Goal: Task Accomplishment & Management: Manage account settings

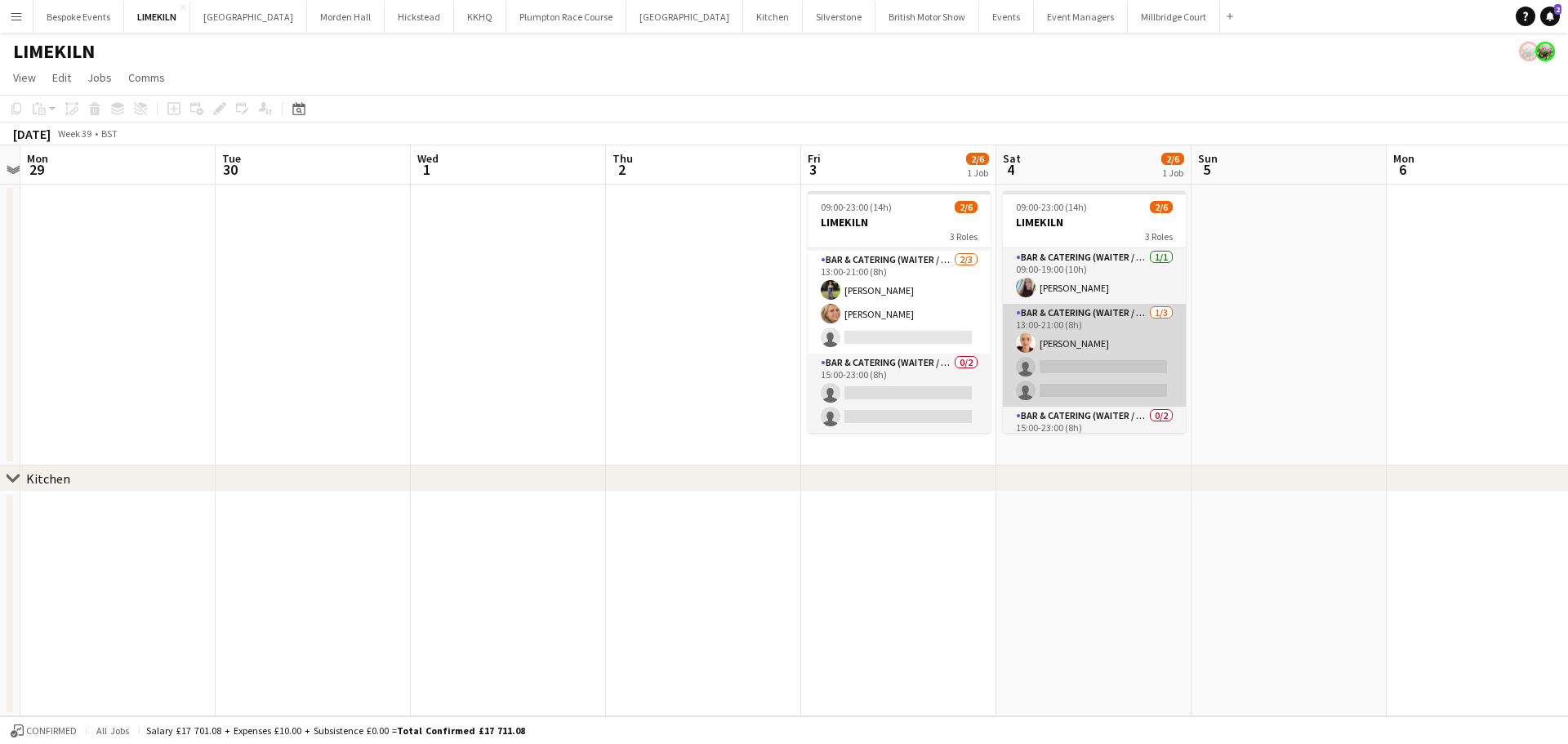
scroll to position [53, 0]
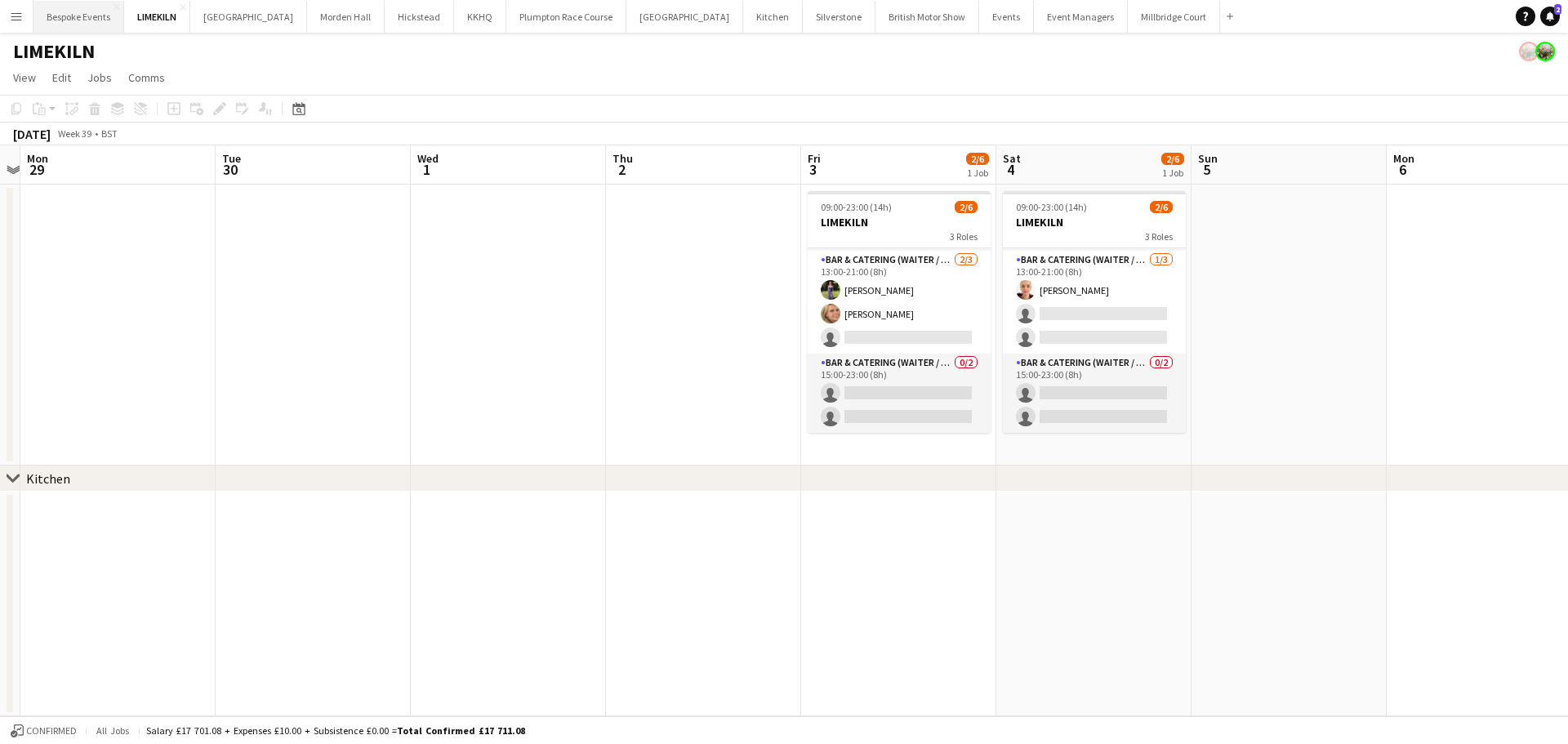
click at [72, 1] on button "Bespoke Events Close" at bounding box center [78, 17] width 91 height 32
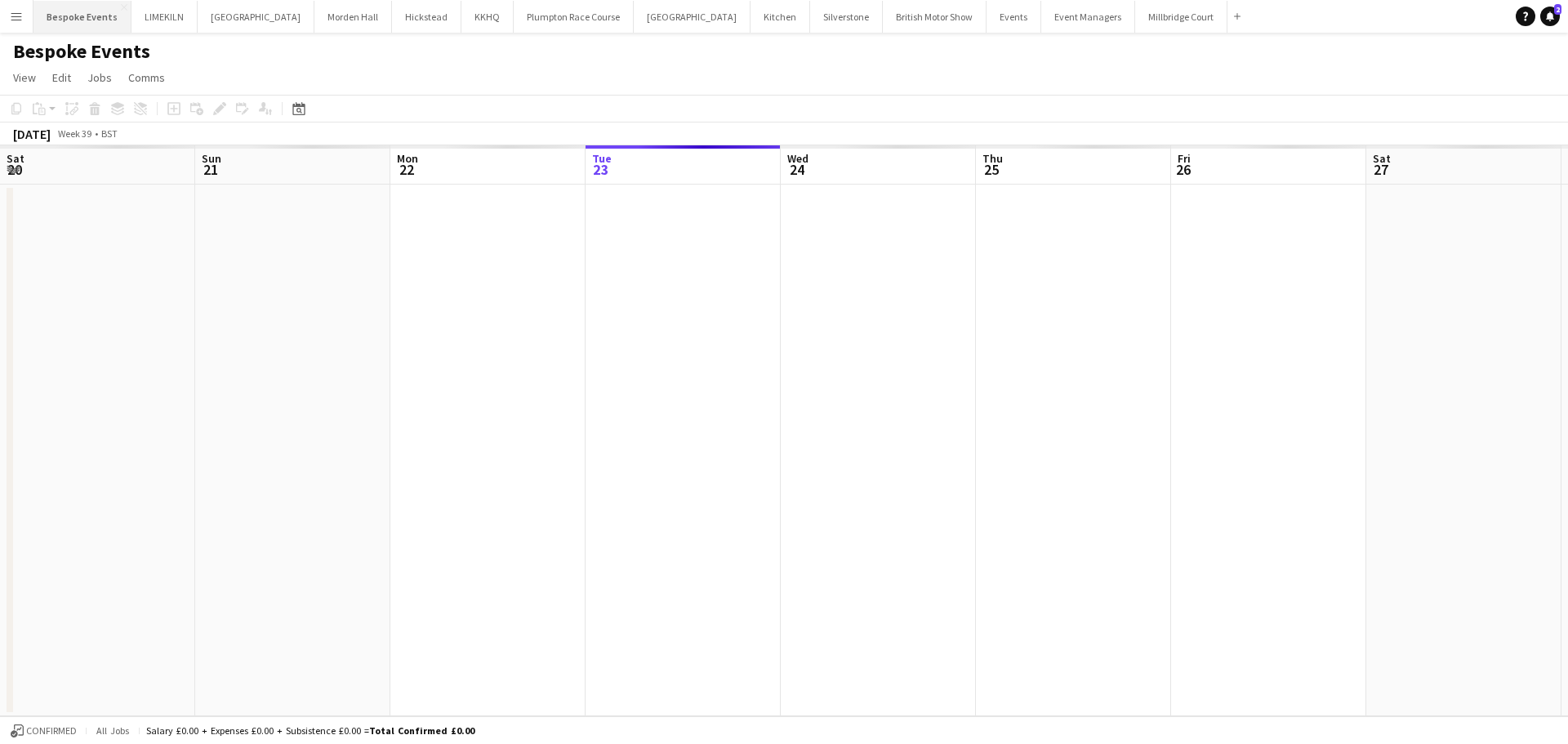
scroll to position [0, 390]
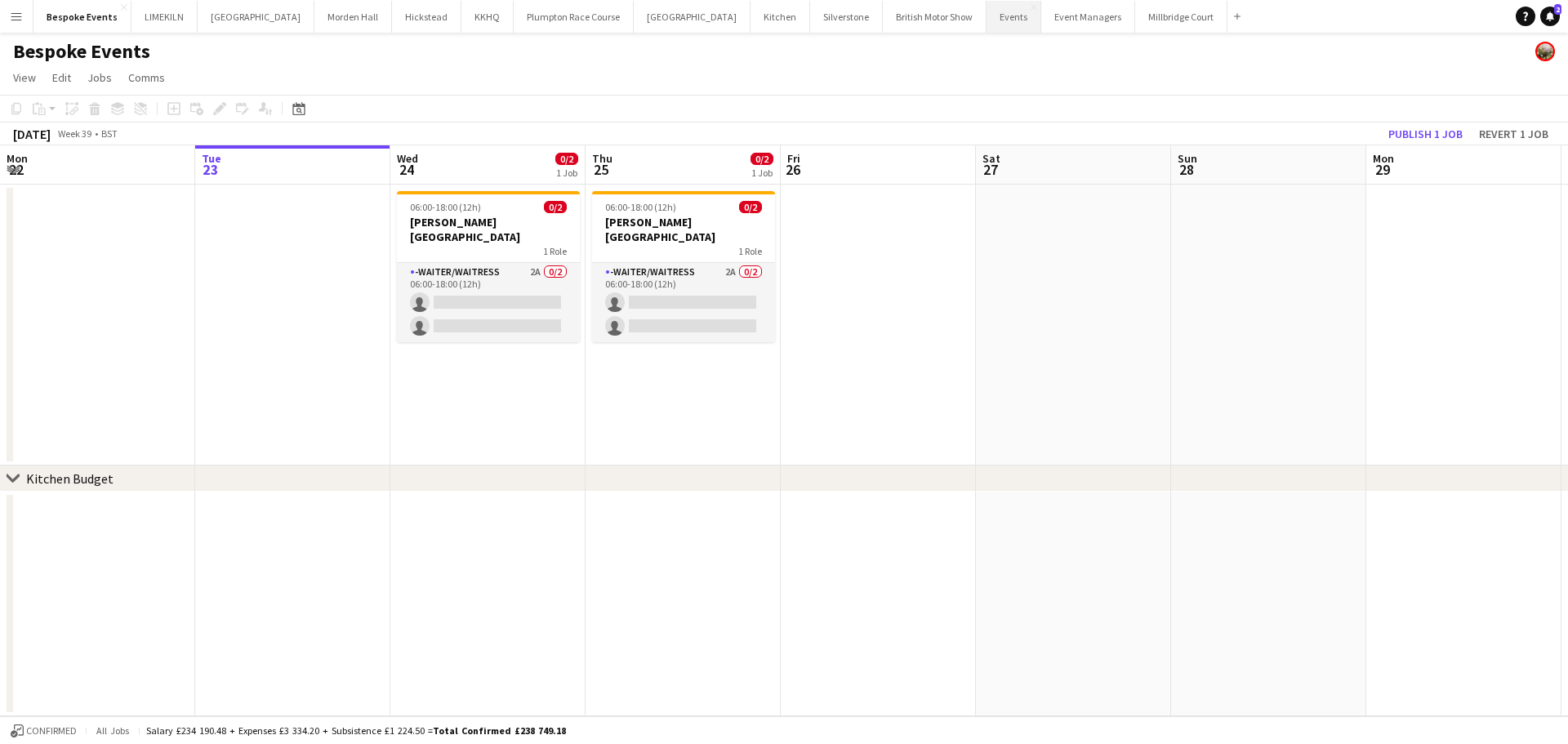
click at [986, 8] on button "Events Close" at bounding box center [1013, 17] width 55 height 32
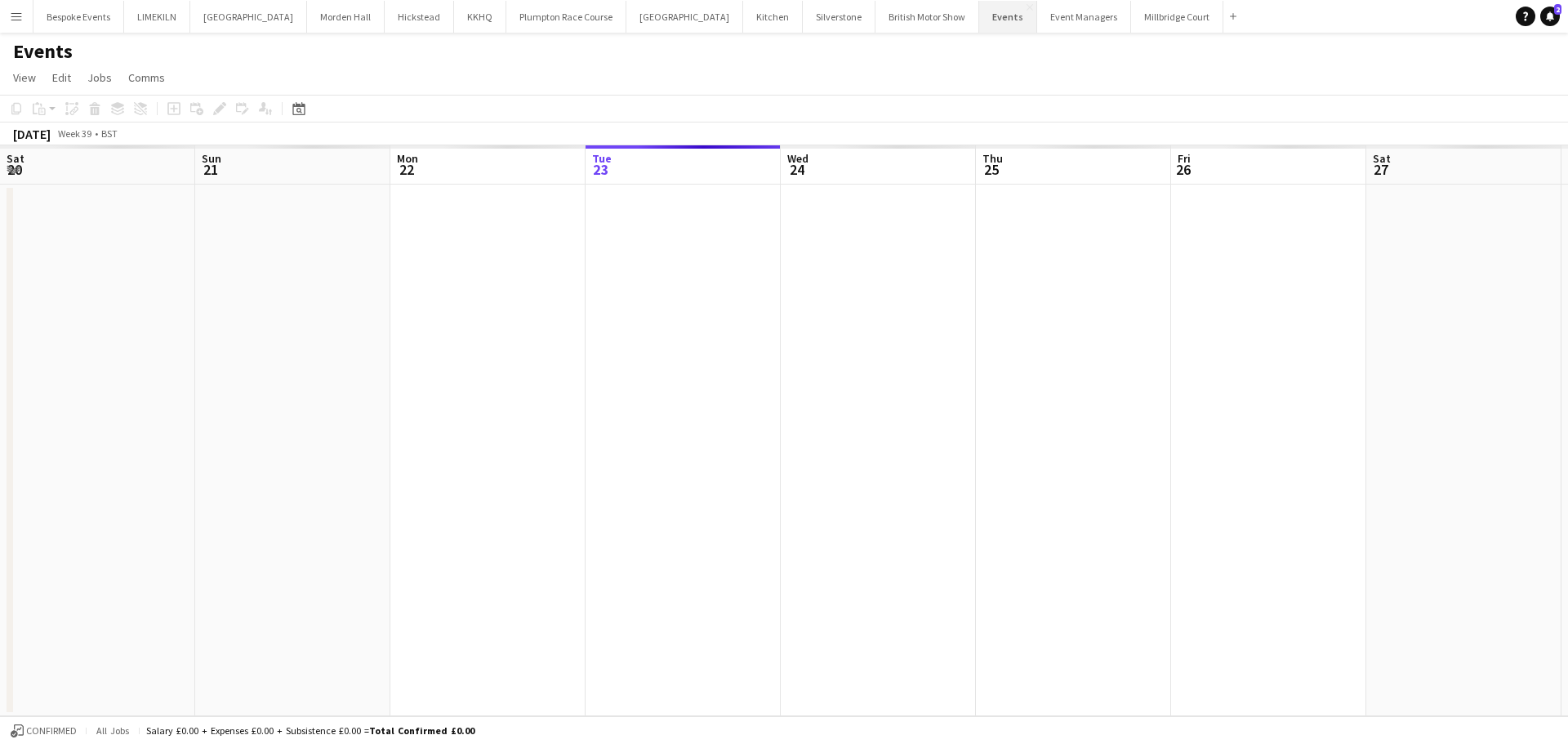
scroll to position [0, 390]
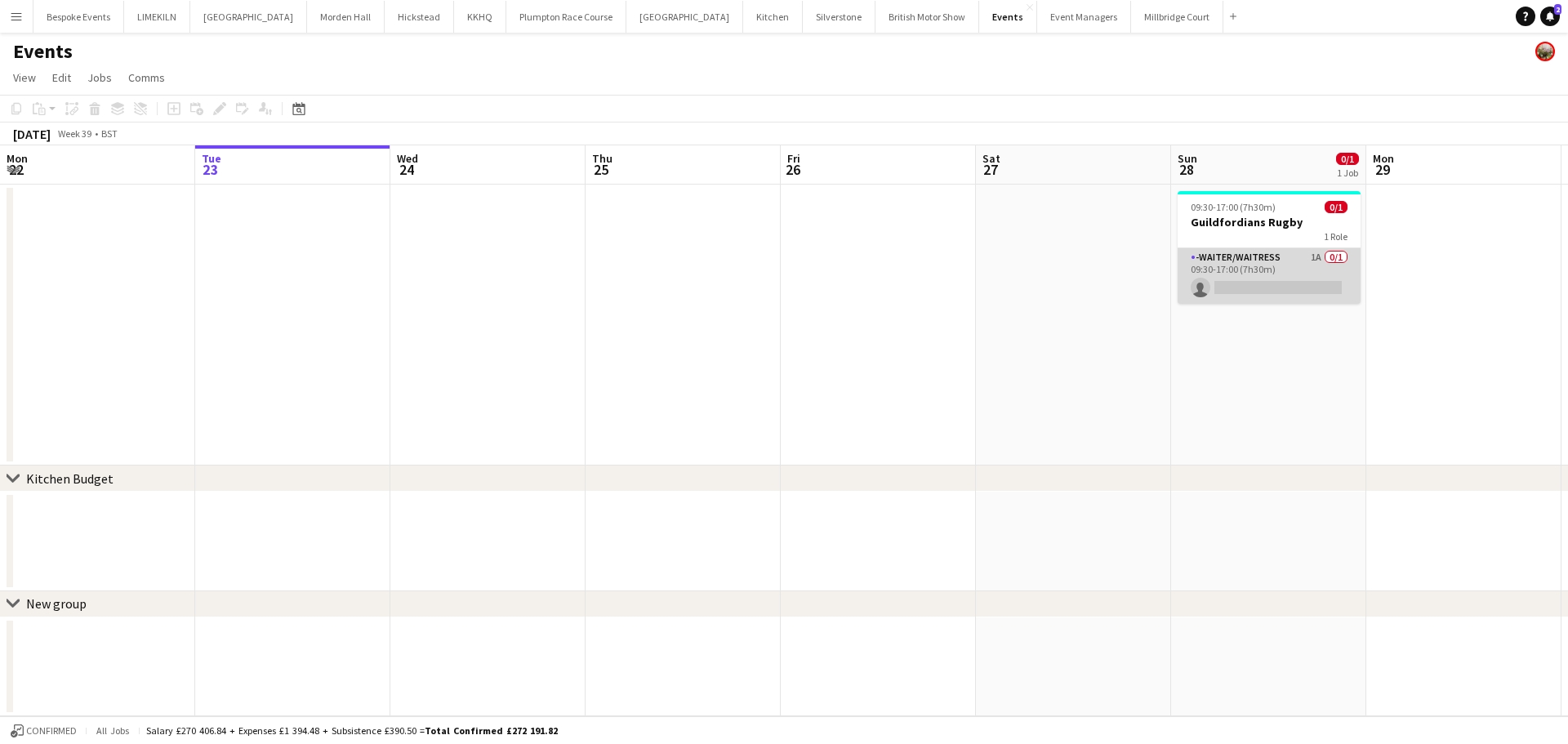
click at [1256, 261] on app-card-role "-Waiter/Waitress 1A 0/1 09:30-17:00 (7h30m) single-neutral-actions" at bounding box center [1269, 276] width 183 height 55
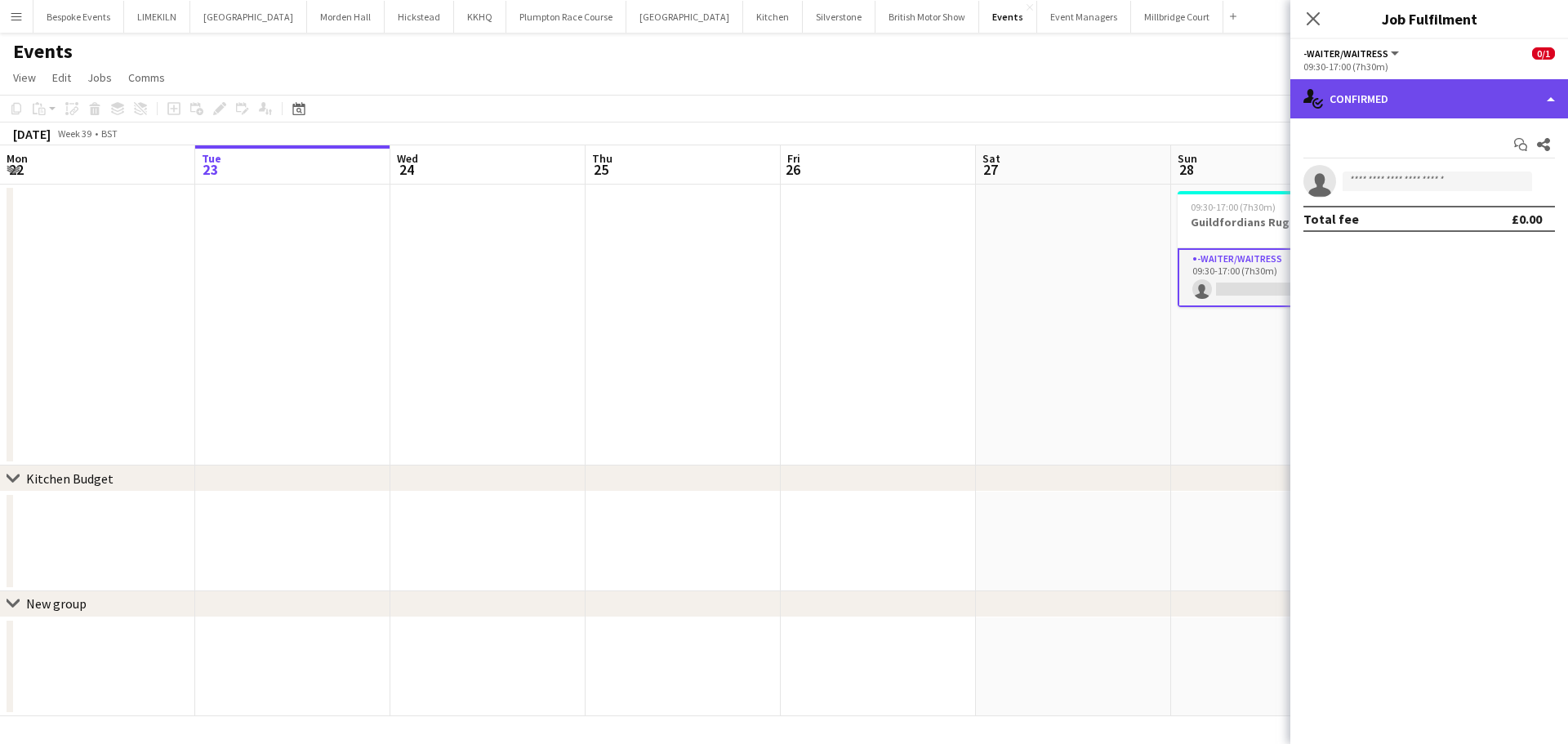
click at [1492, 96] on div "single-neutral-actions-check-2 Confirmed" at bounding box center [1428, 99] width 277 height 40
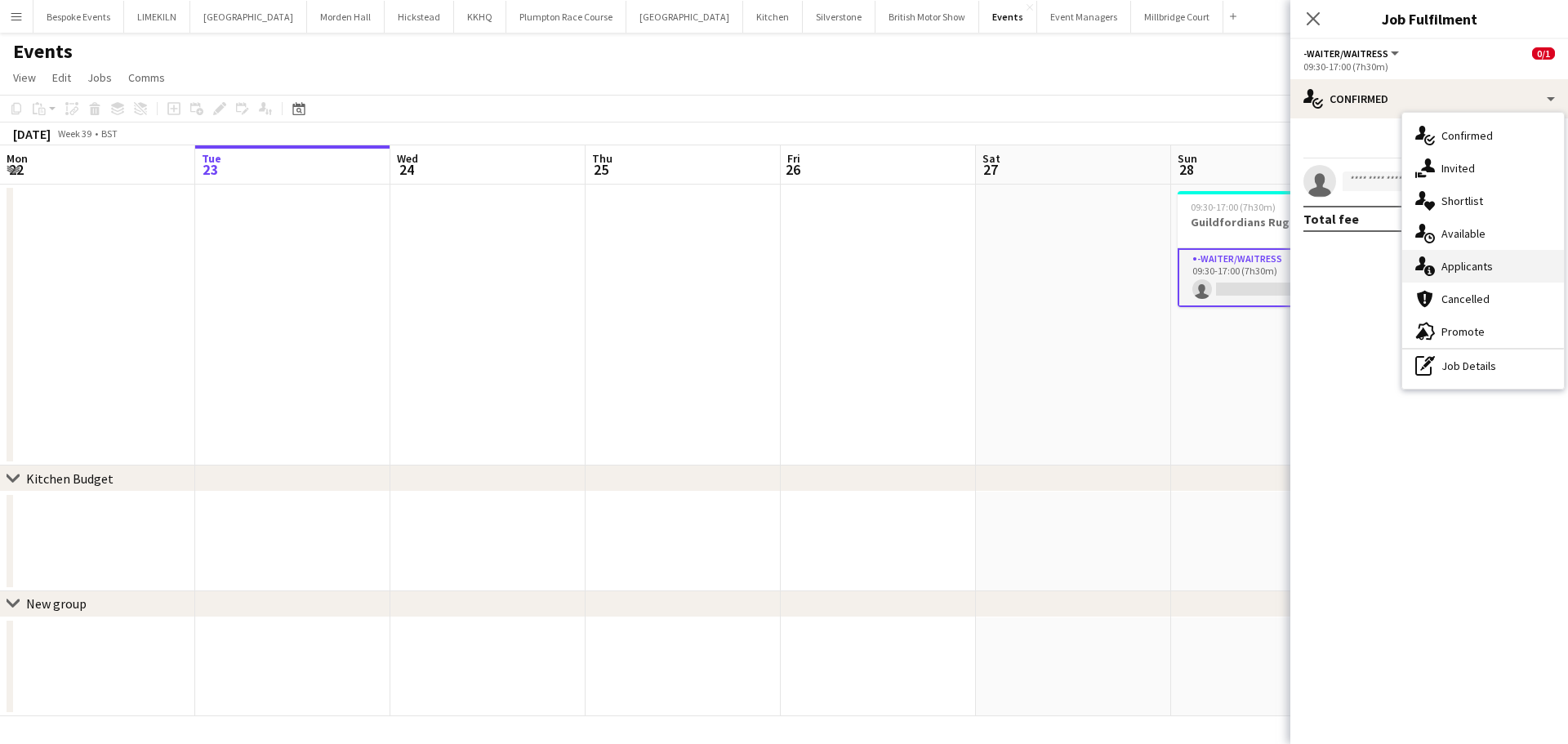
click at [1531, 278] on div "single-neutral-actions-information Applicants" at bounding box center [1483, 266] width 162 height 33
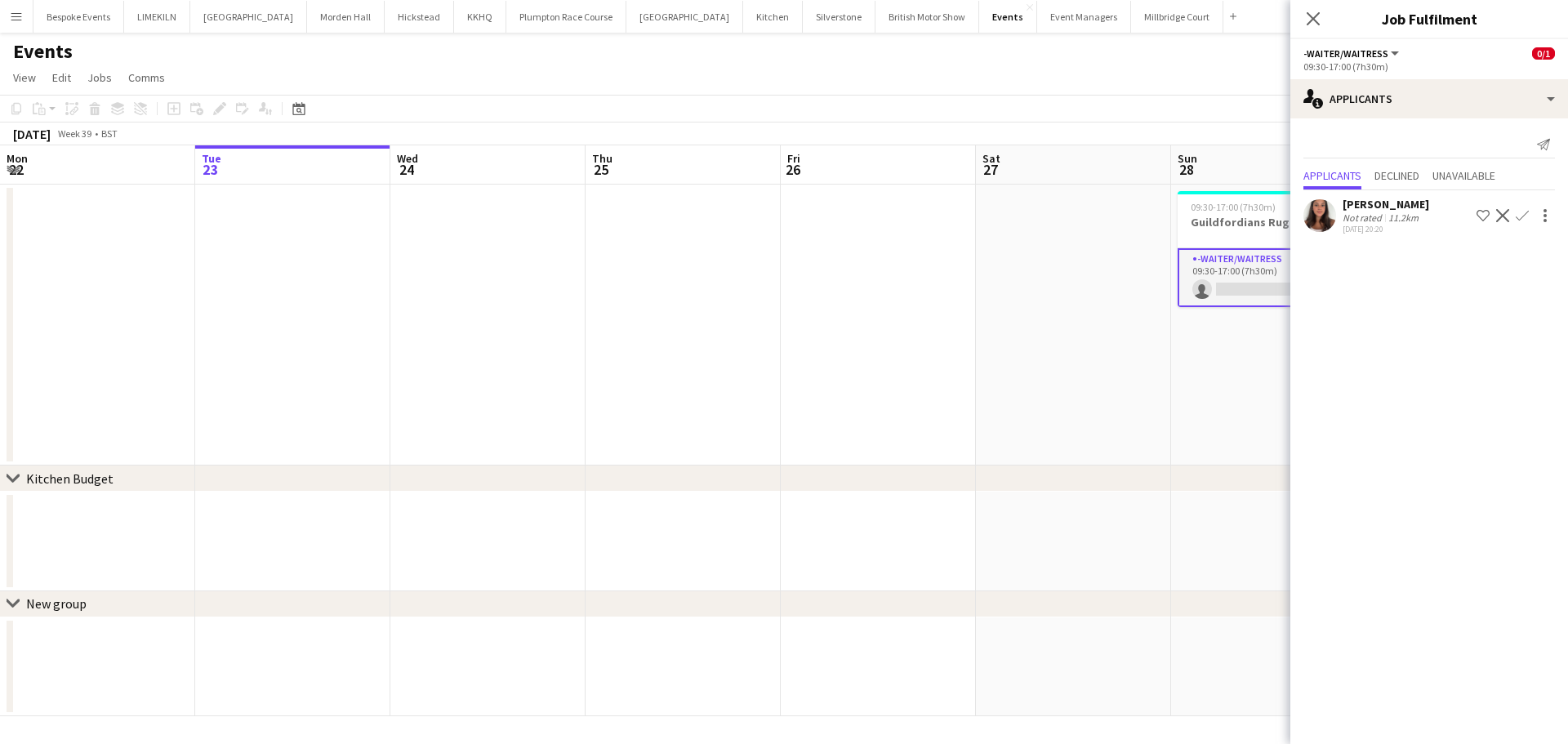
click at [1320, 209] on app-user-avatar at bounding box center [1319, 215] width 33 height 33
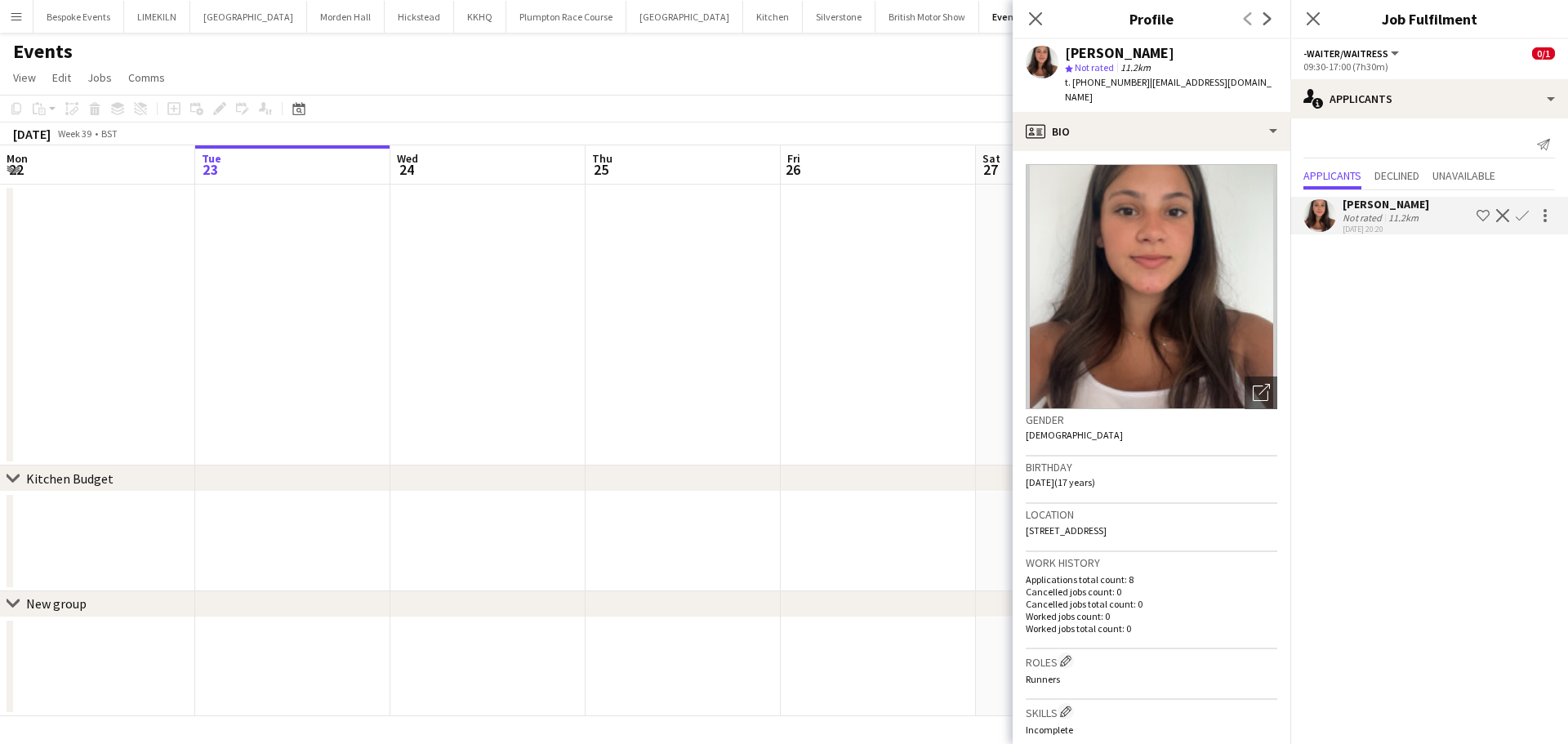
click at [952, 355] on app-date-cell at bounding box center [879, 325] width 195 height 281
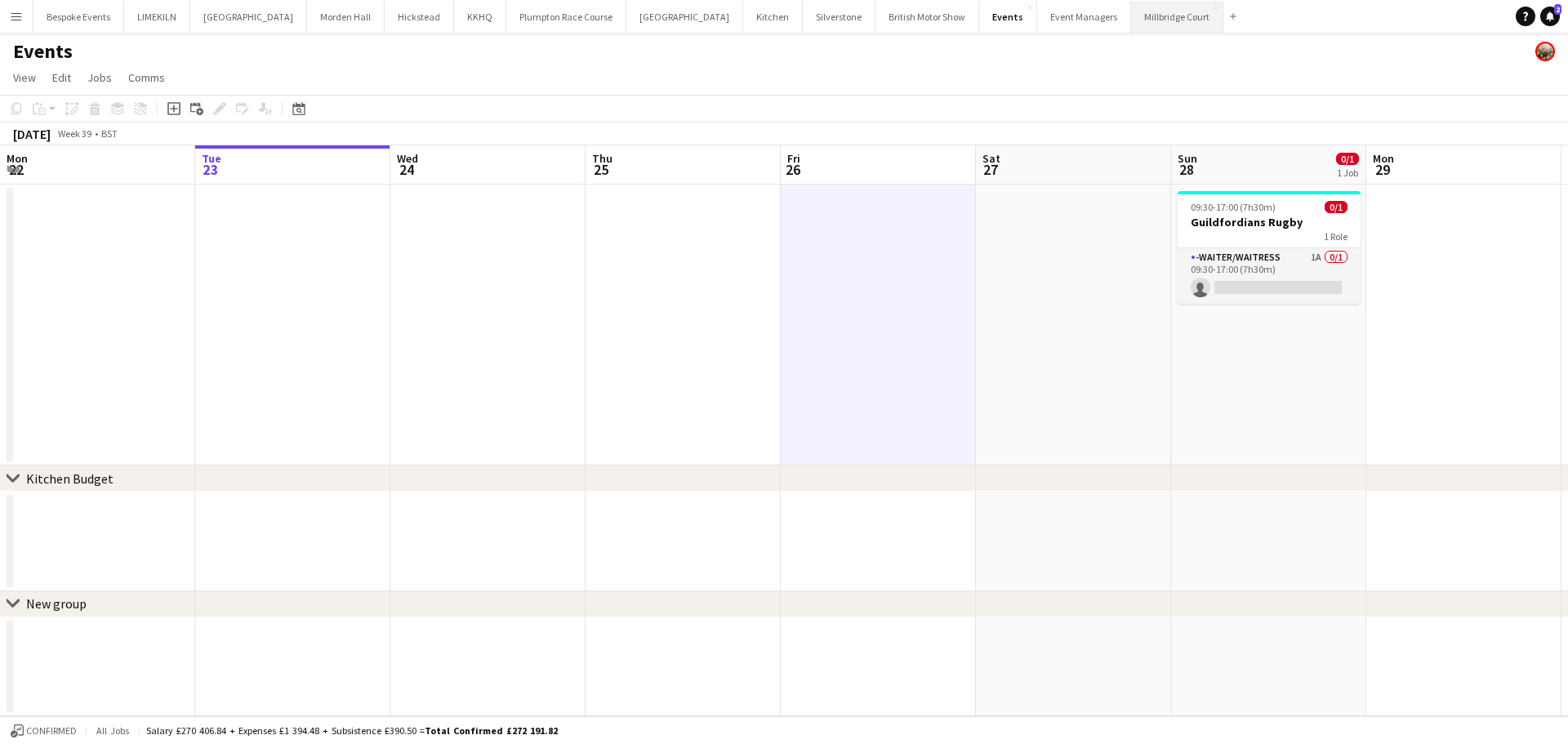
click at [1131, 10] on button "[GEOGRAPHIC_DATA]" at bounding box center [1177, 17] width 92 height 32
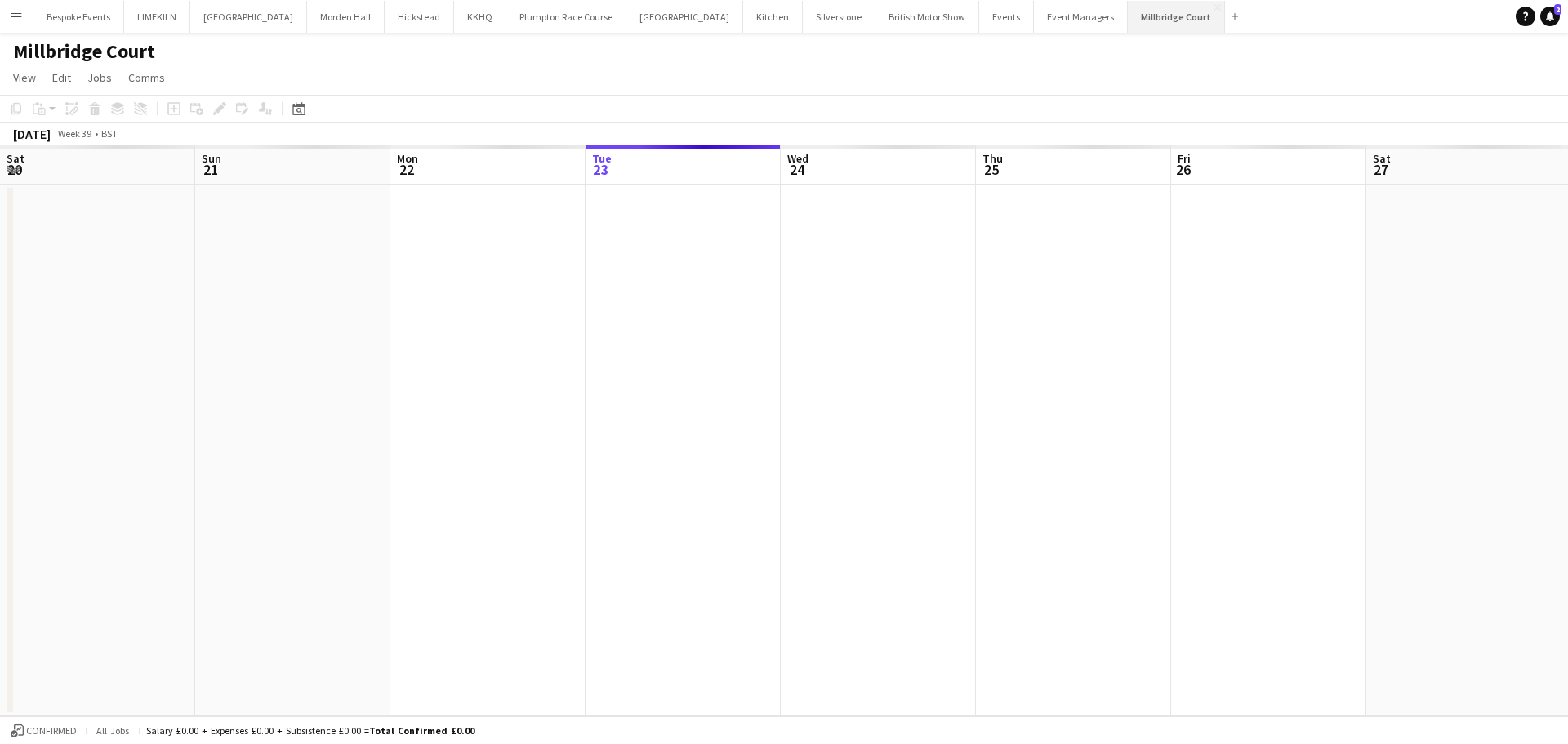
scroll to position [0, 390]
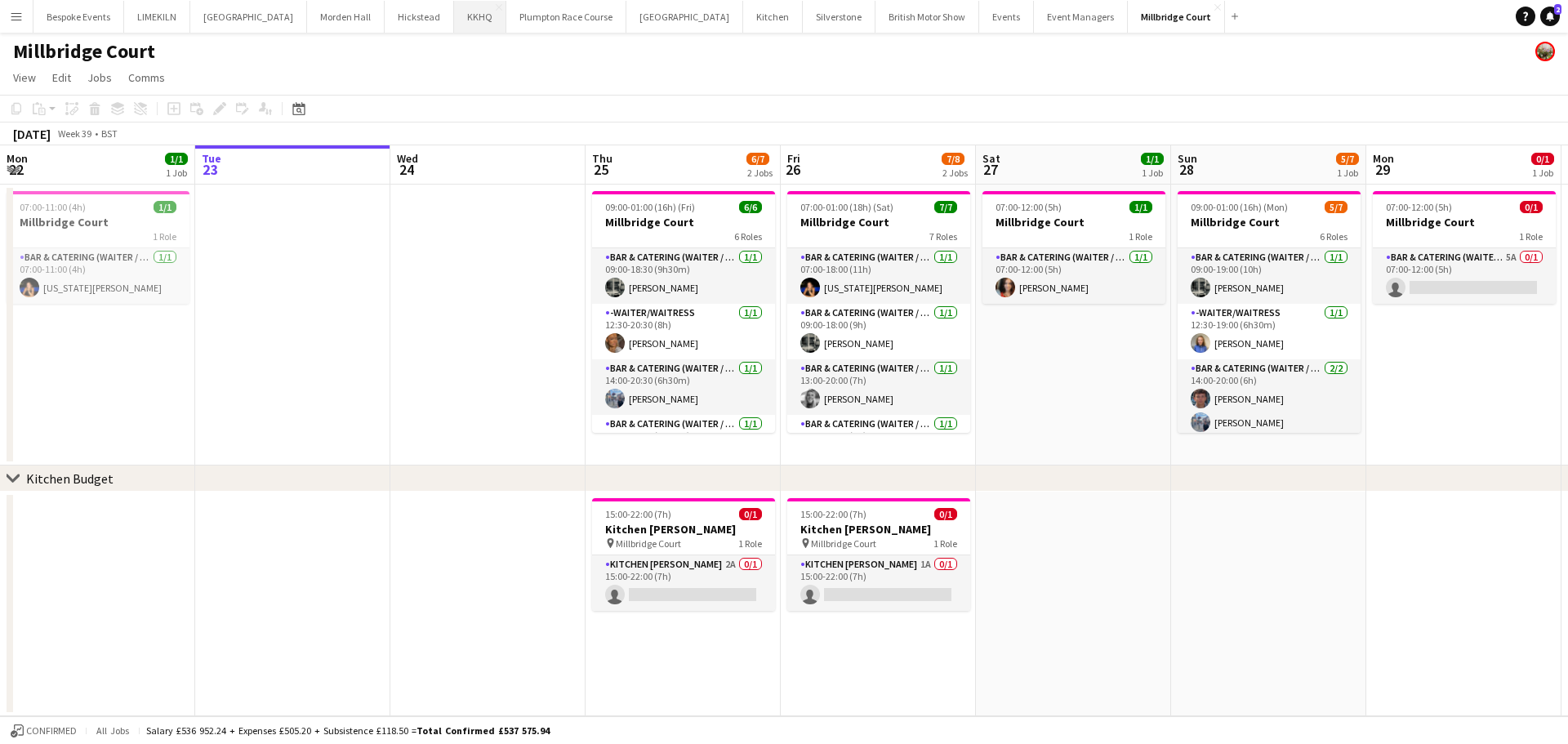
click at [454, 15] on button "KKHQ Close" at bounding box center [480, 17] width 52 height 32
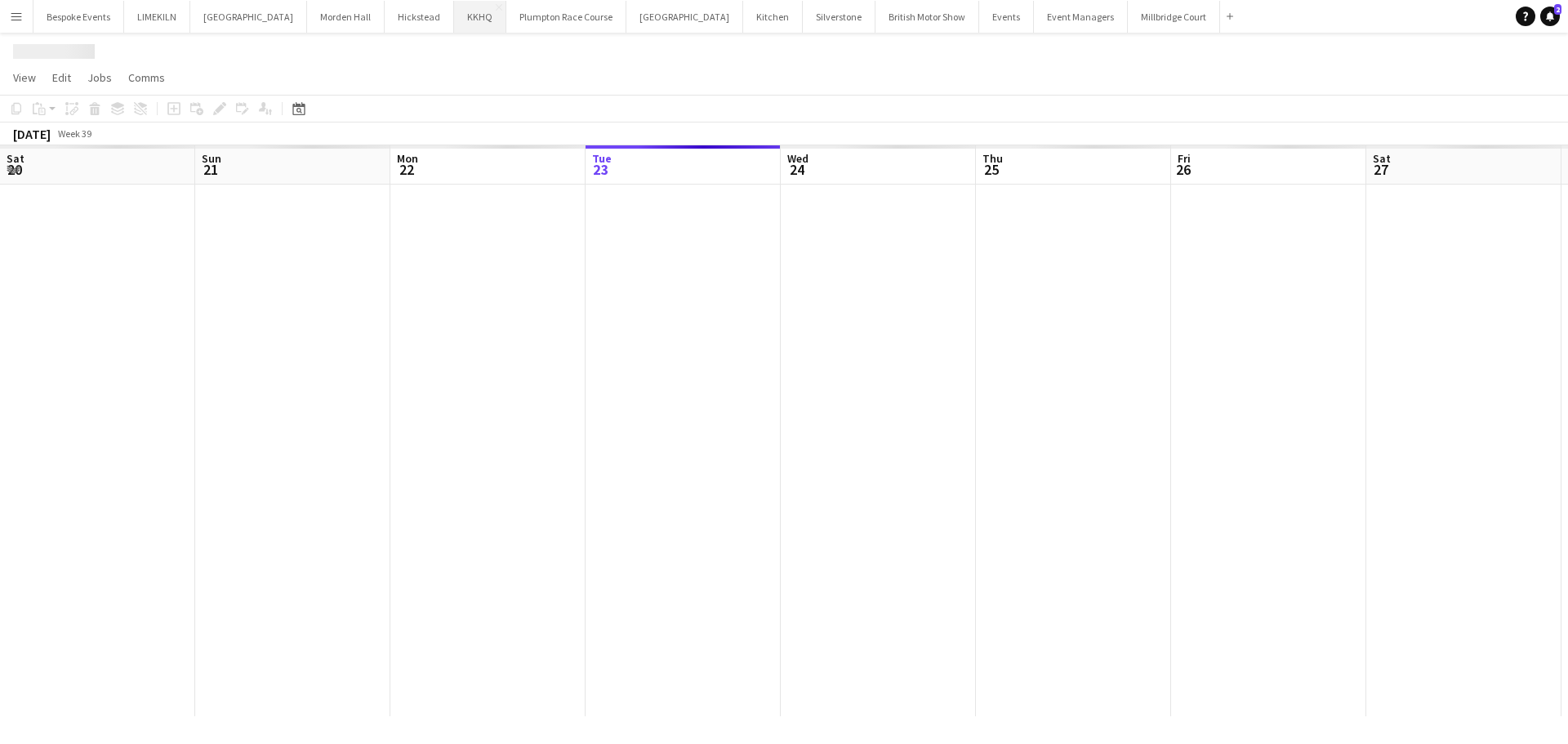
scroll to position [0, 390]
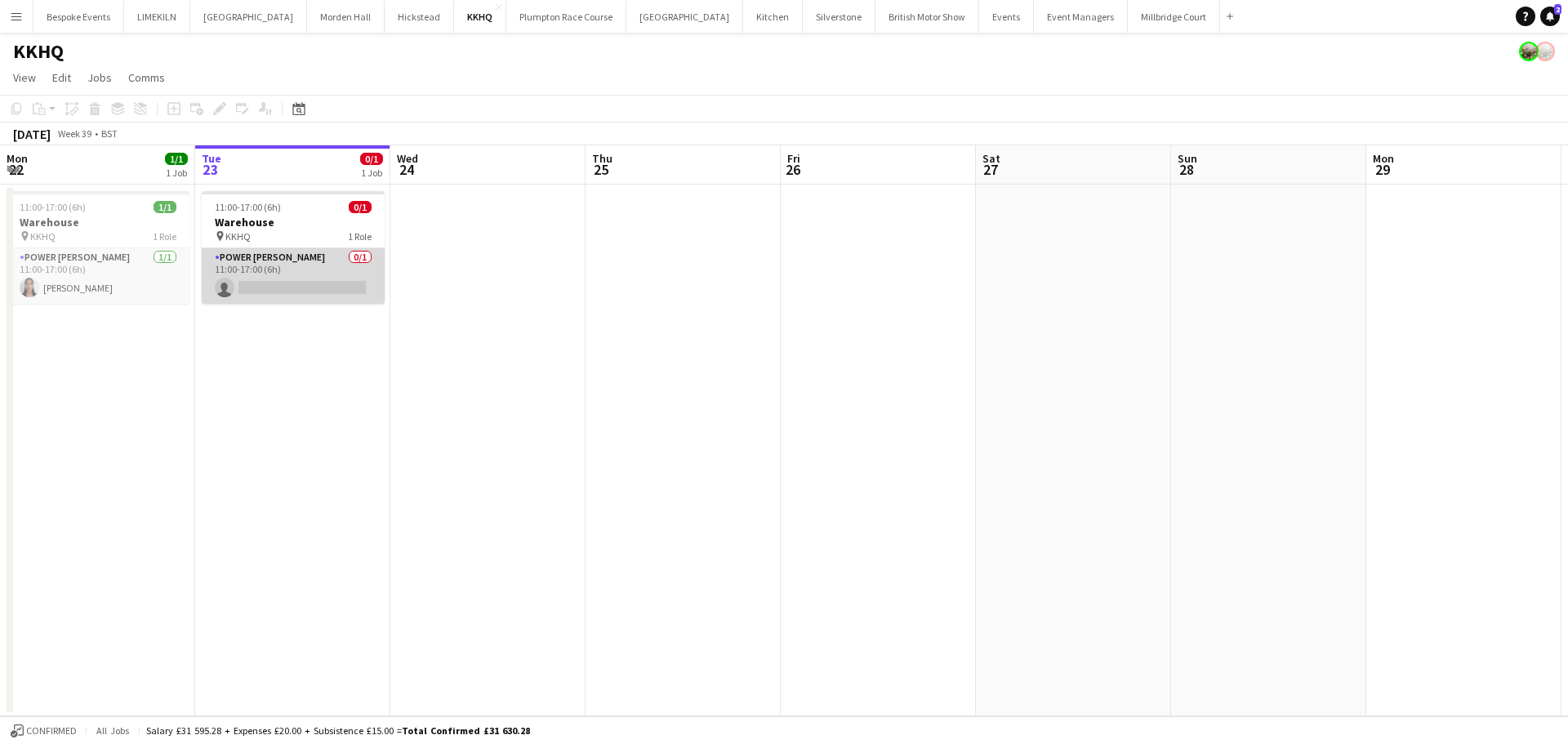
click at [275, 276] on app-card-role "Power [PERSON_NAME] 0/1 11:00-17:00 (6h) single-neutral-actions" at bounding box center [293, 276] width 183 height 55
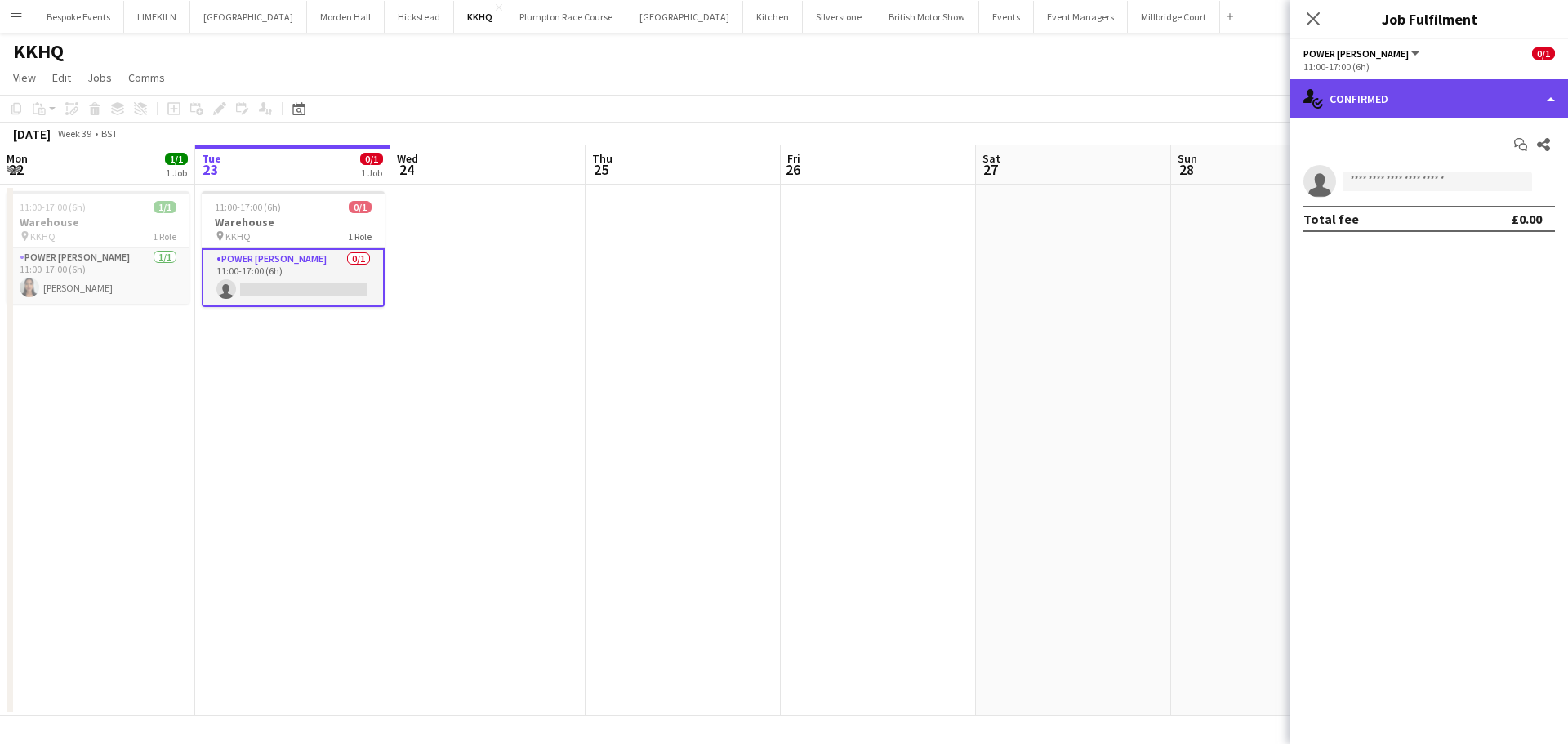
click at [1454, 103] on div "single-neutral-actions-check-2 Confirmed" at bounding box center [1428, 99] width 277 height 40
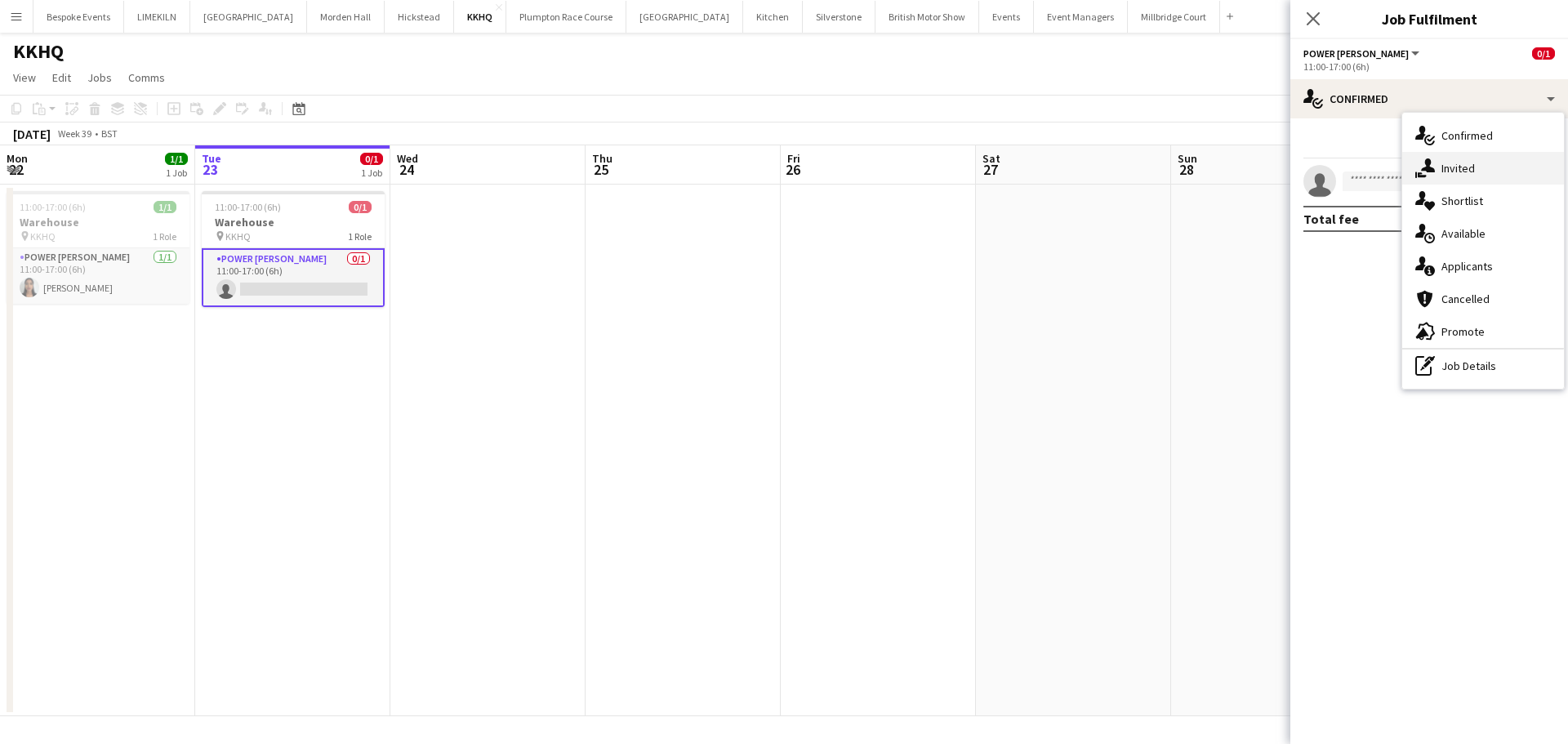
click at [1483, 160] on div "single-neutral-actions-share-1 Invited" at bounding box center [1483, 168] width 162 height 33
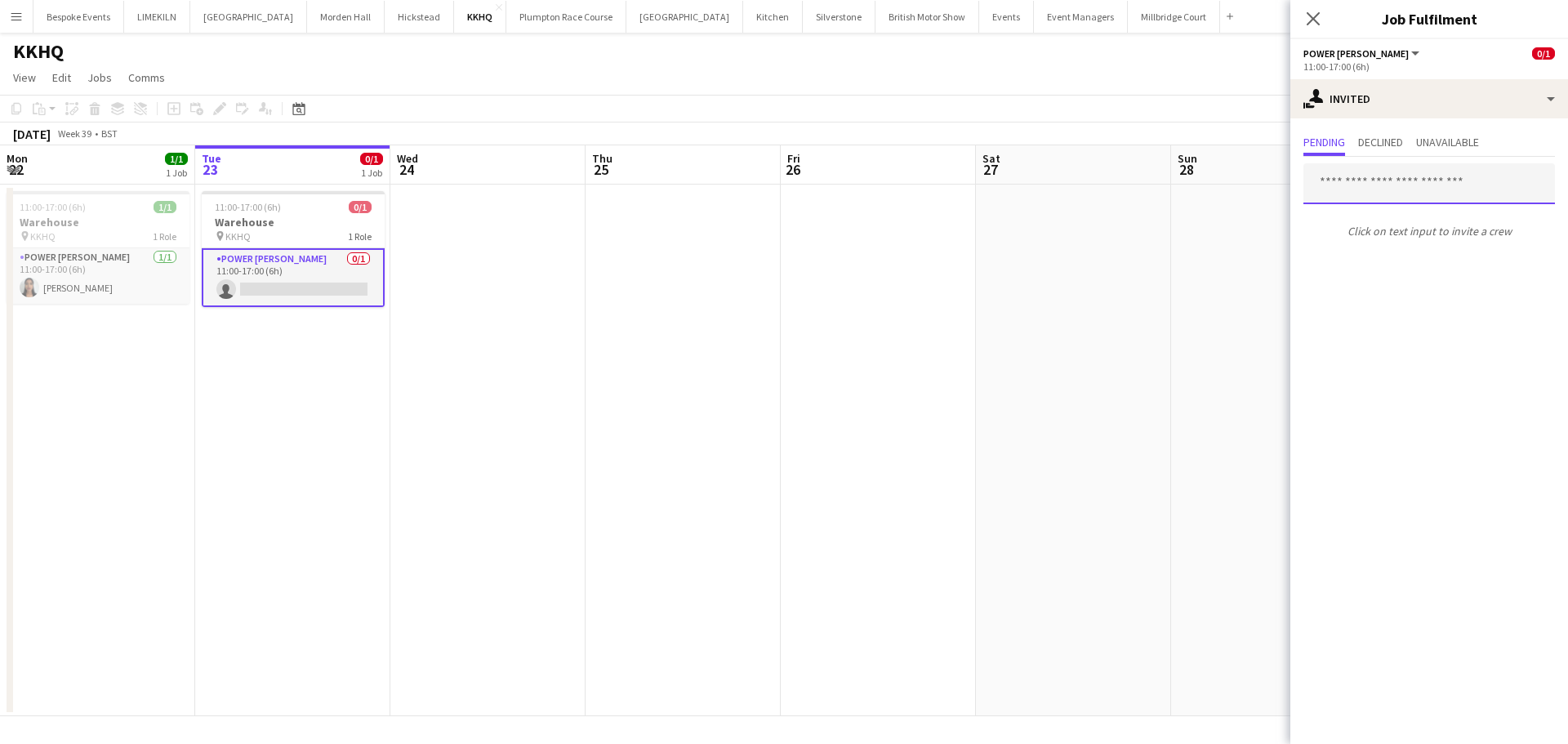
click at [1395, 189] on input "text" at bounding box center [1429, 184] width 252 height 41
type input "***"
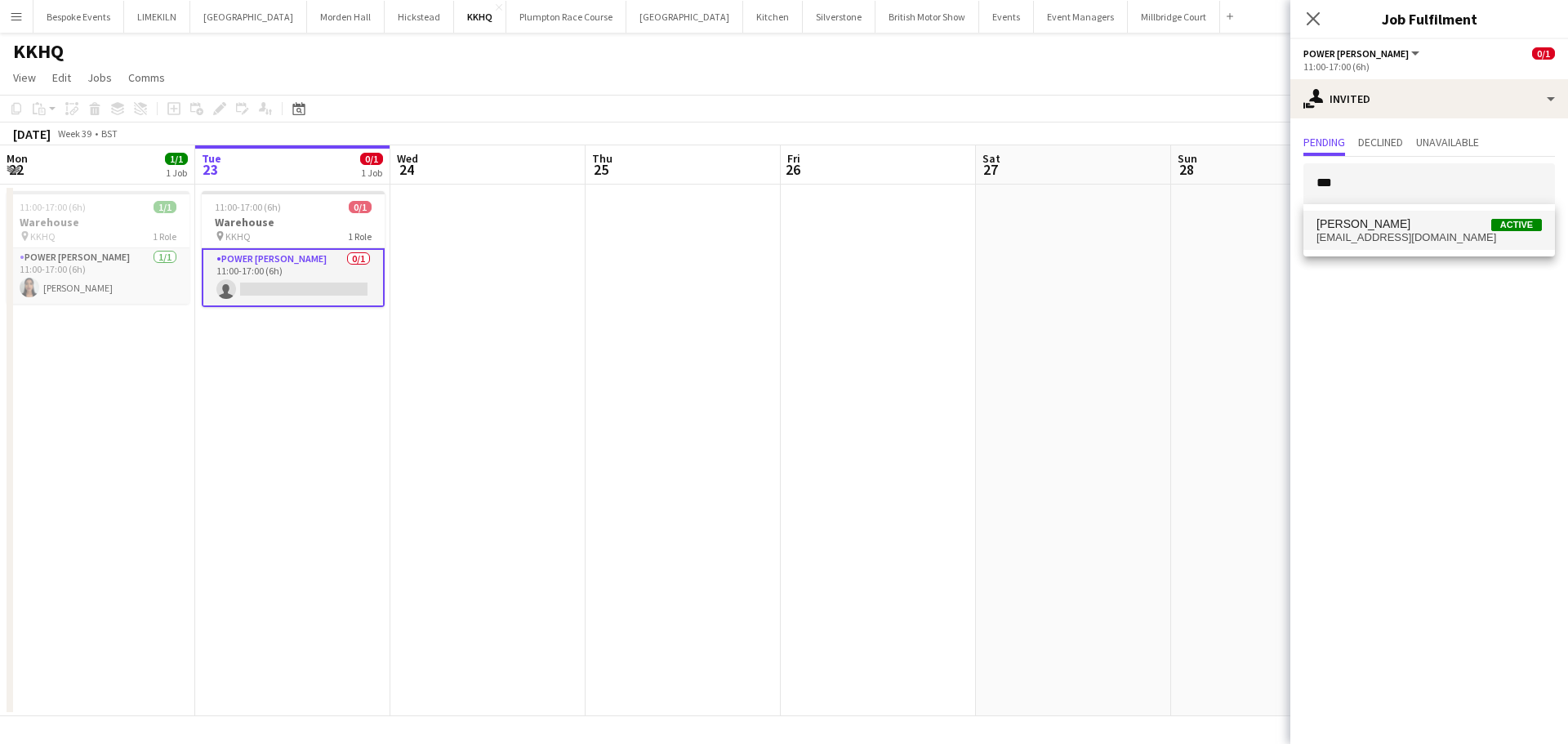
click at [1395, 229] on span "[PERSON_NAME]" at bounding box center [1363, 225] width 94 height 14
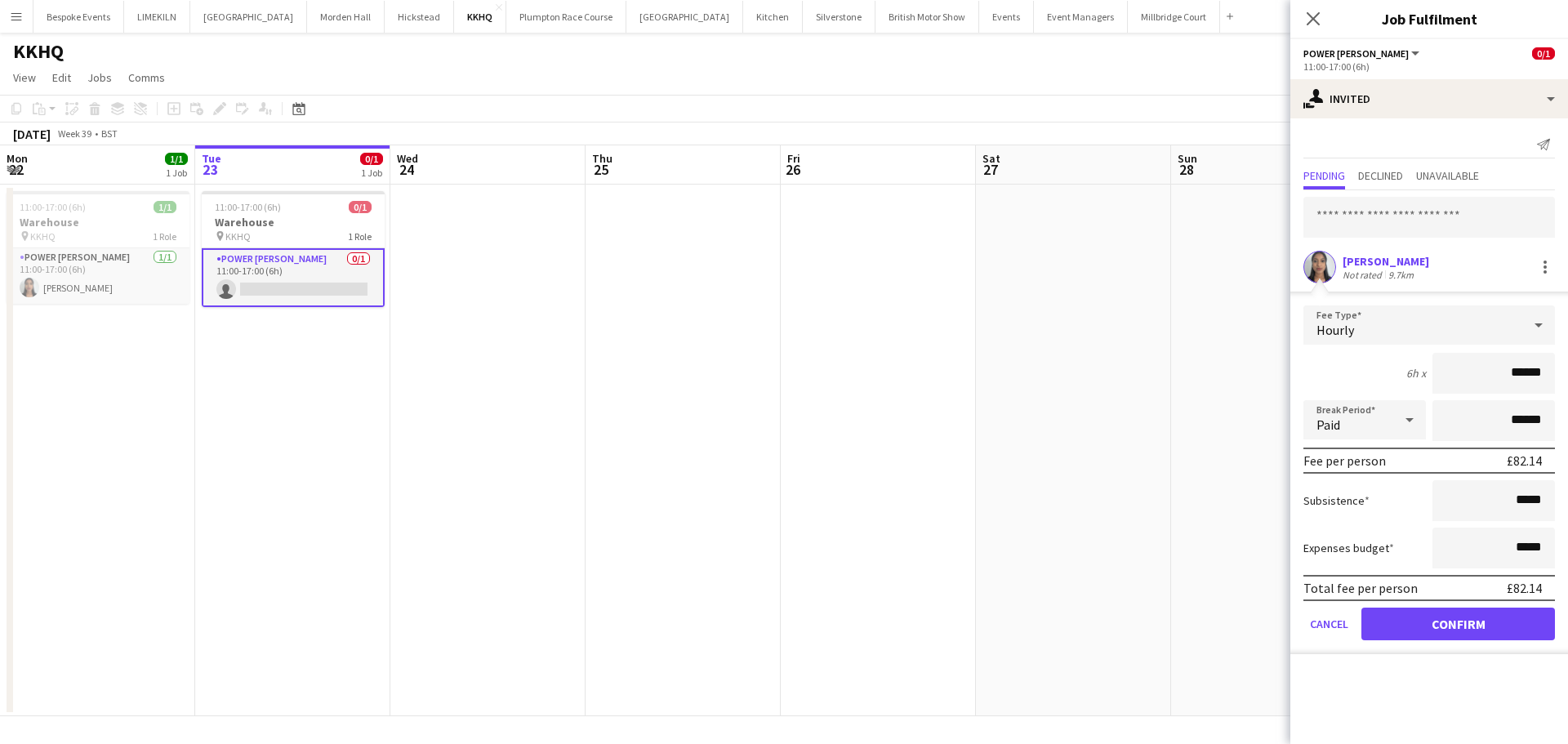
click at [1323, 274] on app-user-avatar at bounding box center [1319, 267] width 33 height 33
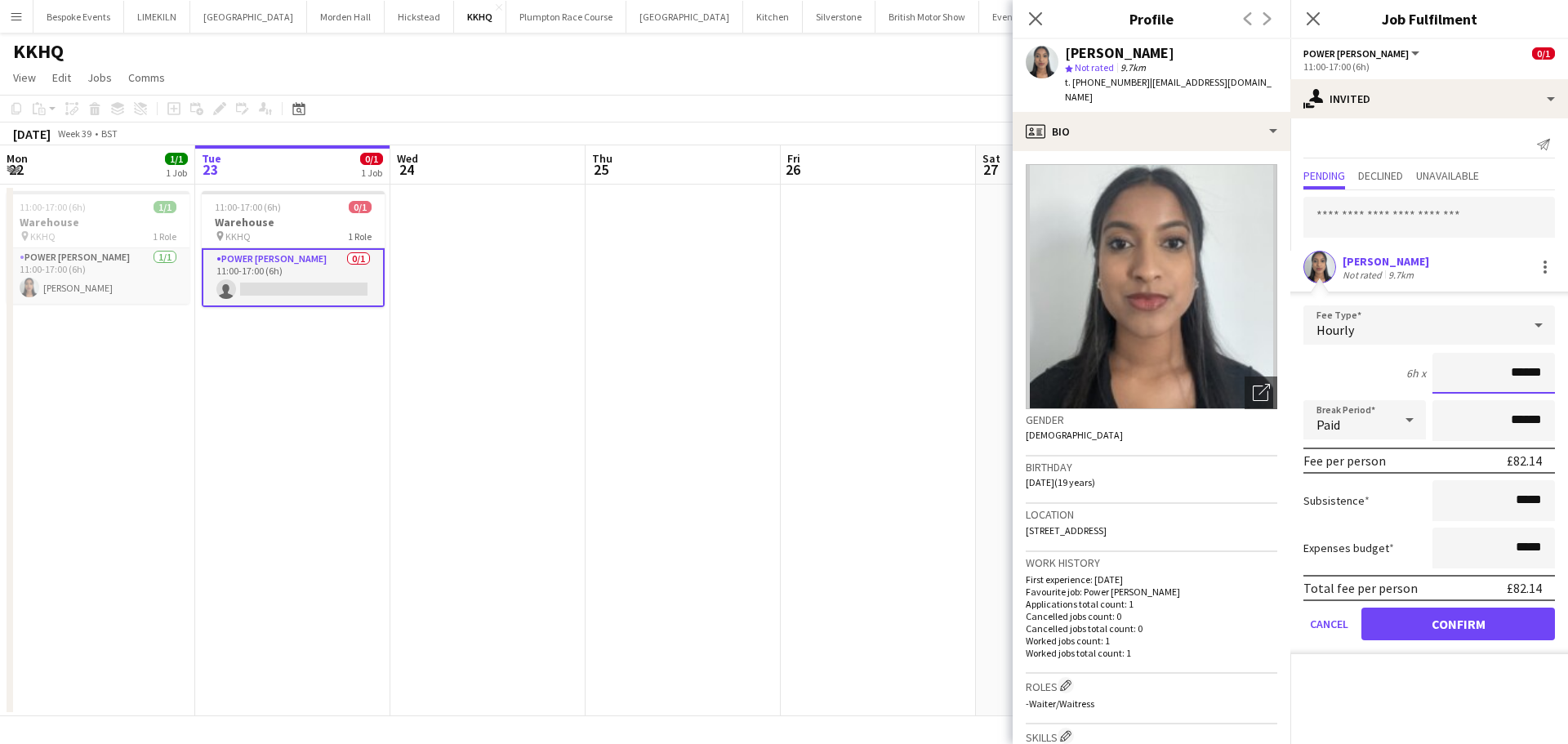
click at [1542, 372] on input "******" at bounding box center [1493, 373] width 122 height 41
type input "******"
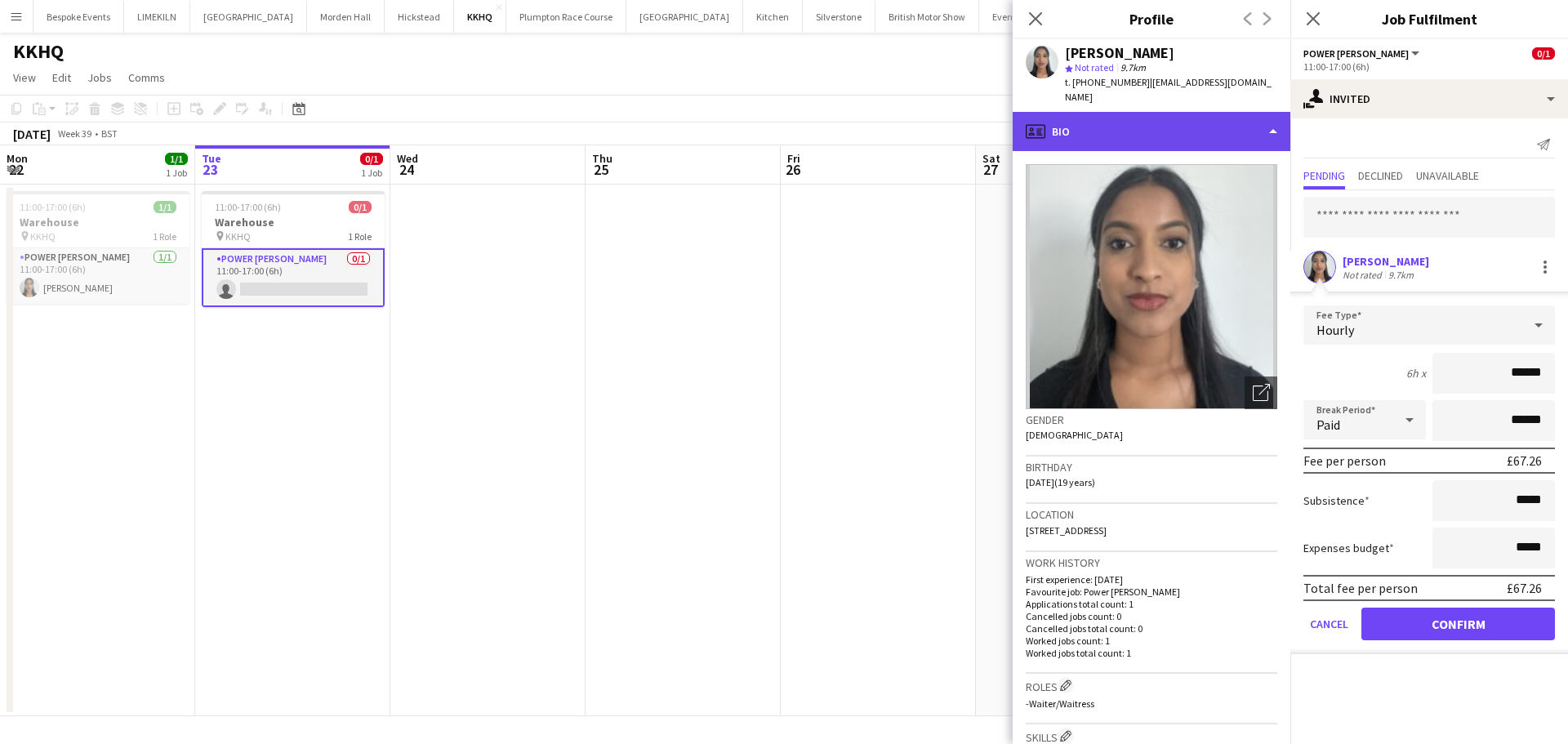
click at [1230, 136] on div "profile Bio" at bounding box center [1151, 131] width 277 height 40
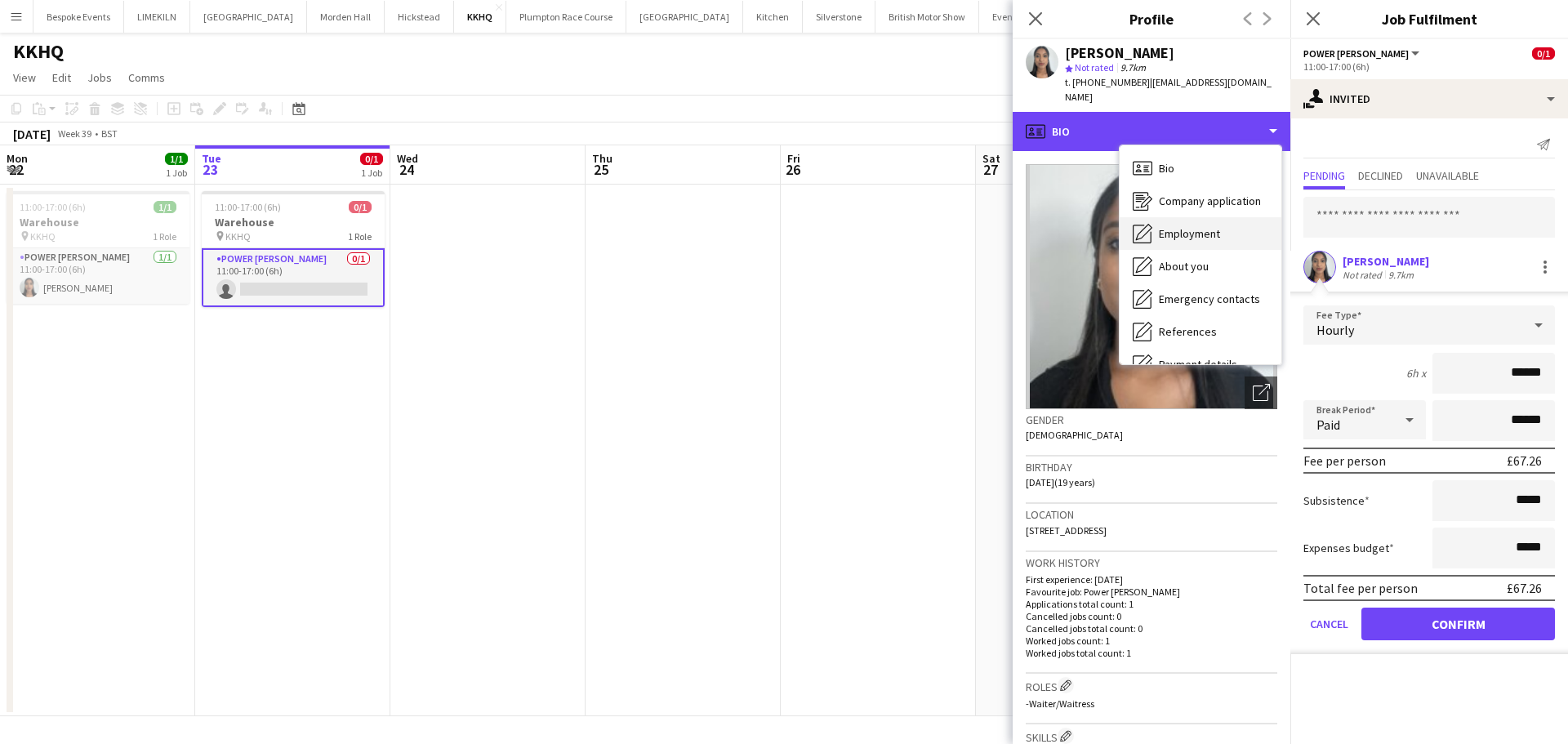
scroll to position [186, 0]
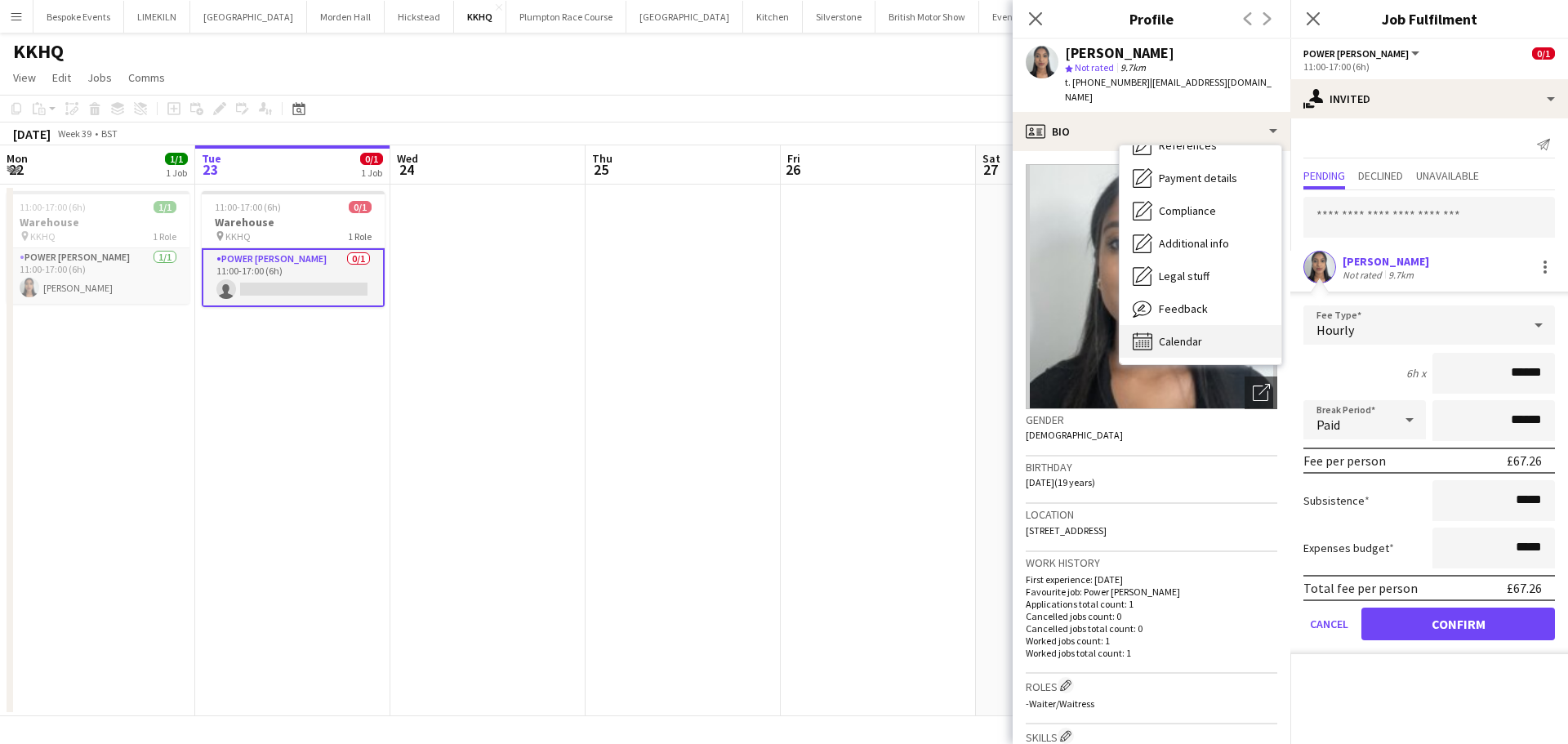
click at [1211, 334] on div "Calendar Calendar" at bounding box center [1201, 341] width 162 height 33
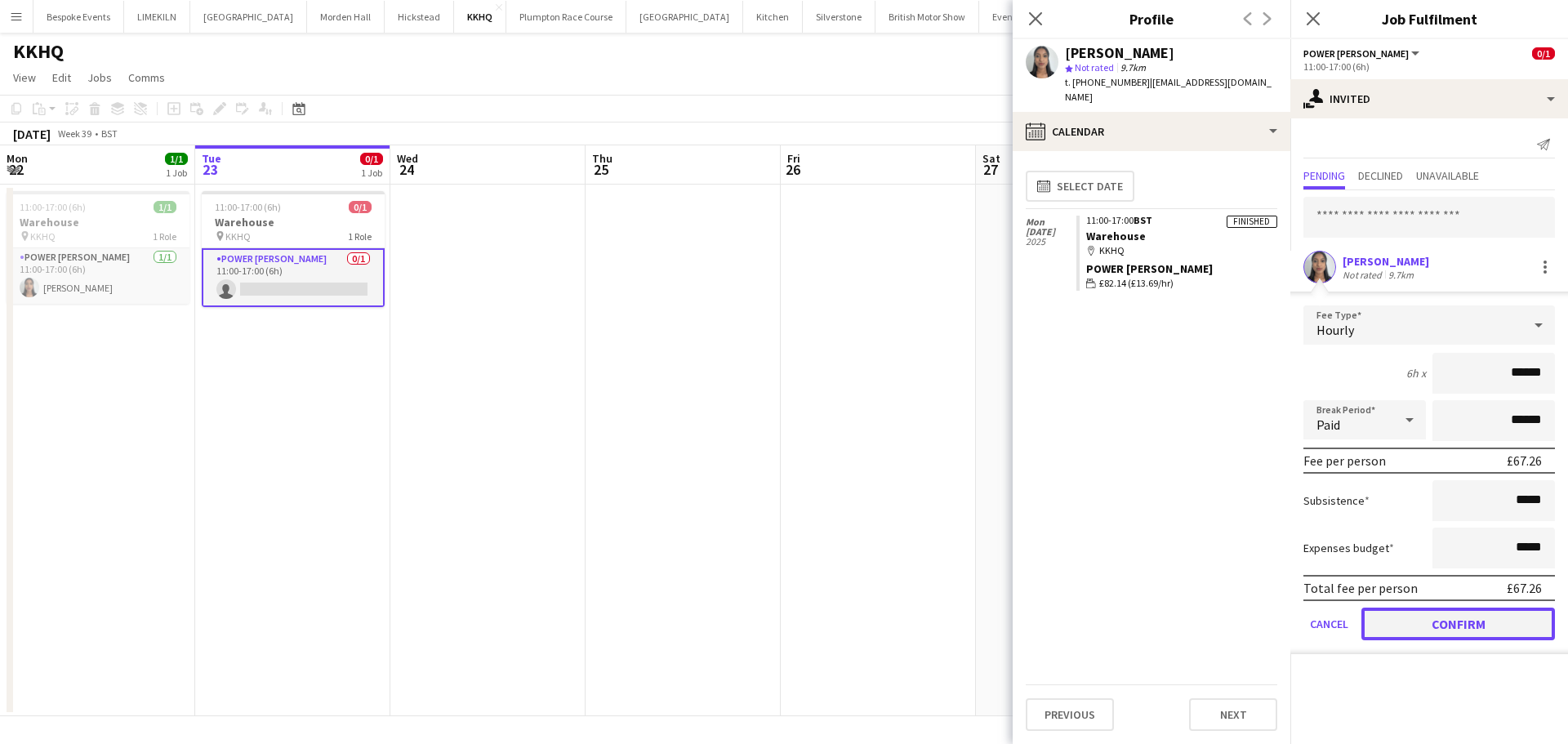
click at [1456, 623] on button "Confirm" at bounding box center [1458, 623] width 194 height 33
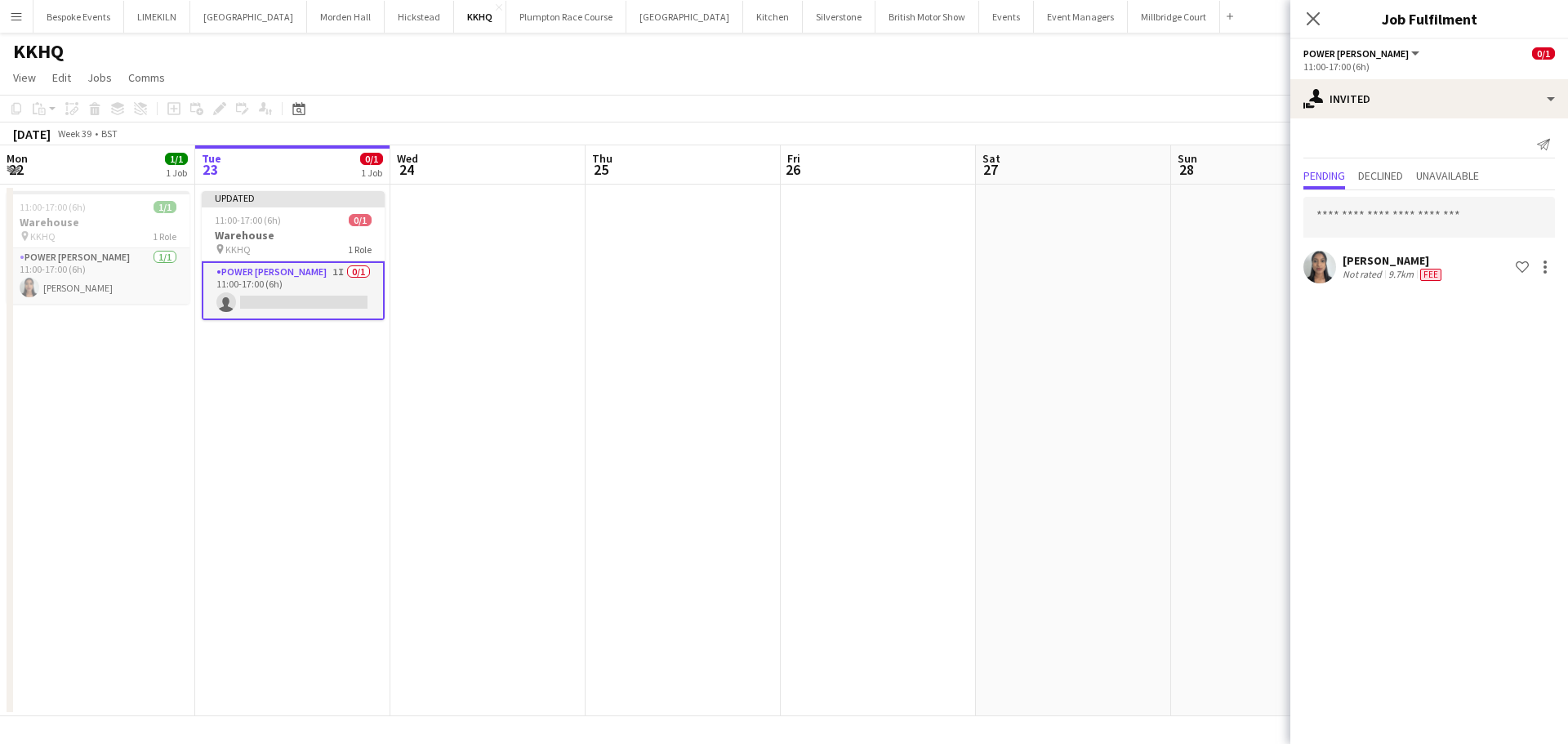
click at [1075, 355] on app-date-cell at bounding box center [1073, 451] width 195 height 532
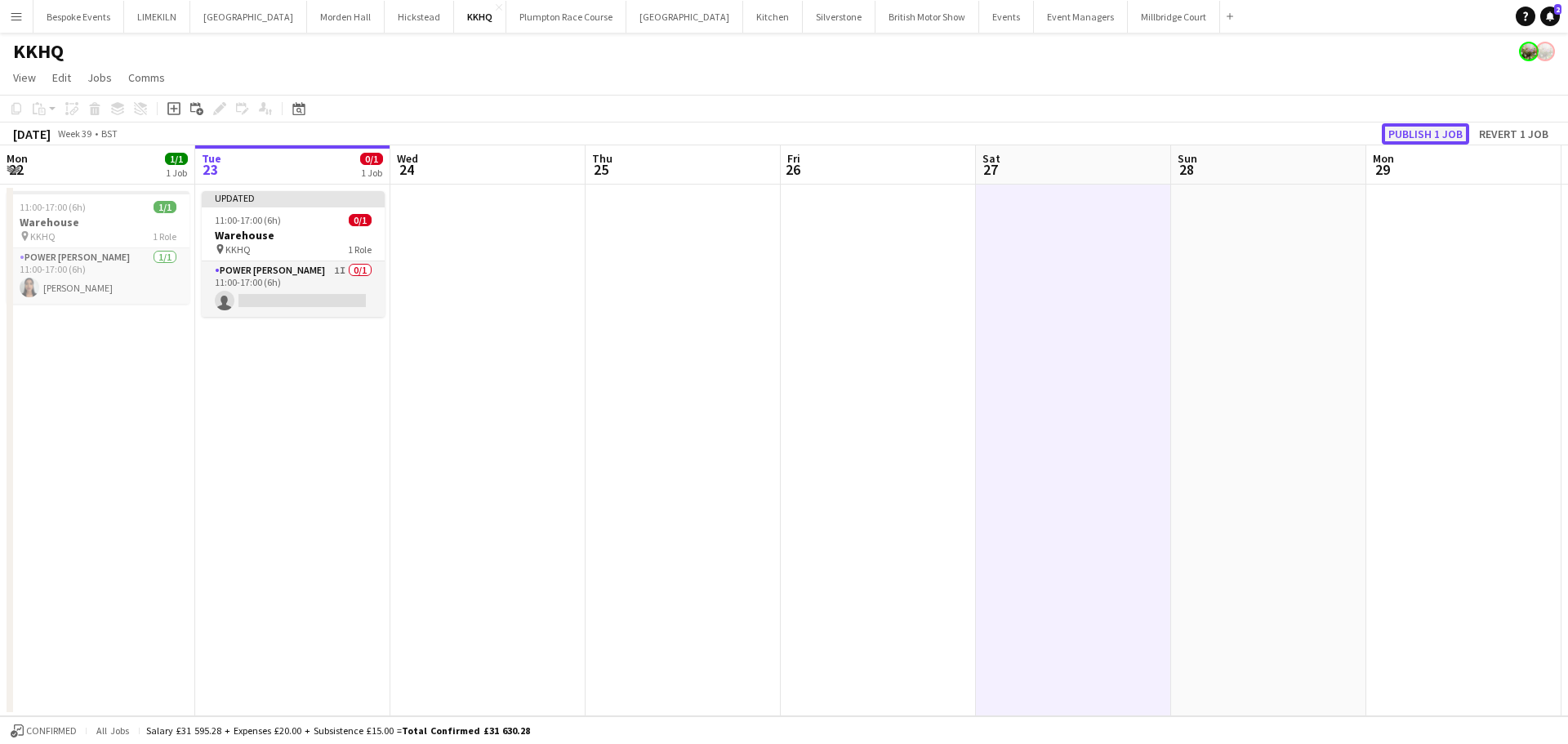
click at [1459, 131] on button "Publish 1 job" at bounding box center [1424, 134] width 87 height 21
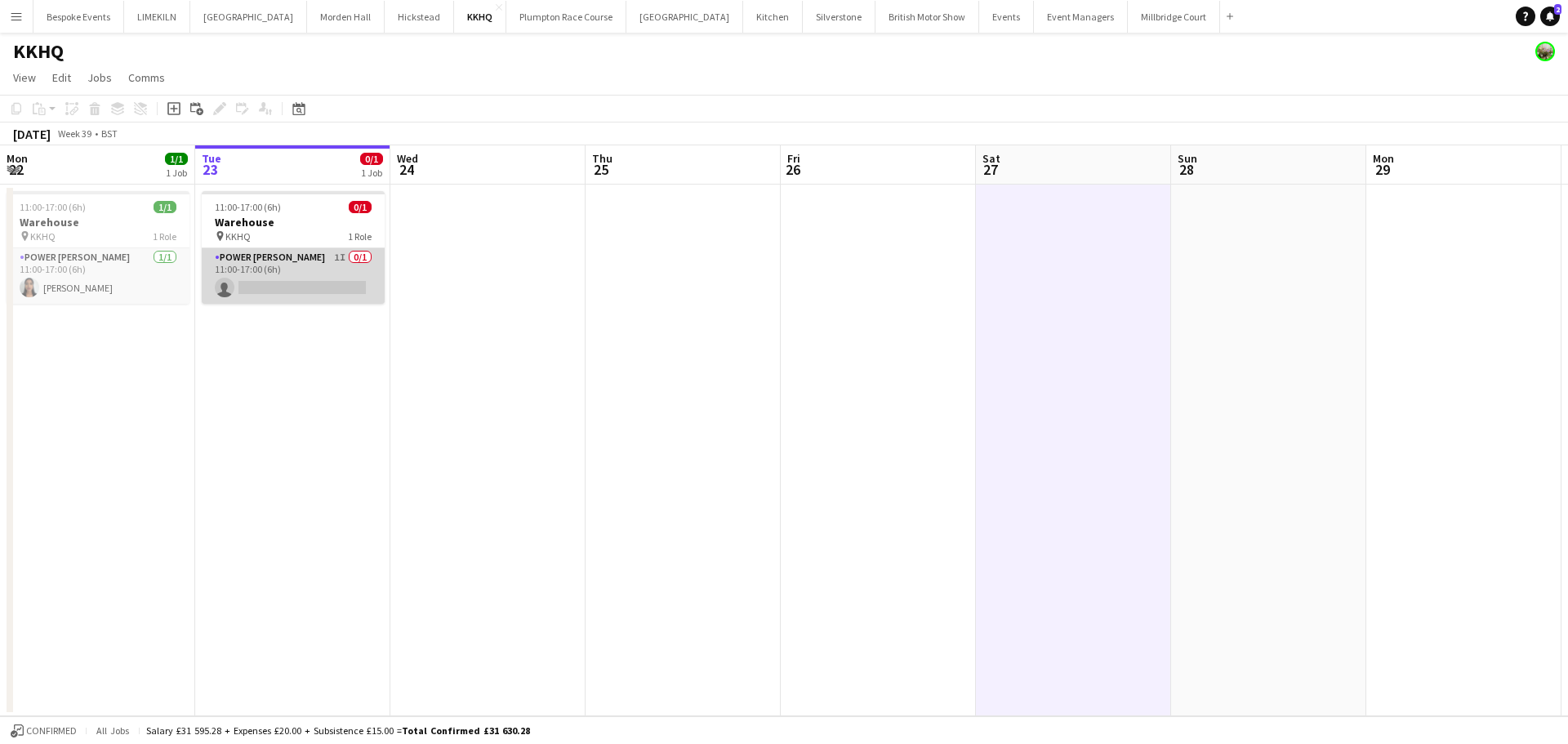
click at [286, 284] on app-card-role "Power [PERSON_NAME] 1I 0/1 11:00-17:00 (6h) single-neutral-actions" at bounding box center [293, 276] width 183 height 55
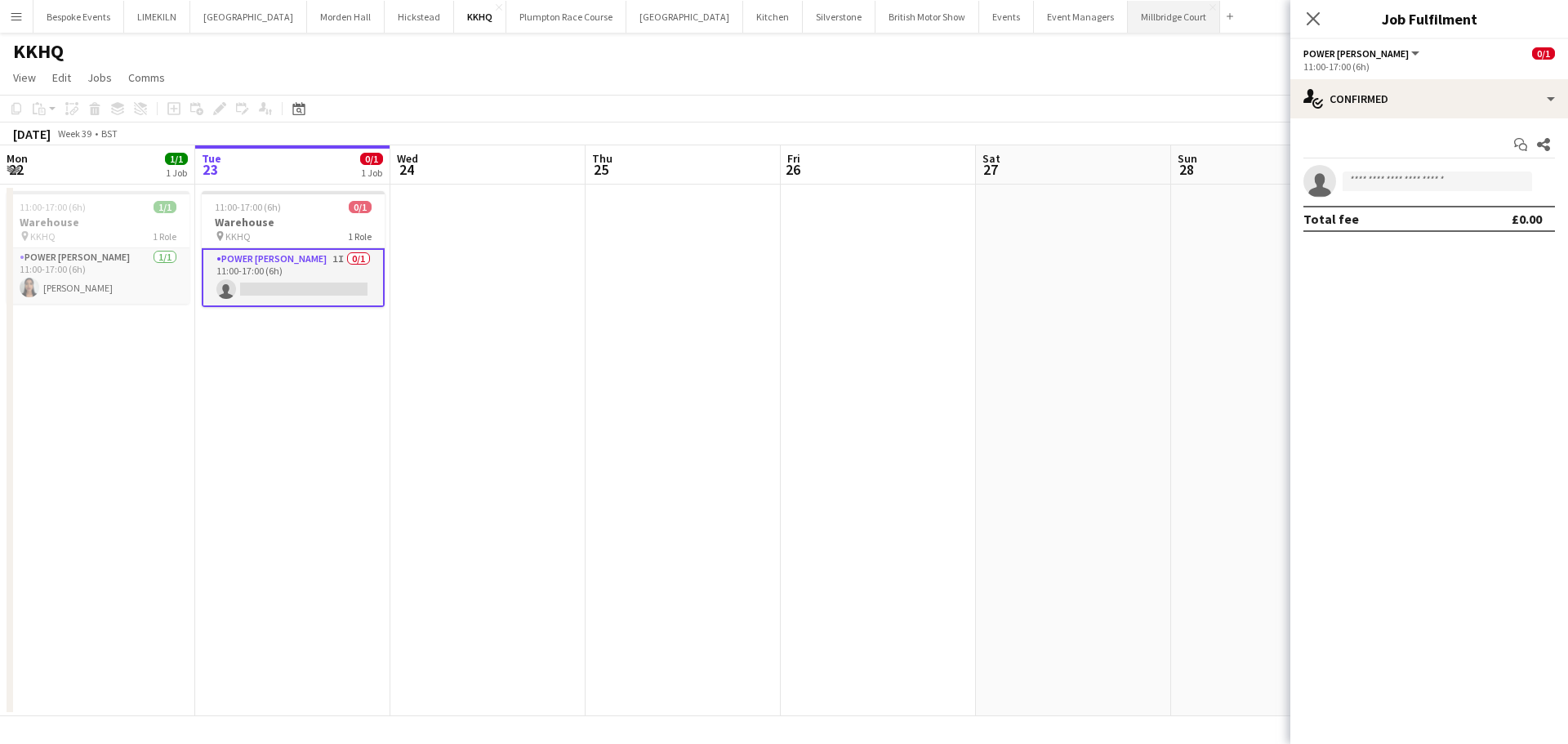
click at [1128, 11] on button "[GEOGRAPHIC_DATA]" at bounding box center [1174, 17] width 92 height 32
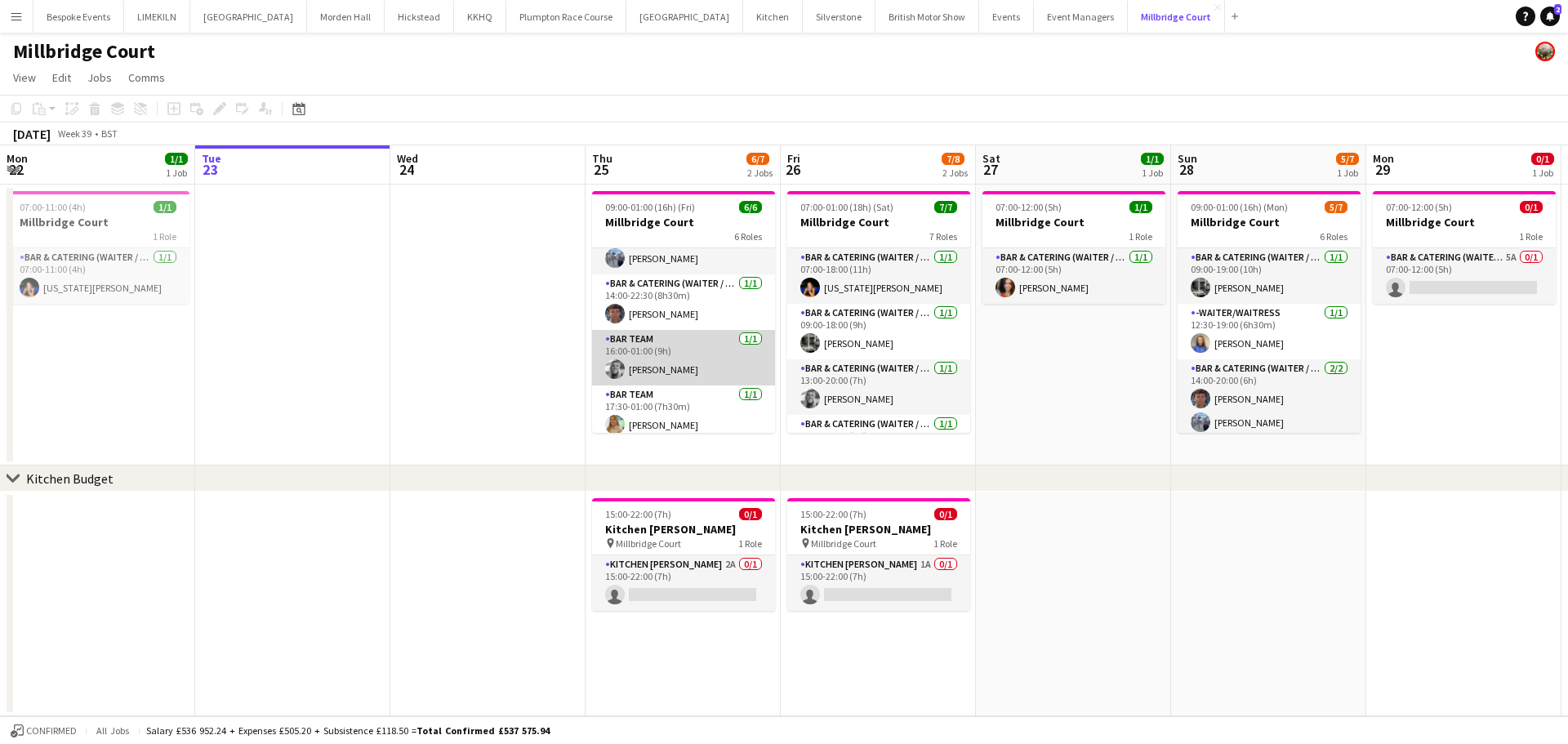
scroll to position [149, 0]
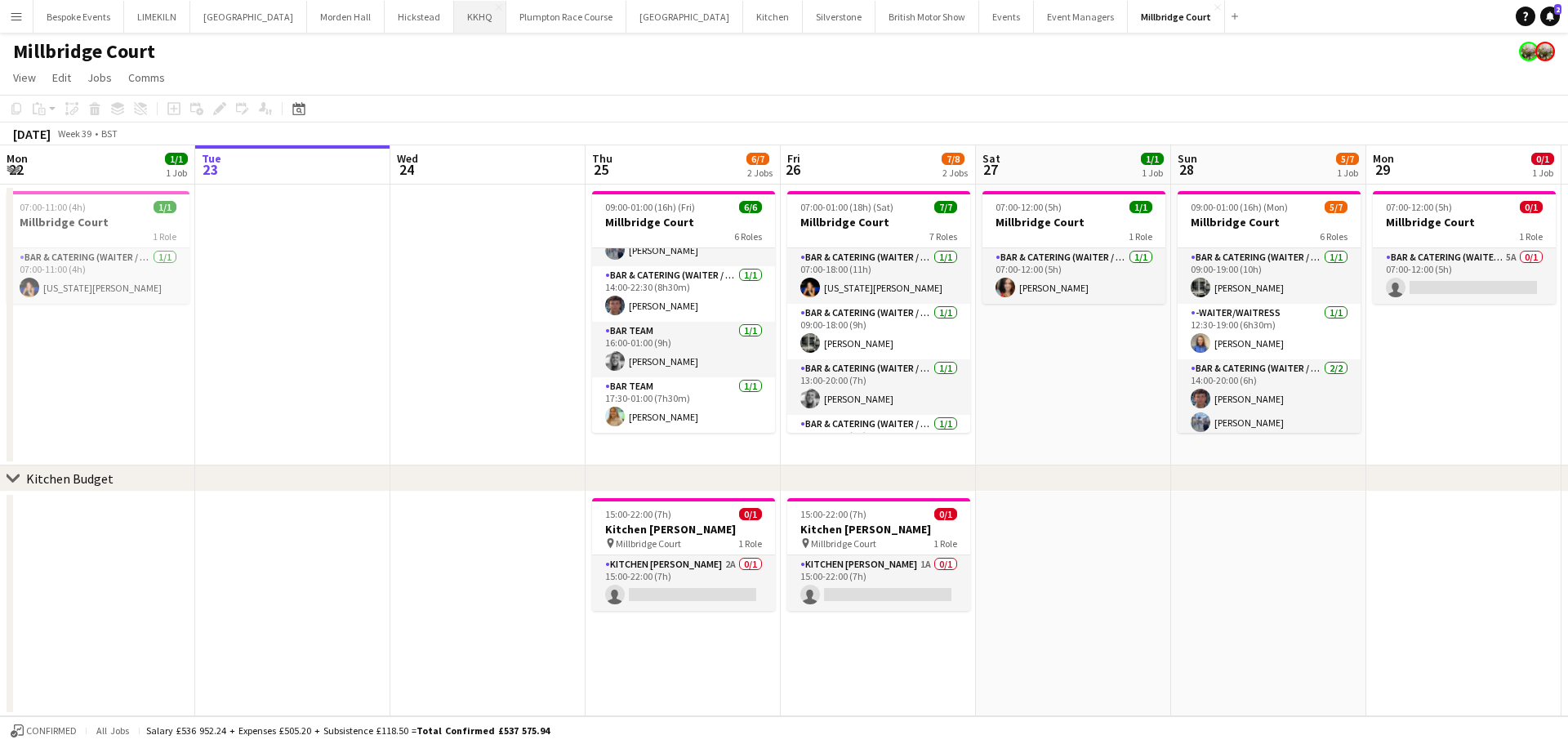
click at [454, 21] on button "KKHQ Close" at bounding box center [480, 17] width 52 height 32
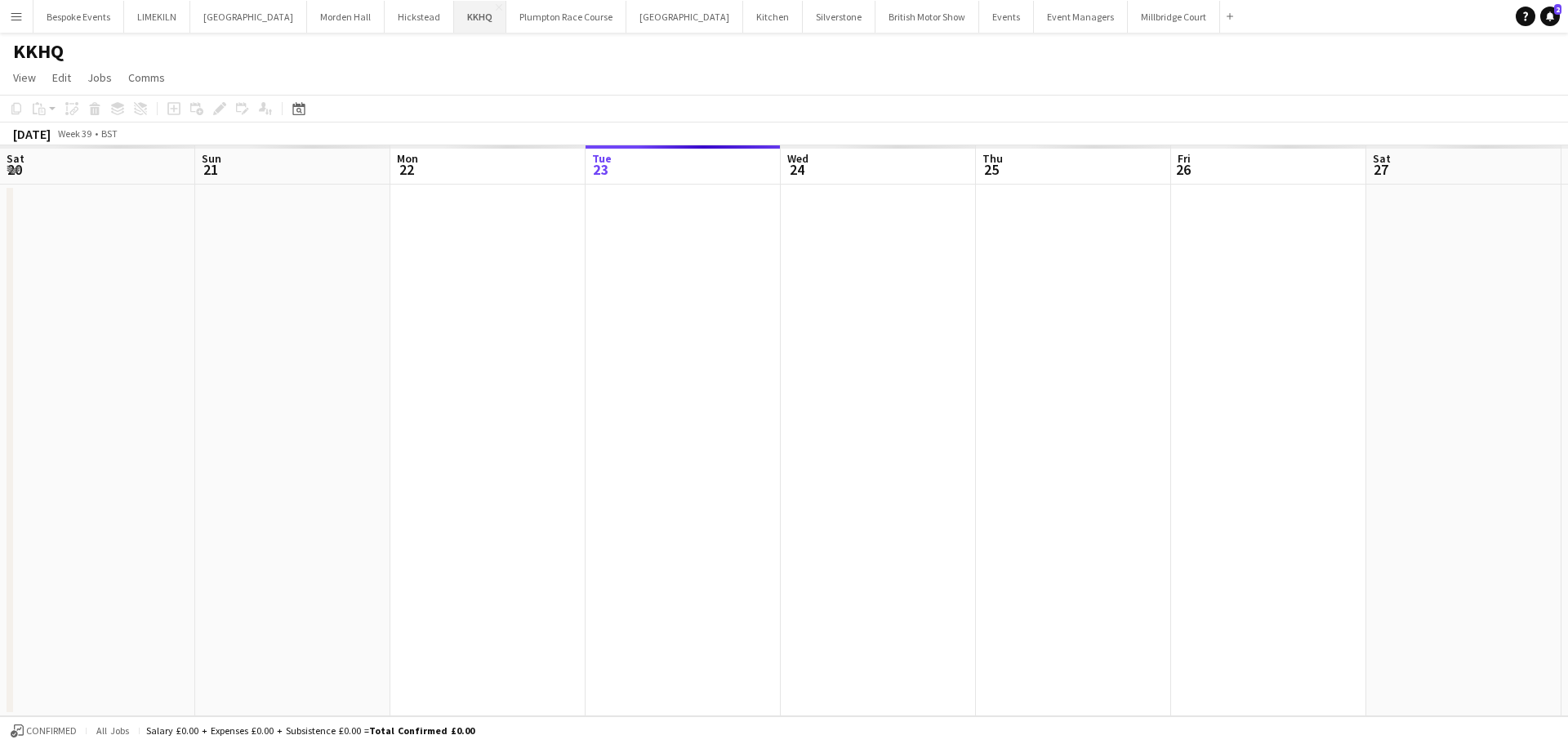
scroll to position [0, 390]
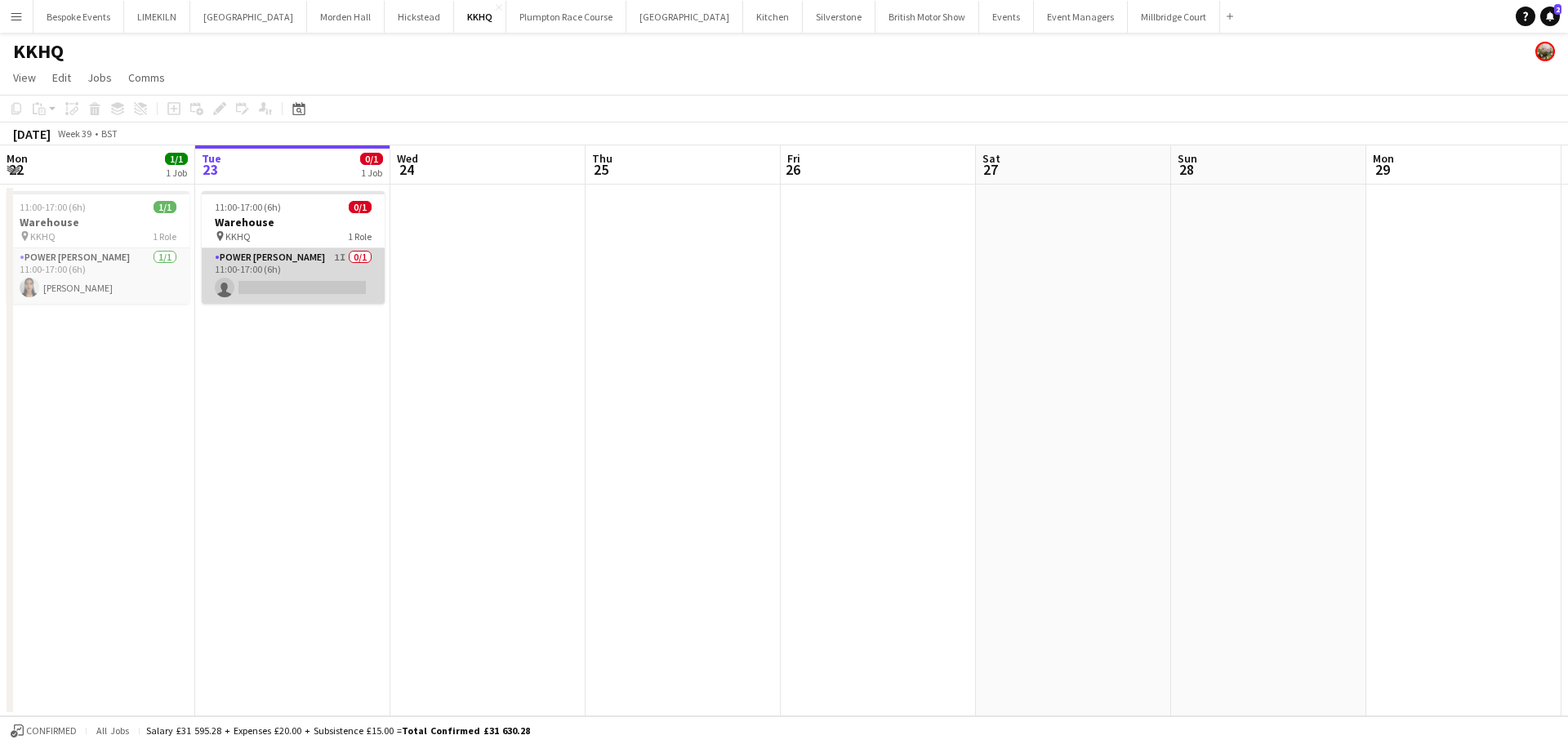
click at [269, 263] on app-card-role "Power [PERSON_NAME] 1I 0/1 11:00-17:00 (6h) single-neutral-actions" at bounding box center [293, 276] width 183 height 55
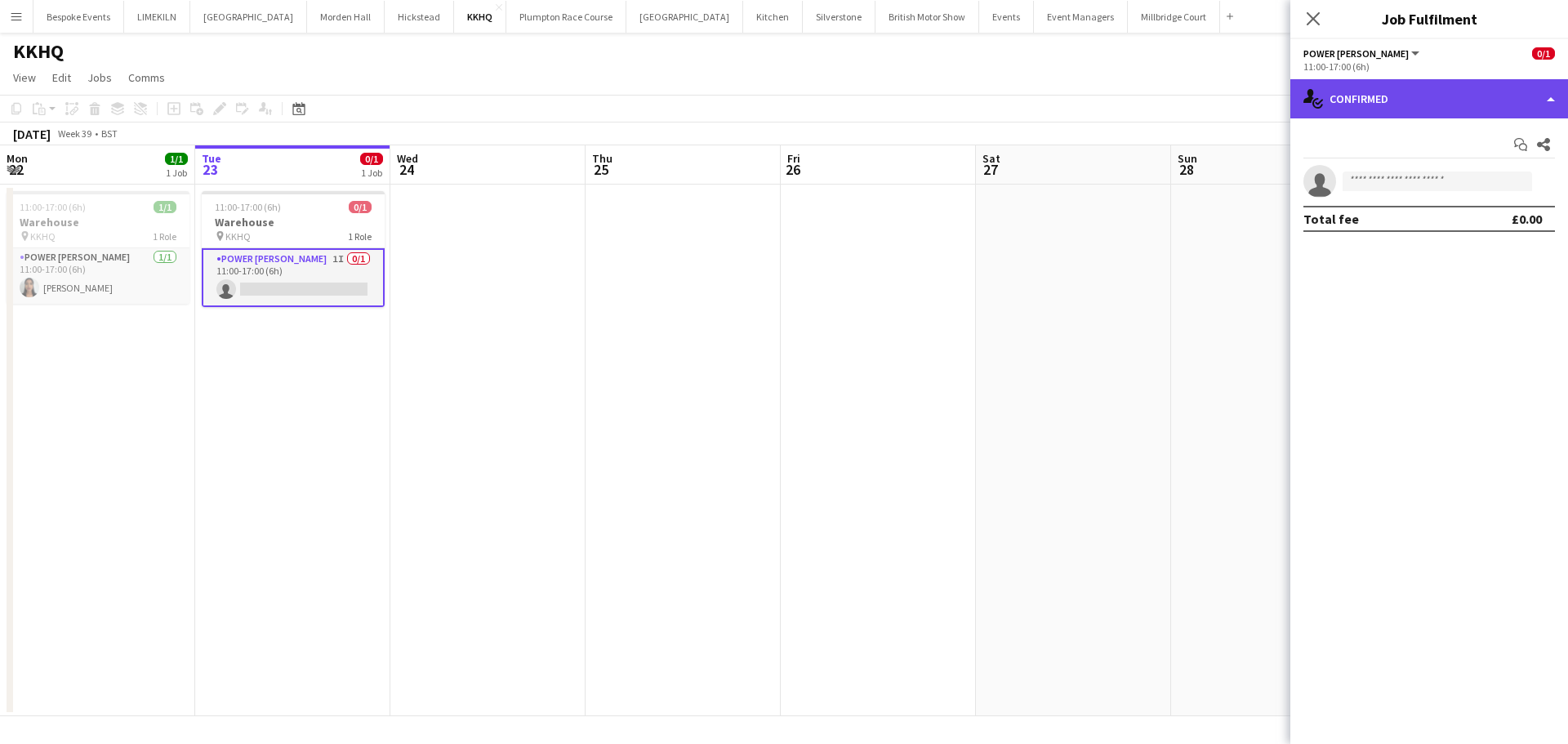
click at [1407, 85] on div "single-neutral-actions-check-2 Confirmed" at bounding box center [1428, 99] width 277 height 40
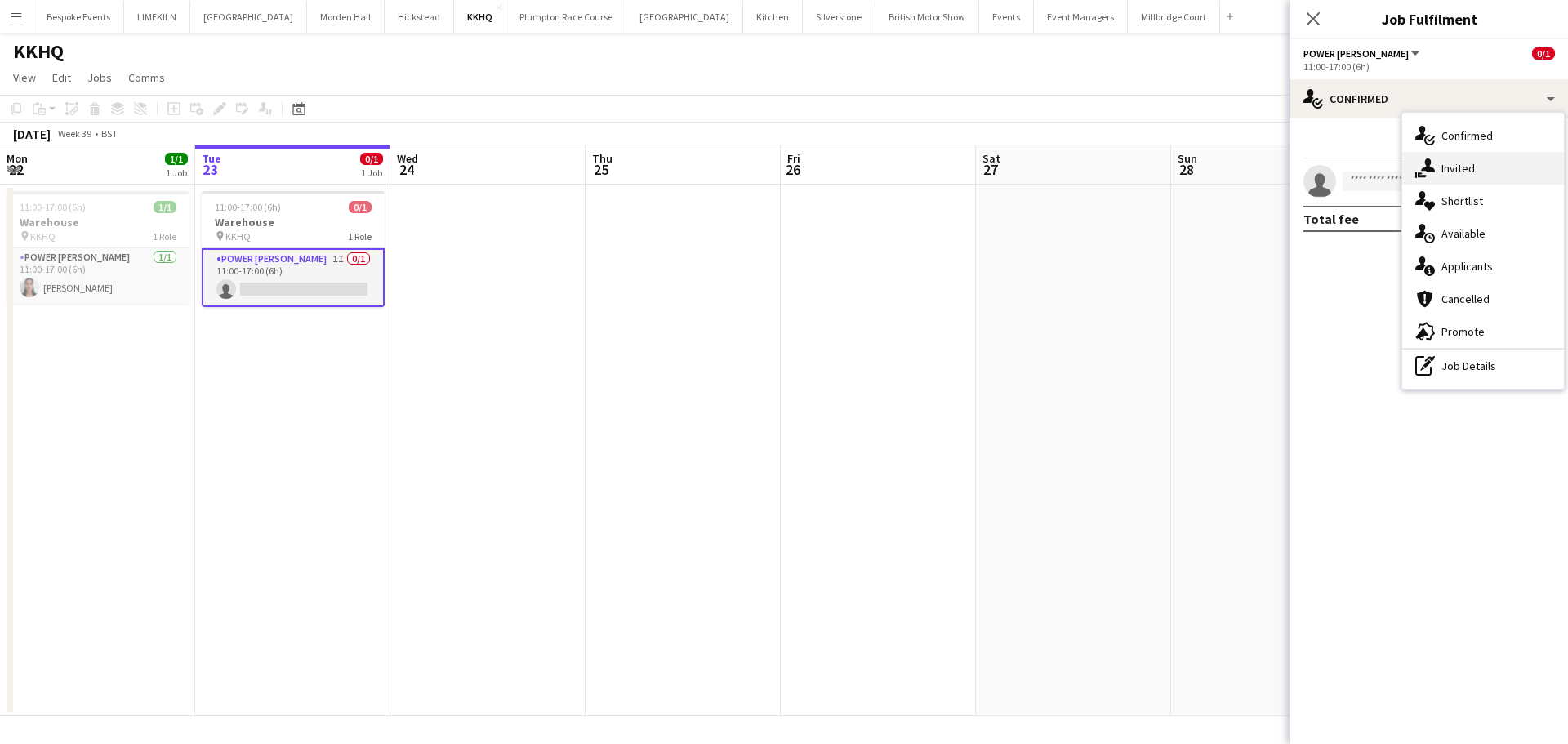
click at [1497, 173] on div "single-neutral-actions-share-1 Invited" at bounding box center [1483, 168] width 162 height 33
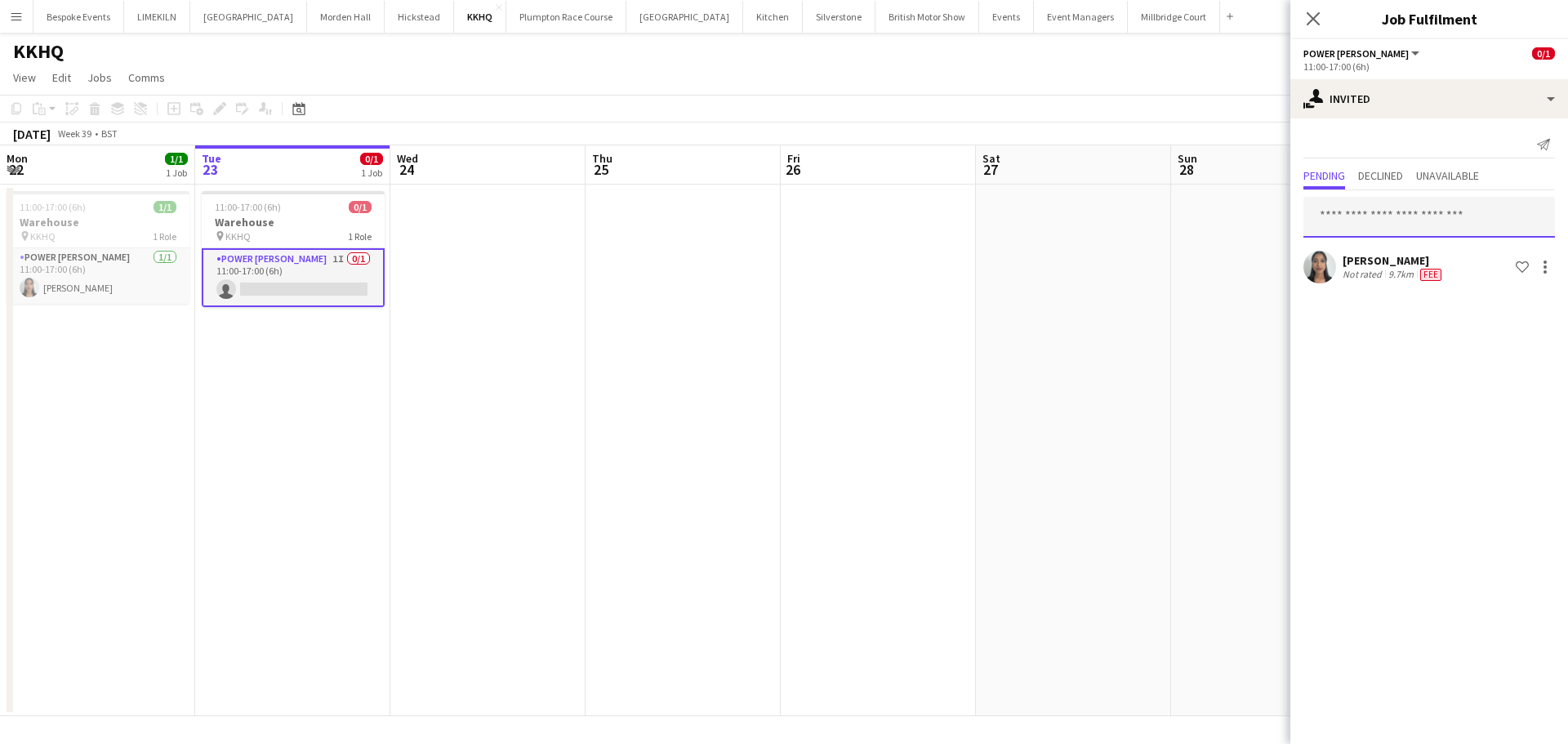
click at [1436, 215] on input "text" at bounding box center [1429, 217] width 252 height 41
type input "****"
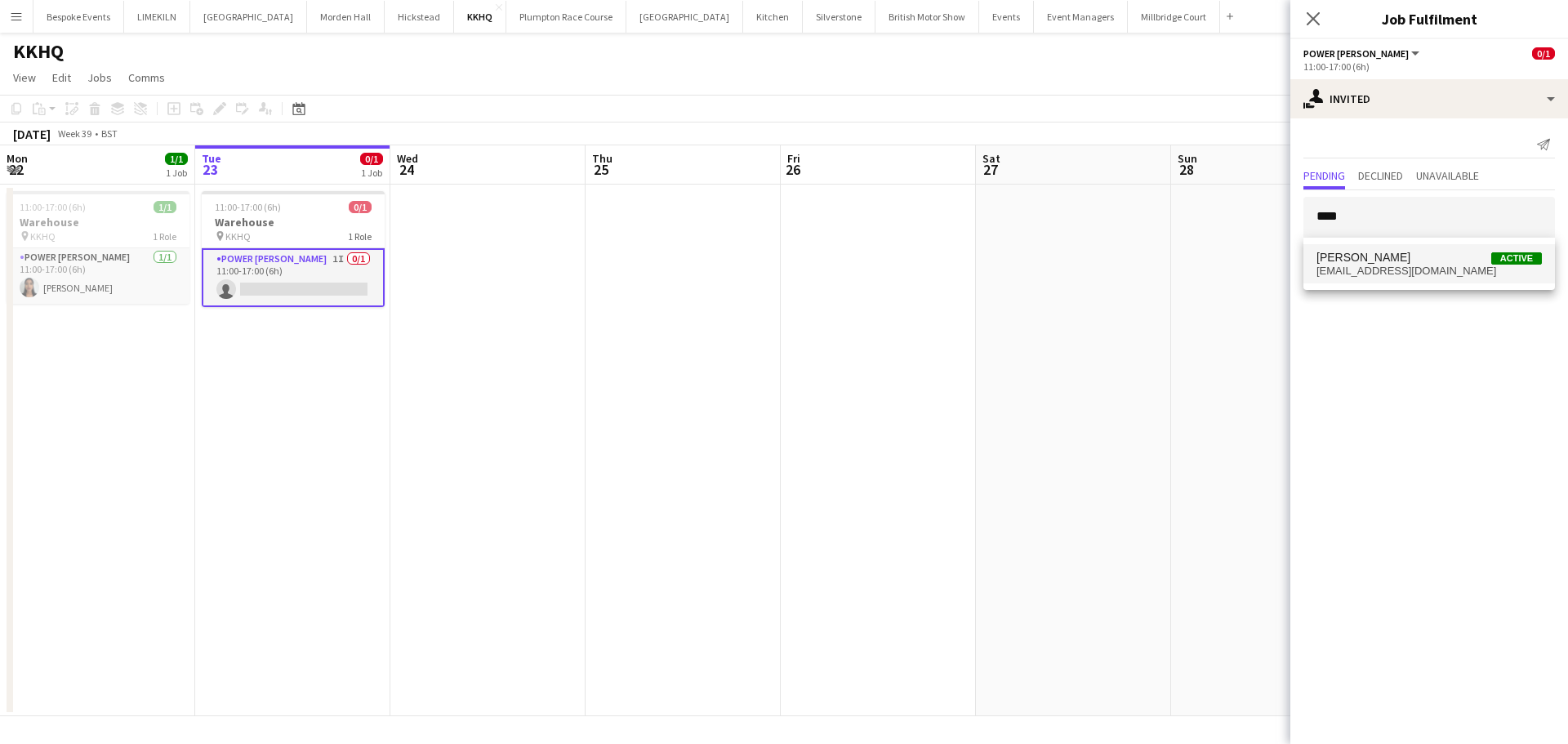
click at [1381, 252] on span "[PERSON_NAME]" at bounding box center [1363, 258] width 94 height 14
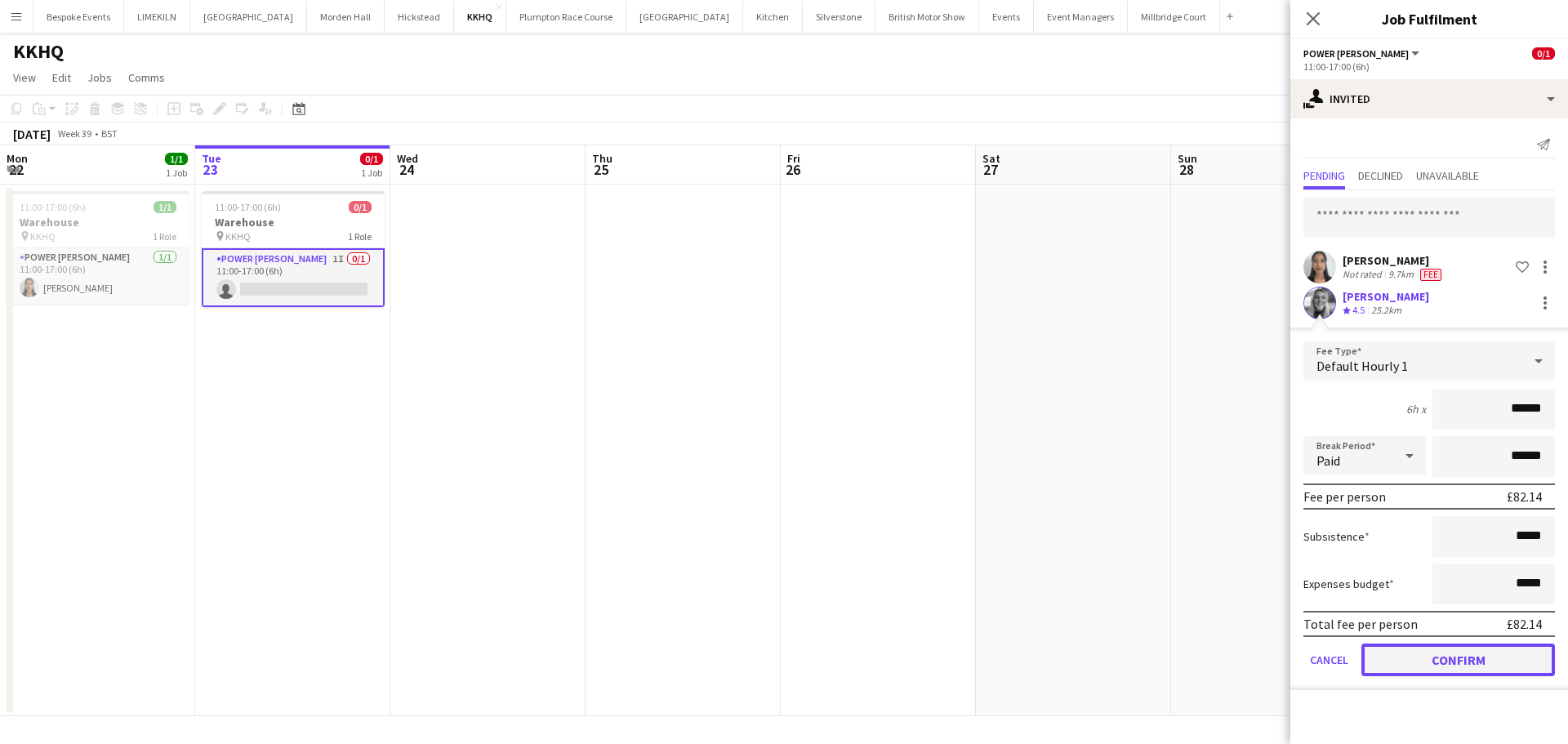
click at [1458, 651] on button "Confirm" at bounding box center [1458, 659] width 194 height 33
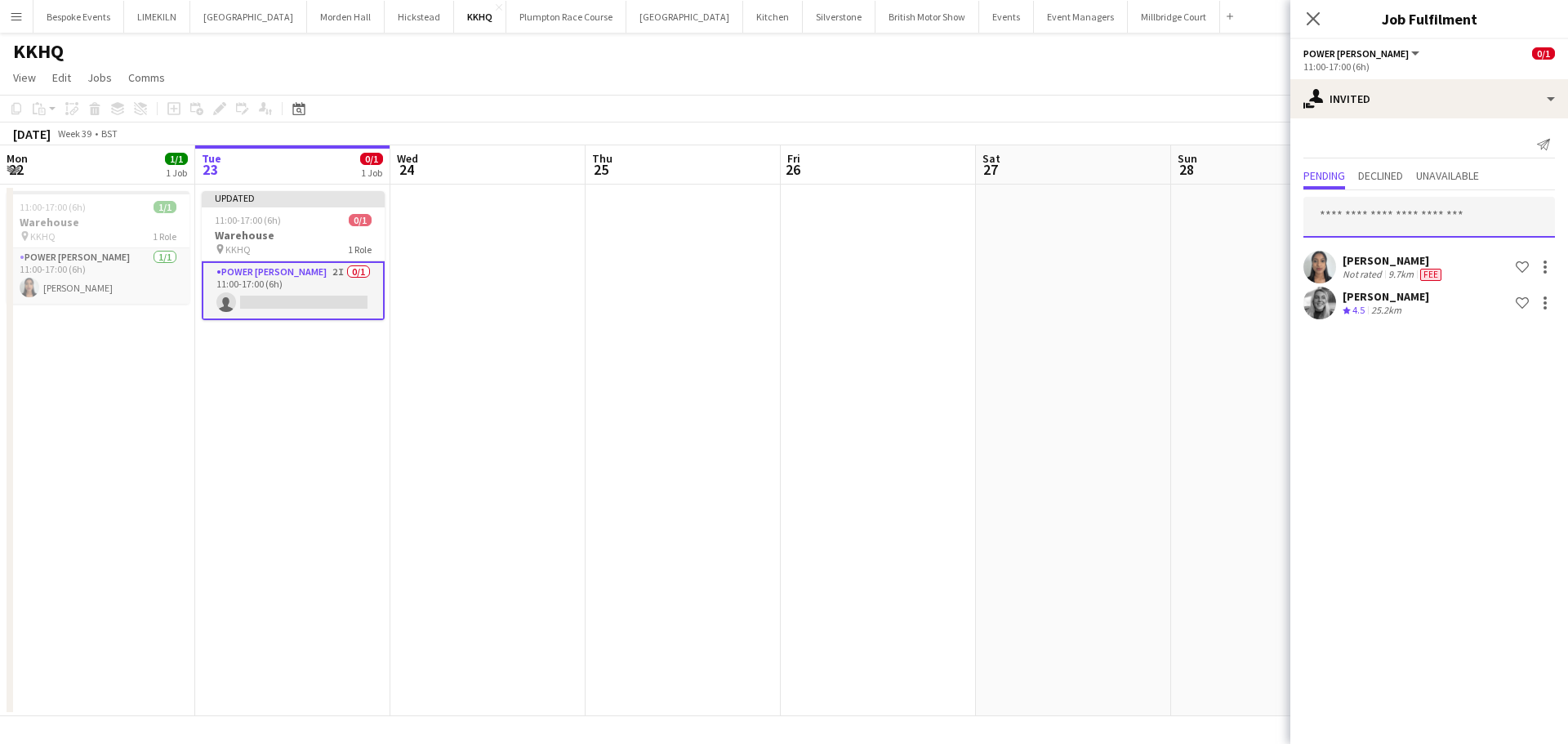
click at [1417, 209] on input "text" at bounding box center [1429, 217] width 252 height 41
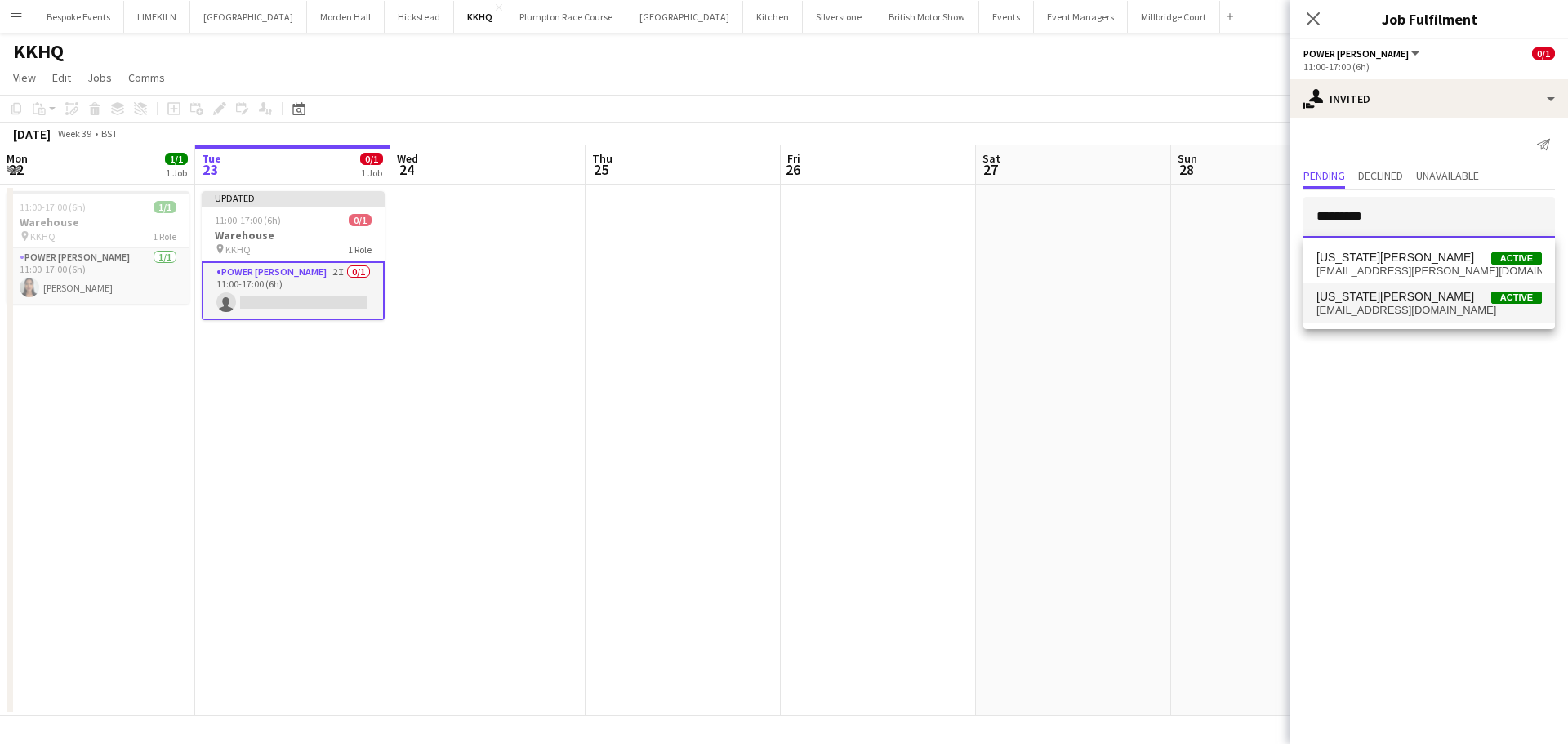
type input "*********"
click at [1399, 305] on span "[EMAIL_ADDRESS][DOMAIN_NAME]" at bounding box center [1429, 310] width 225 height 13
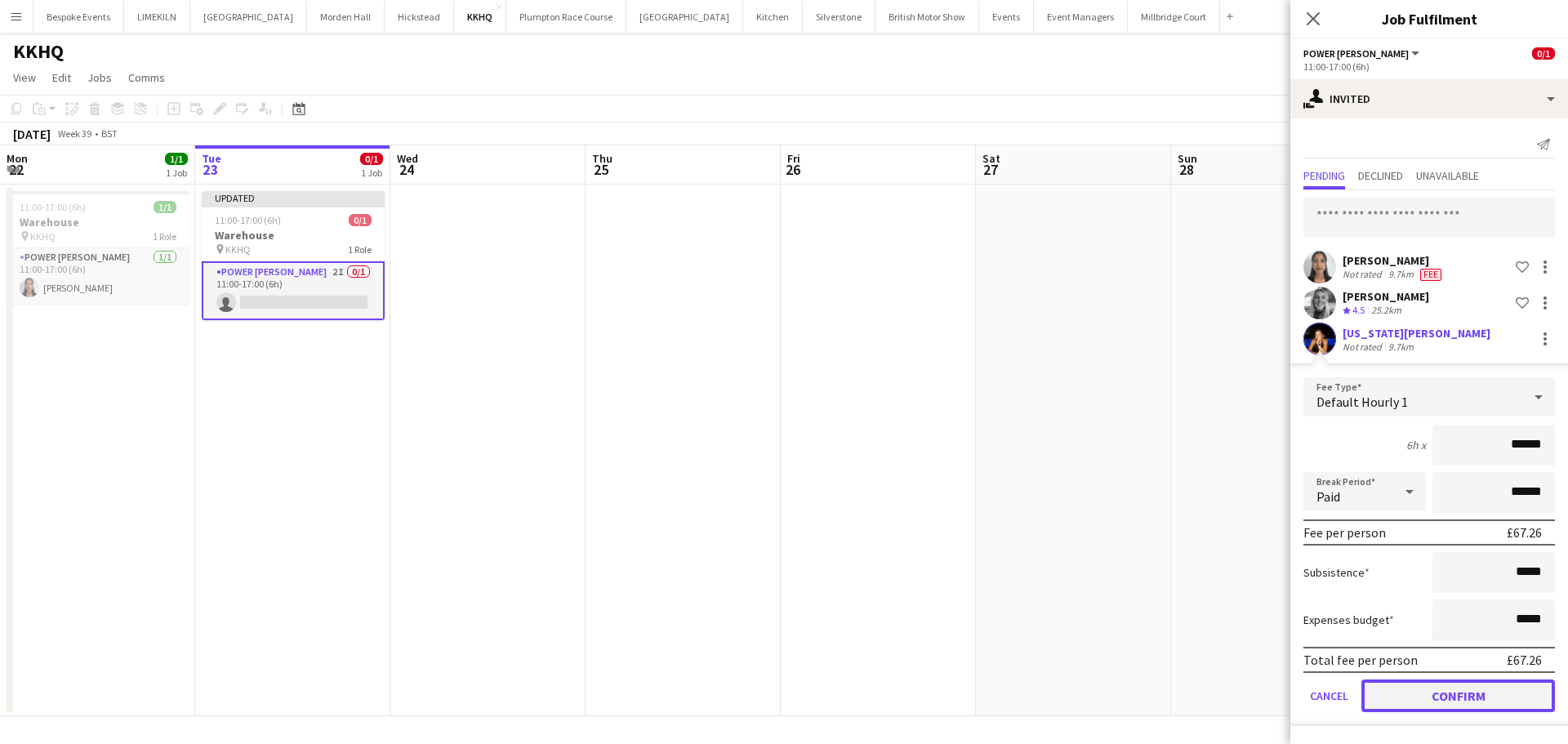
click at [1440, 684] on button "Confirm" at bounding box center [1458, 696] width 194 height 33
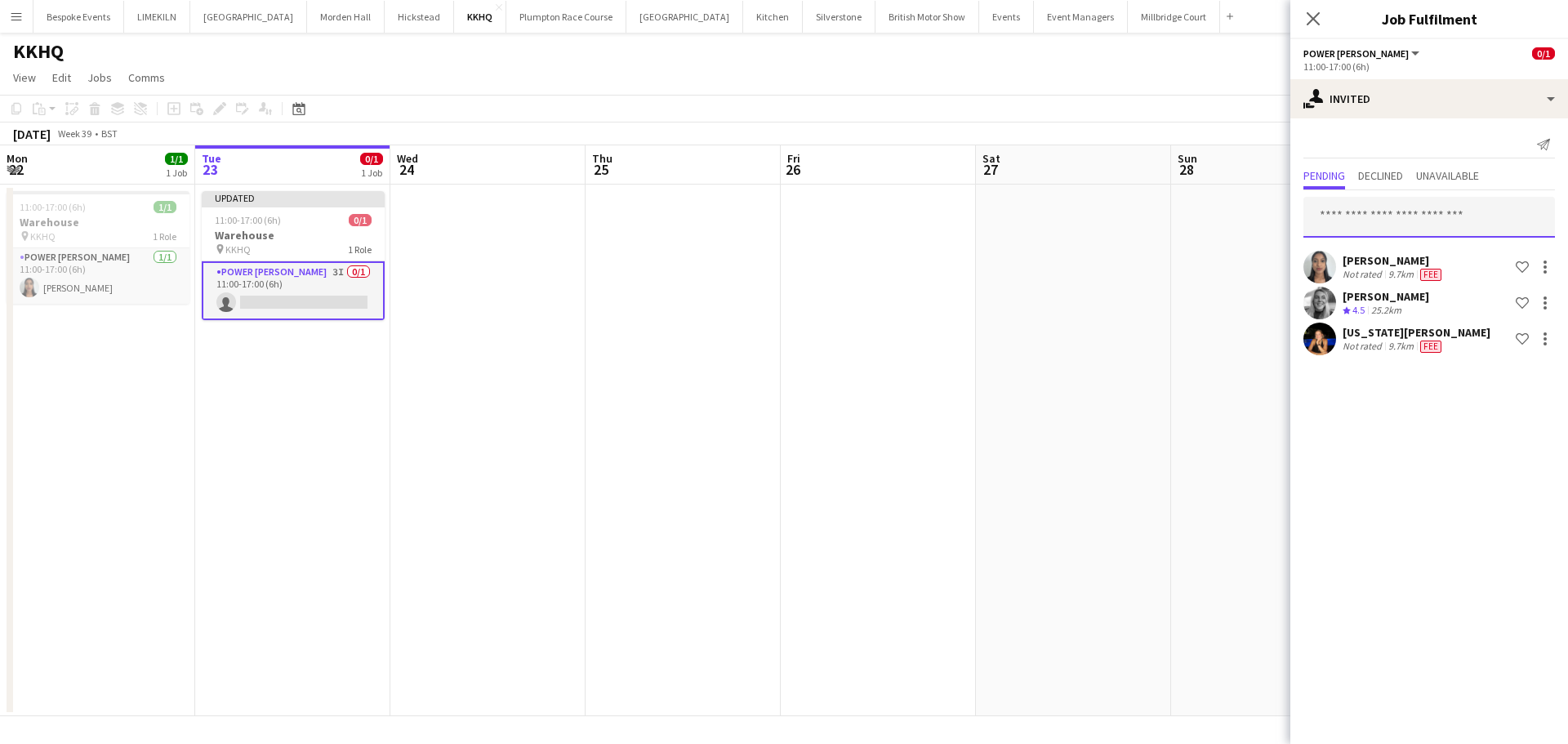
click at [1411, 213] on input "text" at bounding box center [1429, 217] width 252 height 41
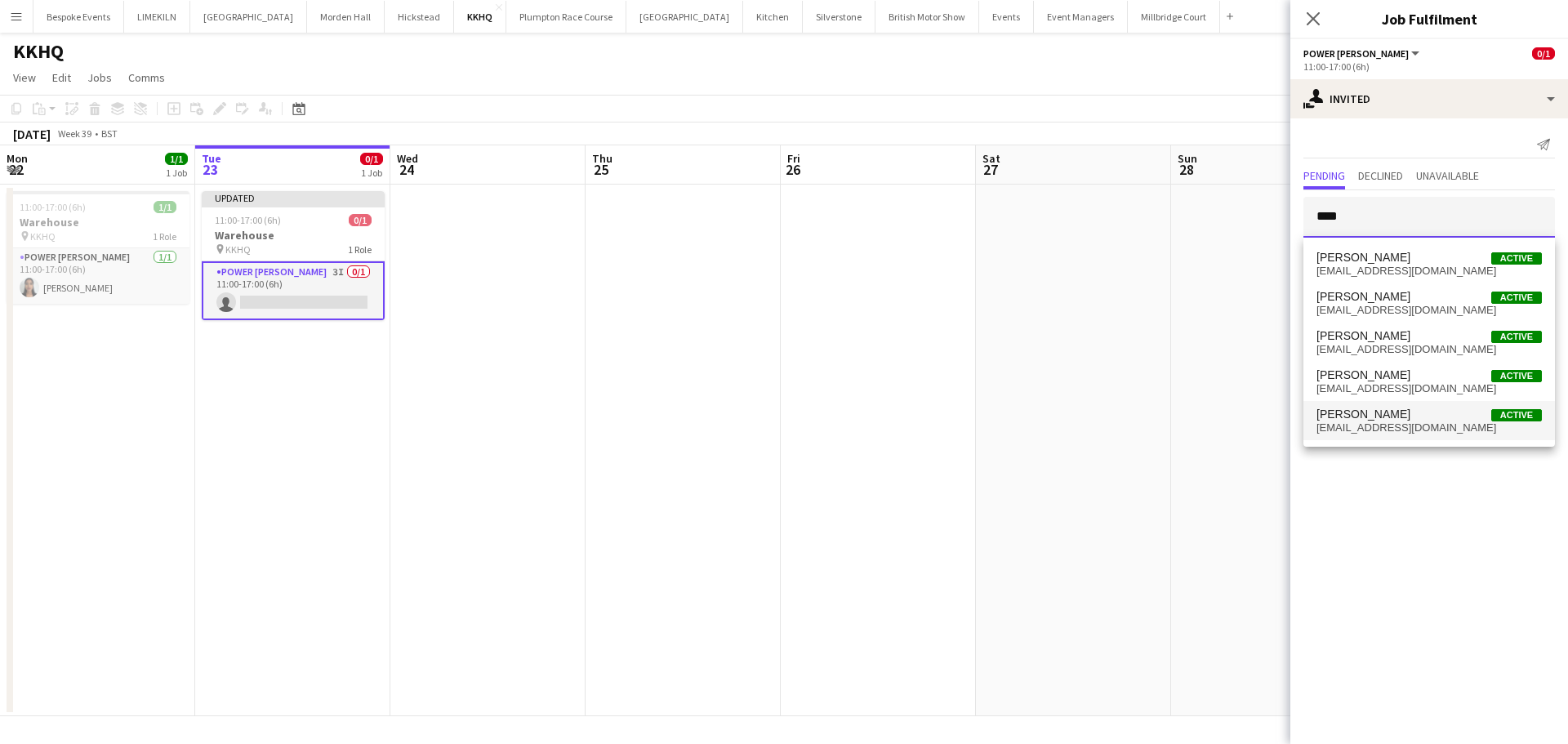
type input "****"
click at [1382, 413] on span "[PERSON_NAME]" at bounding box center [1363, 415] width 94 height 14
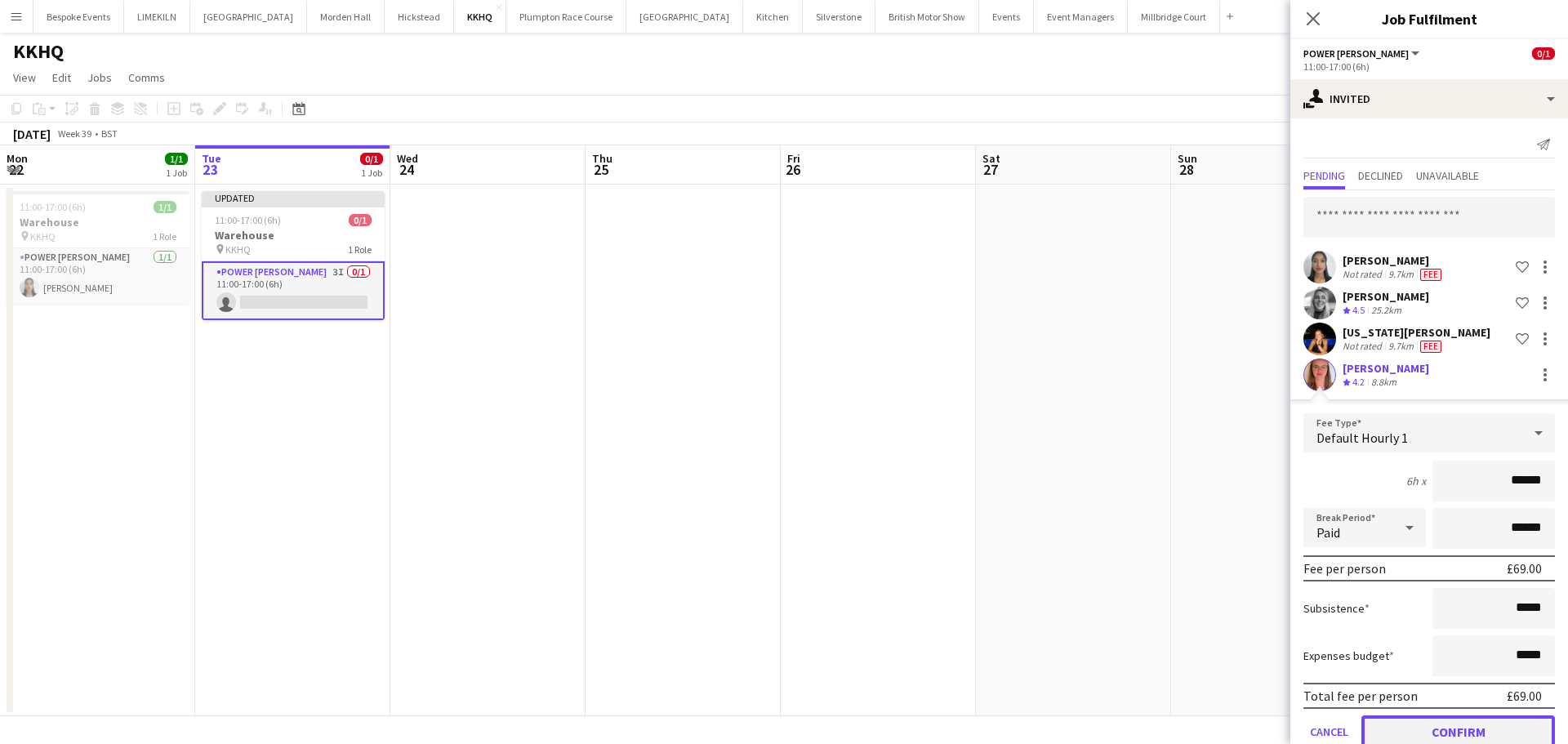
click at [1444, 729] on button "Confirm" at bounding box center [1458, 732] width 194 height 33
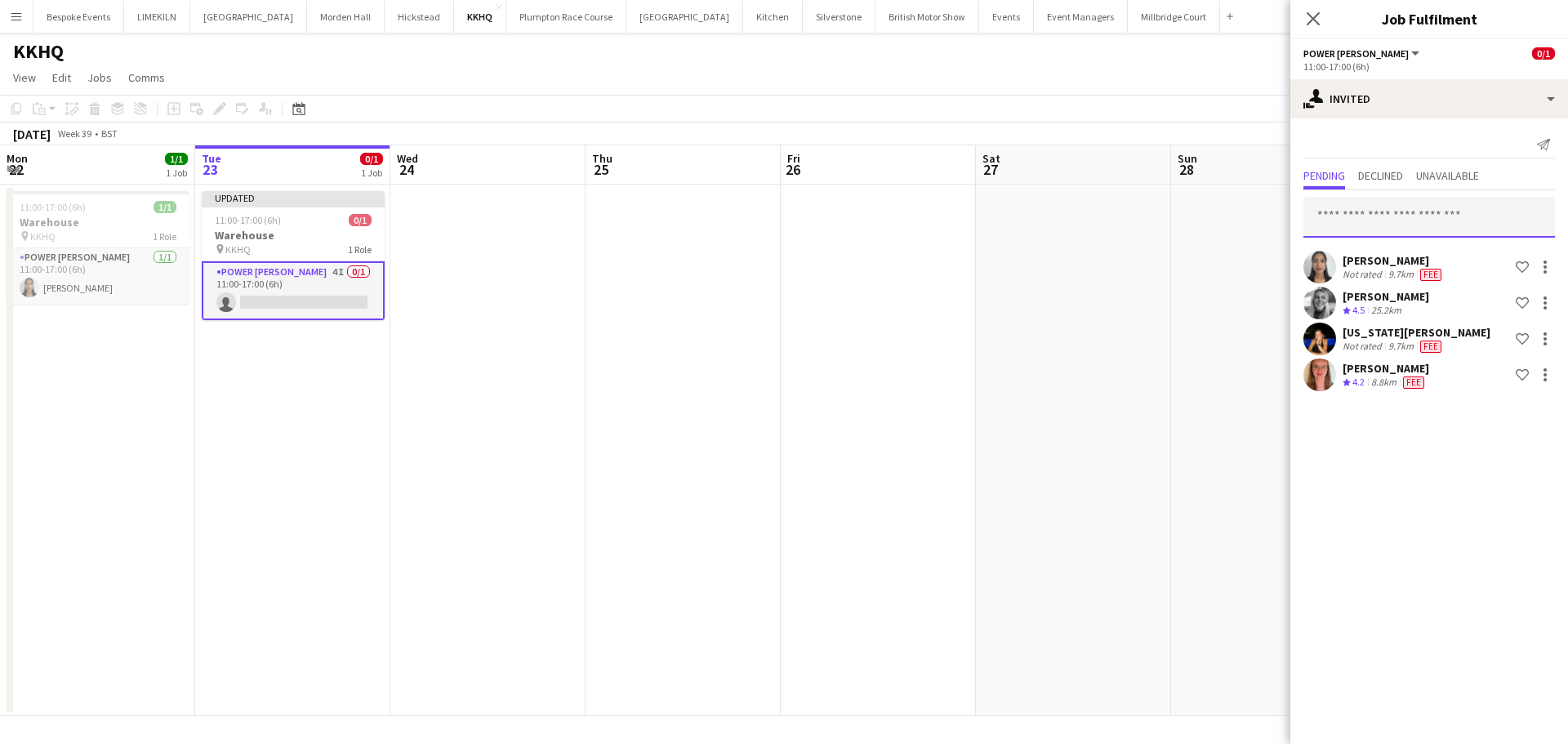
click at [1439, 204] on input "text" at bounding box center [1429, 217] width 252 height 41
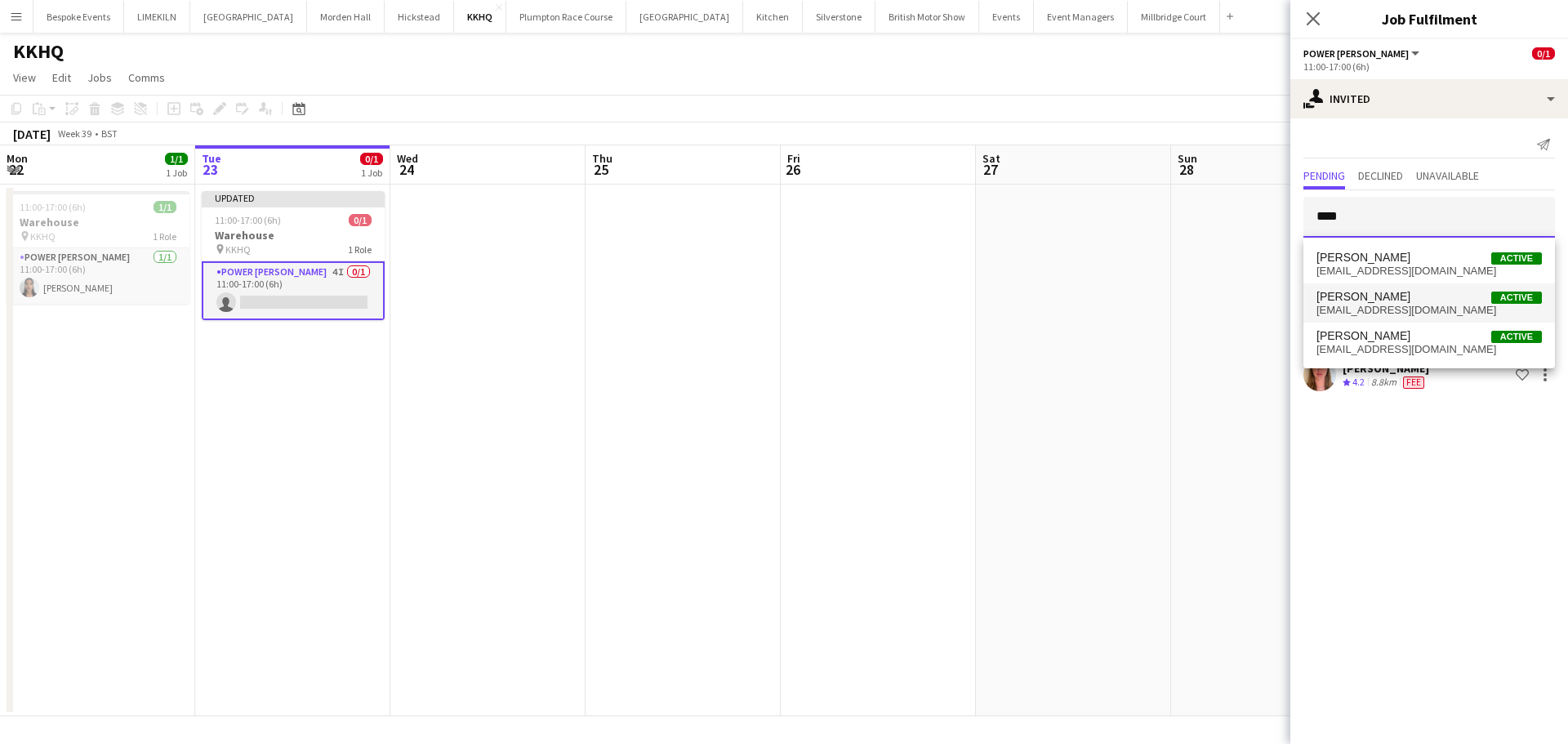
type input "****"
click at [1408, 320] on mat-option "[PERSON_NAME] Active [EMAIL_ADDRESS][DOMAIN_NAME]" at bounding box center [1429, 303] width 252 height 40
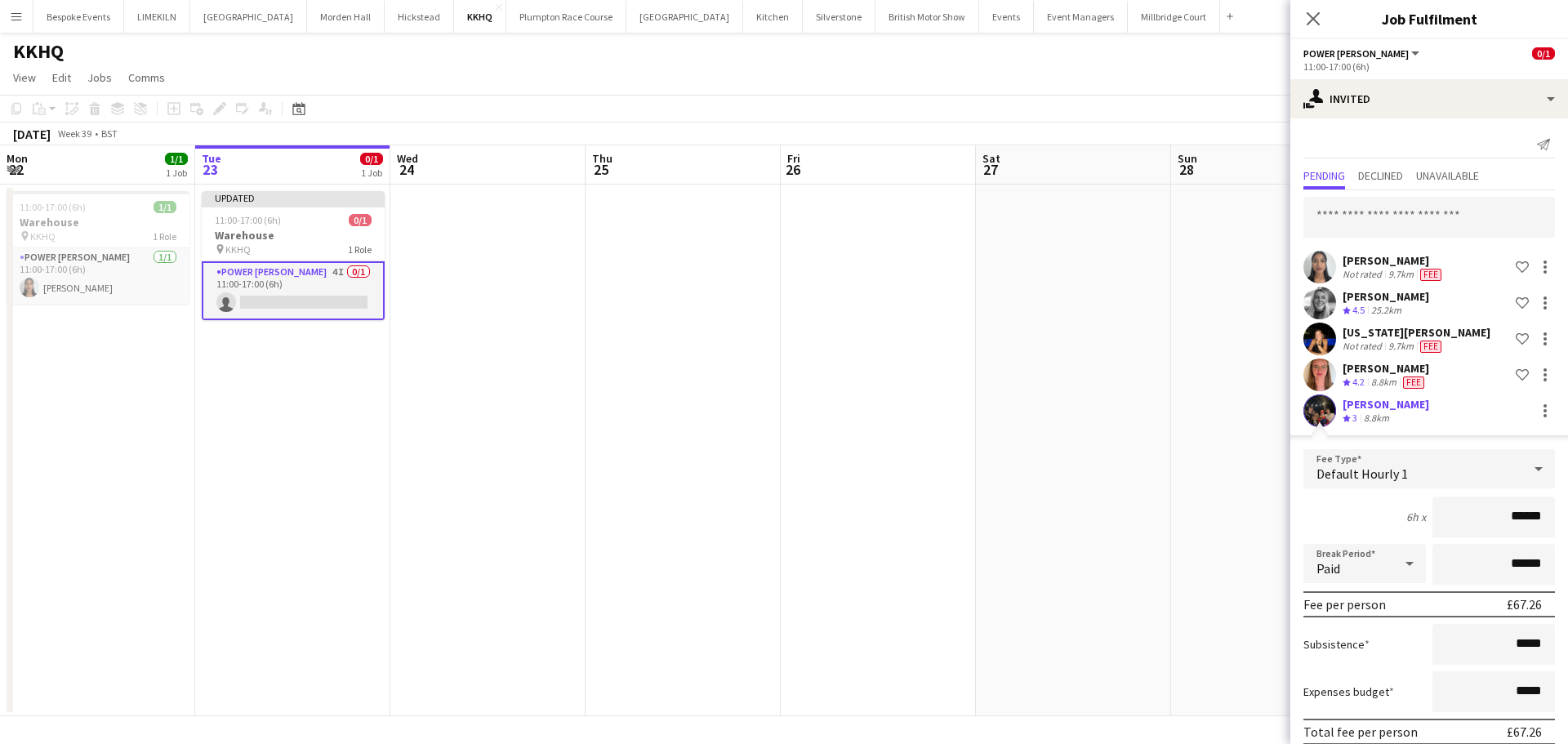
scroll to position [70, 0]
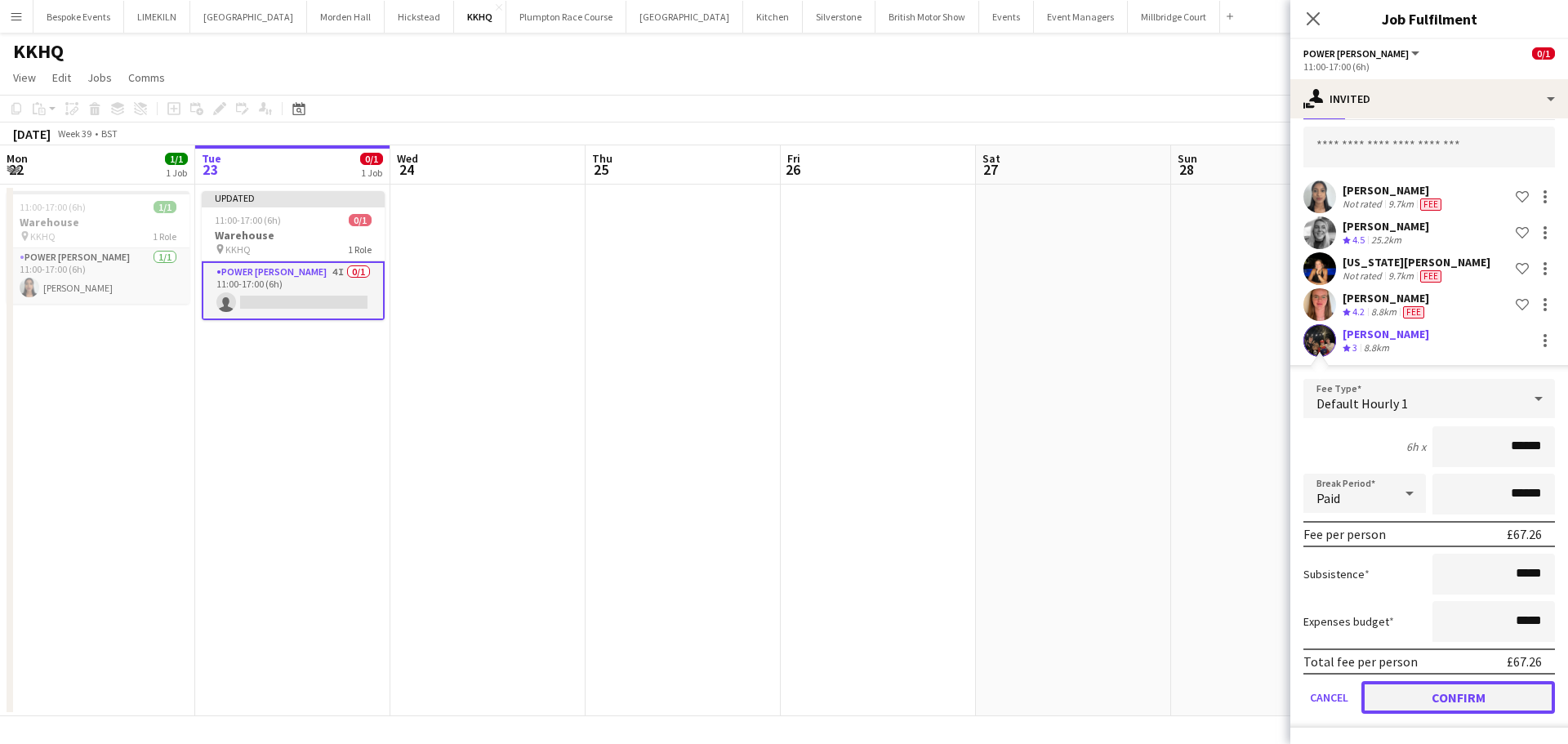
click at [1425, 706] on button "Confirm" at bounding box center [1458, 697] width 194 height 33
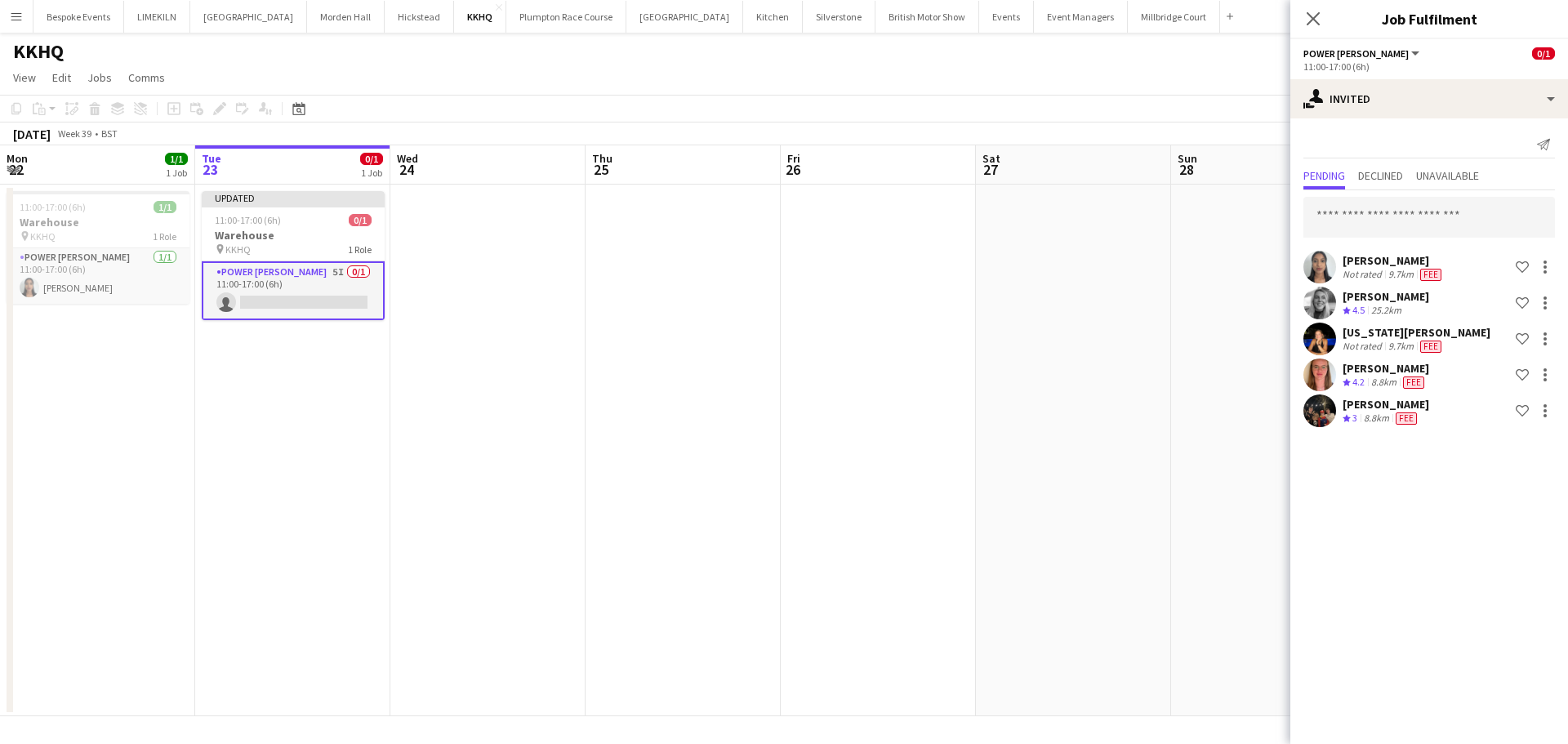
scroll to position [0, 0]
click at [1376, 198] on input "text" at bounding box center [1429, 217] width 252 height 41
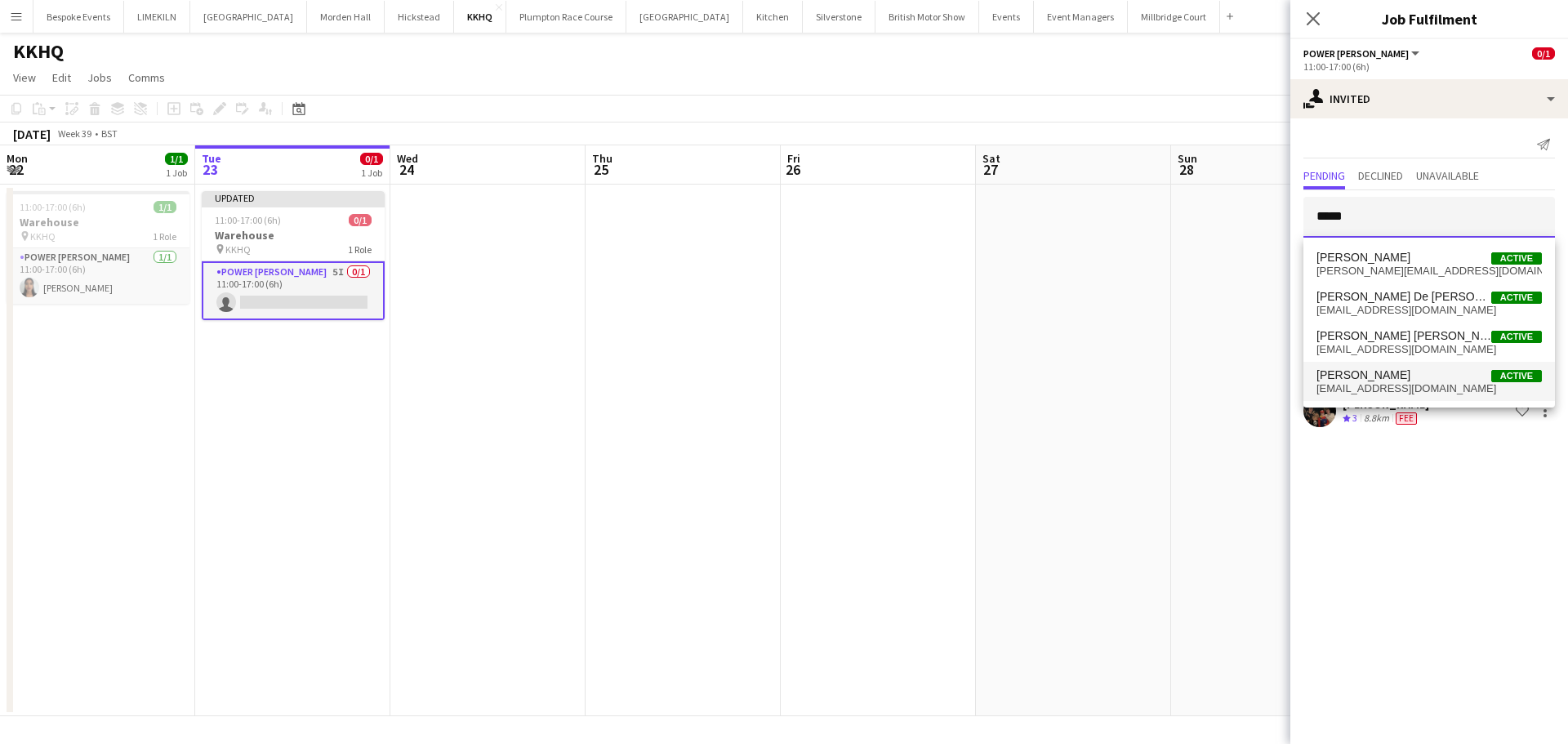
type input "*****"
click at [1389, 374] on span "[PERSON_NAME] Active" at bounding box center [1429, 375] width 225 height 14
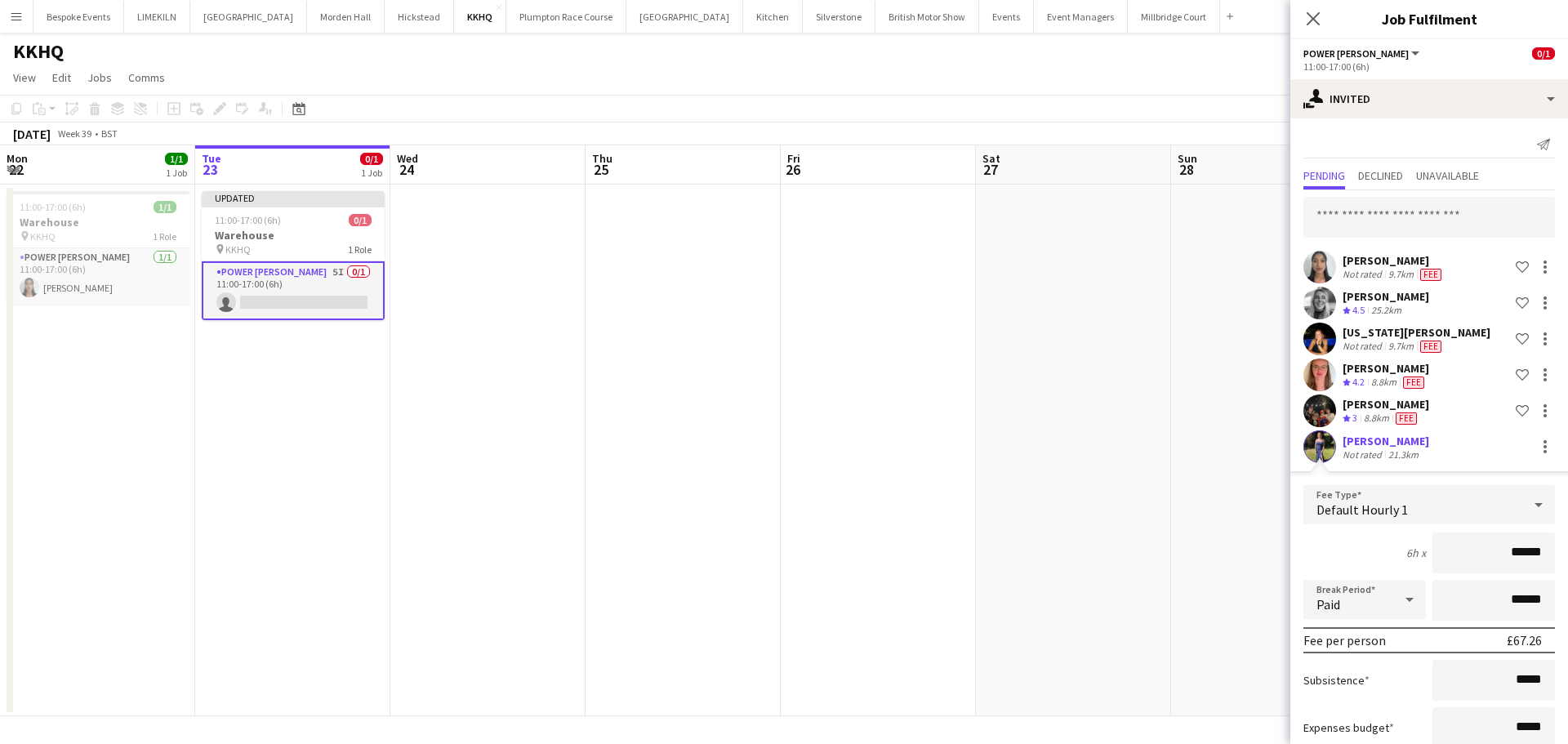
scroll to position [107, 0]
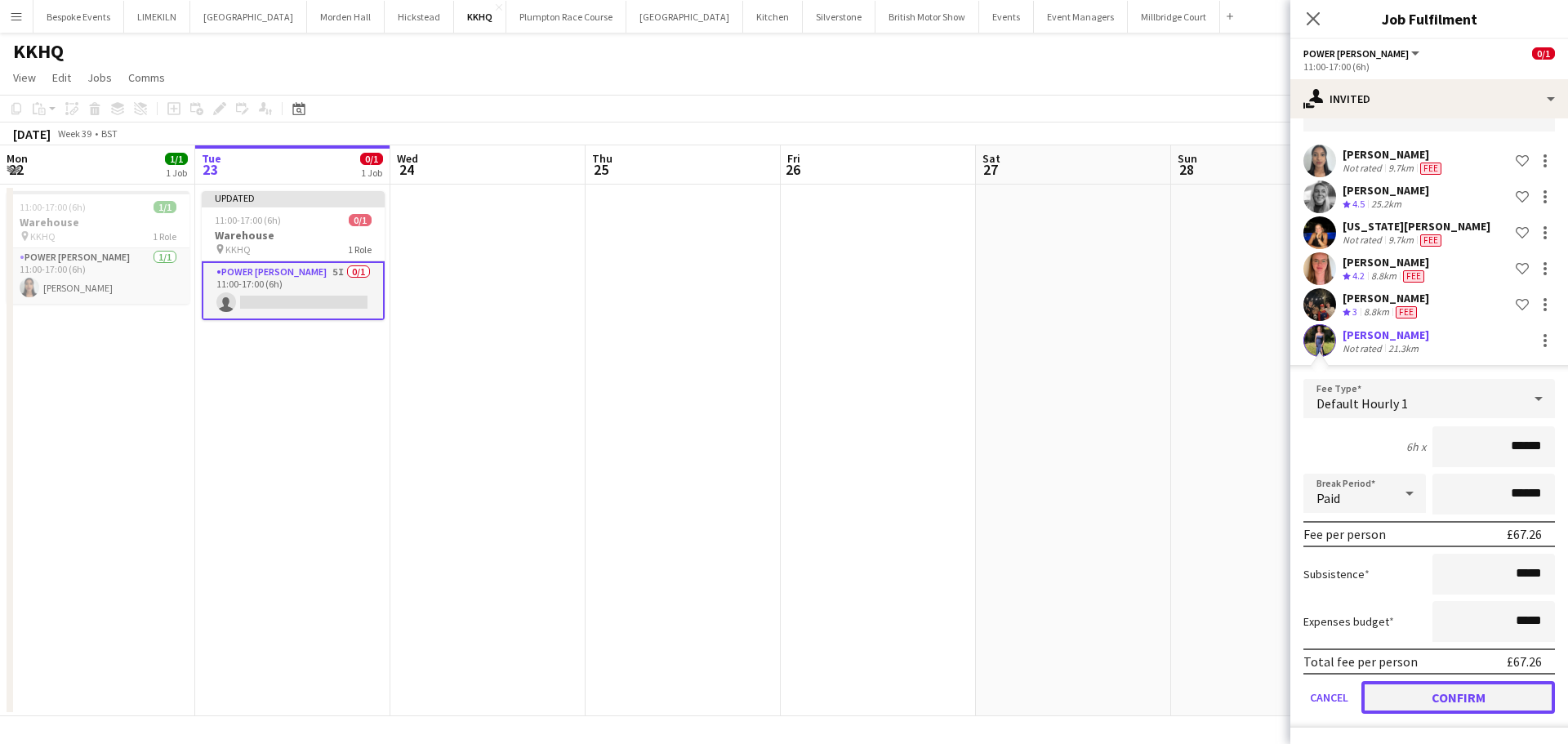
click at [1447, 688] on button "Confirm" at bounding box center [1458, 697] width 194 height 33
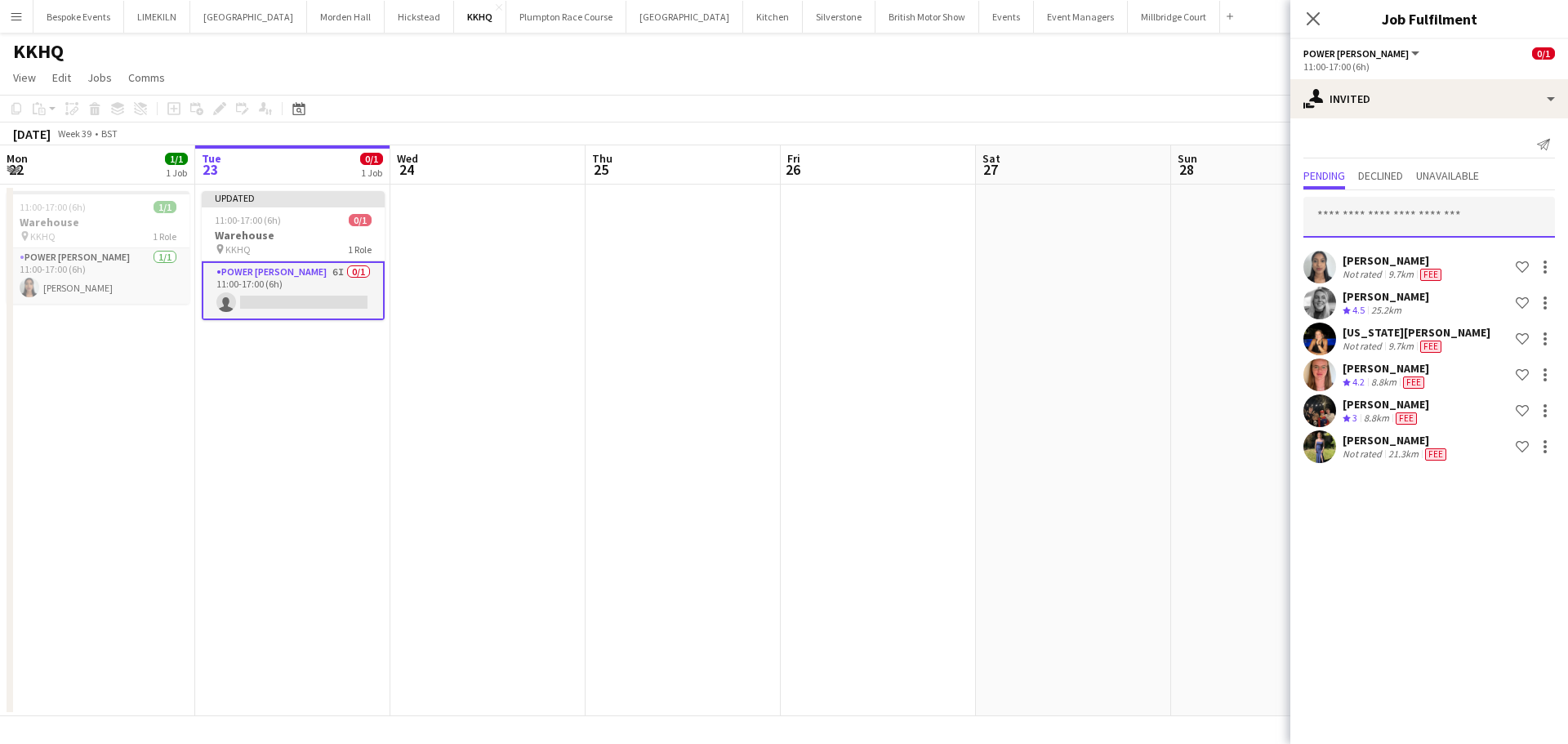
click at [1395, 206] on input "text" at bounding box center [1429, 217] width 252 height 41
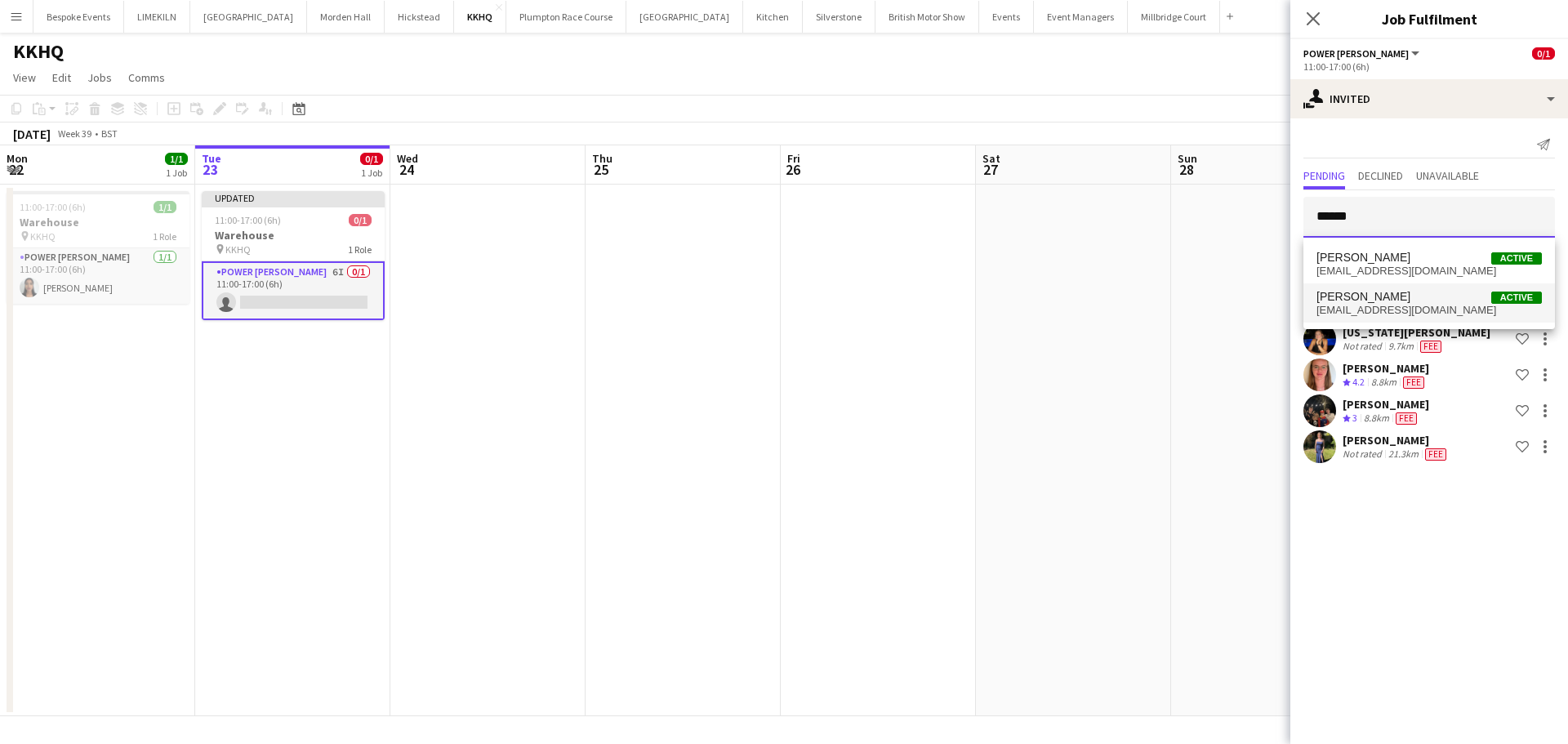
type input "******"
click at [1451, 298] on span "[PERSON_NAME] Active" at bounding box center [1429, 297] width 225 height 14
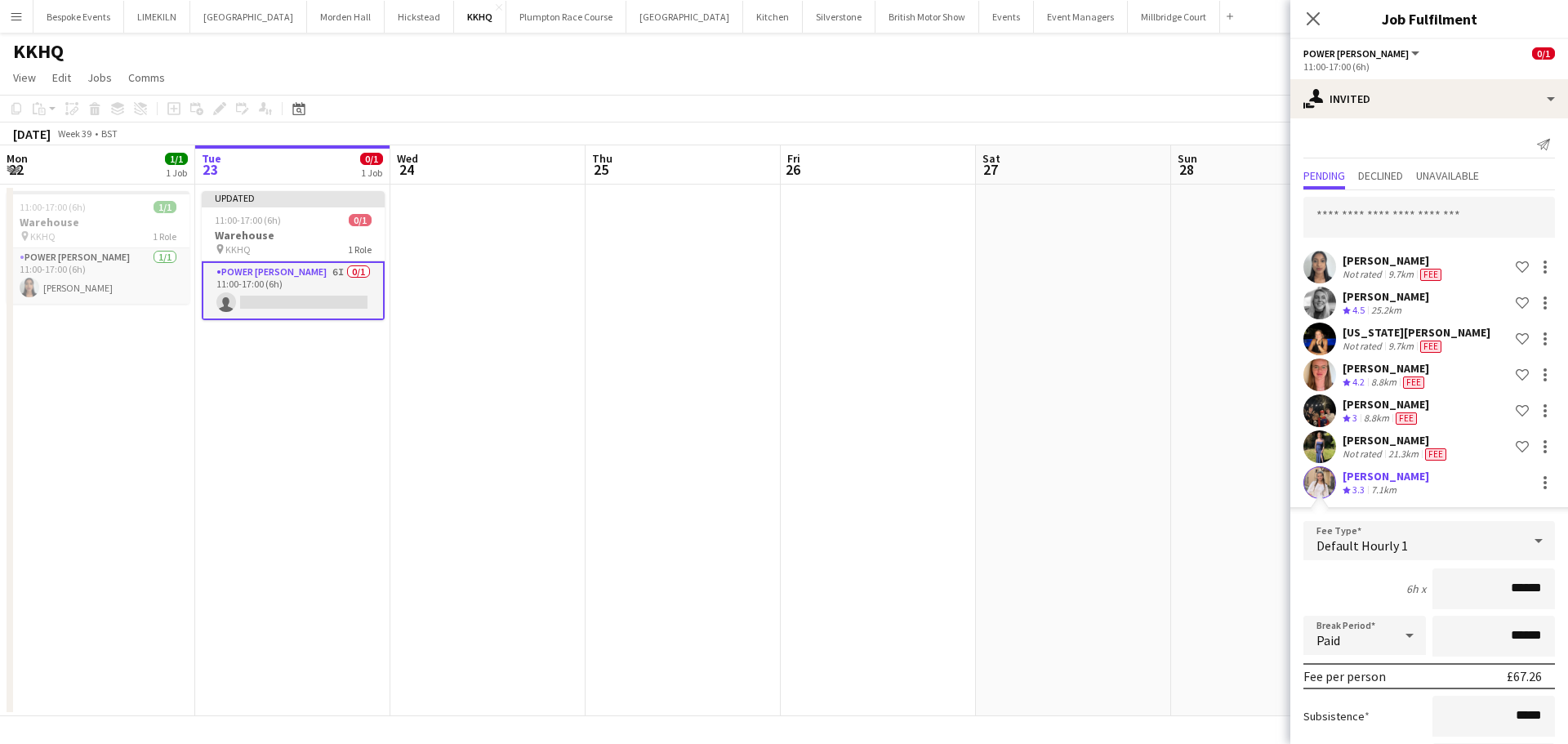
scroll to position [142, 0]
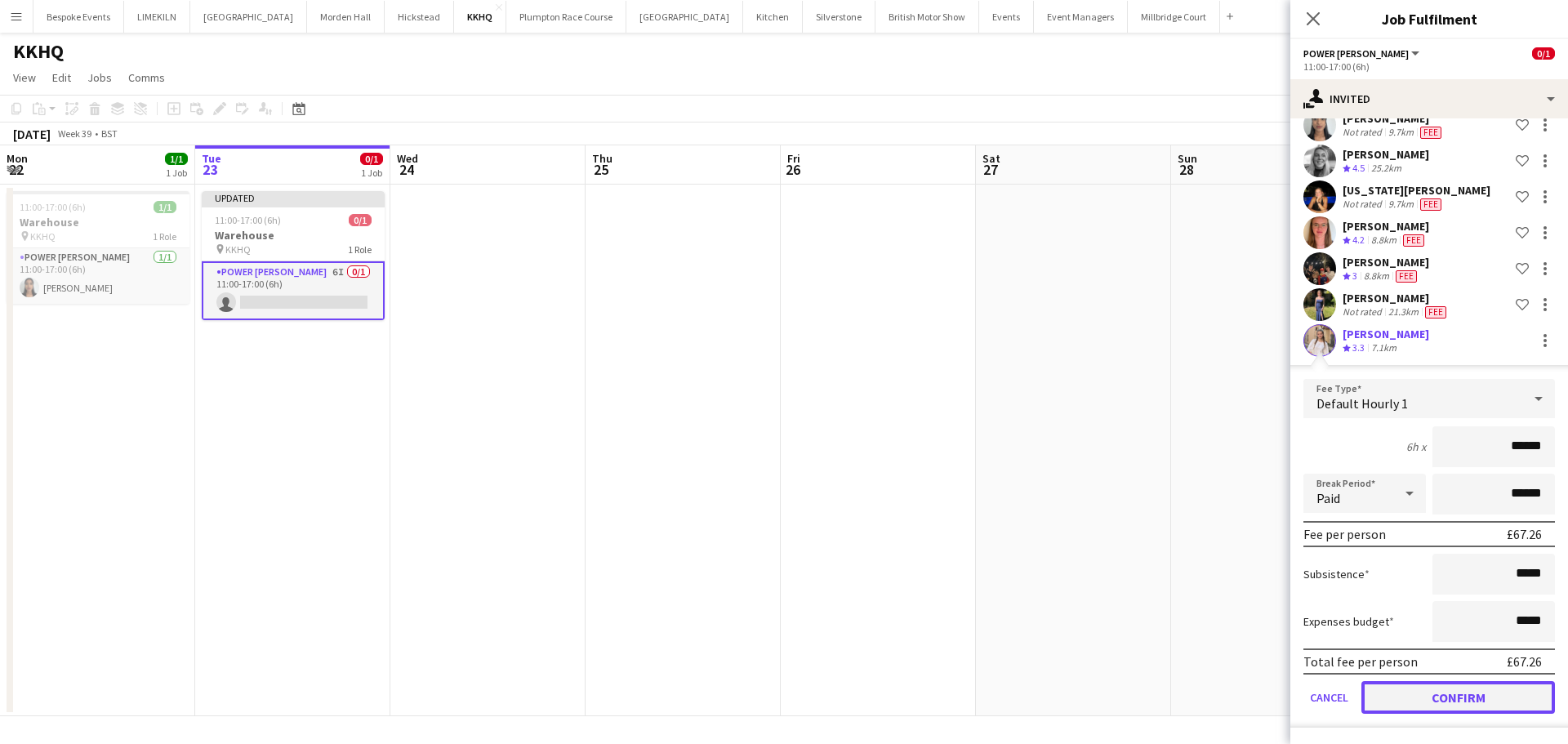
click at [1420, 685] on button "Confirm" at bounding box center [1458, 697] width 194 height 33
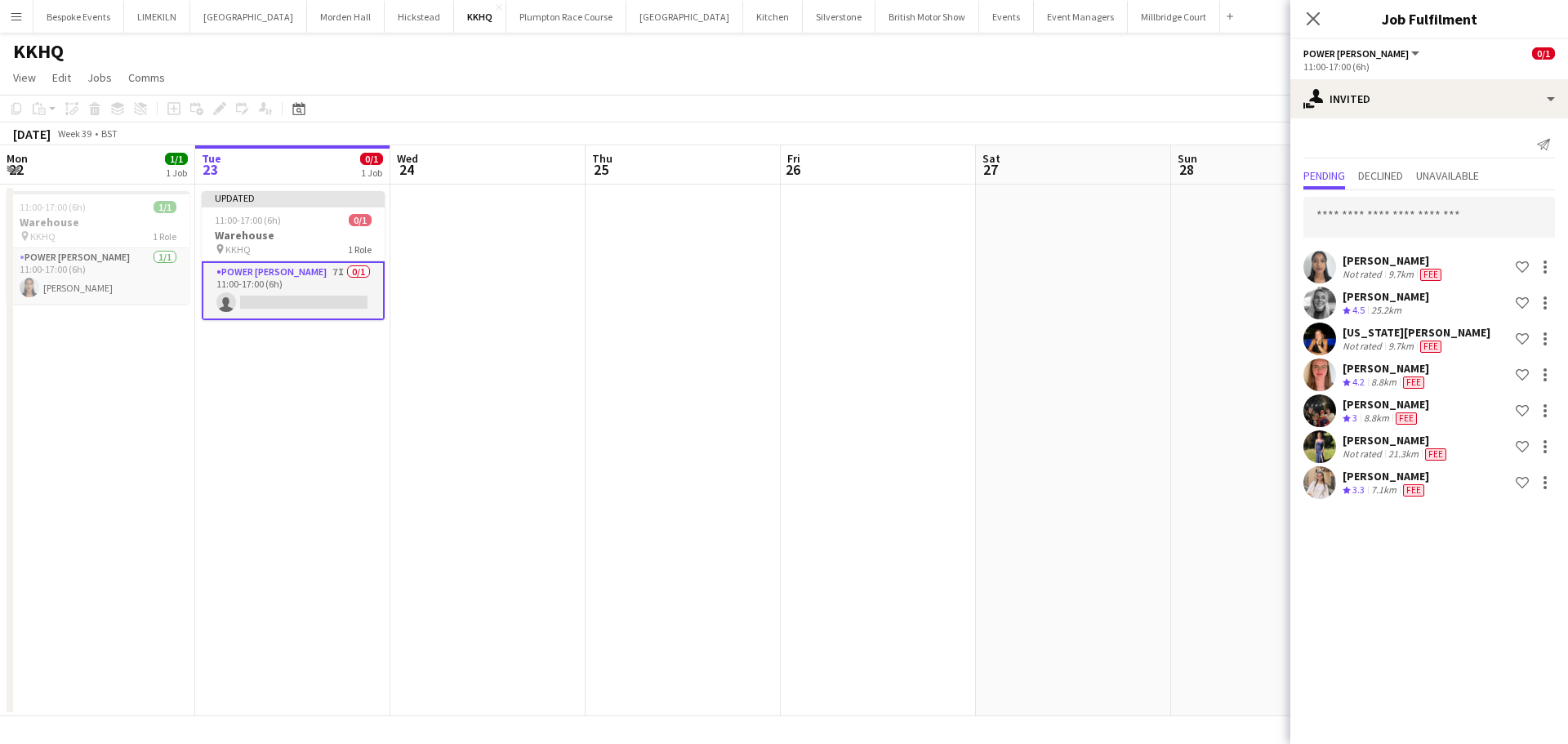
click at [1391, 241] on div "[PERSON_NAME] Not rated 9.7km Fee Shortlist crew [PERSON_NAME] Crew rating 4.5 …" at bounding box center [1428, 346] width 277 height 312
click at [1377, 223] on input "text" at bounding box center [1429, 217] width 252 height 41
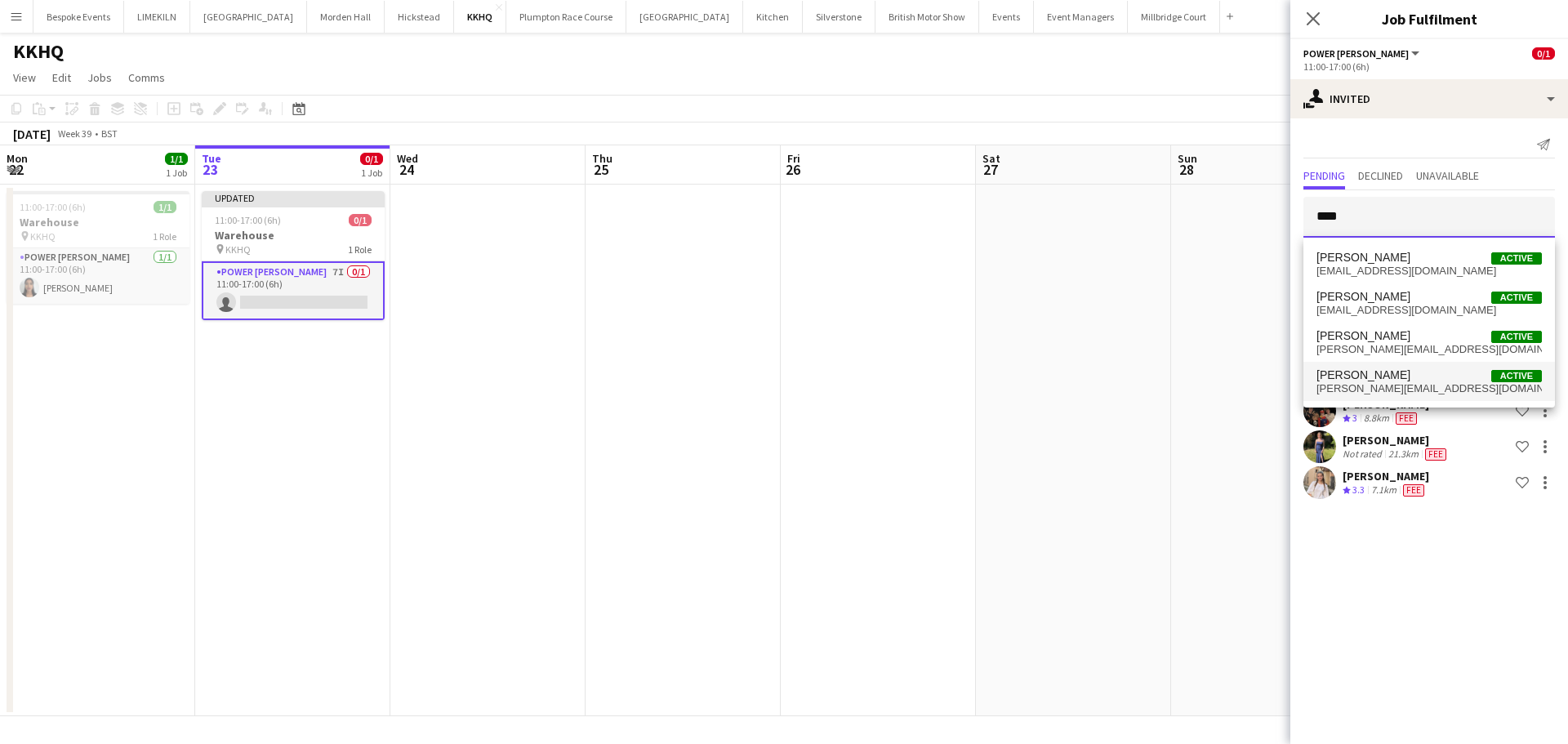
type input "****"
click at [1386, 379] on span "[PERSON_NAME] Active" at bounding box center [1429, 375] width 225 height 14
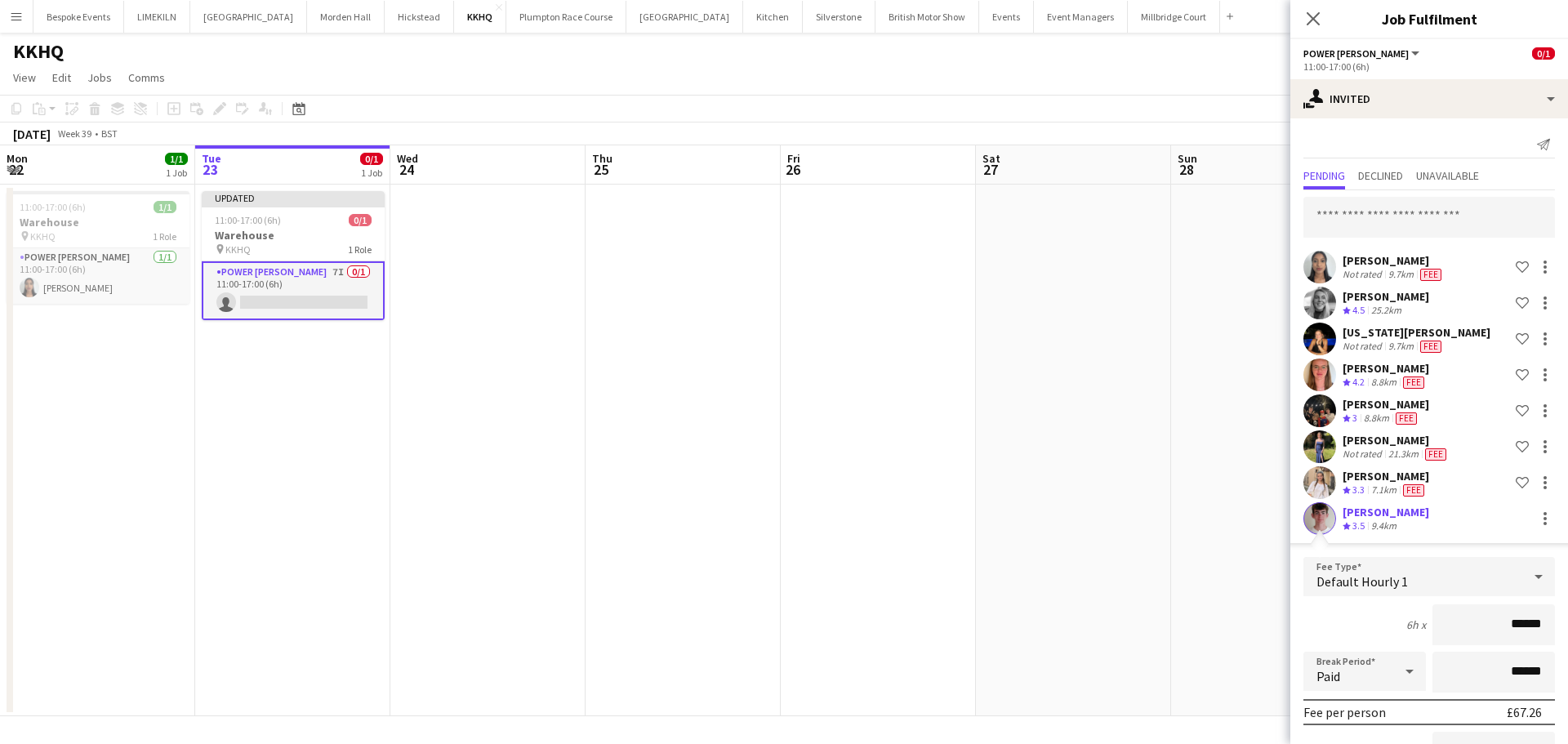
scroll to position [178, 0]
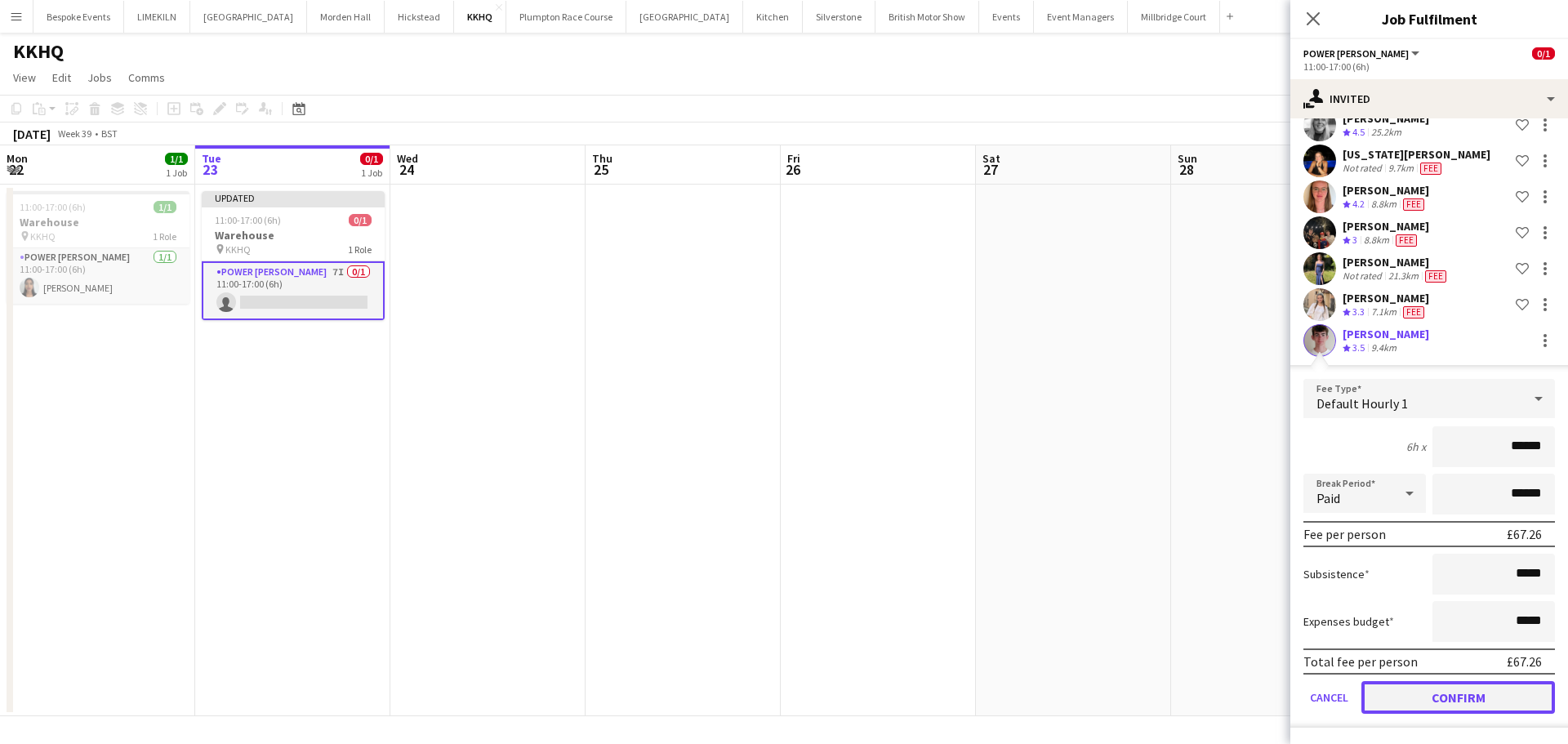
click at [1412, 692] on button "Confirm" at bounding box center [1458, 697] width 194 height 33
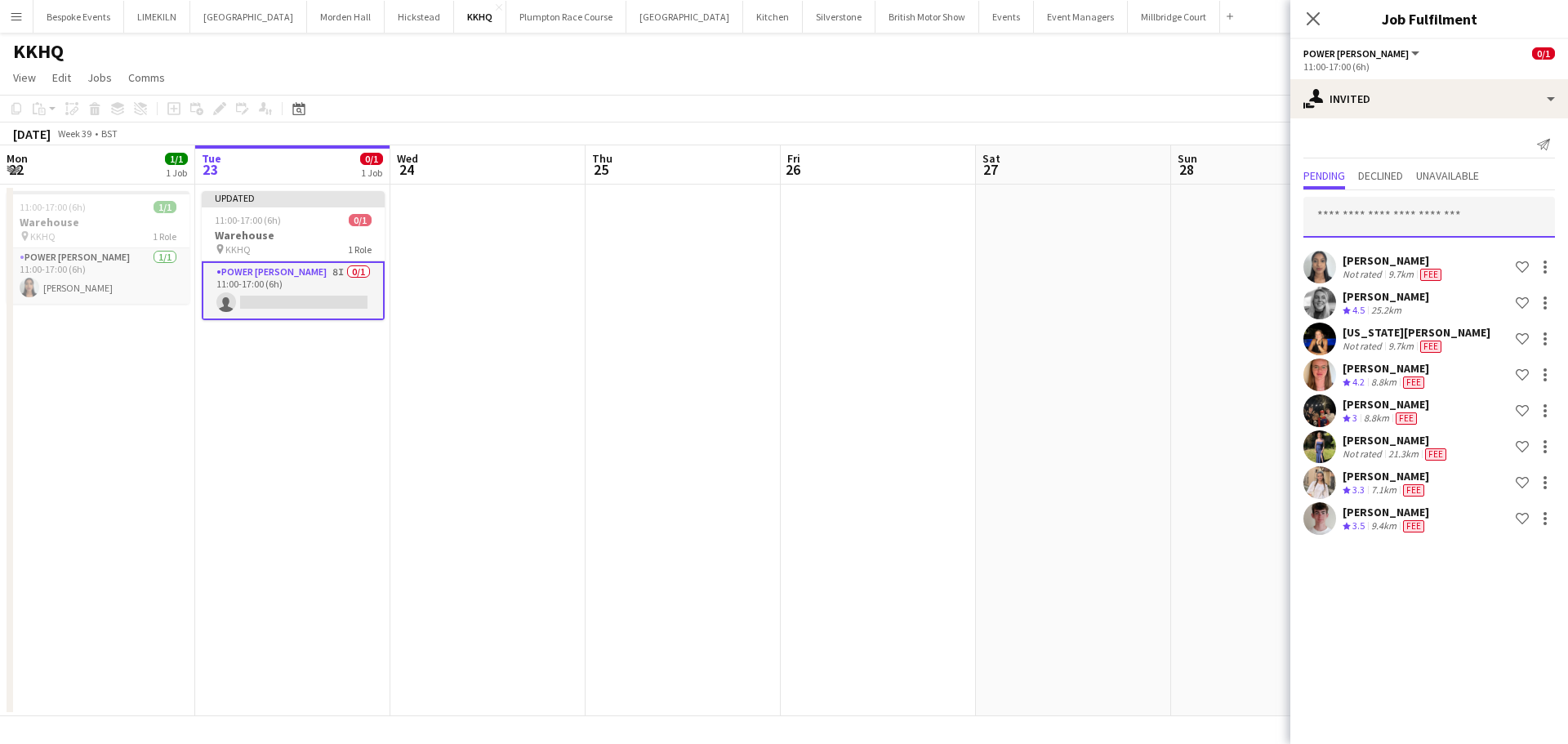
click at [1404, 218] on input "text" at bounding box center [1429, 217] width 252 height 41
type input "****"
click at [1400, 261] on span "[PERSON_NAME] Active" at bounding box center [1429, 258] width 225 height 14
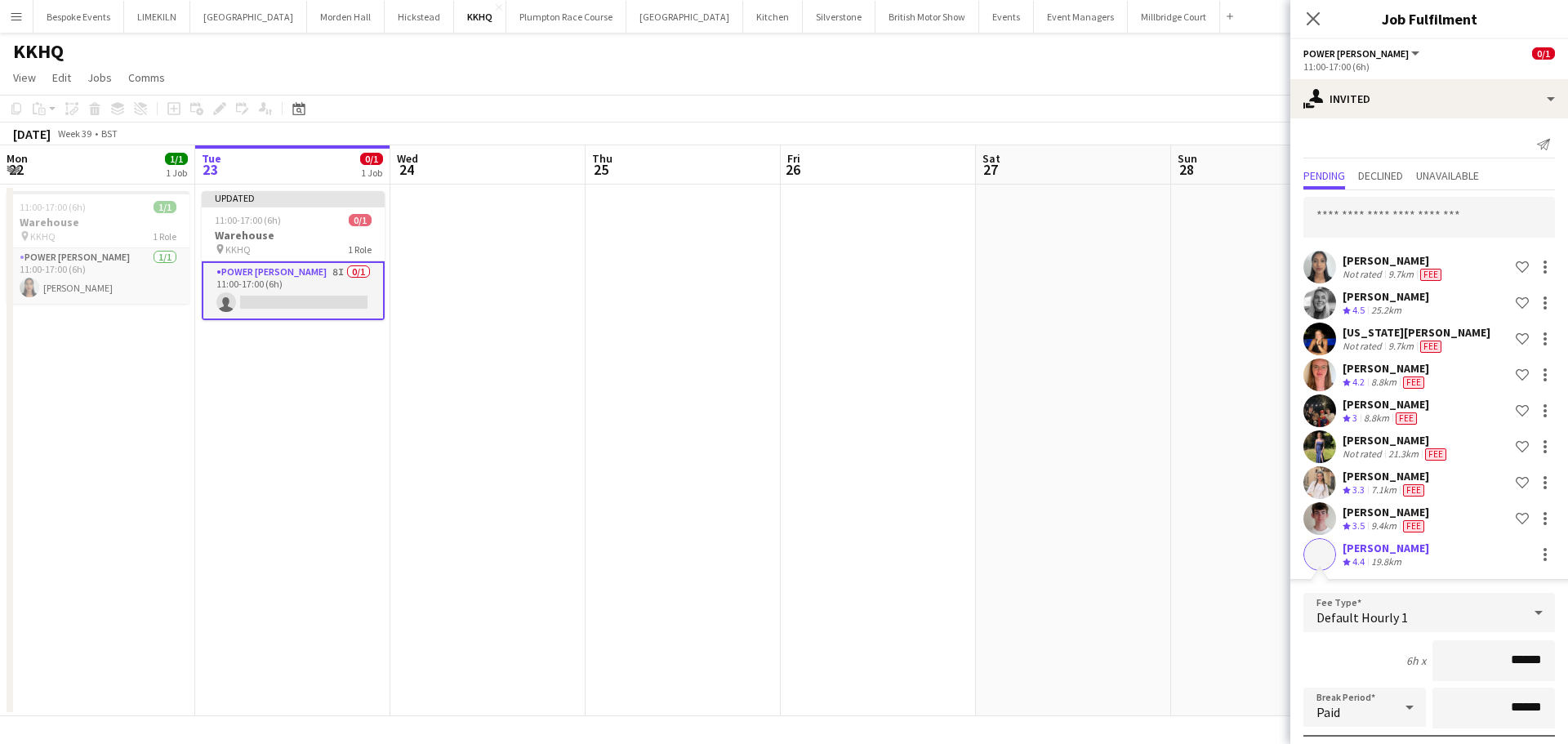
scroll to position [214, 0]
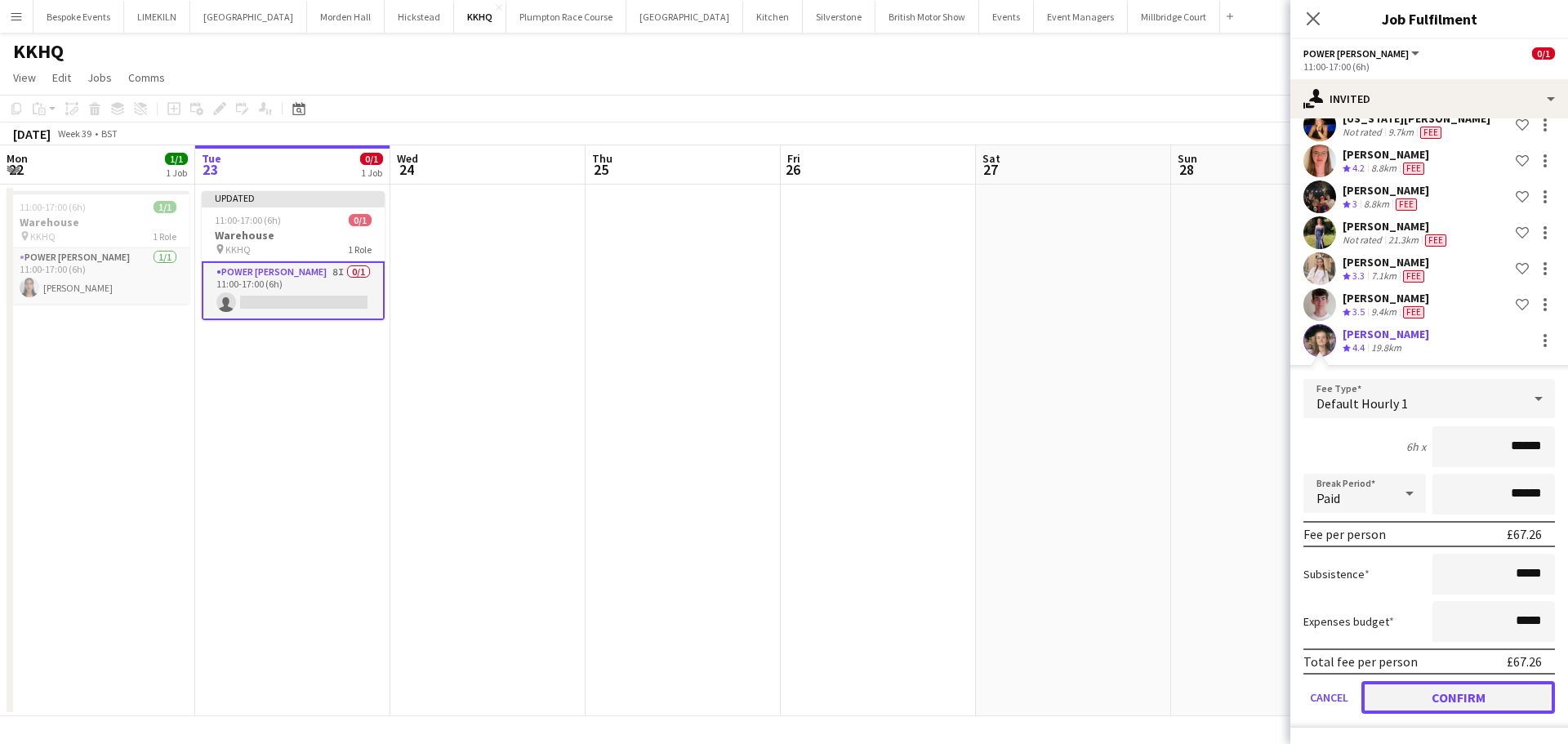
click at [1427, 691] on button "Confirm" at bounding box center [1458, 697] width 194 height 33
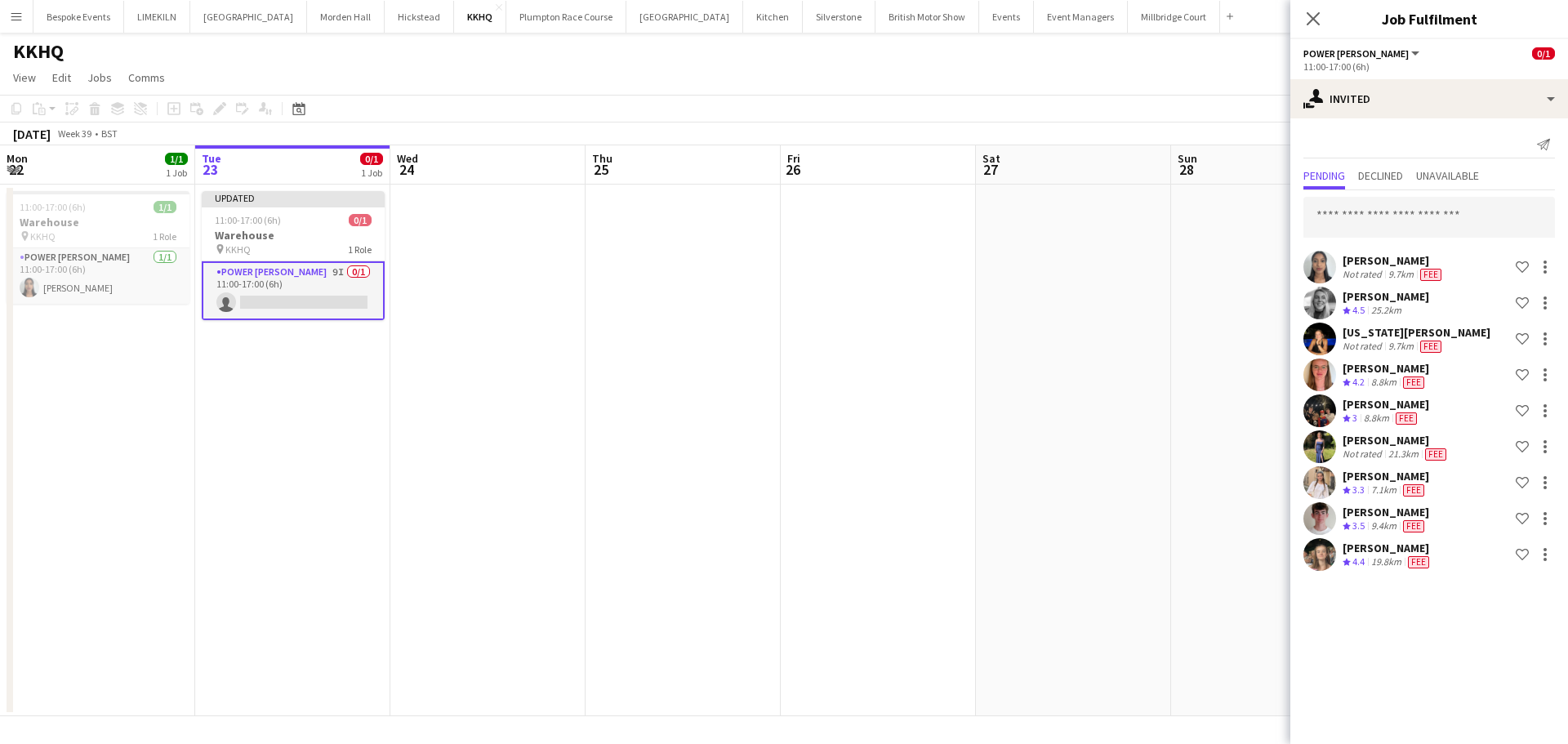
scroll to position [0, 0]
click at [1409, 209] on input "text" at bounding box center [1429, 217] width 252 height 41
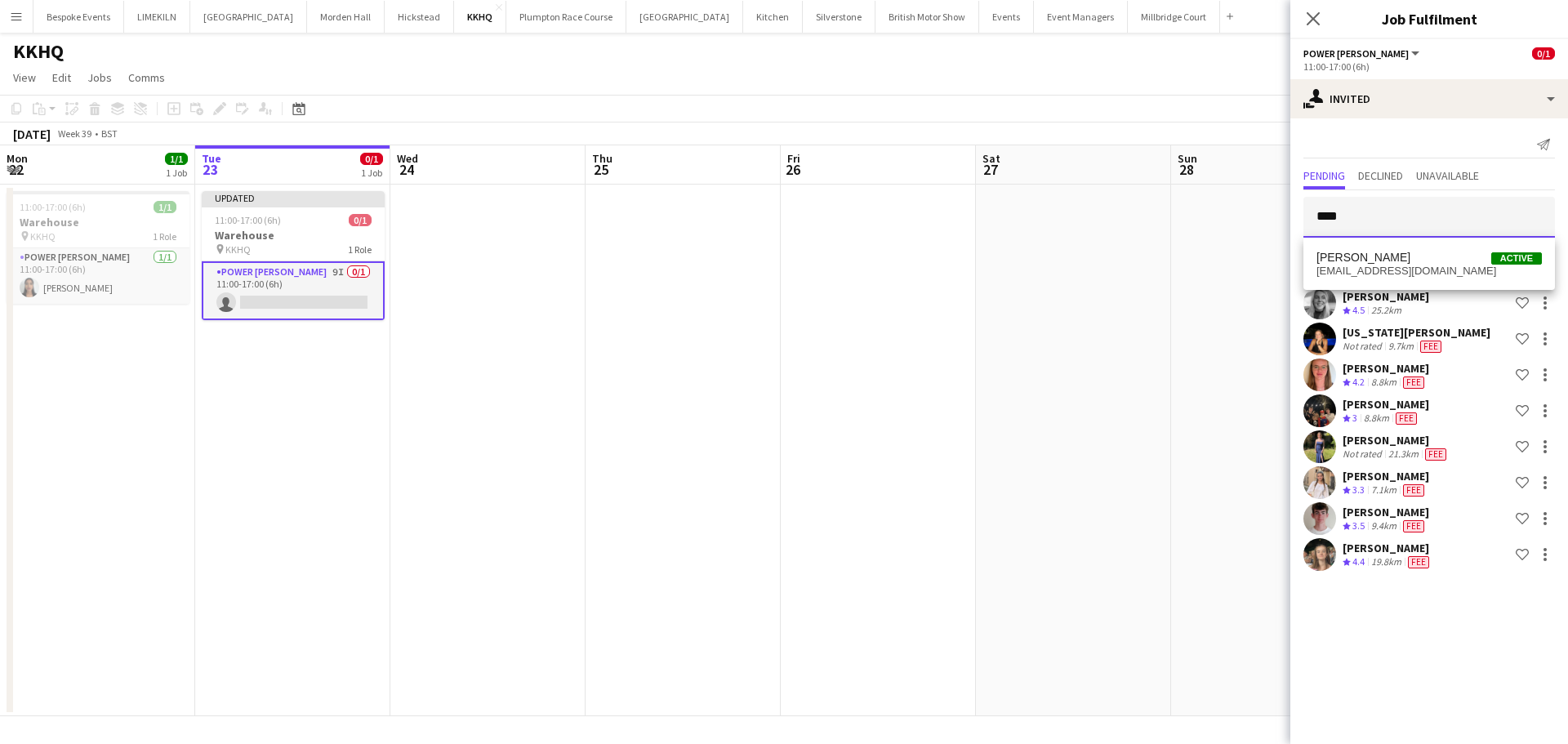
type input "****"
click at [1395, 242] on div "[PERSON_NAME] Active [EMAIL_ADDRESS][DOMAIN_NAME]" at bounding box center [1429, 263] width 252 height 52
click at [1406, 265] on span "[EMAIL_ADDRESS][DOMAIN_NAME]" at bounding box center [1429, 271] width 225 height 13
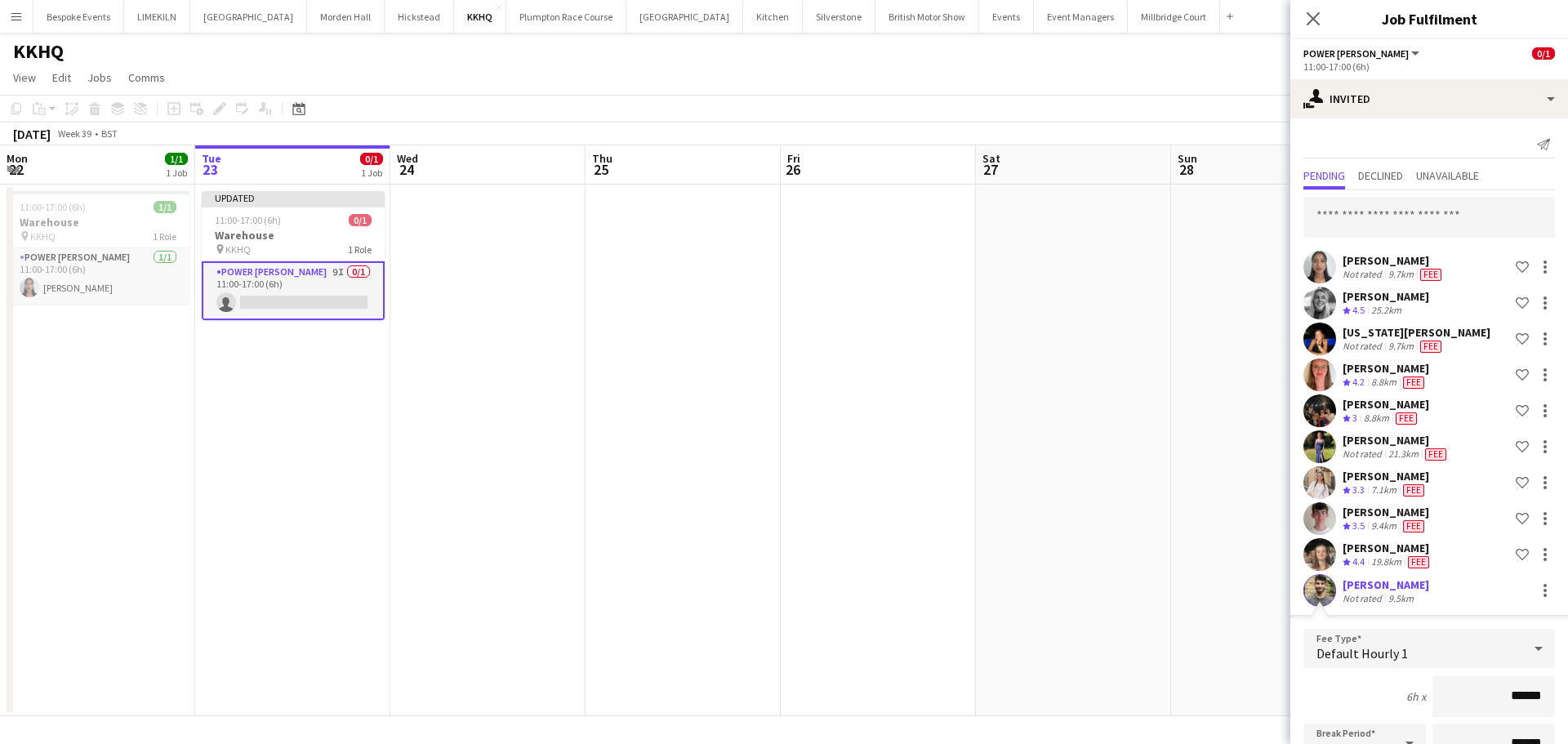
scroll to position [250, 0]
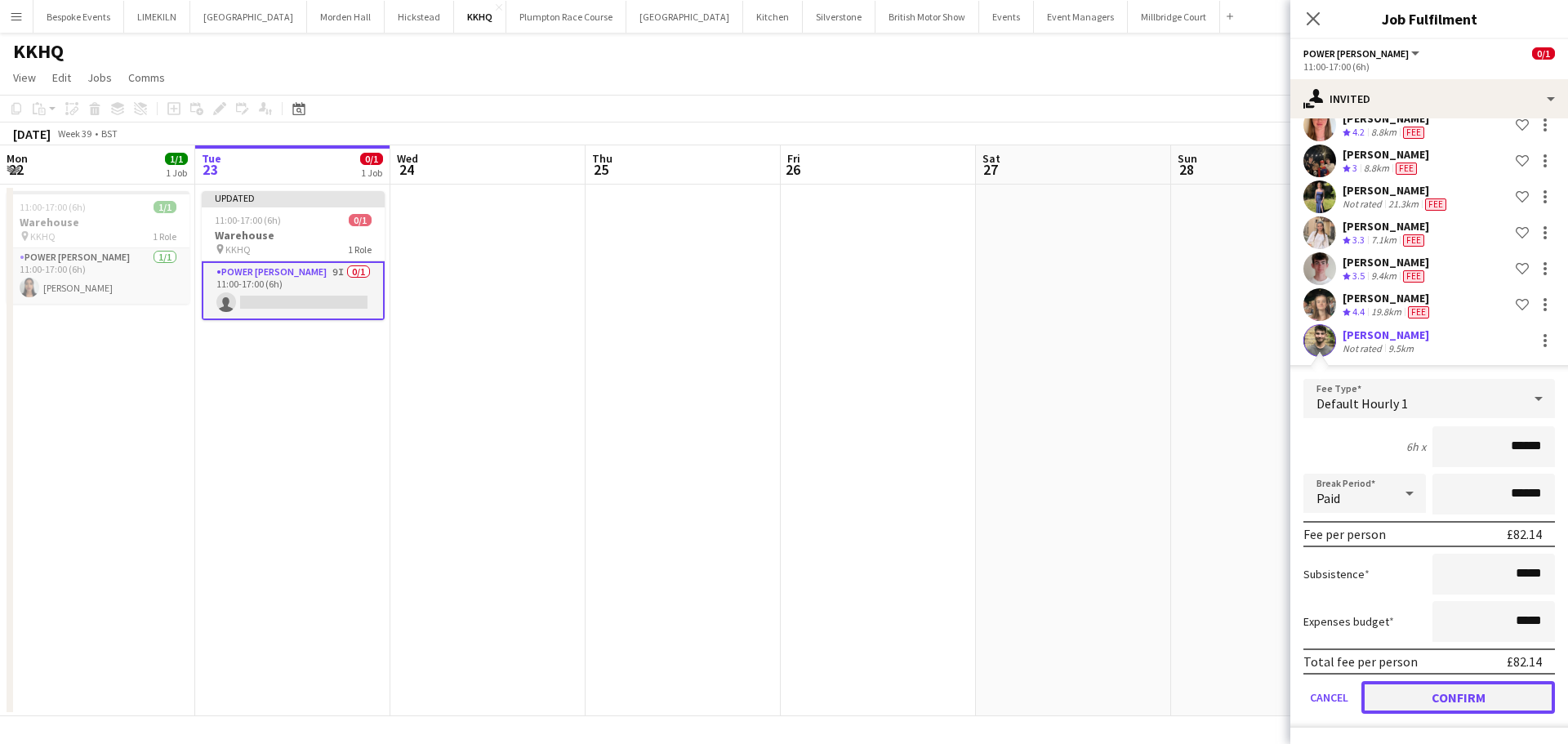
click at [1447, 701] on button "Confirm" at bounding box center [1458, 697] width 194 height 33
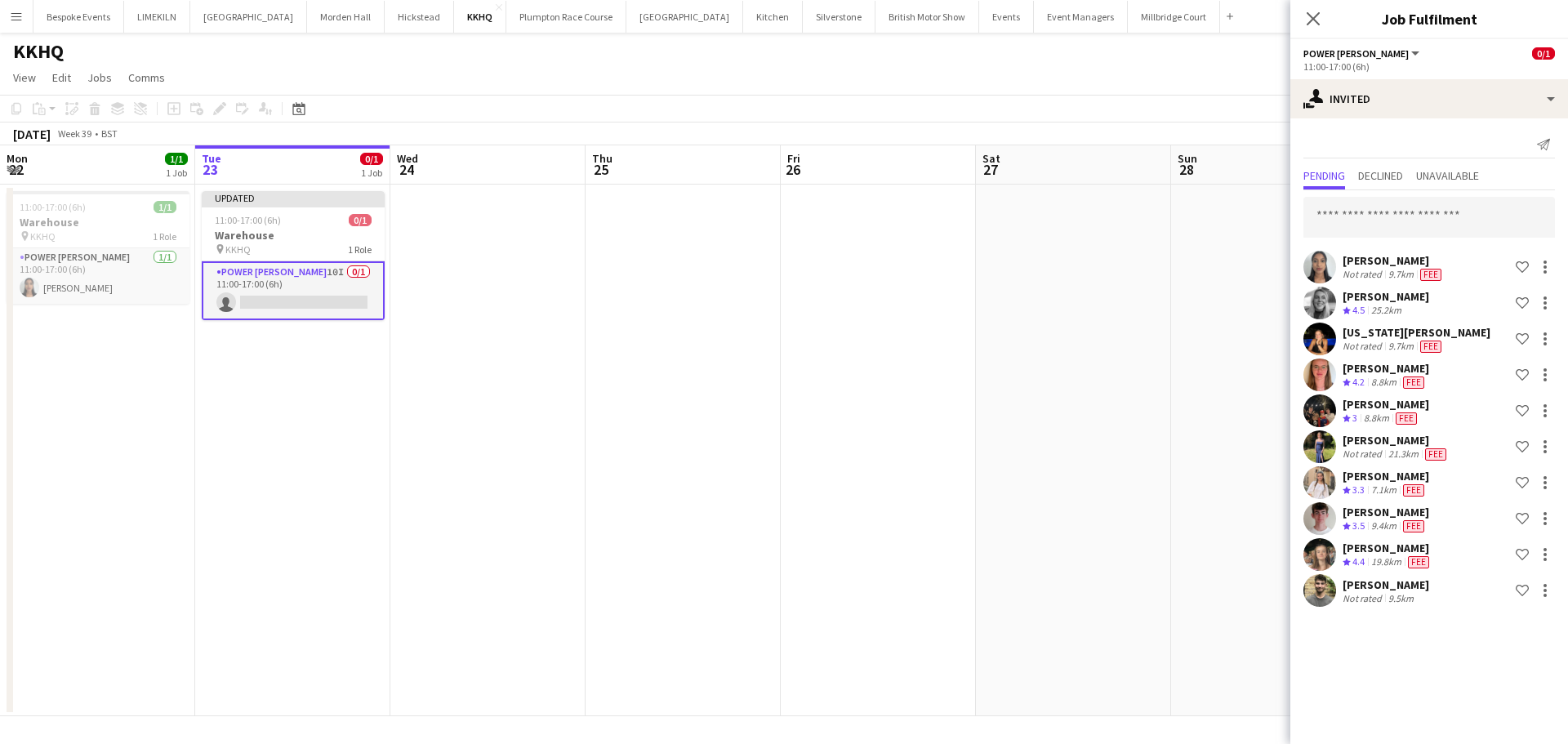
scroll to position [0, 0]
click at [1318, 600] on app-user-avatar at bounding box center [1319, 590] width 33 height 33
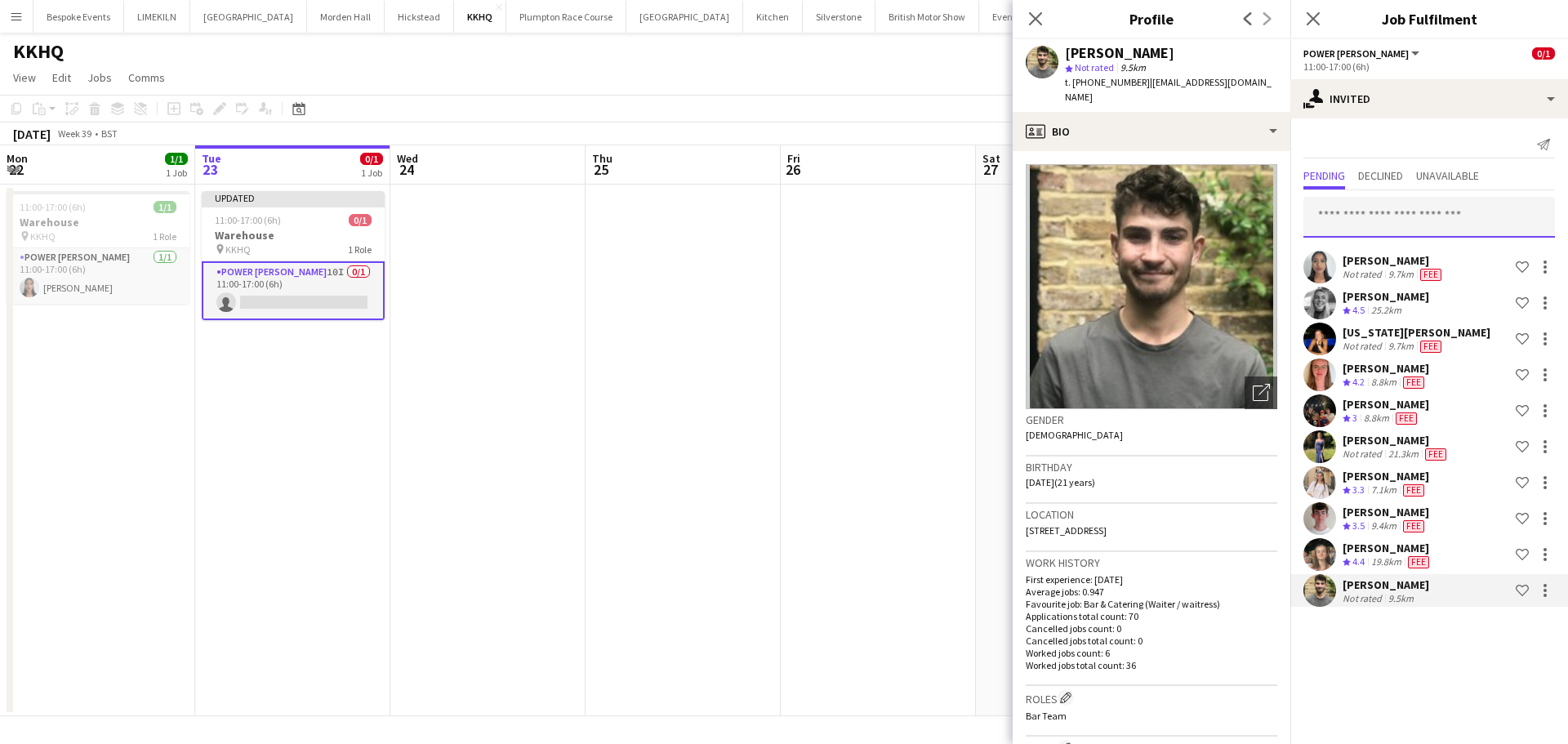
click at [1410, 212] on input "text" at bounding box center [1429, 217] width 252 height 41
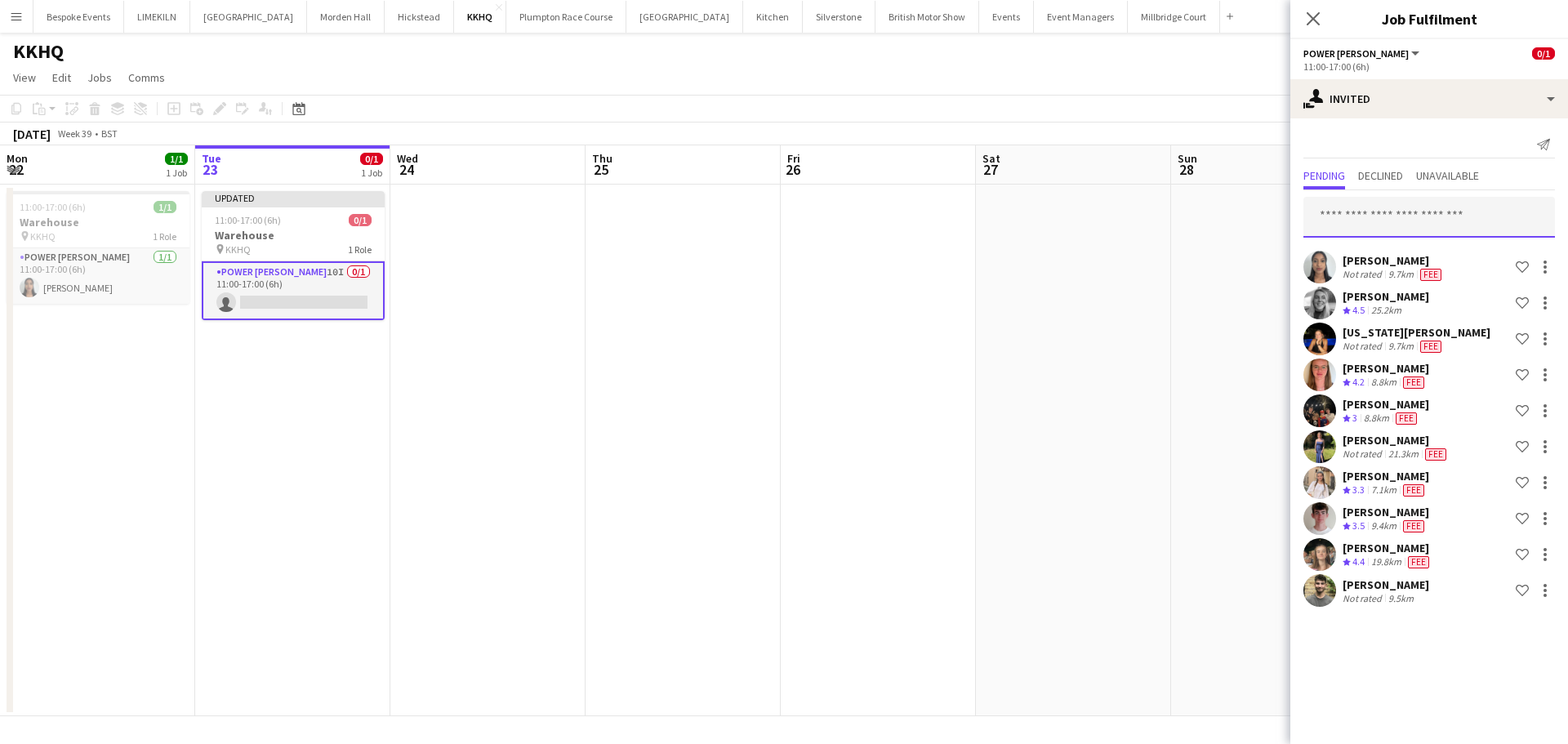
click at [1347, 221] on input "text" at bounding box center [1429, 217] width 252 height 41
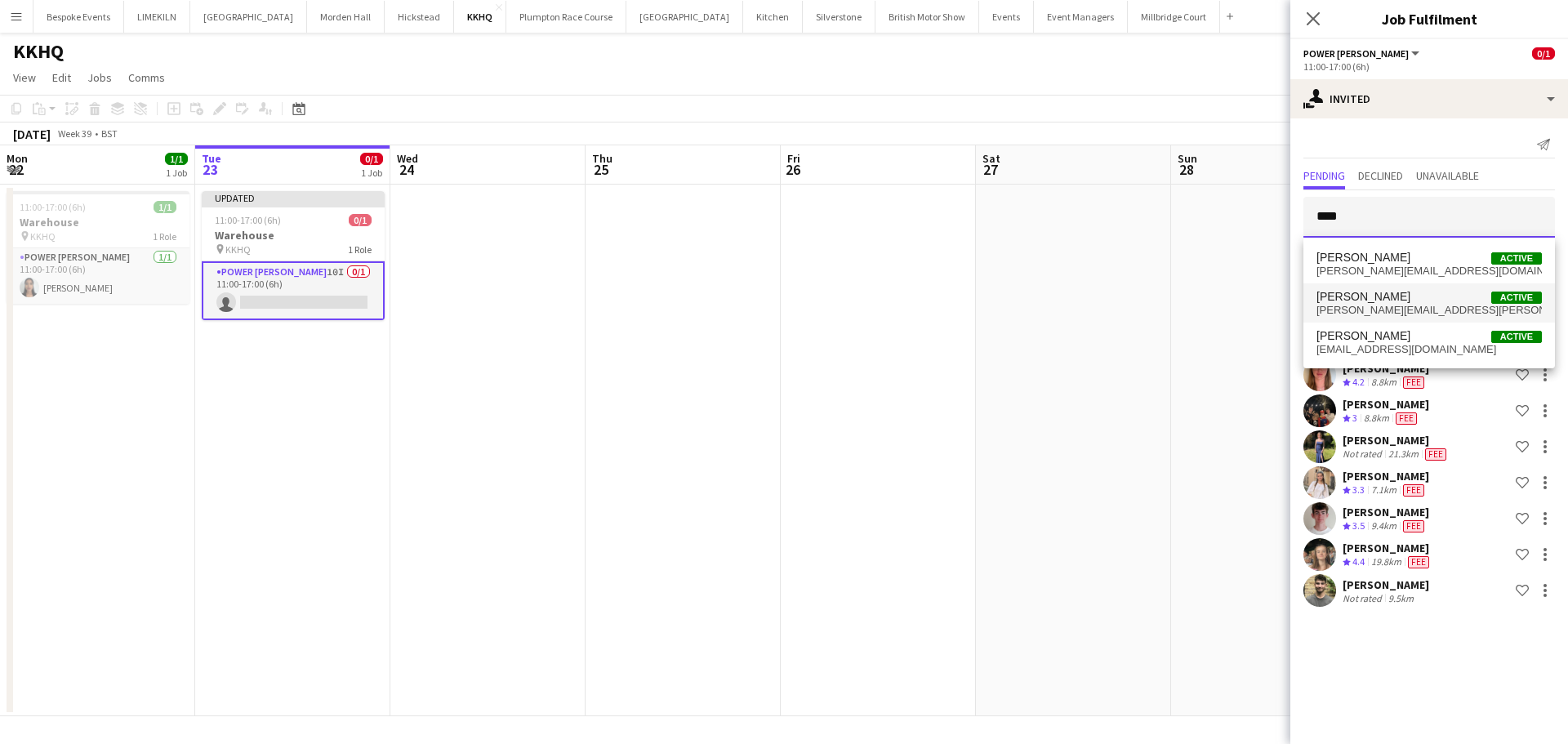
type input "****"
click at [1396, 307] on span "[PERSON_NAME][EMAIL_ADDRESS][PERSON_NAME][DOMAIN_NAME]" at bounding box center [1429, 310] width 225 height 13
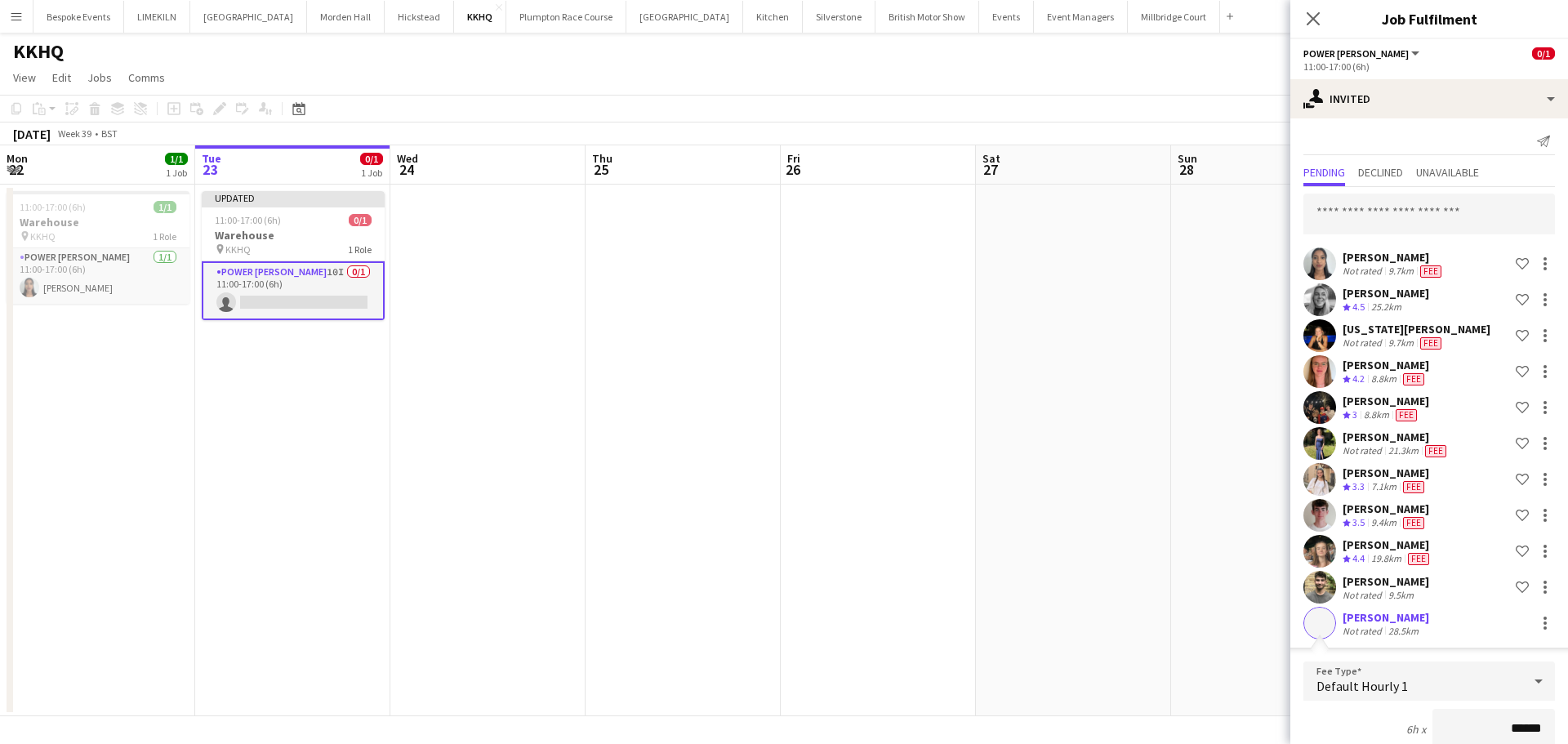
scroll to position [286, 0]
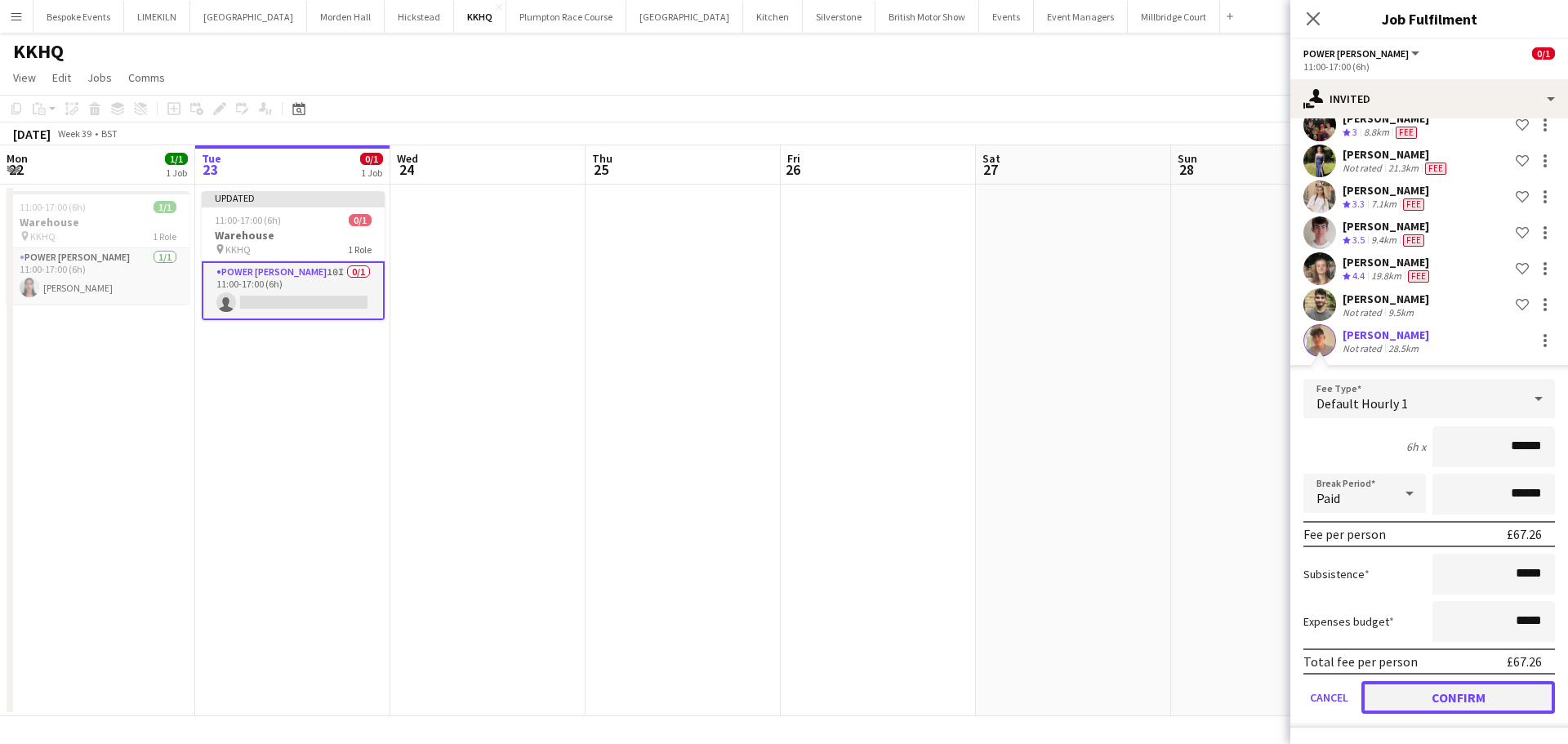
click at [1450, 691] on button "Confirm" at bounding box center [1458, 697] width 194 height 33
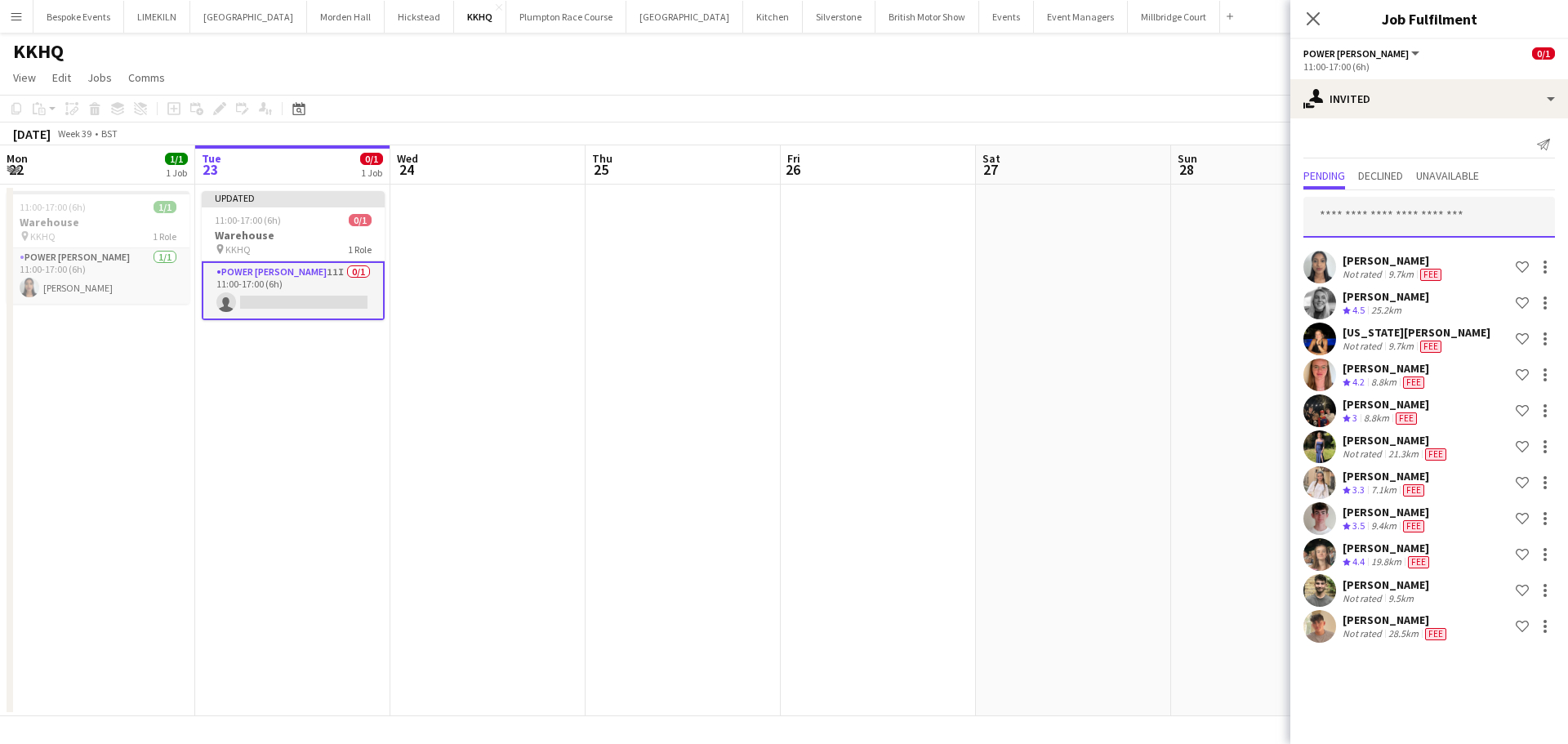
click at [1349, 225] on input "text" at bounding box center [1429, 217] width 252 height 41
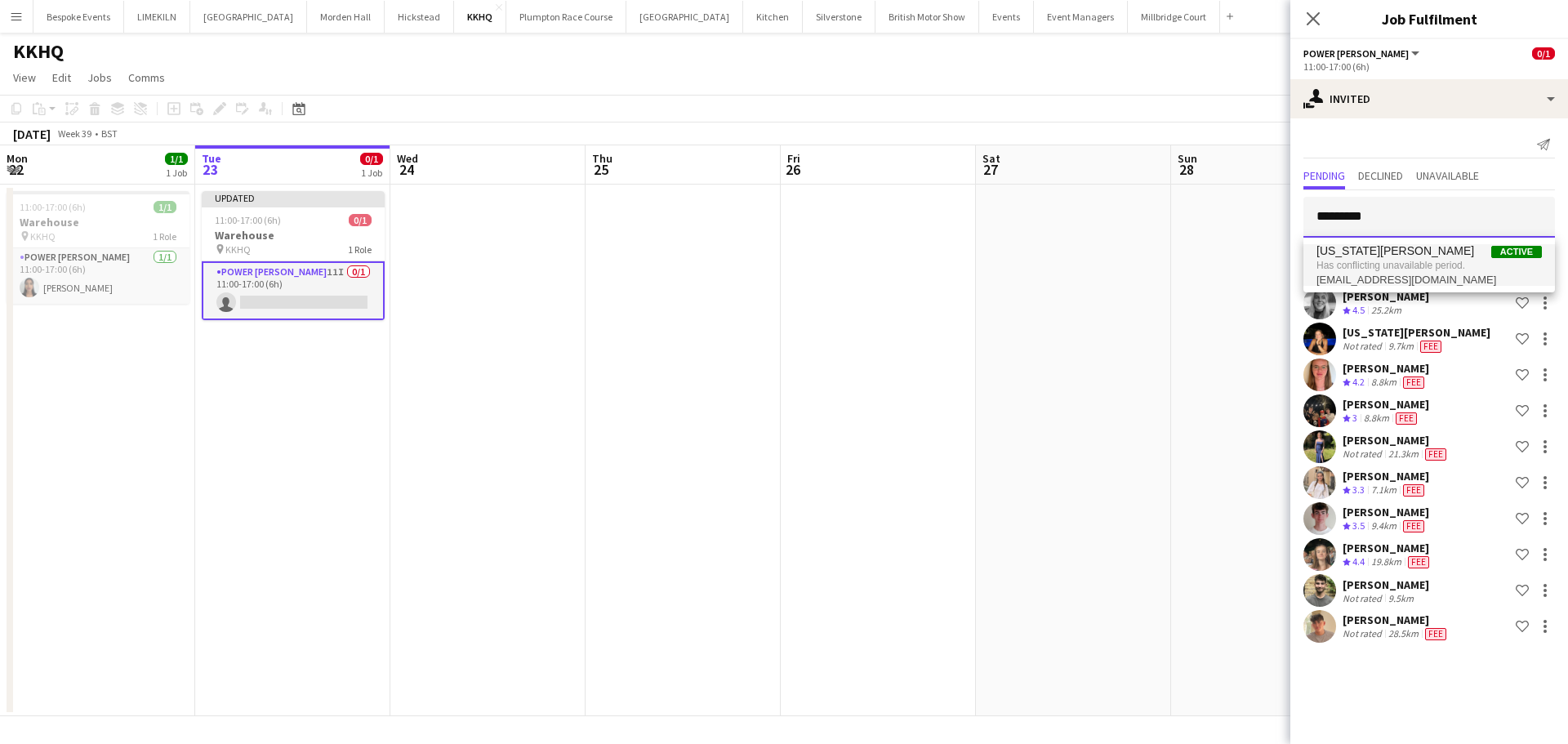
type input "*********"
click at [1423, 260] on span "Has conflicting unavailable period." at bounding box center [1429, 265] width 225 height 15
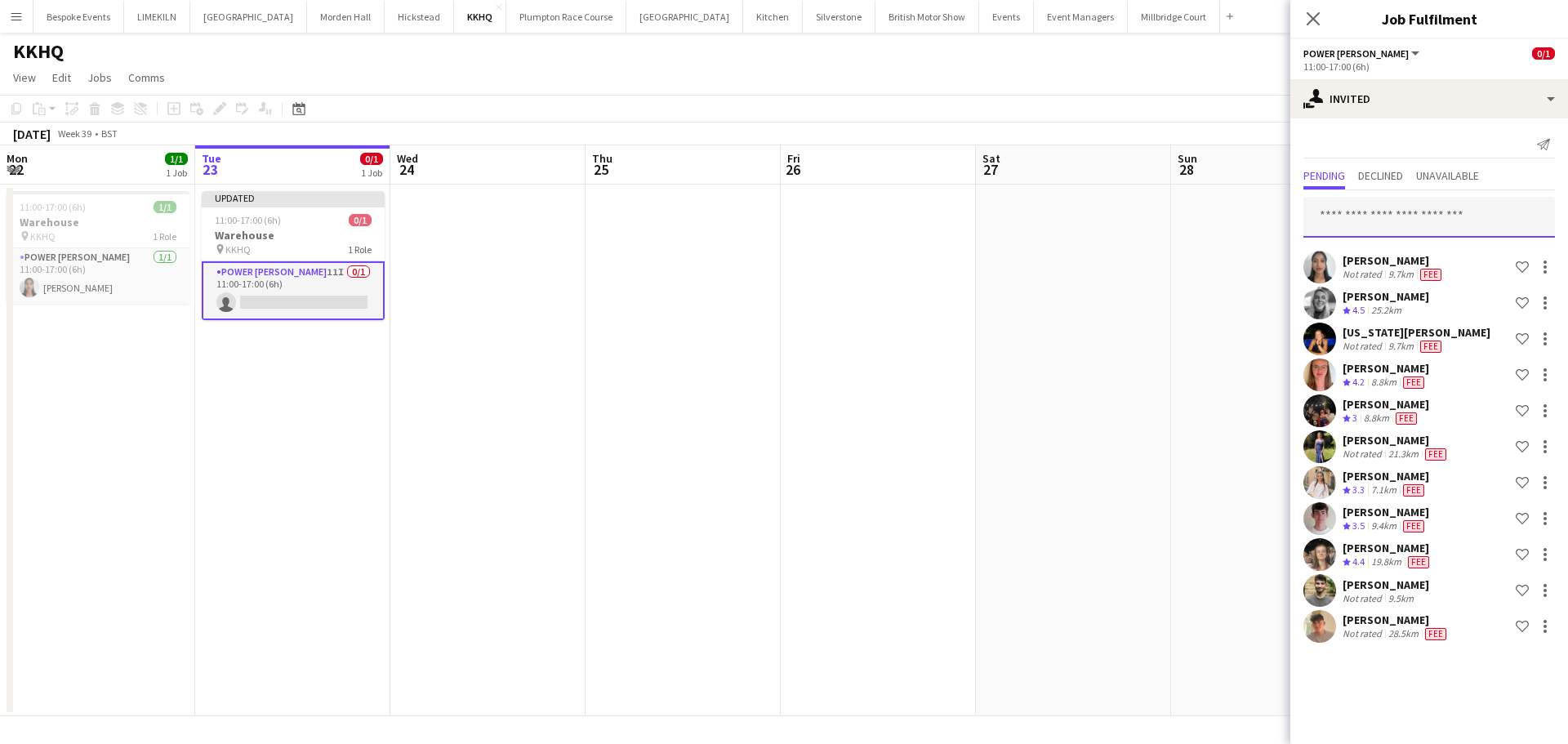
click at [1369, 208] on input "text" at bounding box center [1429, 217] width 252 height 41
click at [1463, 217] on input "text" at bounding box center [1429, 217] width 252 height 41
type input "****"
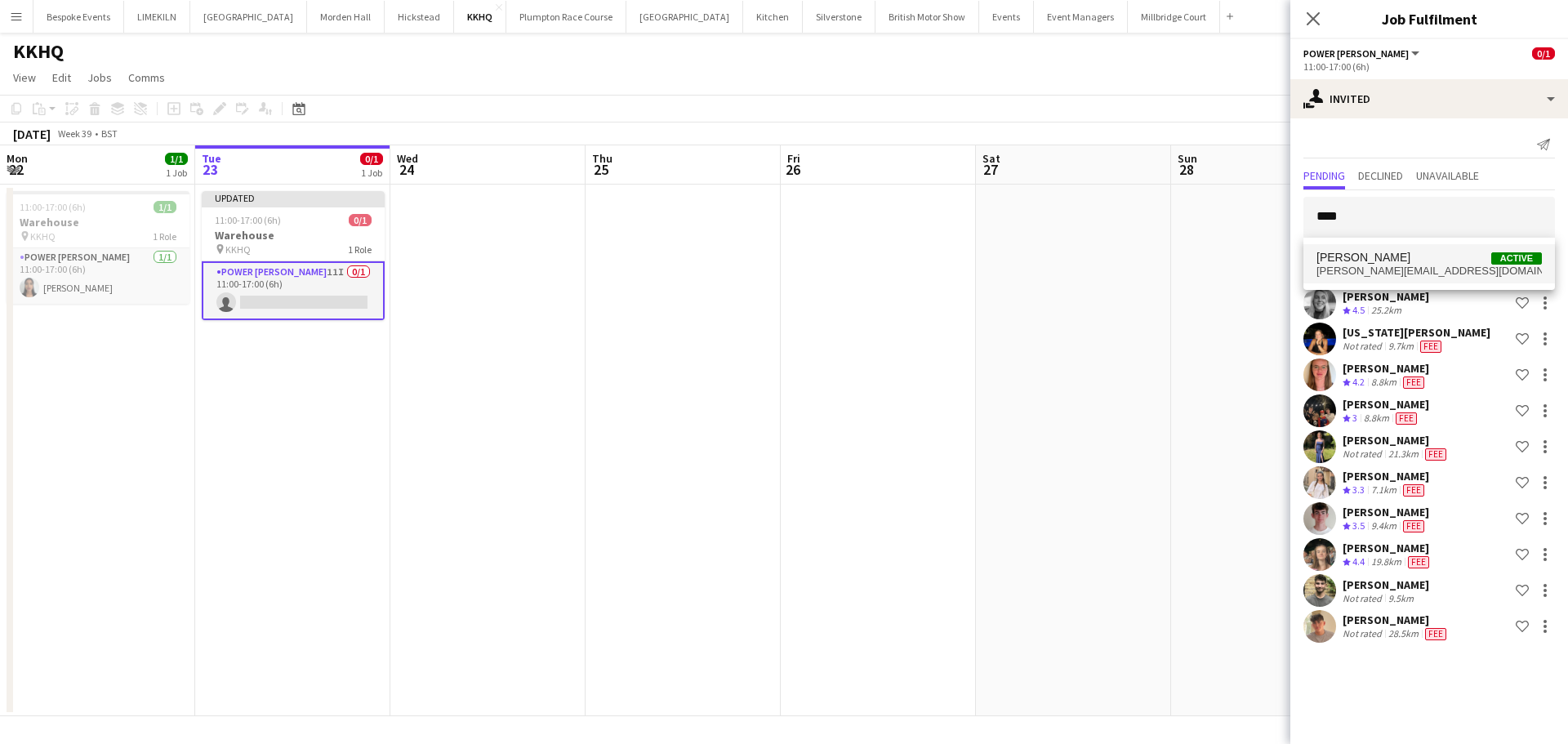
click at [1419, 260] on span "[PERSON_NAME] Active" at bounding box center [1429, 258] width 225 height 14
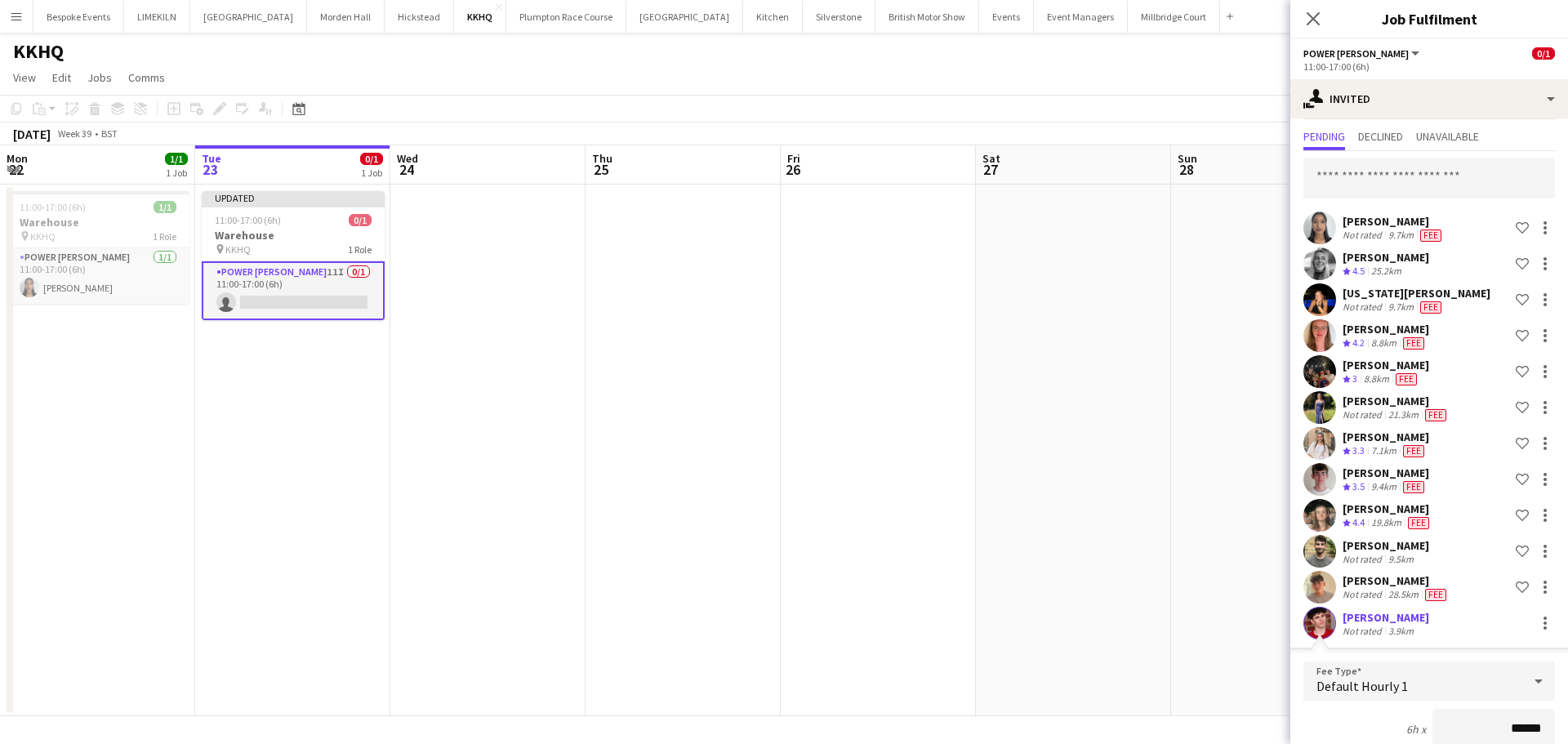
scroll to position [321, 0]
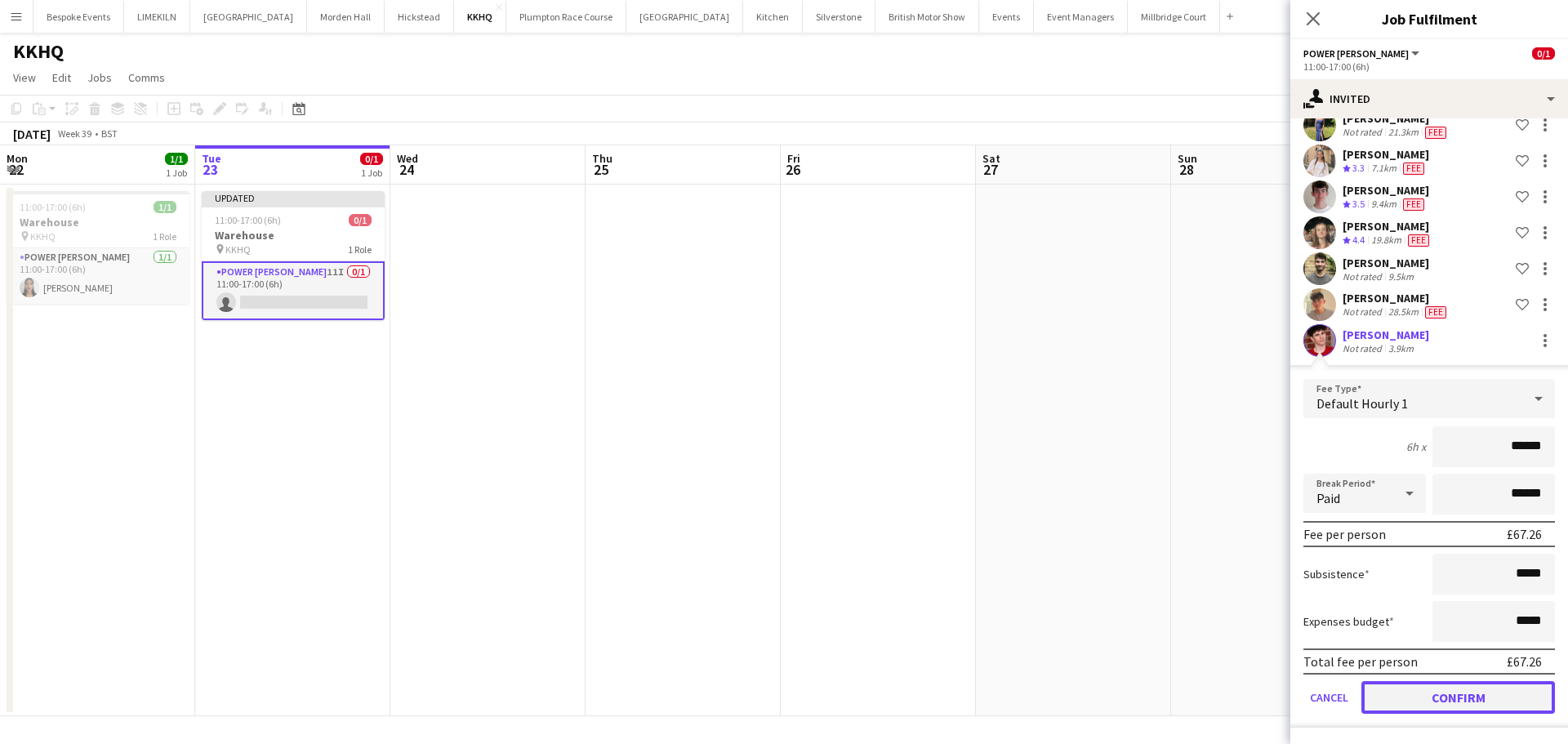
click at [1434, 695] on button "Confirm" at bounding box center [1458, 697] width 194 height 33
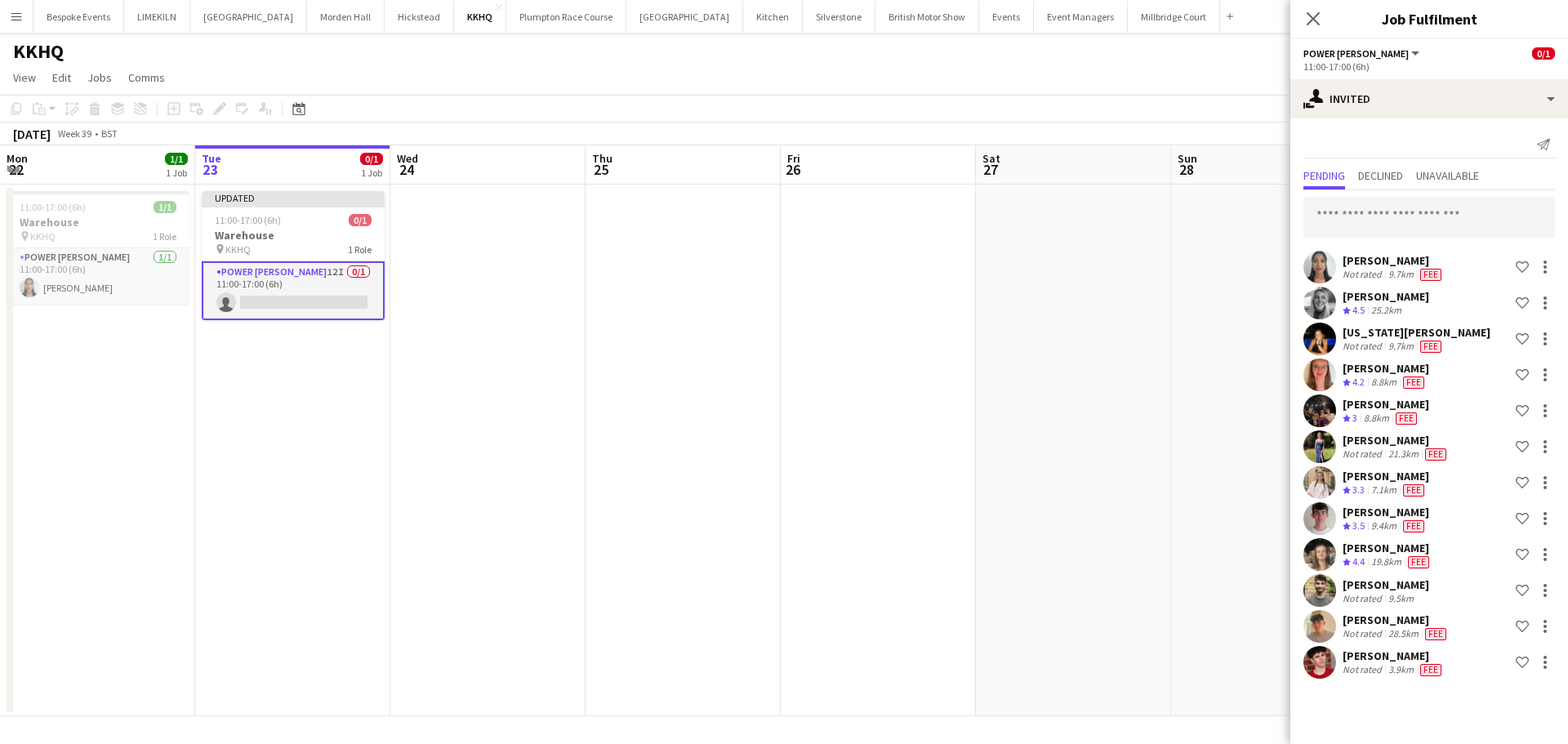
click at [1156, 446] on app-date-cell at bounding box center [1073, 451] width 195 height 532
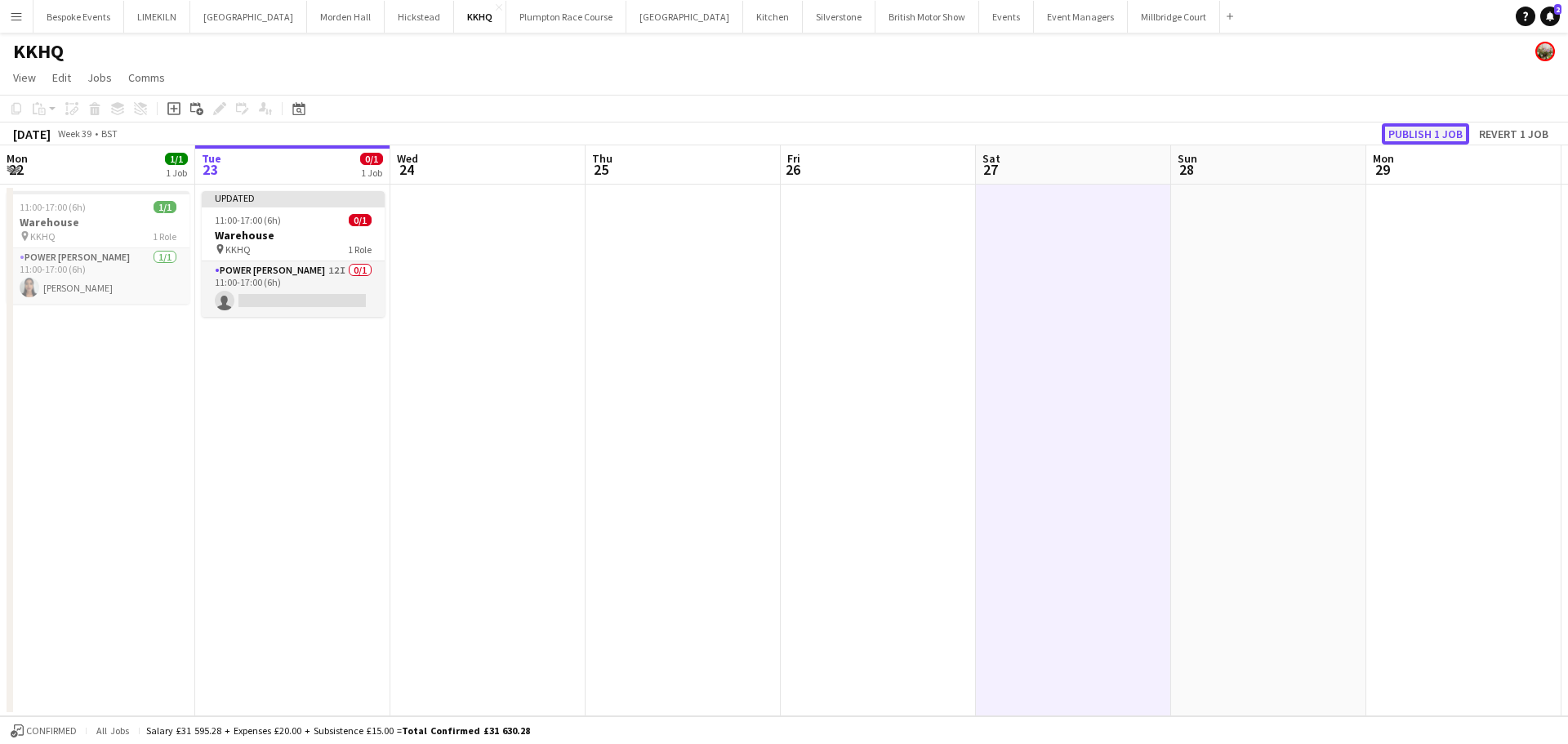
click at [1450, 129] on button "Publish 1 job" at bounding box center [1424, 134] width 87 height 21
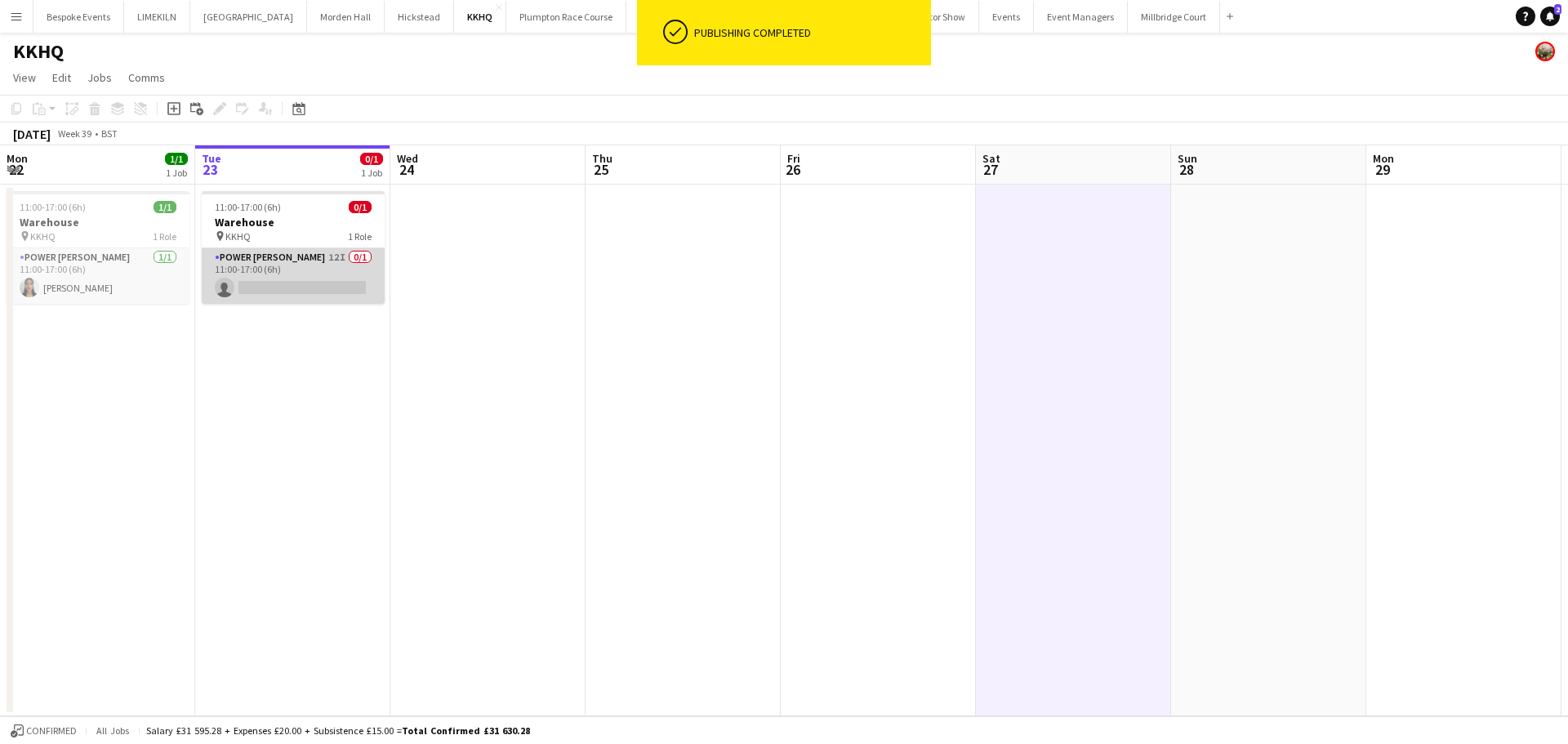
click at [259, 271] on app-card-role "Power [PERSON_NAME] 12I 0/1 11:00-17:00 (6h) single-neutral-actions" at bounding box center [293, 276] width 183 height 55
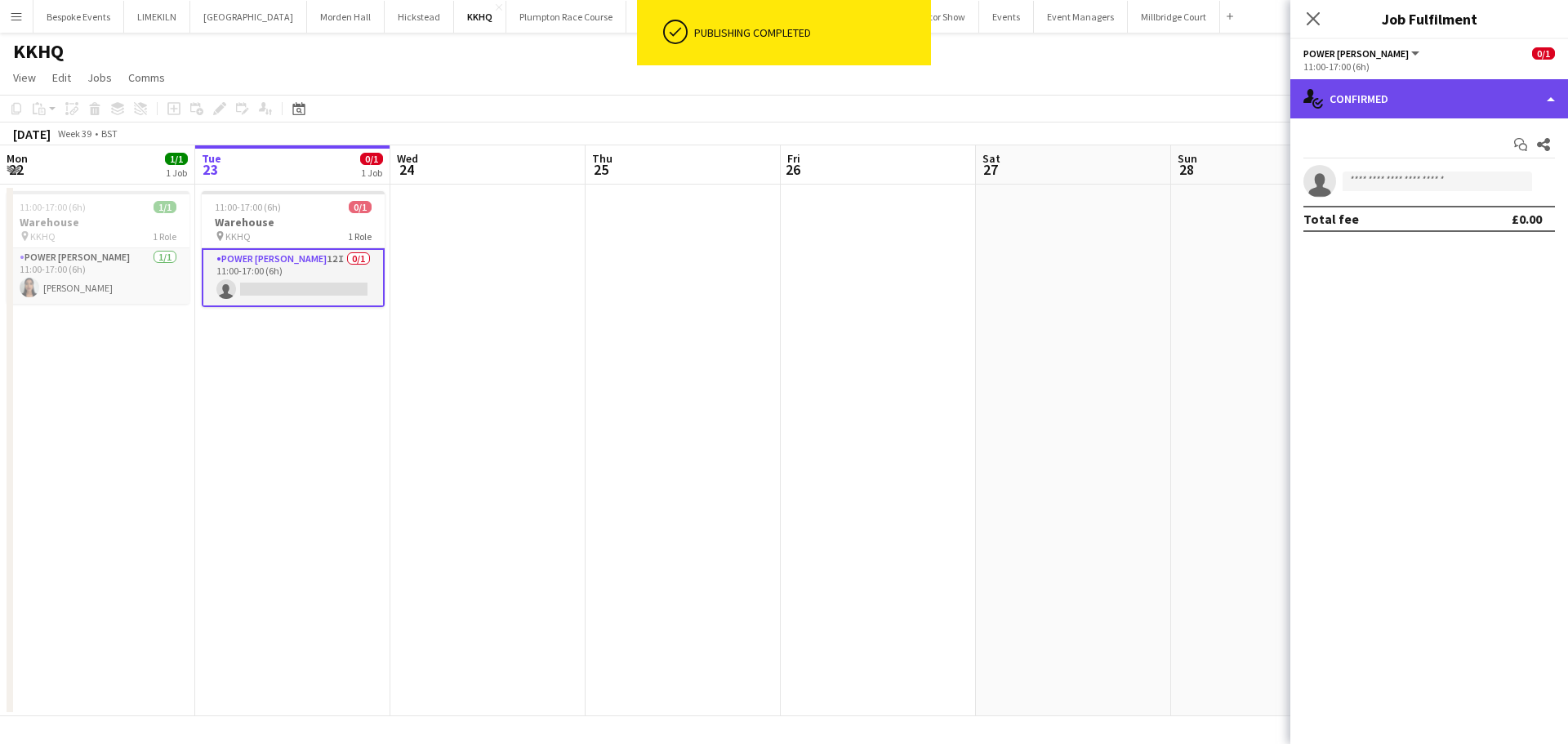
click at [1320, 112] on div "single-neutral-actions-check-2 Confirmed" at bounding box center [1428, 99] width 277 height 40
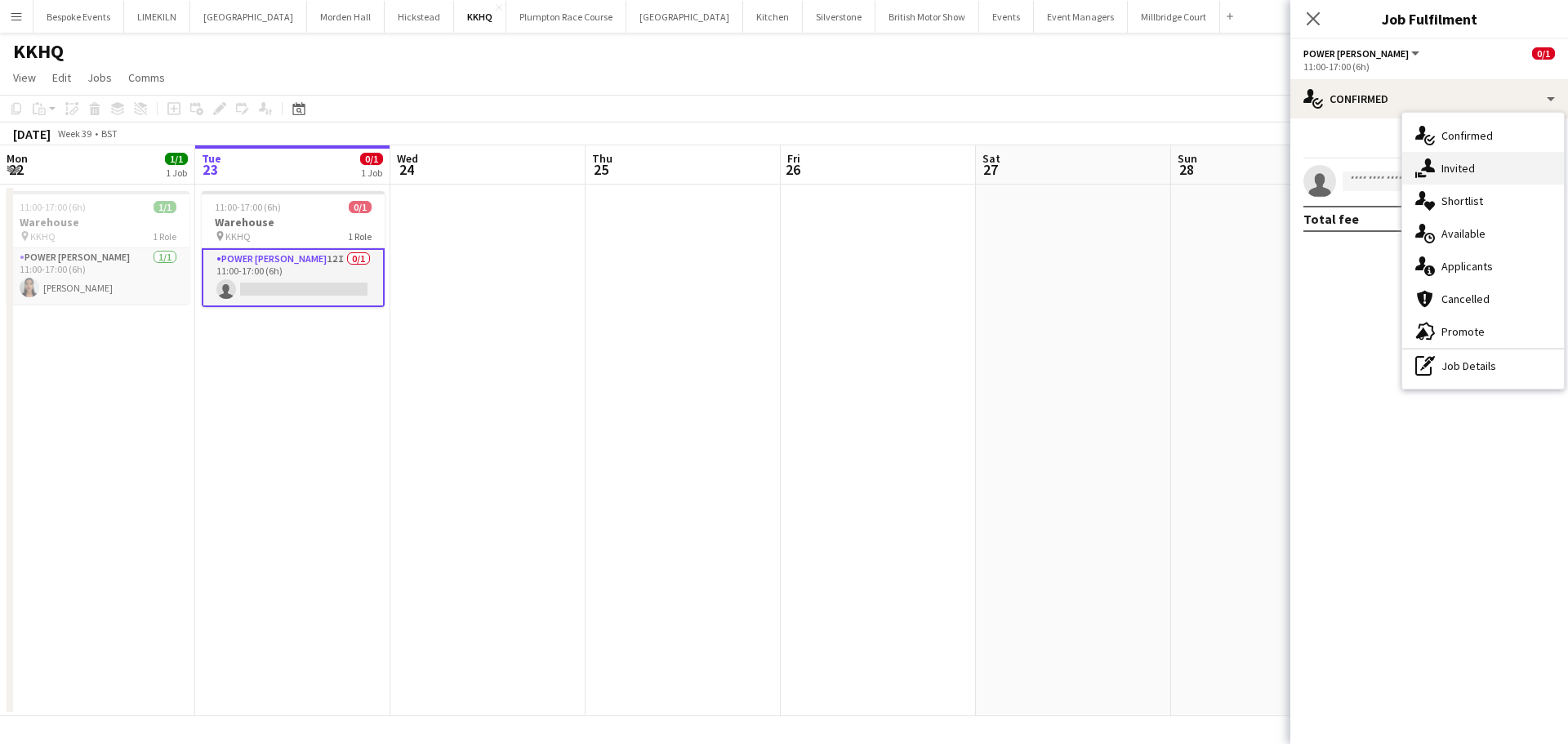
click at [1468, 172] on span "Invited" at bounding box center [1458, 168] width 33 height 15
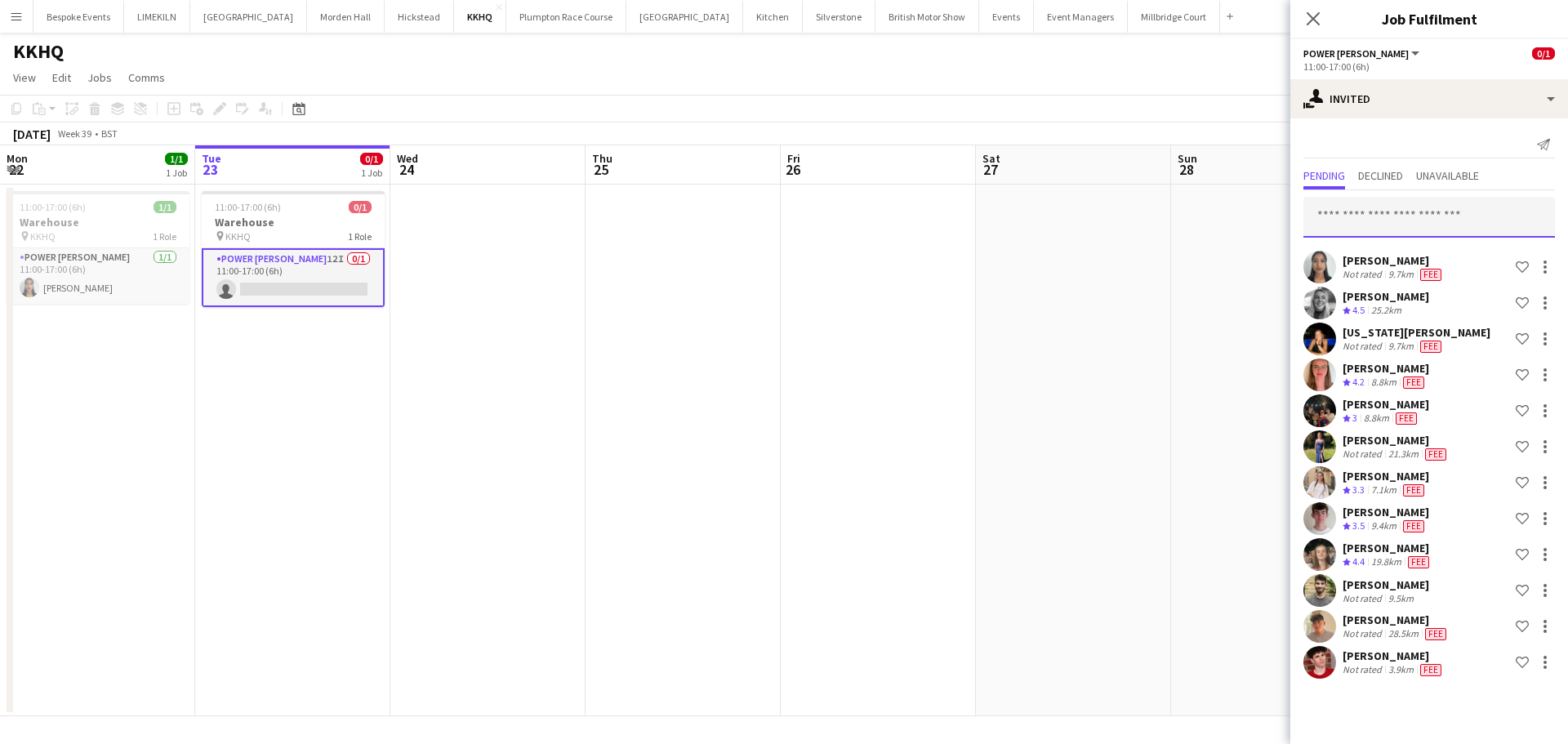
click at [1383, 213] on input "text" at bounding box center [1429, 217] width 252 height 41
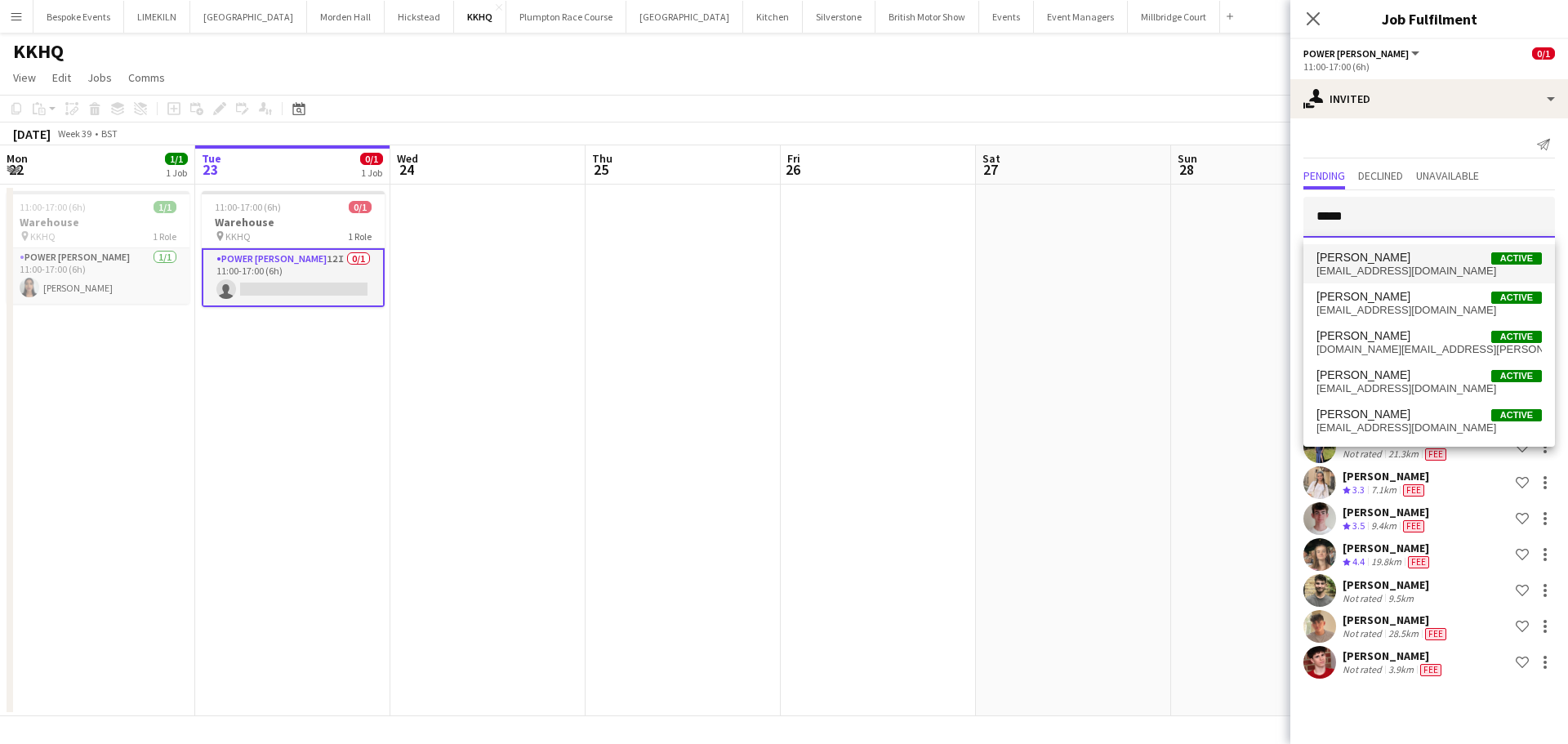
type input "*****"
click at [1411, 265] on span "[EMAIL_ADDRESS][DOMAIN_NAME]" at bounding box center [1429, 271] width 225 height 13
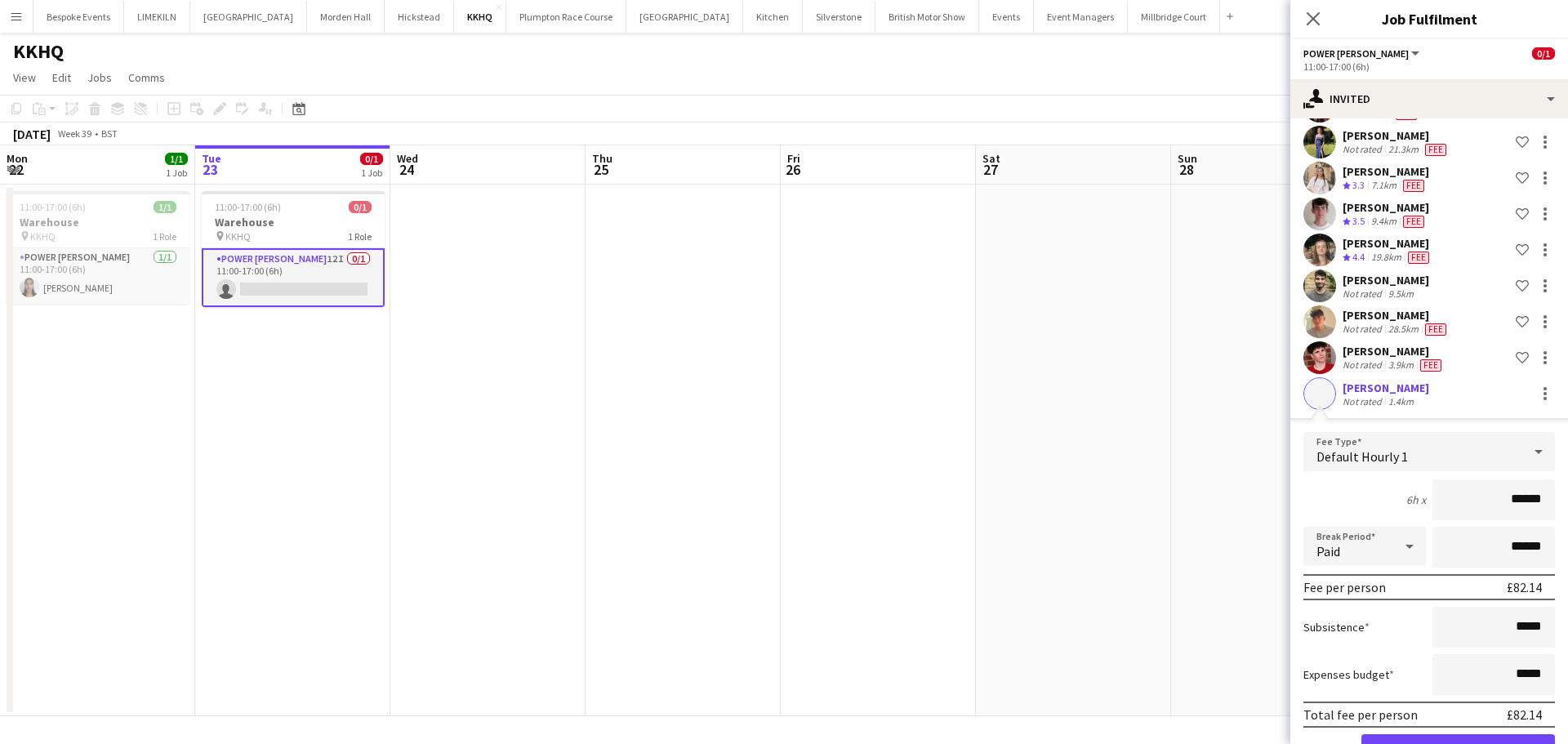
scroll to position [357, 0]
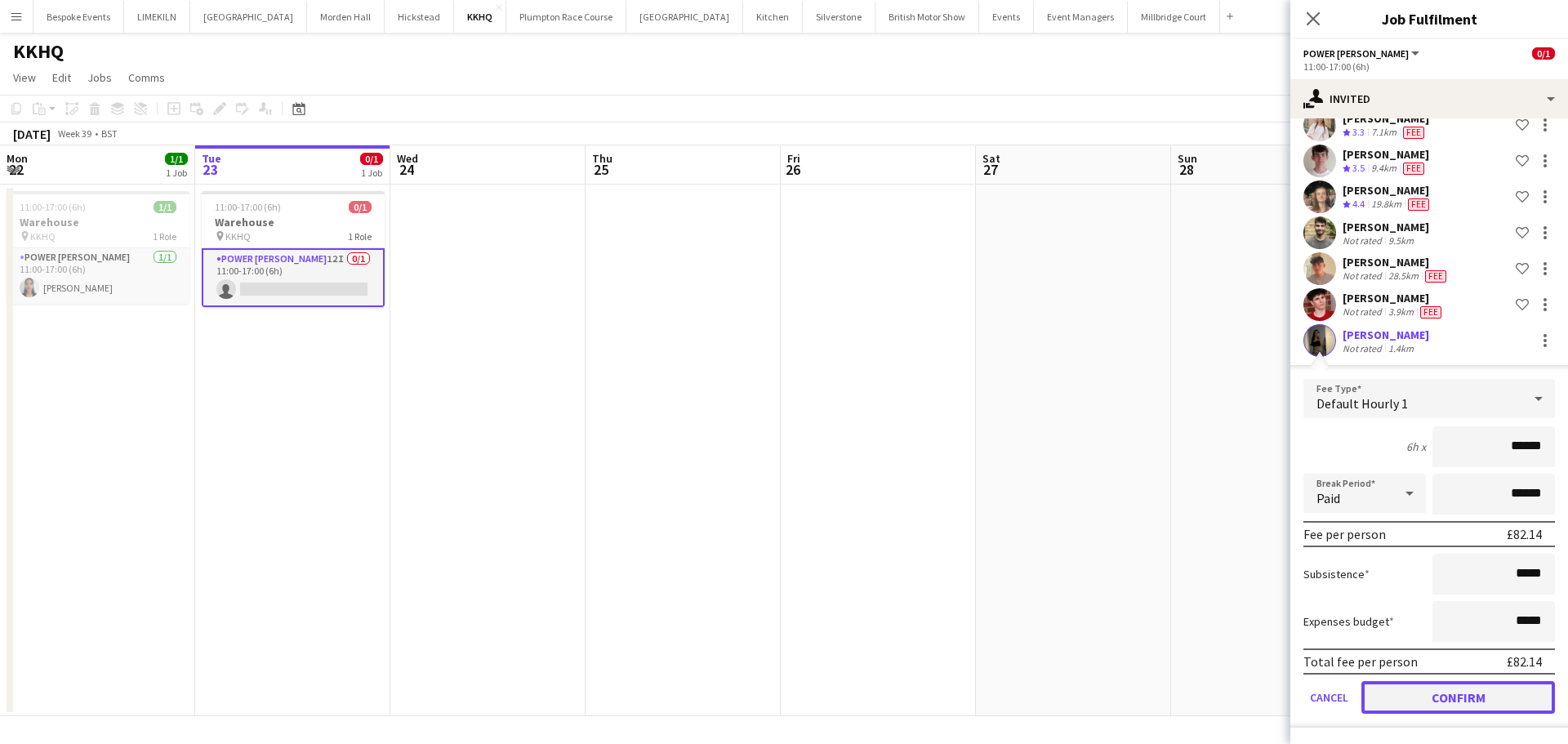
click at [1453, 699] on button "Confirm" at bounding box center [1458, 697] width 194 height 33
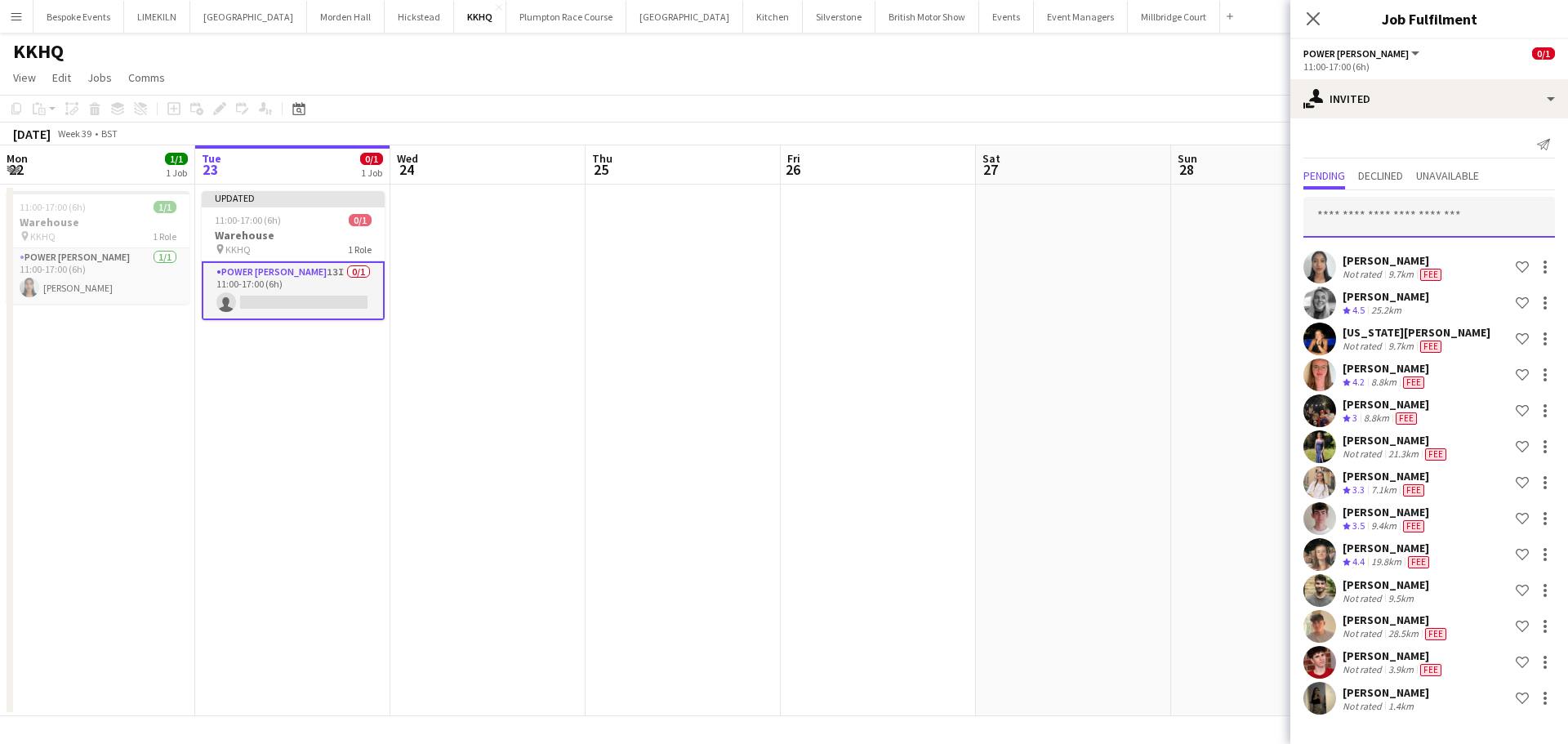
click at [1396, 210] on input "text" at bounding box center [1429, 217] width 252 height 41
click at [1485, 213] on input "text" at bounding box center [1429, 217] width 252 height 41
type input "*********"
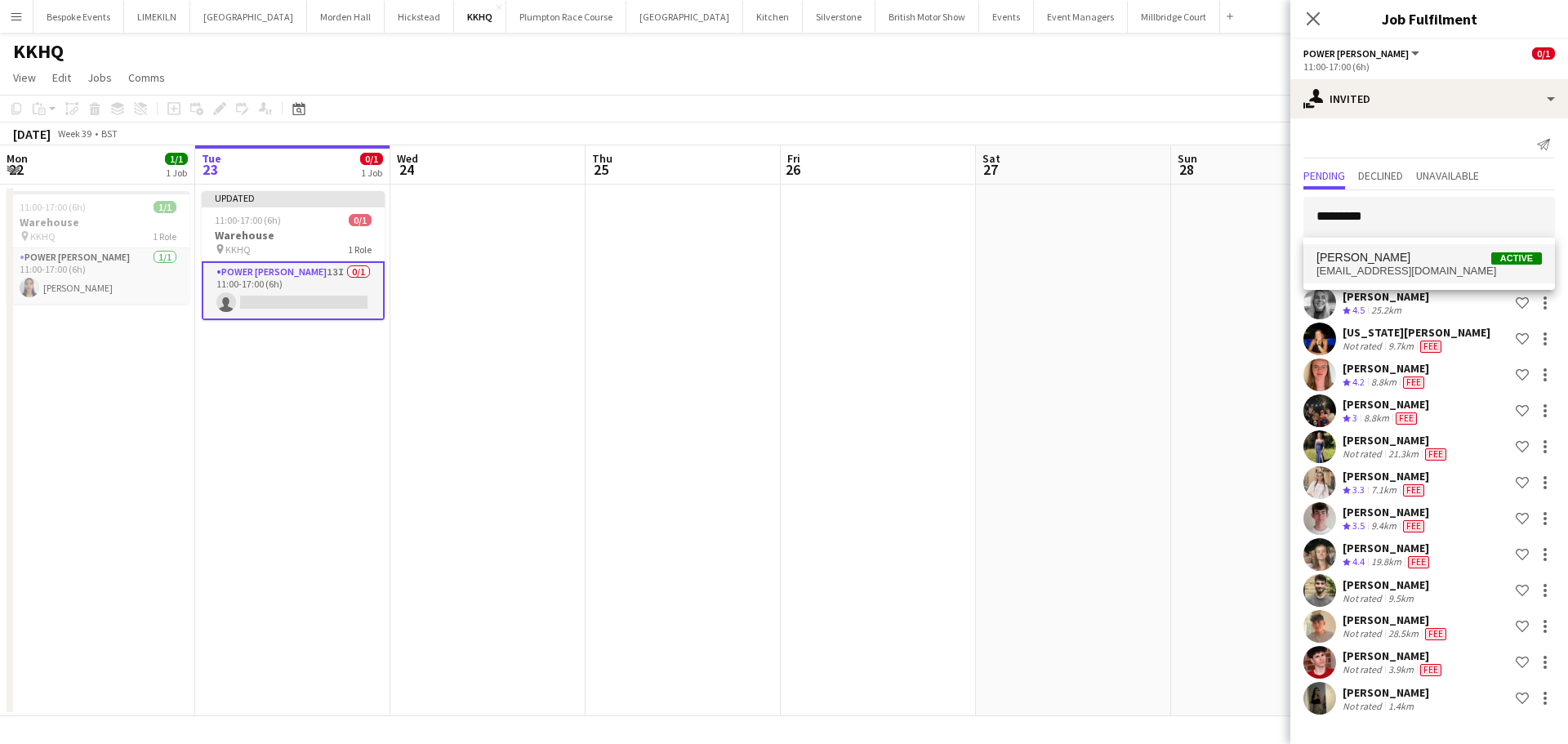
click at [1403, 265] on span "[EMAIL_ADDRESS][DOMAIN_NAME]" at bounding box center [1429, 271] width 225 height 13
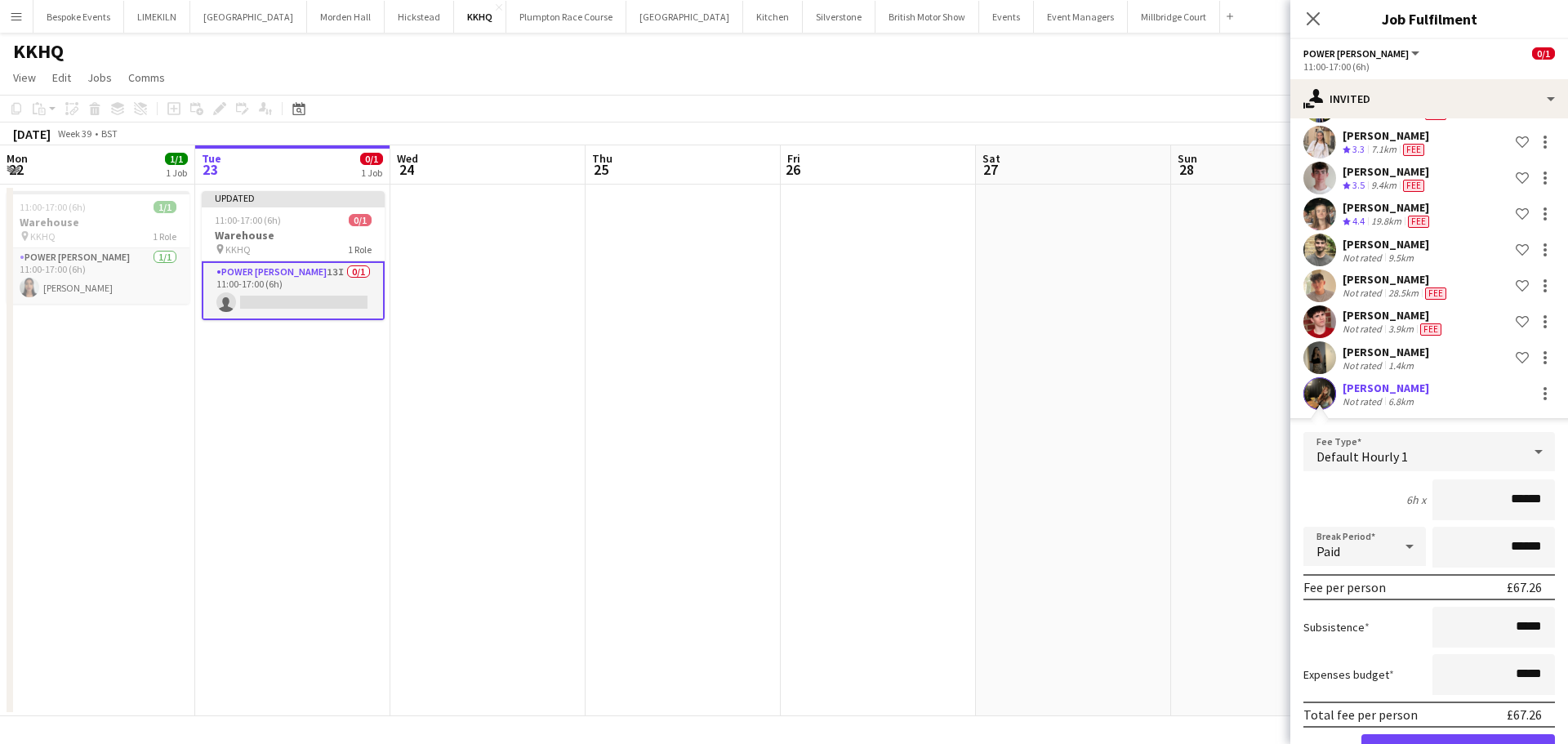
scroll to position [394, 0]
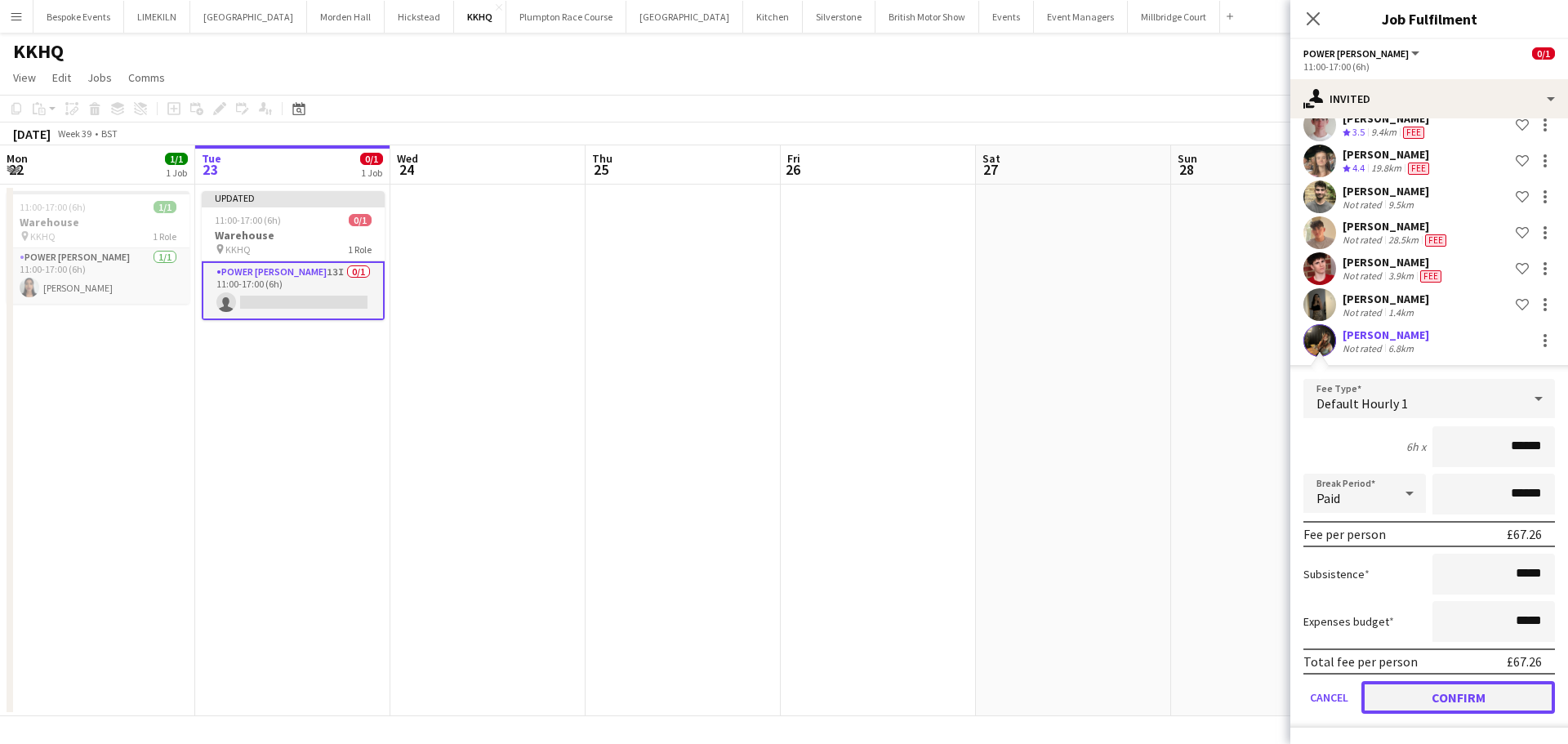
click at [1412, 696] on button "Confirm" at bounding box center [1458, 697] width 194 height 33
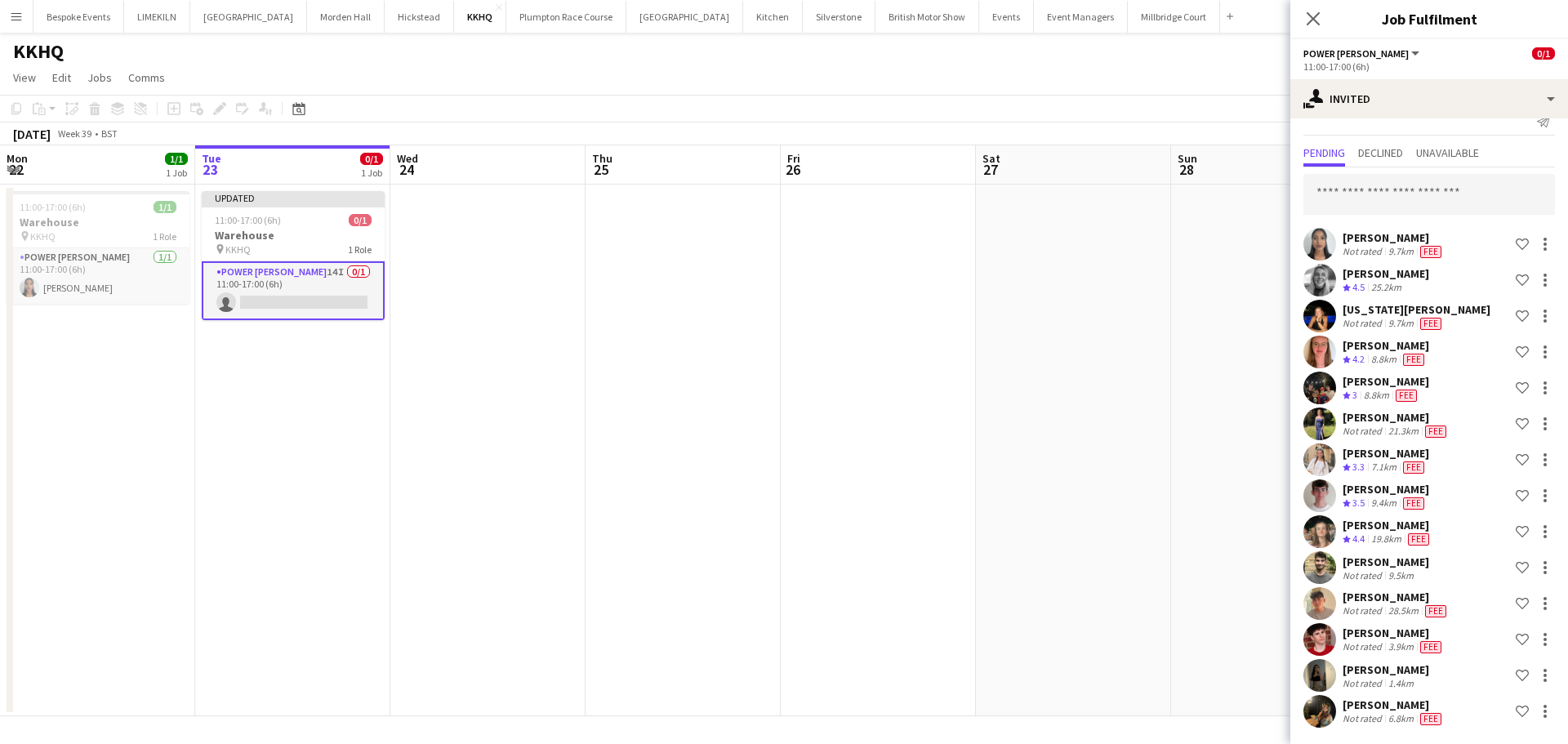
click at [1121, 396] on app-date-cell at bounding box center [1073, 451] width 195 height 532
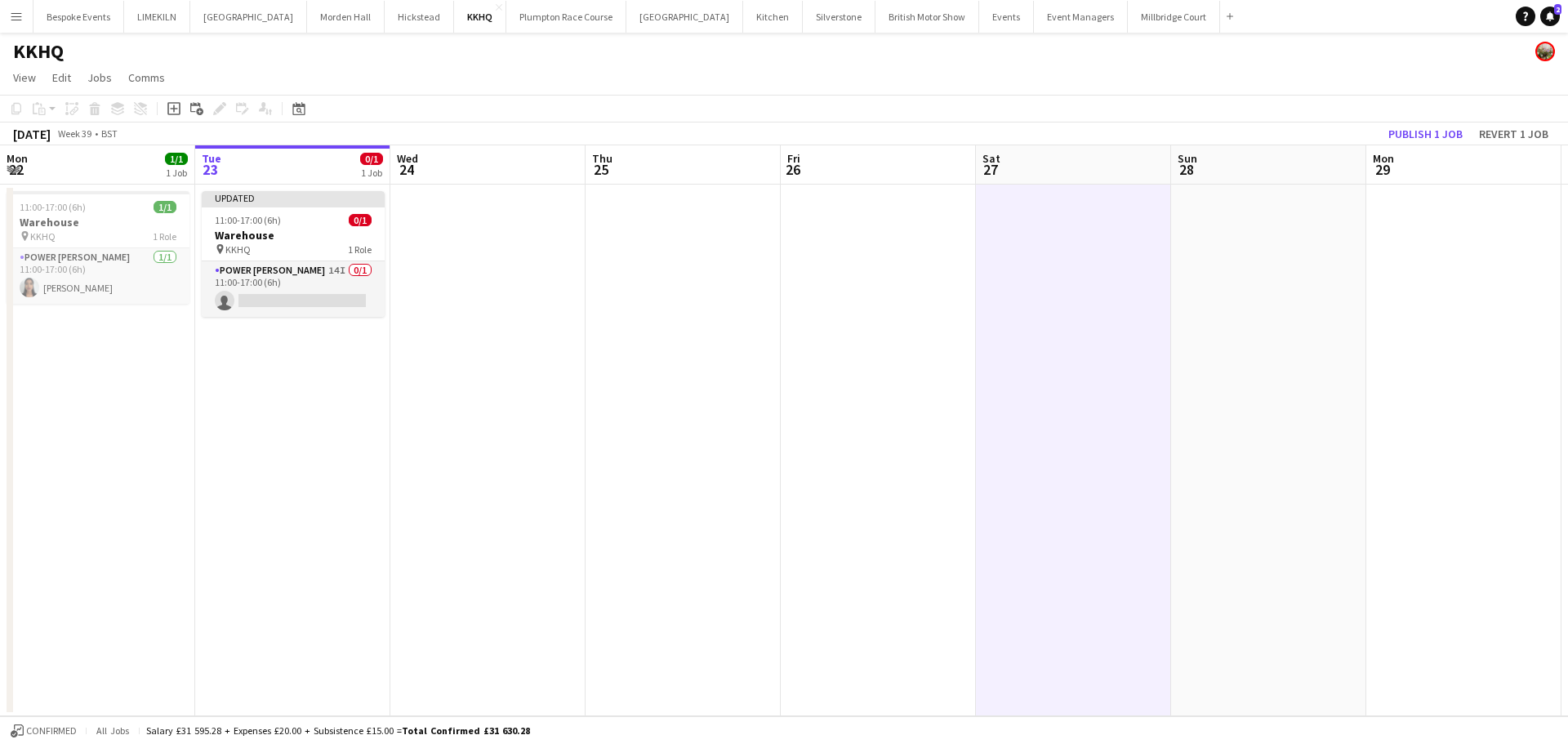
click at [1425, 116] on app-toolbar "Copy Paste Paste Ctrl+V Paste with crew Ctrl+Shift+V Paste linked Job [GEOGRAPH…" at bounding box center [784, 109] width 1568 height 28
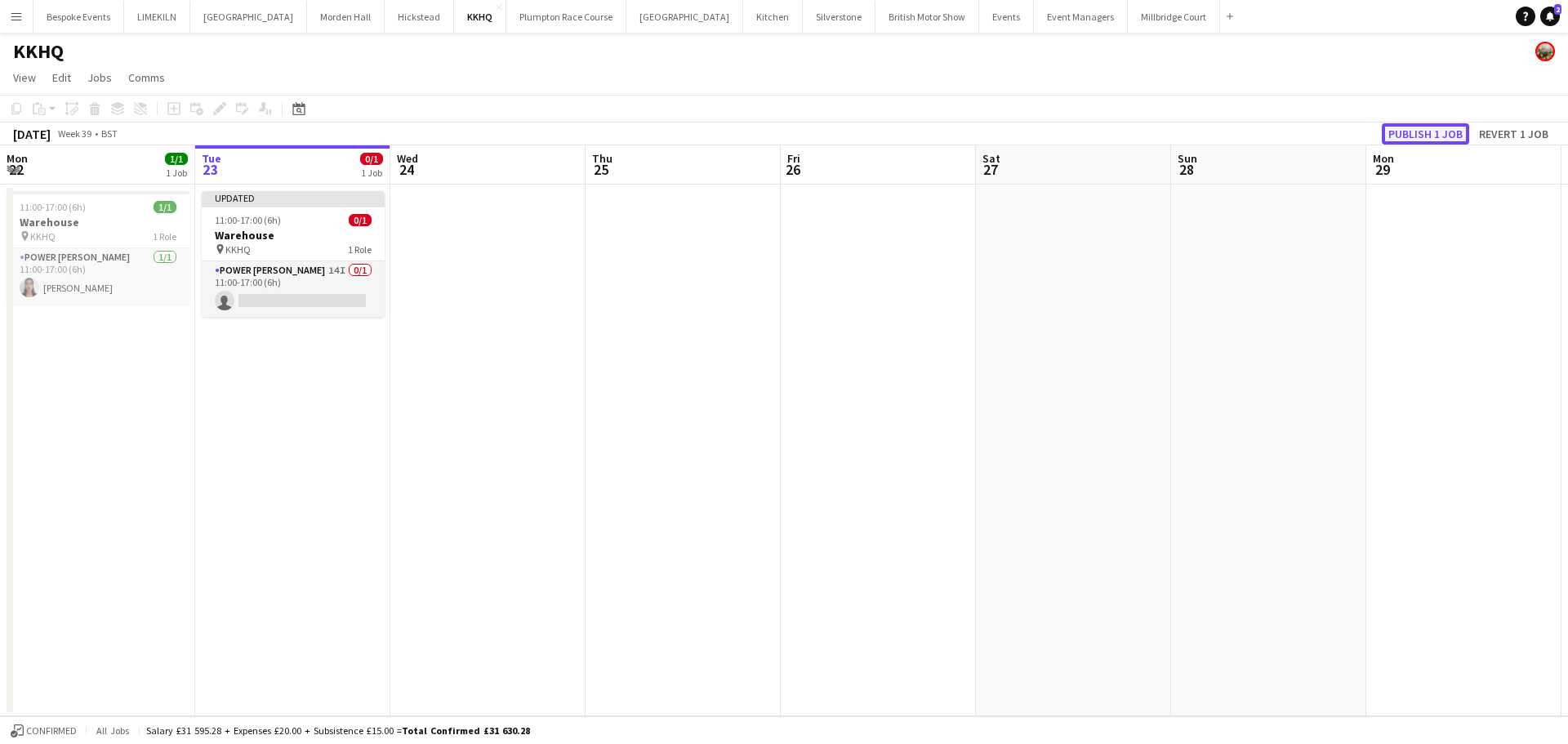
click at [1428, 131] on button "Publish 1 job" at bounding box center [1424, 134] width 87 height 21
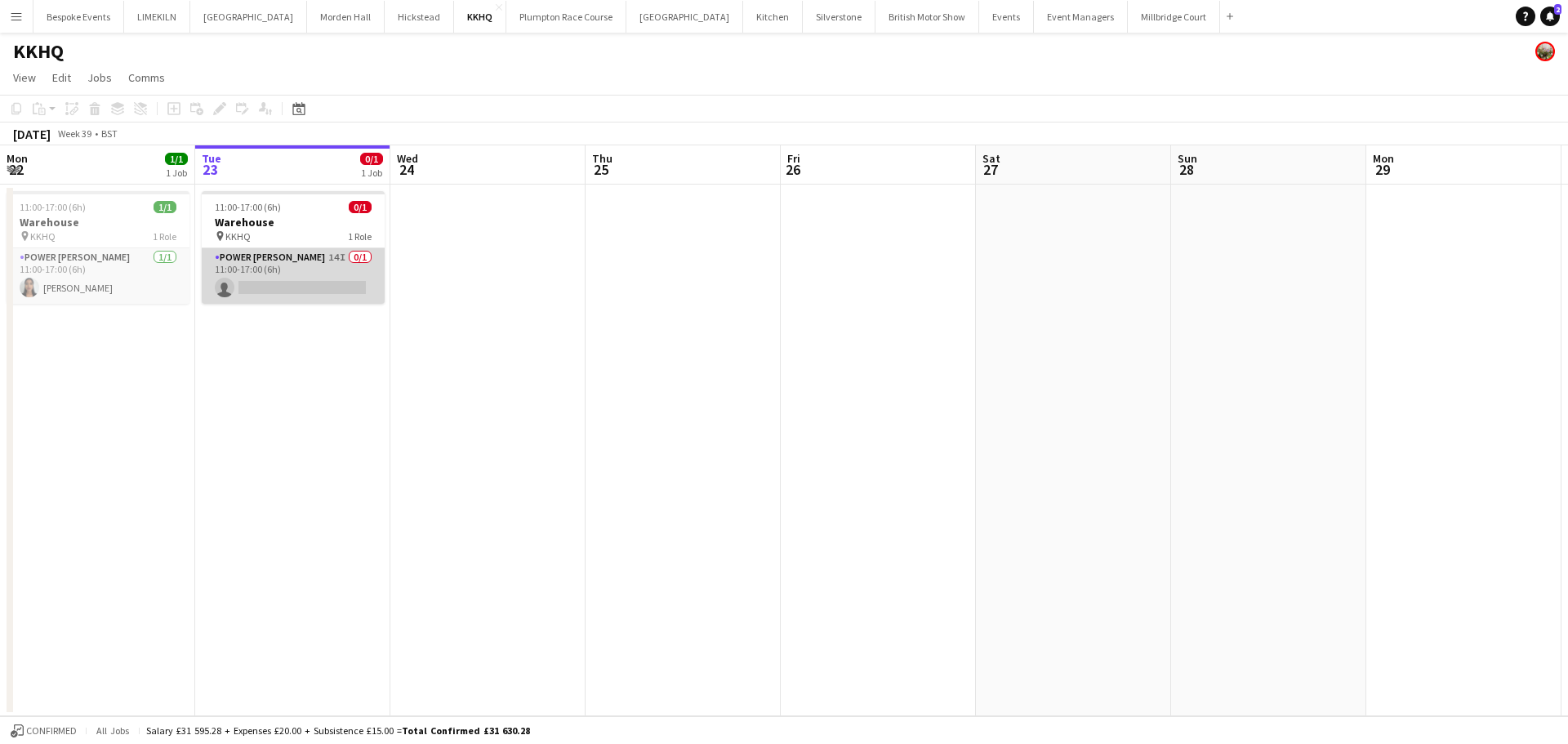
click at [254, 292] on app-card-role "Power [PERSON_NAME] 14I 0/1 11:00-17:00 (6h) single-neutral-actions" at bounding box center [293, 276] width 183 height 55
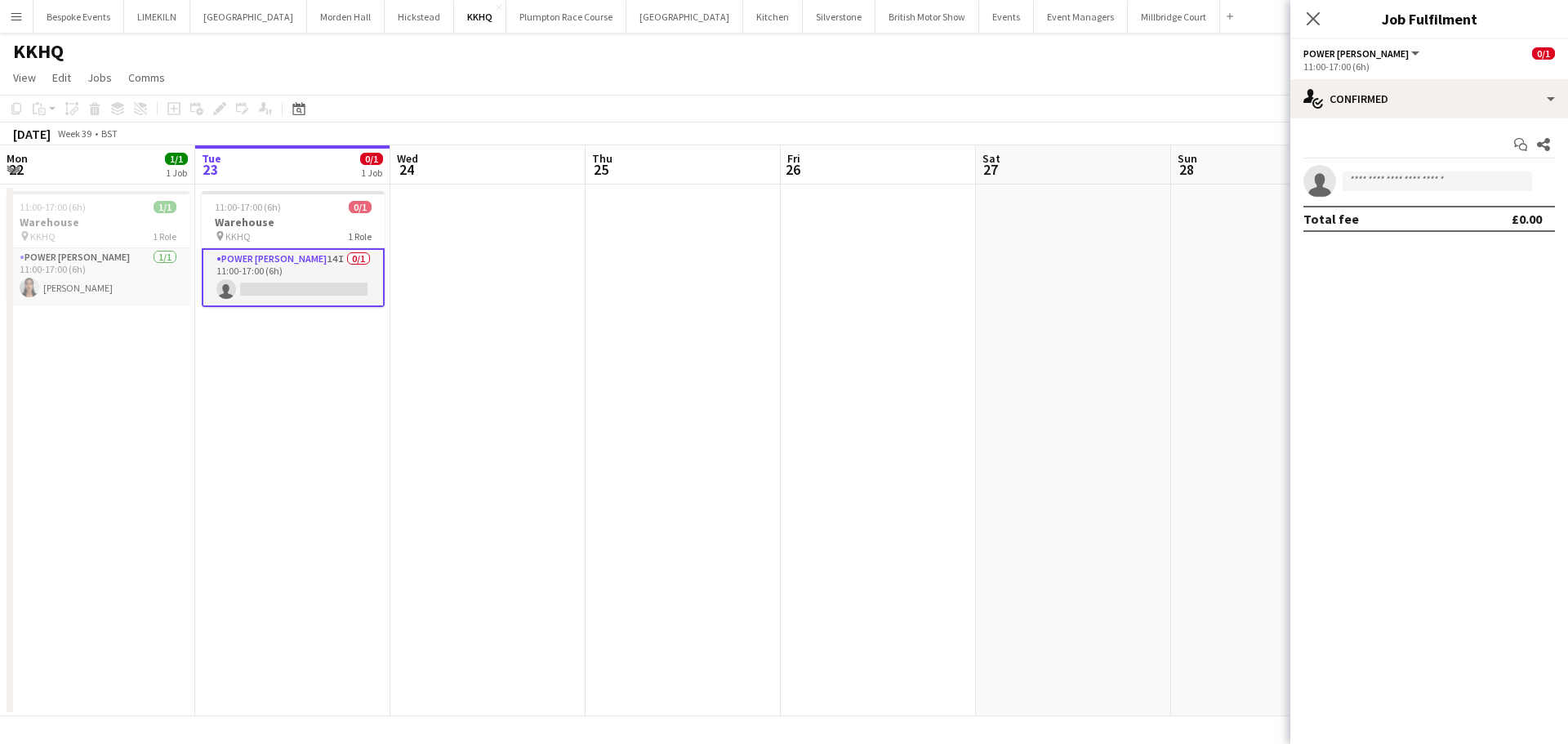
click at [1369, 119] on div "Start chat Share single-neutral-actions Total fee £0.00" at bounding box center [1428, 181] width 277 height 127
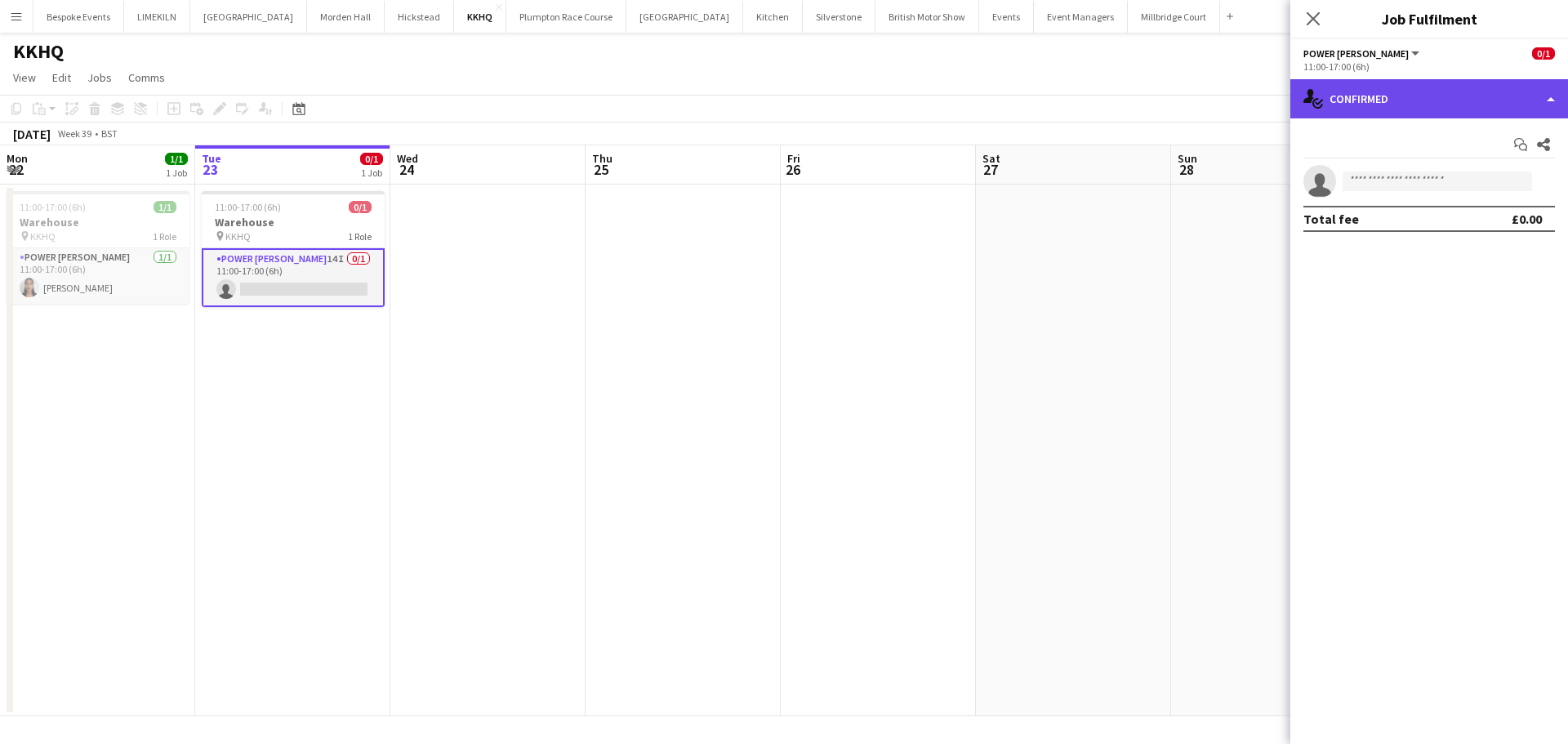
click at [1450, 87] on div "single-neutral-actions-check-2 Confirmed" at bounding box center [1428, 99] width 277 height 40
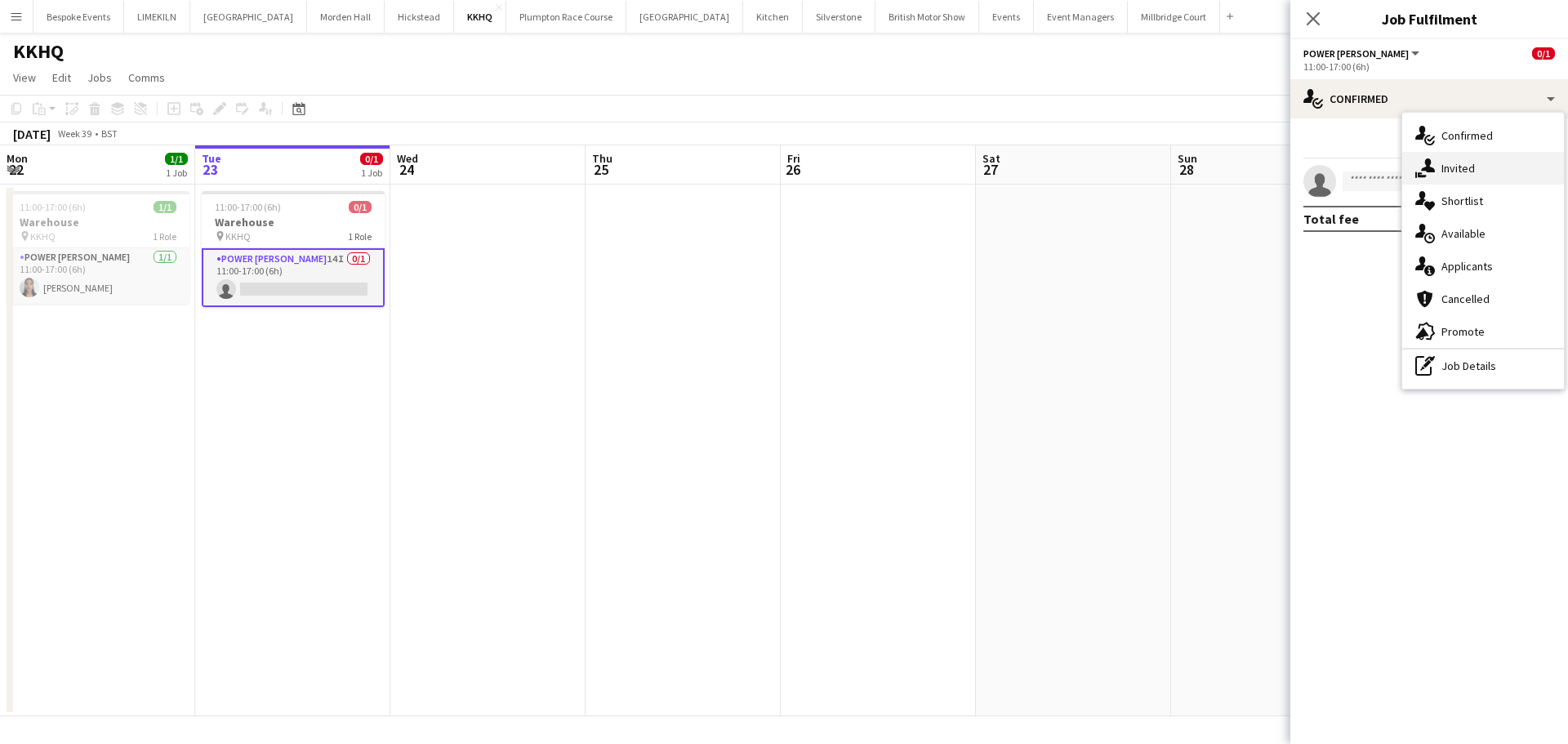
click at [1480, 168] on div "single-neutral-actions-share-1 Invited" at bounding box center [1483, 168] width 162 height 33
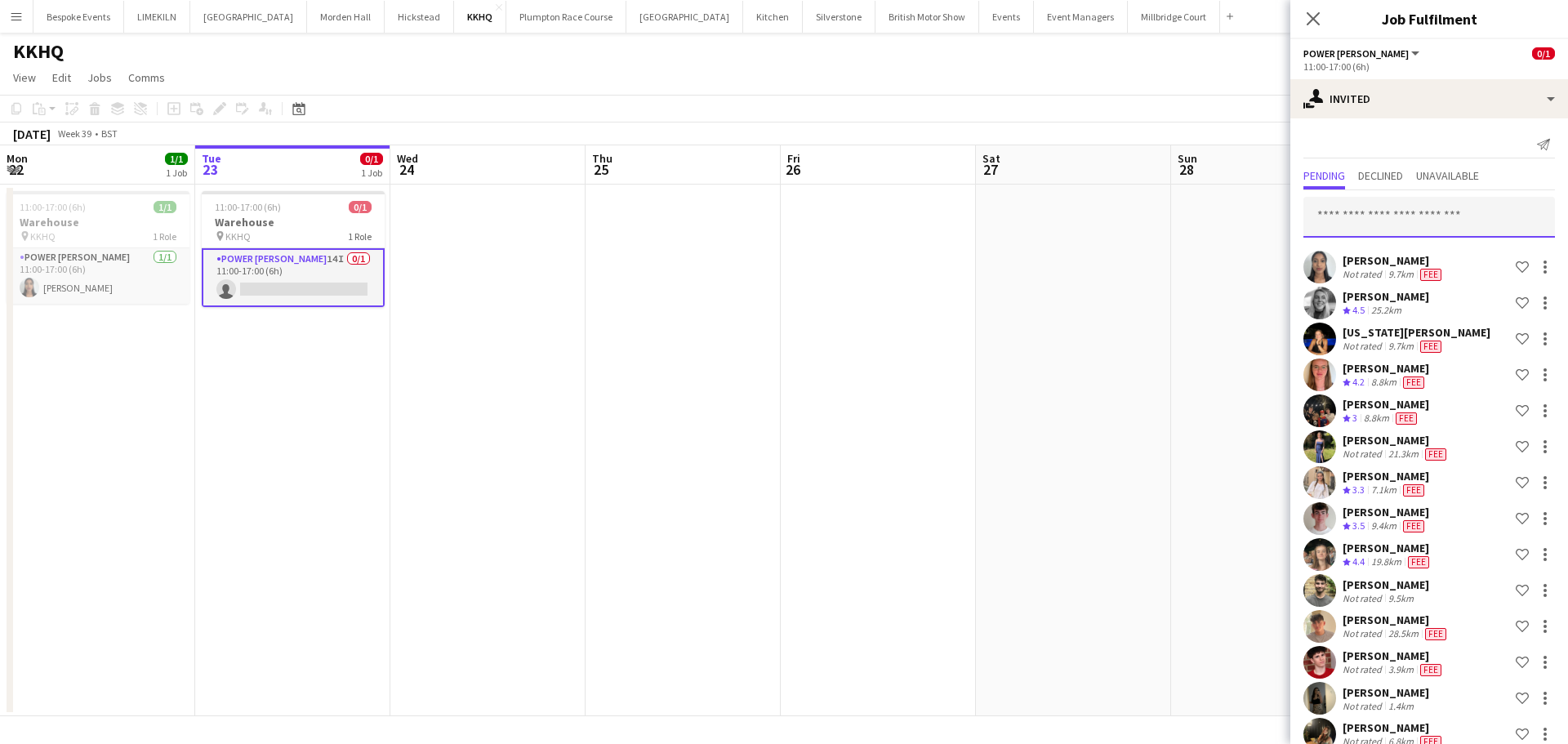
click at [1456, 215] on input "text" at bounding box center [1429, 217] width 252 height 41
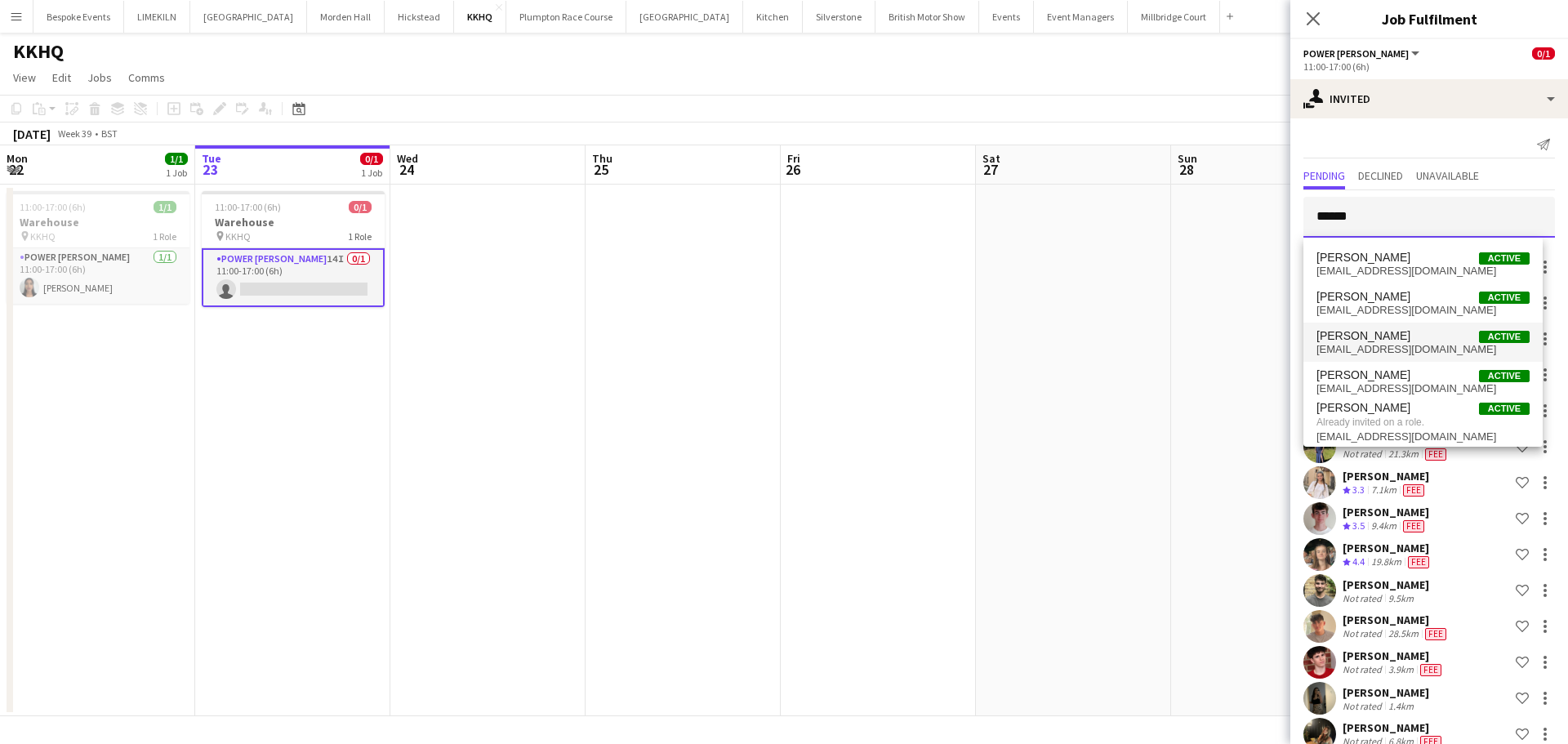
type input "*****"
click at [1423, 347] on span "[EMAIL_ADDRESS][DOMAIN_NAME]" at bounding box center [1423, 350] width 213 height 13
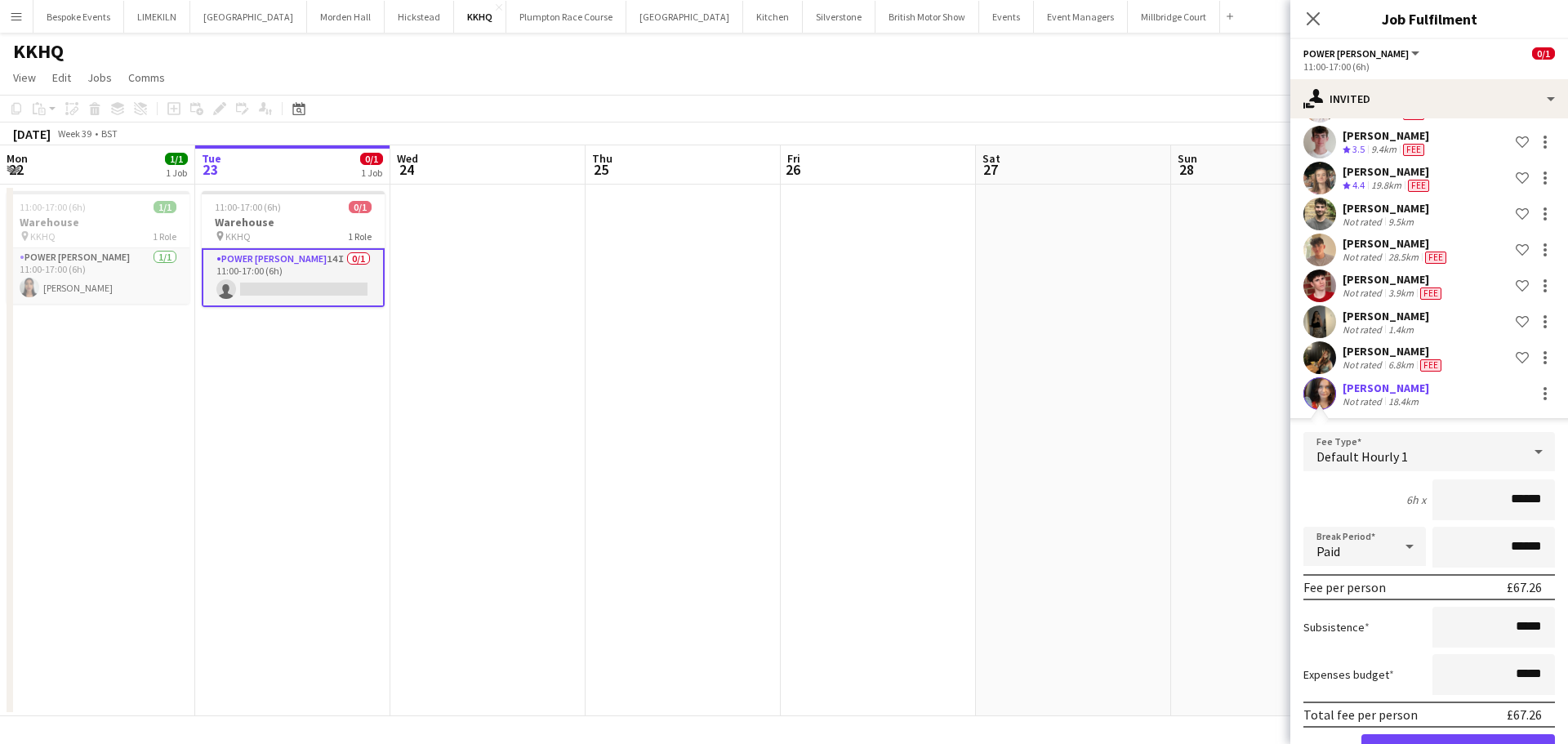
scroll to position [430, 0]
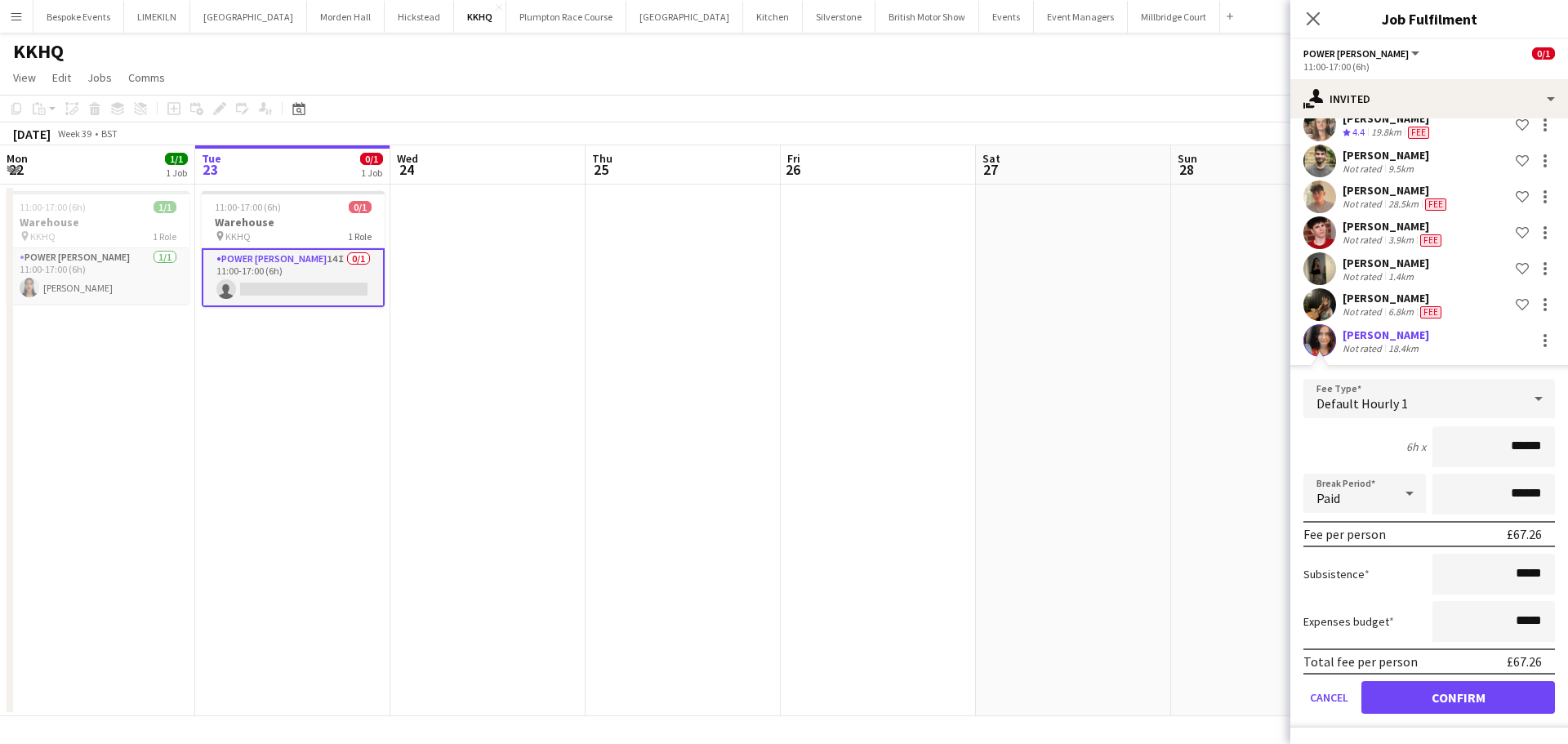
click at [1314, 332] on app-user-avatar at bounding box center [1319, 340] width 33 height 33
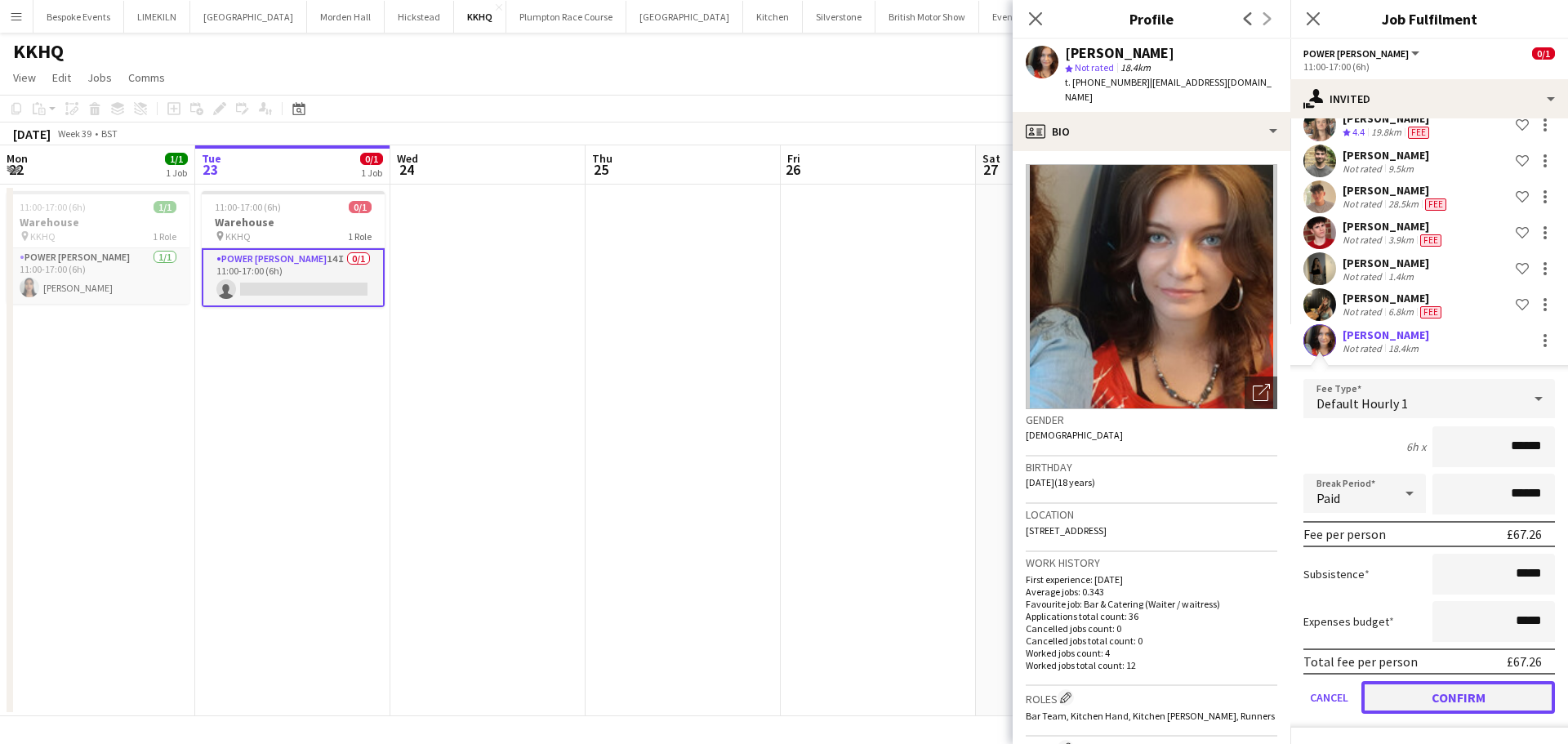
click at [1449, 702] on button "Confirm" at bounding box center [1458, 697] width 194 height 33
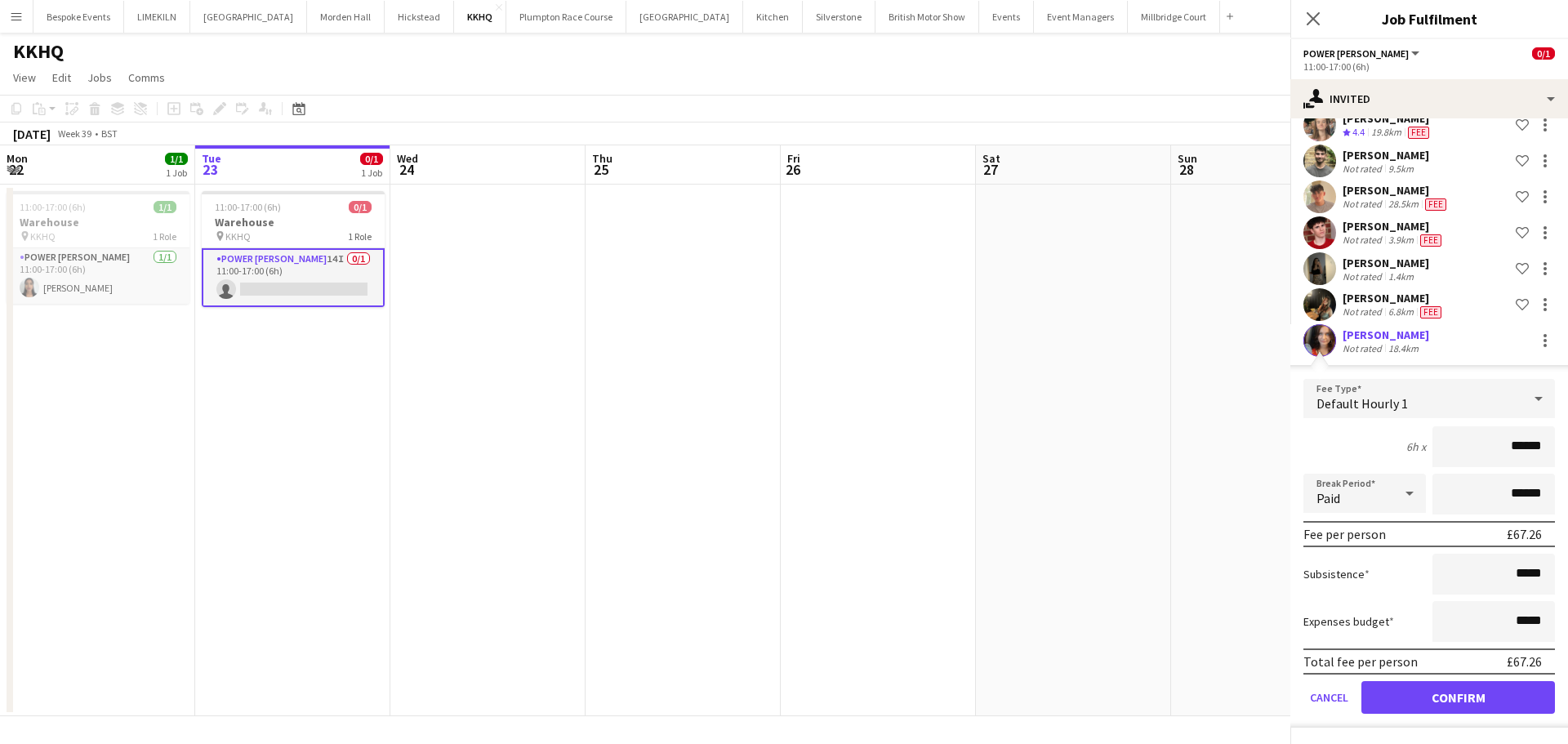
scroll to position [59, 0]
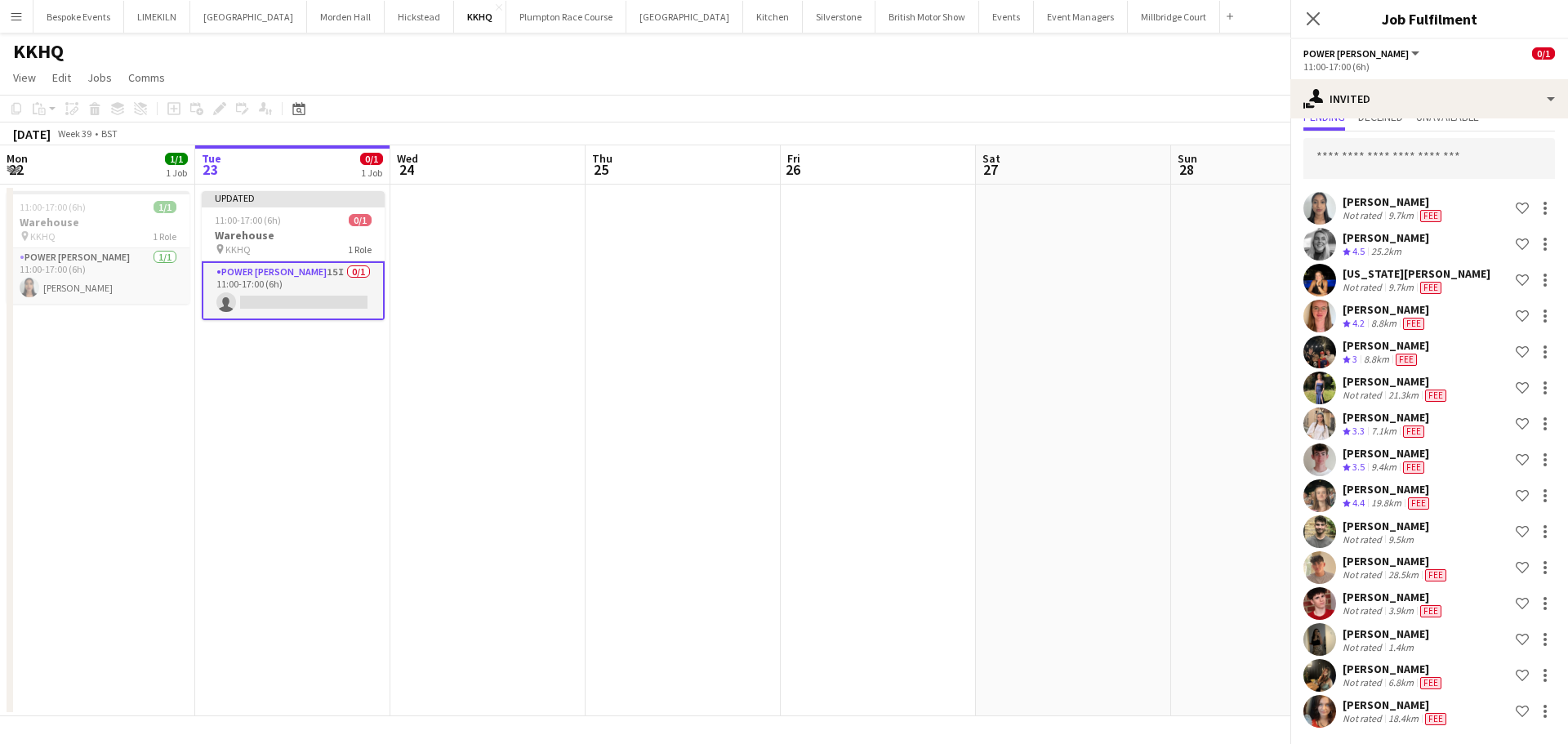
click at [1091, 404] on app-date-cell at bounding box center [1073, 451] width 195 height 532
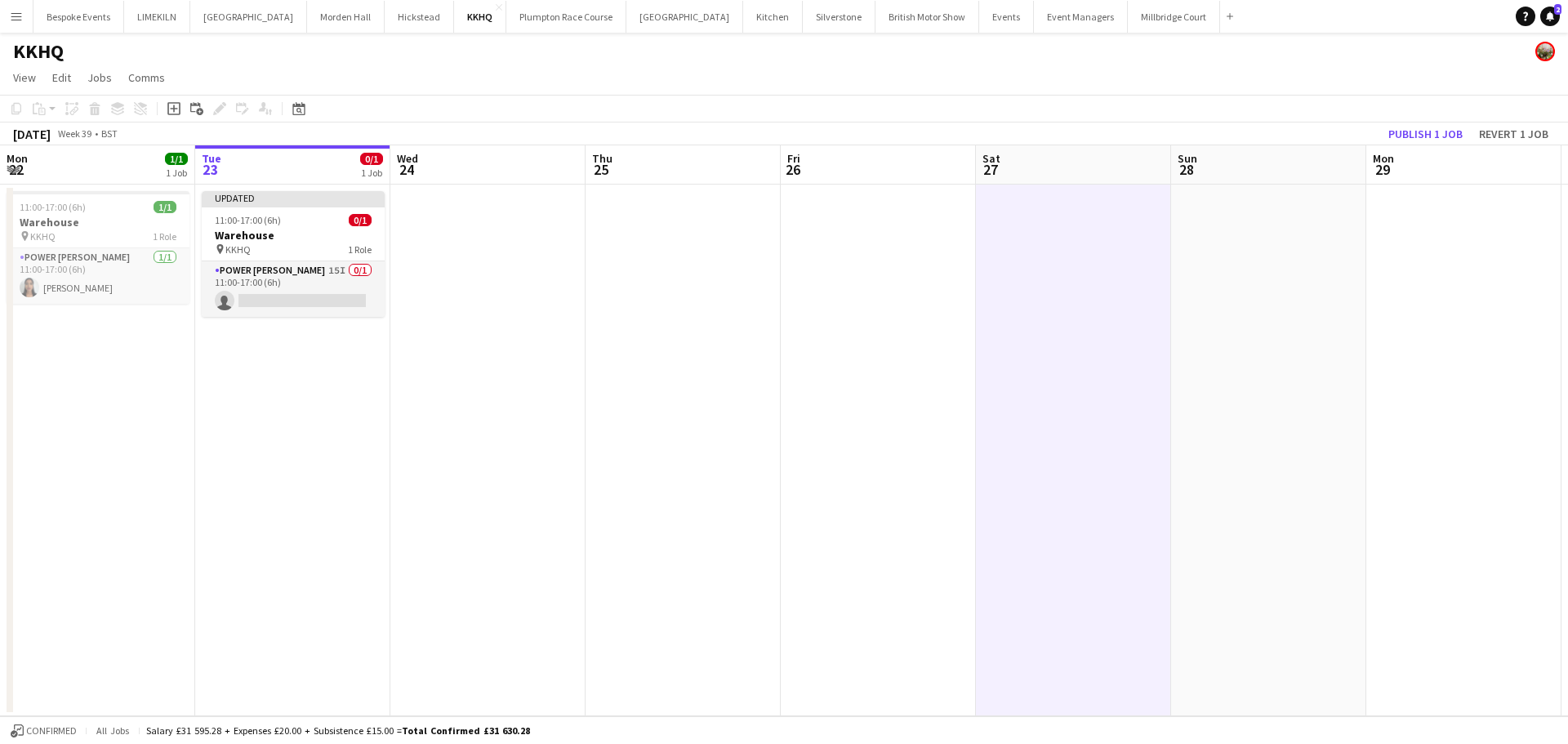
click at [1470, 129] on div "Publish 1 job Revert 1 job" at bounding box center [1469, 134] width 199 height 21
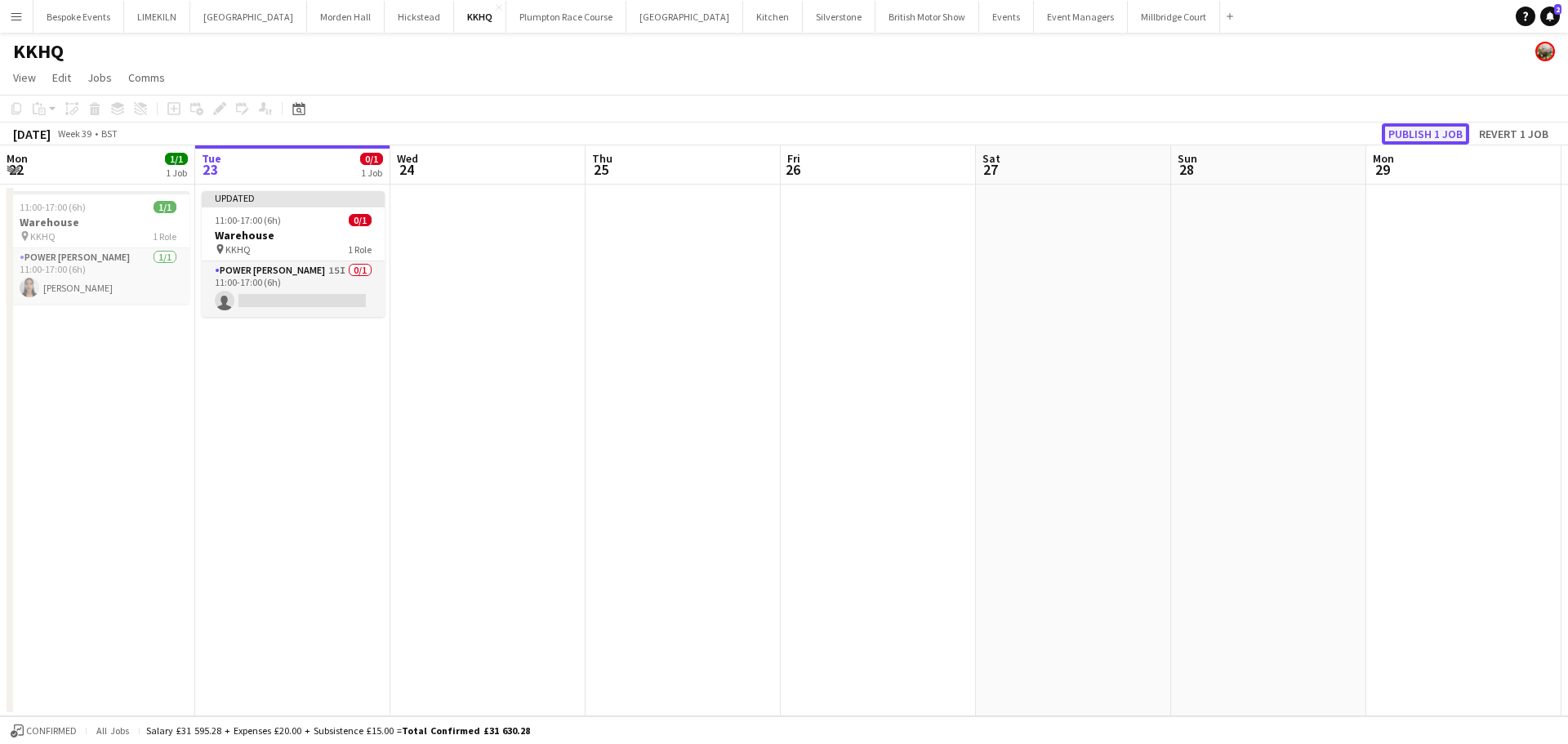
click at [1449, 130] on button "Publish 1 job" at bounding box center [1424, 134] width 87 height 21
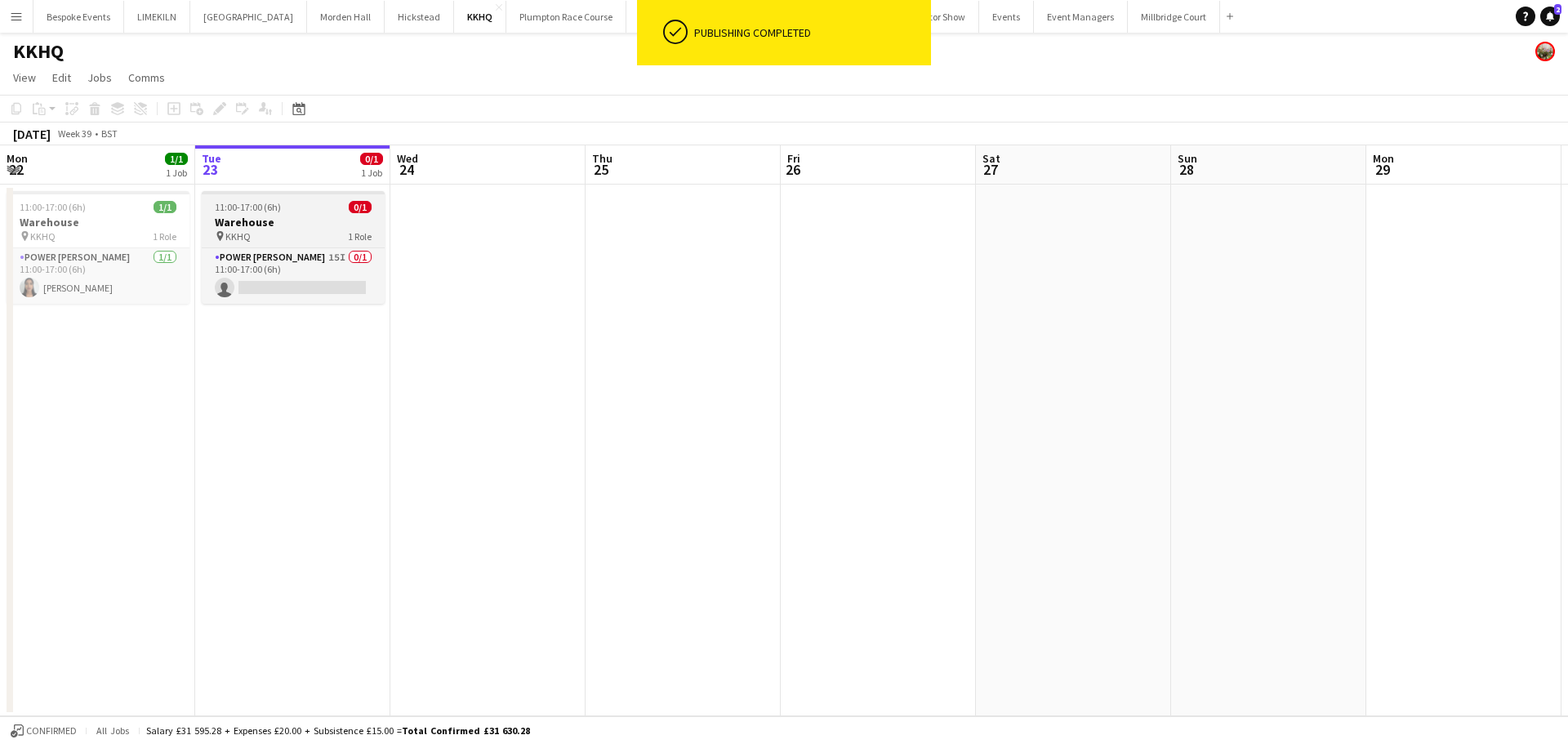
click at [311, 240] on div "pin KKHQ 1 Role" at bounding box center [293, 236] width 183 height 13
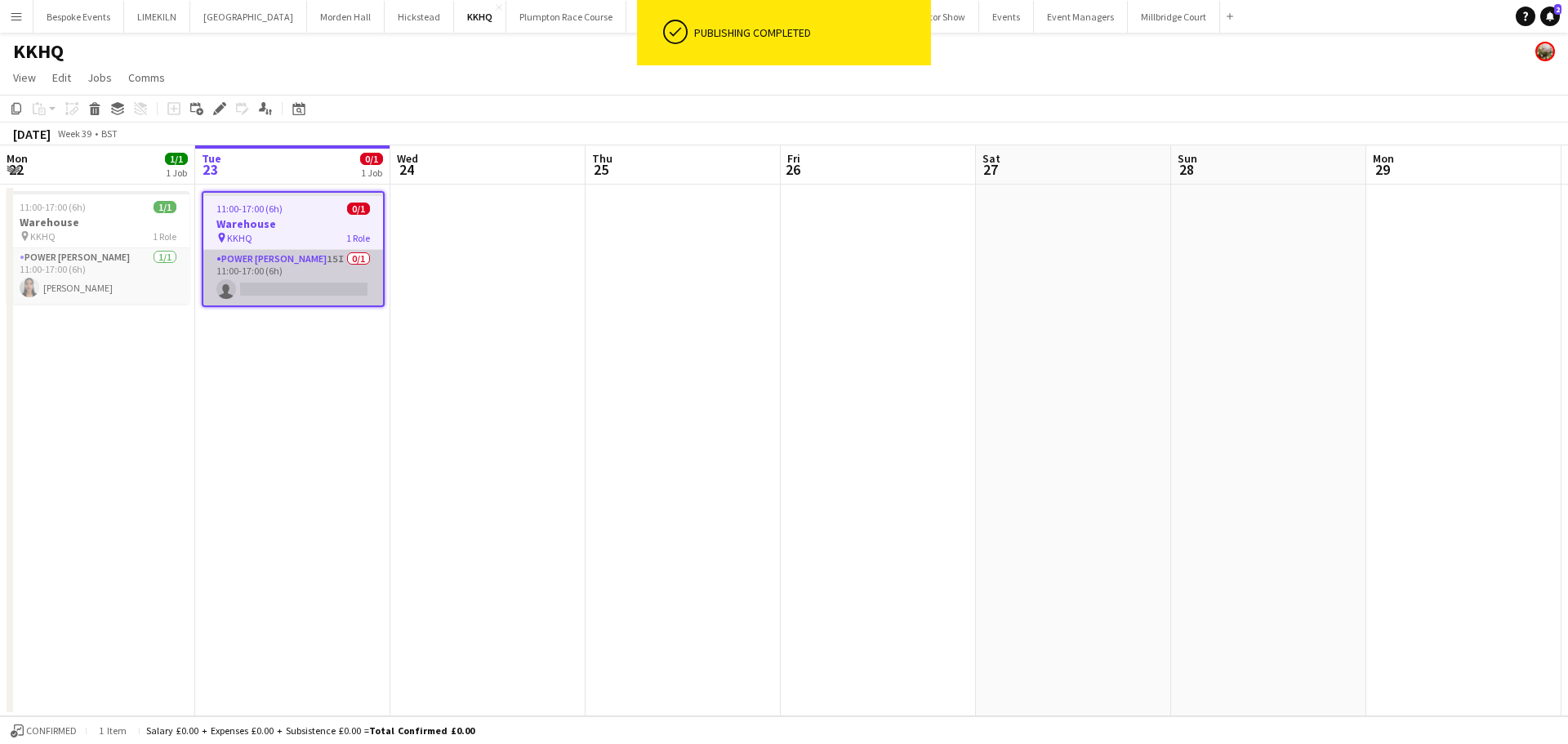
click at [314, 287] on app-card-role "Power [PERSON_NAME] 15I 0/1 11:00-17:00 (6h) single-neutral-actions" at bounding box center [293, 277] width 180 height 55
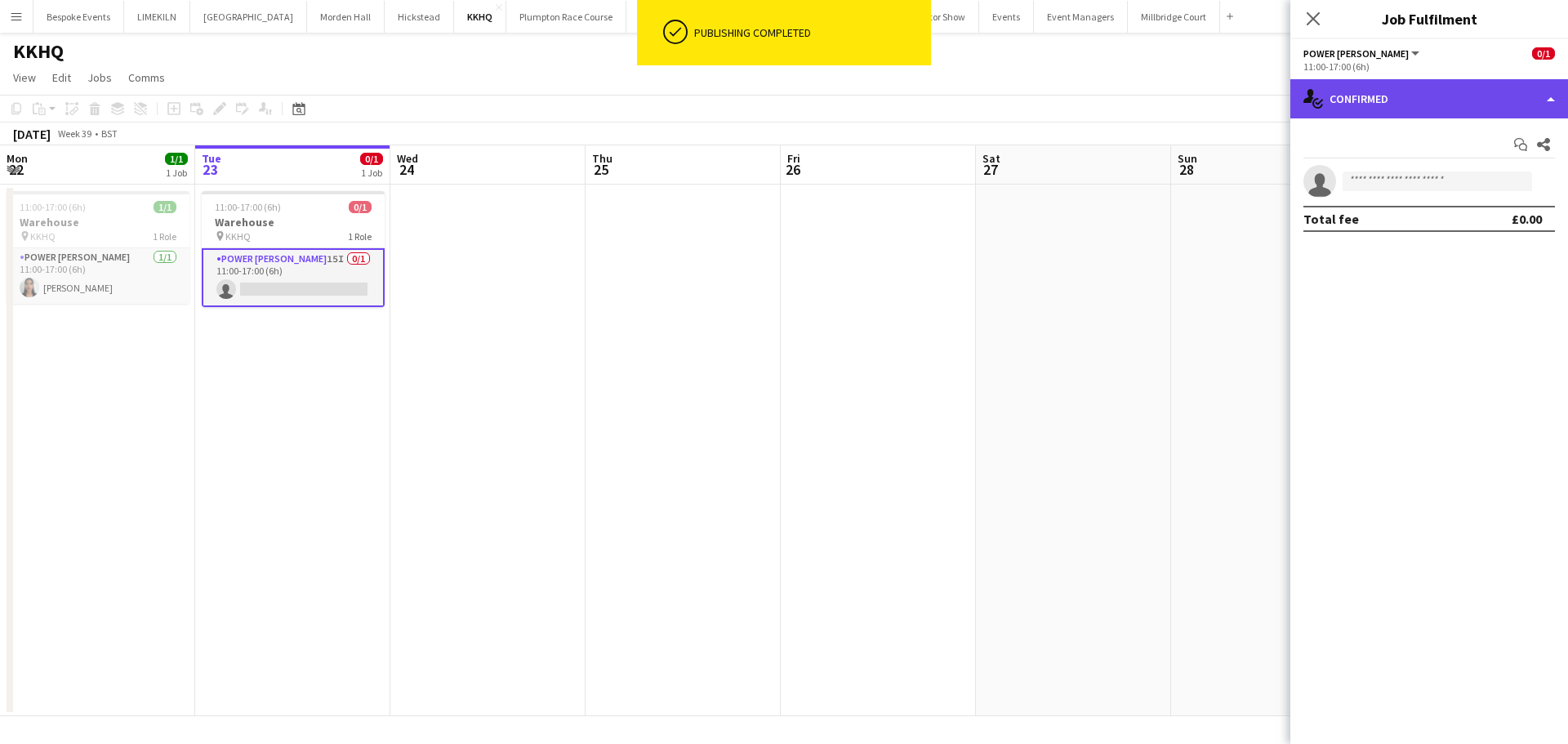
click at [1388, 96] on div "single-neutral-actions-check-2 Confirmed" at bounding box center [1428, 99] width 277 height 40
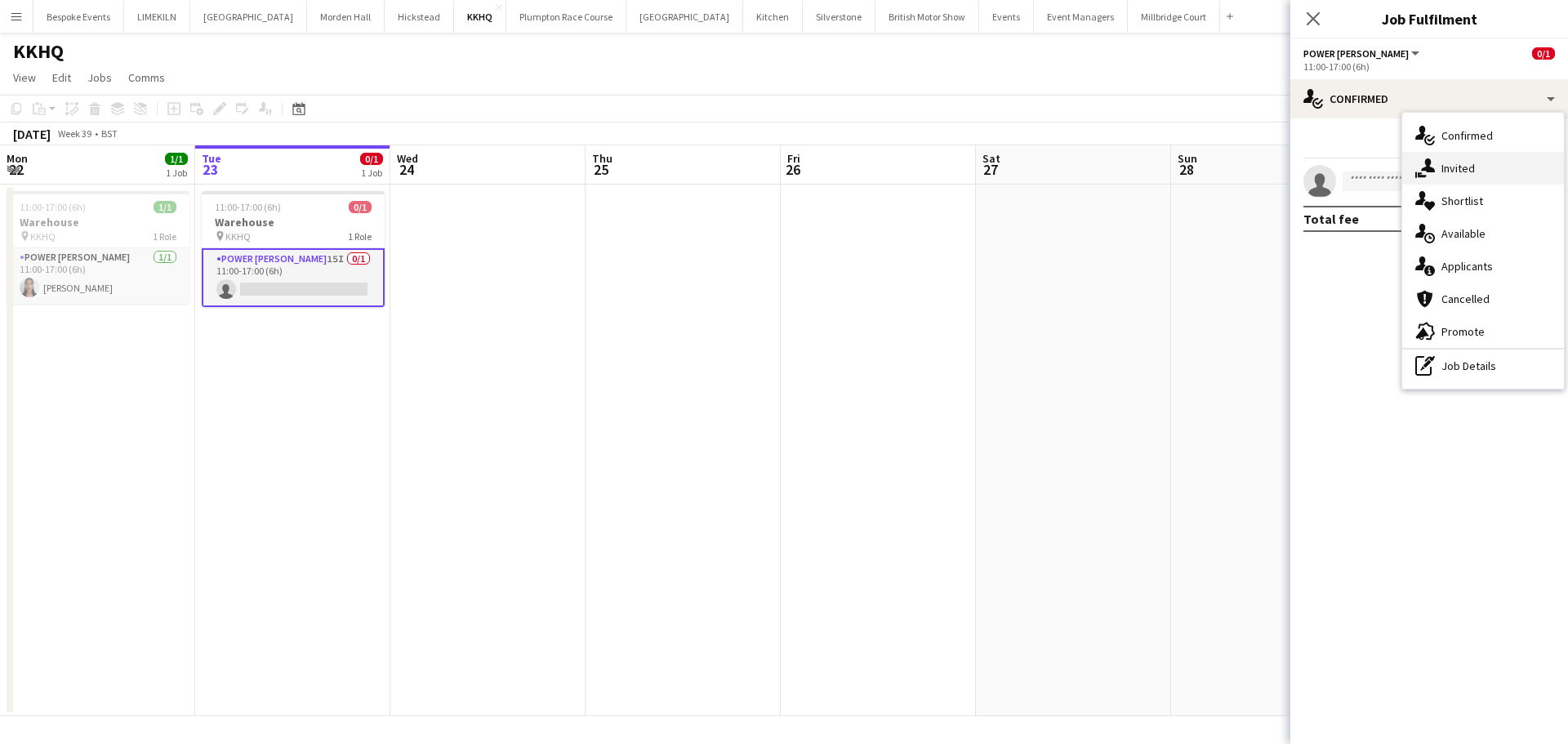
click at [1461, 169] on span "Invited" at bounding box center [1458, 168] width 33 height 15
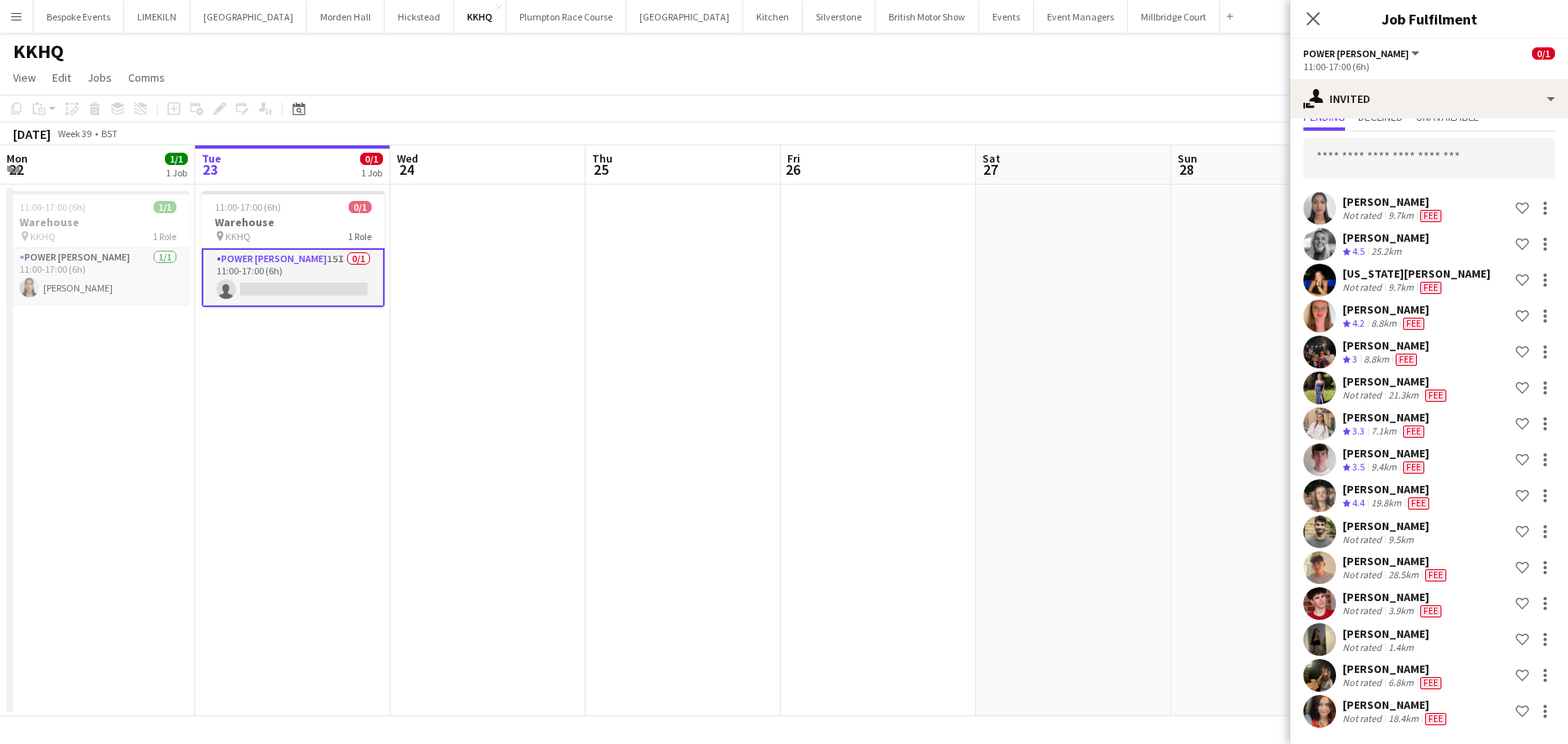
scroll to position [0, 0]
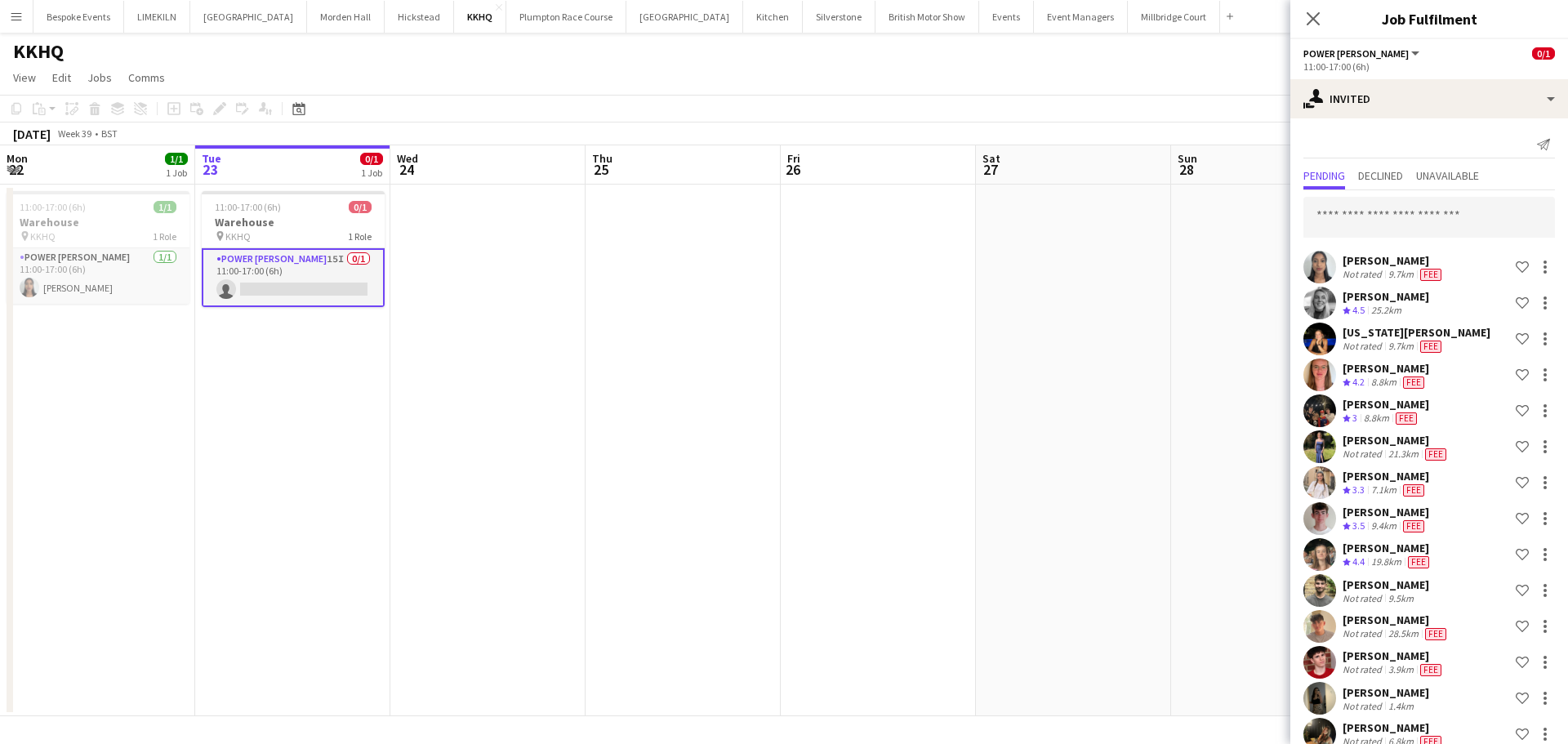
click at [1016, 357] on app-date-cell at bounding box center [1073, 451] width 195 height 532
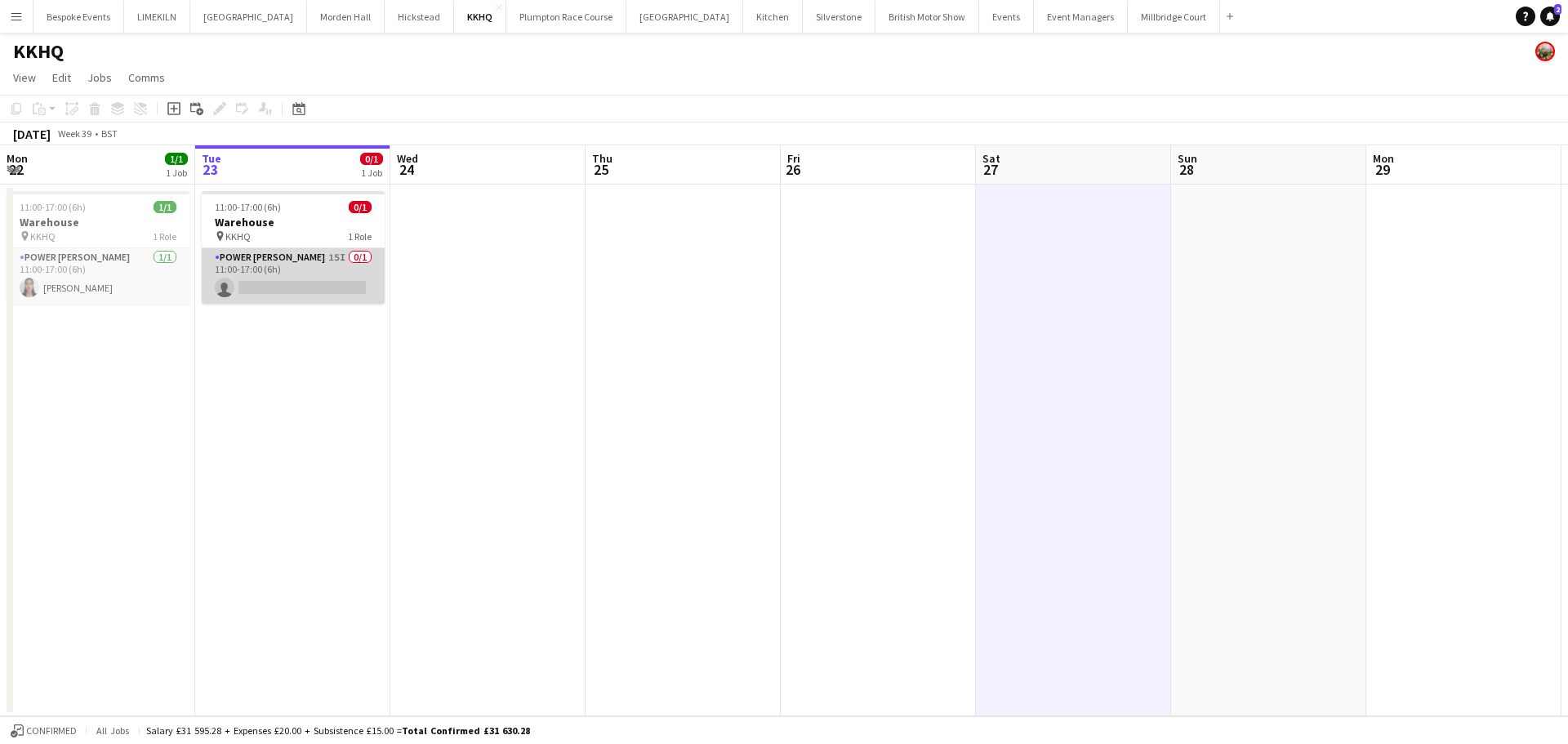
click at [331, 284] on app-card-role "Power [PERSON_NAME] 15I 0/1 11:00-17:00 (6h) single-neutral-actions" at bounding box center [293, 276] width 183 height 55
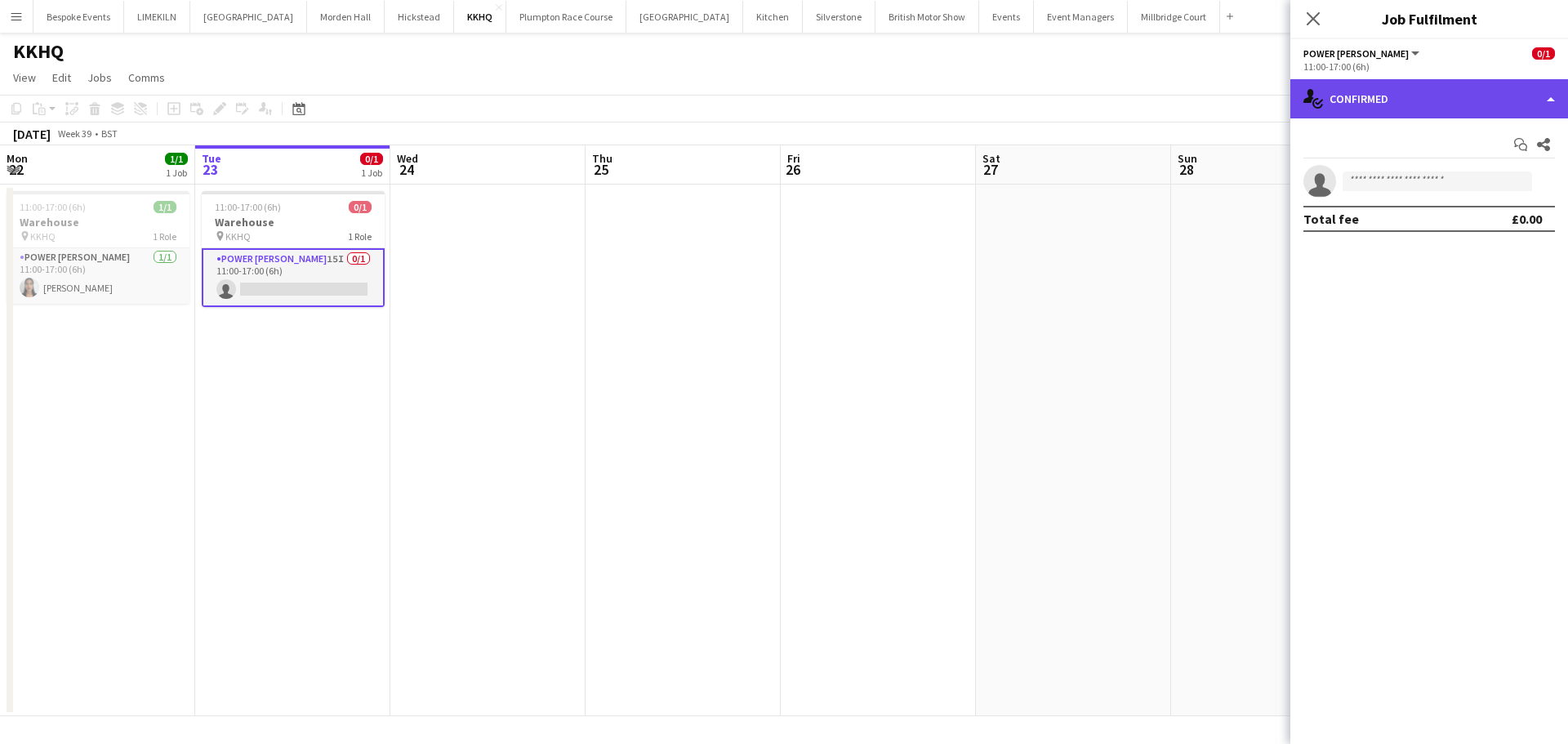
click at [1460, 114] on div "single-neutral-actions-check-2 Confirmed" at bounding box center [1428, 99] width 277 height 40
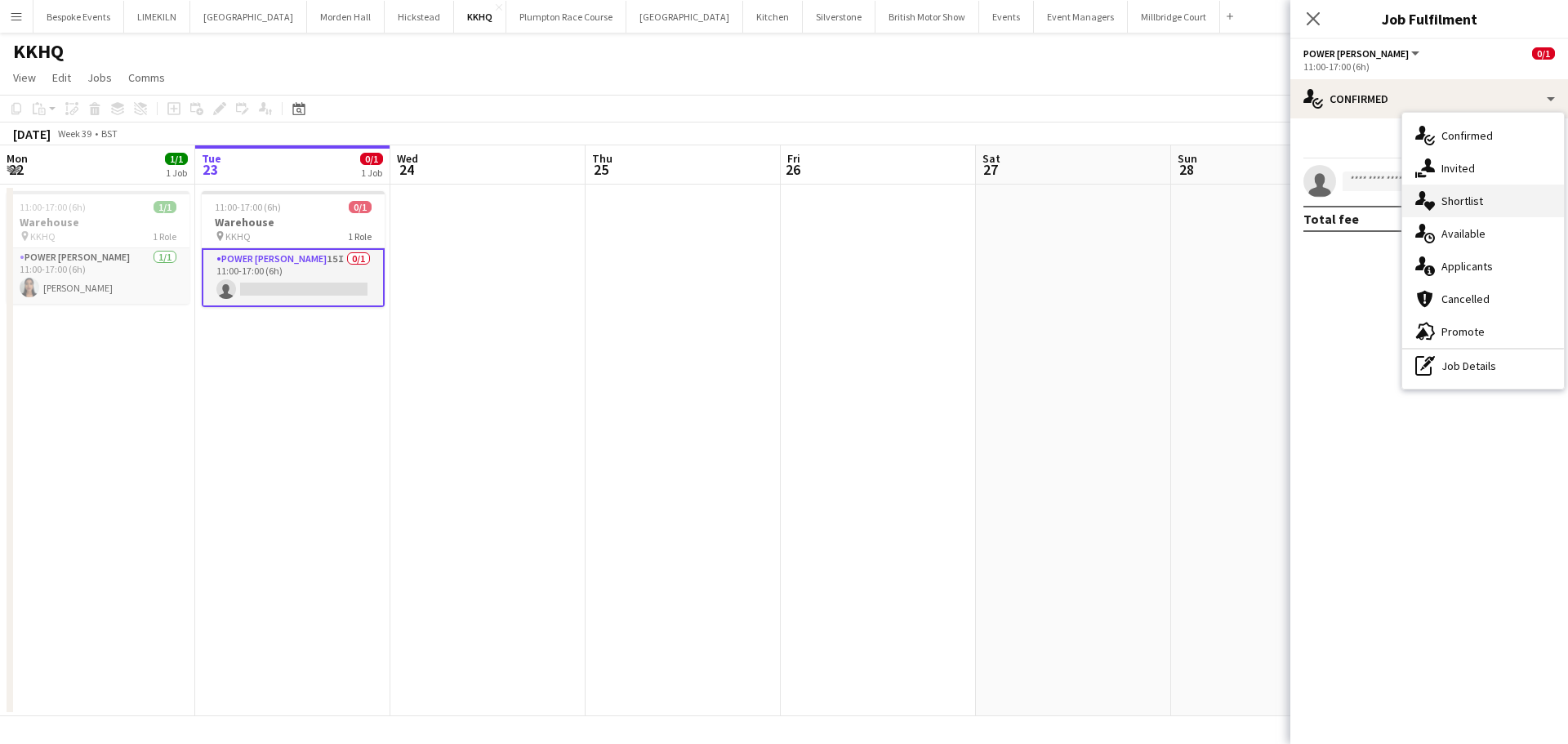
click at [1487, 185] on div "single-neutral-actions-heart Shortlist" at bounding box center [1483, 201] width 162 height 33
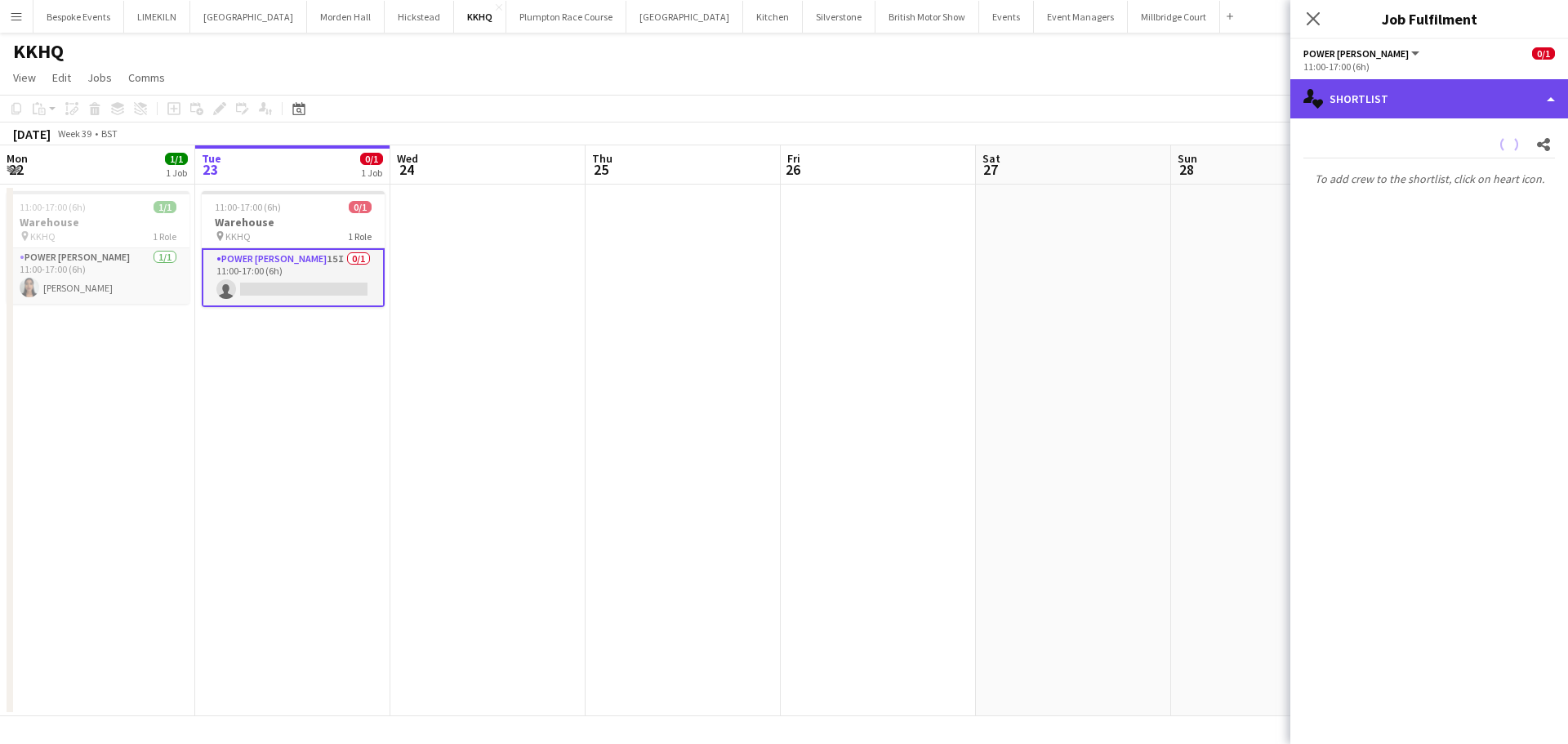
click at [1447, 107] on div "single-neutral-actions-heart Shortlist" at bounding box center [1428, 99] width 277 height 40
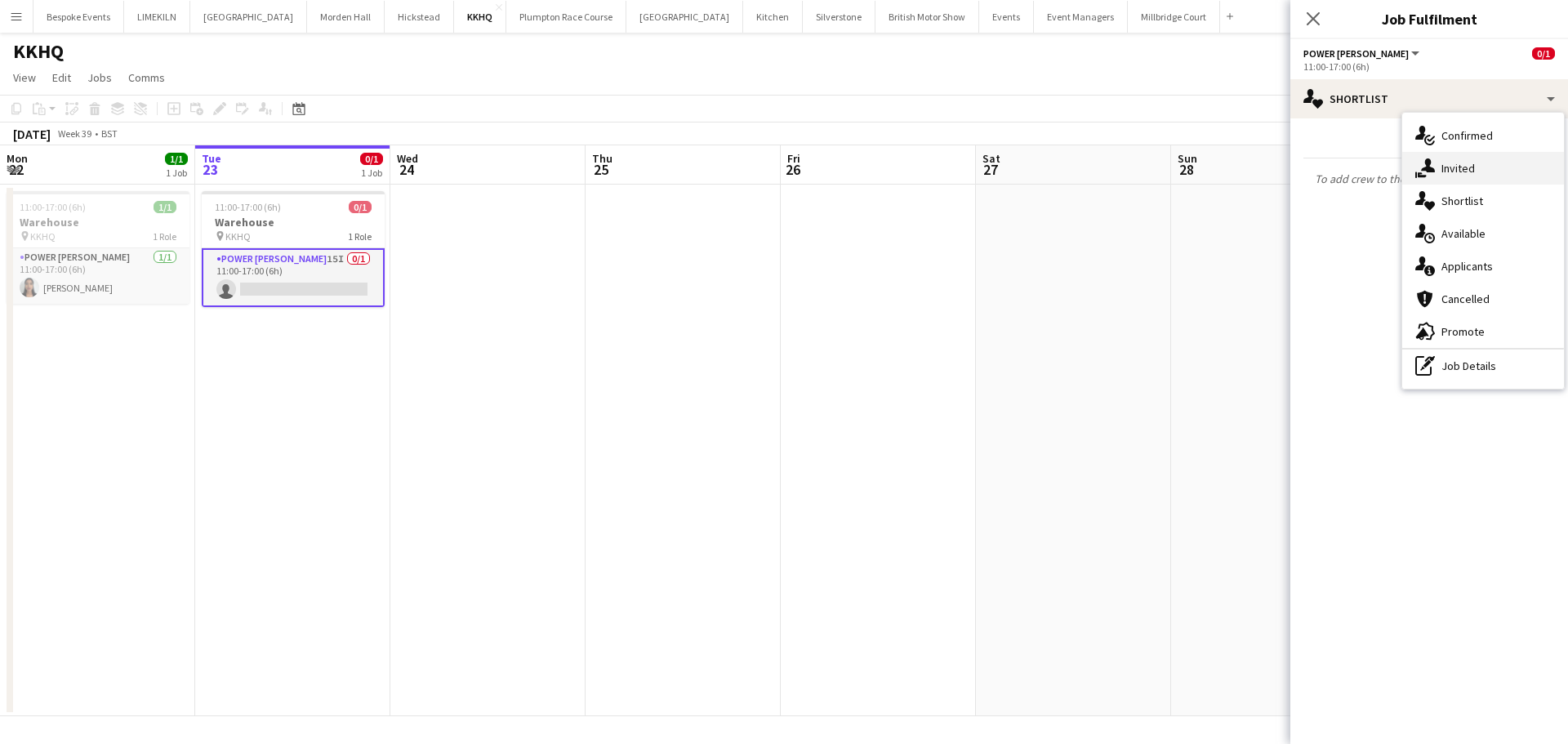
click at [1487, 174] on div "single-neutral-actions-share-1 Invited" at bounding box center [1483, 168] width 162 height 33
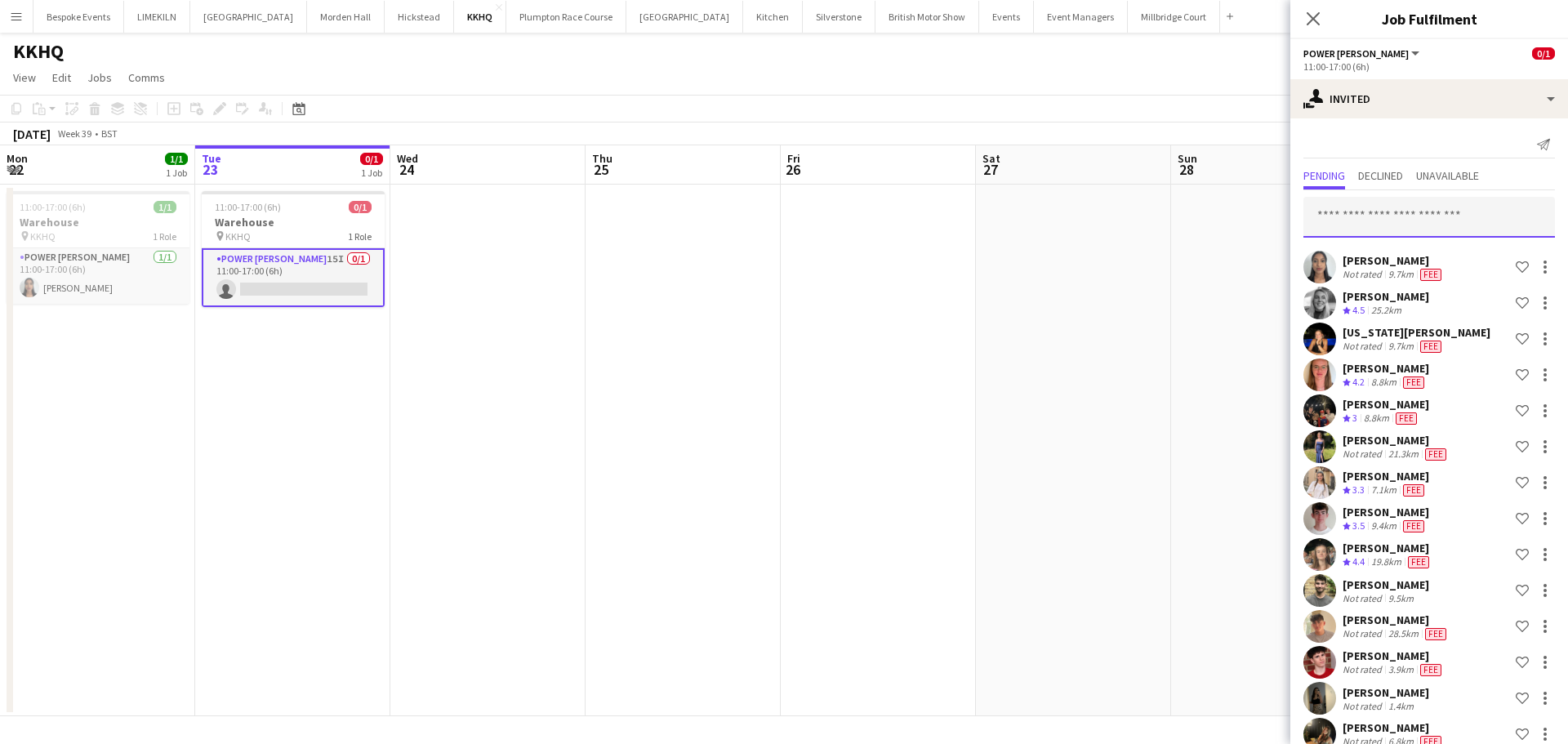
click at [1442, 201] on input "text" at bounding box center [1429, 217] width 252 height 41
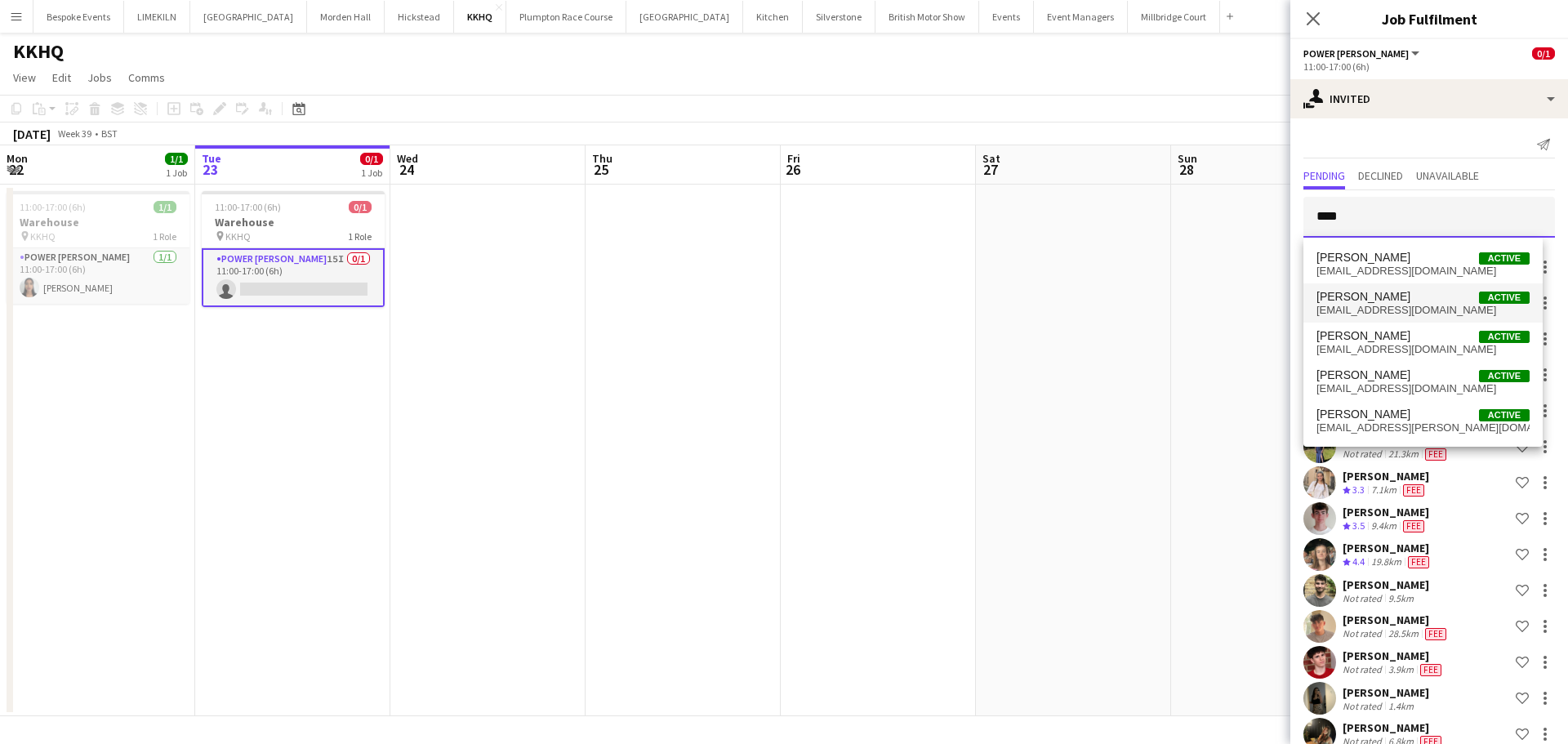
type input "****"
click at [1394, 308] on span "[EMAIL_ADDRESS][DOMAIN_NAME]" at bounding box center [1423, 310] width 213 height 13
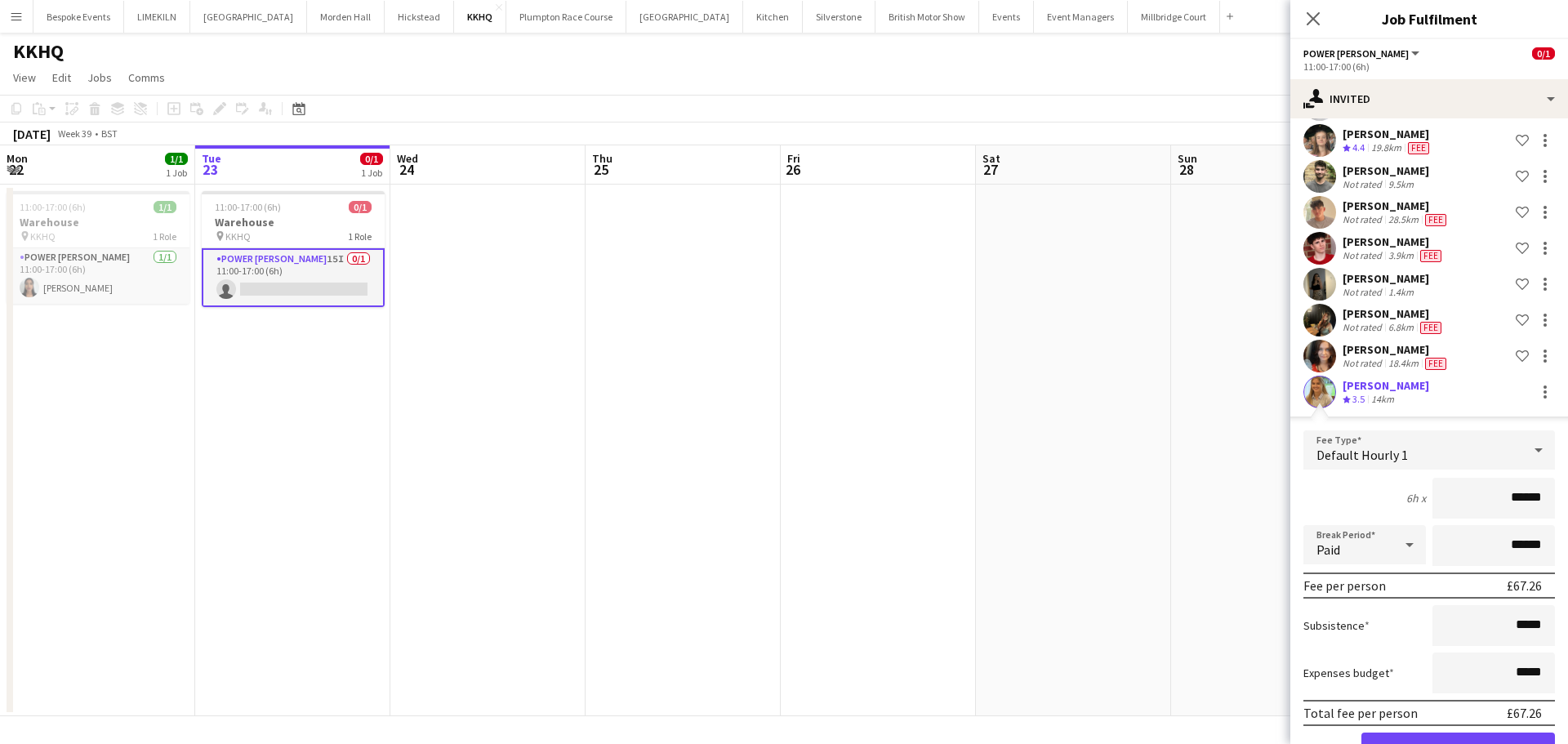
scroll to position [466, 0]
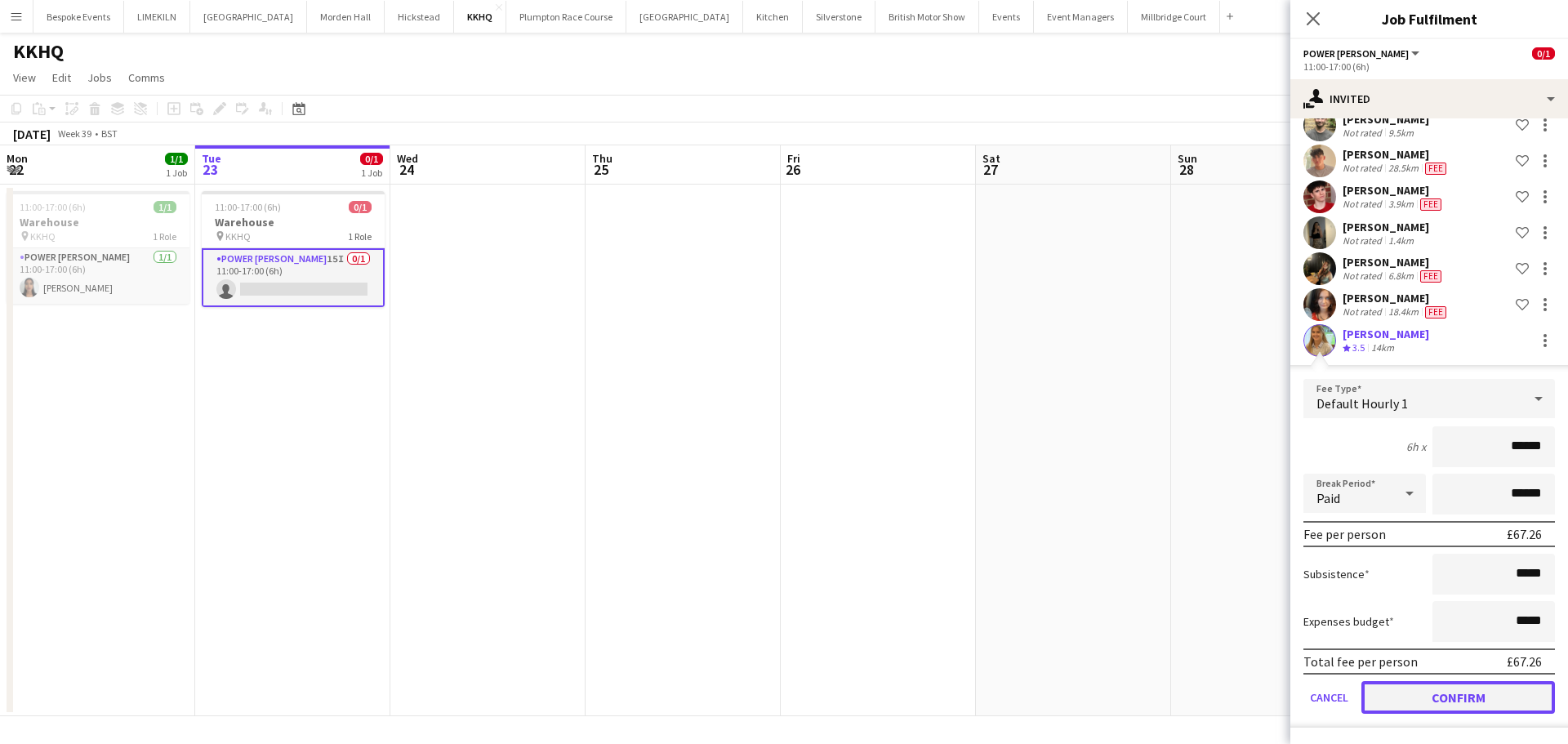
click at [1515, 695] on button "Confirm" at bounding box center [1458, 697] width 194 height 33
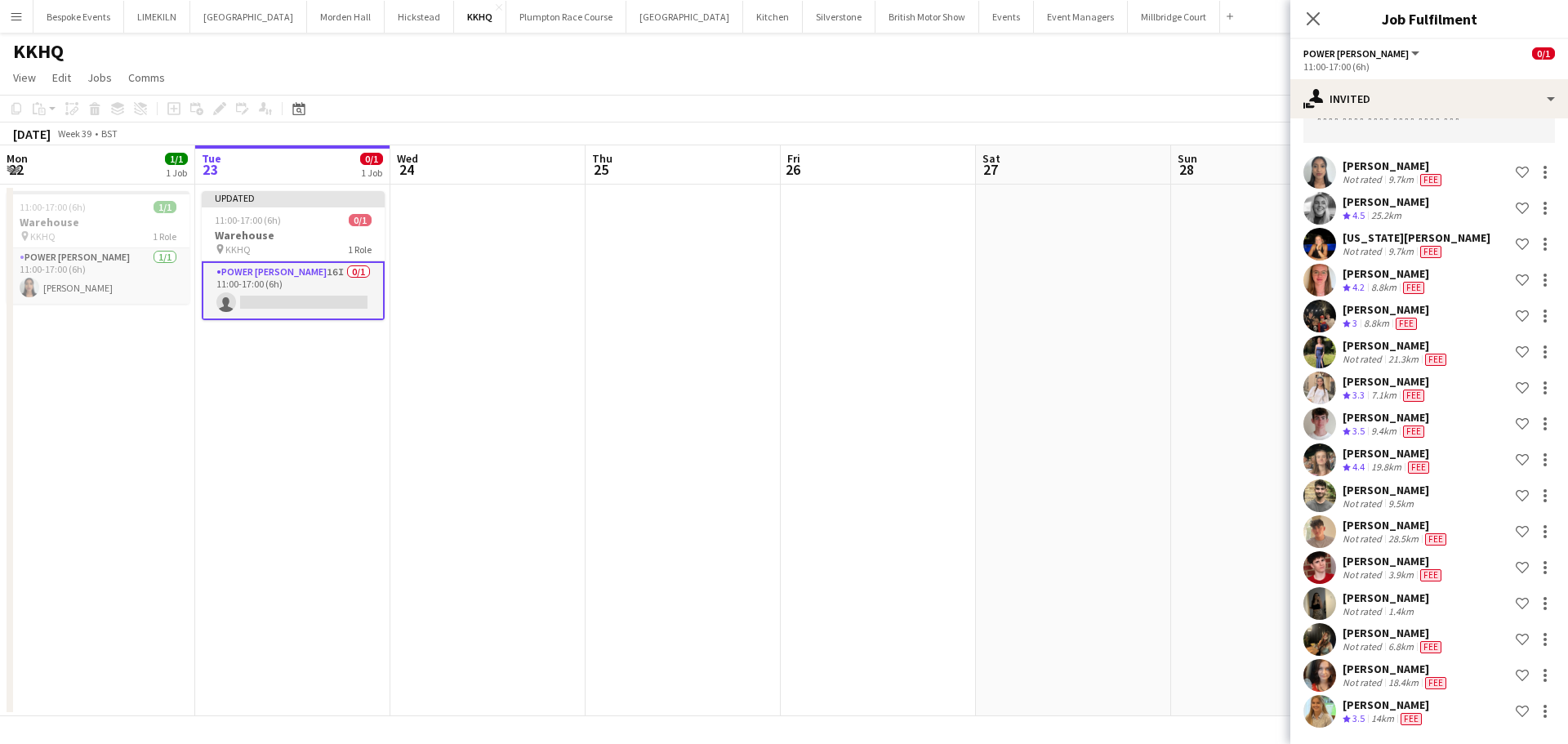
click at [1036, 338] on app-date-cell at bounding box center [1073, 451] width 195 height 532
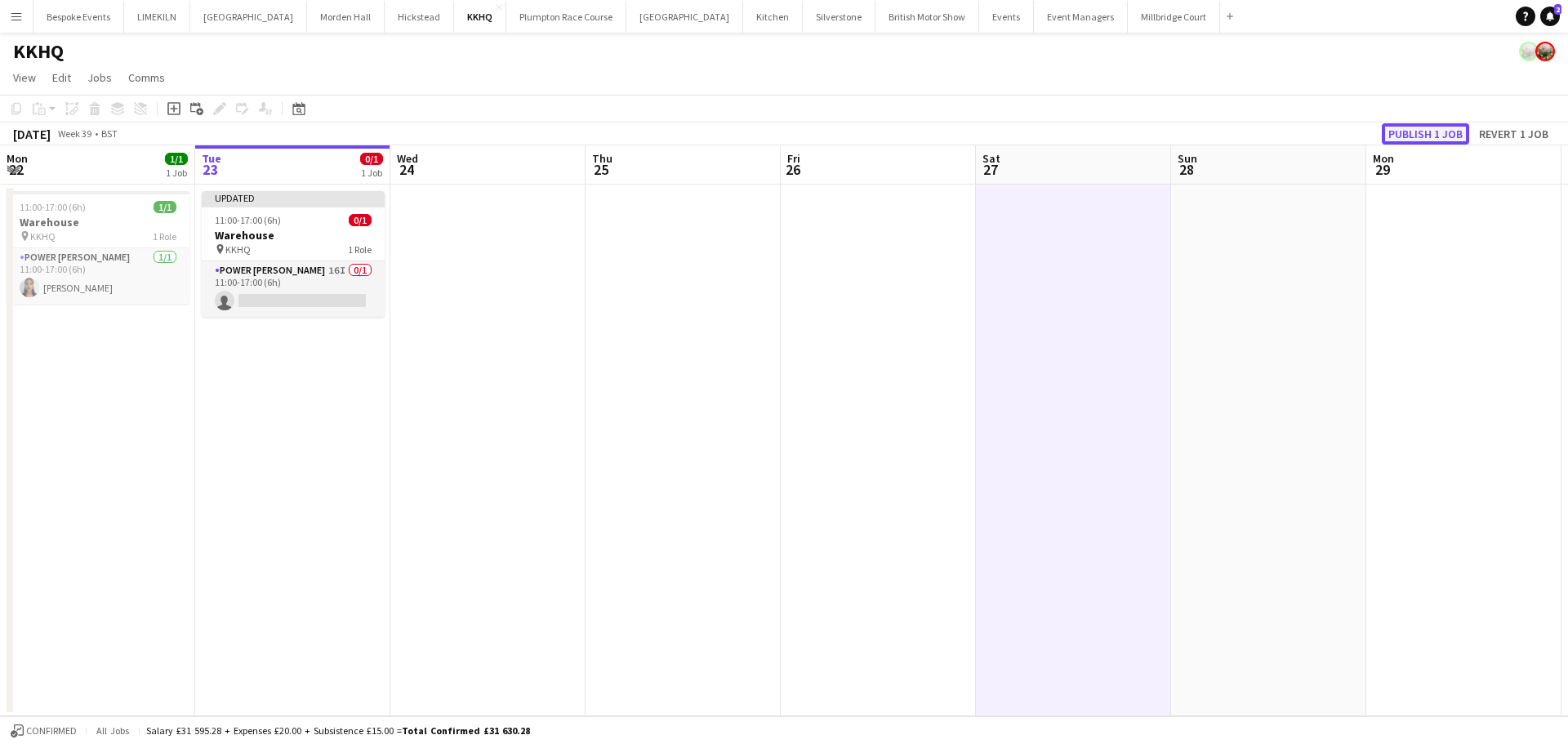
click at [1433, 129] on button "Publish 1 job" at bounding box center [1424, 134] width 87 height 21
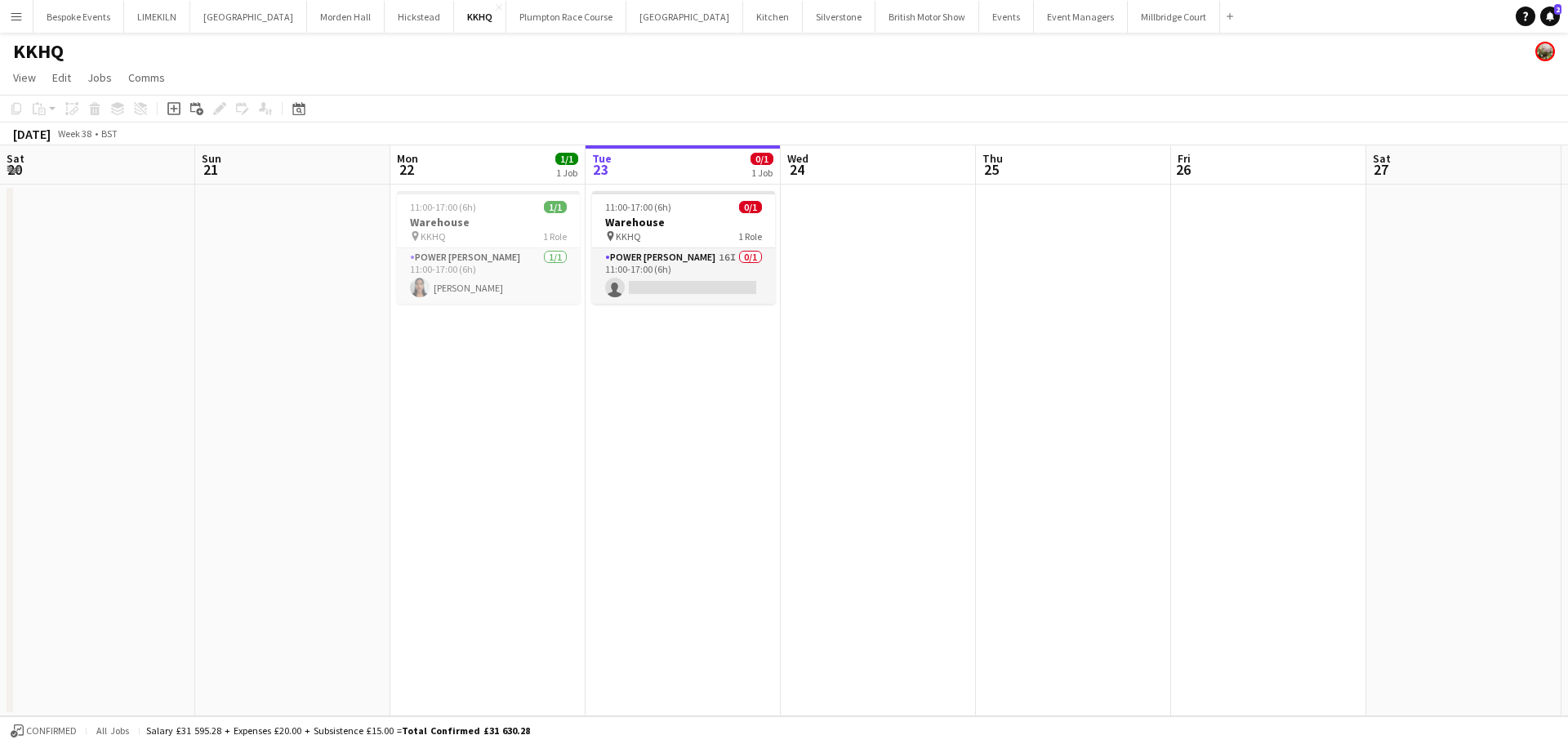
scroll to position [0, 456]
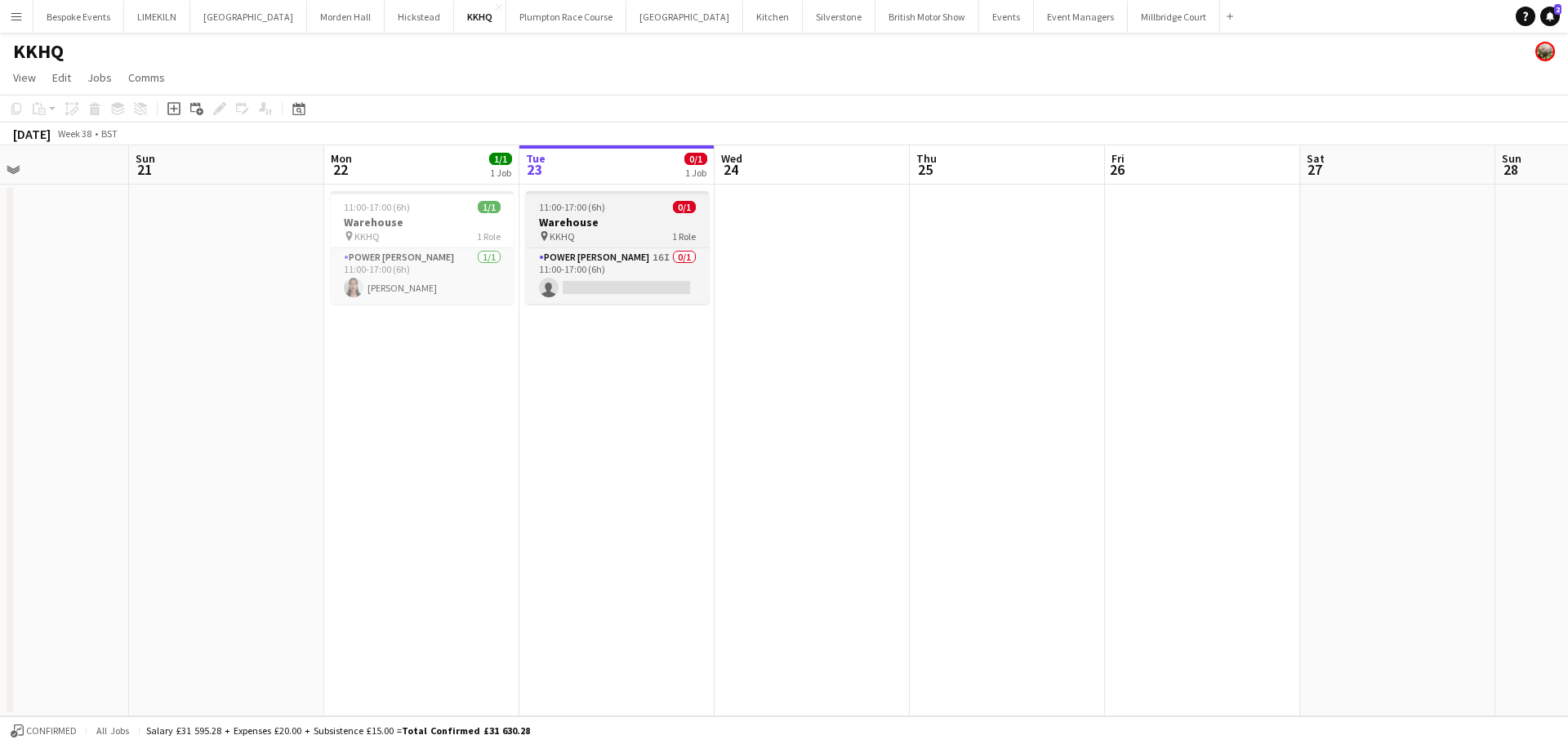
click at [658, 242] on div "pin KKHQ 1 Role" at bounding box center [617, 236] width 183 height 13
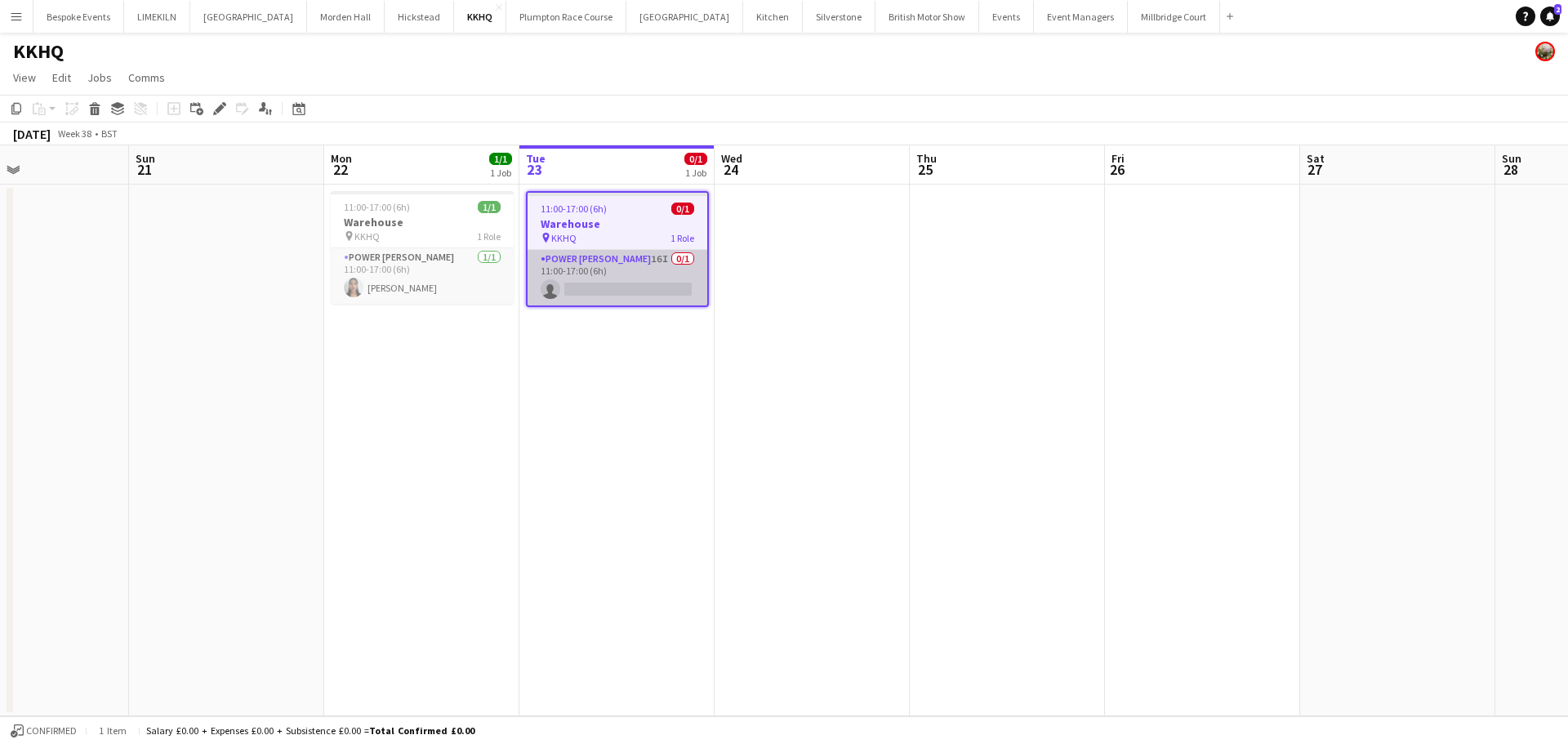
click at [674, 255] on app-card-role "Power [PERSON_NAME] 16I 0/1 11:00-17:00 (6h) single-neutral-actions" at bounding box center [617, 277] width 180 height 55
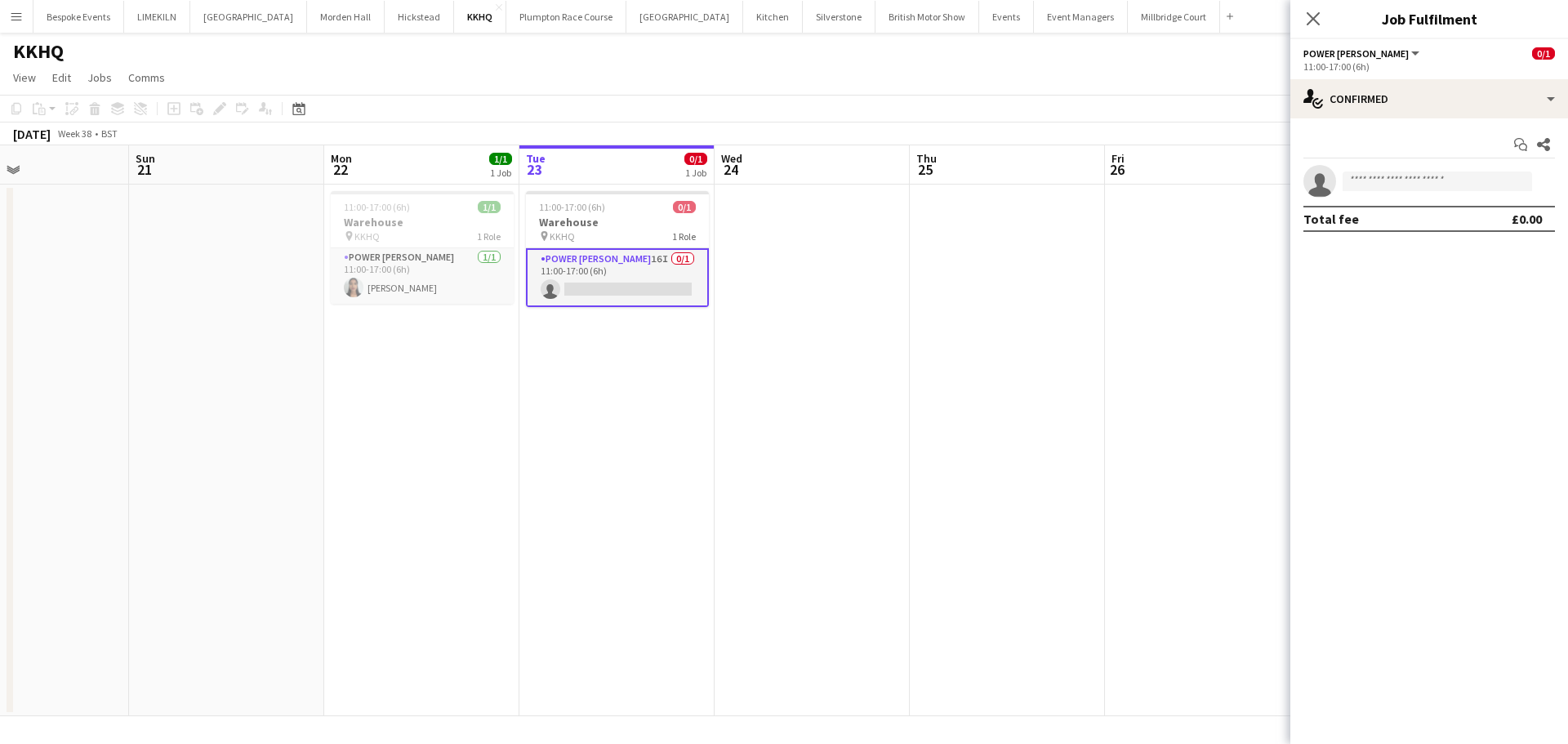
click at [1358, 124] on div "Start chat Share single-neutral-actions Total fee £0.00" at bounding box center [1428, 181] width 277 height 127
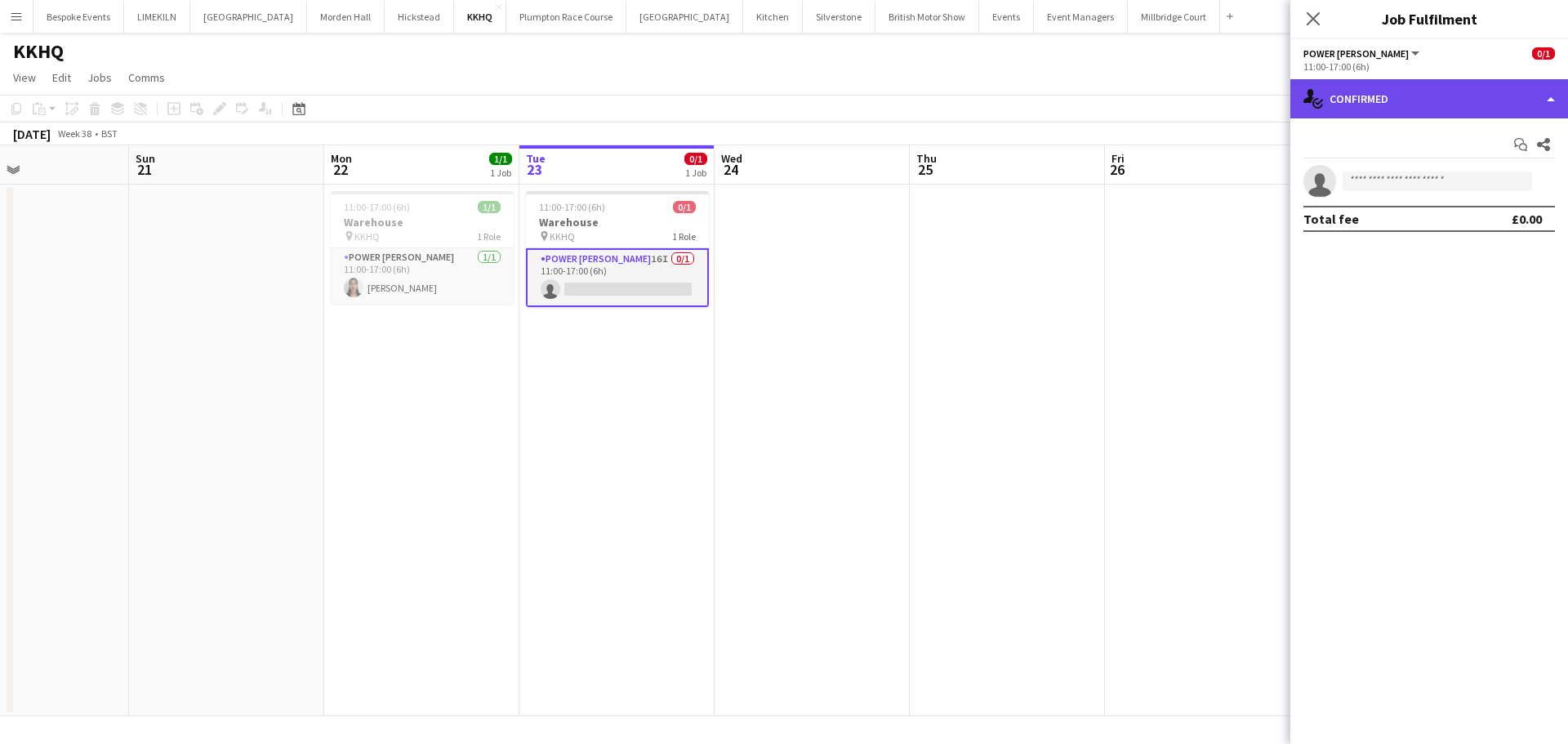
click at [1416, 98] on div "single-neutral-actions-check-2 Confirmed" at bounding box center [1428, 99] width 277 height 40
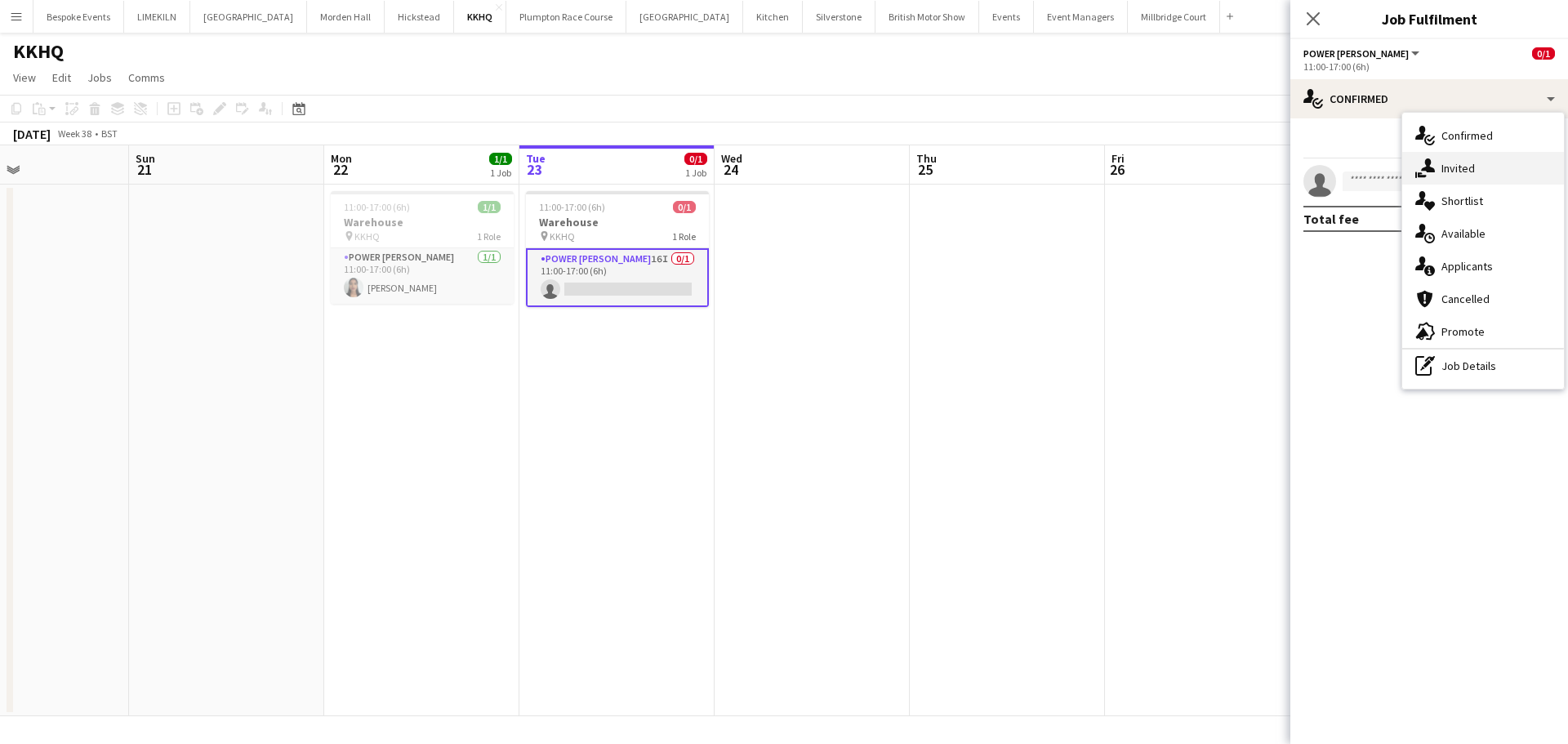
click at [1482, 180] on div "single-neutral-actions-share-1 Invited" at bounding box center [1483, 168] width 162 height 33
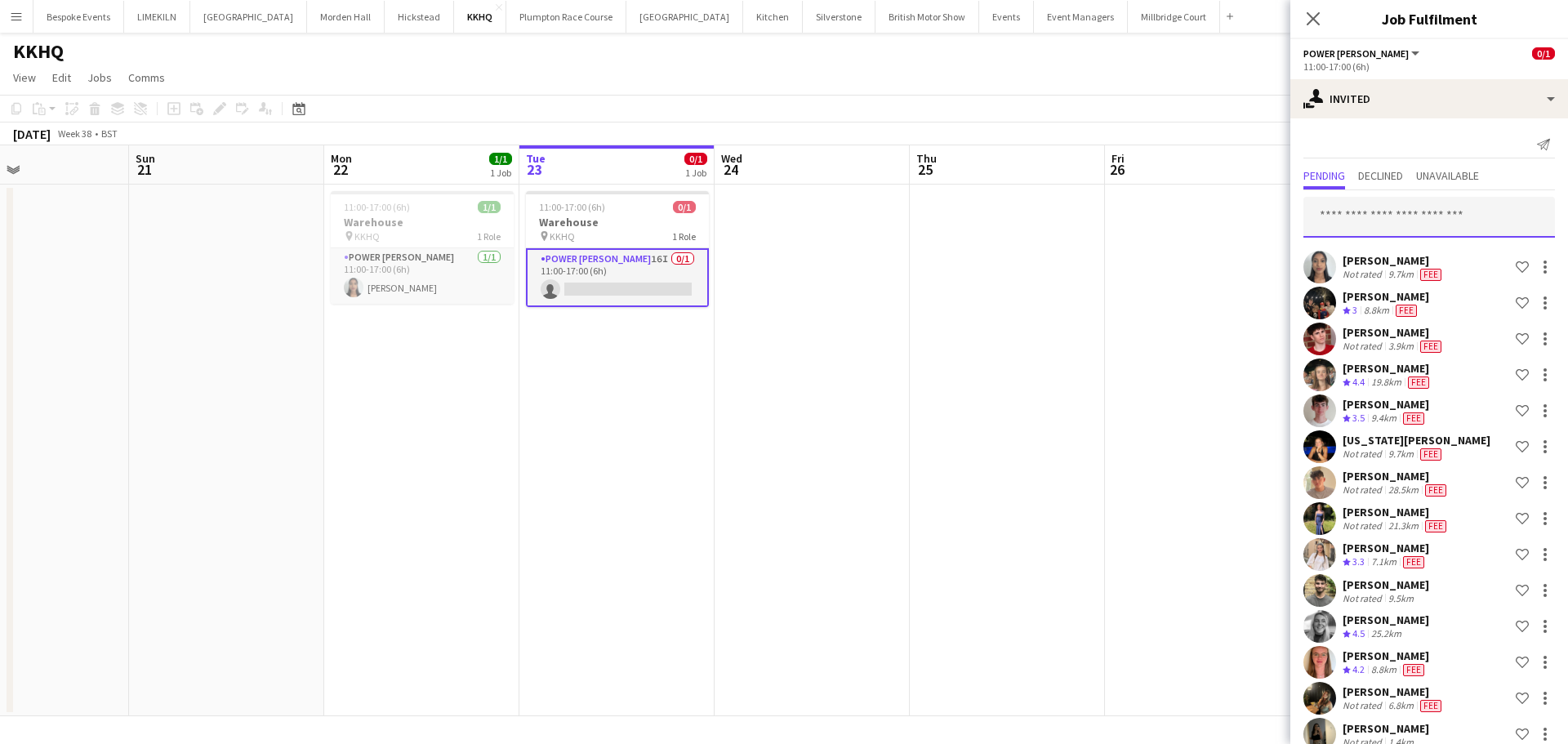
click at [1391, 229] on input "text" at bounding box center [1429, 217] width 252 height 41
type input "***"
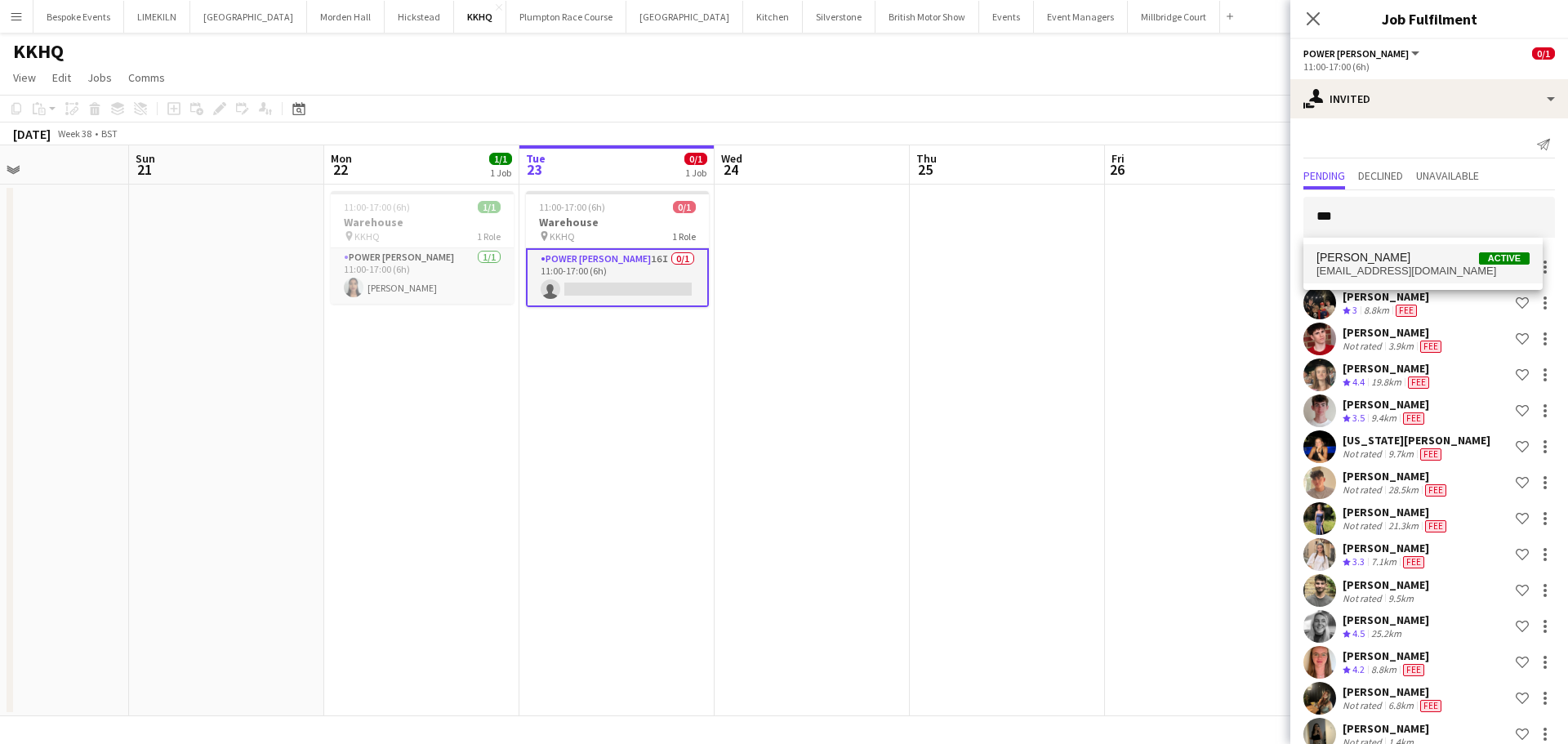
click at [1403, 262] on span "[PERSON_NAME]" at bounding box center [1363, 258] width 94 height 14
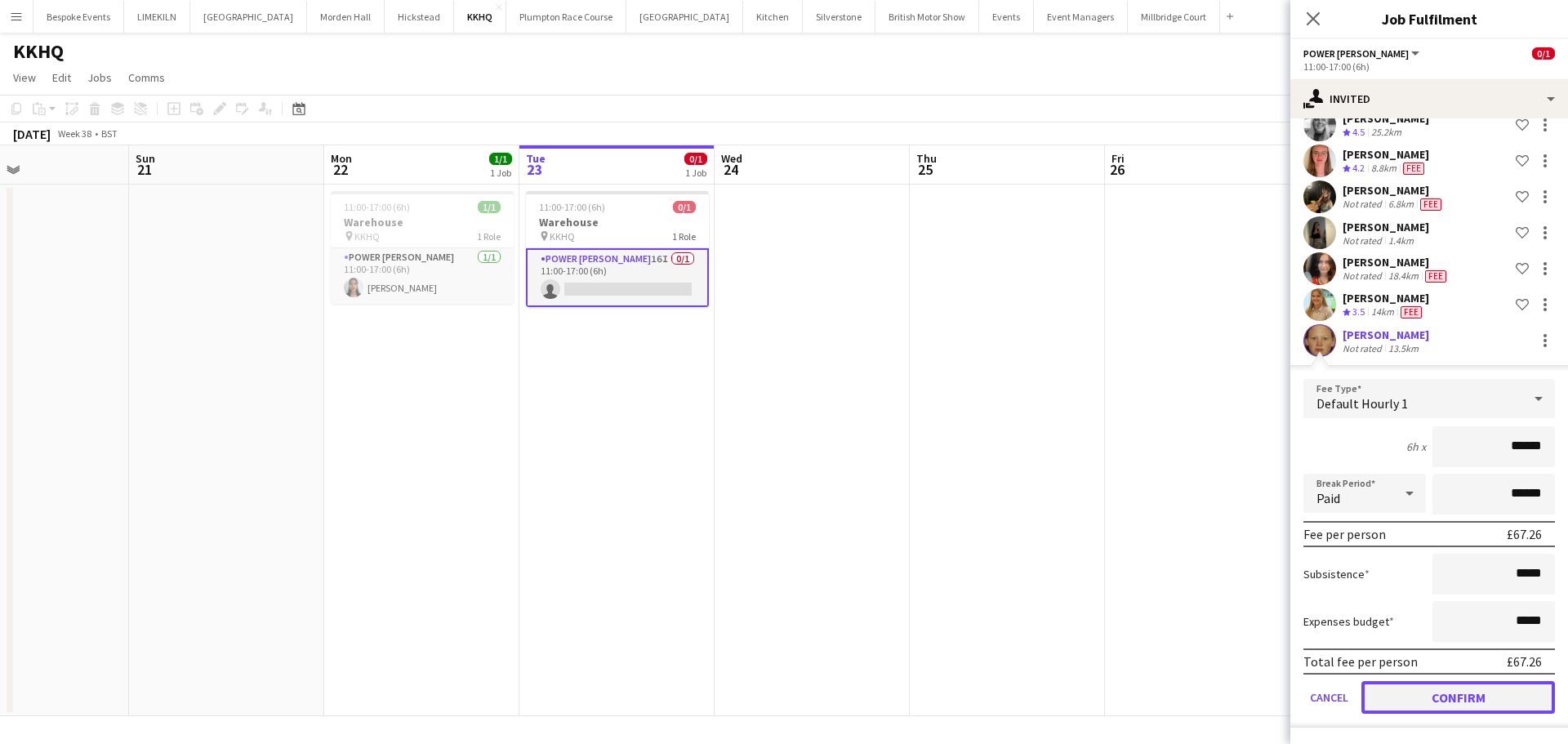
click at [1420, 684] on button "Confirm" at bounding box center [1458, 697] width 194 height 33
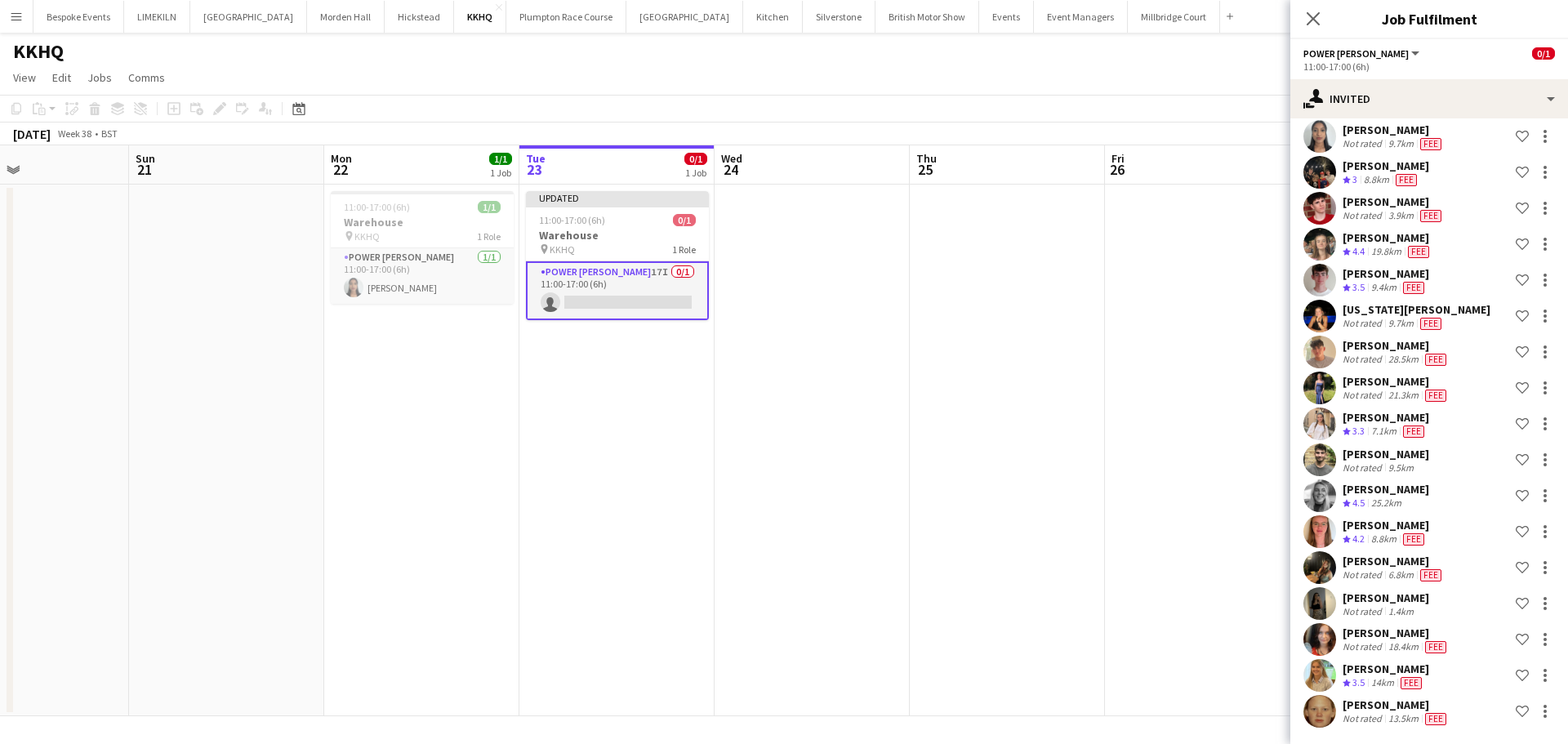
scroll to position [130, 0]
click at [1075, 414] on app-date-cell at bounding box center [1007, 451] width 195 height 532
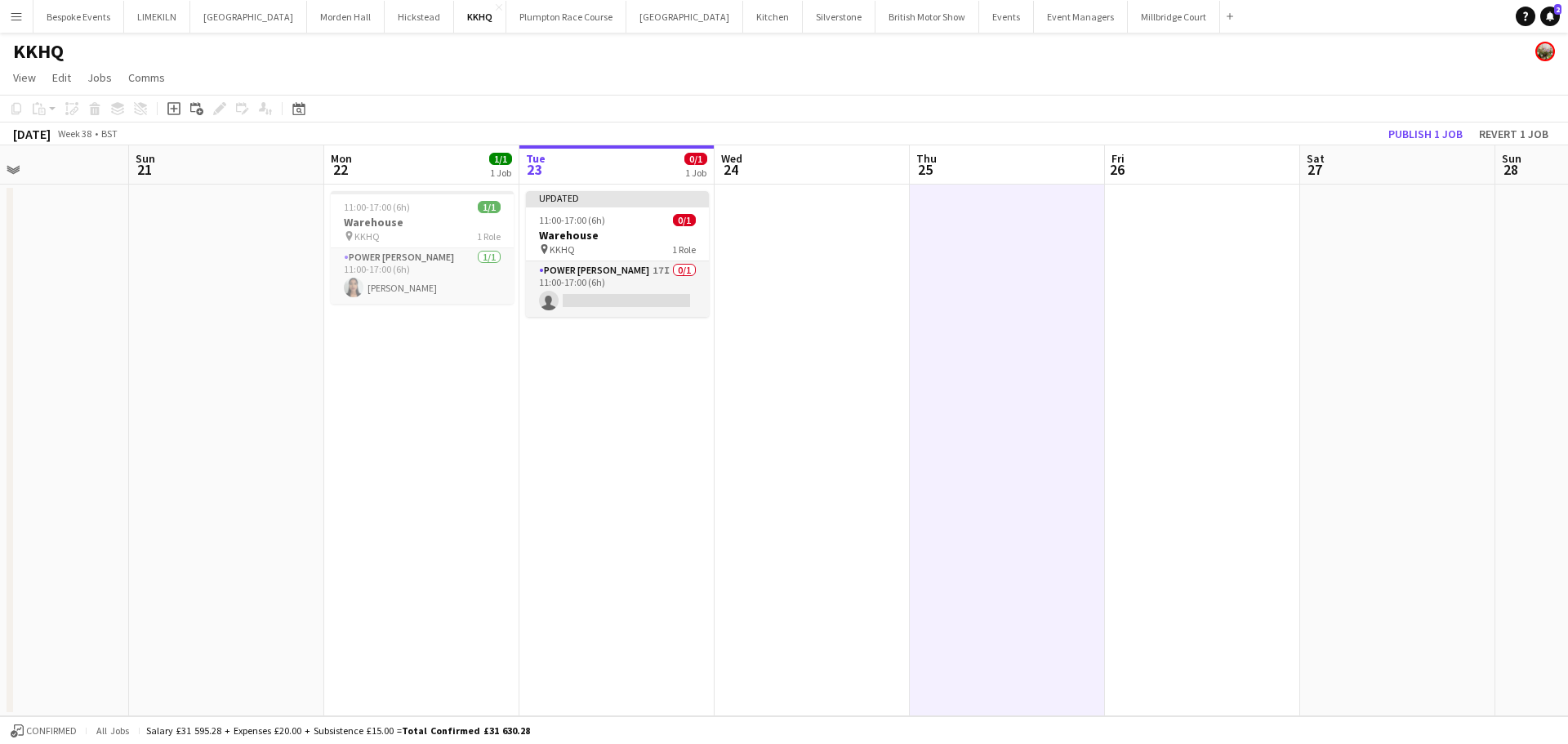
click at [1434, 147] on app-board-header-date "Sat 27" at bounding box center [1398, 165] width 195 height 40
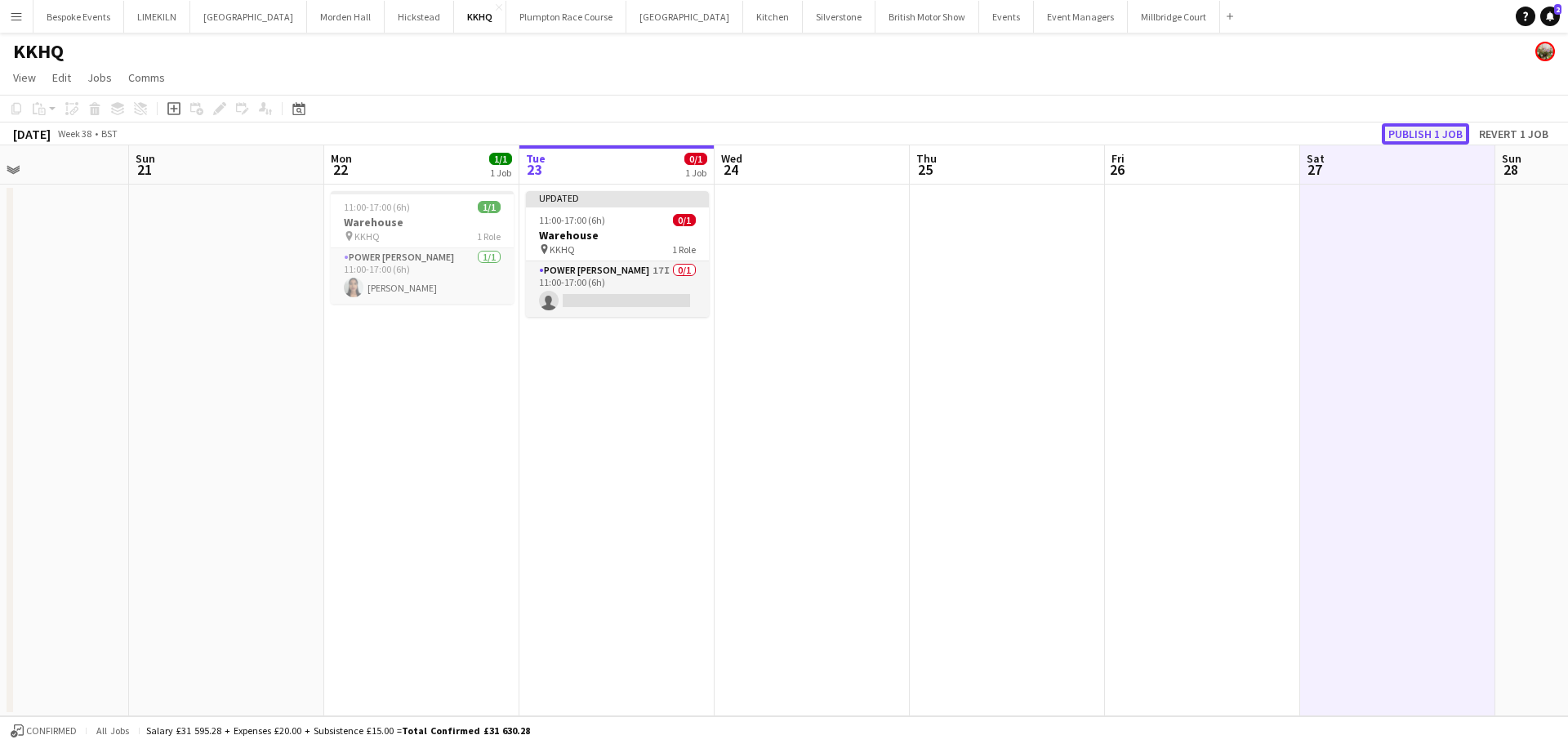
click at [1430, 137] on button "Publish 1 job" at bounding box center [1424, 134] width 87 height 21
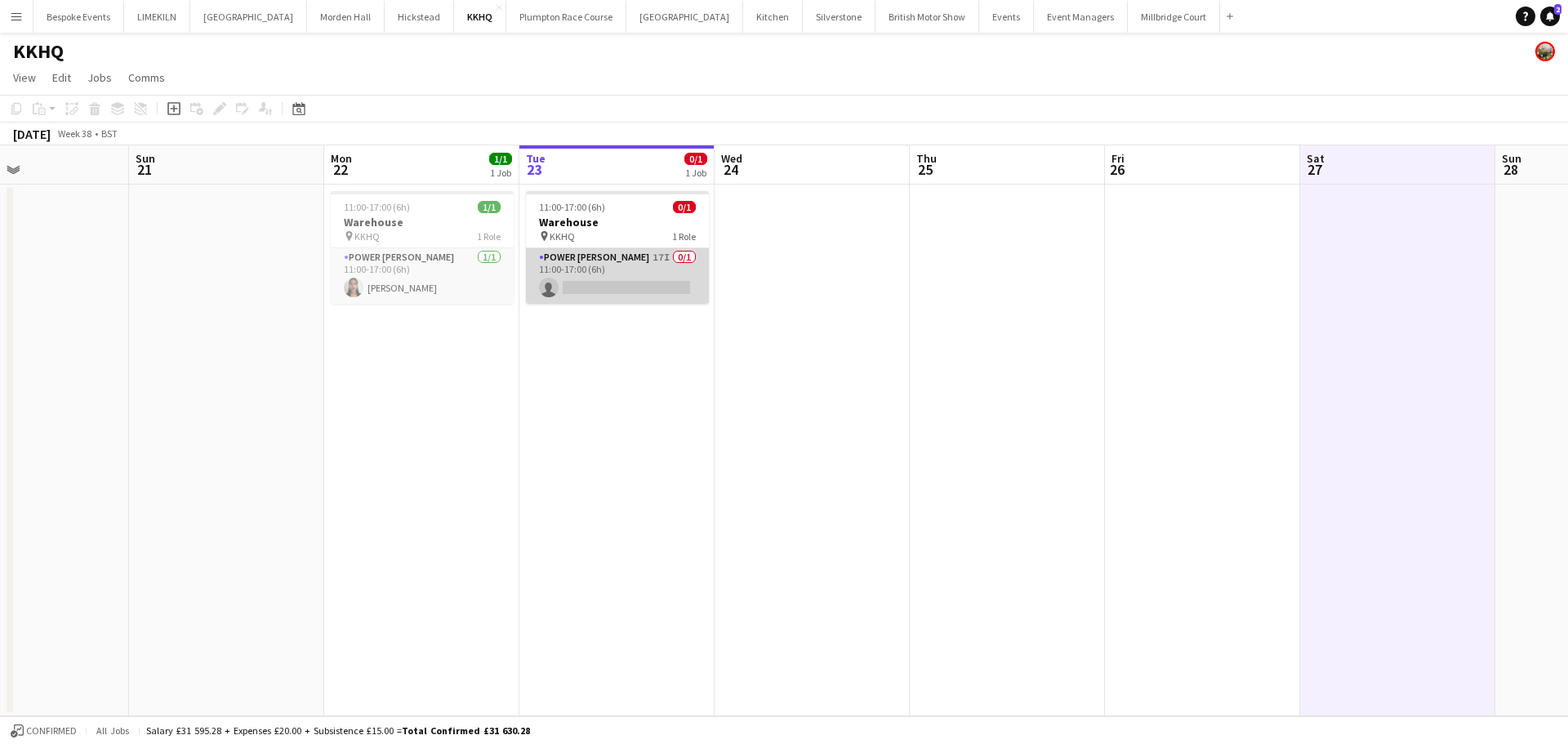
click at [607, 276] on app-card-role "Power [PERSON_NAME] 17I 0/1 11:00-17:00 (6h) single-neutral-actions" at bounding box center [617, 276] width 183 height 55
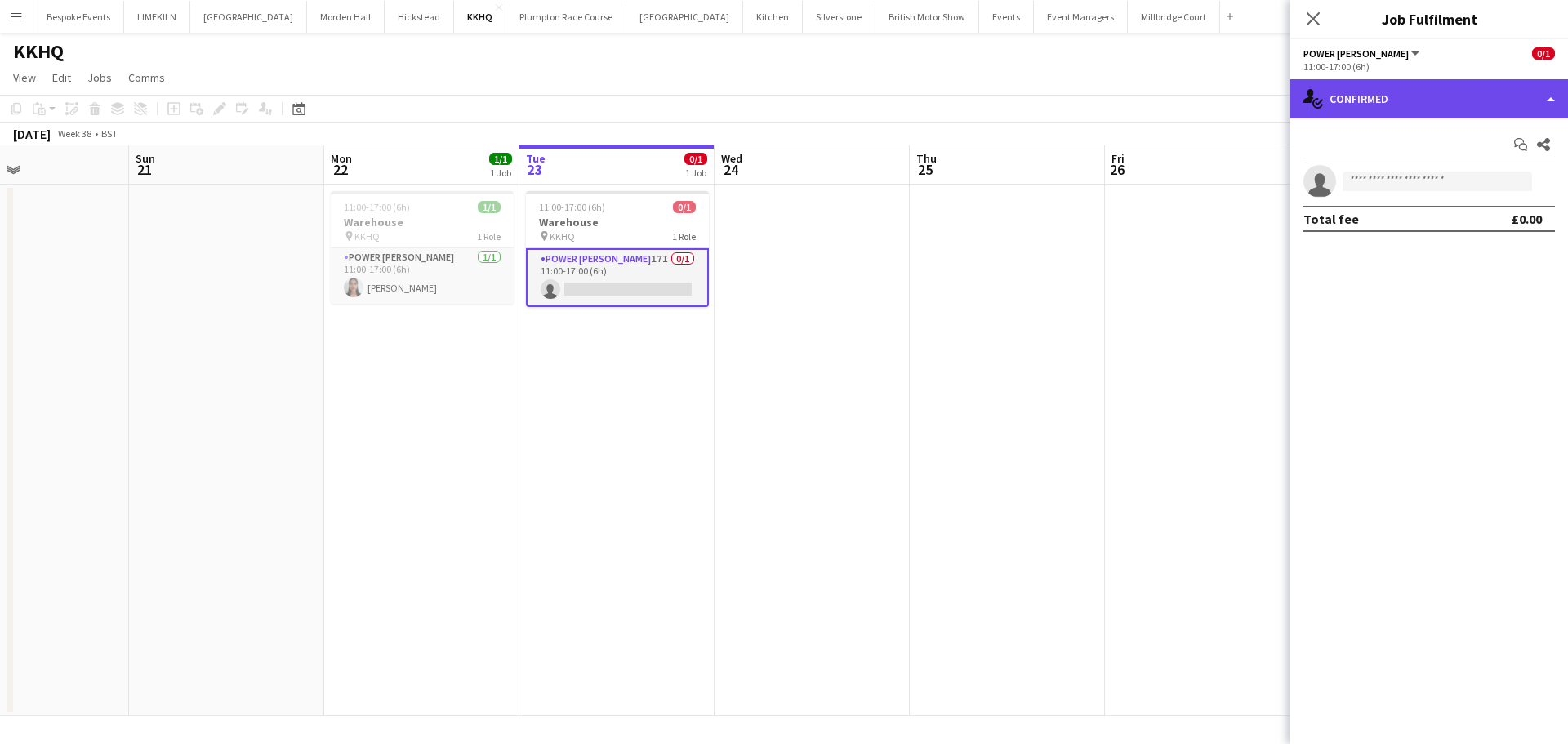
click at [1436, 114] on div "single-neutral-actions-check-2 Confirmed" at bounding box center [1428, 99] width 277 height 40
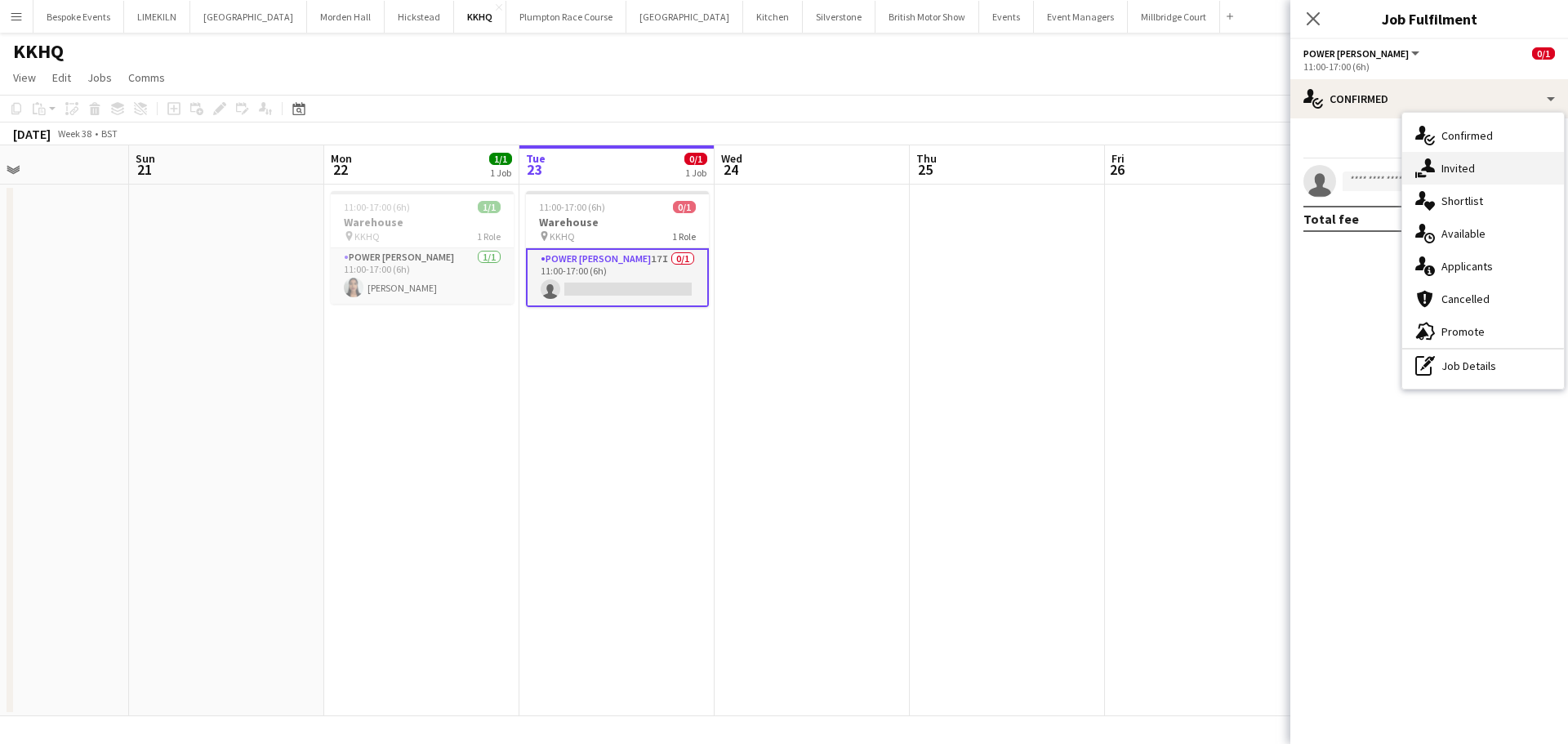
click at [1464, 166] on span "Invited" at bounding box center [1458, 168] width 33 height 15
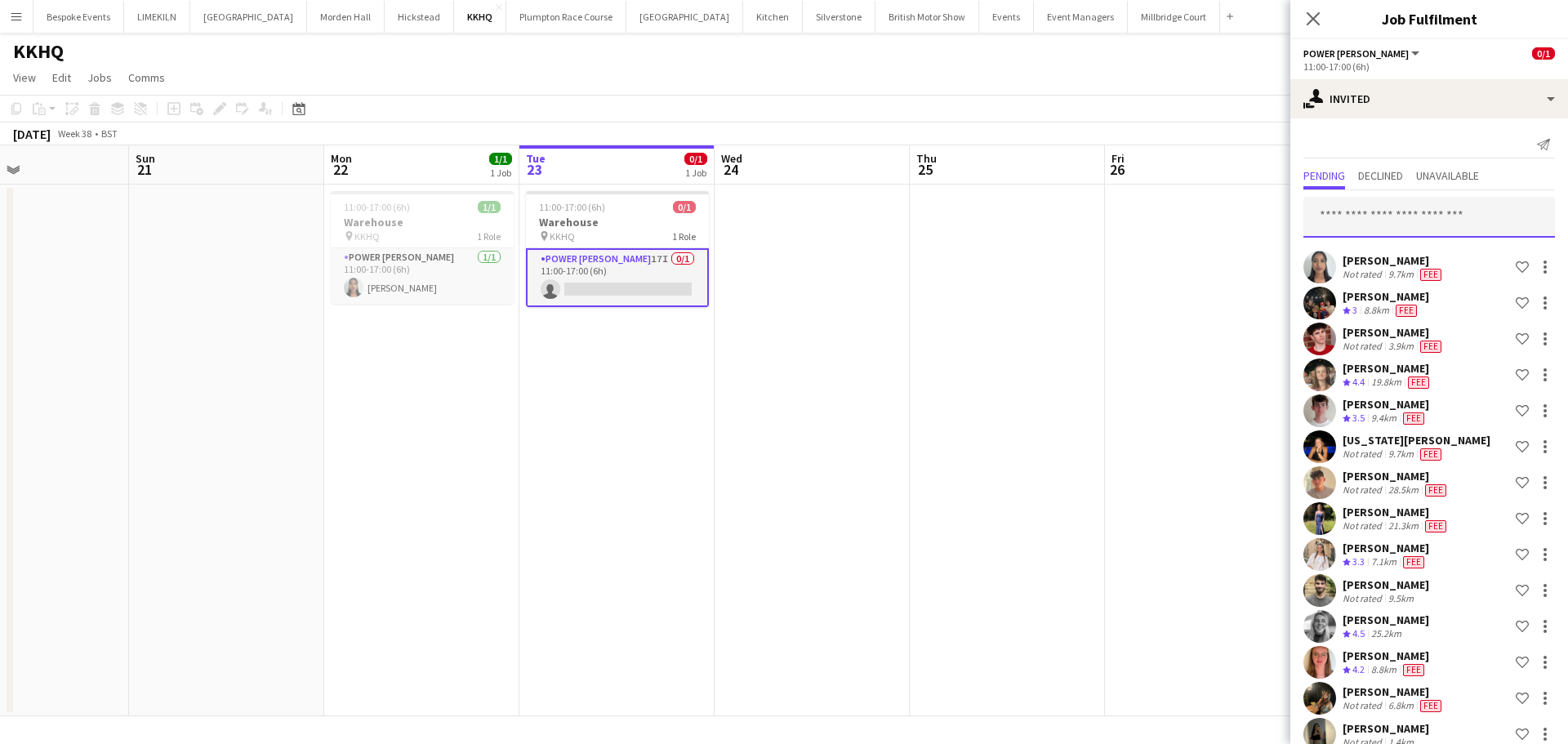
click at [1401, 210] on input "text" at bounding box center [1429, 217] width 252 height 41
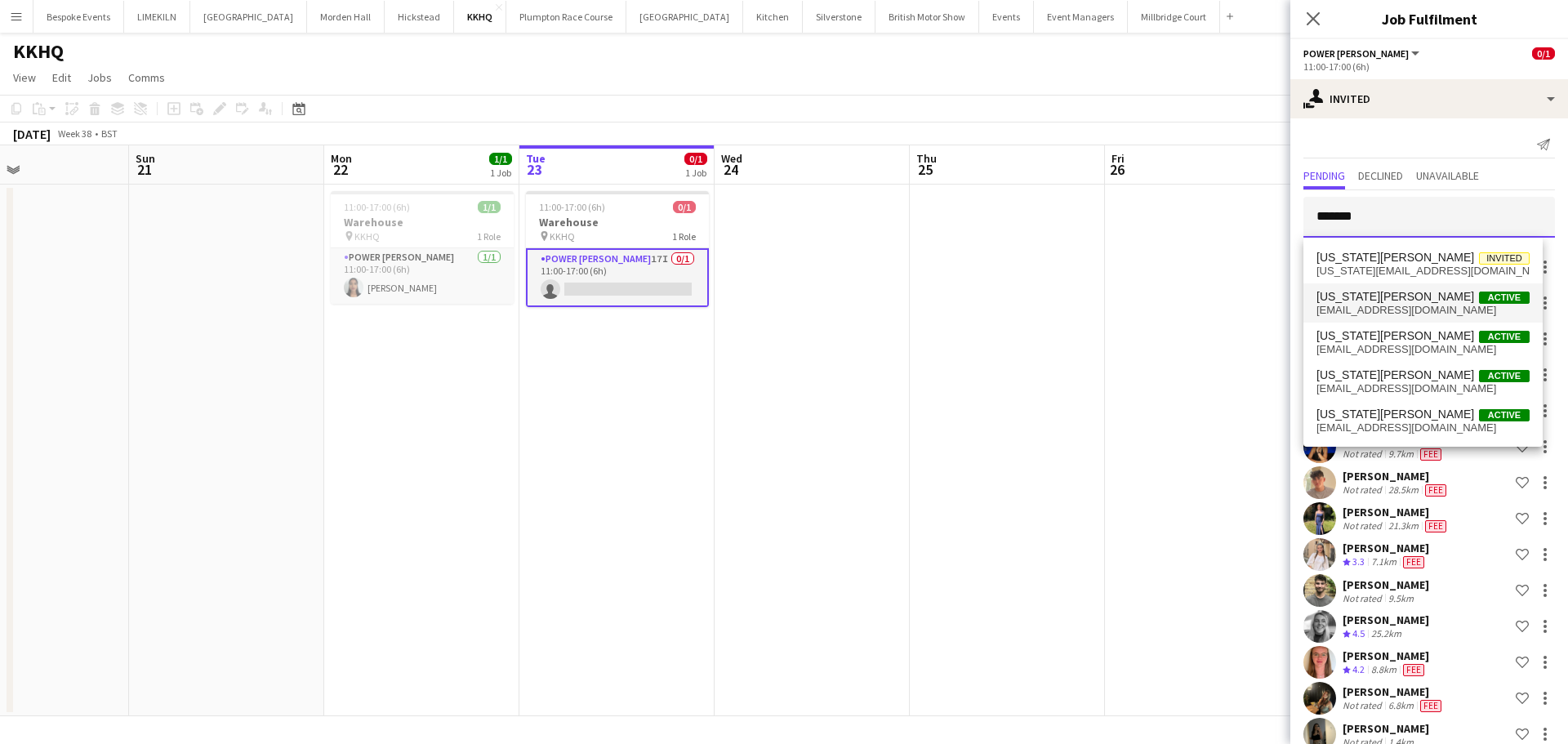
type input "*******"
click at [1393, 287] on mat-option "[US_STATE] Ek Active [EMAIL_ADDRESS][DOMAIN_NAME]" at bounding box center [1423, 303] width 239 height 40
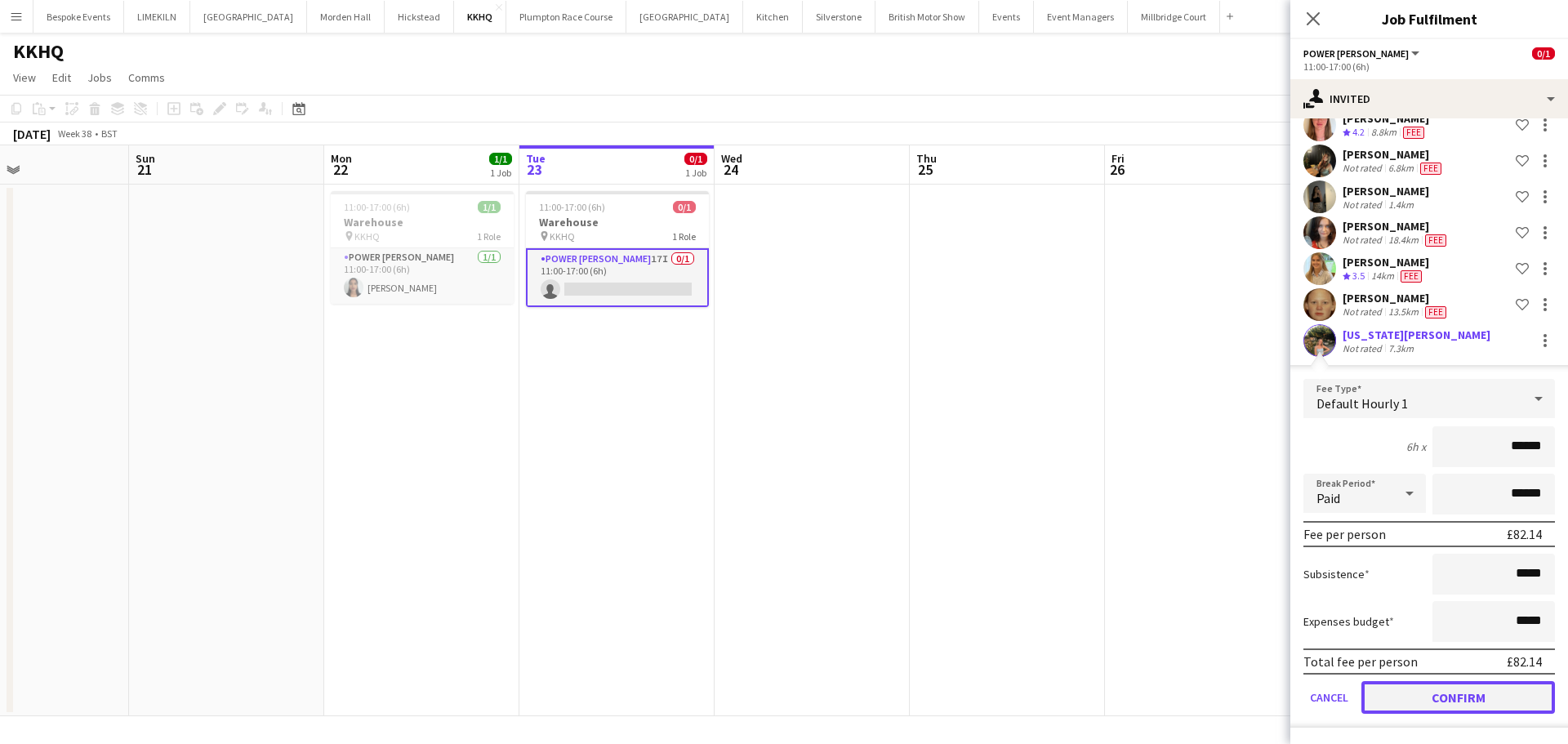
click at [1421, 705] on button "Confirm" at bounding box center [1458, 697] width 194 height 33
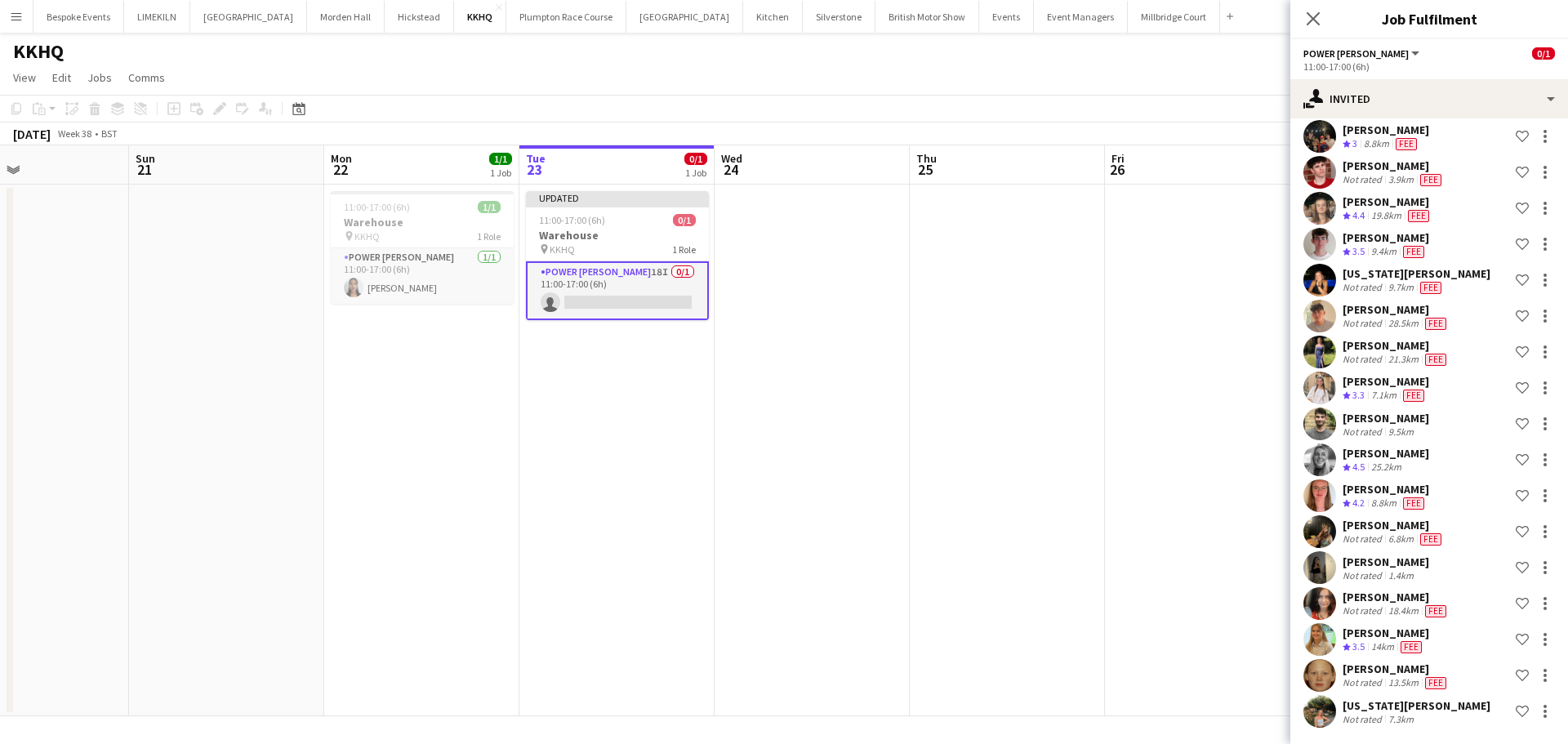
click at [1207, 298] on app-date-cell at bounding box center [1203, 451] width 195 height 532
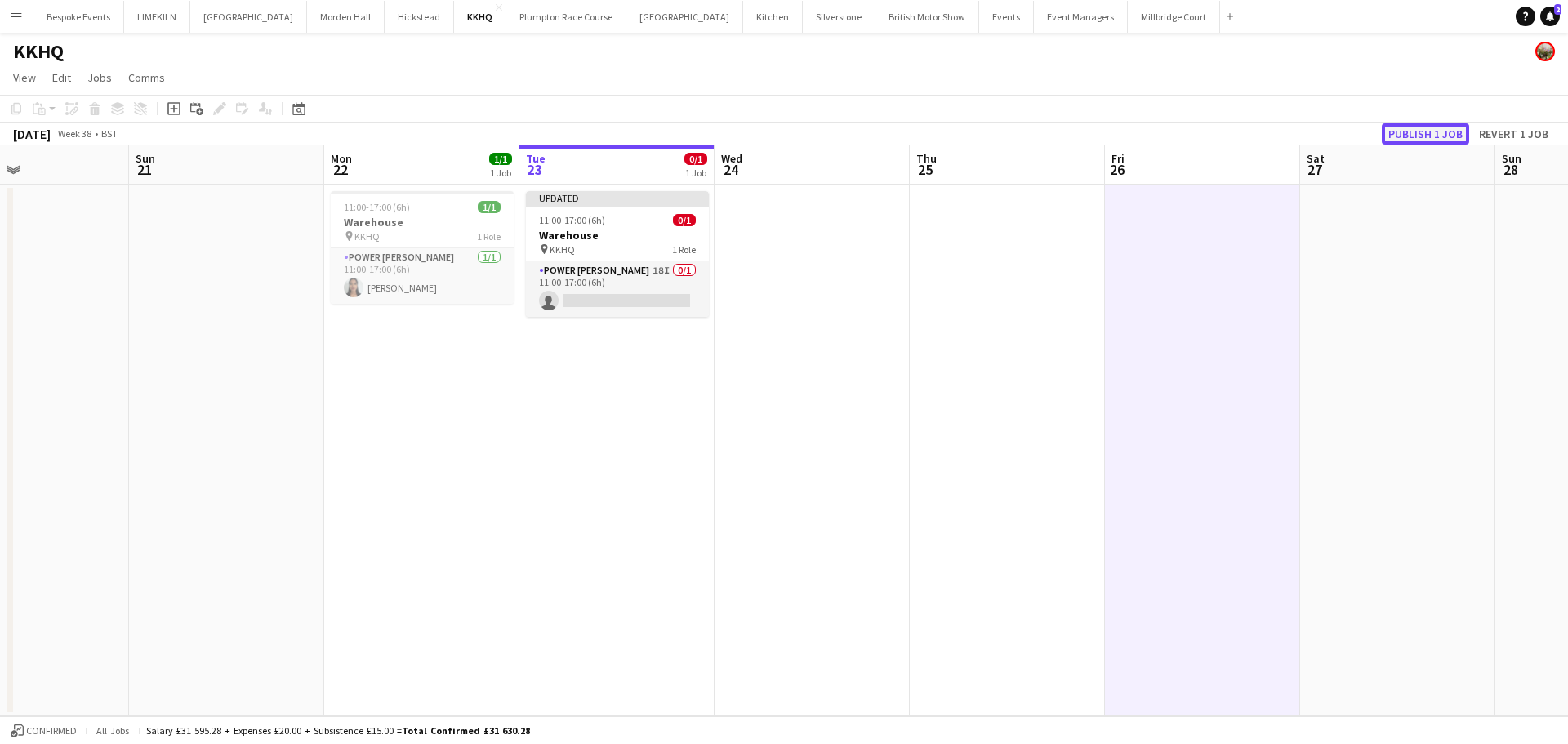
click at [1433, 136] on button "Publish 1 job" at bounding box center [1424, 134] width 87 height 21
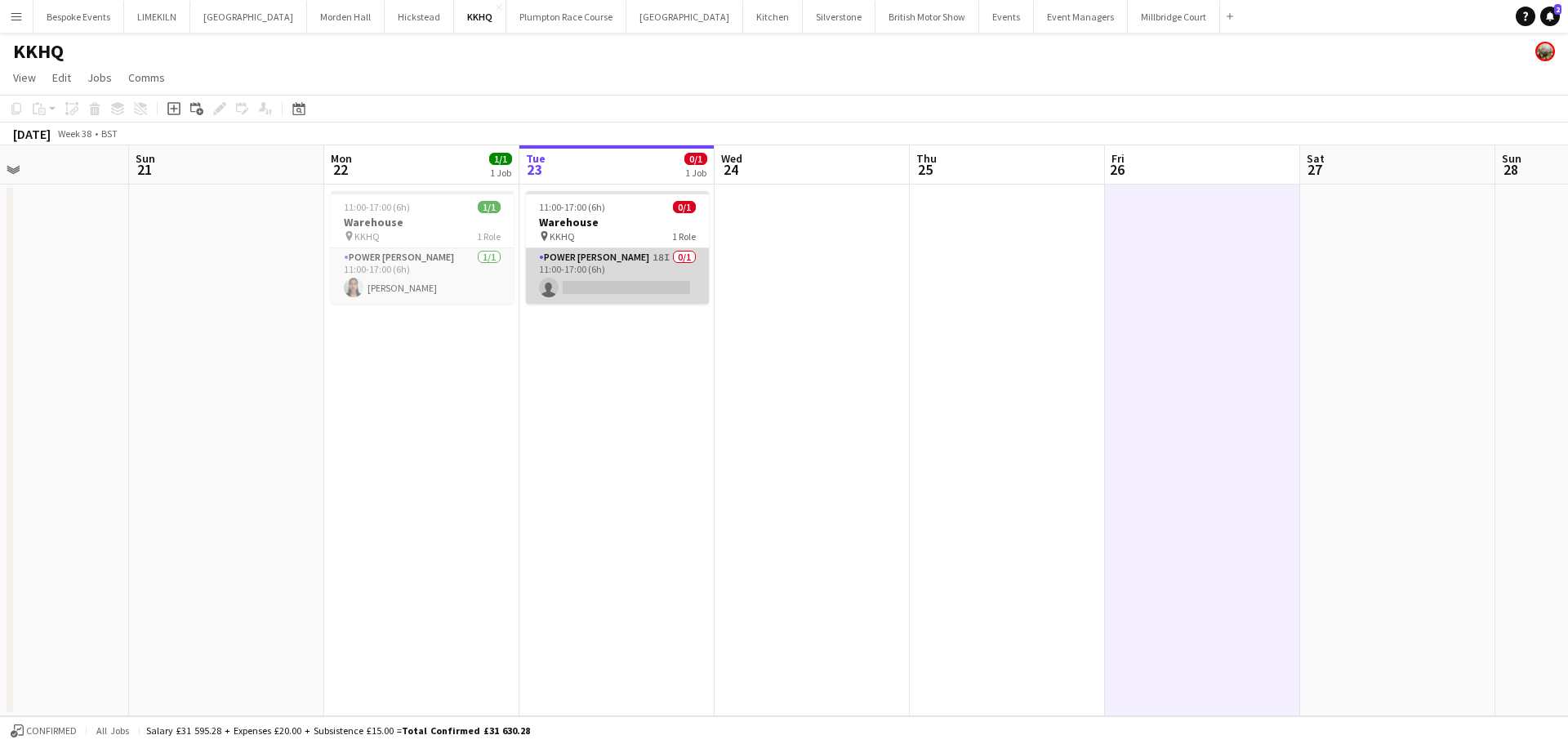
click at [663, 268] on app-card-role "Power [PERSON_NAME] 18I 0/1 11:00-17:00 (6h) single-neutral-actions" at bounding box center [617, 276] width 183 height 55
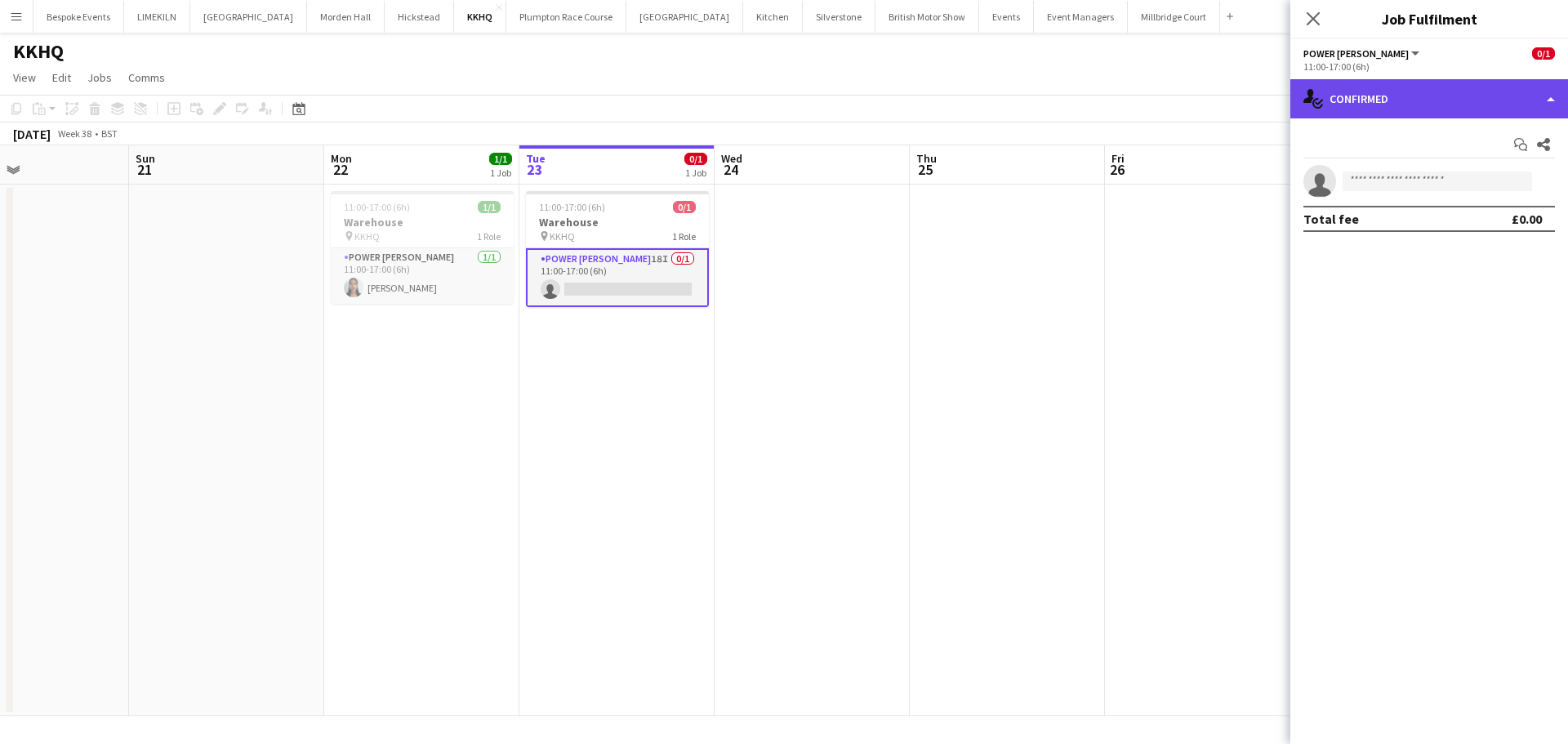
click at [1414, 96] on div "single-neutral-actions-check-2 Confirmed" at bounding box center [1428, 99] width 277 height 40
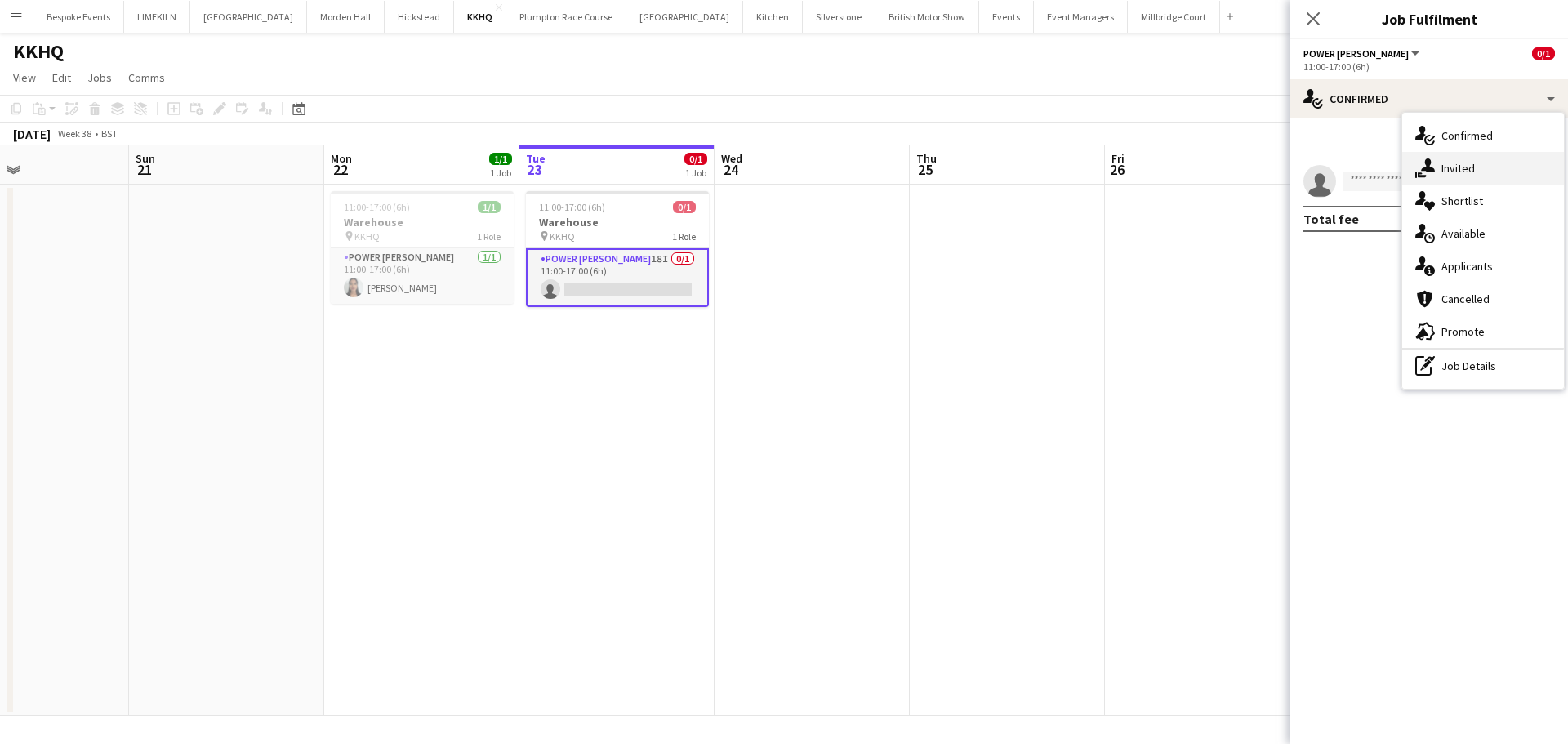
click at [1464, 166] on span "Invited" at bounding box center [1458, 168] width 33 height 15
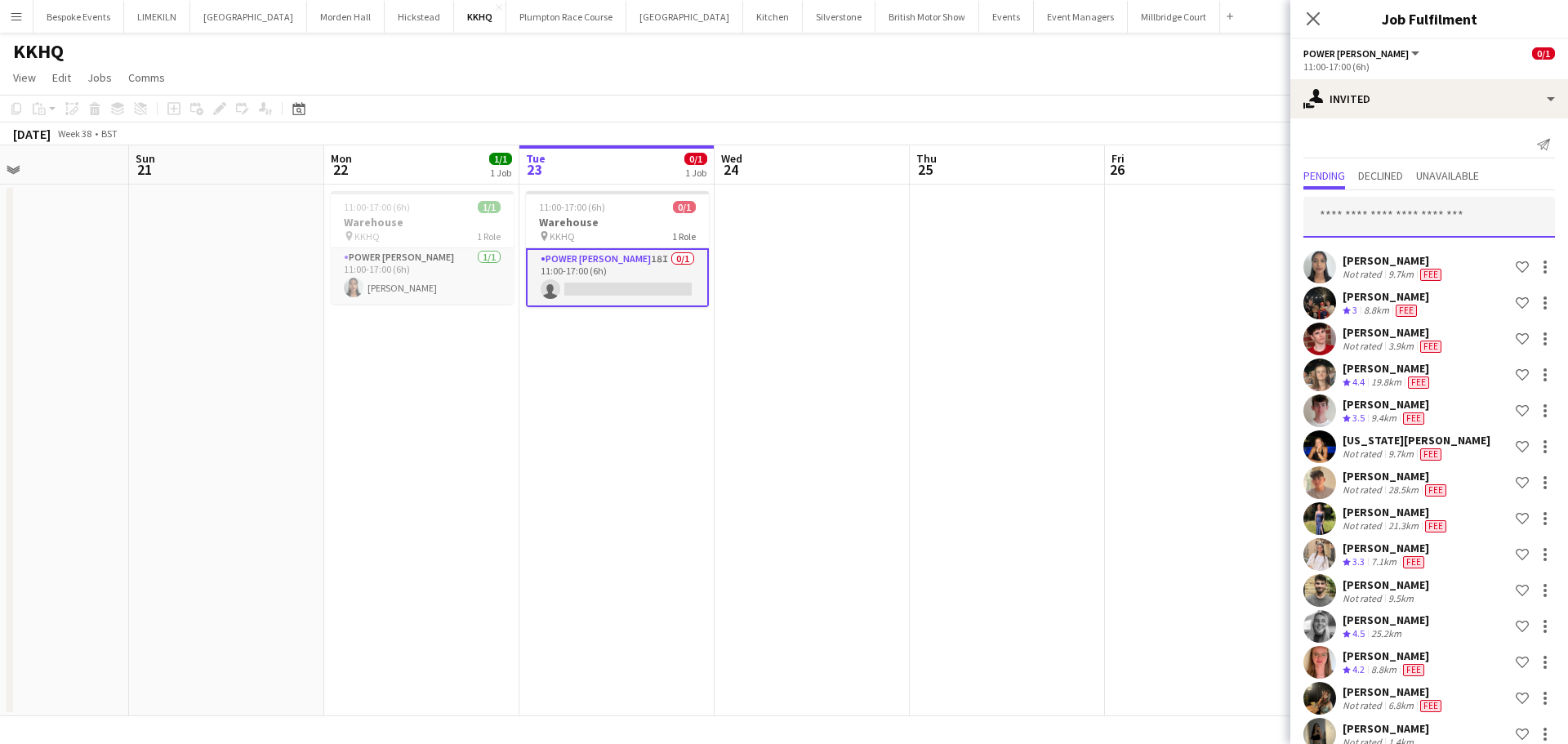
click at [1437, 218] on input "text" at bounding box center [1429, 217] width 252 height 41
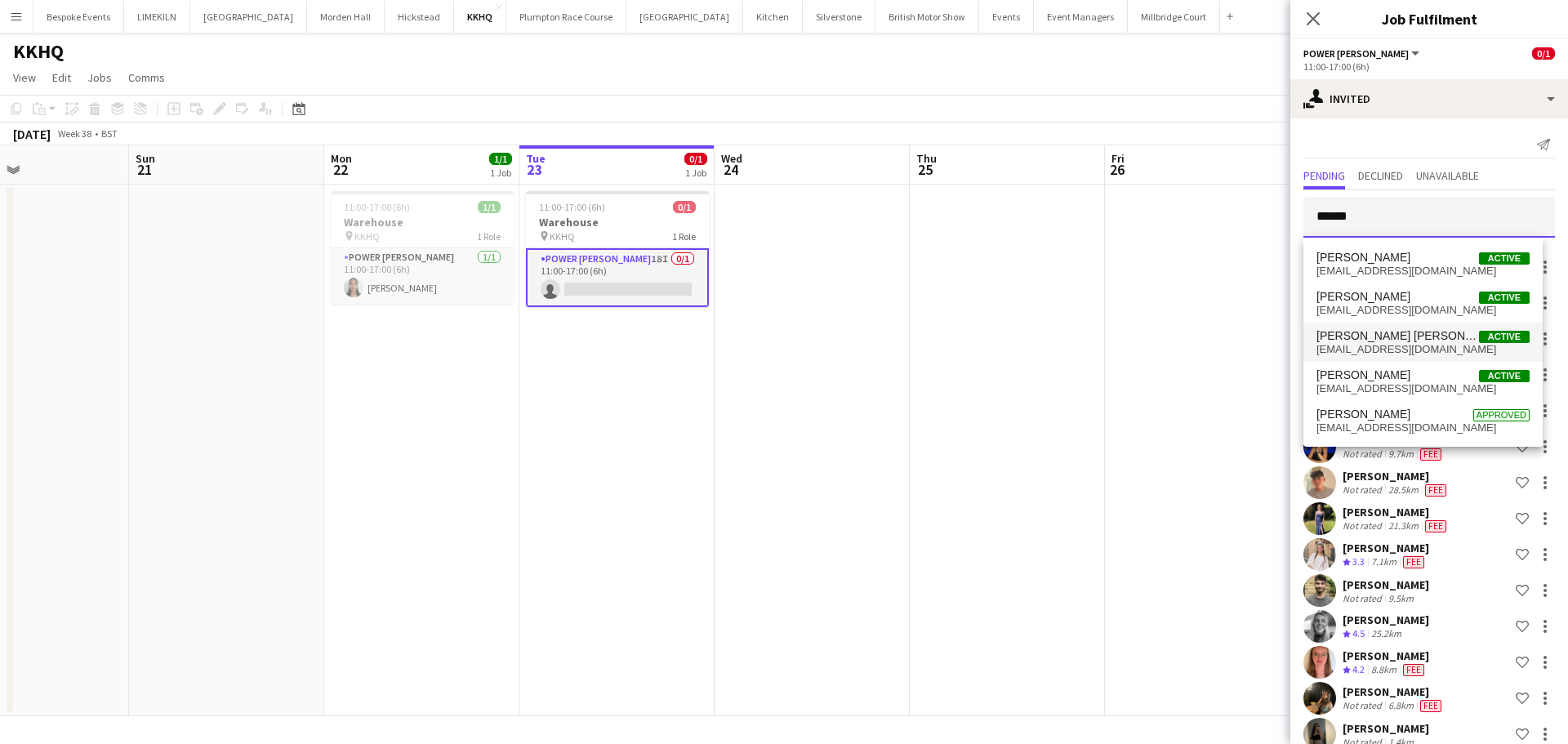
type input "******"
click at [1418, 349] on span "[EMAIL_ADDRESS][DOMAIN_NAME]" at bounding box center [1423, 350] width 213 height 13
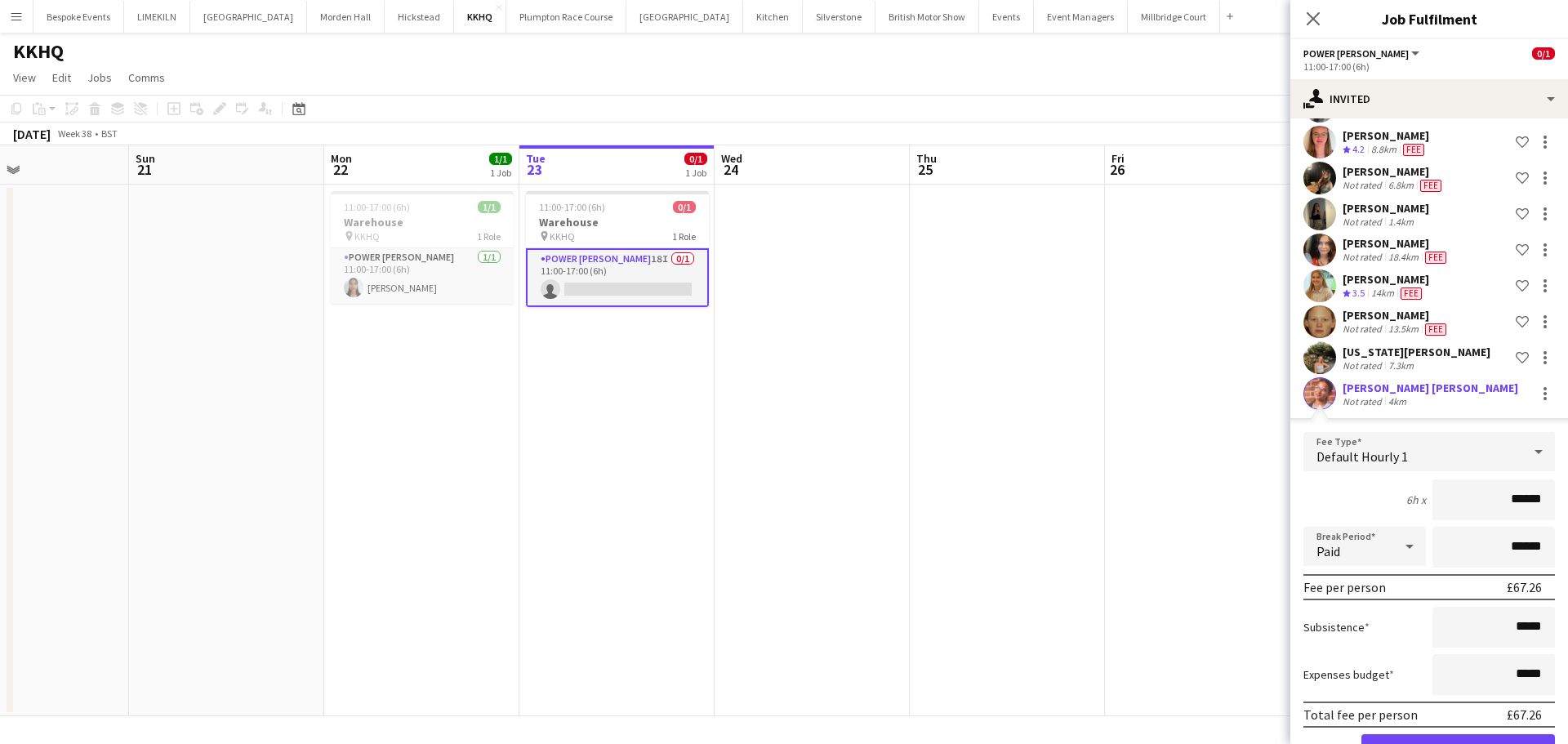
scroll to position [573, 0]
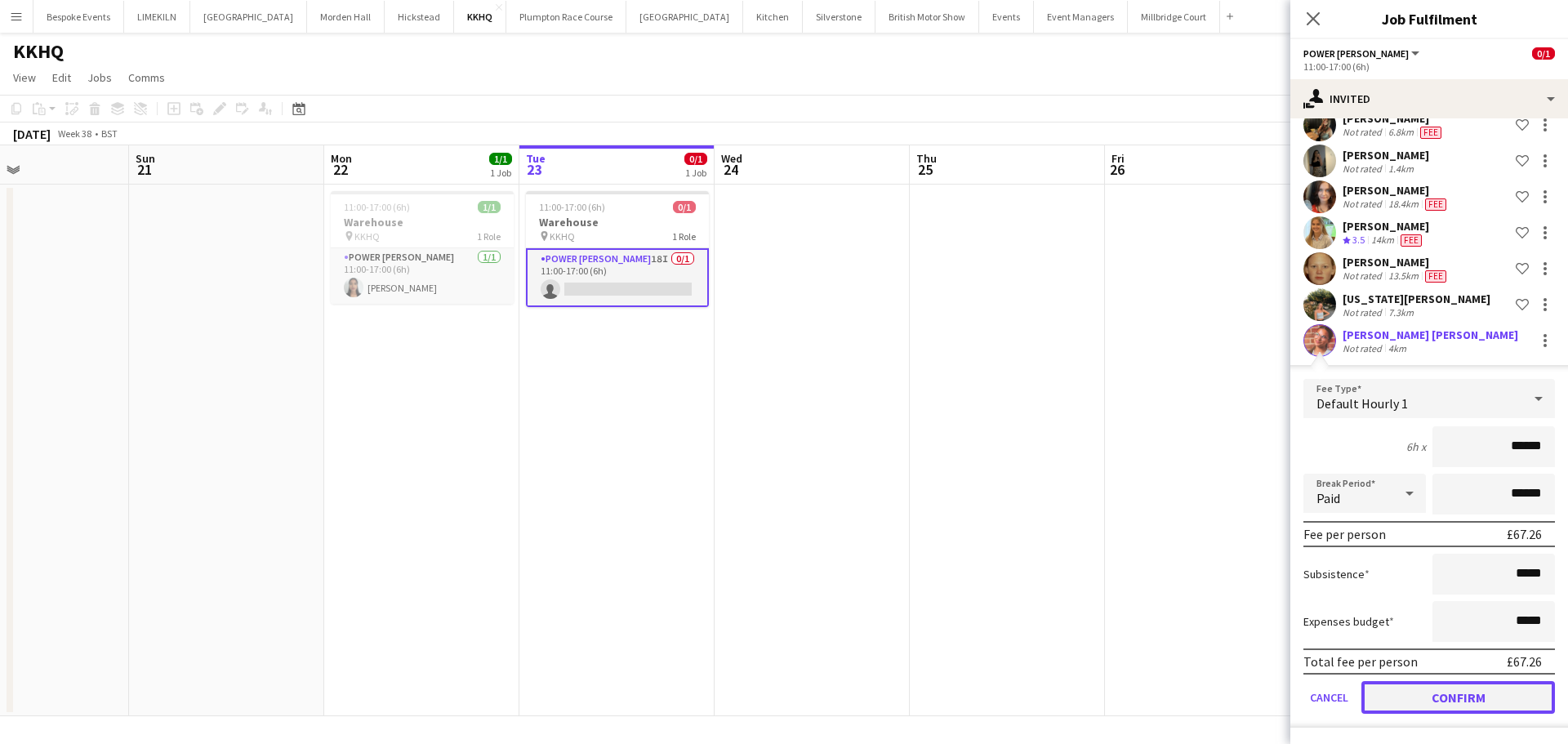
click at [1456, 701] on button "Confirm" at bounding box center [1458, 697] width 194 height 33
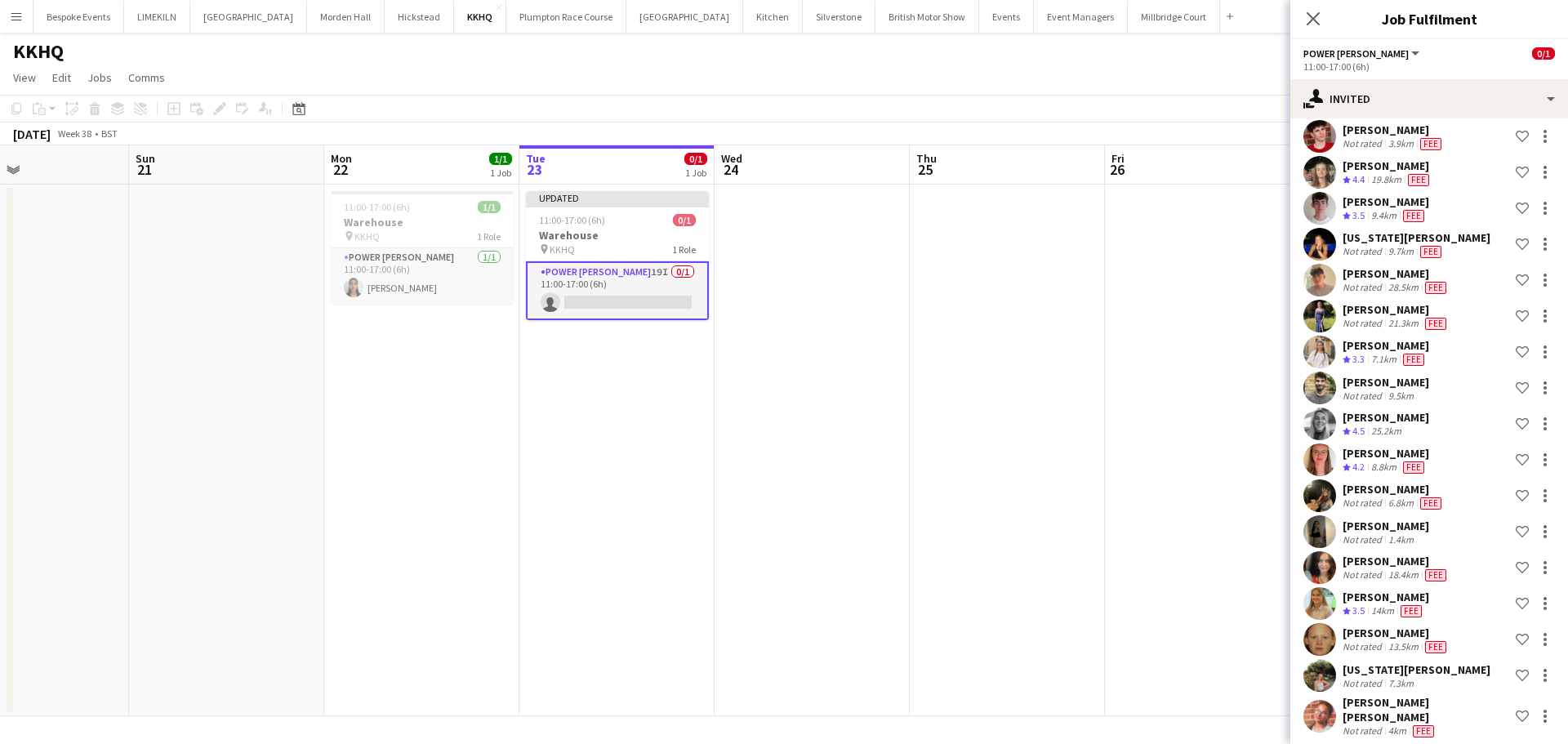
scroll to position [0, 0]
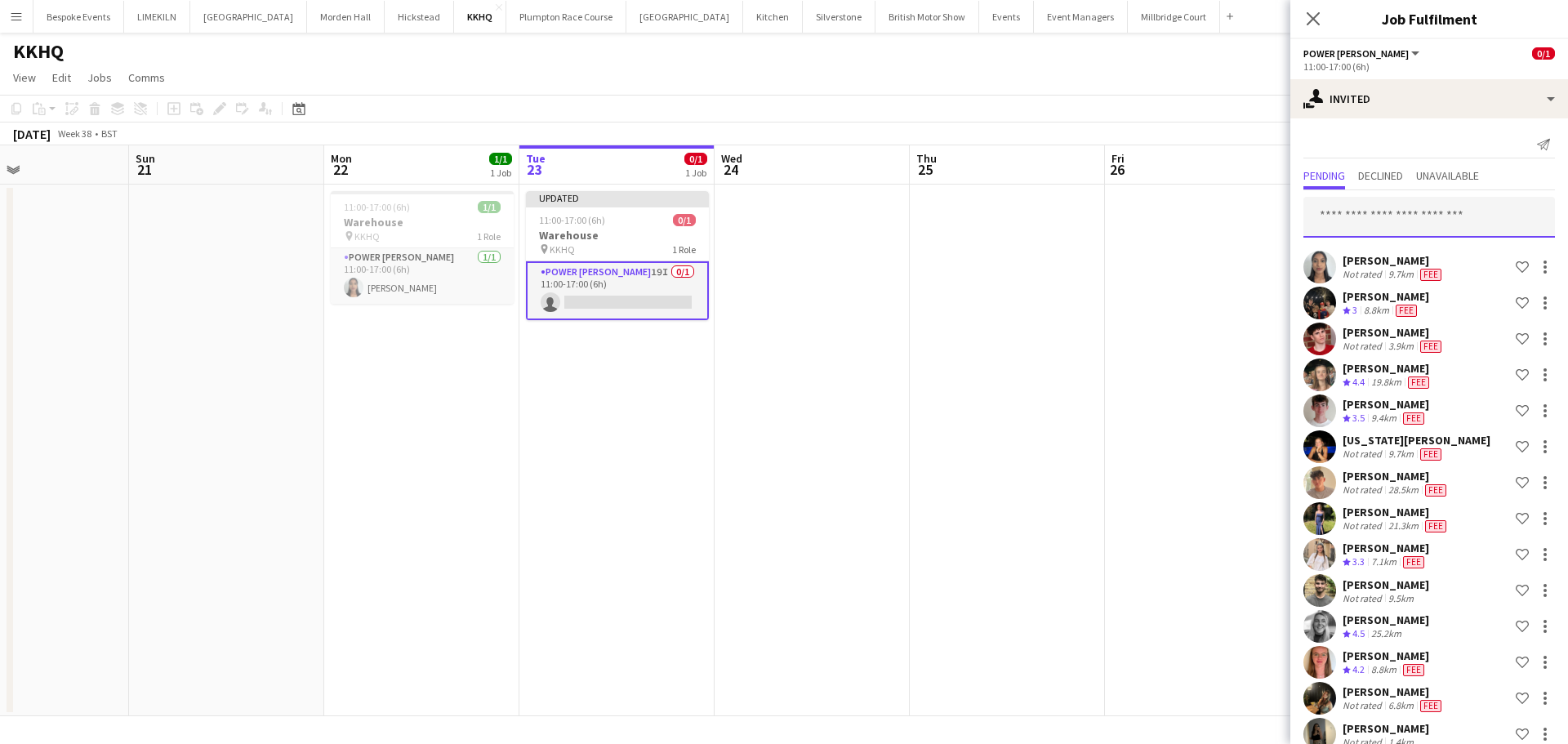
click at [1409, 214] on input "text" at bounding box center [1429, 217] width 252 height 41
click at [1371, 217] on input "text" at bounding box center [1429, 217] width 252 height 41
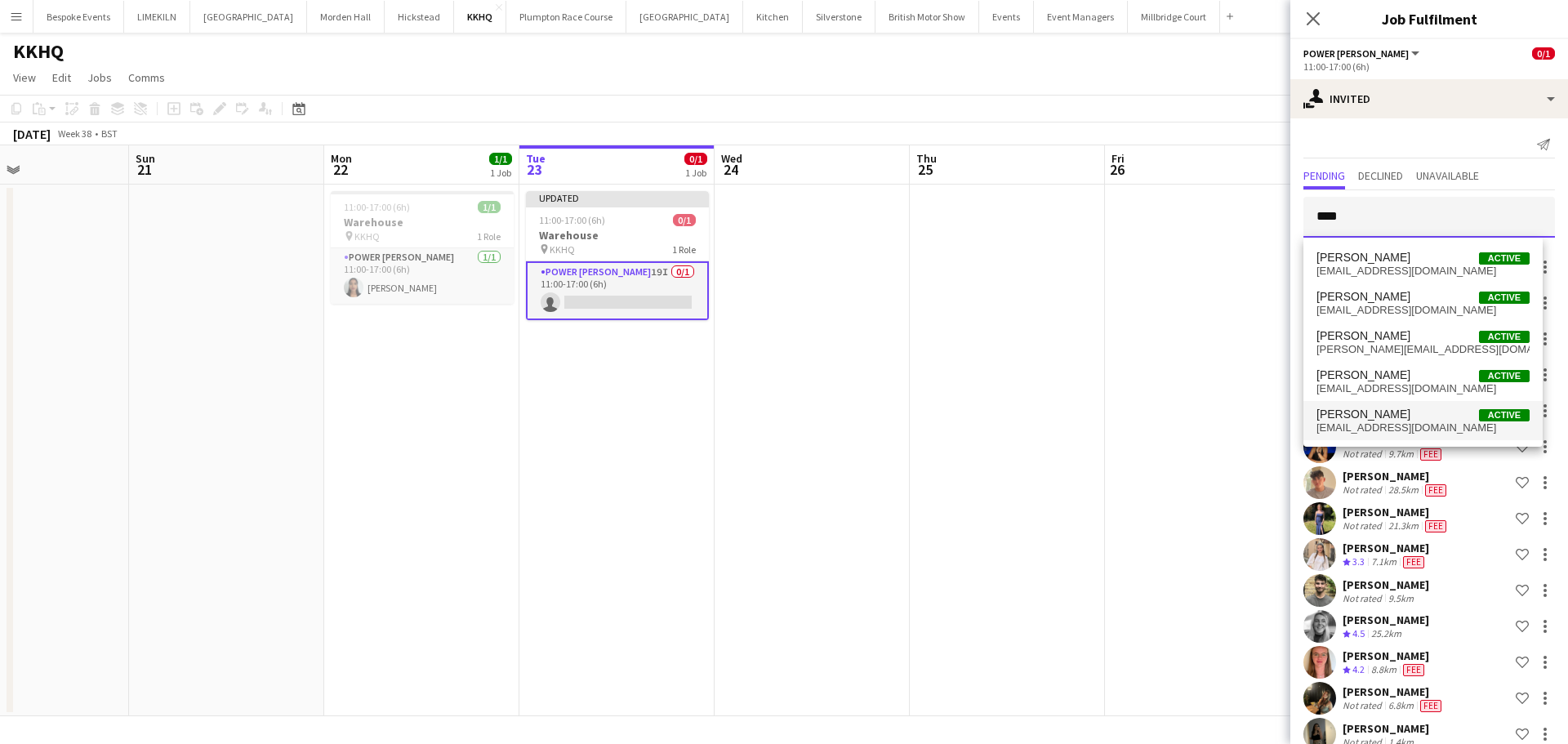
type input "****"
click at [1409, 411] on span "[PERSON_NAME] Active" at bounding box center [1423, 415] width 213 height 14
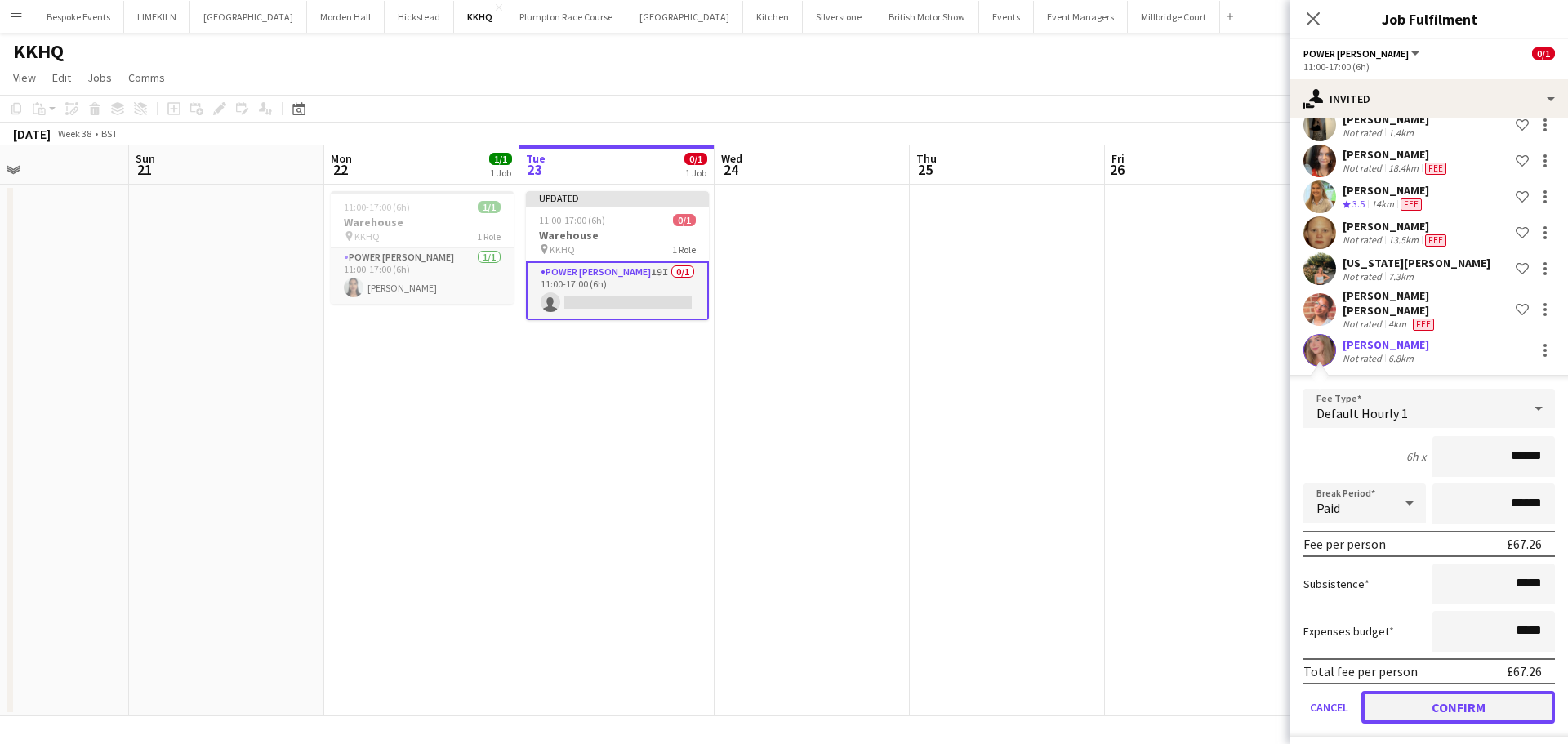
click at [1437, 701] on button "Confirm" at bounding box center [1458, 707] width 194 height 33
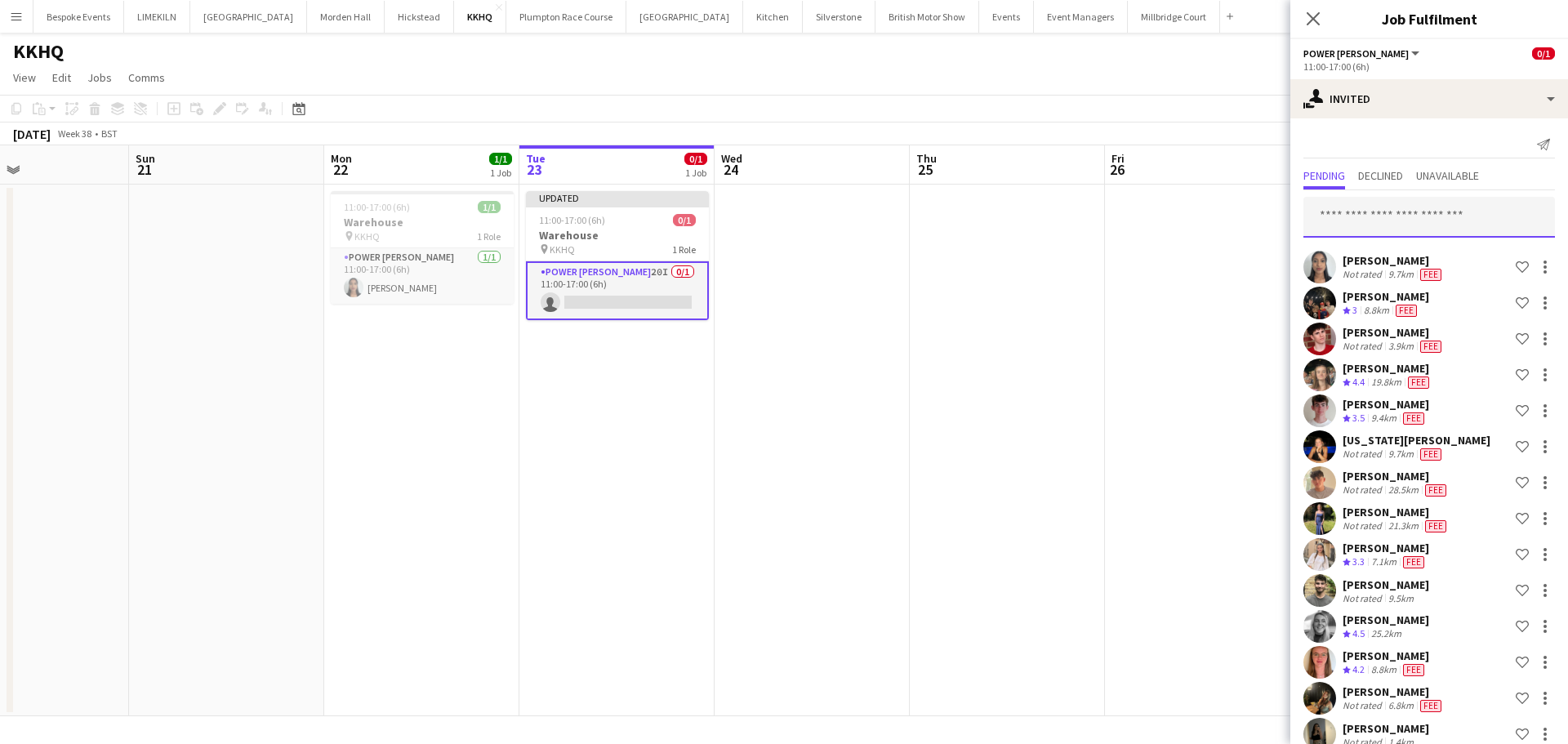
click at [1374, 223] on input "text" at bounding box center [1429, 217] width 252 height 41
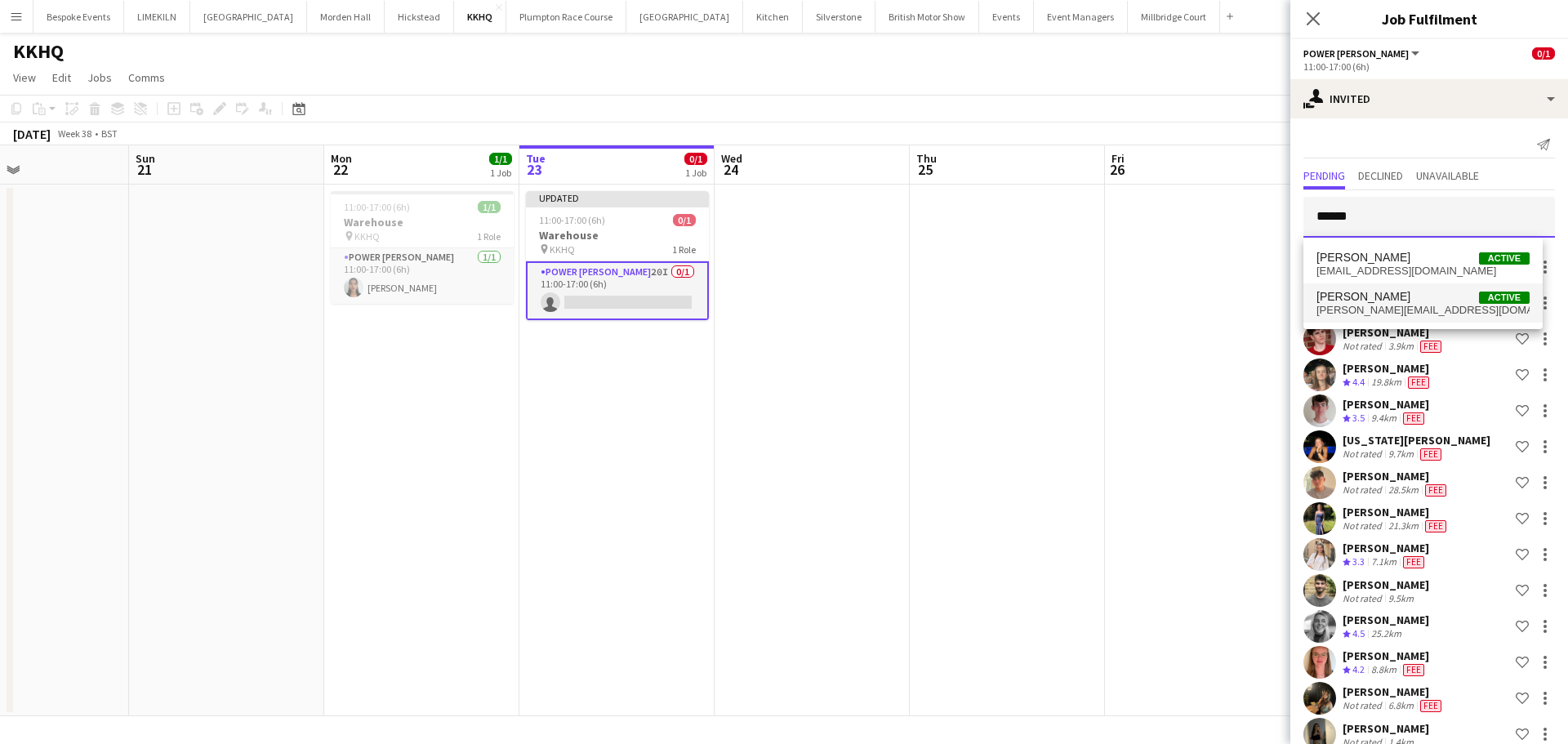
type input "******"
click at [1408, 293] on span "[PERSON_NAME] Active" at bounding box center [1423, 297] width 213 height 14
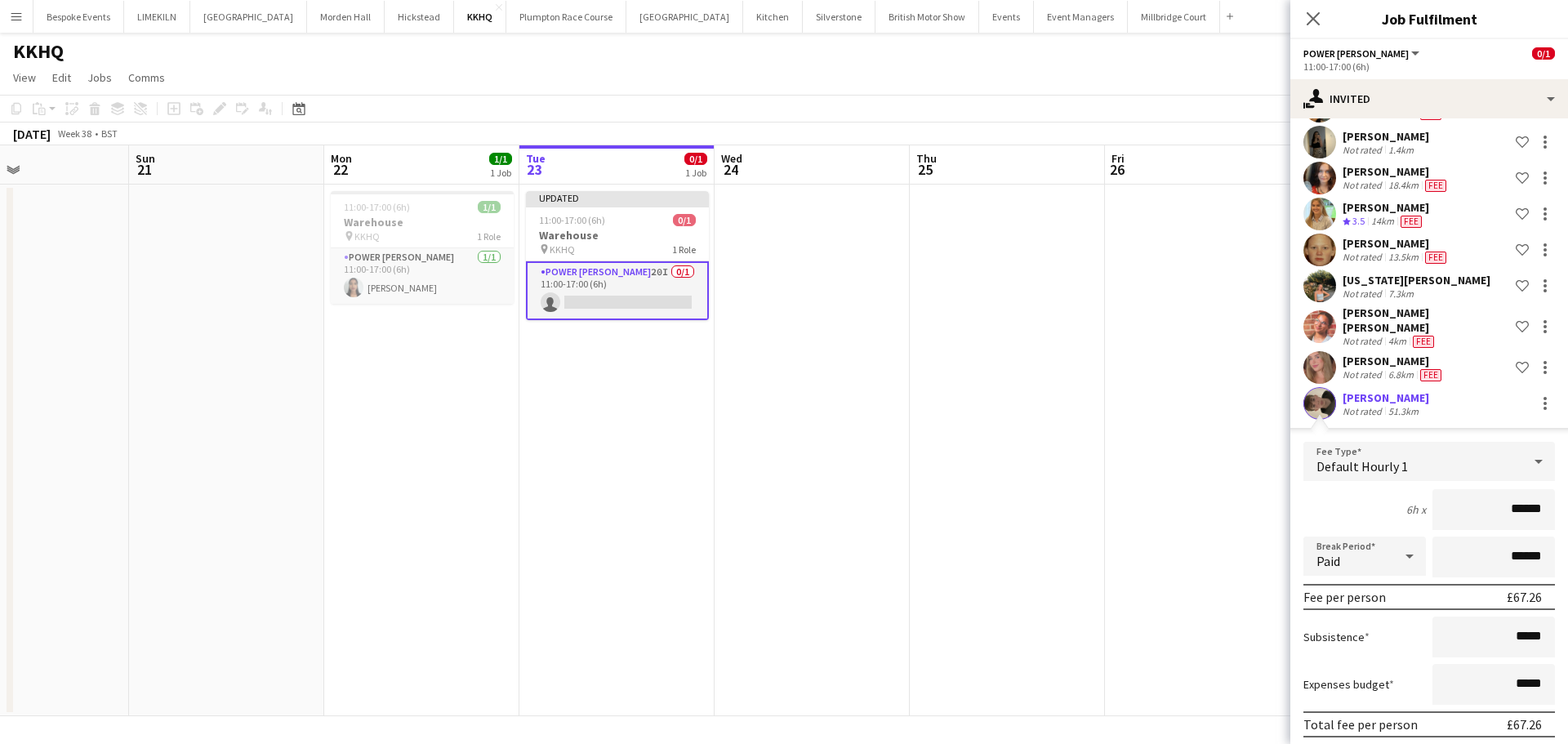
scroll to position [645, 0]
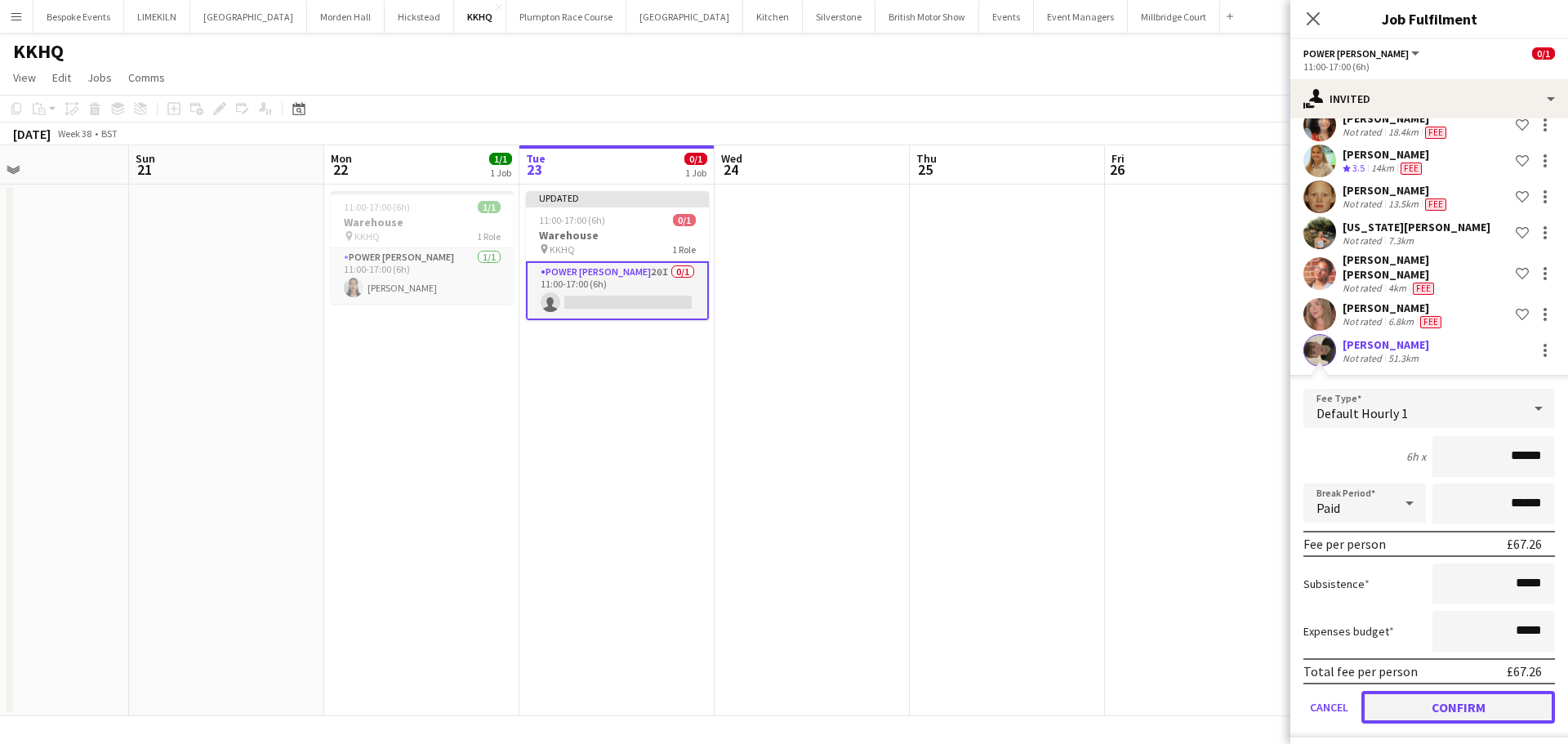
click at [1415, 704] on button "Confirm" at bounding box center [1458, 707] width 194 height 33
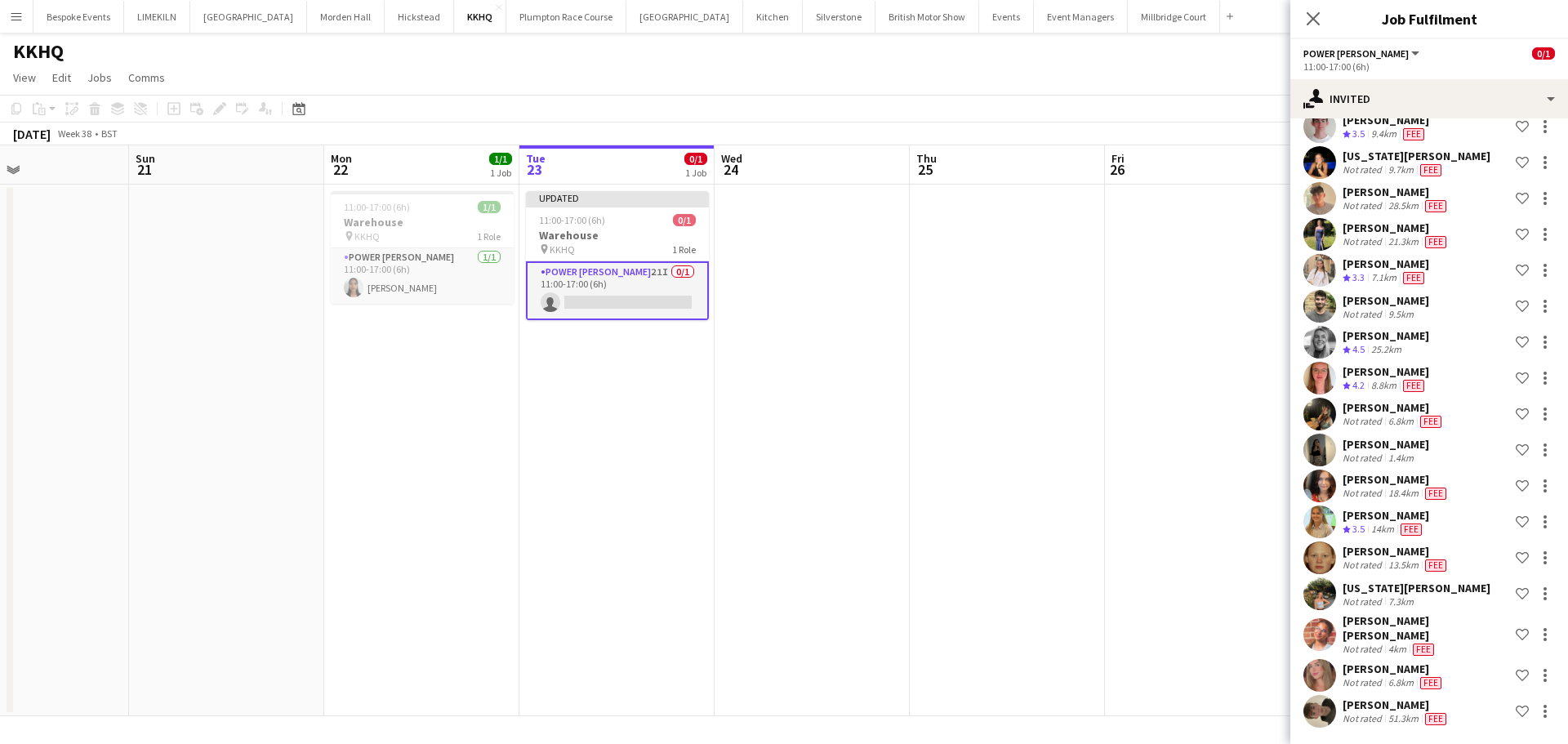
scroll to position [275, 0]
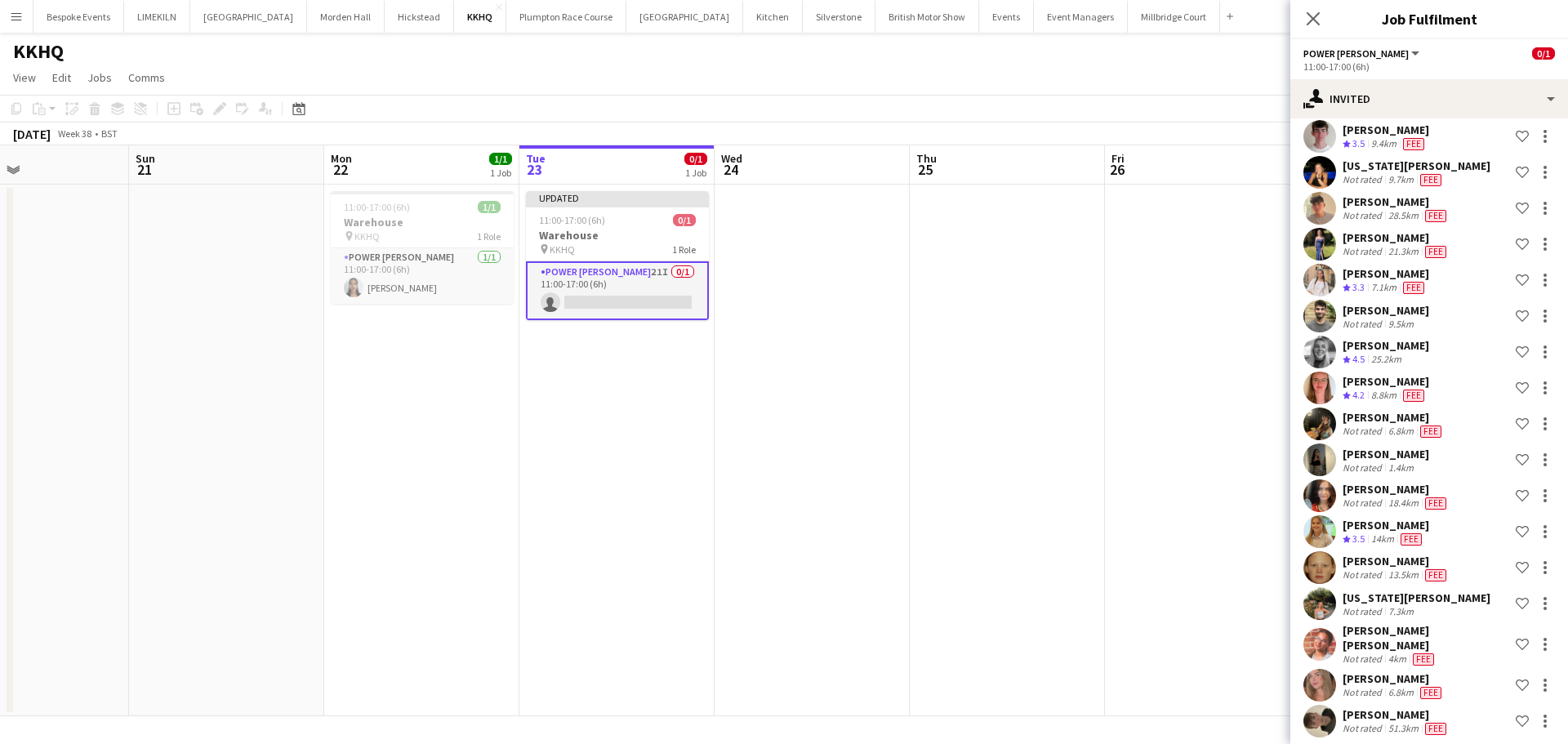
click at [1048, 341] on app-date-cell at bounding box center [1007, 451] width 195 height 532
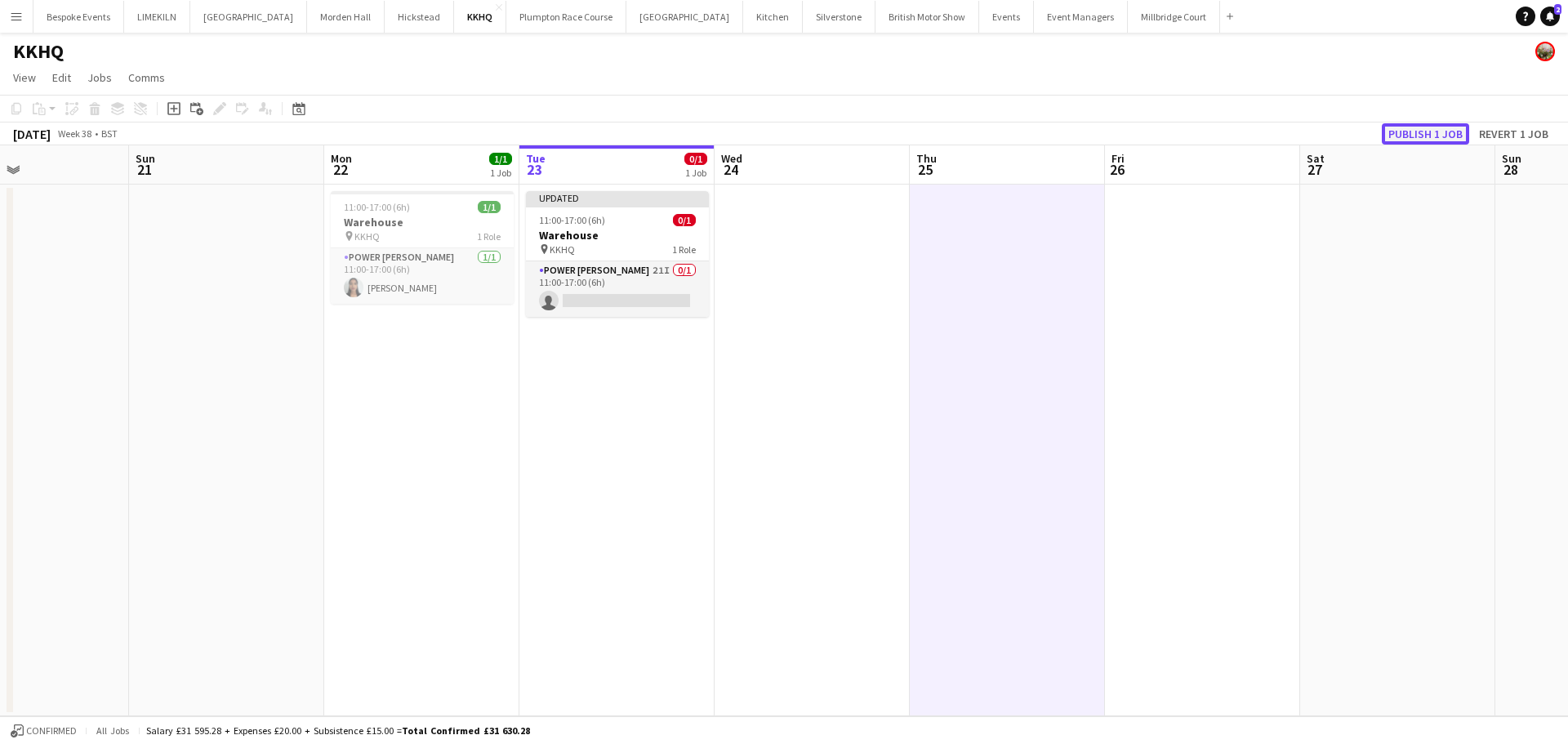
click at [1413, 124] on button "Publish 1 job" at bounding box center [1424, 134] width 87 height 21
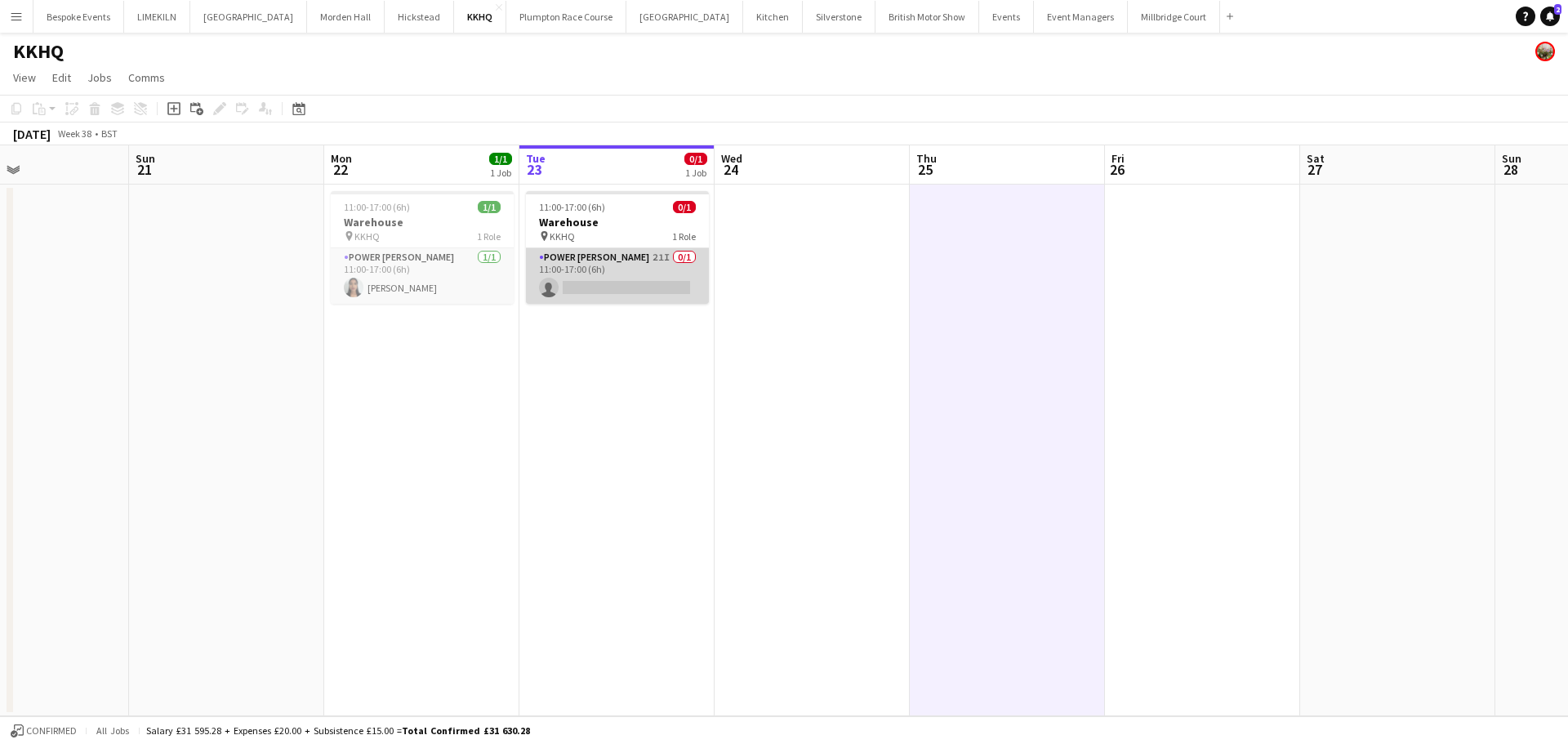
click at [597, 270] on app-card-role "Power [PERSON_NAME] 21I 0/1 11:00-17:00 (6h) single-neutral-actions" at bounding box center [617, 276] width 183 height 55
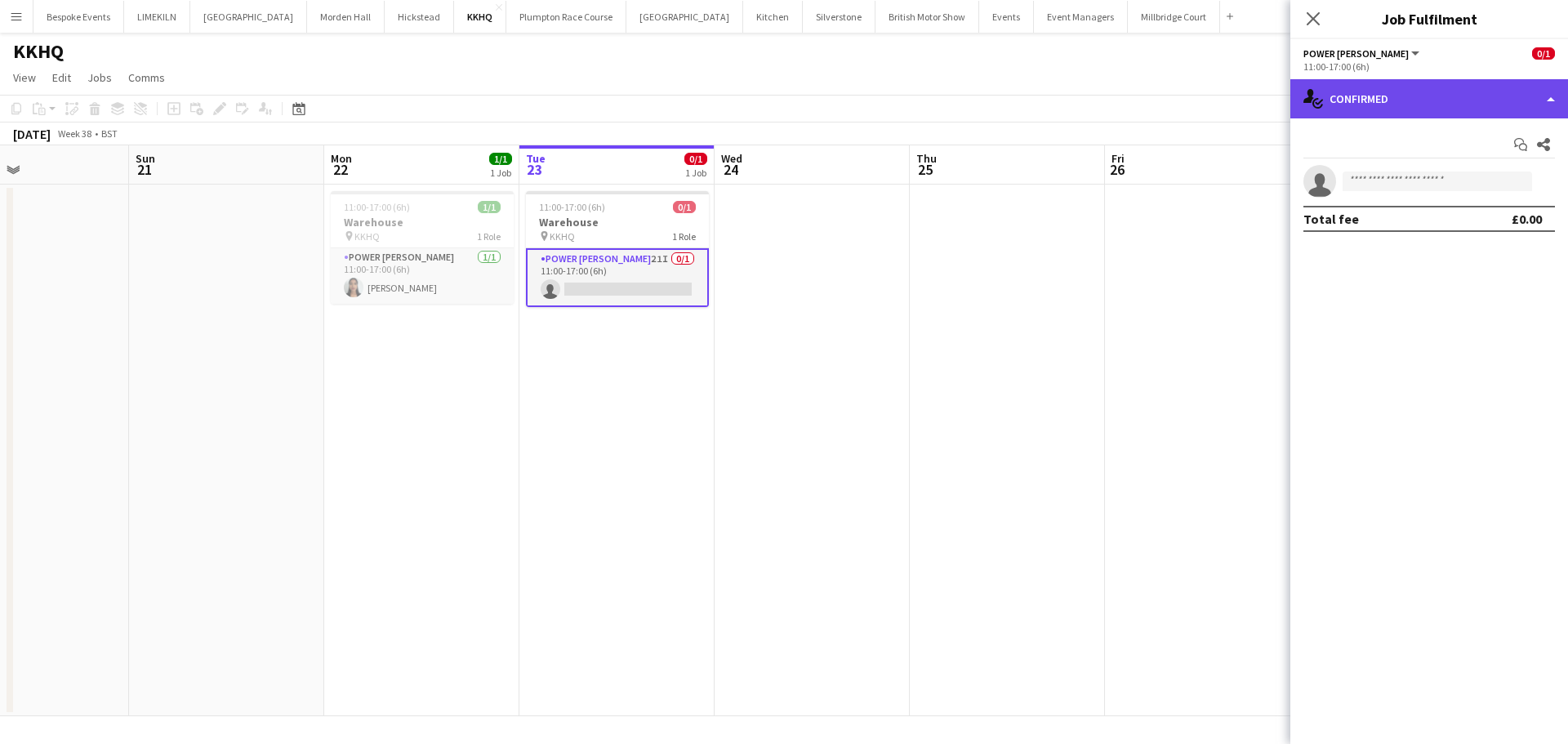
click at [1422, 116] on div "single-neutral-actions-check-2 Confirmed" at bounding box center [1428, 99] width 277 height 40
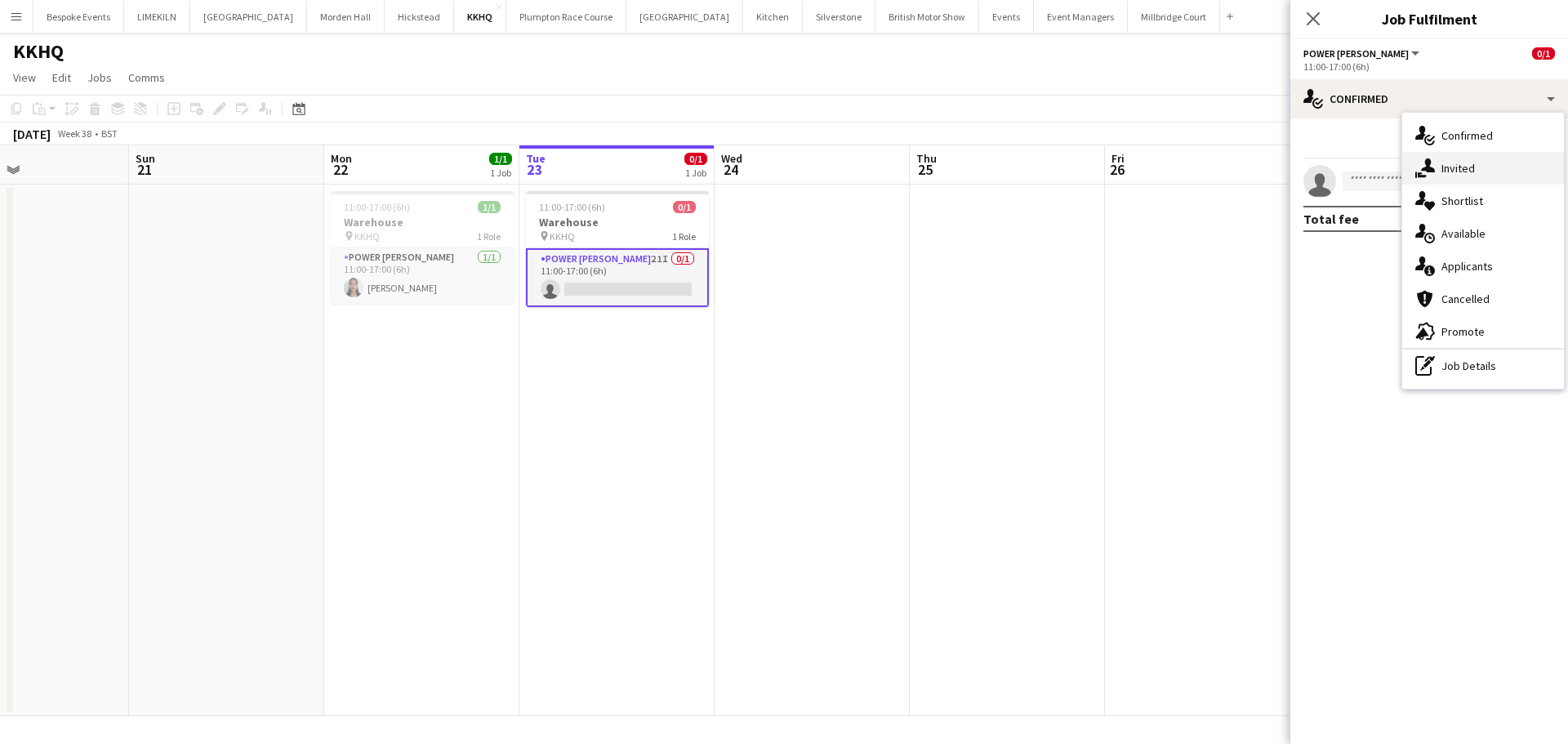
click at [1460, 155] on div "single-neutral-actions-share-1 Invited" at bounding box center [1483, 168] width 162 height 33
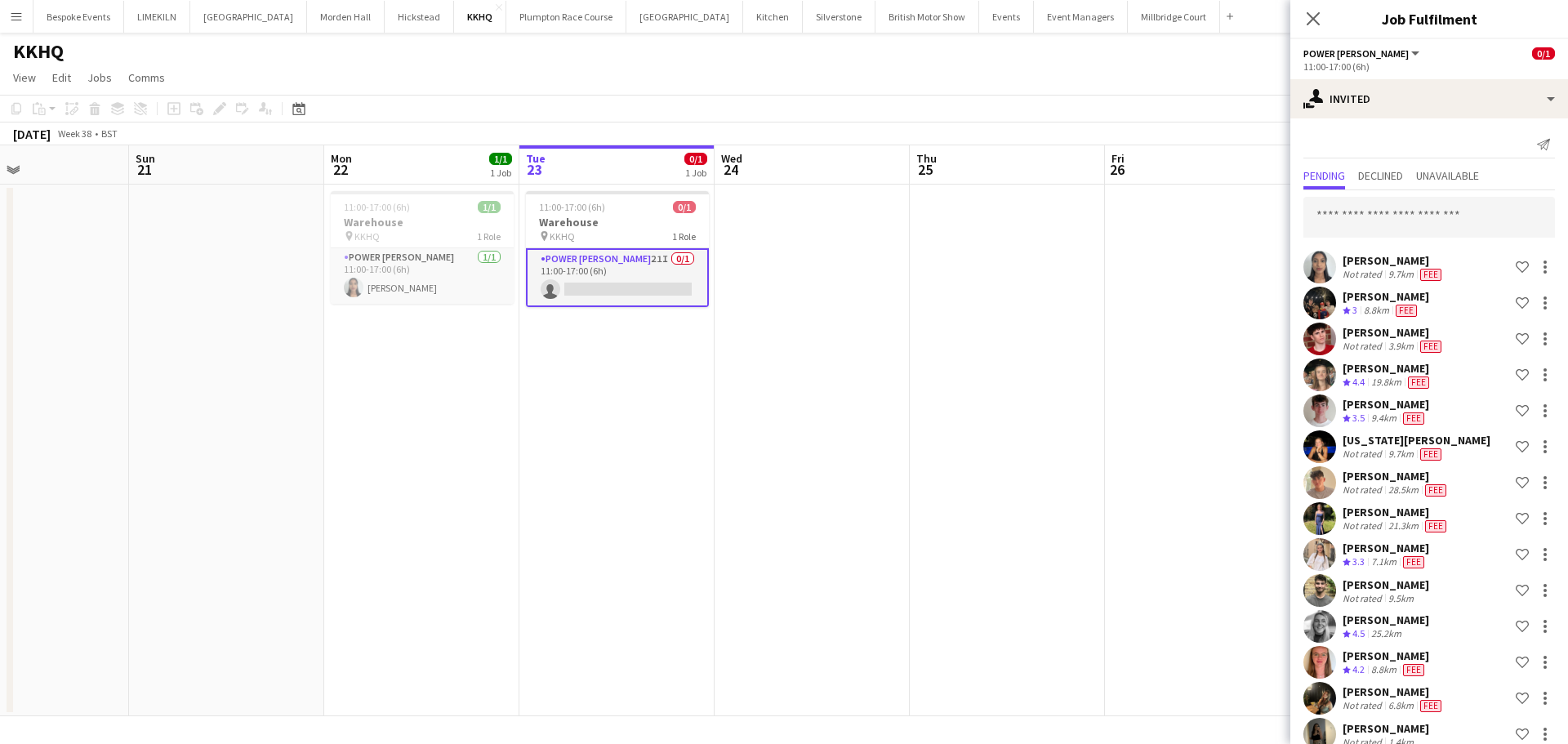
click at [1456, 191] on div "[PERSON_NAME] Not rated 9.7km Fee Shortlist crew [PERSON_NAME] Crew rating 3 8.…" at bounding box center [1428, 602] width 277 height 825
click at [1456, 203] on input "text" at bounding box center [1429, 217] width 252 height 41
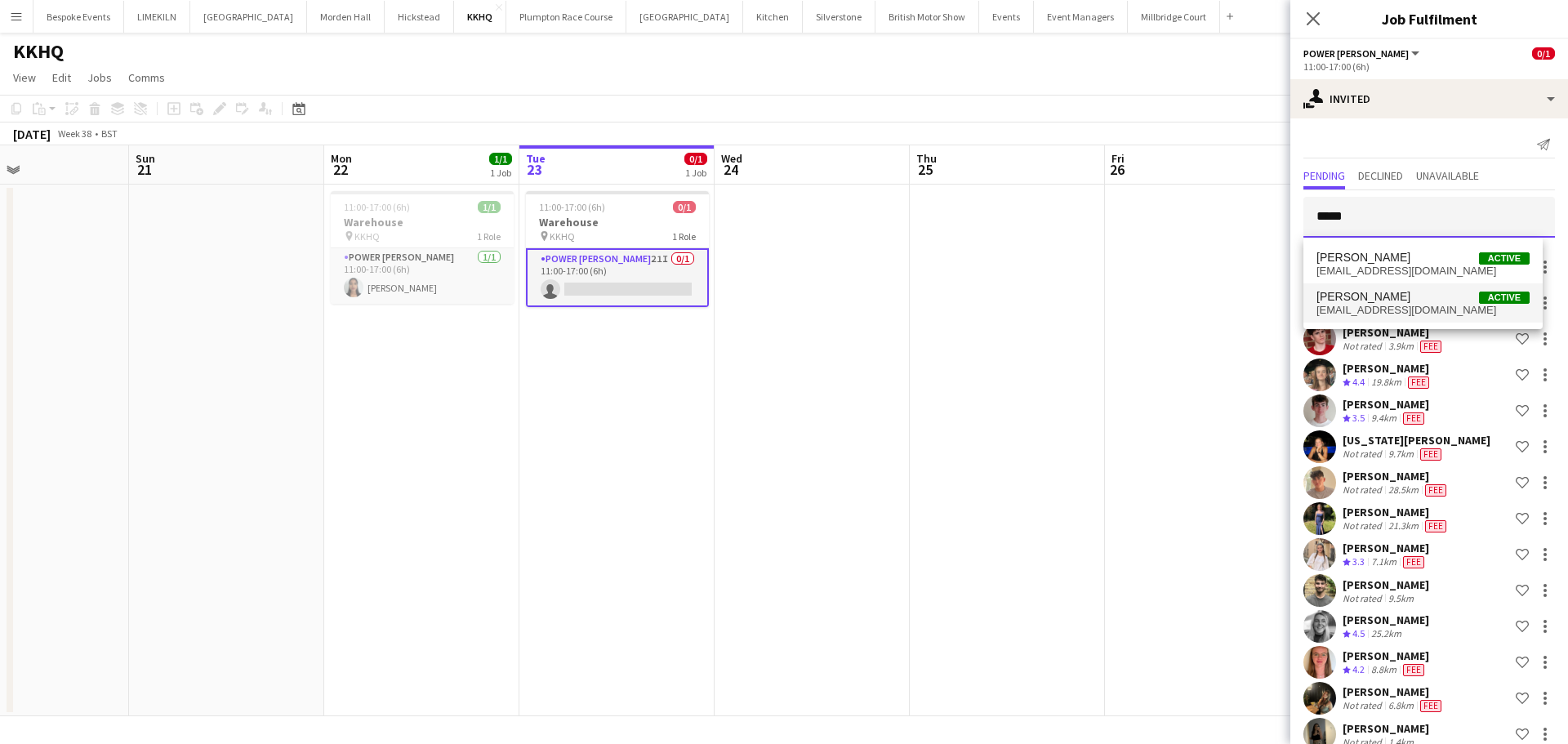
type input "*****"
click at [1393, 310] on span "[EMAIL_ADDRESS][DOMAIN_NAME]" at bounding box center [1423, 310] width 213 height 13
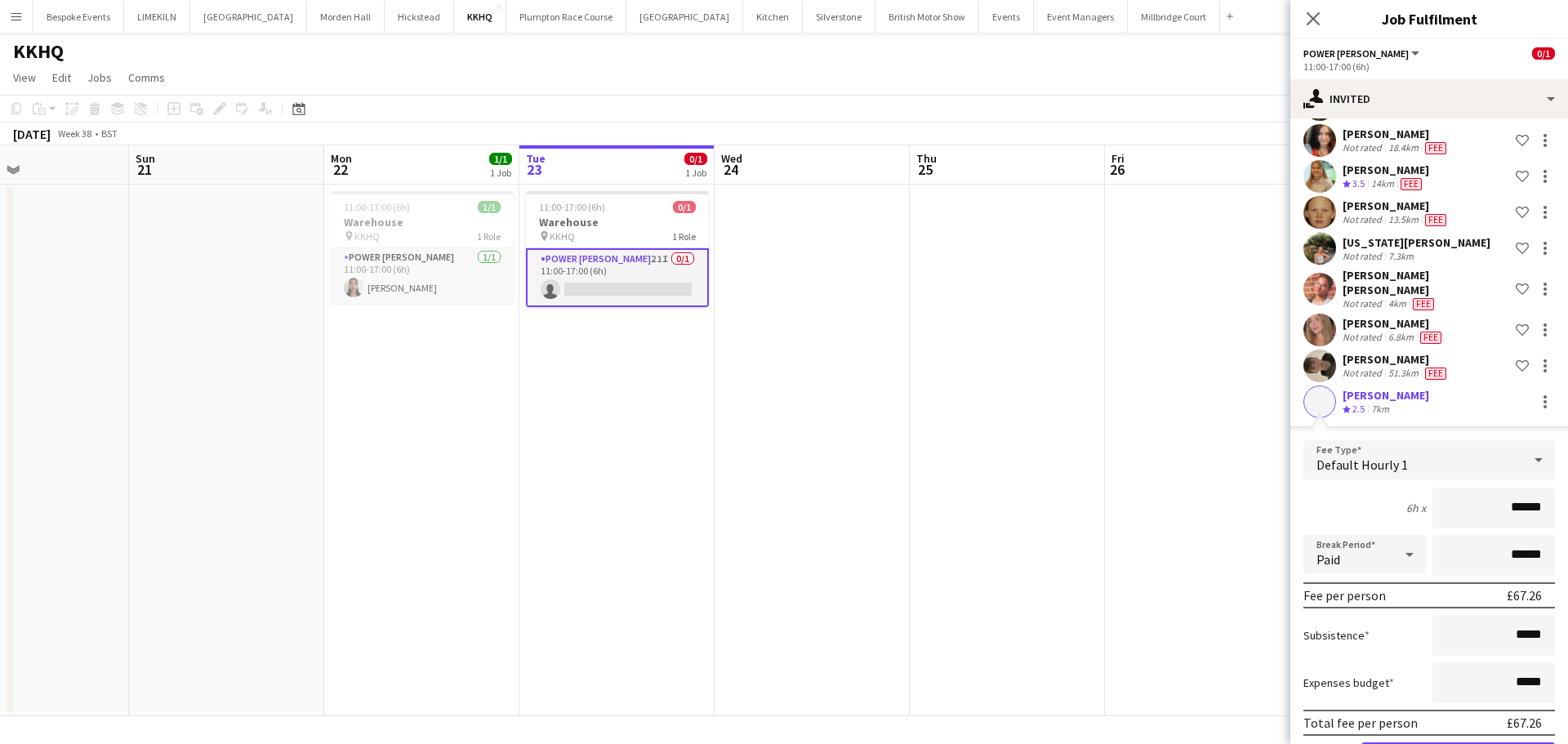
scroll to position [681, 0]
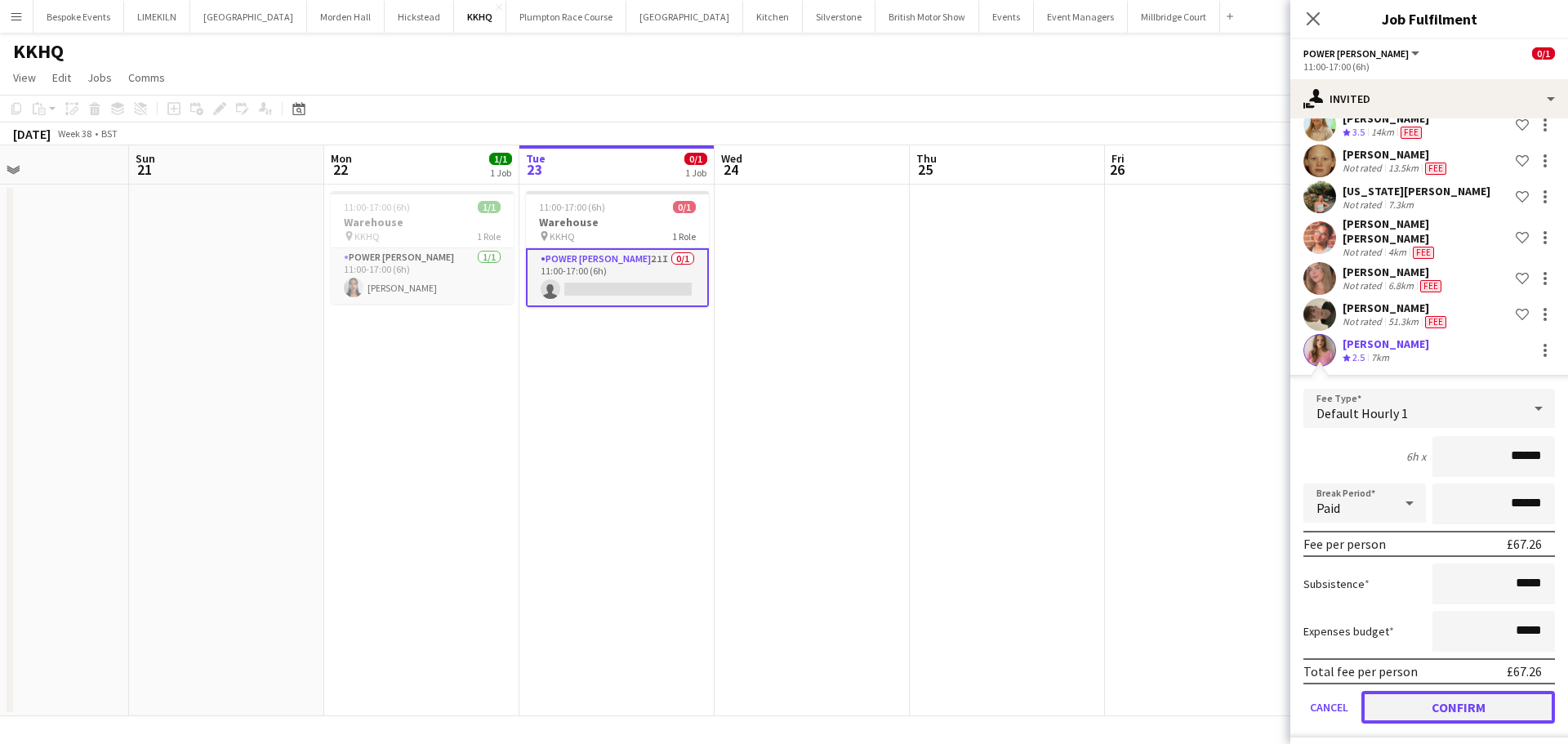
click at [1425, 700] on button "Confirm" at bounding box center [1458, 707] width 194 height 33
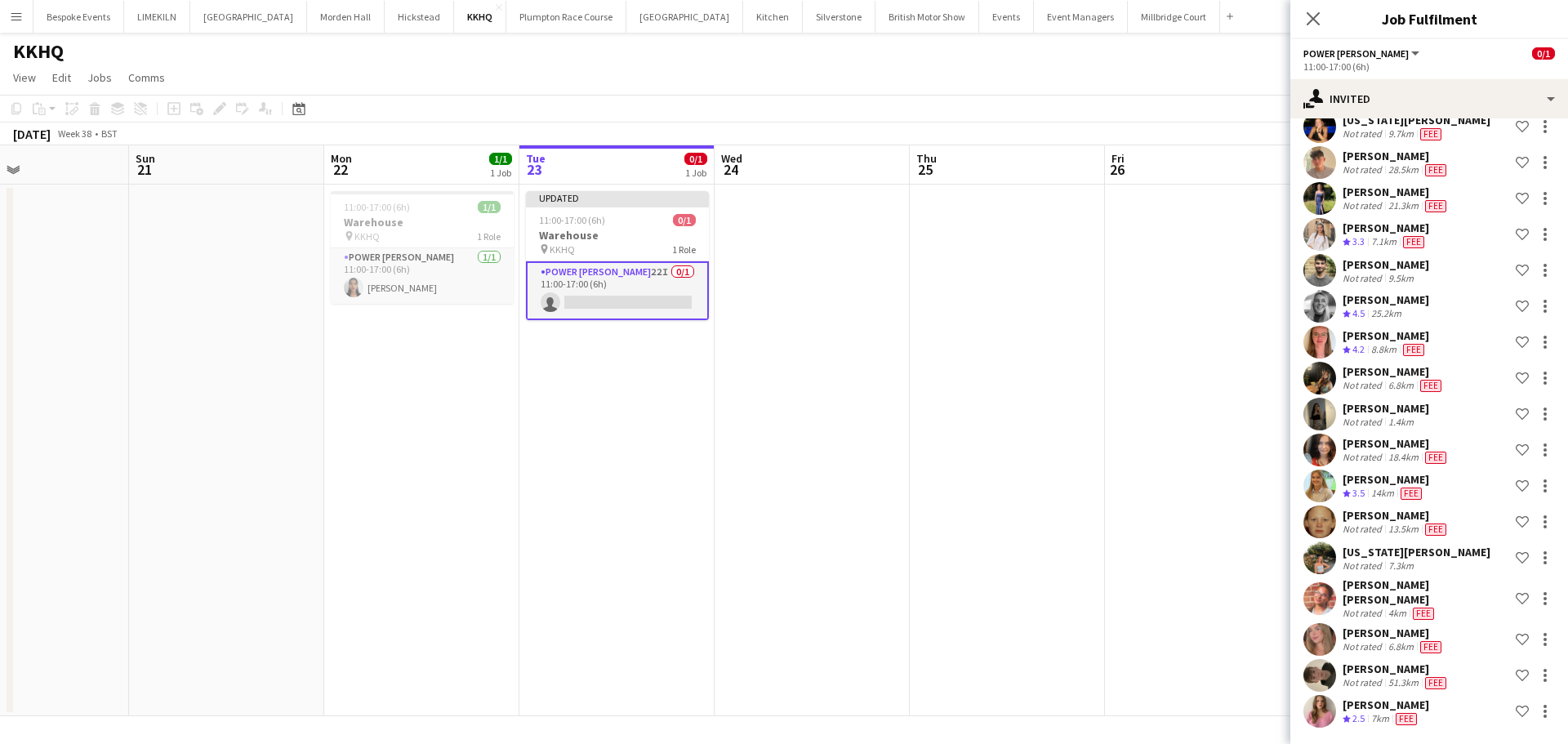
scroll to position [310, 0]
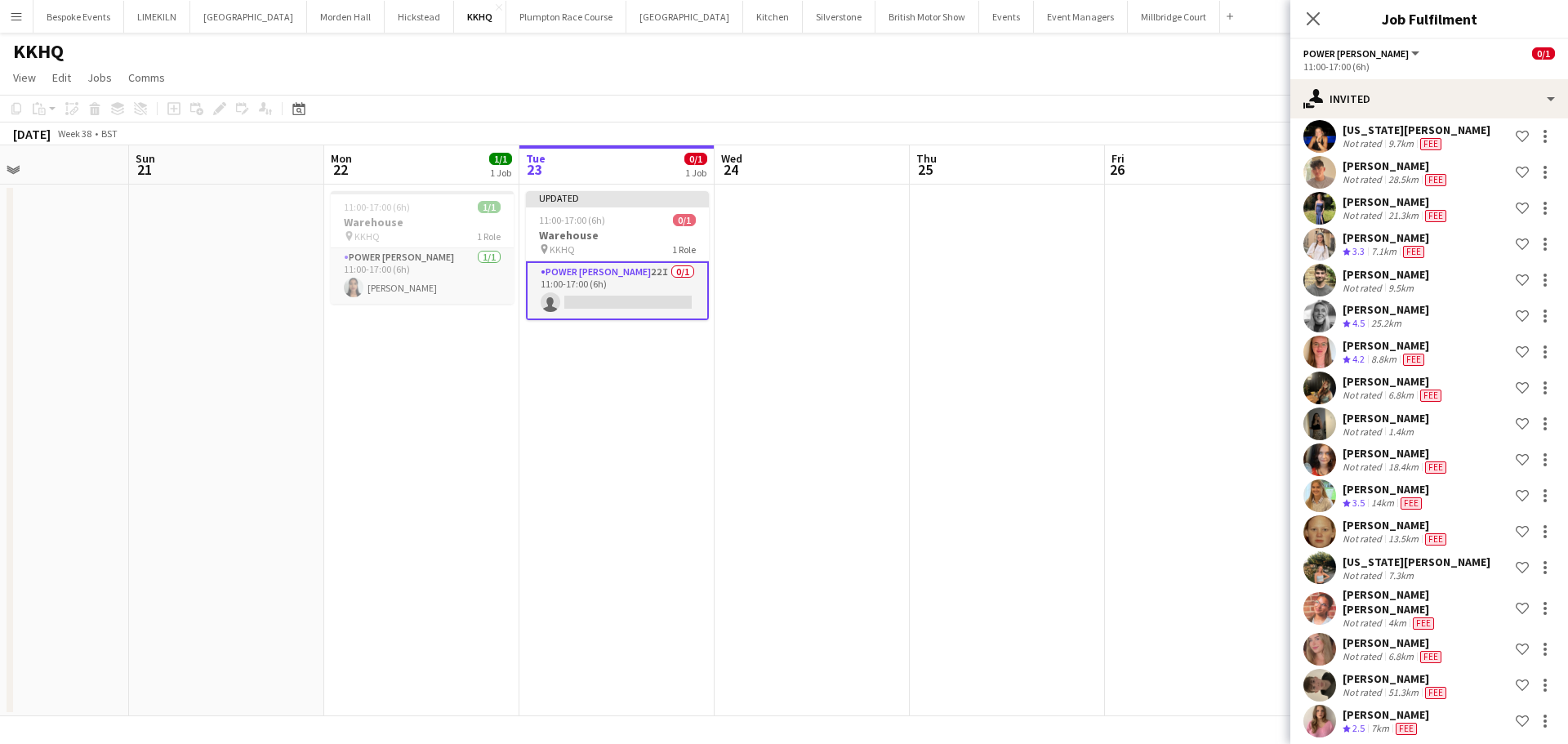
click at [1120, 372] on app-date-cell at bounding box center [1203, 451] width 195 height 532
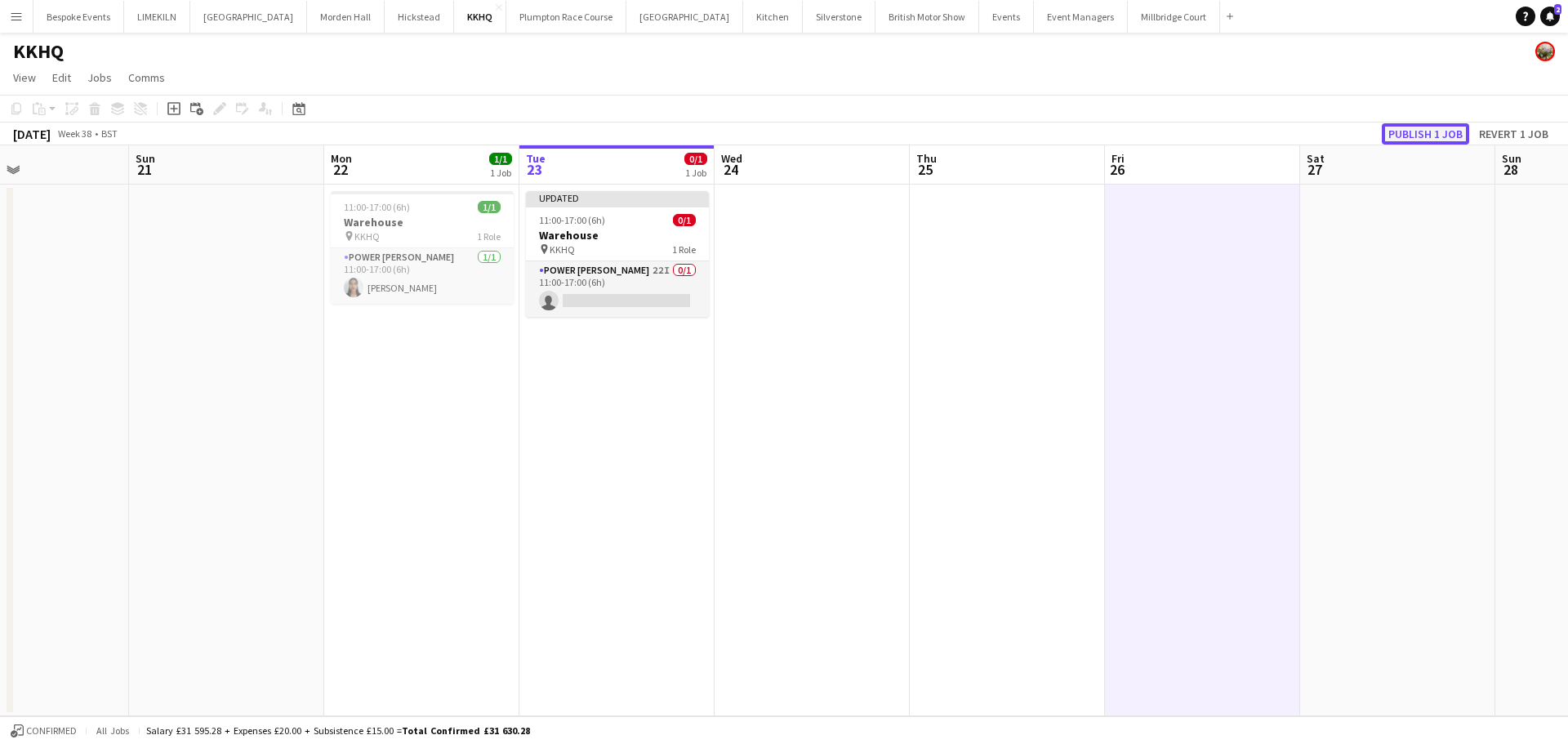
click at [1424, 128] on button "Publish 1 job" at bounding box center [1424, 134] width 87 height 21
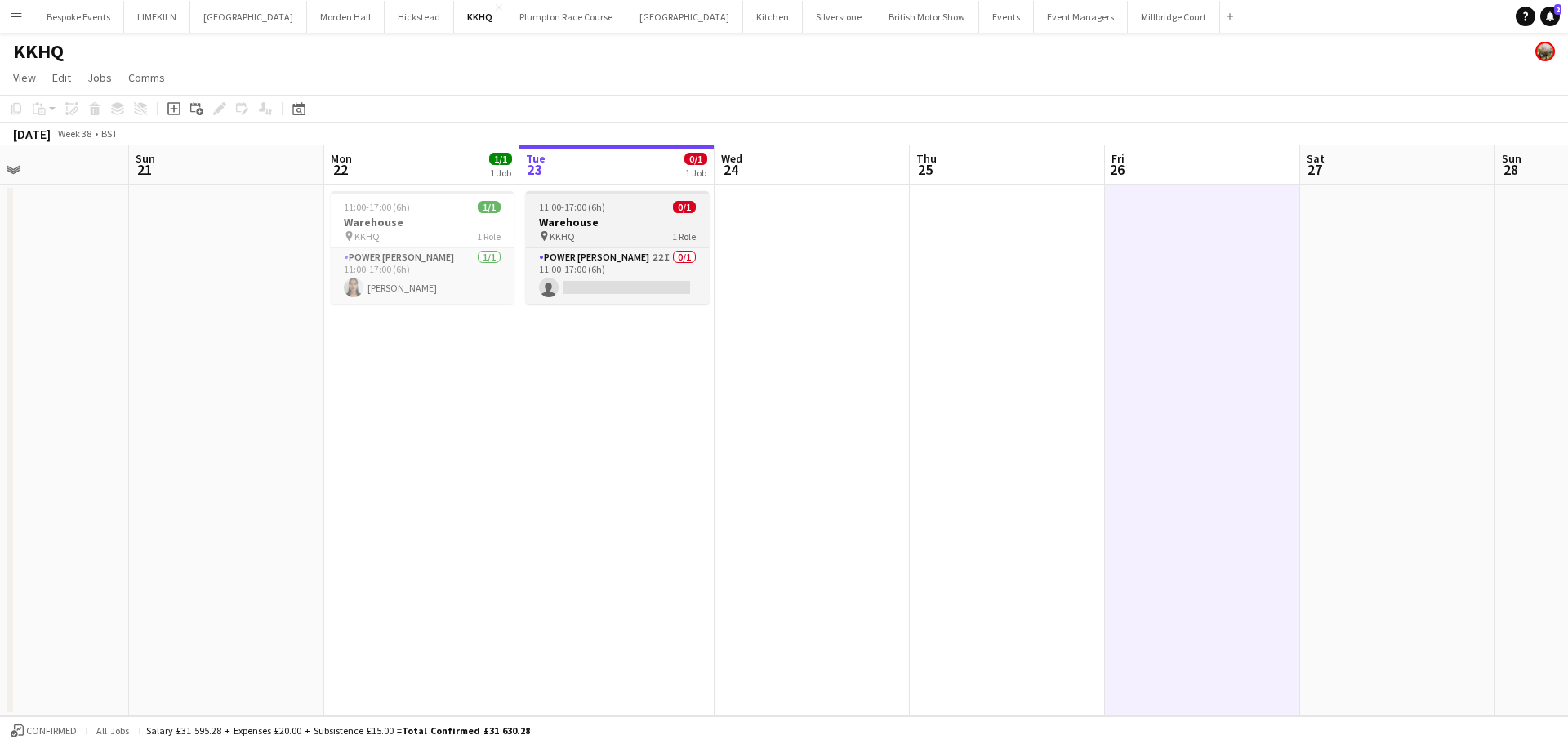
click at [593, 247] on div "Power [PERSON_NAME] 22I 0/1 11:00-17:00 (6h) single-neutral-actions" at bounding box center [617, 276] width 183 height 56
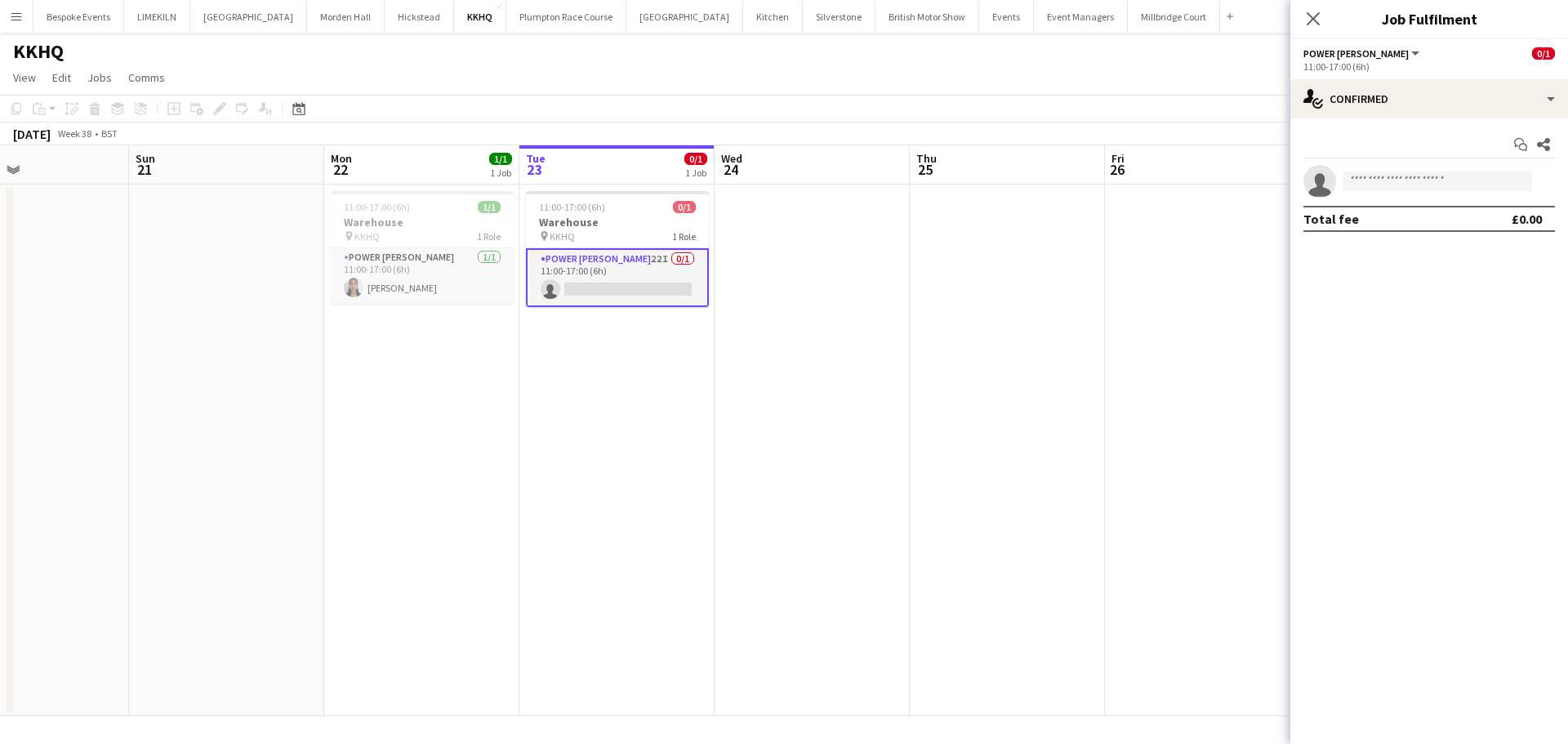
click at [623, 284] on app-card-role "Power [PERSON_NAME] 22I 0/1 11:00-17:00 (6h) single-neutral-actions" at bounding box center [617, 277] width 183 height 59
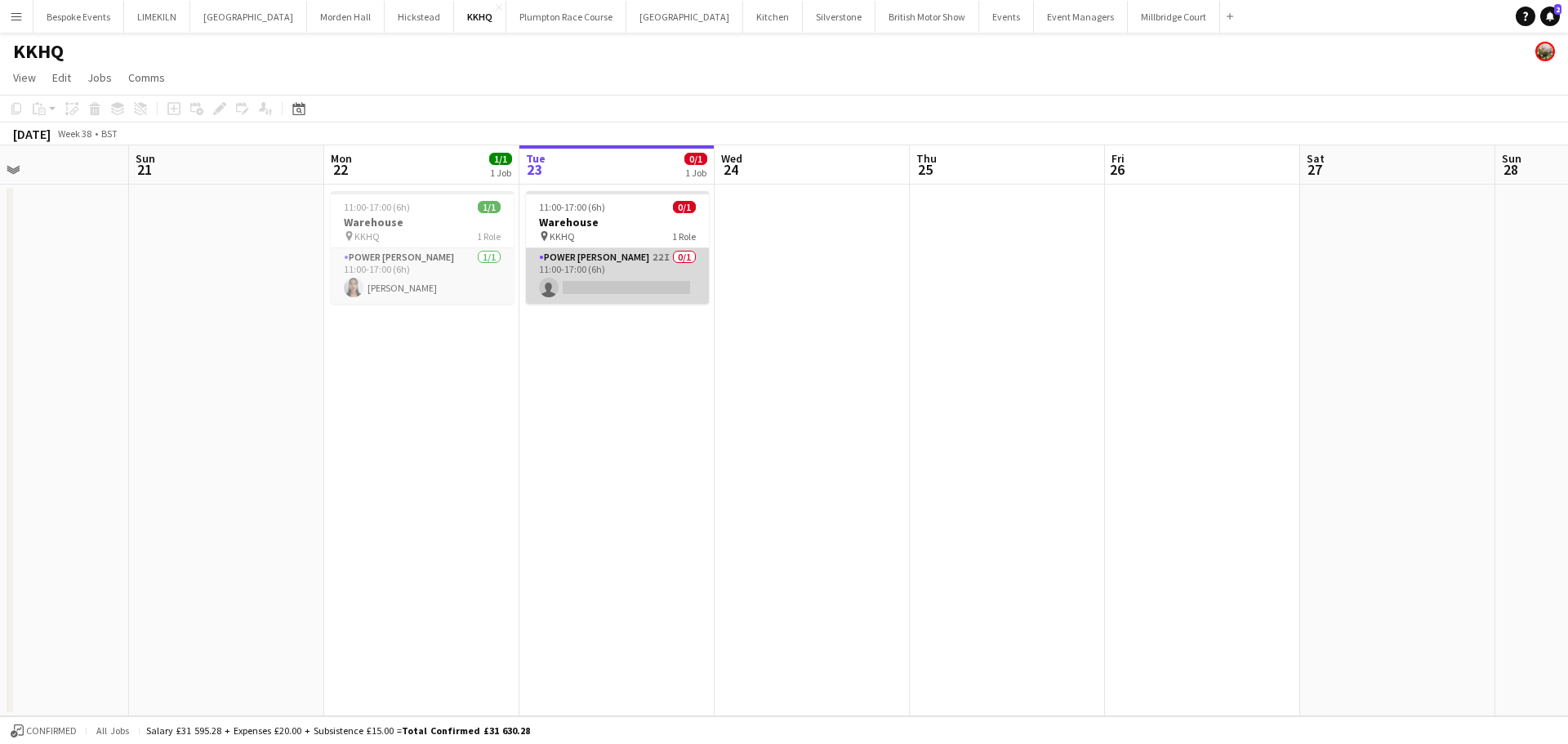
click at [622, 279] on app-card-role "Power [PERSON_NAME] 22I 0/1 11:00-17:00 (6h) single-neutral-actions" at bounding box center [617, 276] width 183 height 55
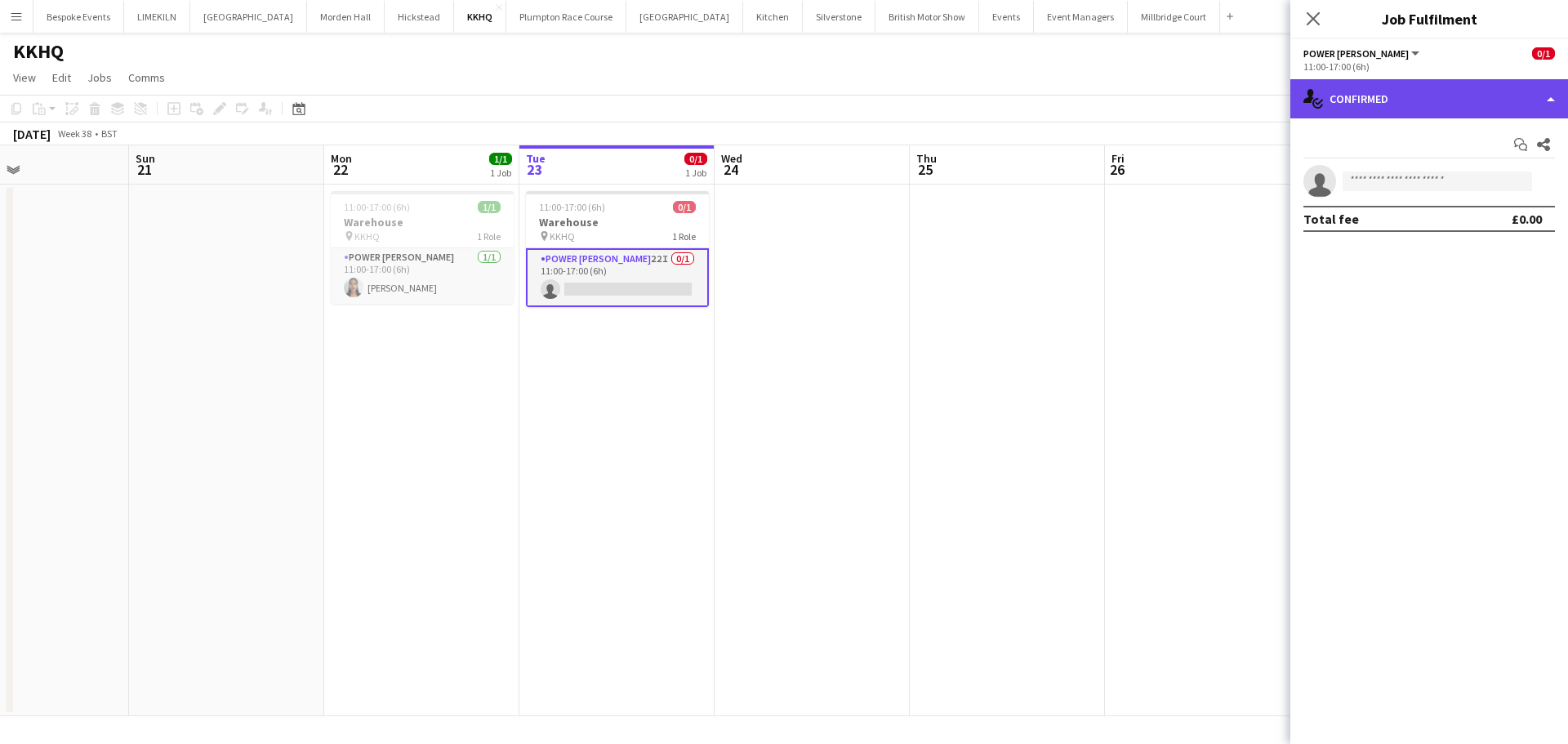
click at [1431, 92] on div "single-neutral-actions-check-2 Confirmed" at bounding box center [1428, 99] width 277 height 40
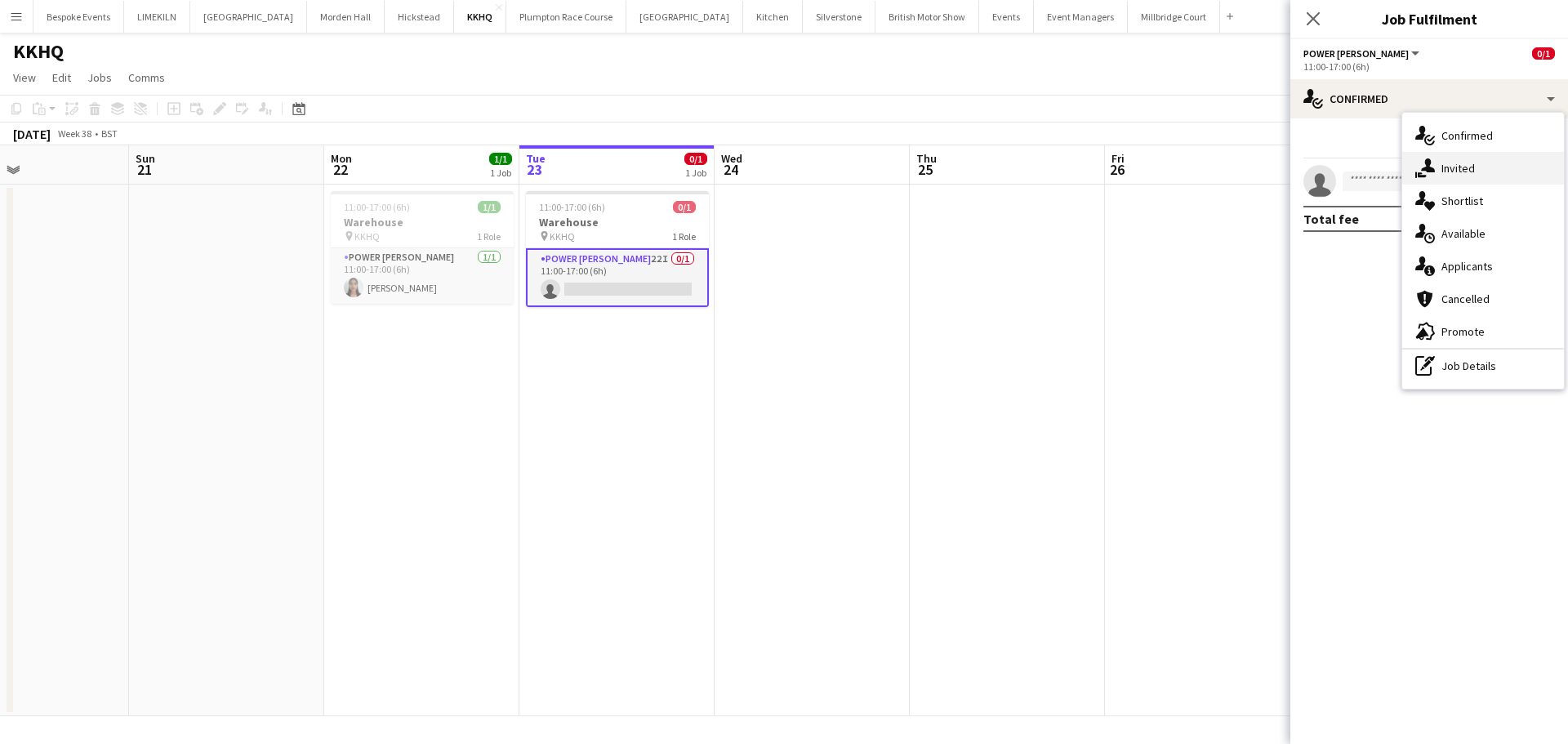
click at [1463, 166] on span "Invited" at bounding box center [1458, 168] width 33 height 15
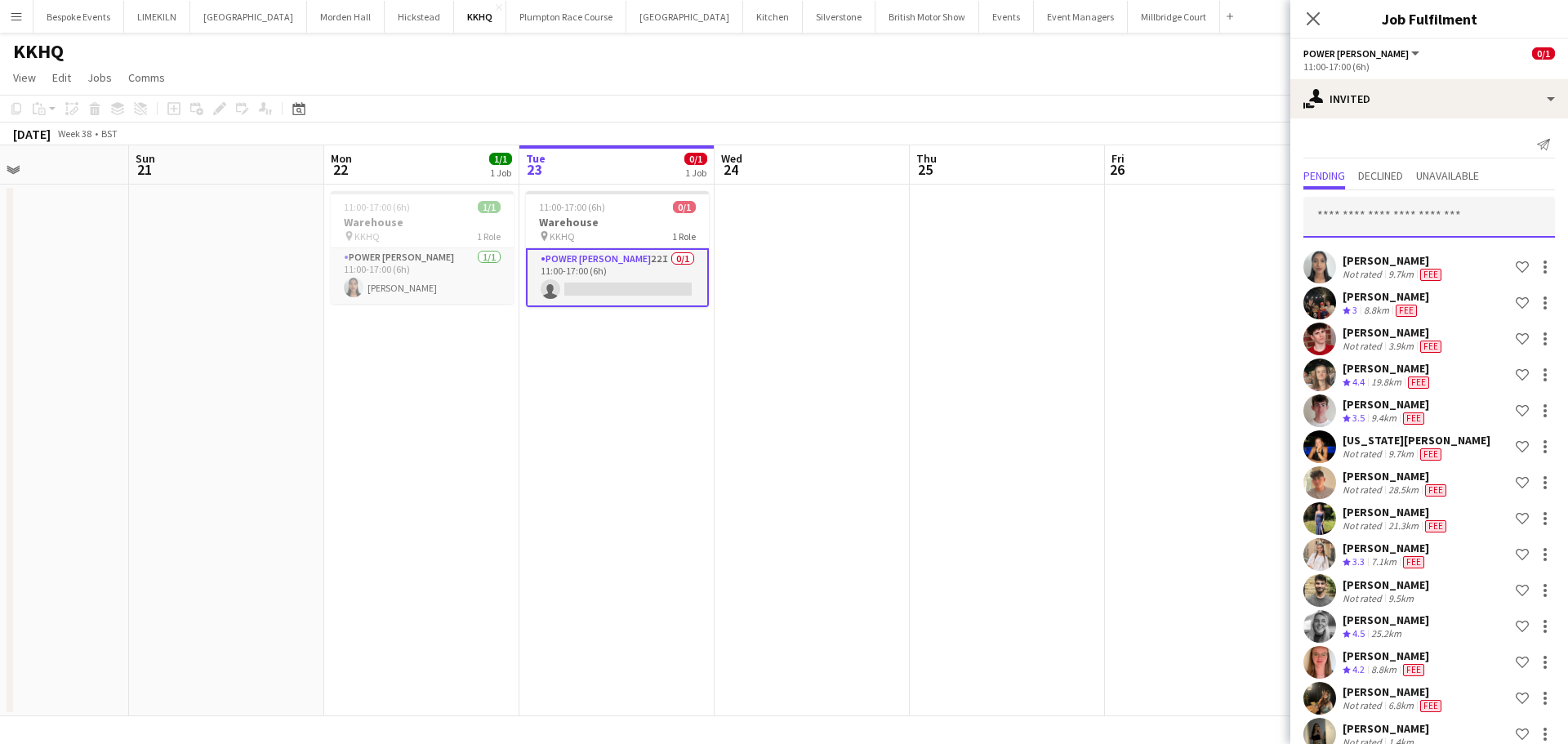
click at [1435, 217] on input "text" at bounding box center [1429, 217] width 252 height 41
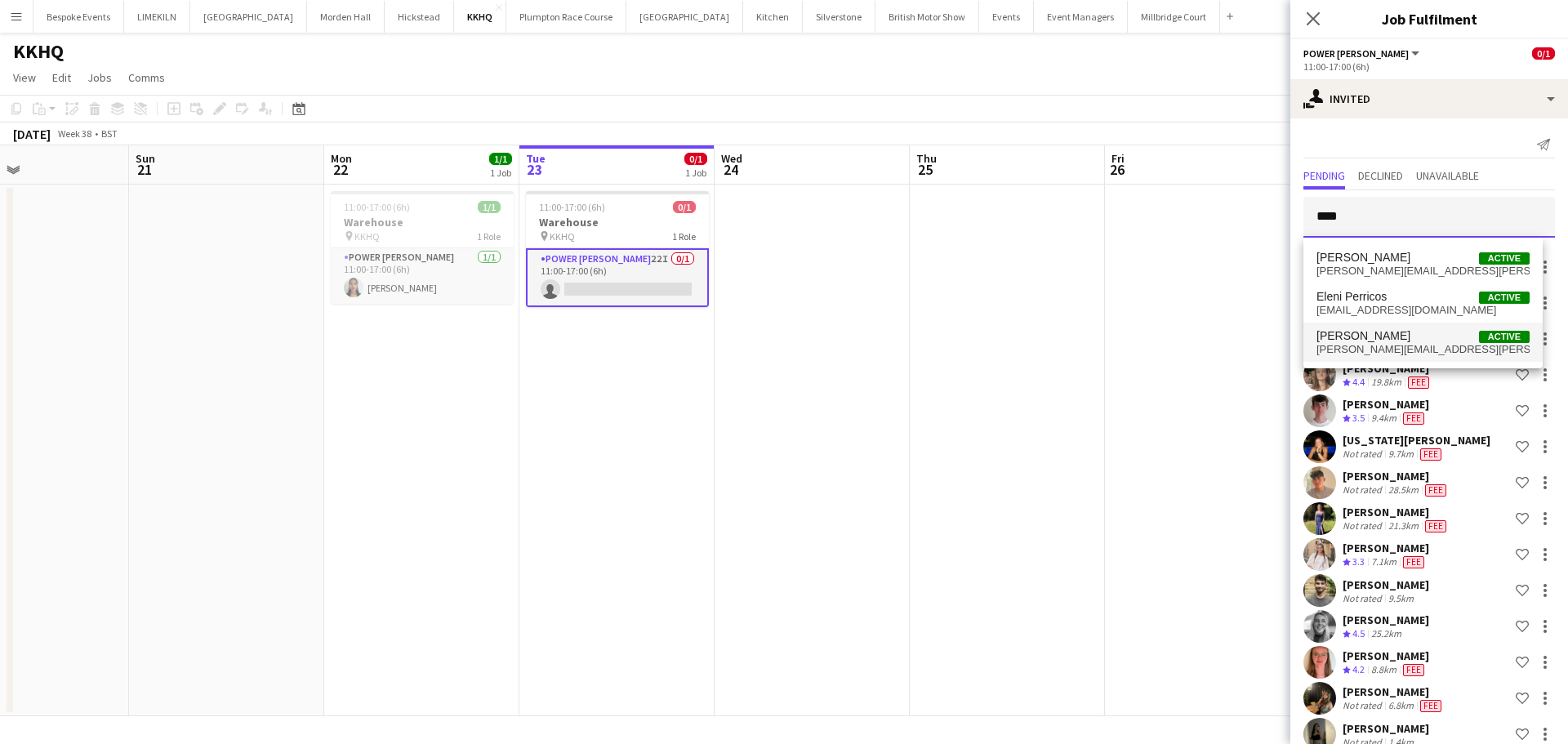
type input "****"
click at [1414, 343] on span "[PERSON_NAME][EMAIL_ADDRESS][PERSON_NAME][DOMAIN_NAME]" at bounding box center [1423, 350] width 213 height 13
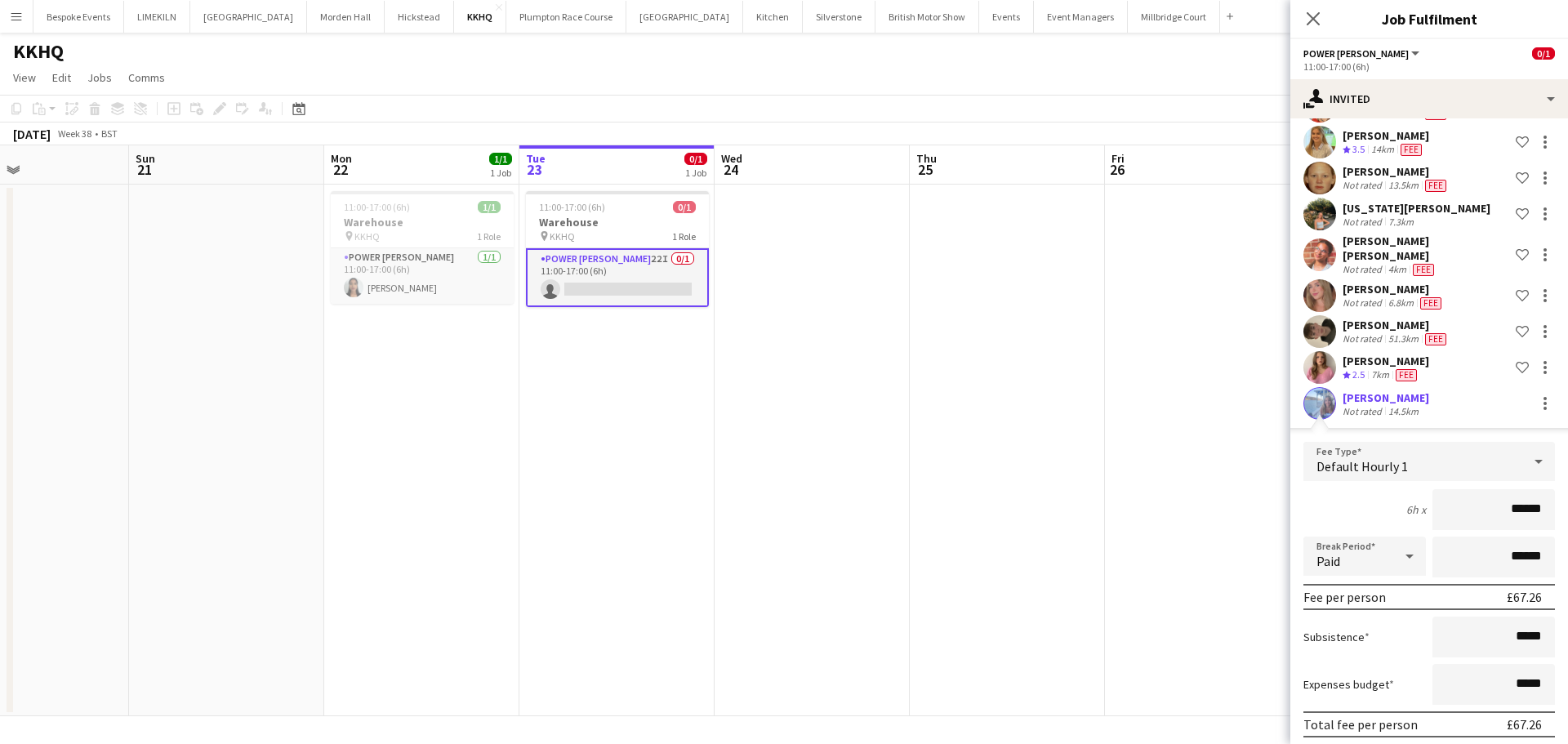
scroll to position [717, 0]
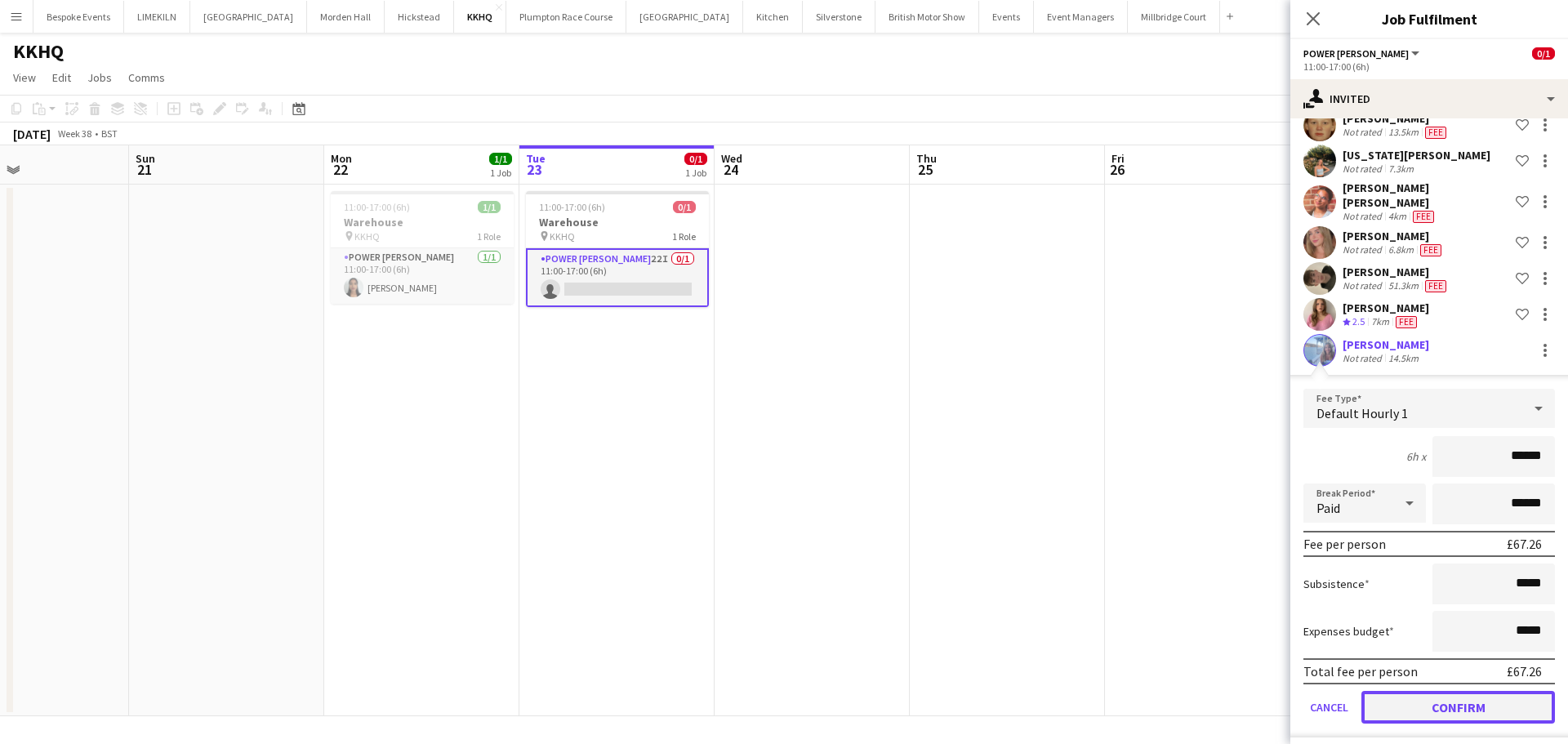
click at [1444, 696] on button "Confirm" at bounding box center [1458, 707] width 194 height 33
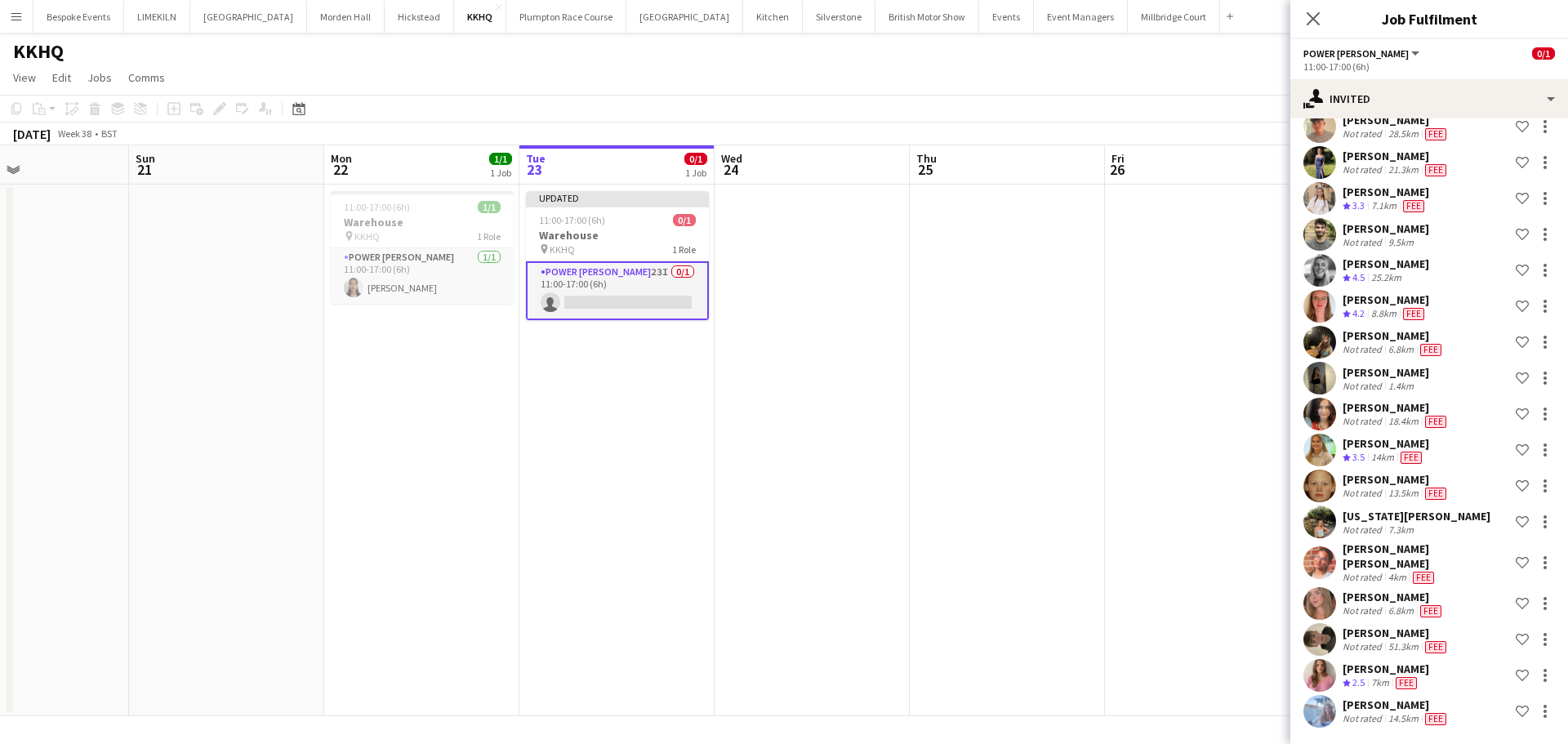
scroll to position [346, 0]
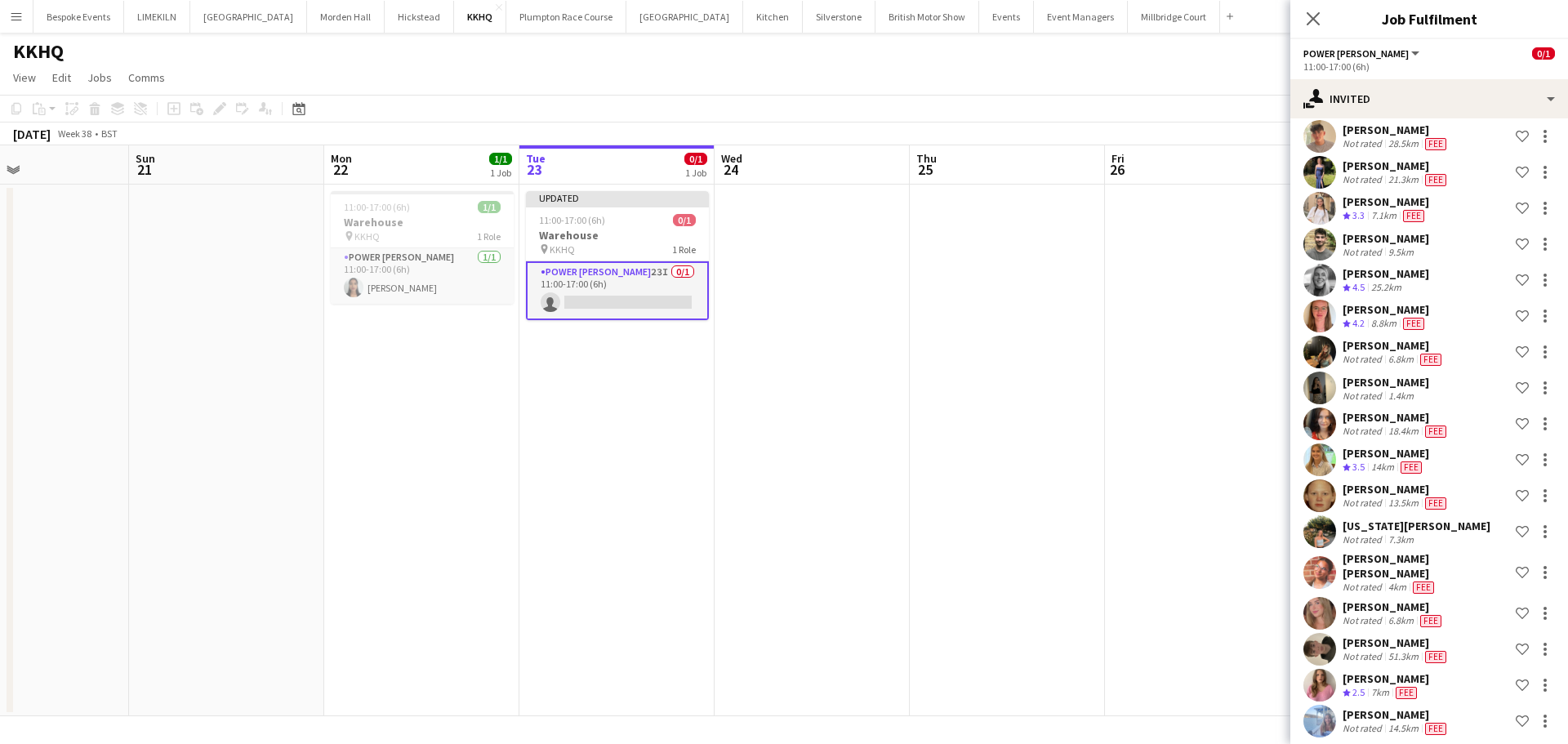
click at [1078, 285] on app-date-cell at bounding box center [1007, 451] width 195 height 532
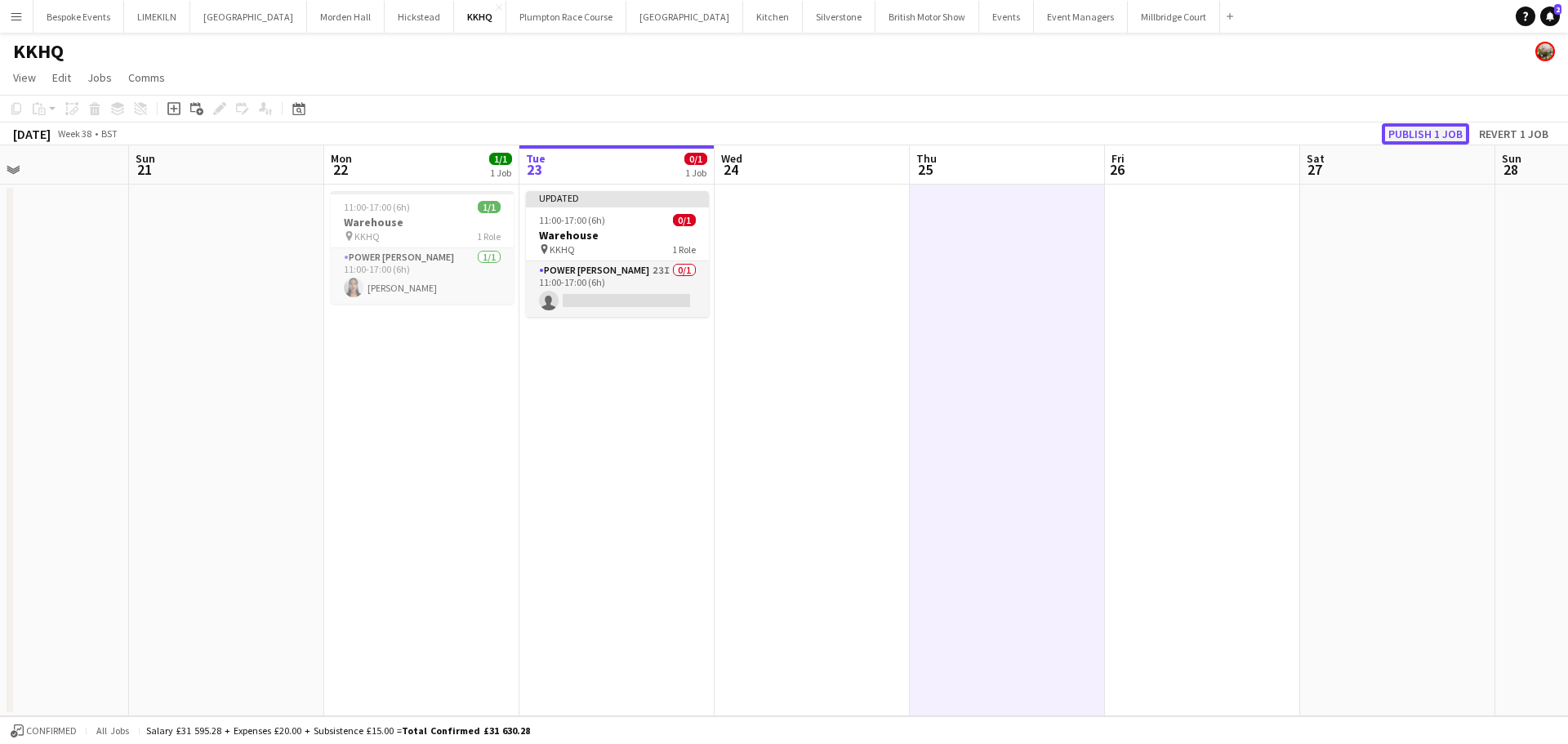
click at [1413, 135] on button "Publish 1 job" at bounding box center [1424, 134] width 87 height 21
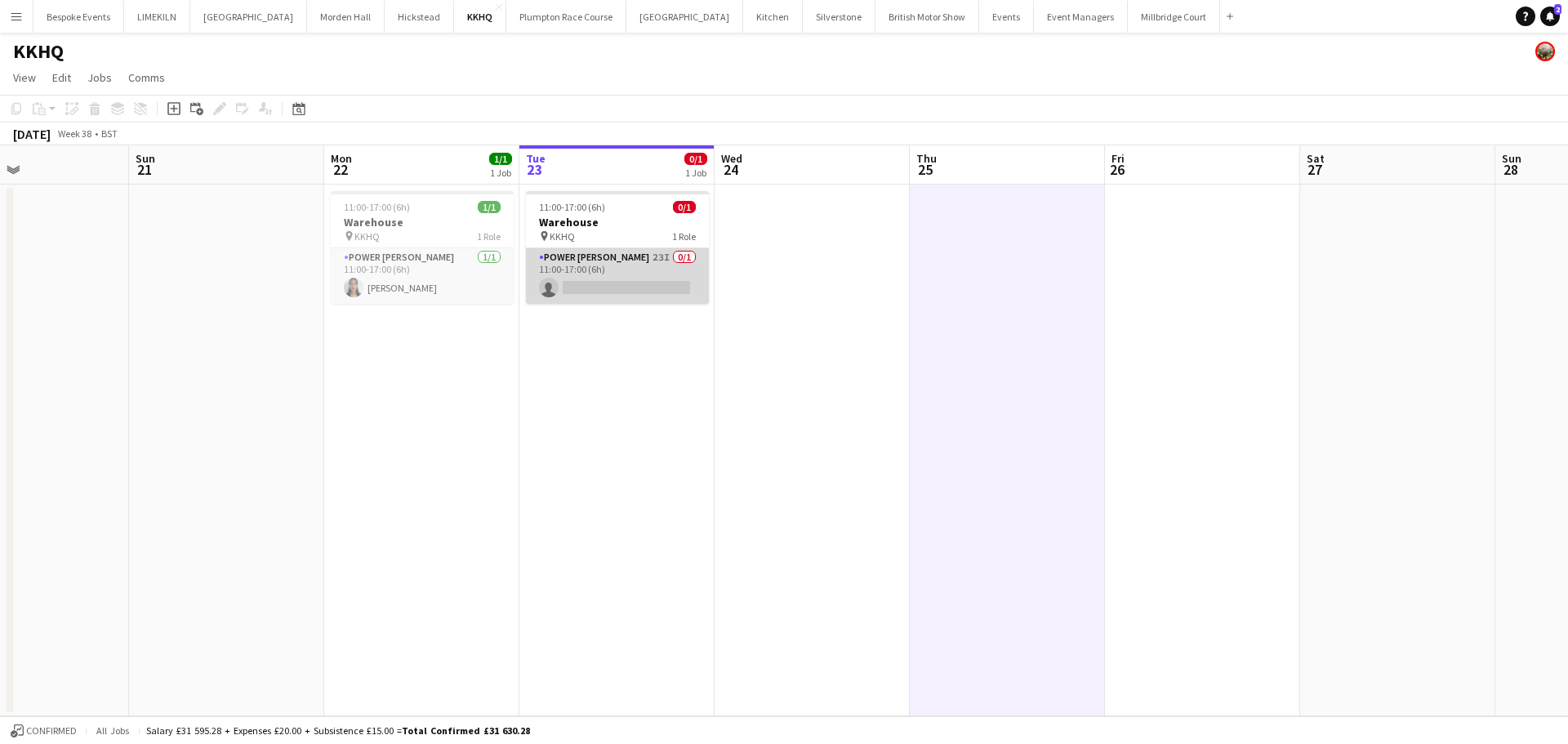
click at [637, 290] on app-card-role "Power [PERSON_NAME] 23I 0/1 11:00-17:00 (6h) single-neutral-actions" at bounding box center [617, 276] width 183 height 55
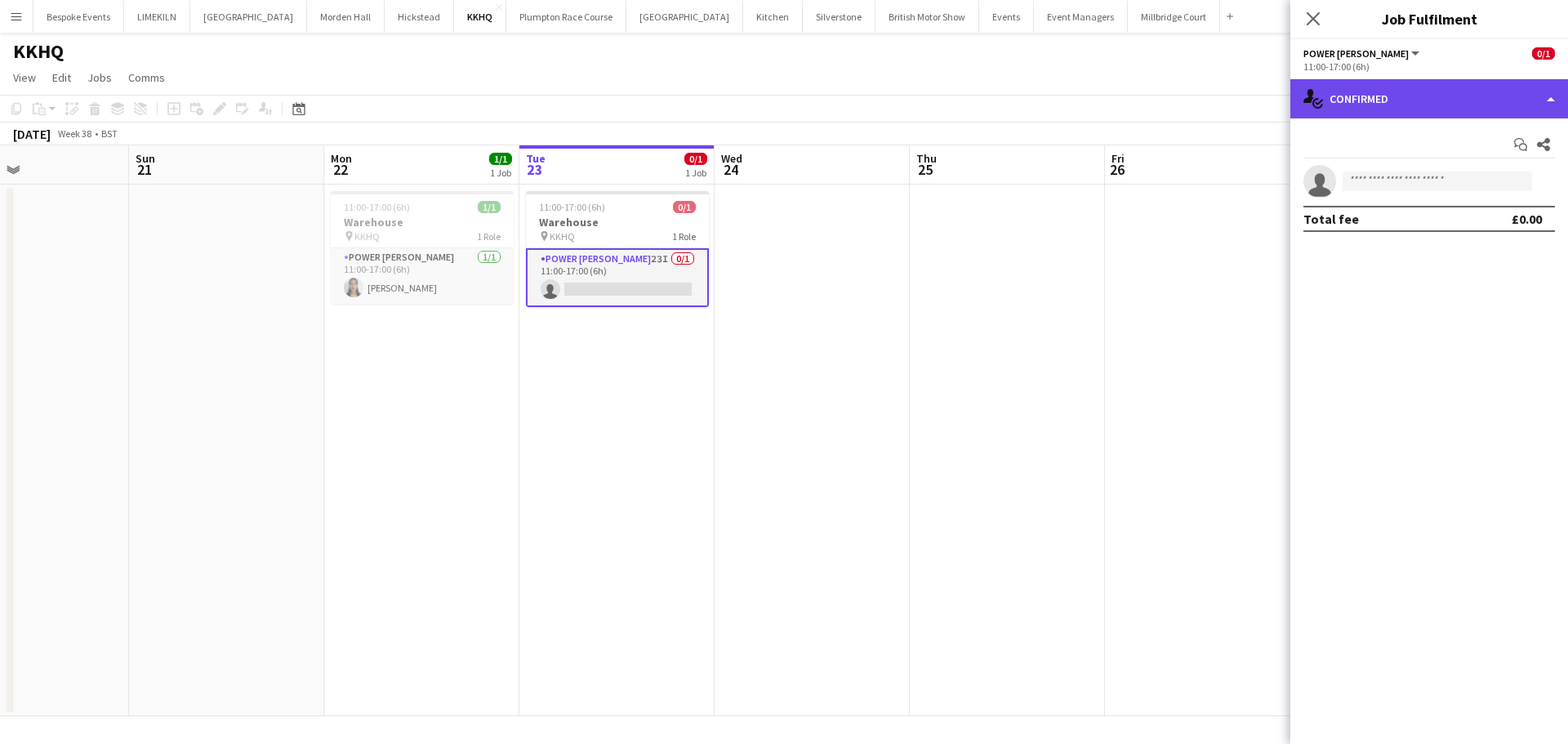
click at [1370, 113] on div "single-neutral-actions-check-2 Confirmed" at bounding box center [1428, 99] width 277 height 40
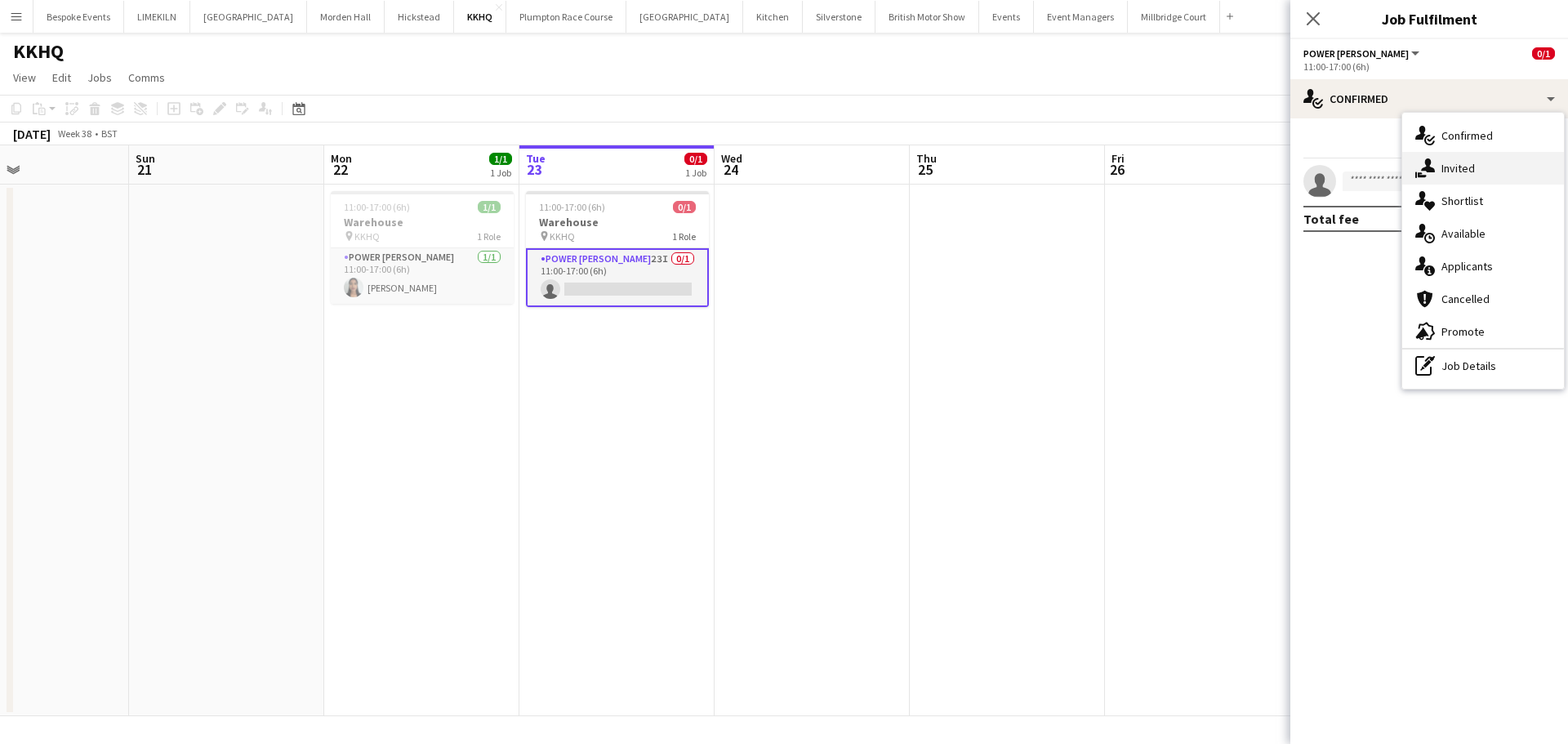
click at [1482, 173] on div "single-neutral-actions-share-1 Invited" at bounding box center [1483, 168] width 162 height 33
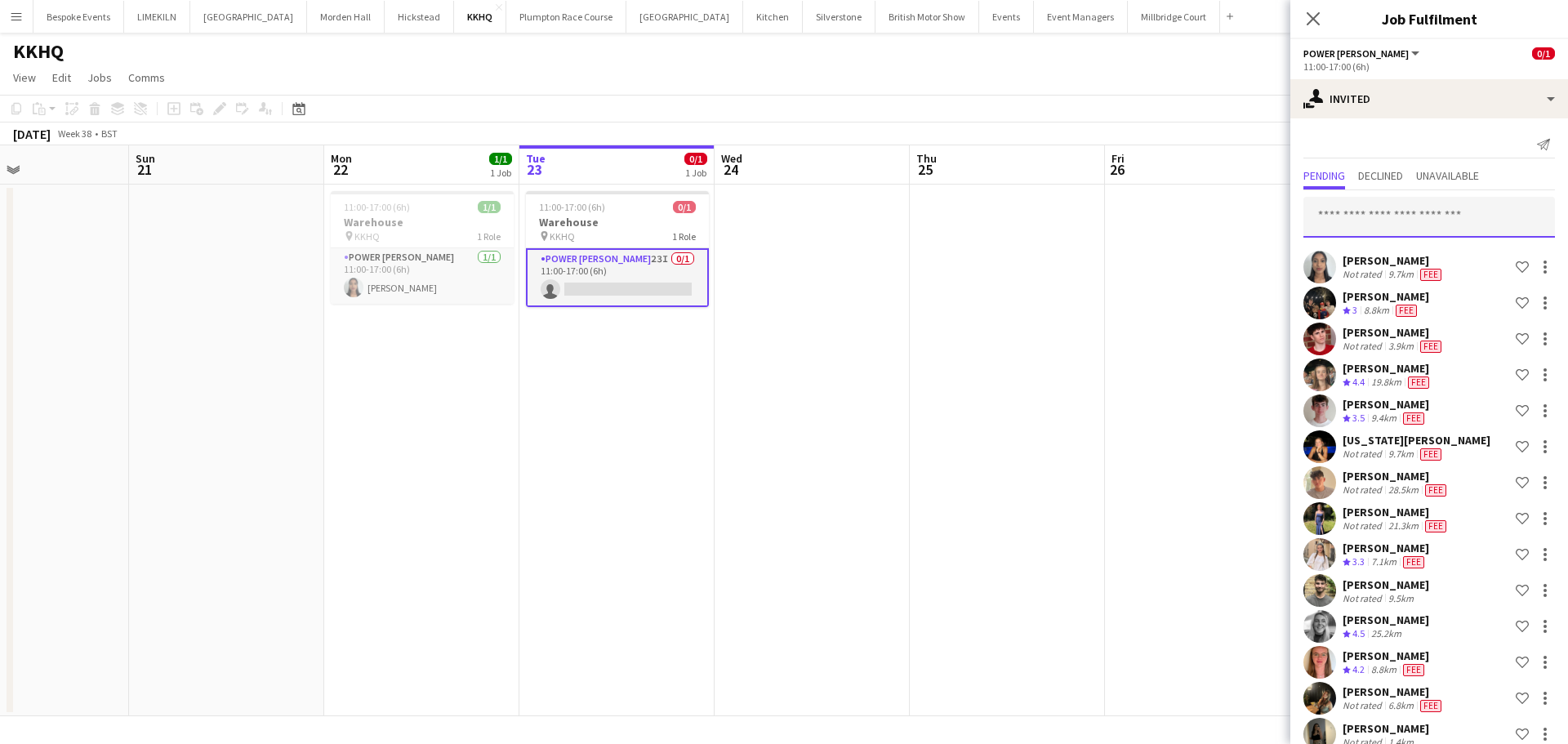
click at [1426, 223] on input "text" at bounding box center [1429, 217] width 252 height 41
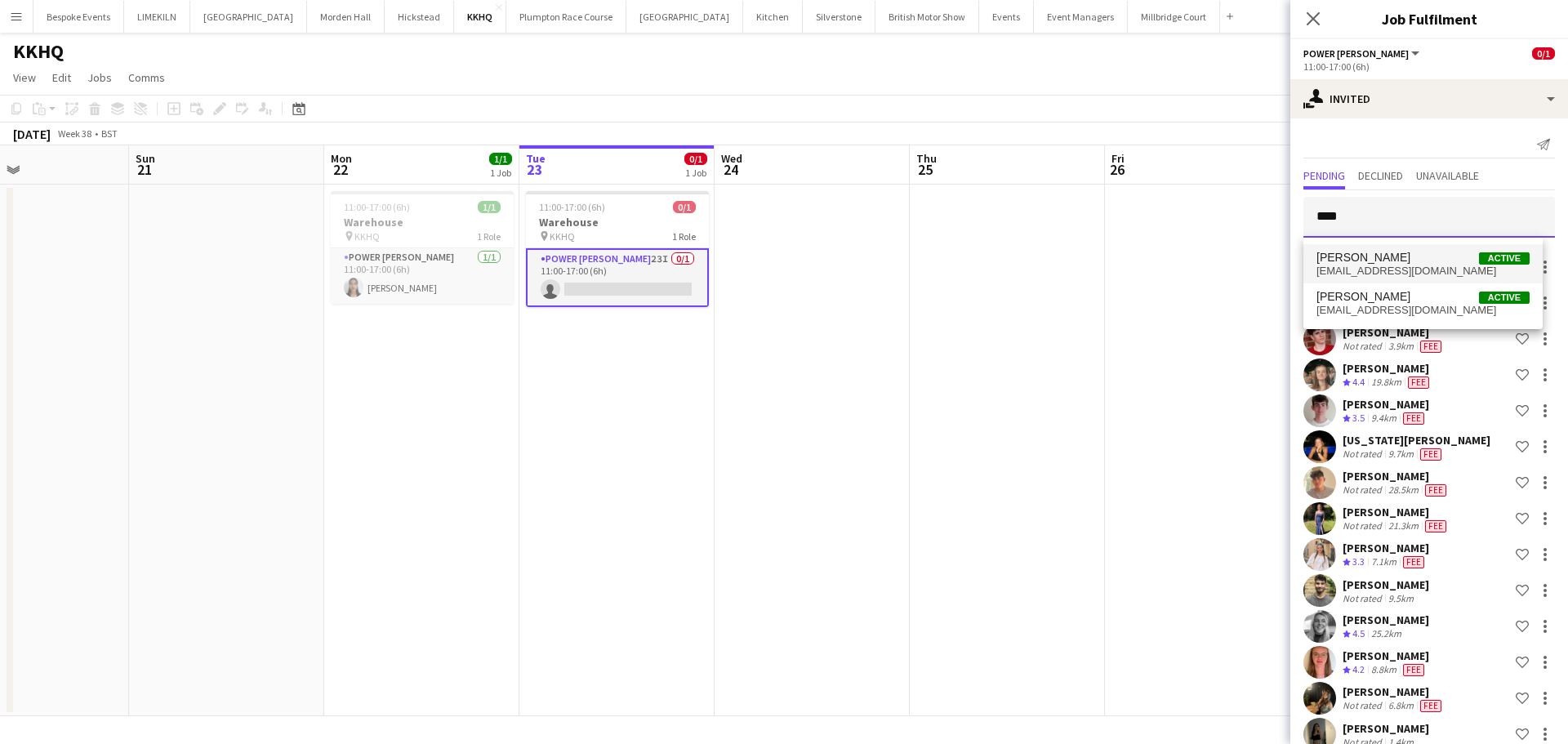
type input "****"
click at [1390, 274] on span "[EMAIL_ADDRESS][DOMAIN_NAME]" at bounding box center [1423, 271] width 213 height 13
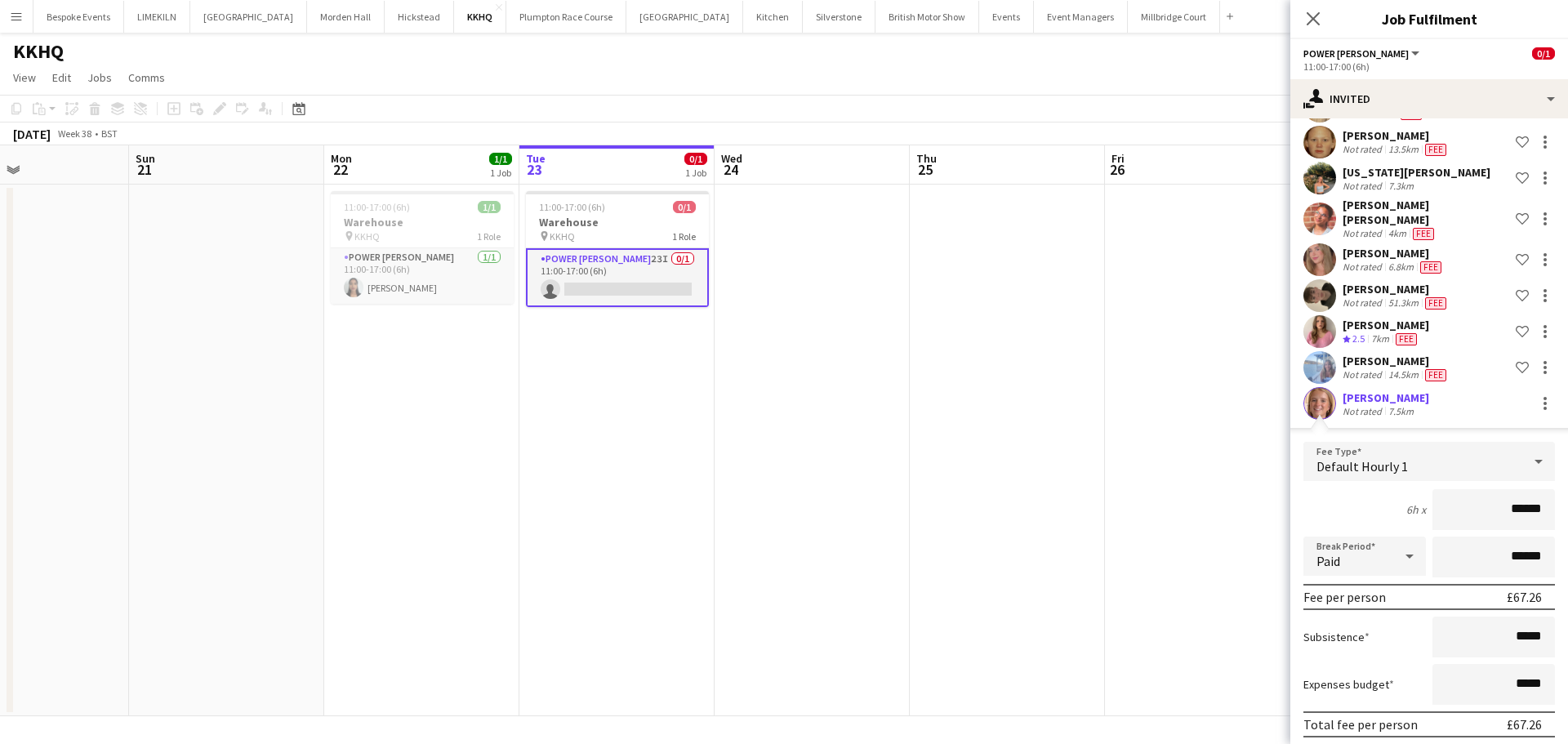
scroll to position [753, 0]
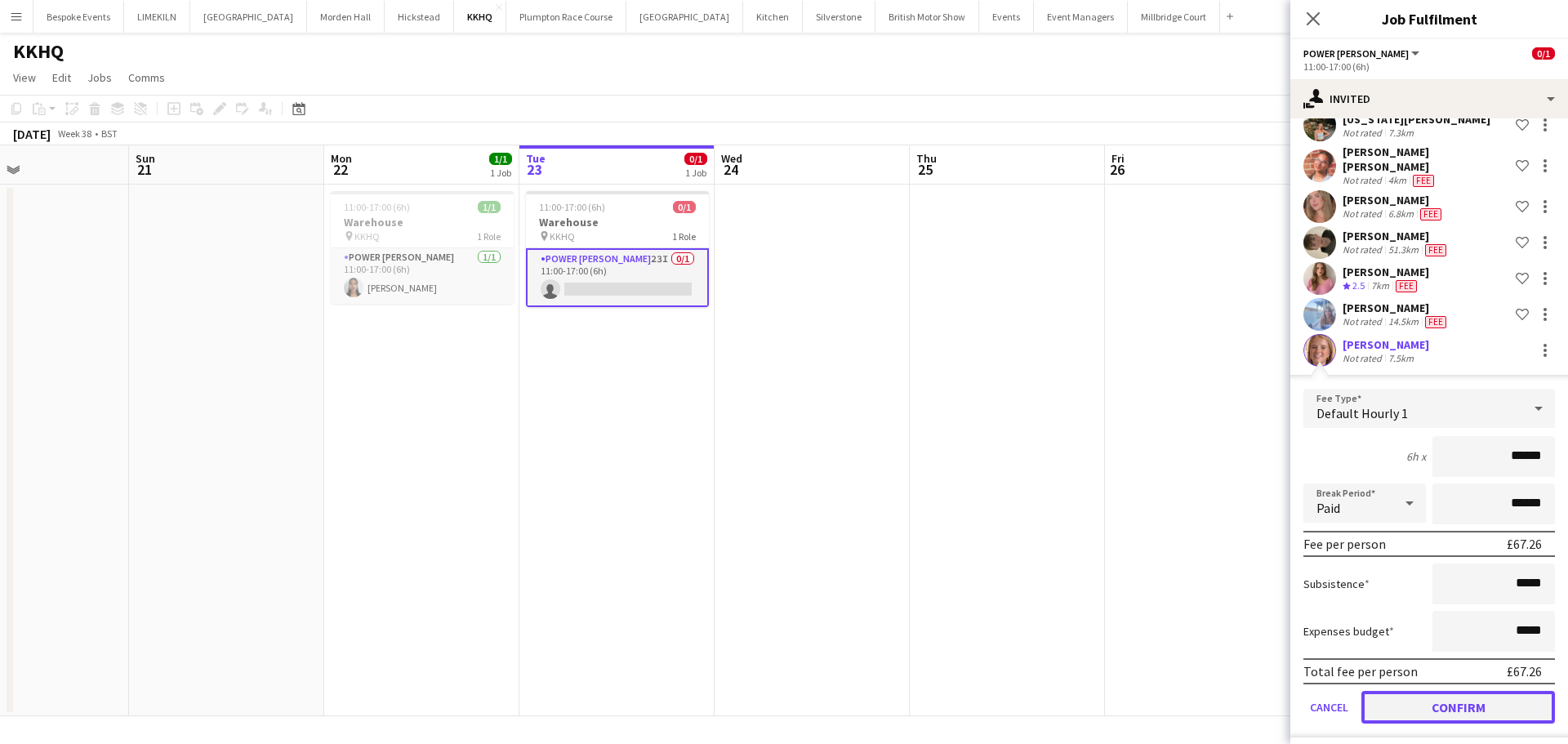
click at [1439, 693] on button "Confirm" at bounding box center [1458, 707] width 194 height 33
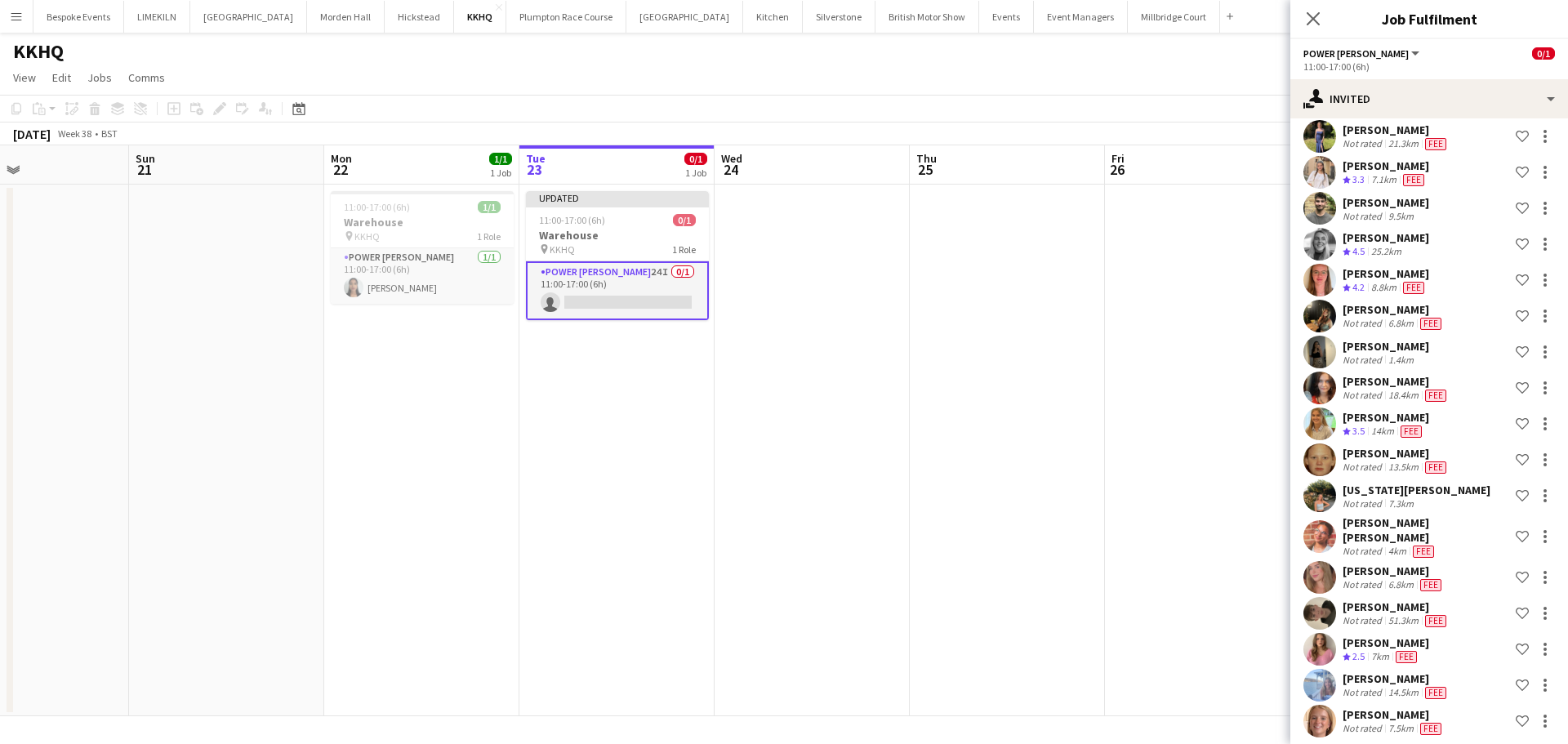
click at [1024, 437] on app-date-cell at bounding box center [1007, 451] width 195 height 532
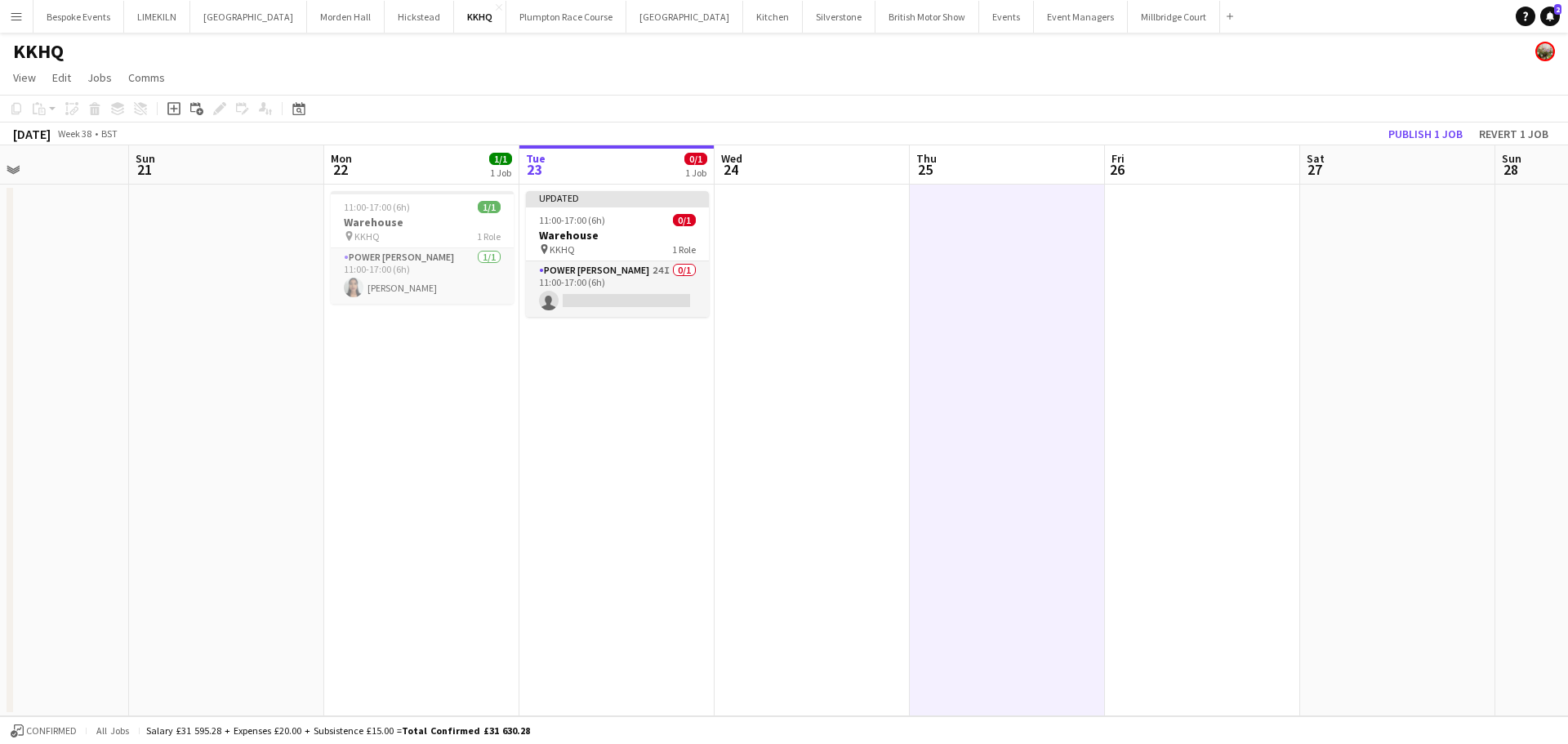
click at [1433, 119] on app-toolbar "Copy Paste Paste Ctrl+V Paste with crew Ctrl+Shift+V Paste linked Job [GEOGRAPH…" at bounding box center [784, 109] width 1568 height 28
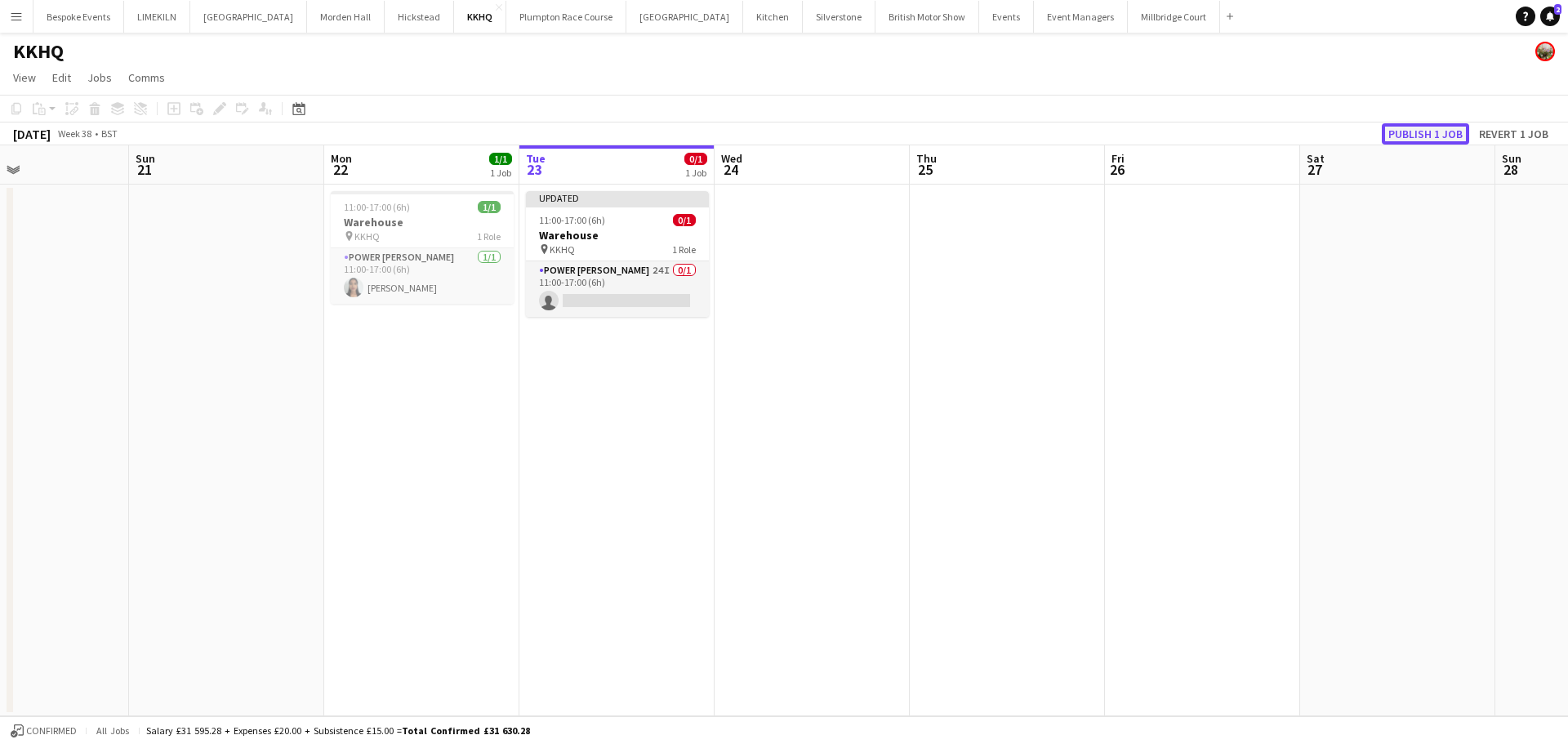
click at [1439, 136] on button "Publish 1 job" at bounding box center [1424, 134] width 87 height 21
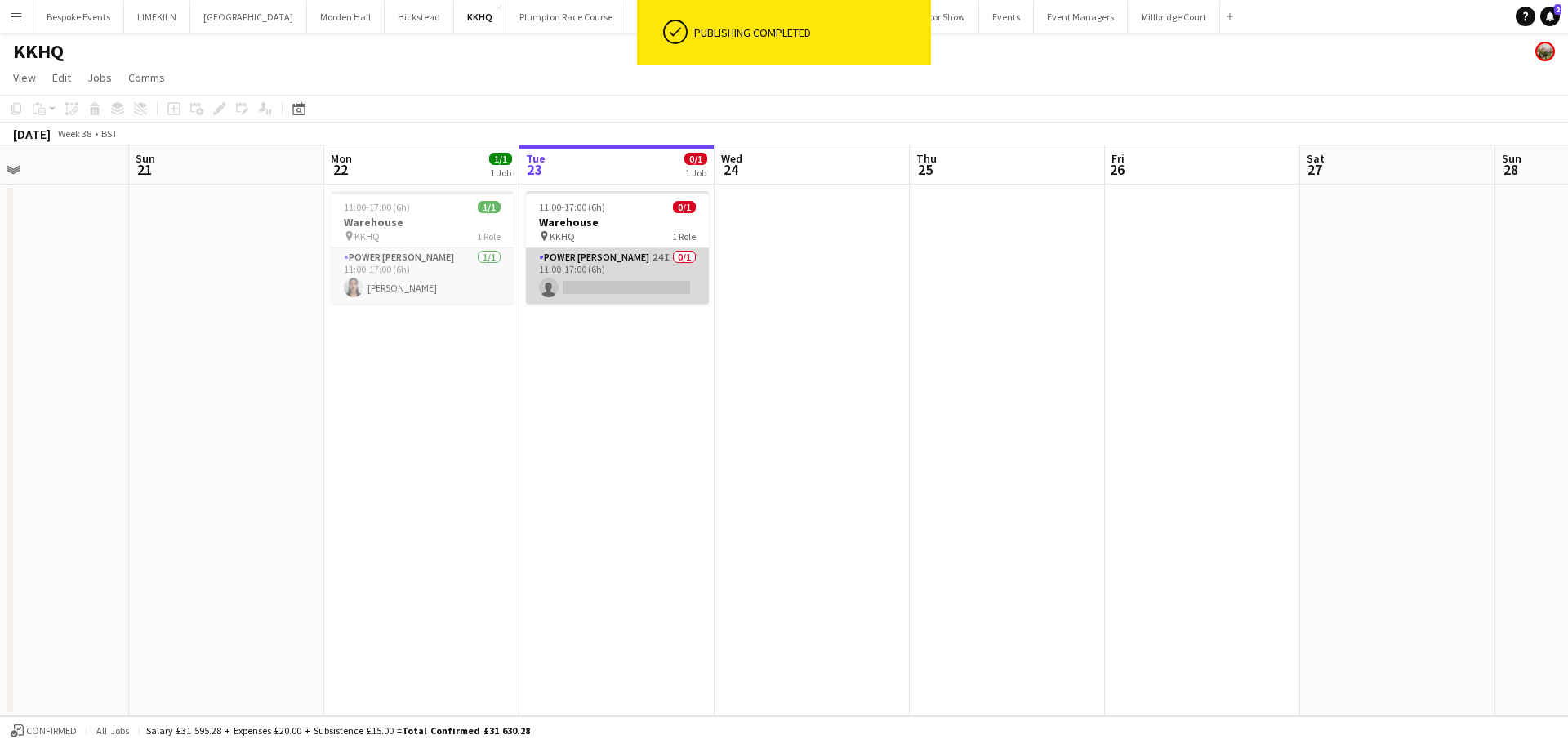
click at [672, 301] on app-card-role "Power [PERSON_NAME] 24I 0/1 11:00-17:00 (6h) single-neutral-actions" at bounding box center [617, 276] width 183 height 55
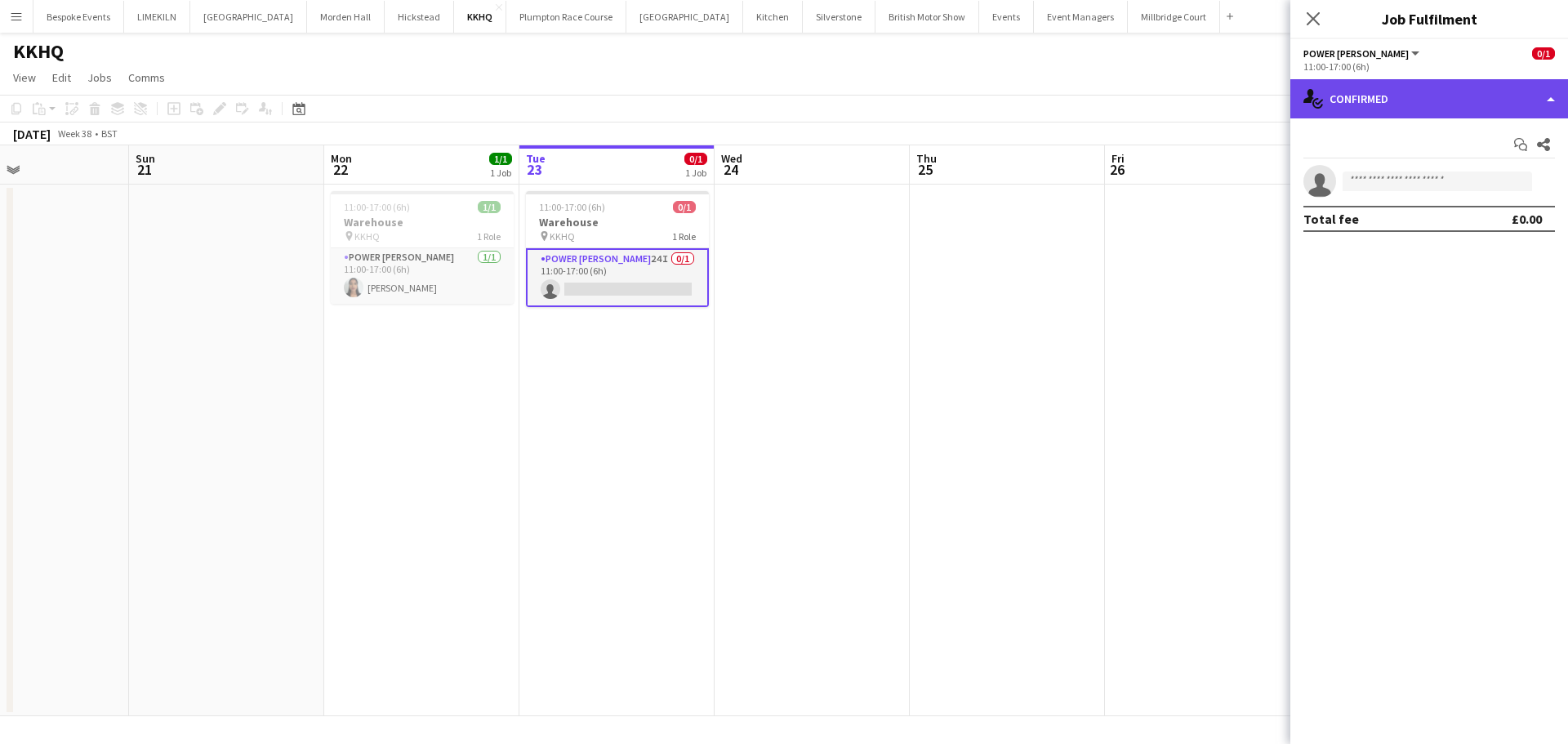
click at [1418, 102] on div "single-neutral-actions-check-2 Confirmed" at bounding box center [1428, 99] width 277 height 40
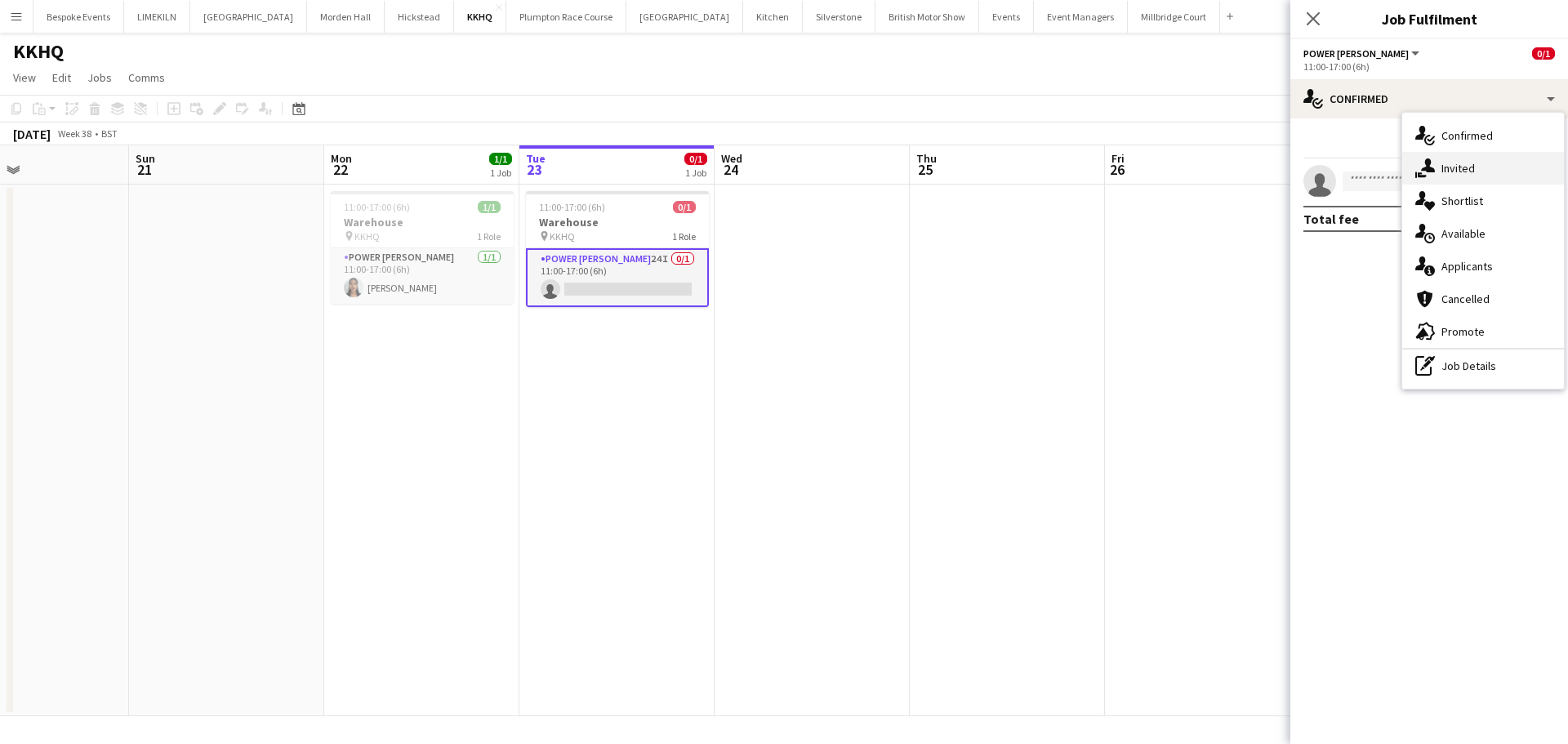
click at [1467, 159] on div "single-neutral-actions-share-1 Invited" at bounding box center [1483, 168] width 162 height 33
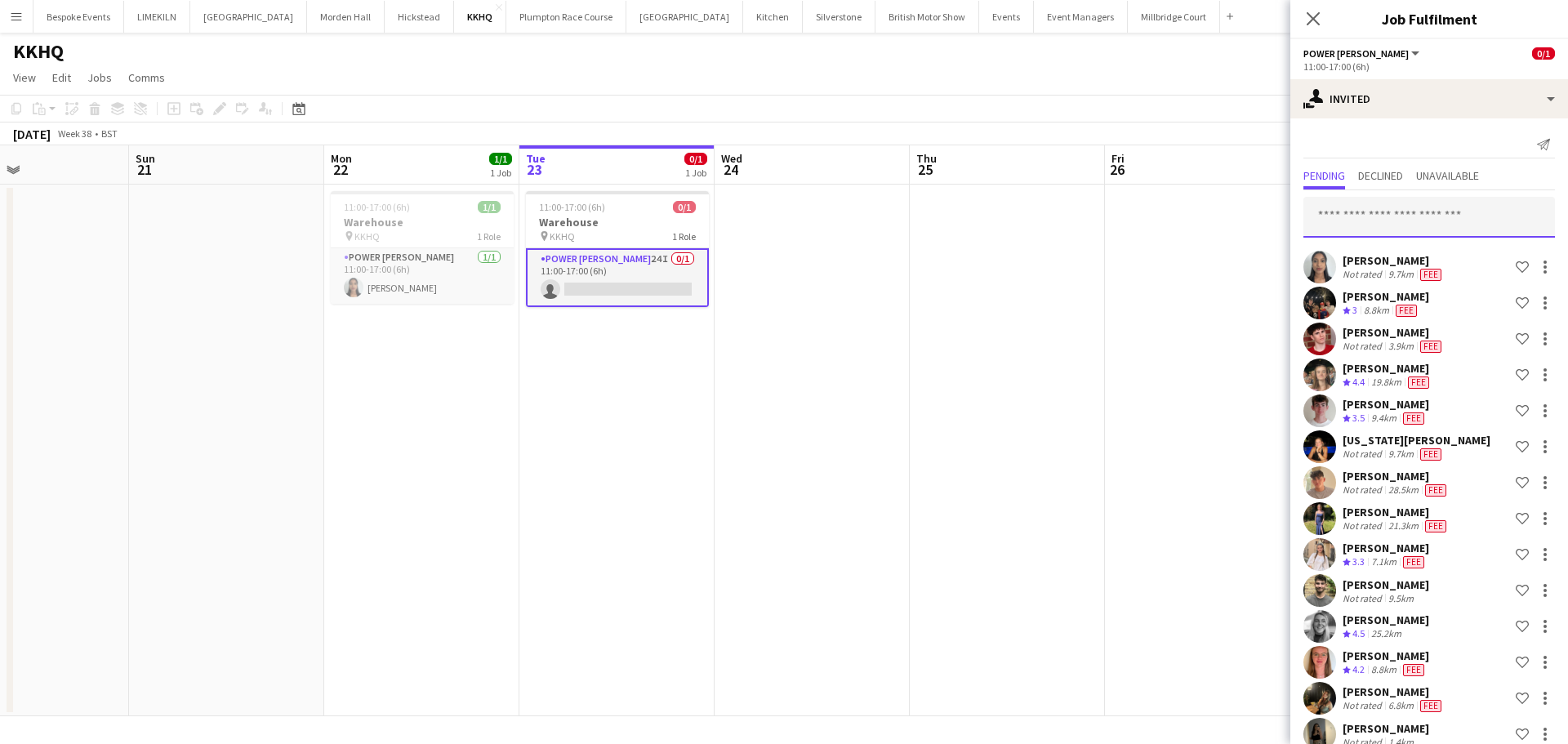
click at [1394, 214] on input "text" at bounding box center [1429, 217] width 252 height 41
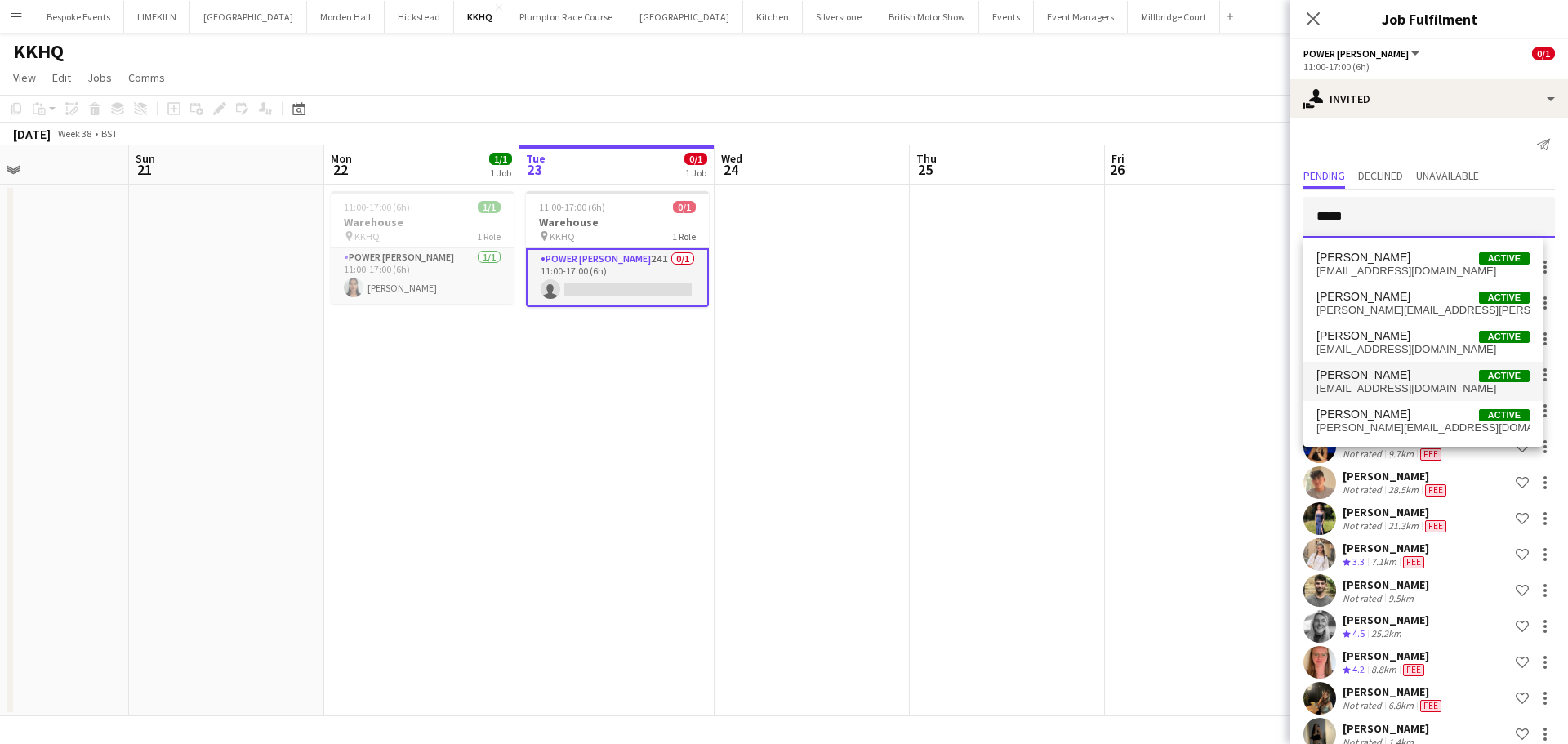
type input "*****"
click at [1419, 384] on span "[EMAIL_ADDRESS][DOMAIN_NAME]" at bounding box center [1423, 388] width 213 height 13
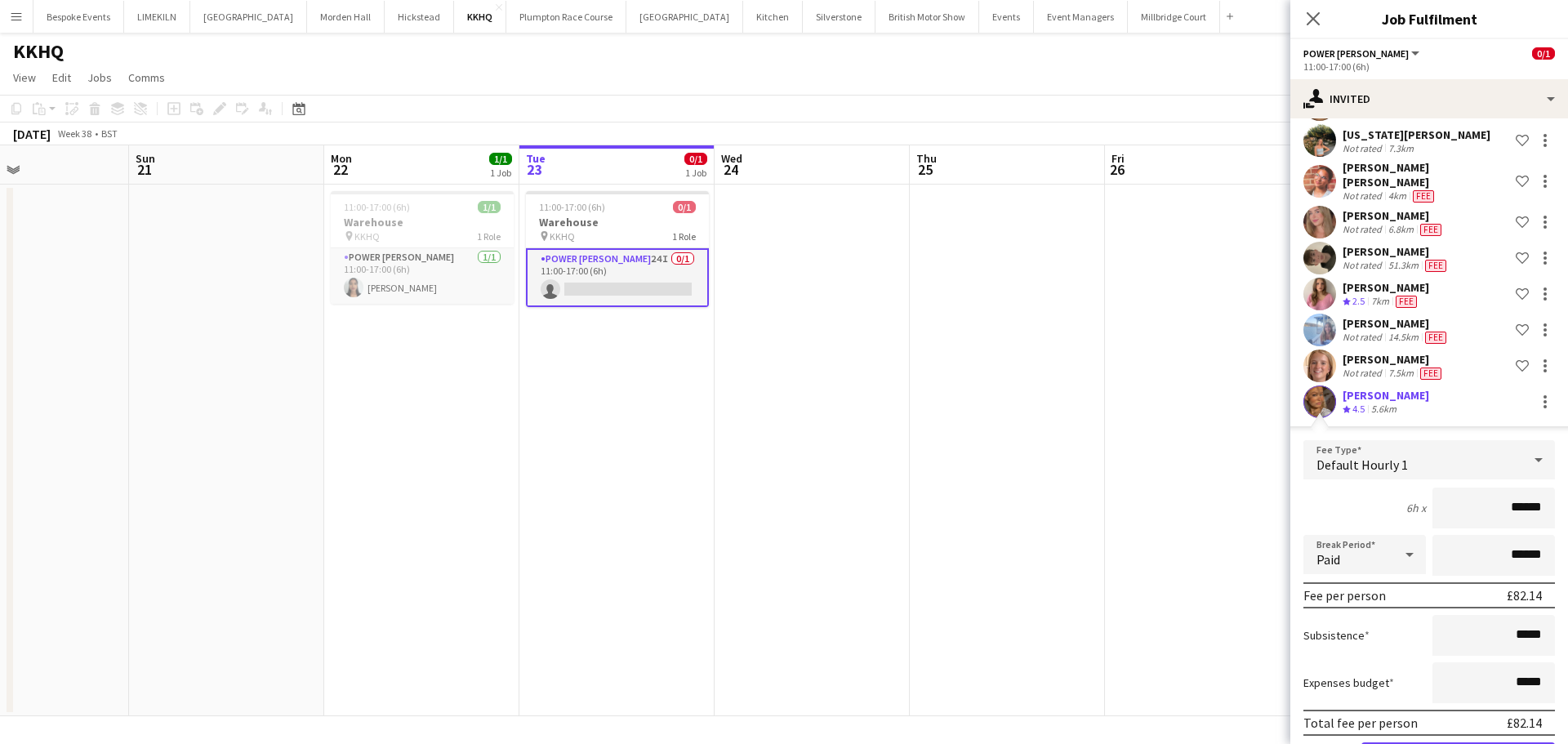
scroll to position [789, 0]
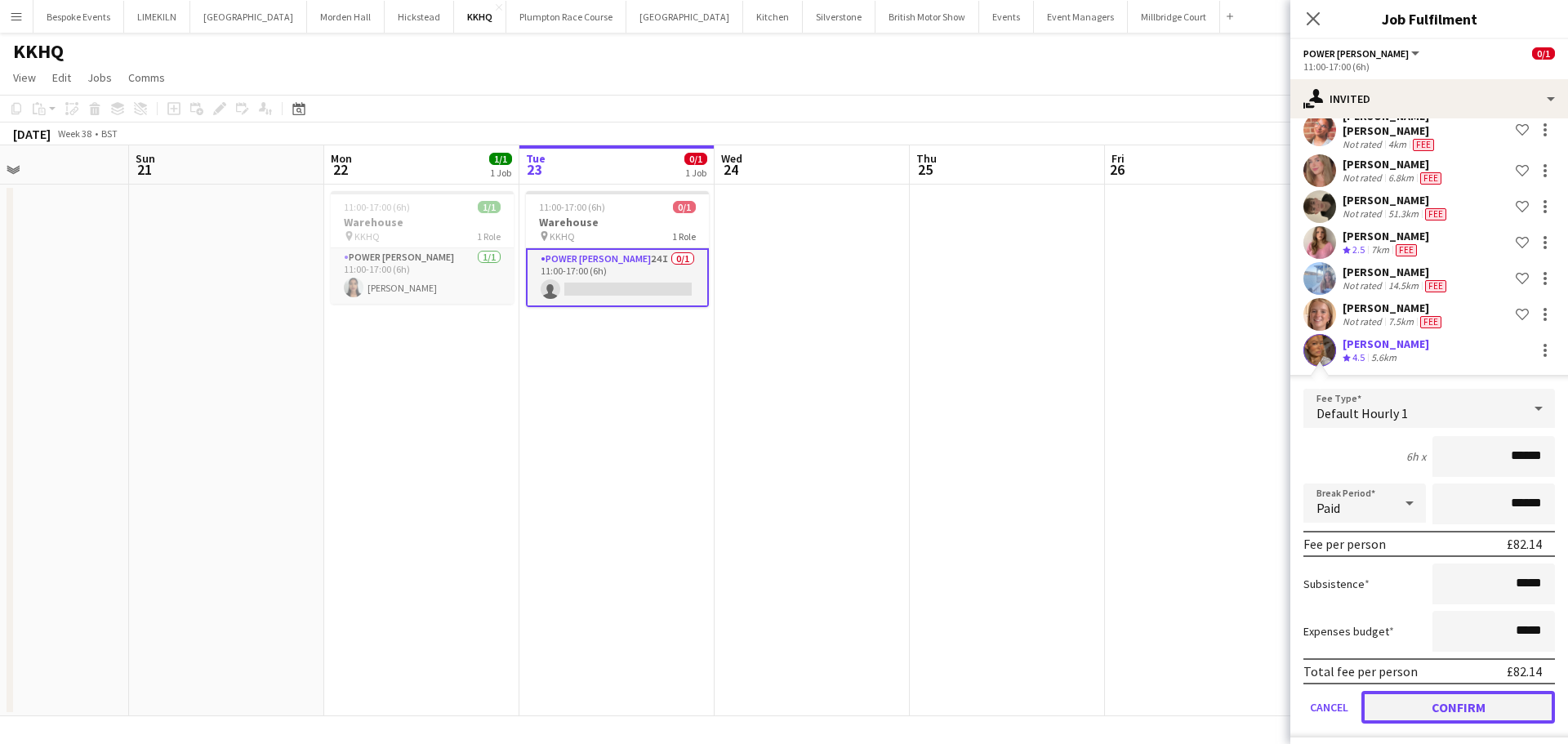
click at [1414, 699] on button "Confirm" at bounding box center [1458, 707] width 194 height 33
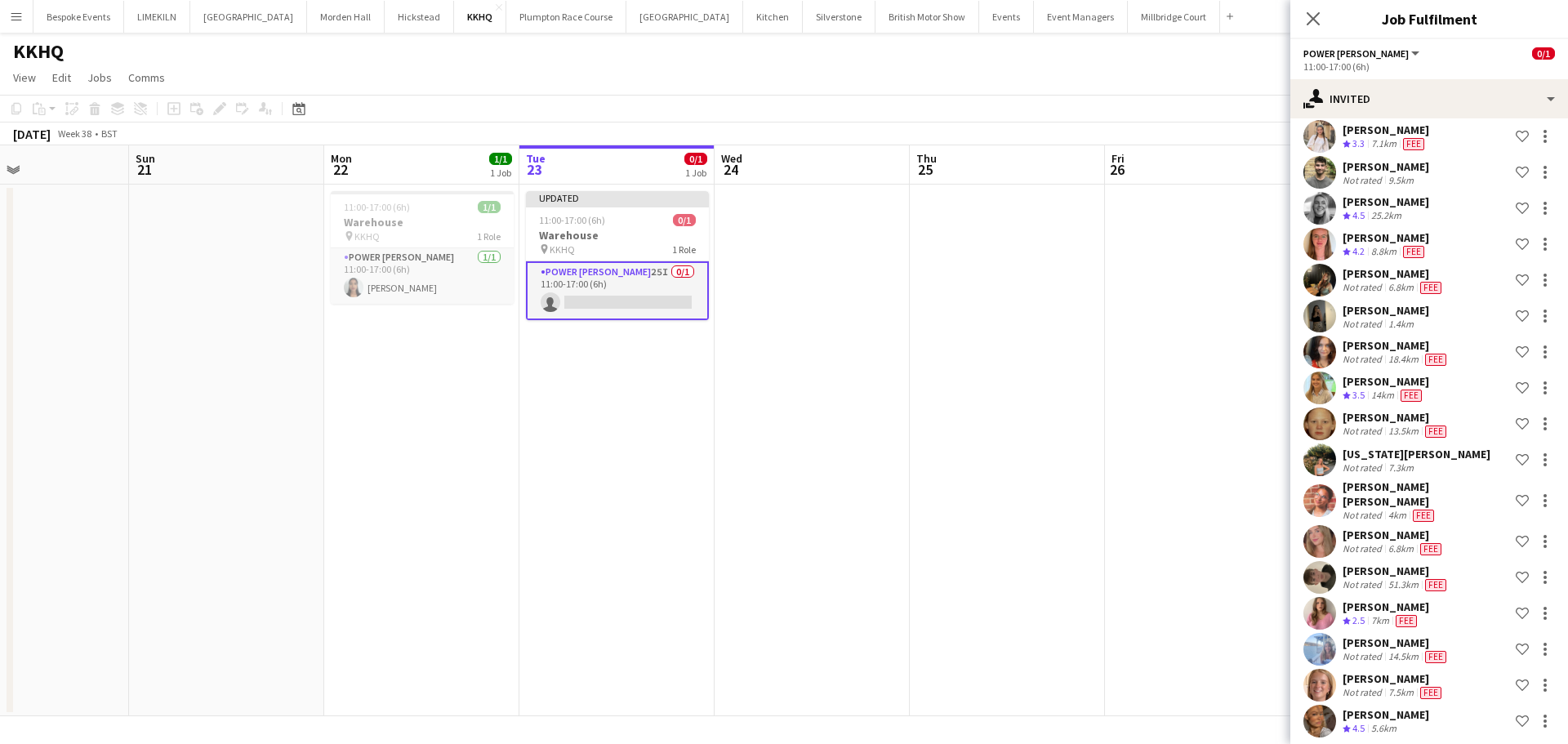
click at [1059, 239] on app-date-cell at bounding box center [1007, 451] width 195 height 532
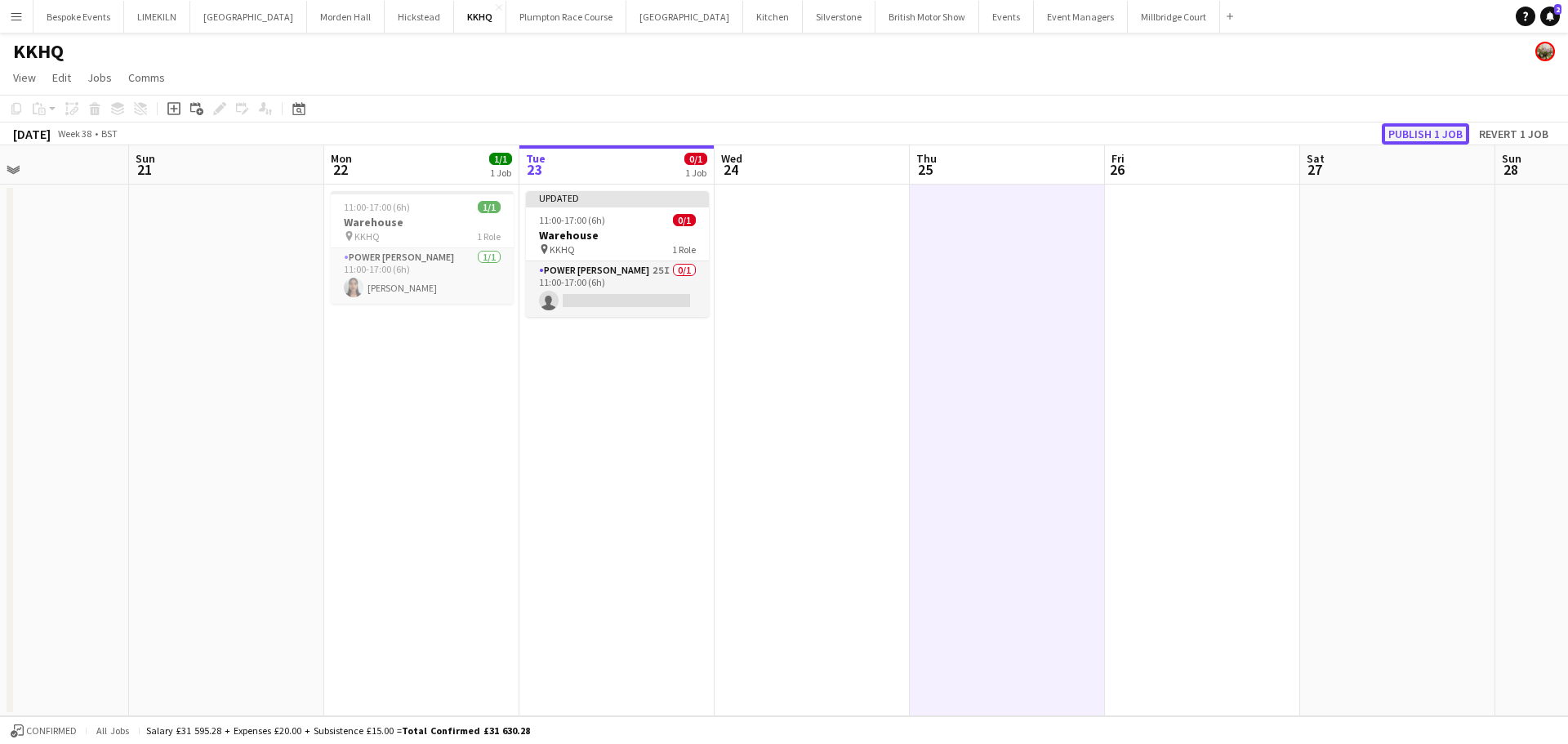
click at [1424, 142] on button "Publish 1 job" at bounding box center [1424, 134] width 87 height 21
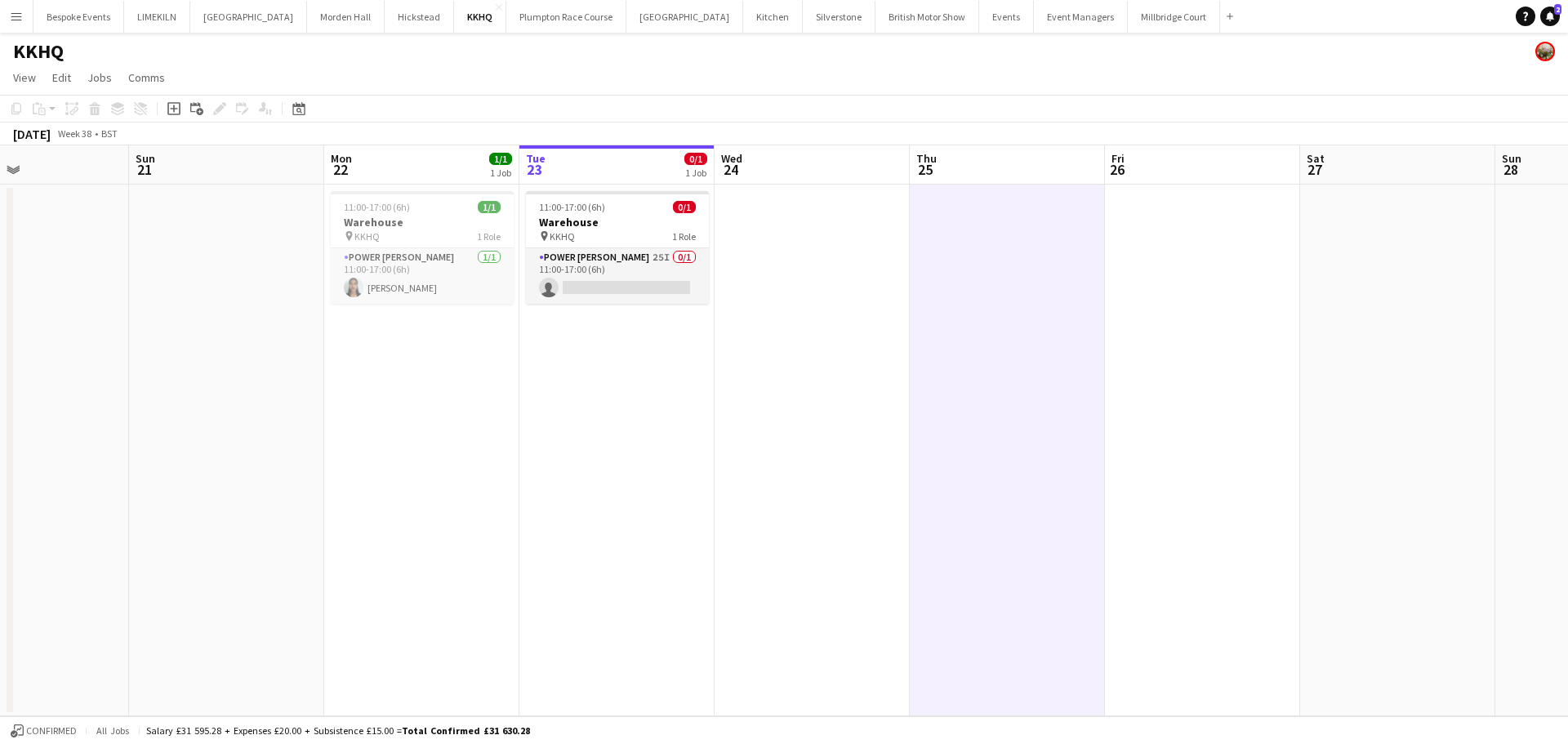
drag, startPoint x: 640, startPoint y: 278, endPoint x: 1196, endPoint y: 168, distance: 566.8
click at [640, 278] on app-card-role "Power [PERSON_NAME] 25I 0/1 11:00-17:00 (6h) single-neutral-actions" at bounding box center [617, 276] width 183 height 55
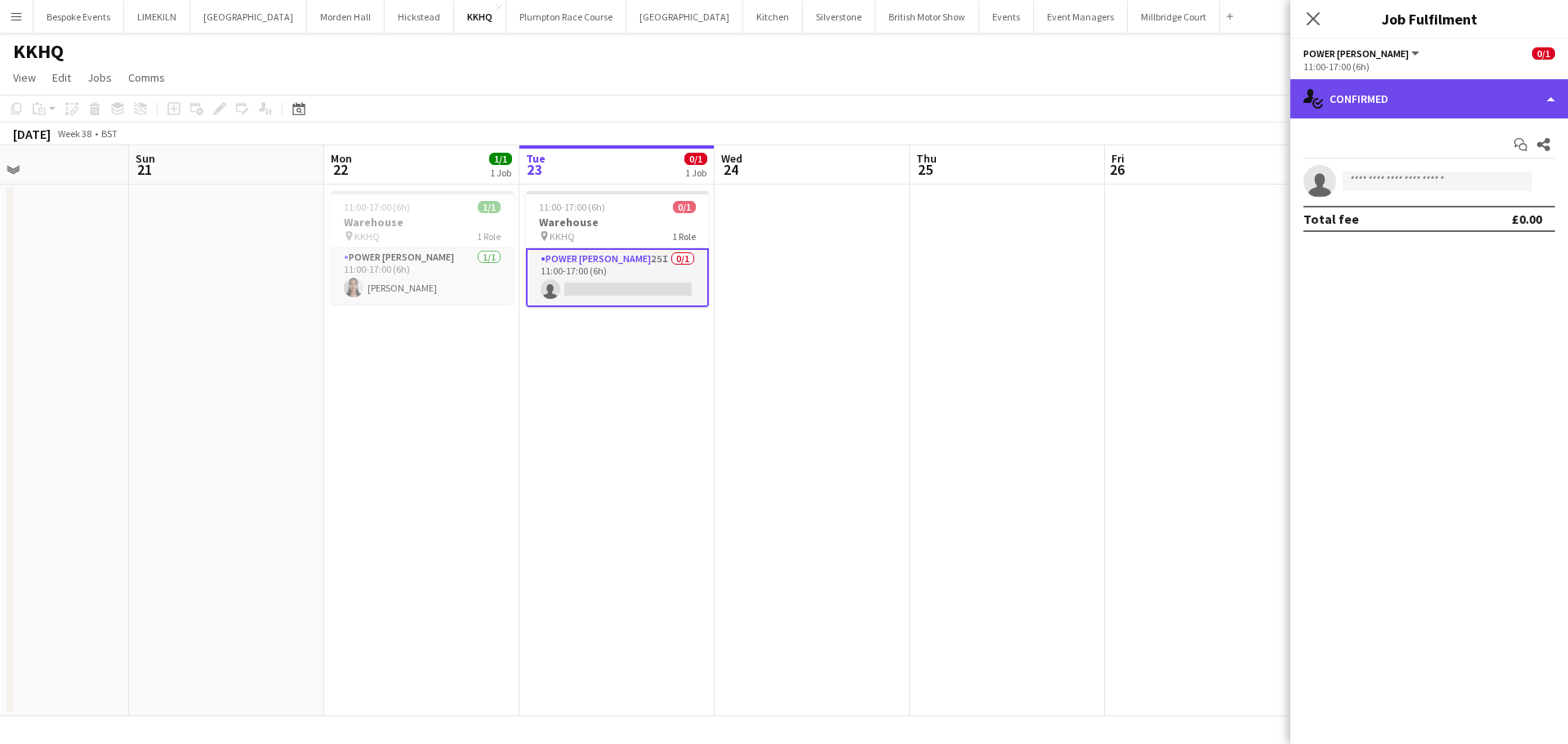
click at [1514, 92] on div "single-neutral-actions-check-2 Confirmed" at bounding box center [1428, 99] width 277 height 40
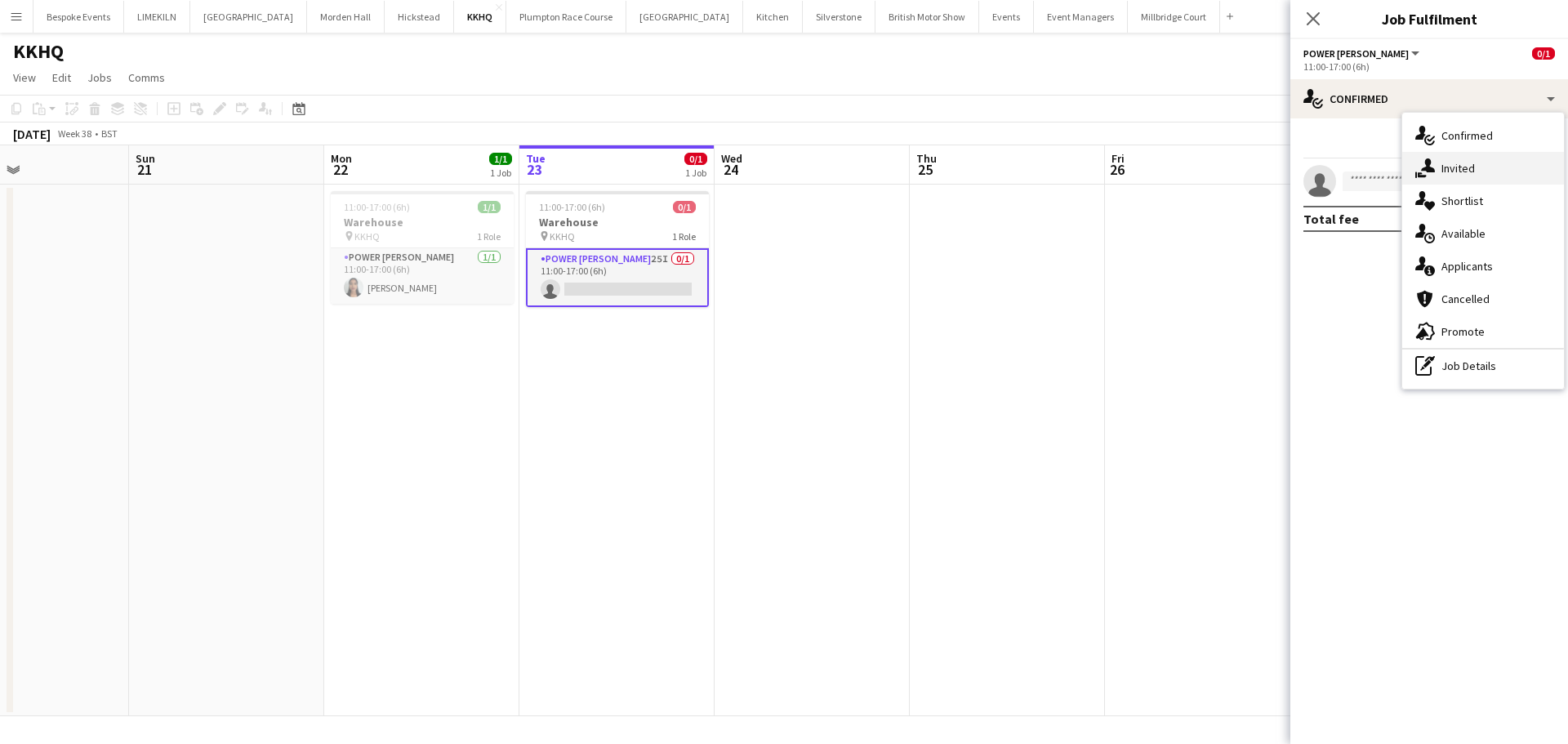
click at [1505, 182] on div "single-neutral-actions-share-1 Invited" at bounding box center [1483, 168] width 162 height 33
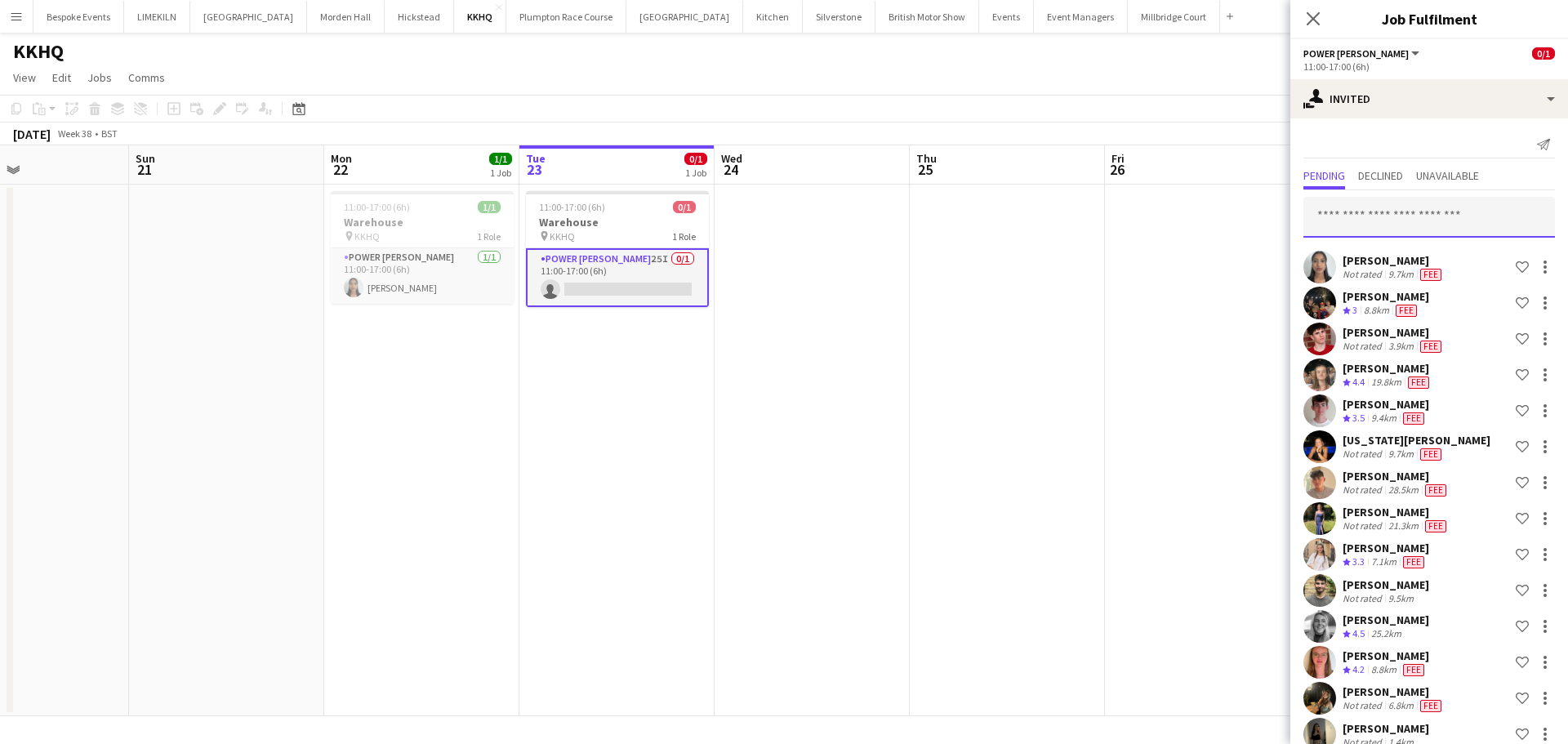
click at [1426, 199] on input "text" at bounding box center [1429, 217] width 252 height 41
type input "****"
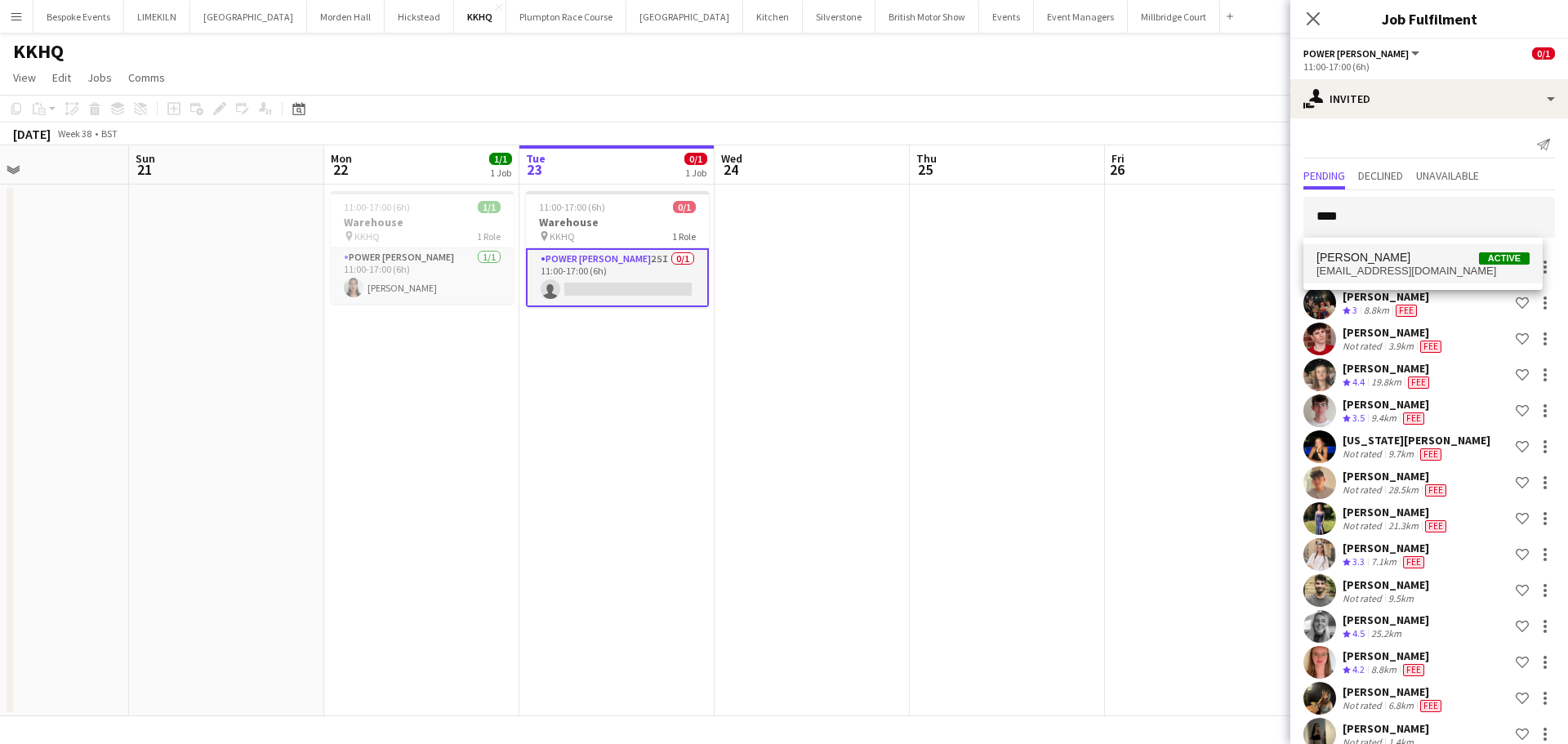
click at [1412, 257] on span "[PERSON_NAME] Active" at bounding box center [1423, 258] width 213 height 14
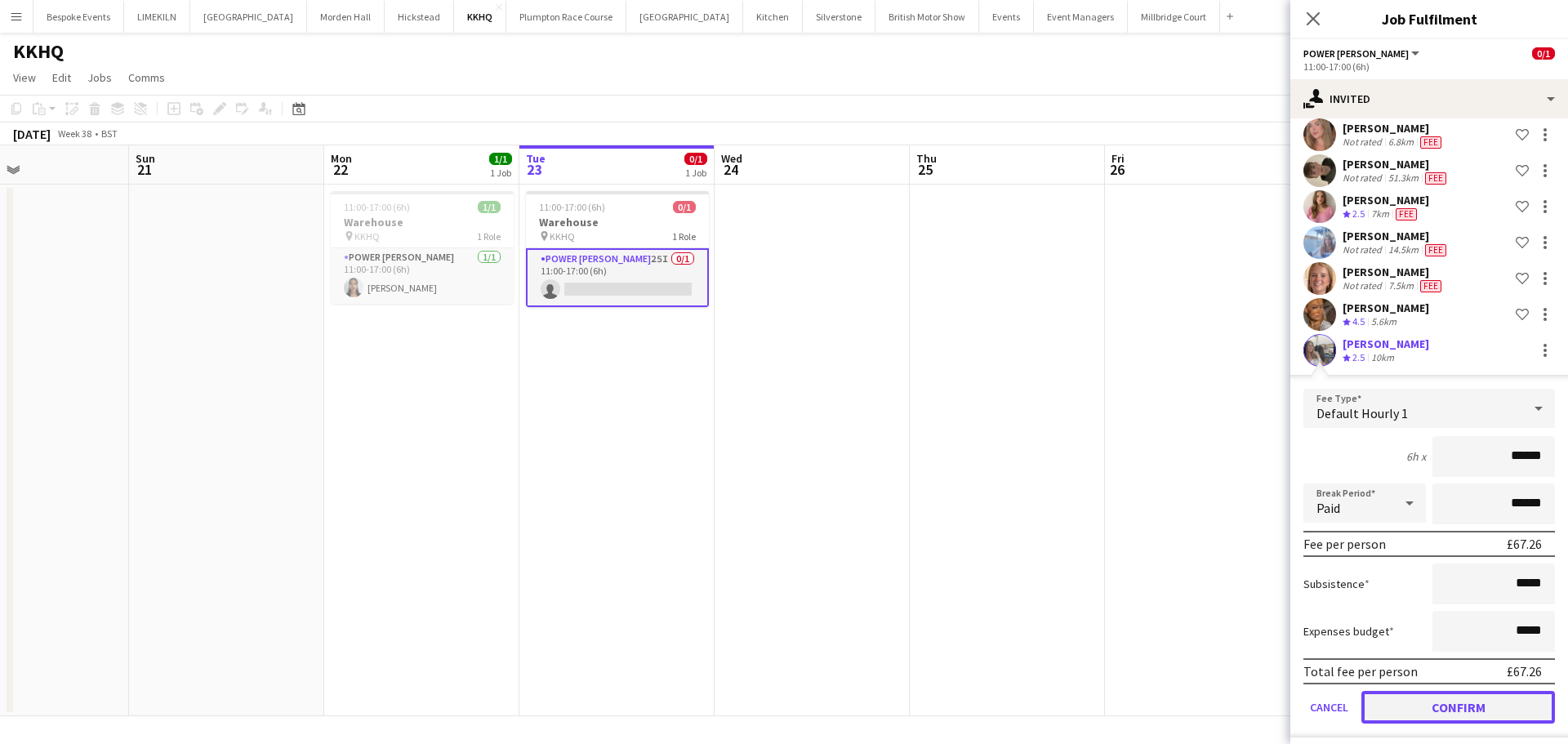
click at [1432, 700] on button "Confirm" at bounding box center [1458, 707] width 194 height 33
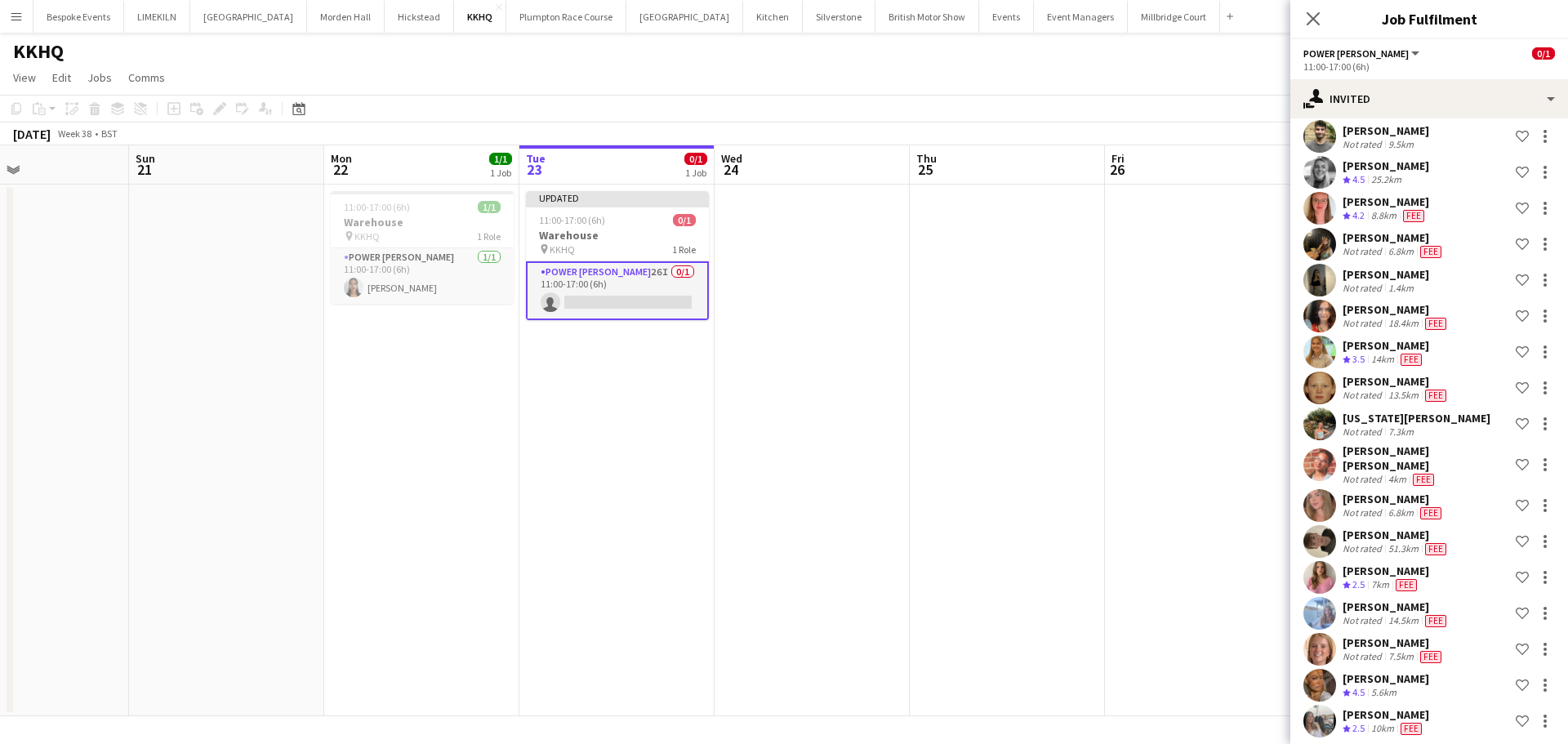
click at [1099, 298] on app-date-cell at bounding box center [1007, 451] width 195 height 532
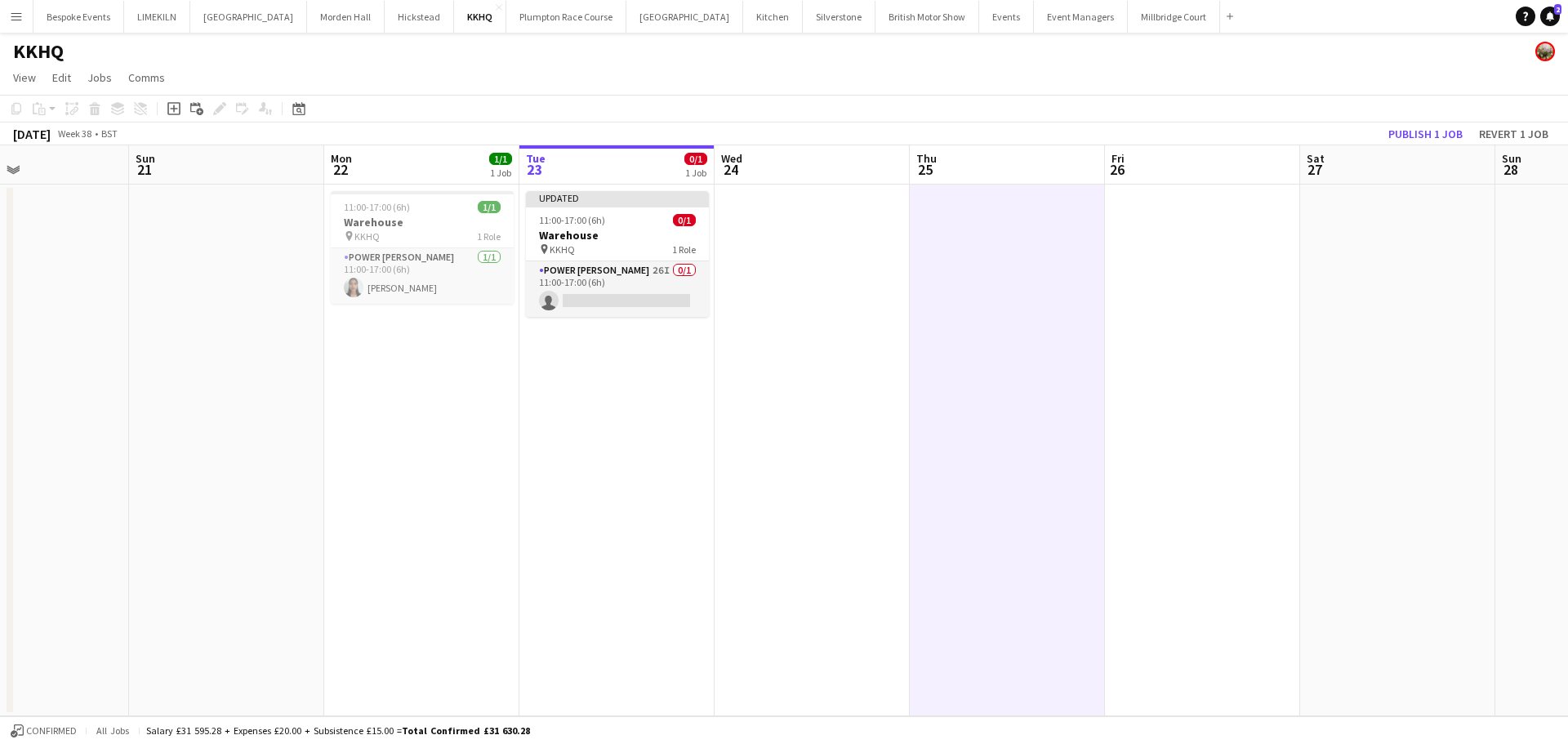
click at [1425, 157] on app-board-header-date "Sat 27" at bounding box center [1398, 165] width 195 height 40
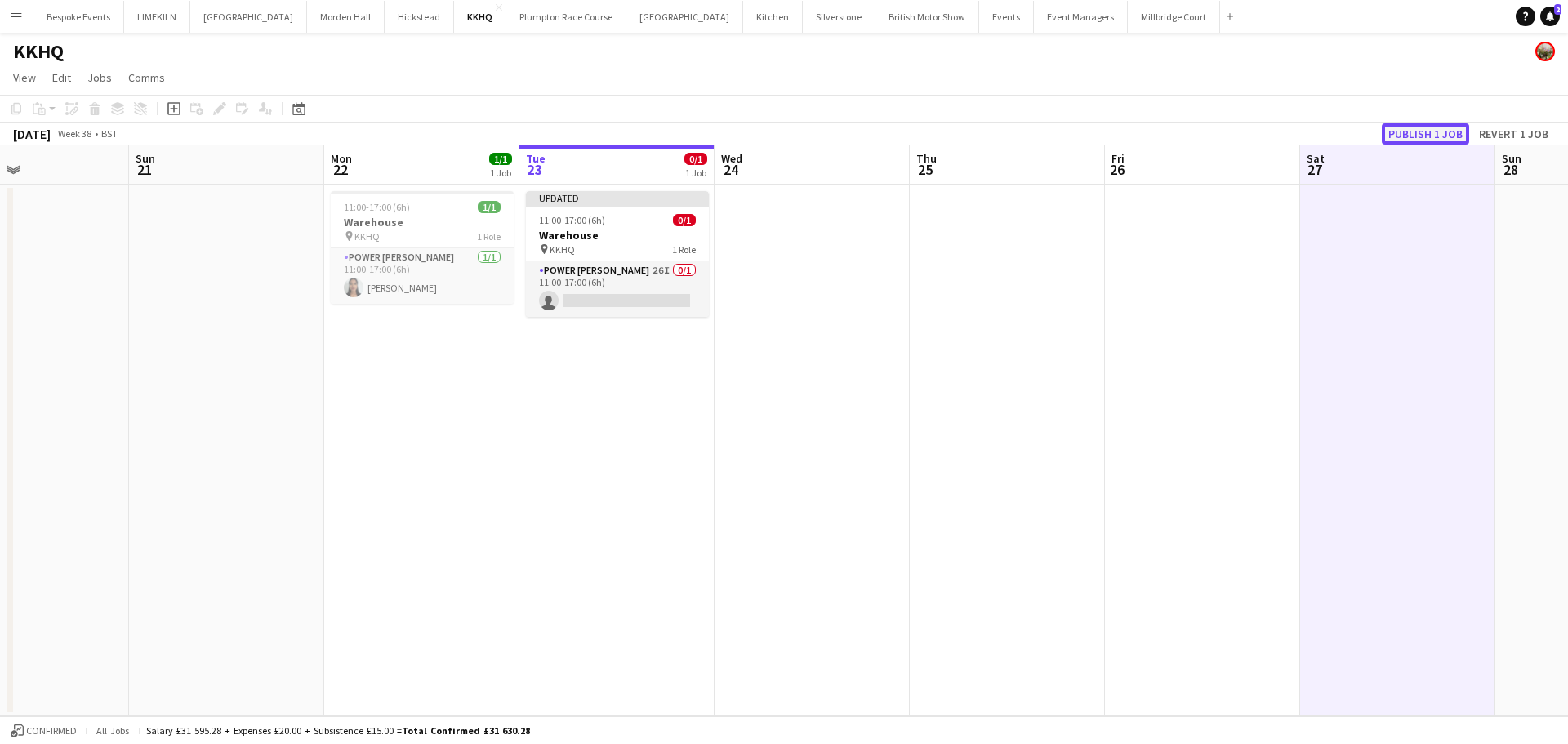
click at [1420, 135] on button "Publish 1 job" at bounding box center [1424, 134] width 87 height 21
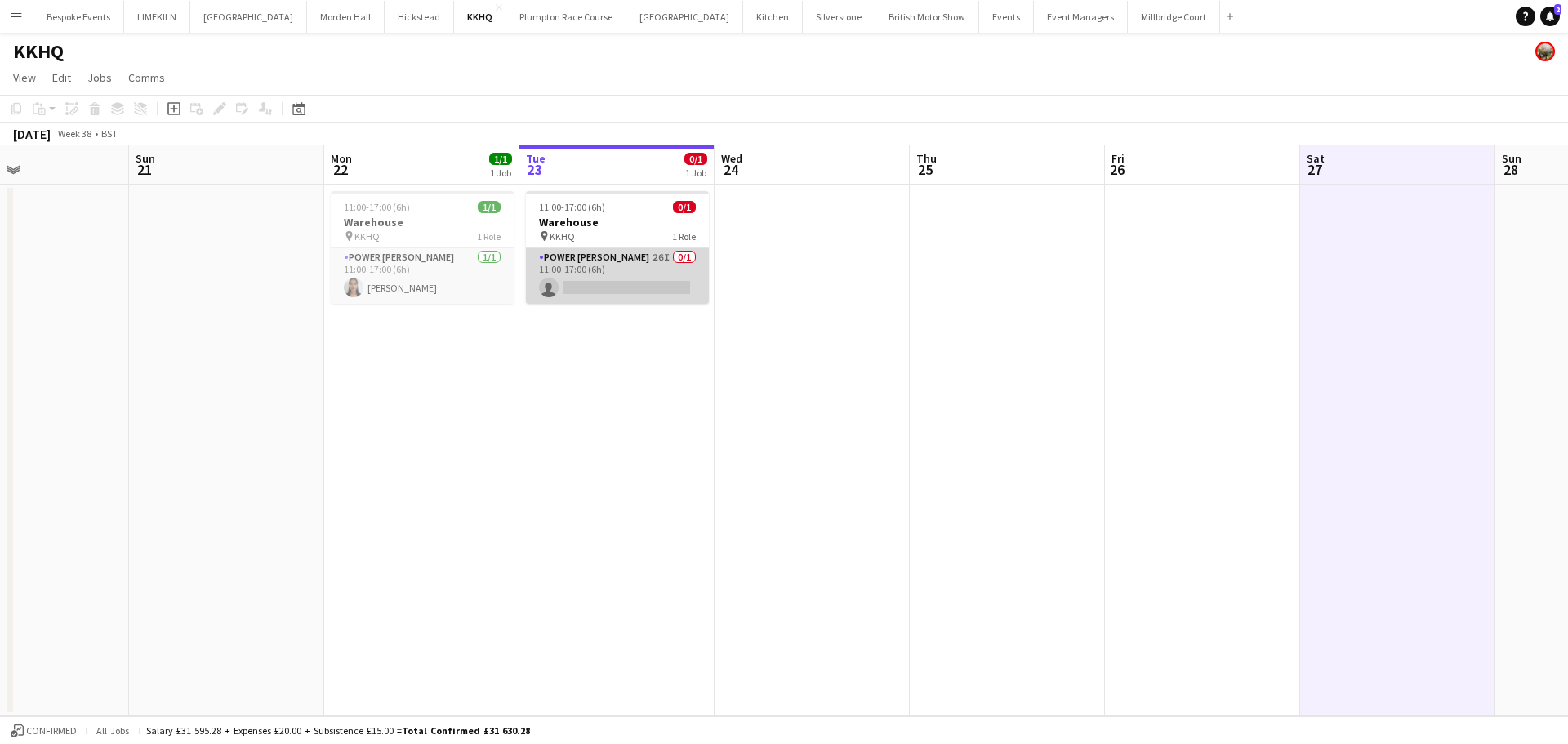
click at [651, 268] on app-card-role "Power [PERSON_NAME] 26I 0/1 11:00-17:00 (6h) single-neutral-actions" at bounding box center [617, 276] width 183 height 55
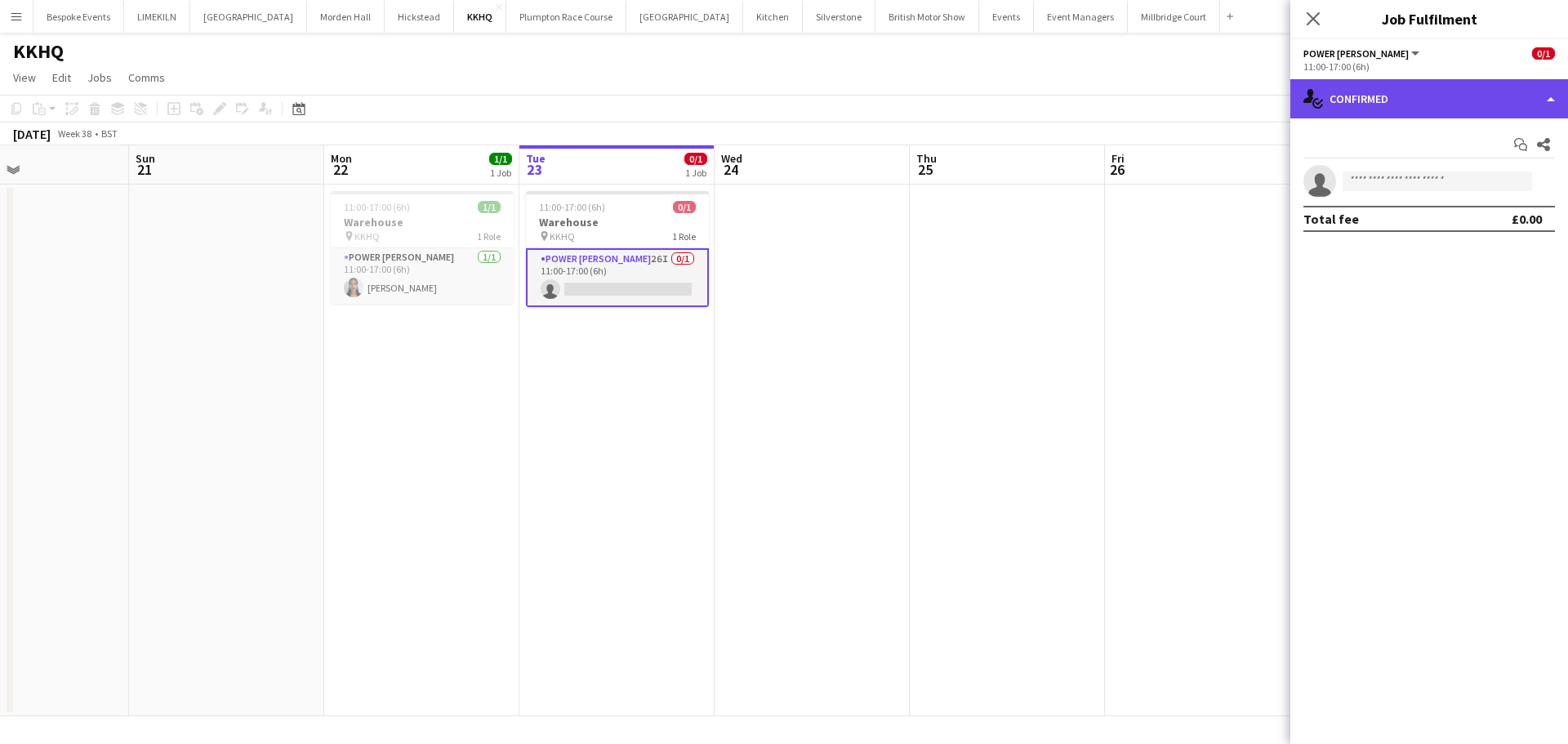
click at [1442, 114] on div "single-neutral-actions-check-2 Confirmed" at bounding box center [1428, 99] width 277 height 40
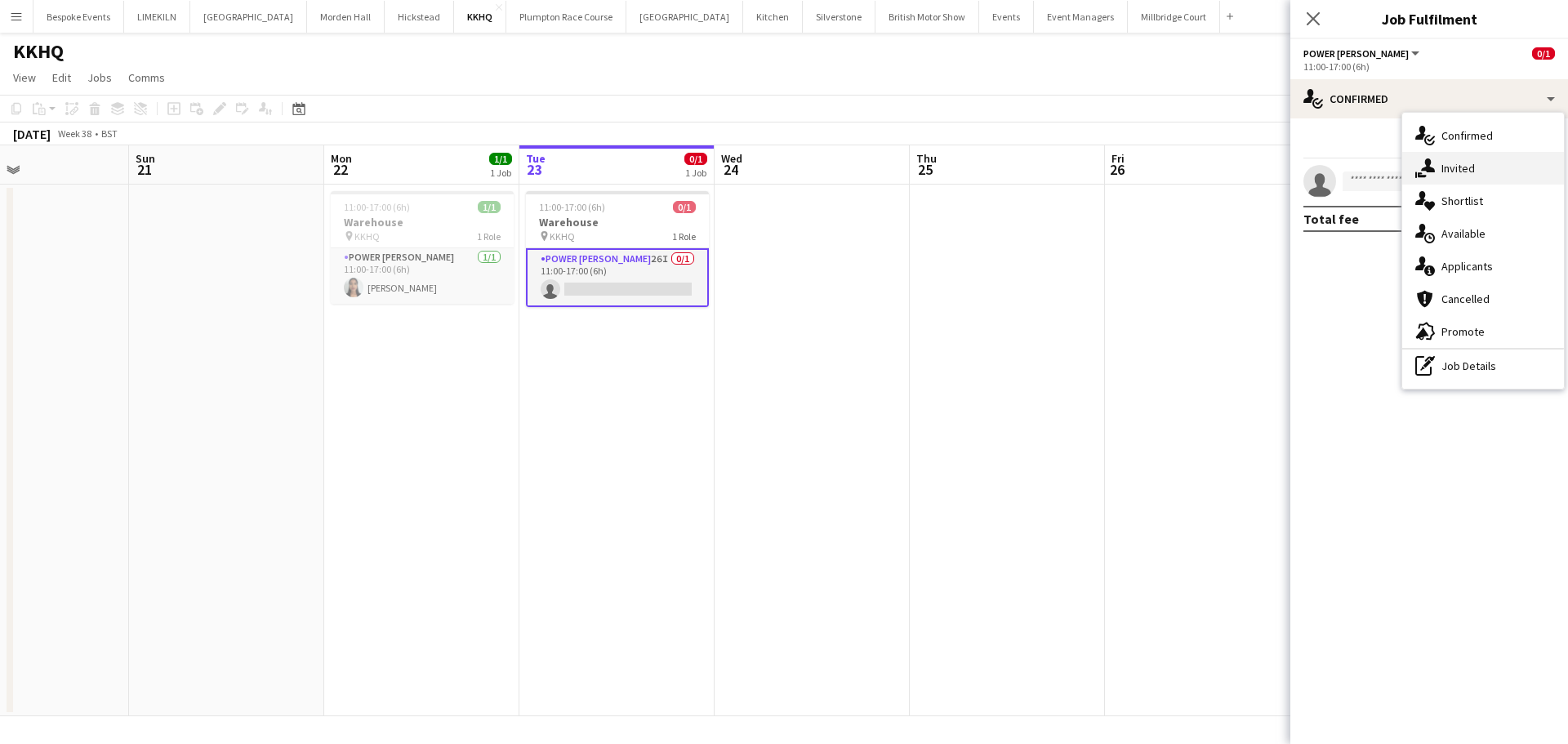
click at [1466, 164] on span "Invited" at bounding box center [1458, 168] width 33 height 15
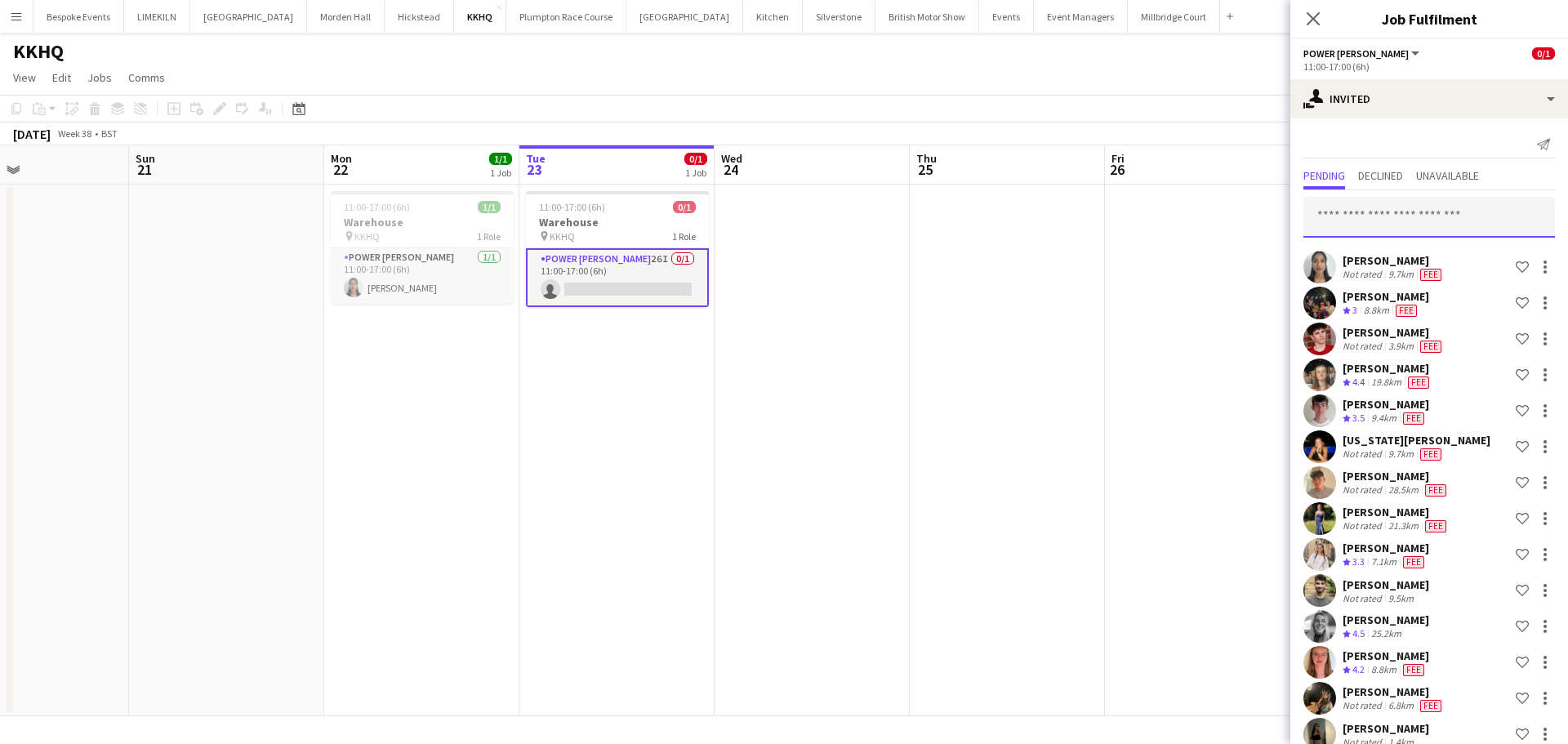
click at [1432, 209] on input "text" at bounding box center [1429, 217] width 252 height 41
type input "********"
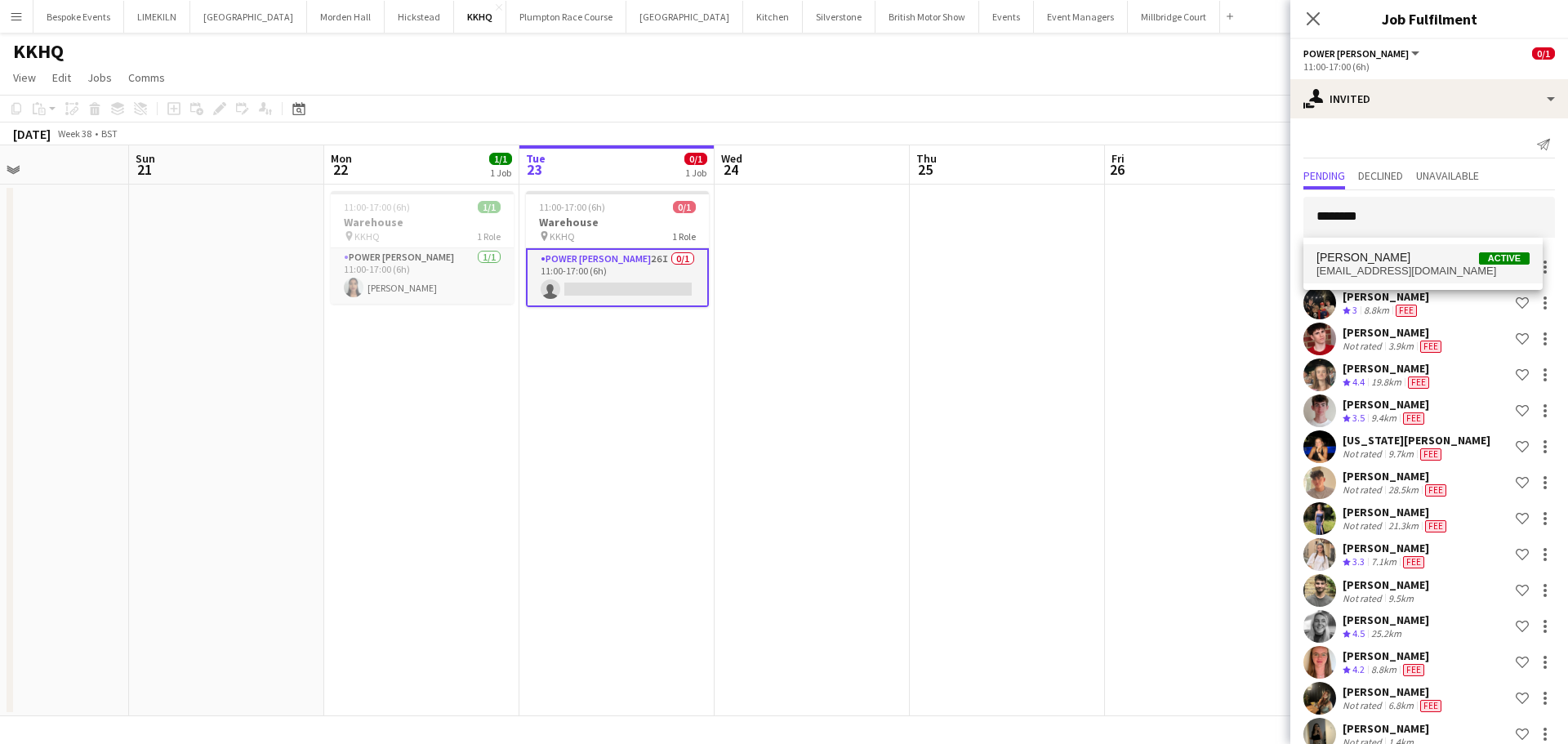
click at [1394, 258] on span "[PERSON_NAME] Active" at bounding box center [1423, 258] width 213 height 14
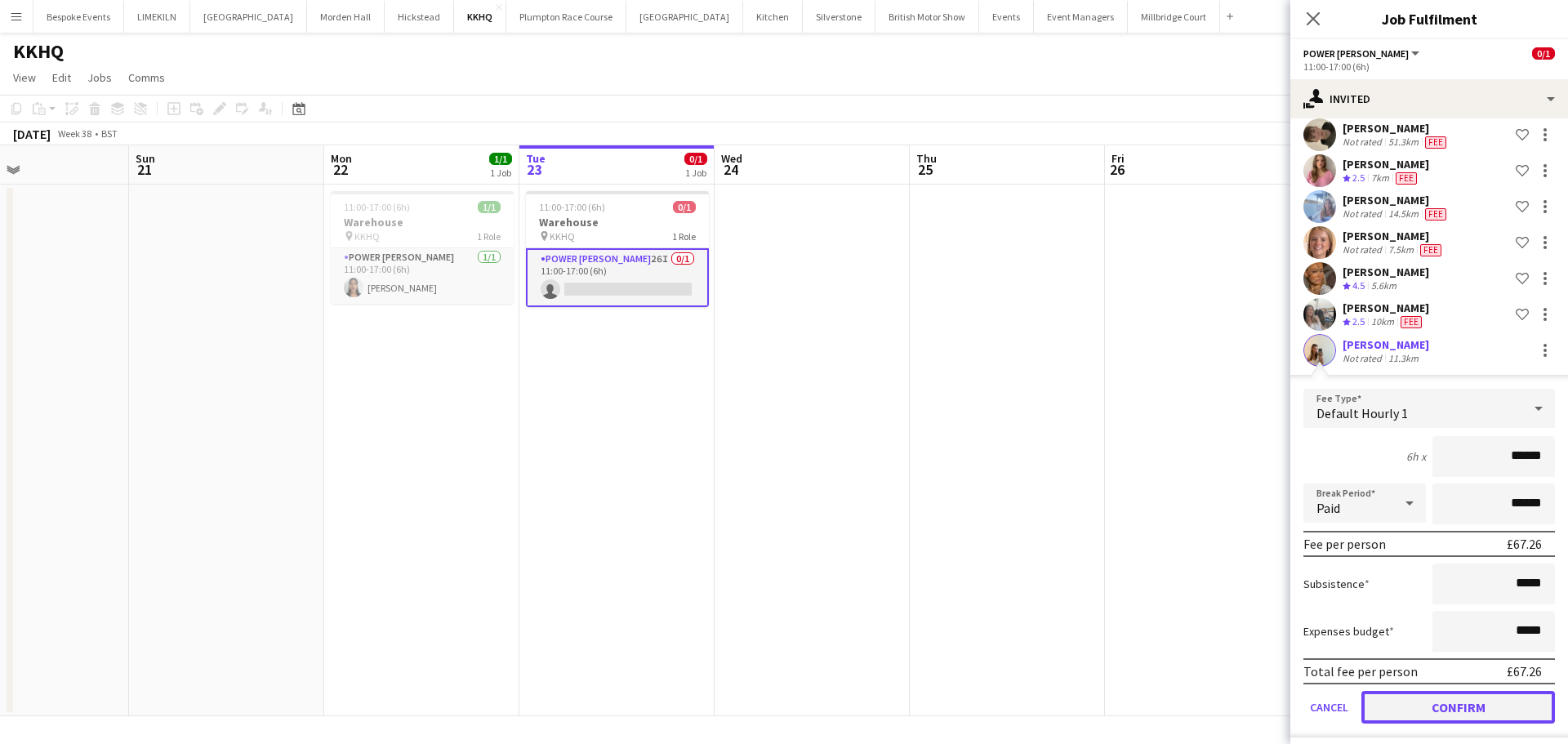
click at [1433, 697] on button "Confirm" at bounding box center [1458, 707] width 194 height 33
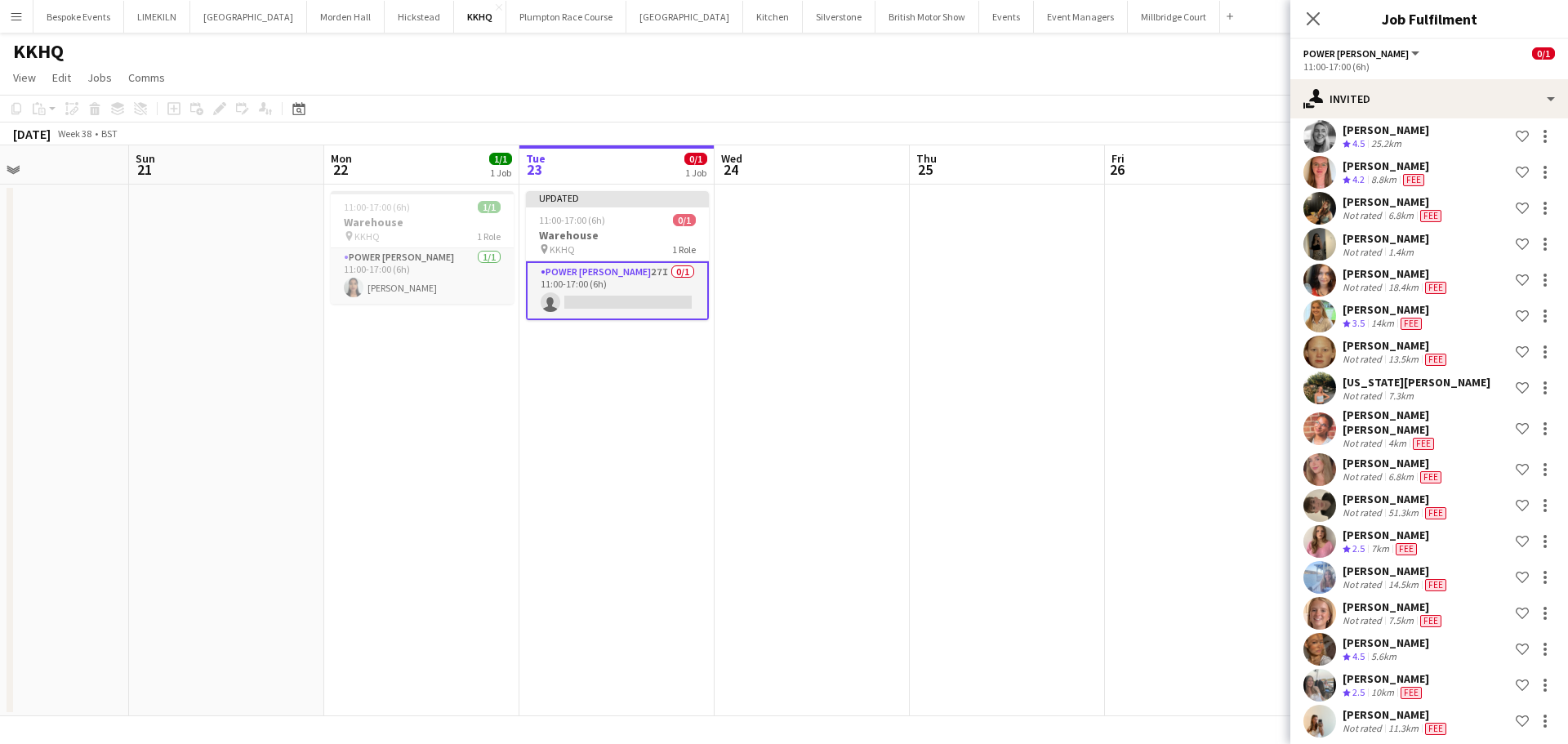
scroll to position [0, 0]
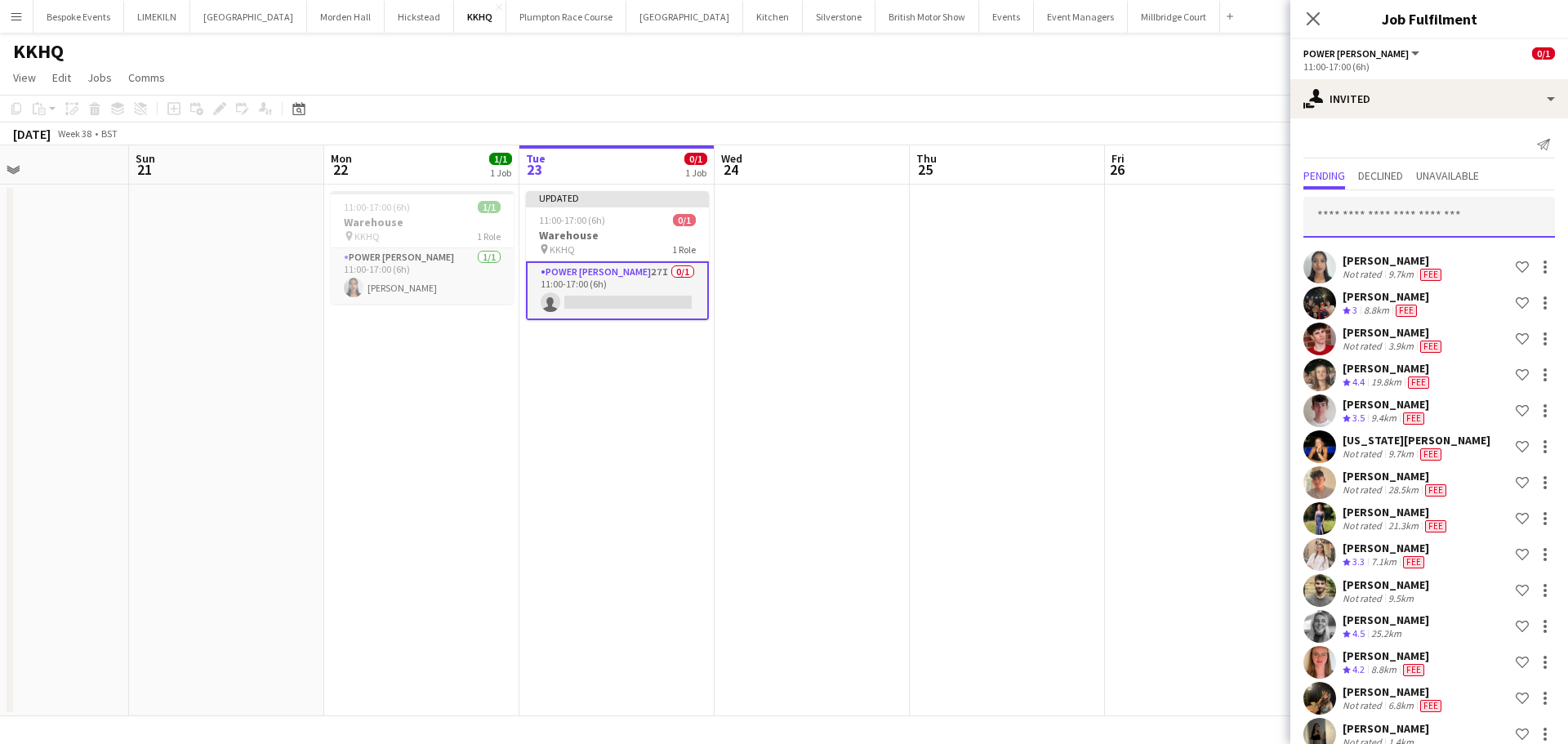
click at [1428, 198] on input "text" at bounding box center [1429, 217] width 252 height 41
type input "******"
click at [1403, 258] on span "[PERSON_NAME] Active" at bounding box center [1423, 258] width 213 height 14
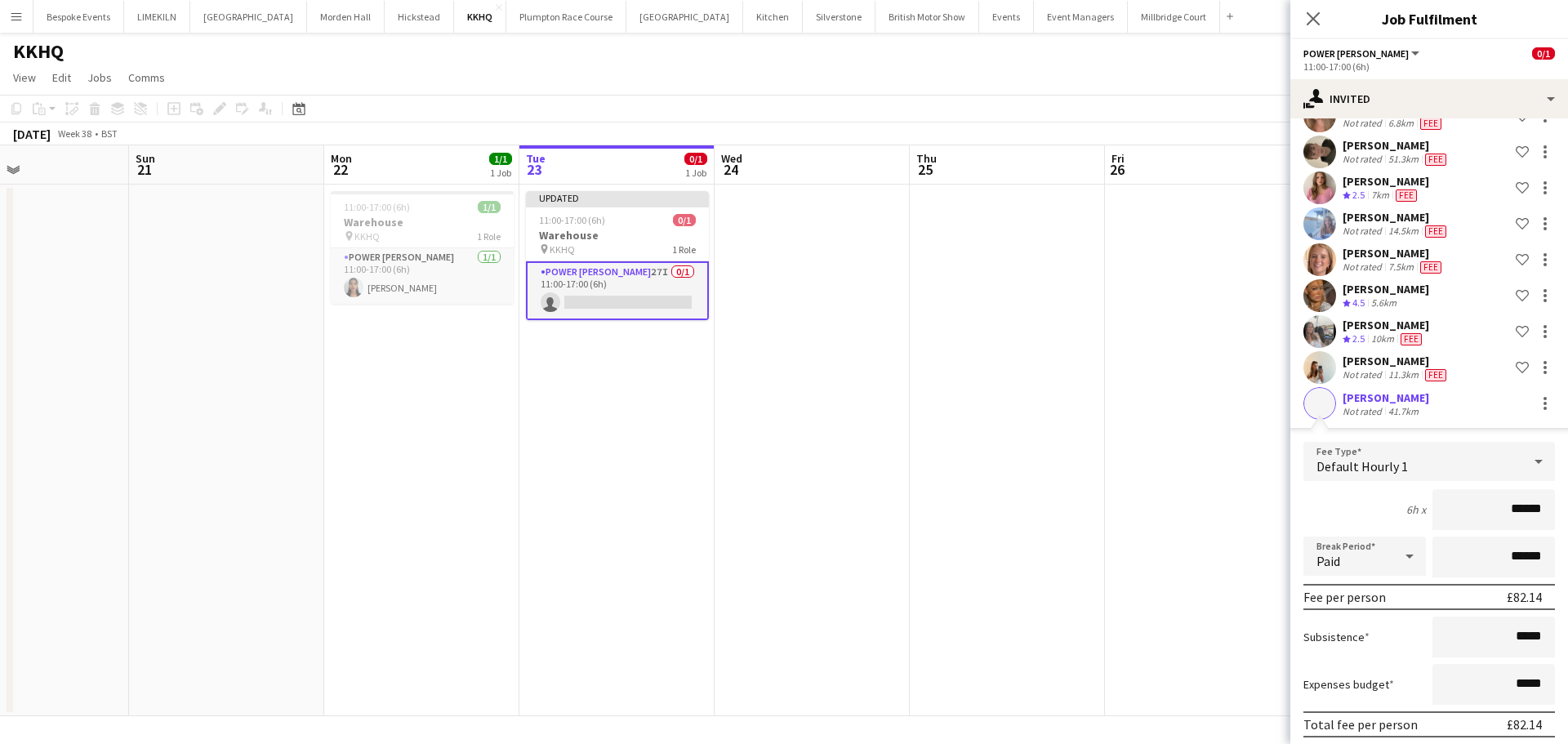
scroll to position [896, 0]
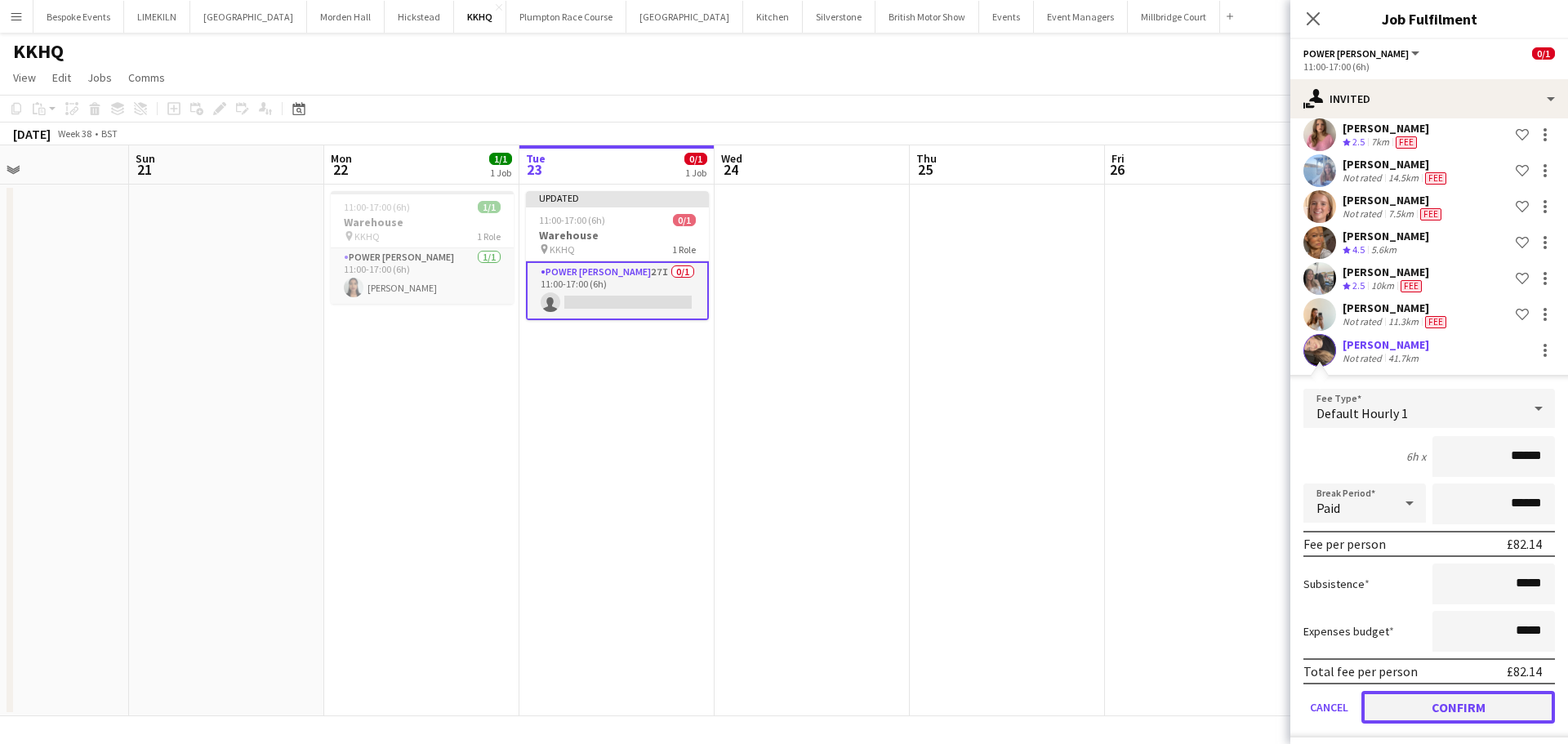
click at [1421, 696] on button "Confirm" at bounding box center [1458, 707] width 194 height 33
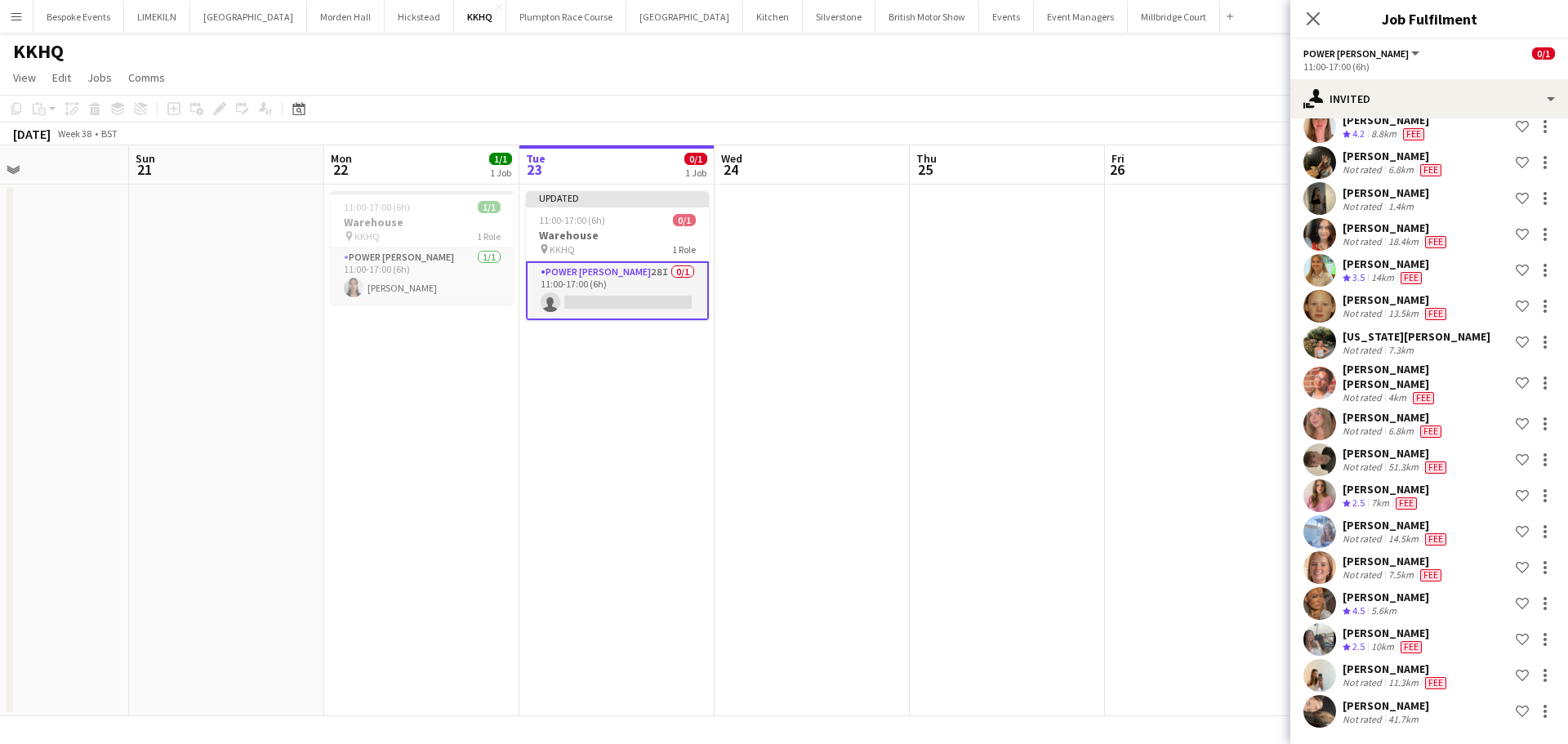
scroll to position [526, 0]
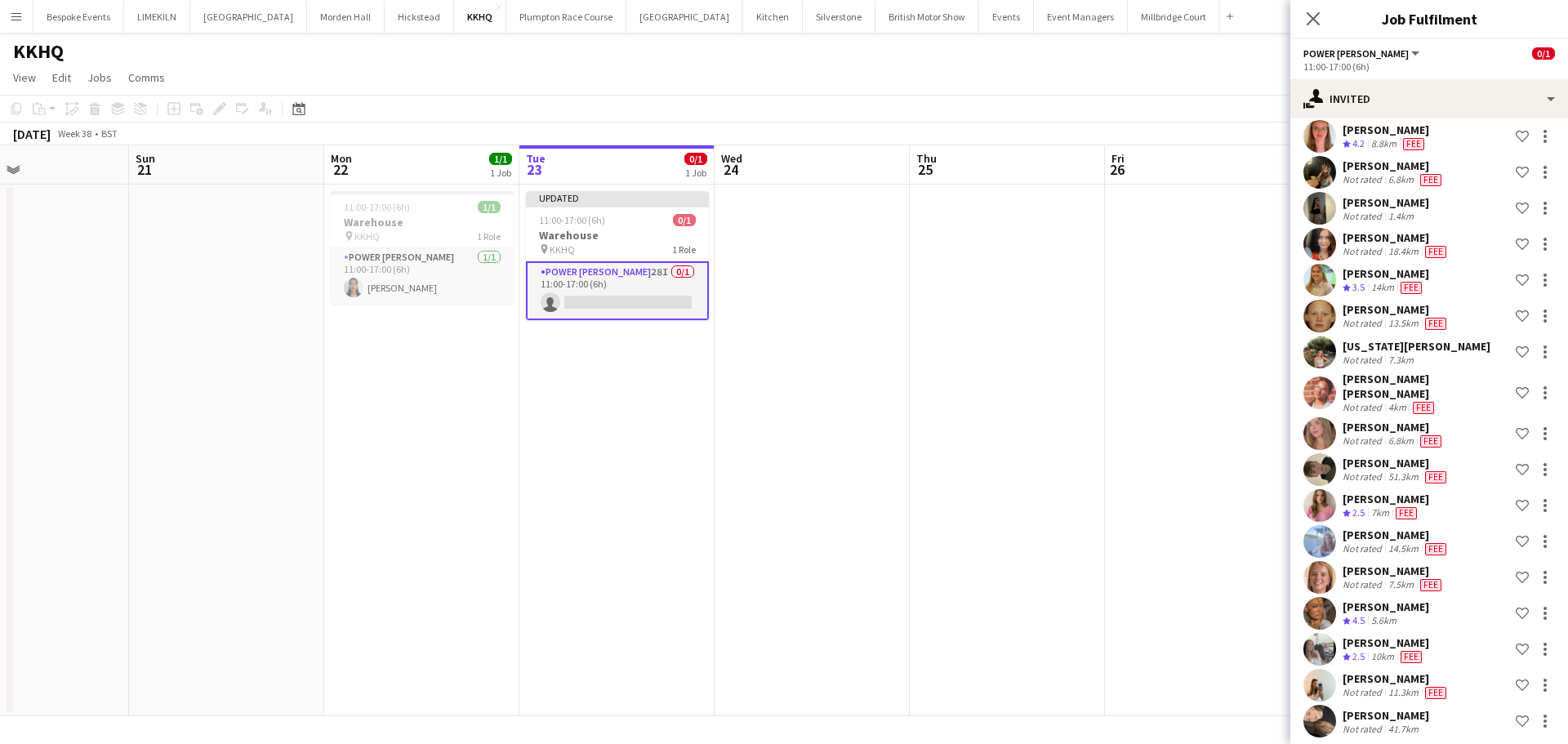
click at [1124, 355] on app-date-cell at bounding box center [1203, 451] width 195 height 532
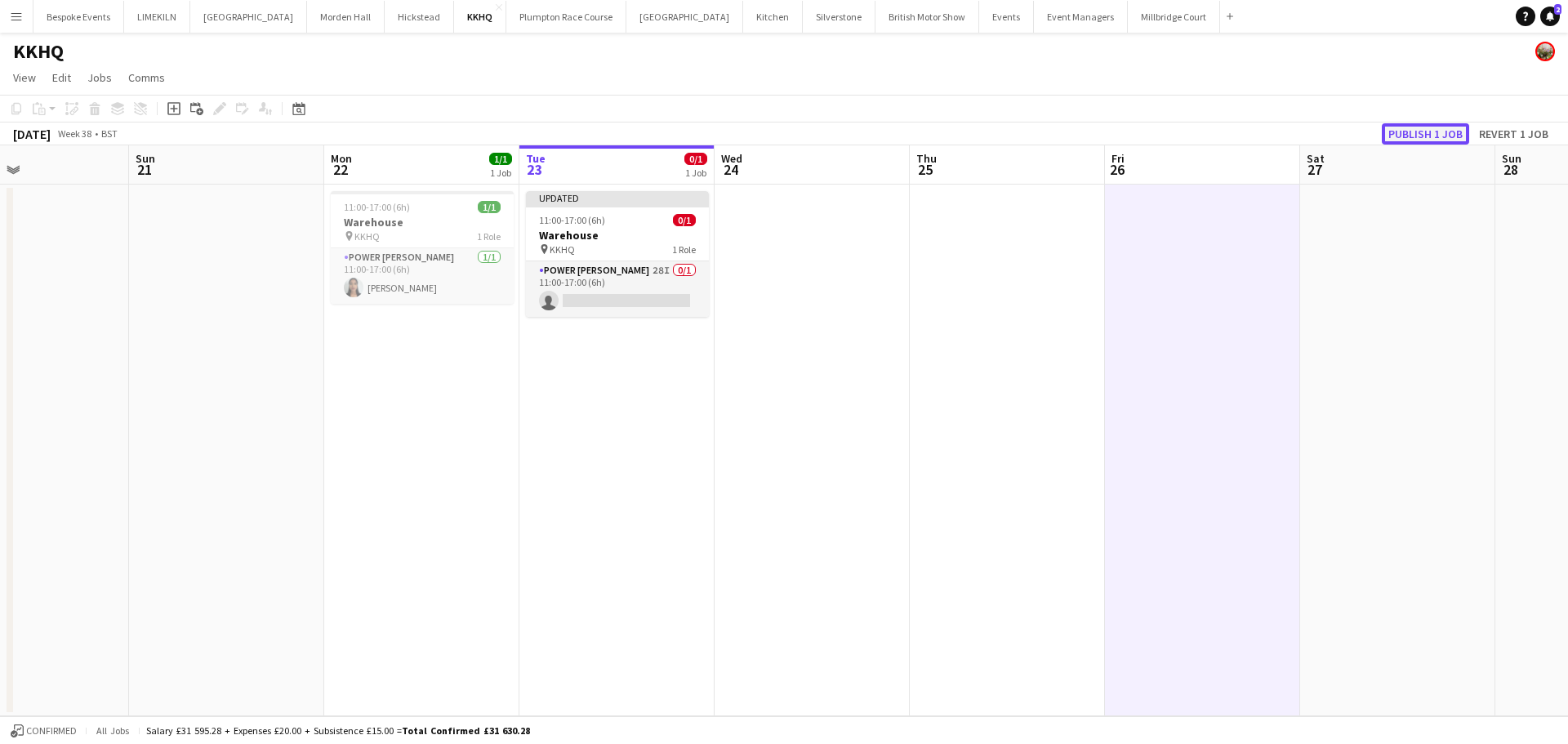
click at [1443, 133] on button "Publish 1 job" at bounding box center [1424, 134] width 87 height 21
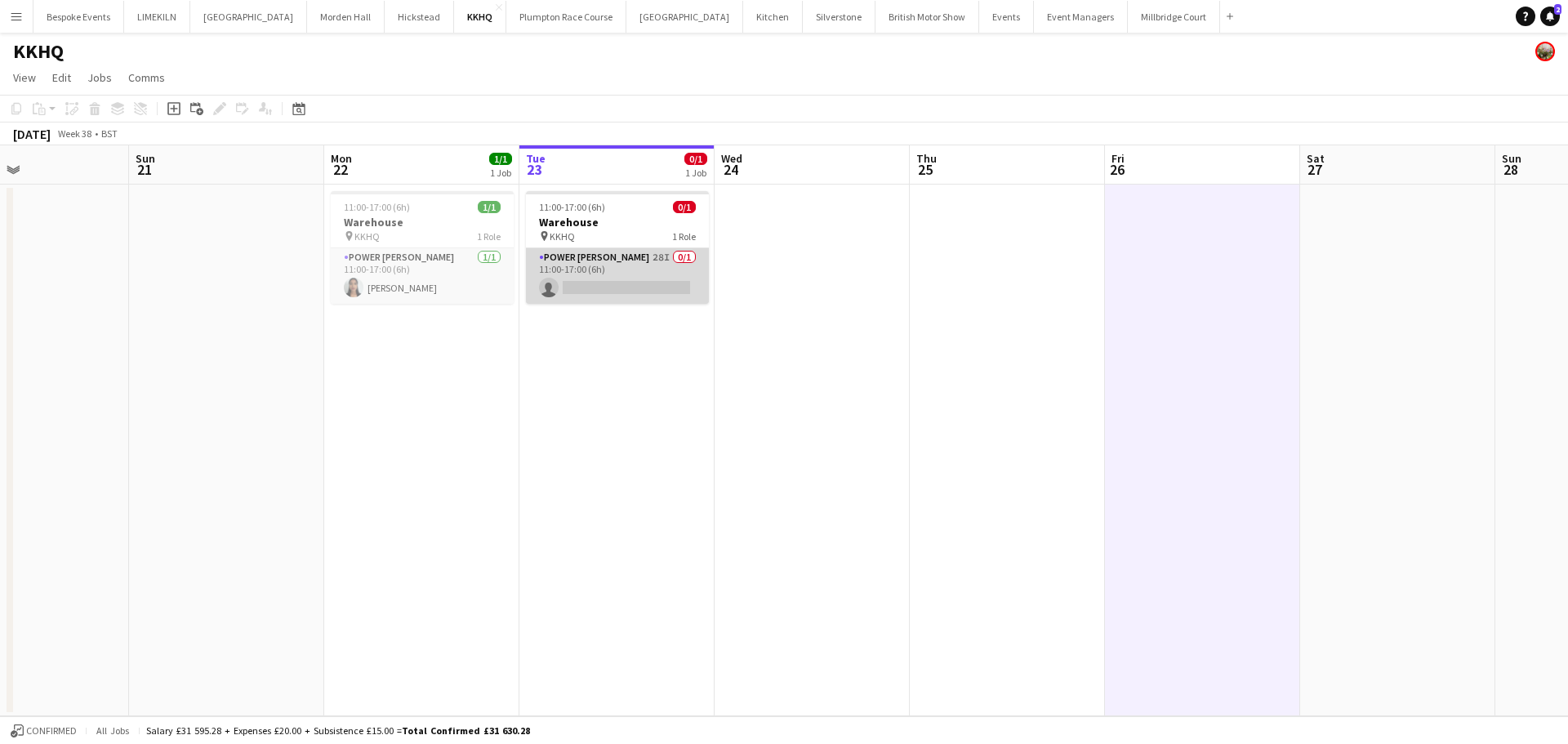
click at [608, 268] on app-card-role "Power [PERSON_NAME] 28I 0/1 11:00-17:00 (6h) single-neutral-actions" at bounding box center [617, 276] width 183 height 55
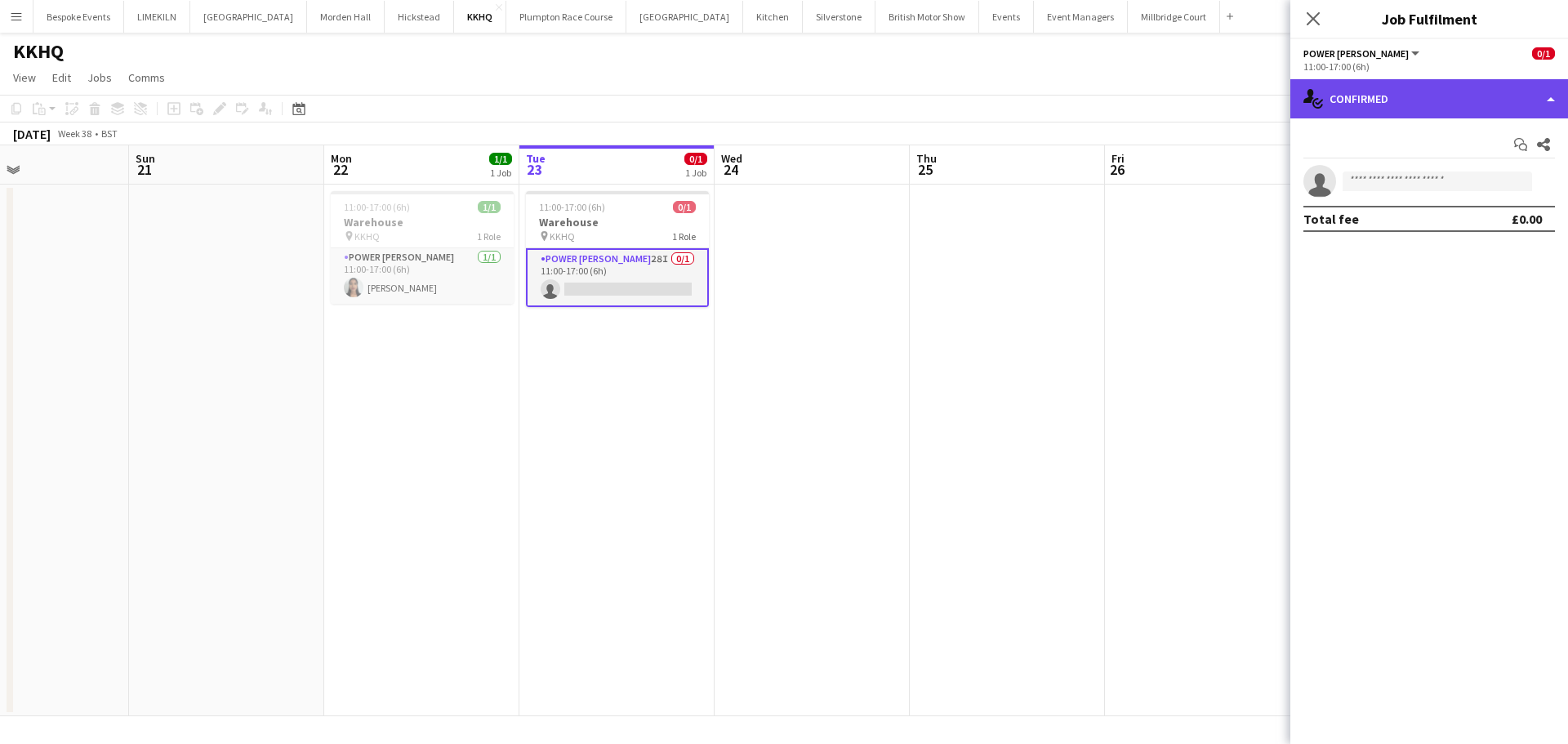
click at [1416, 113] on div "single-neutral-actions-check-2 Confirmed" at bounding box center [1428, 99] width 277 height 40
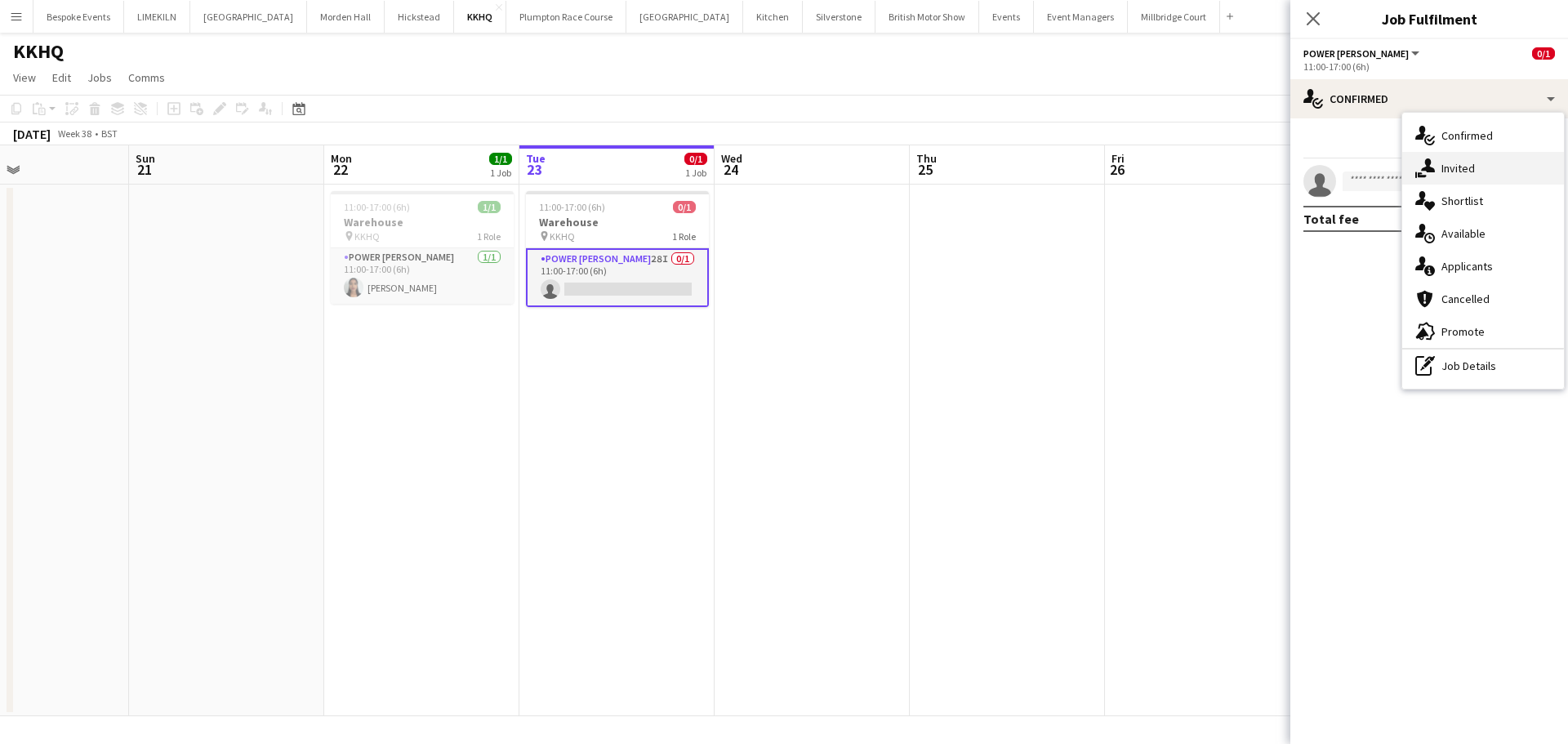
click at [1453, 158] on div "single-neutral-actions-share-1 Invited" at bounding box center [1483, 168] width 162 height 33
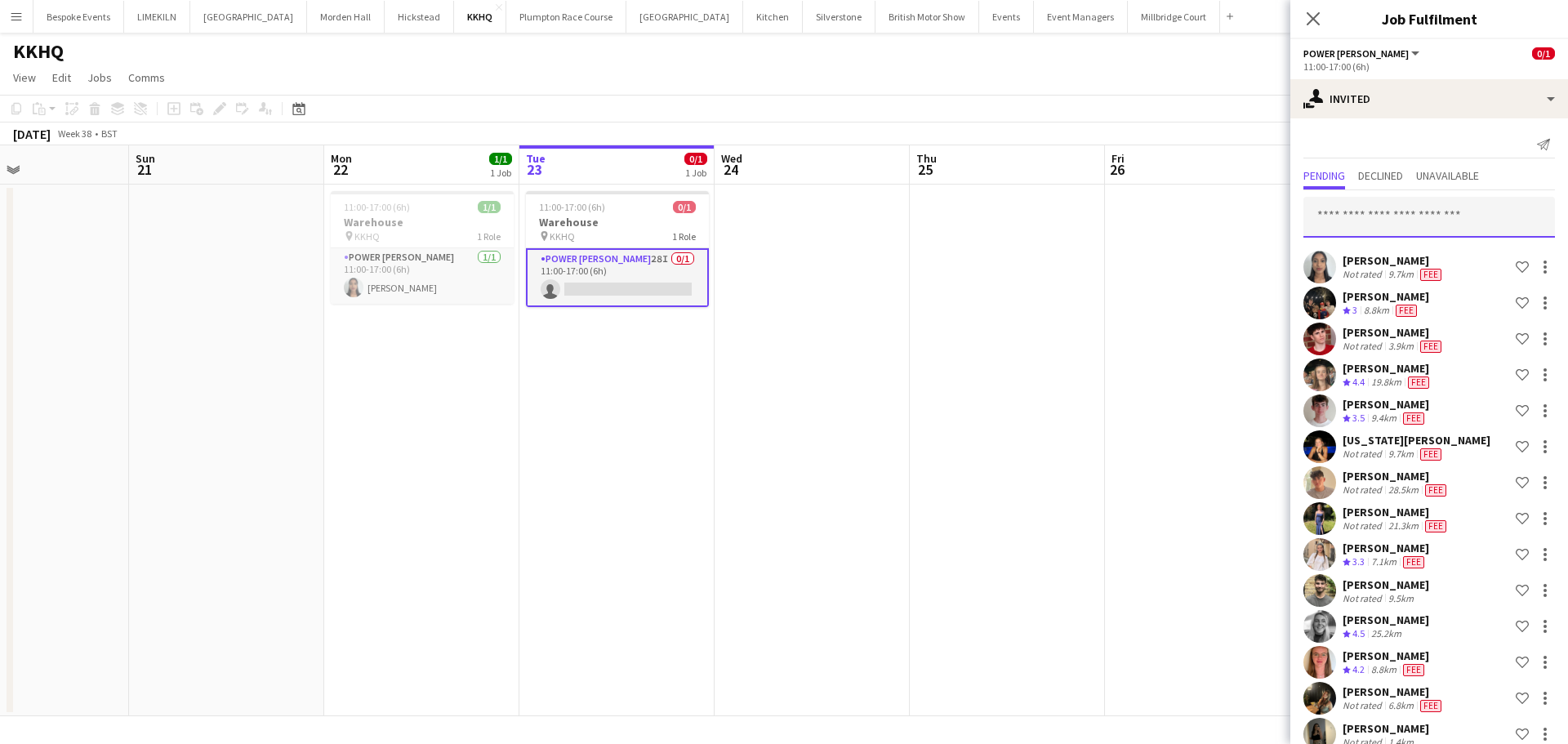
click at [1418, 212] on input "text" at bounding box center [1429, 217] width 252 height 41
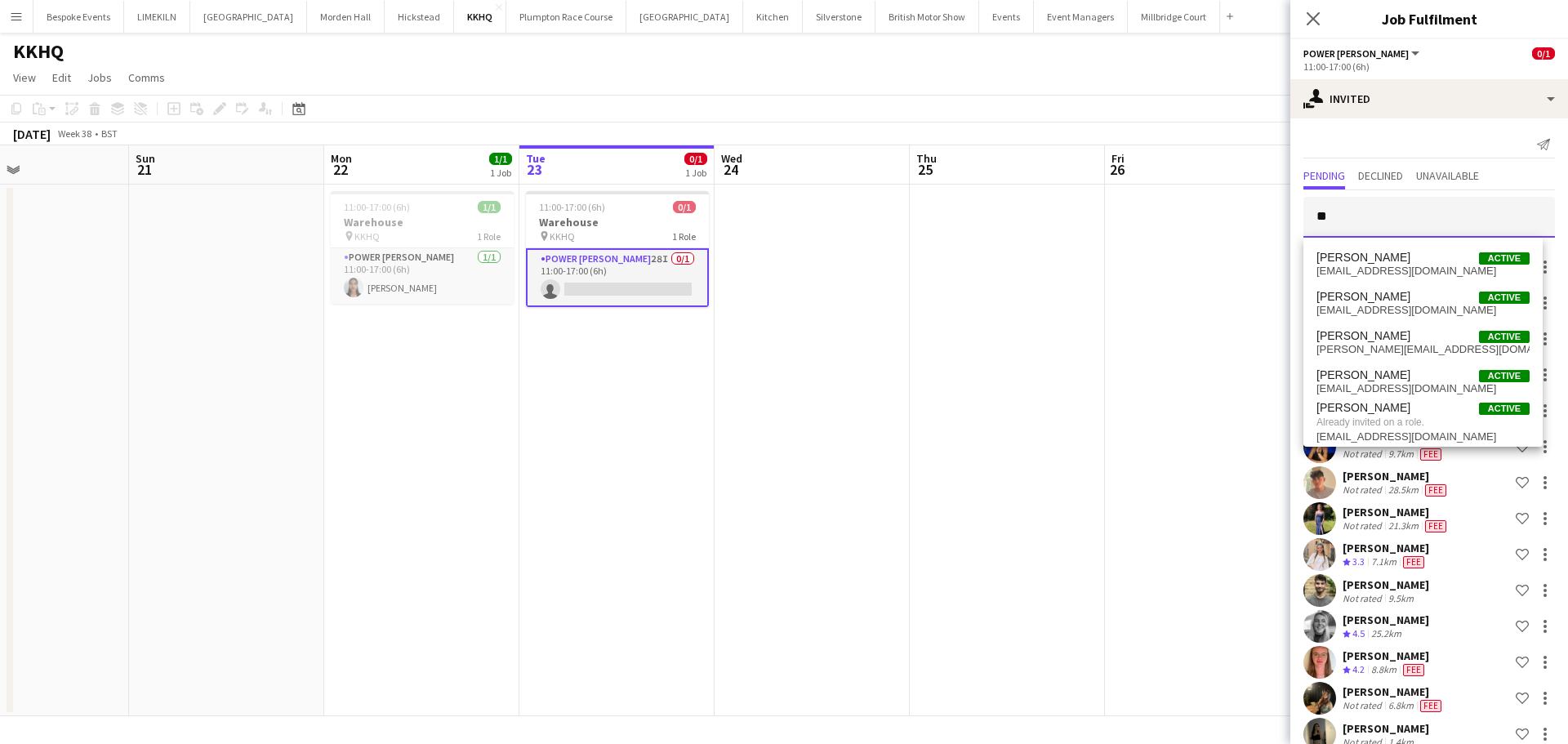
type input "*"
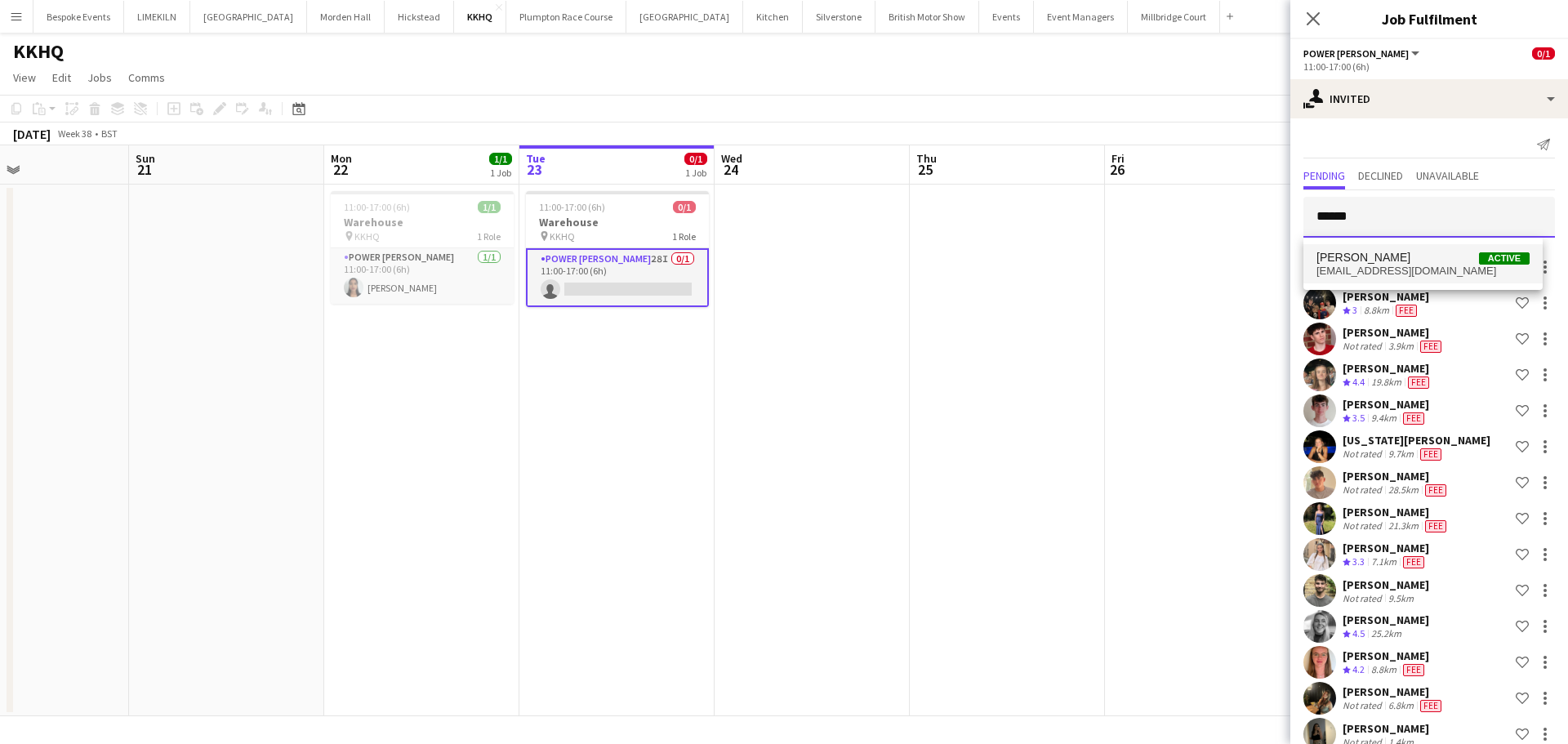
type input "******"
click at [1392, 269] on span "[EMAIL_ADDRESS][DOMAIN_NAME]" at bounding box center [1423, 271] width 213 height 13
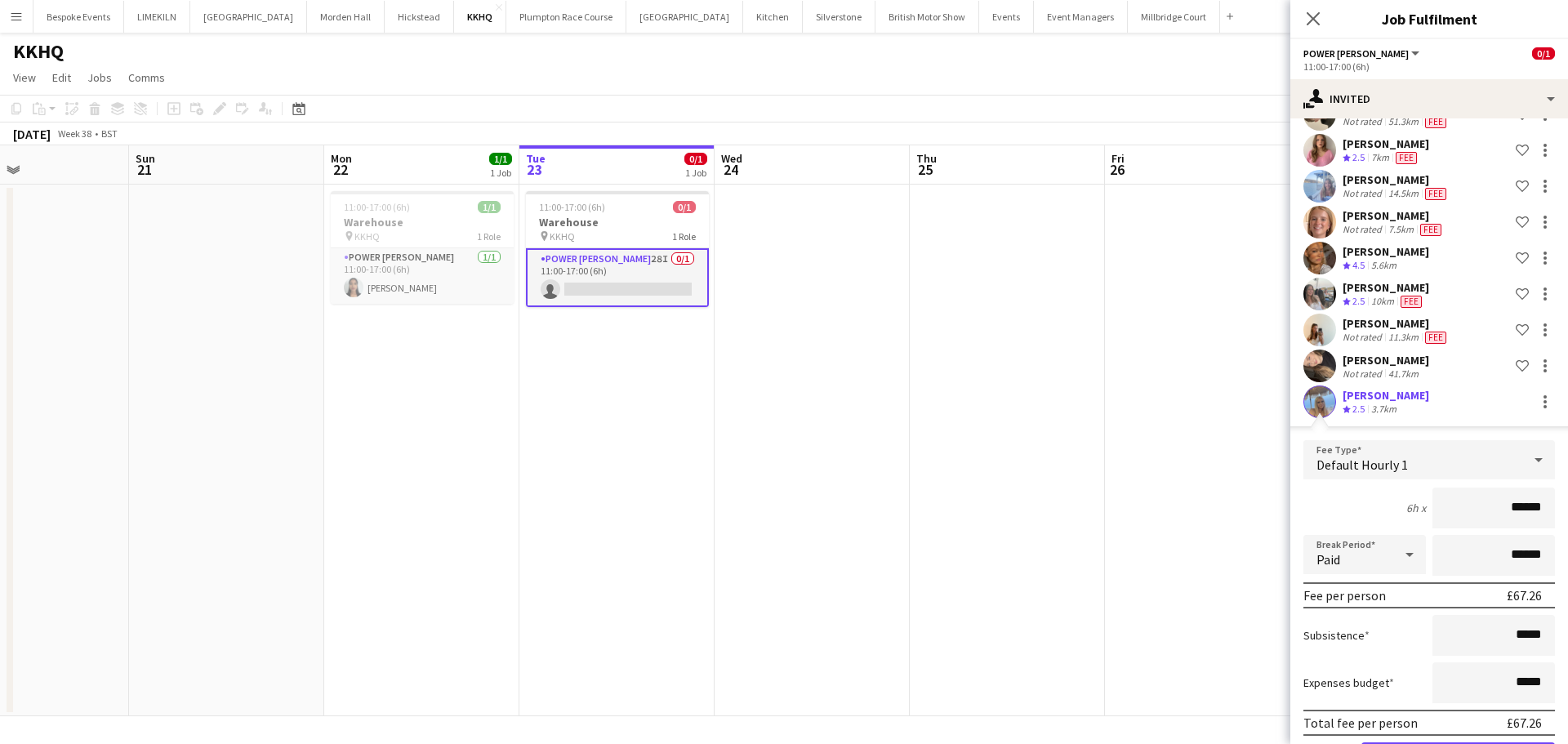
scroll to position [932, 0]
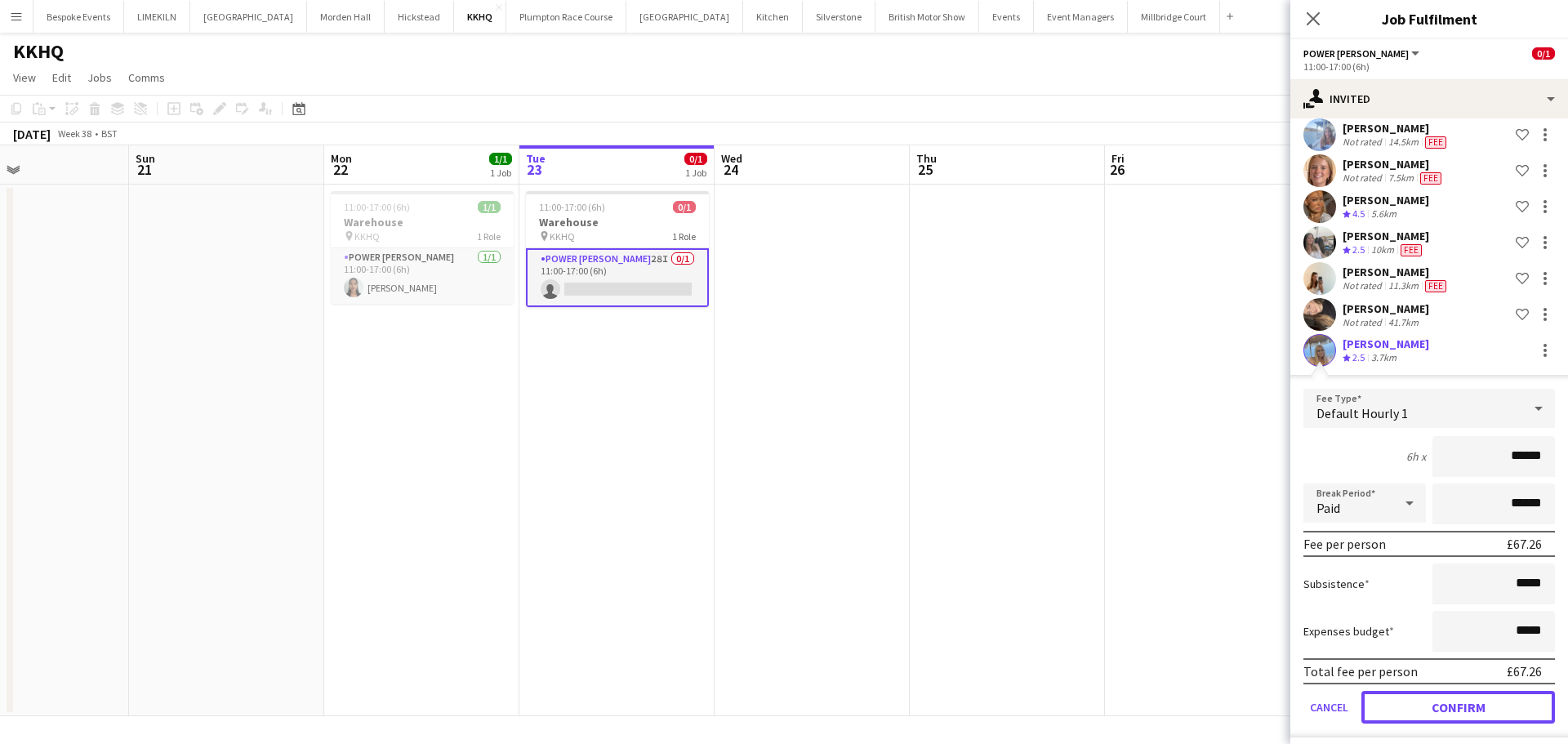
click at [1417, 693] on button "Confirm" at bounding box center [1458, 707] width 194 height 33
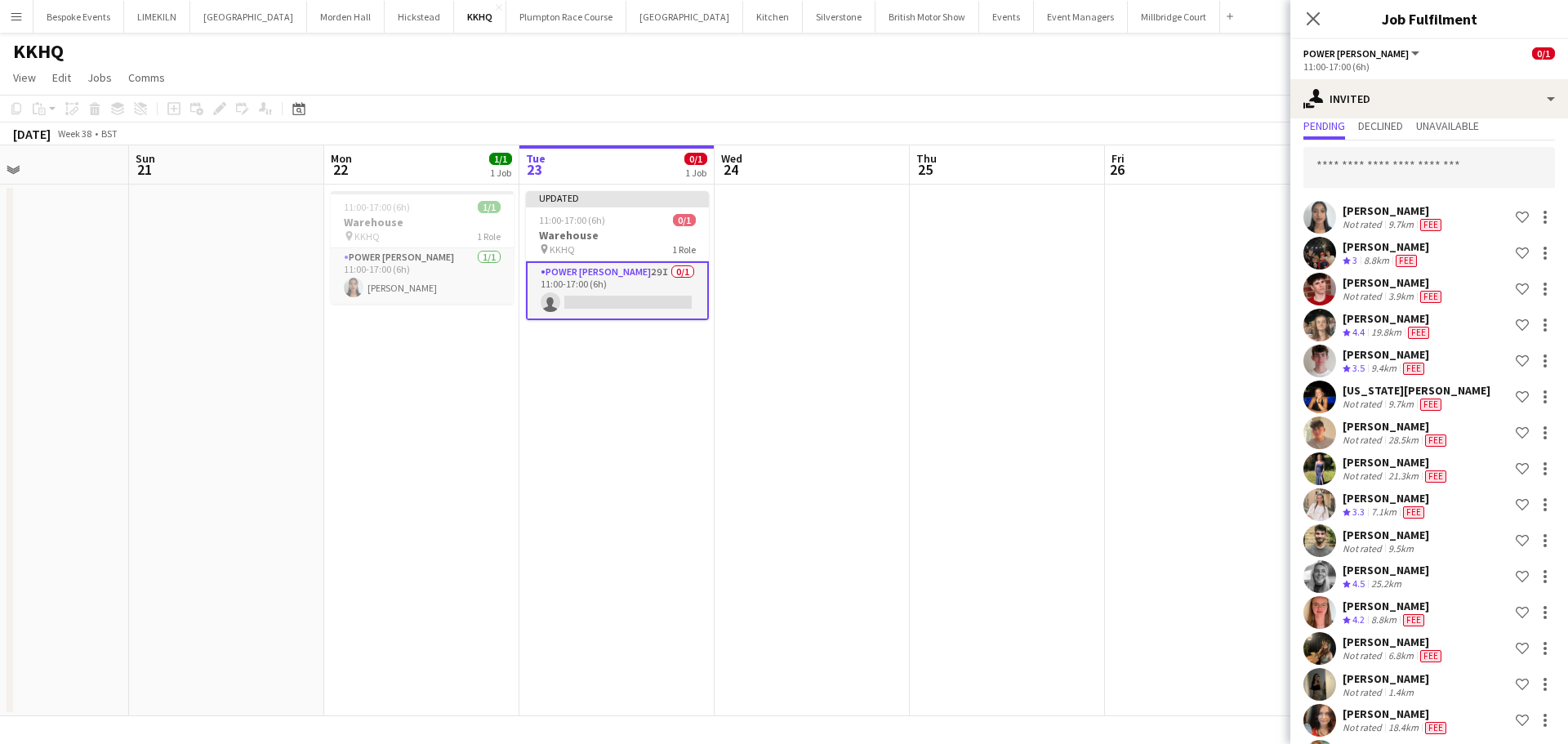
scroll to position [0, 0]
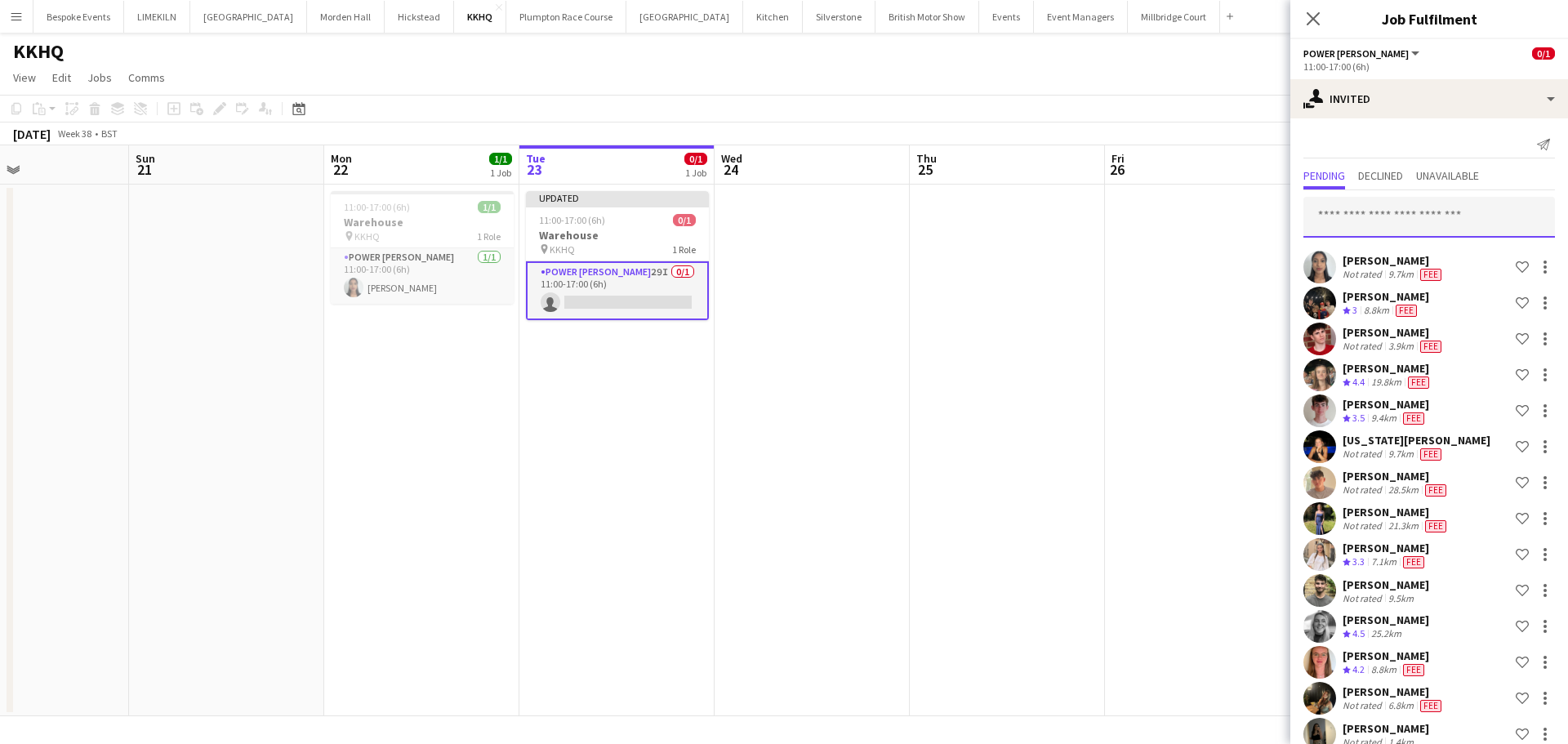
click at [1435, 210] on input "text" at bounding box center [1429, 217] width 252 height 41
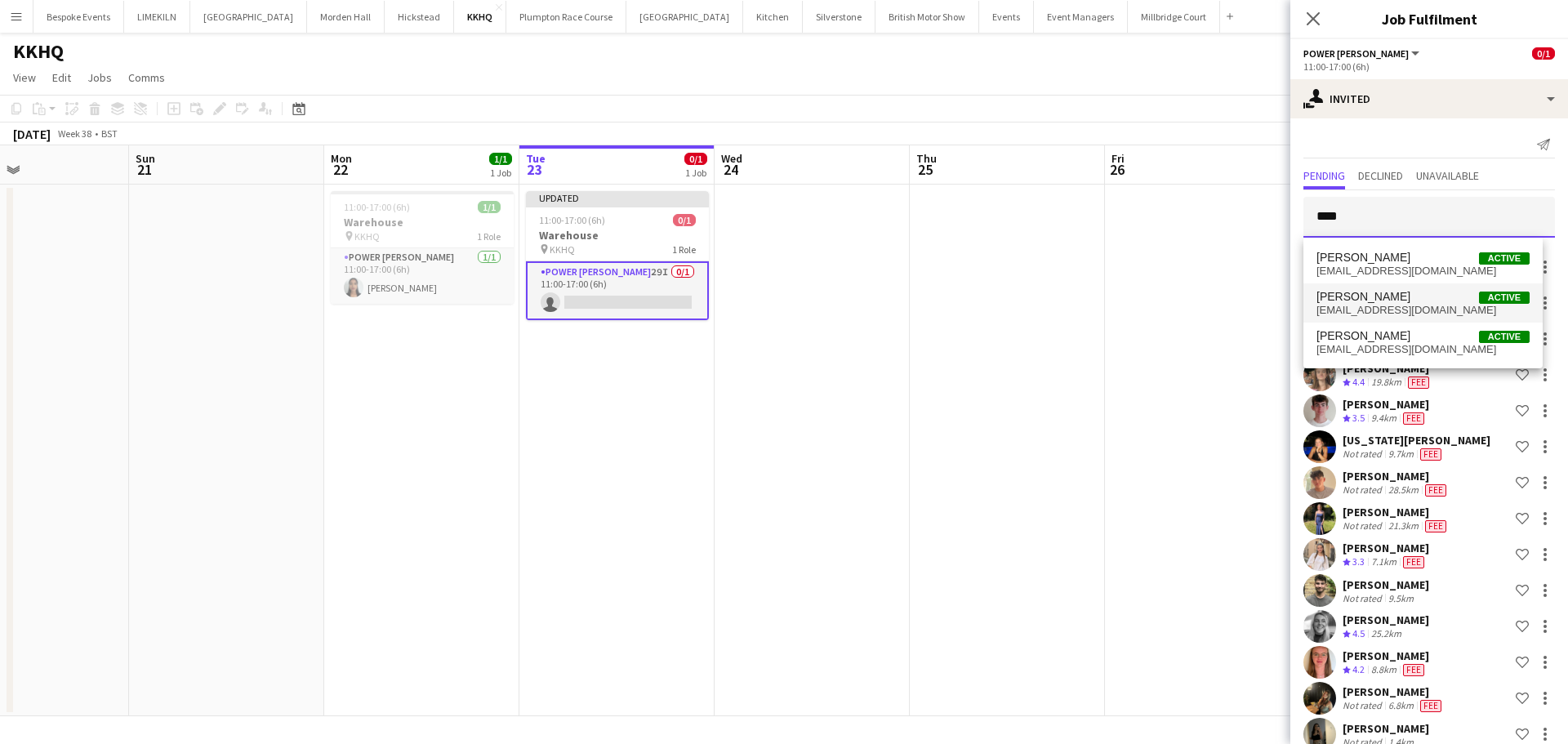
type input "****"
click at [1425, 296] on span "[PERSON_NAME] Active" at bounding box center [1423, 297] width 213 height 14
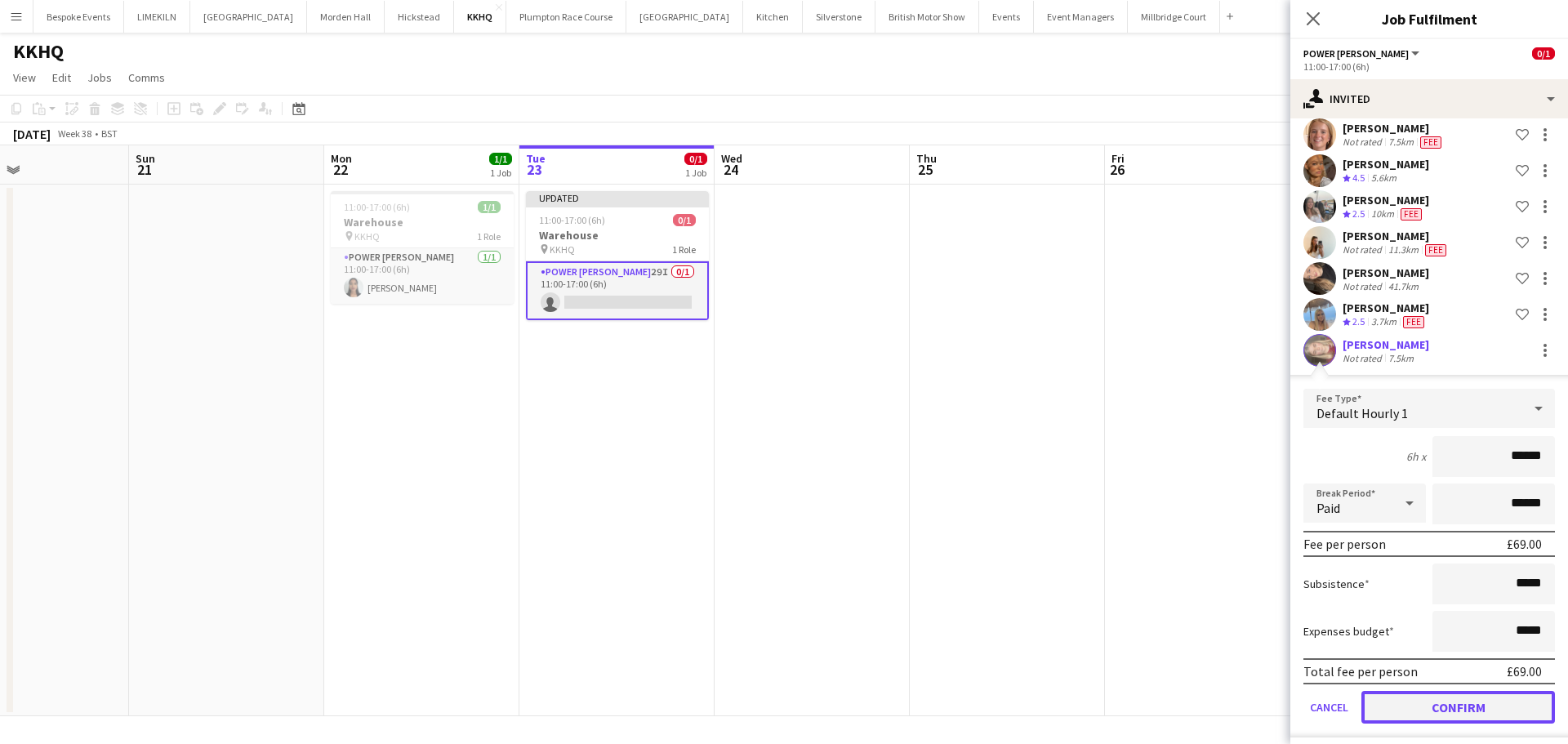
click at [1425, 691] on button "Confirm" at bounding box center [1458, 707] width 194 height 33
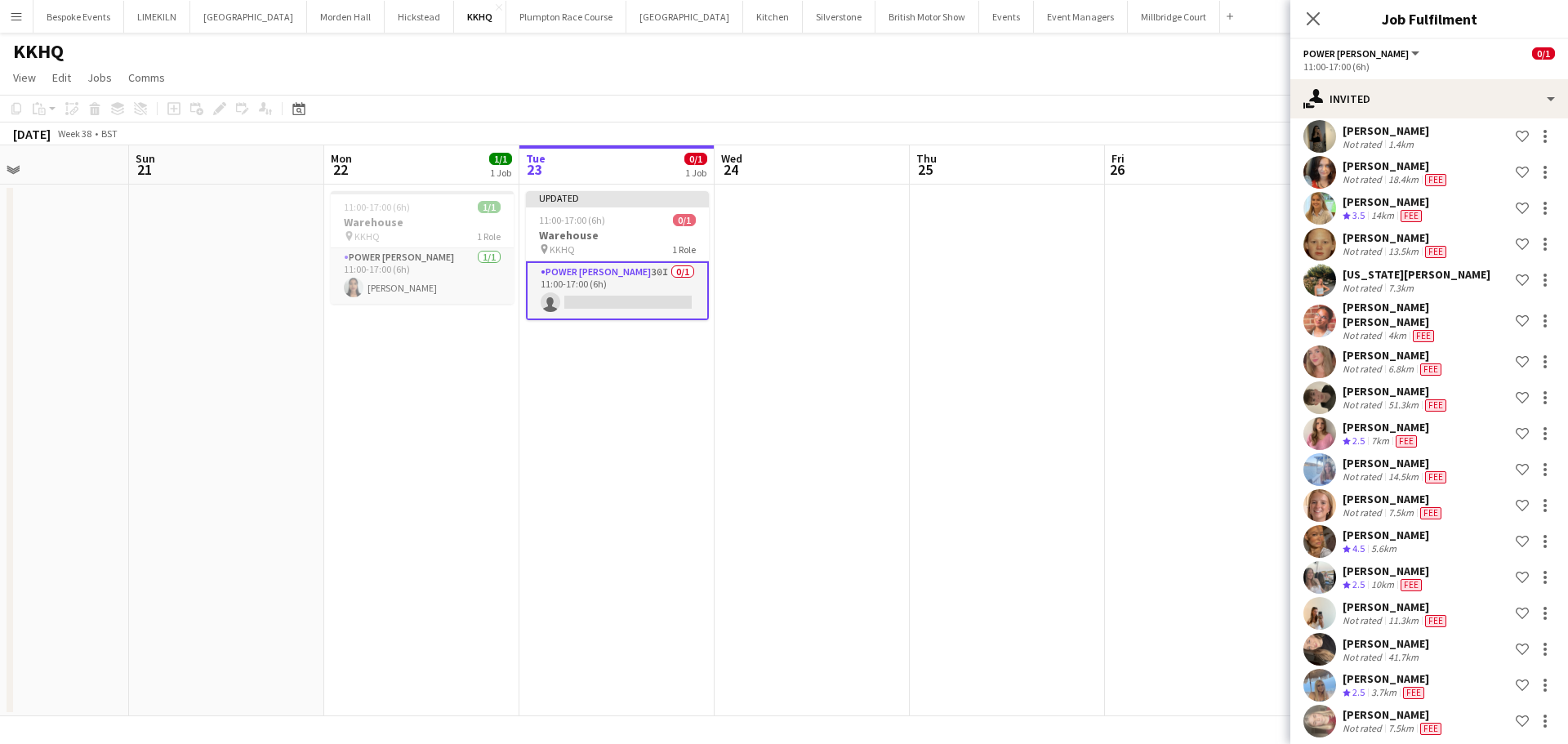
click at [1128, 397] on app-date-cell at bounding box center [1203, 451] width 195 height 532
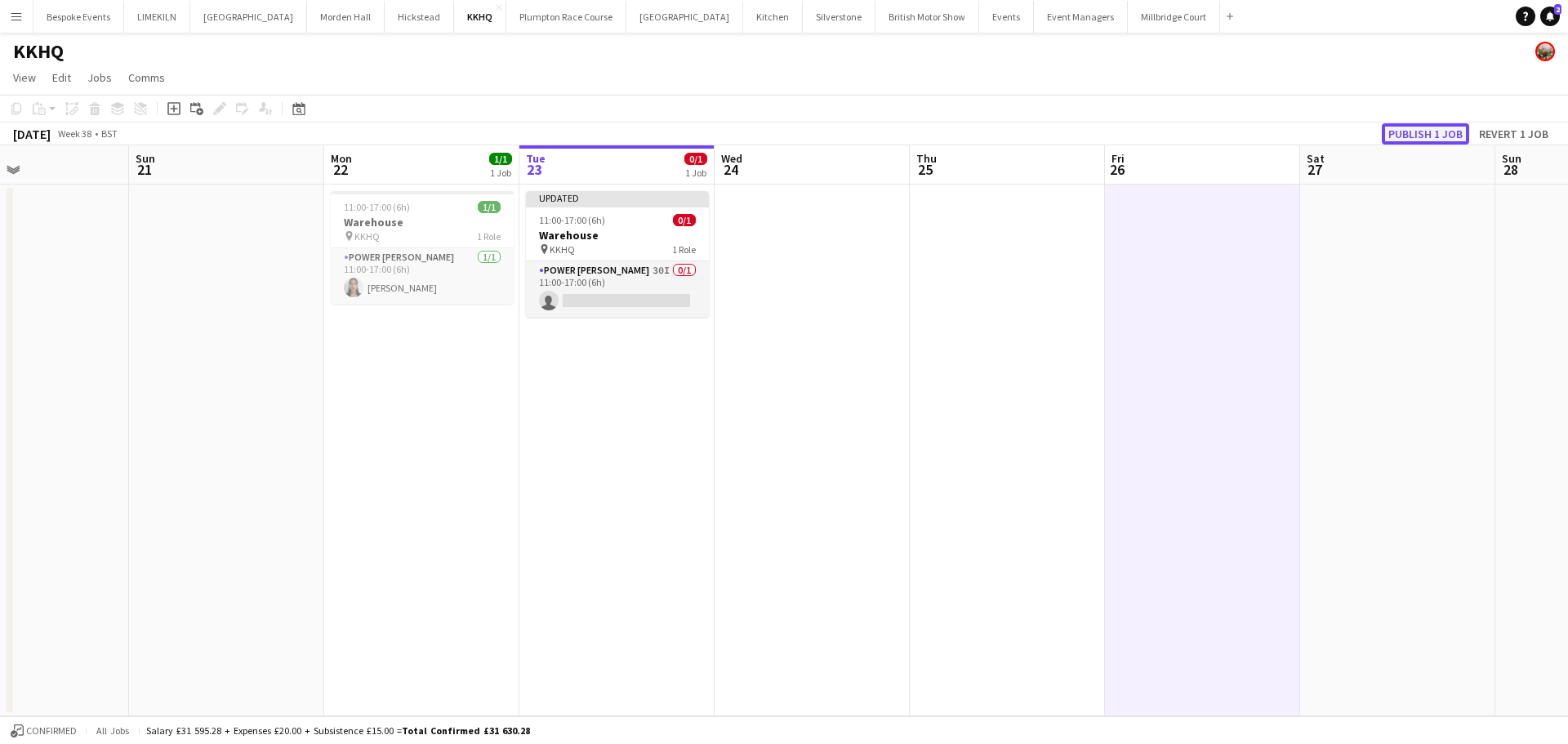
click at [1469, 129] on button "Publish 1 job" at bounding box center [1424, 134] width 87 height 21
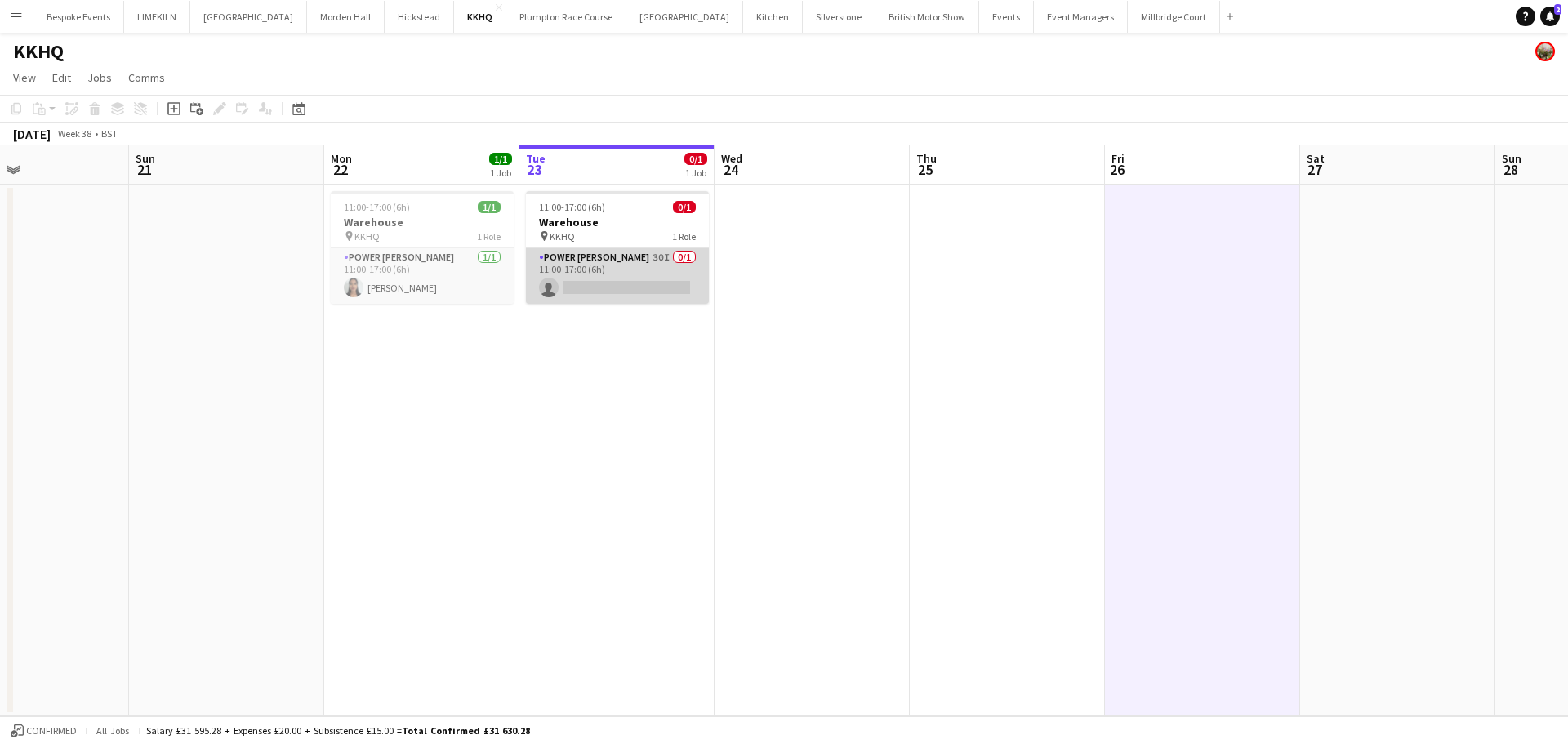
click at [605, 273] on app-card-role "Power [PERSON_NAME] 30I 0/1 11:00-17:00 (6h) single-neutral-actions" at bounding box center [617, 276] width 183 height 55
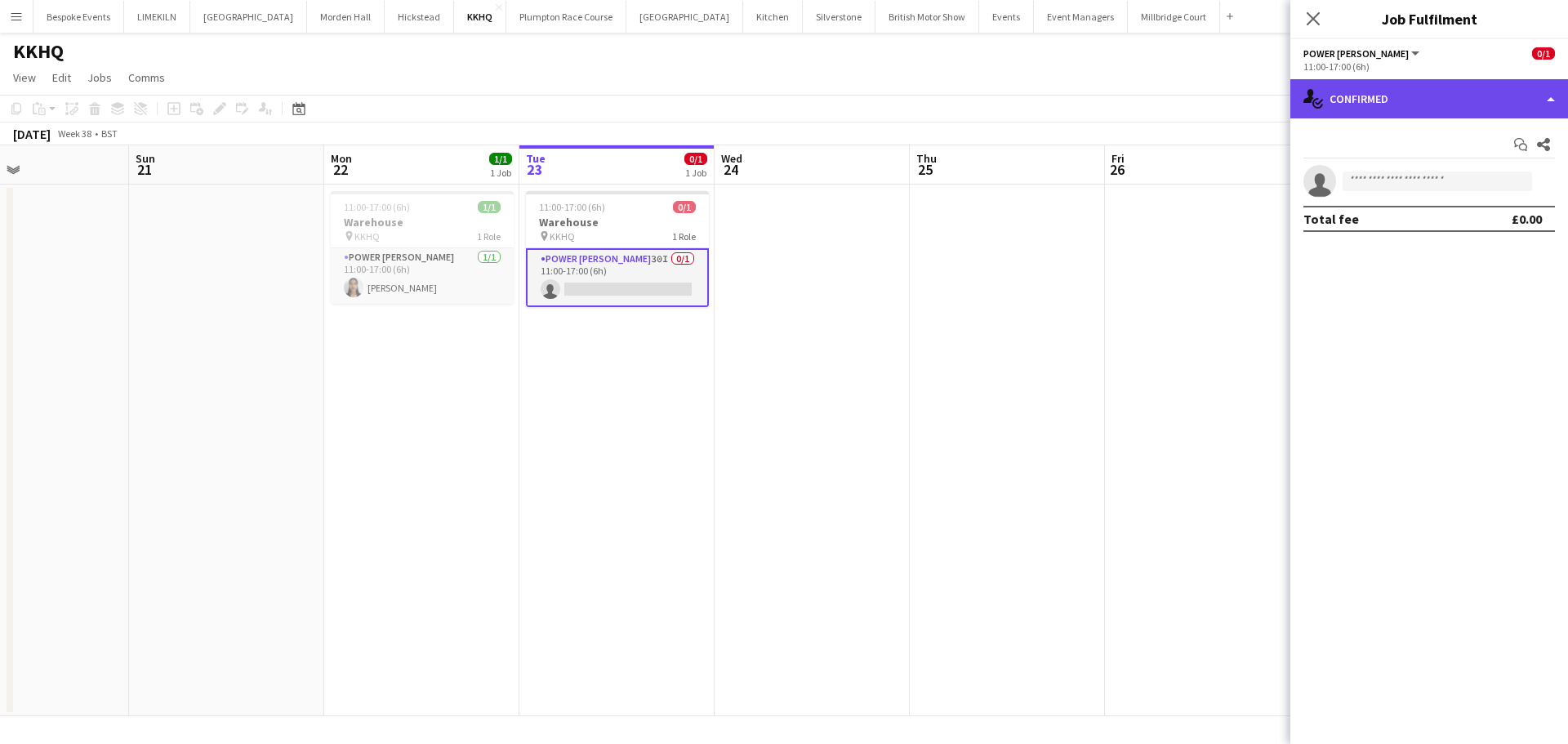
click at [1412, 101] on div "single-neutral-actions-check-2 Confirmed" at bounding box center [1428, 99] width 277 height 40
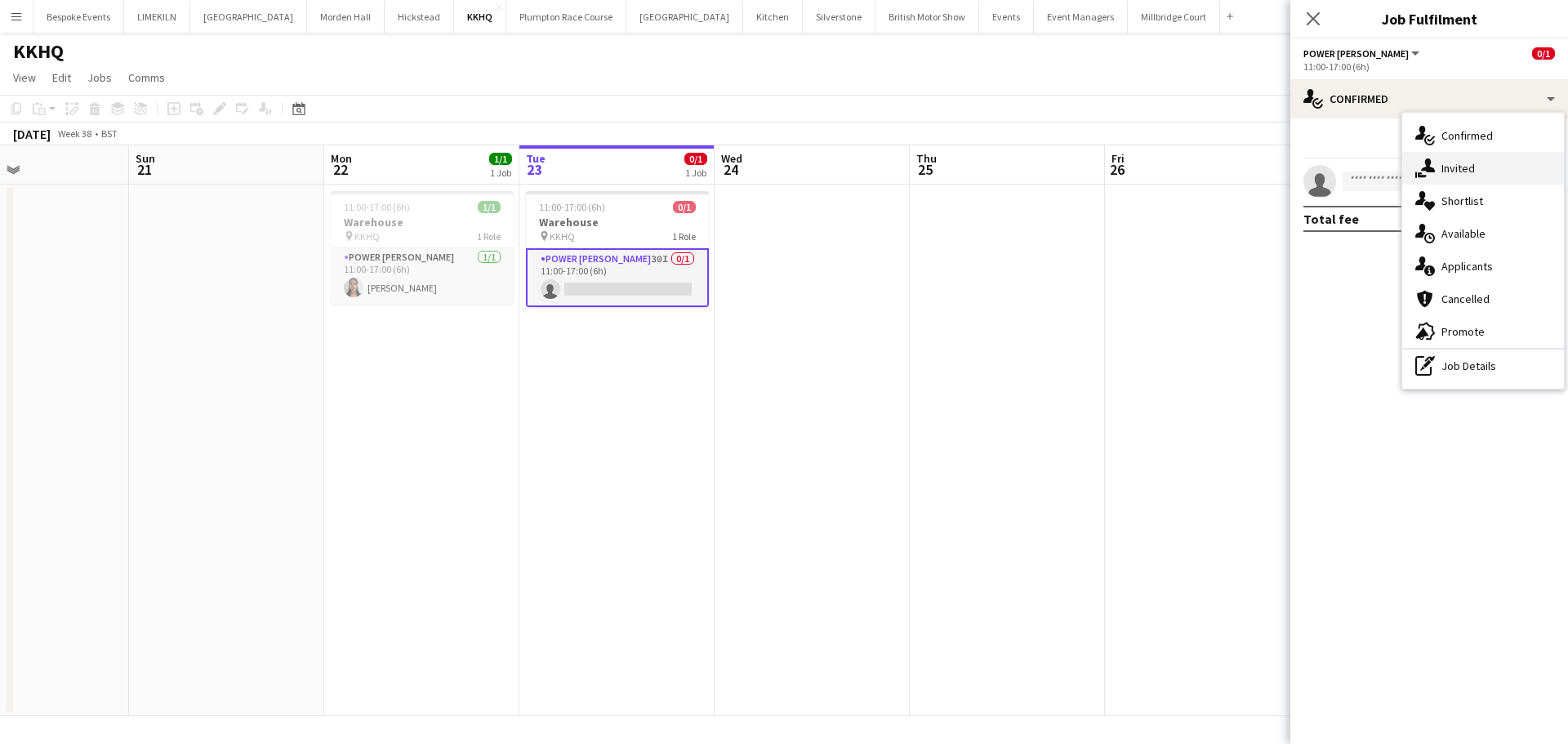
click at [1450, 167] on span "Invited" at bounding box center [1458, 168] width 33 height 15
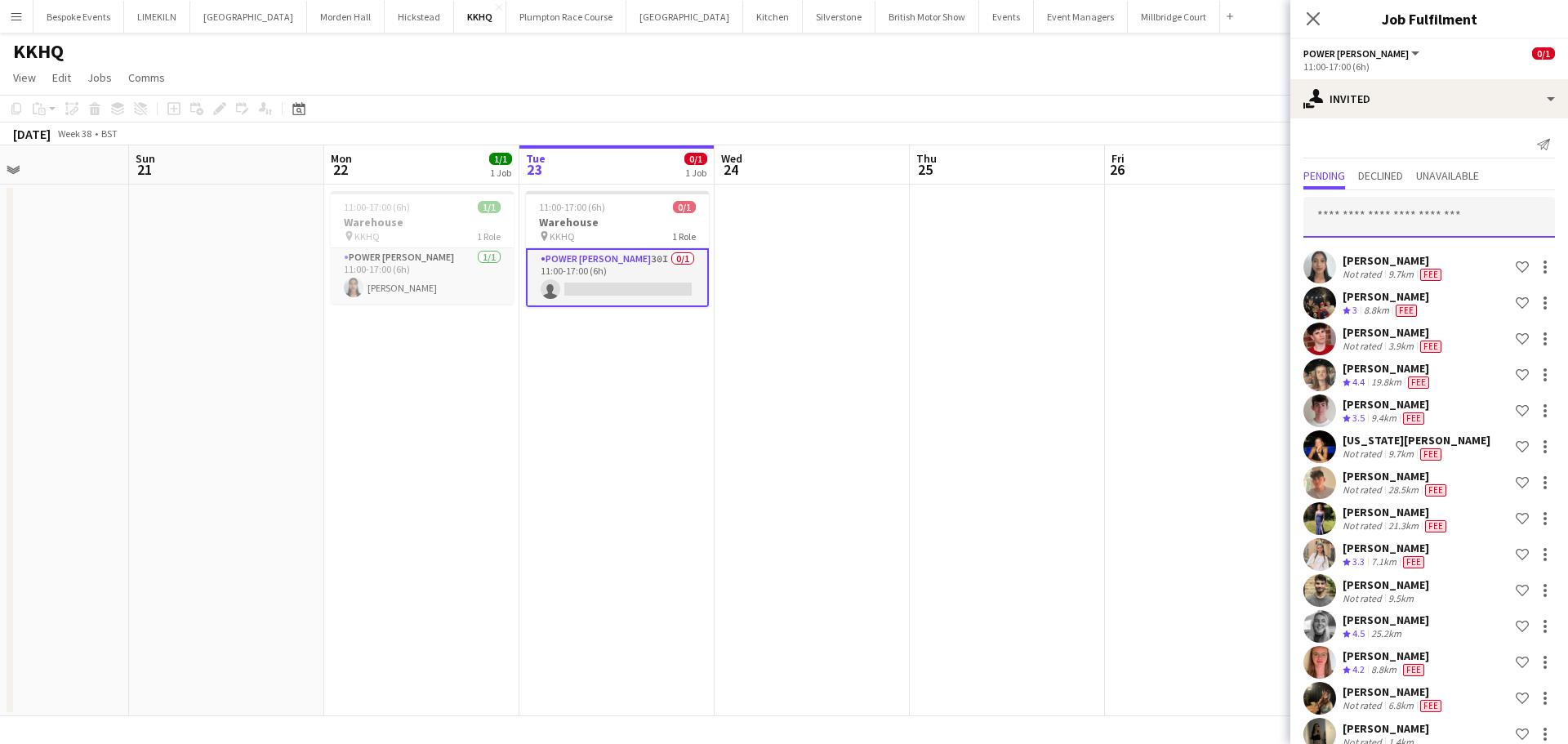
click at [1424, 219] on input "text" at bounding box center [1429, 217] width 252 height 41
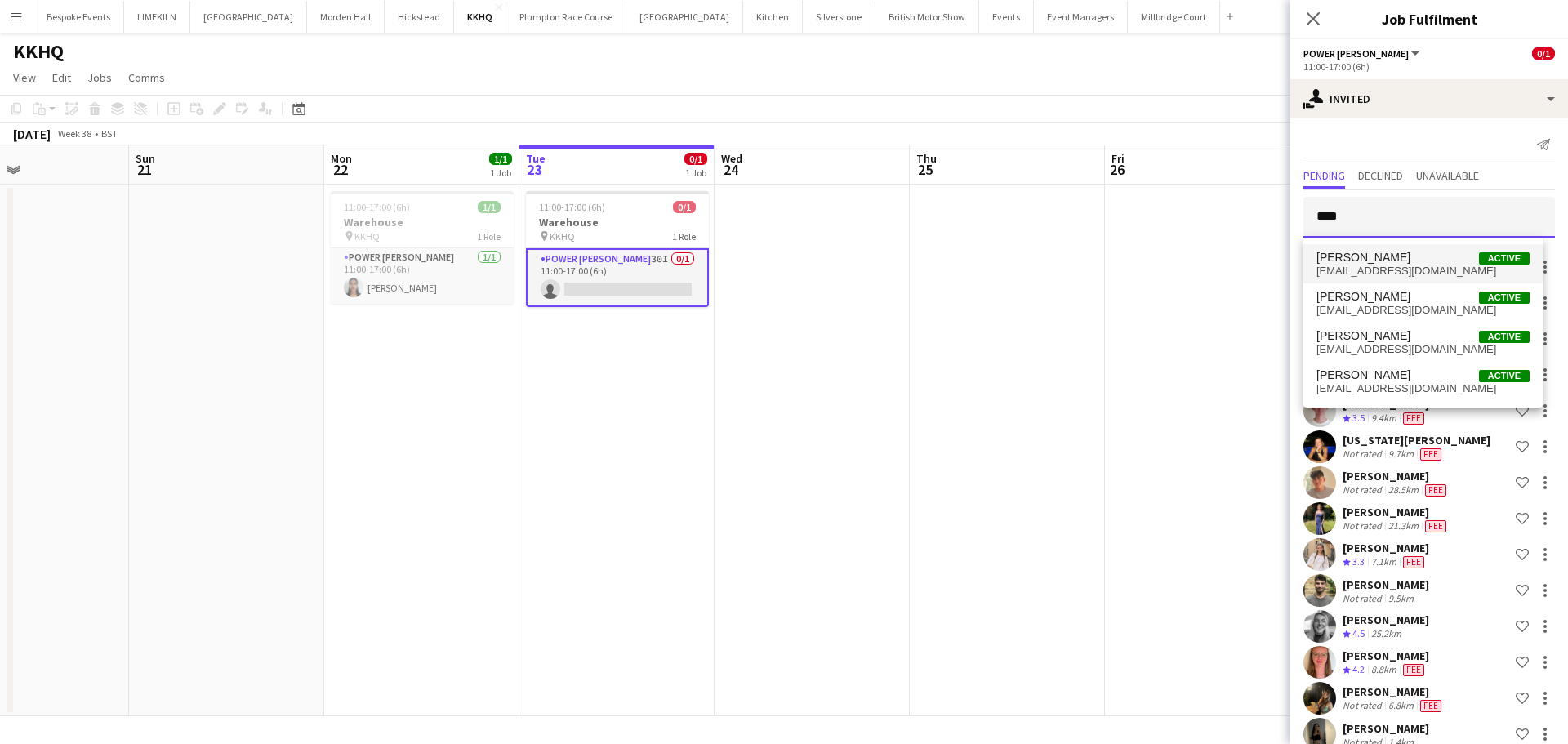
type input "****"
click at [1415, 272] on span "[EMAIL_ADDRESS][DOMAIN_NAME]" at bounding box center [1423, 271] width 213 height 13
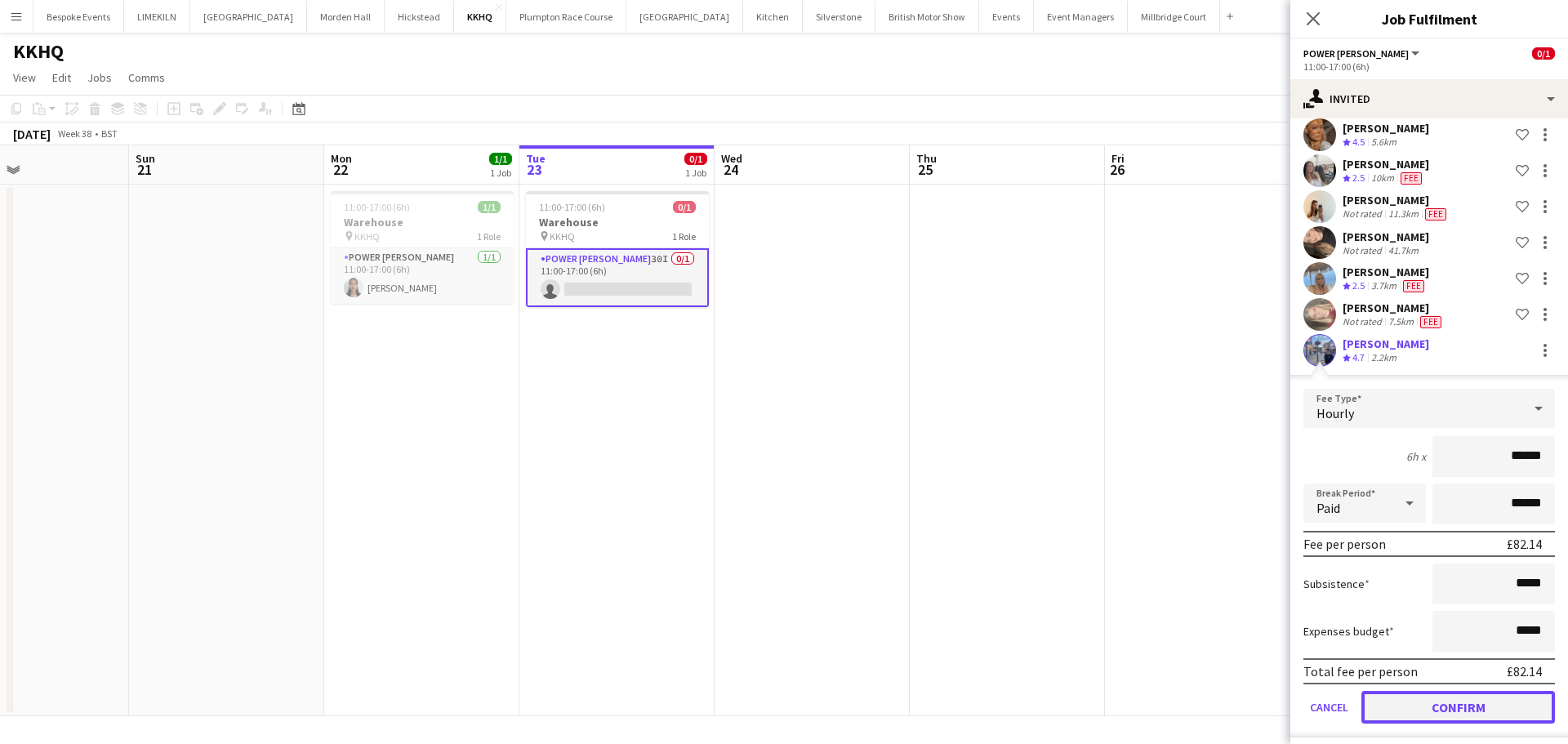
click at [1449, 691] on button "Confirm" at bounding box center [1458, 707] width 194 height 33
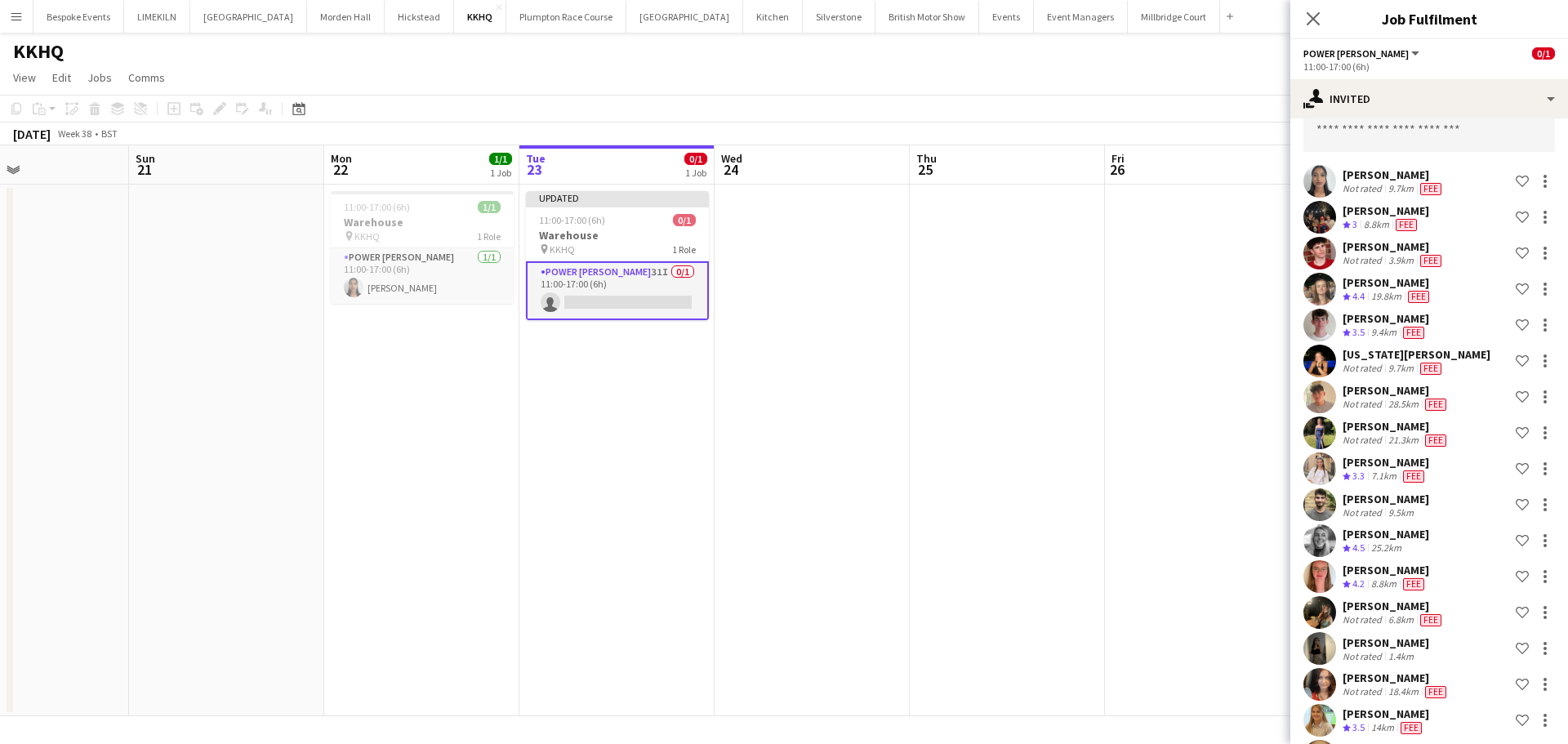
scroll to position [0, 0]
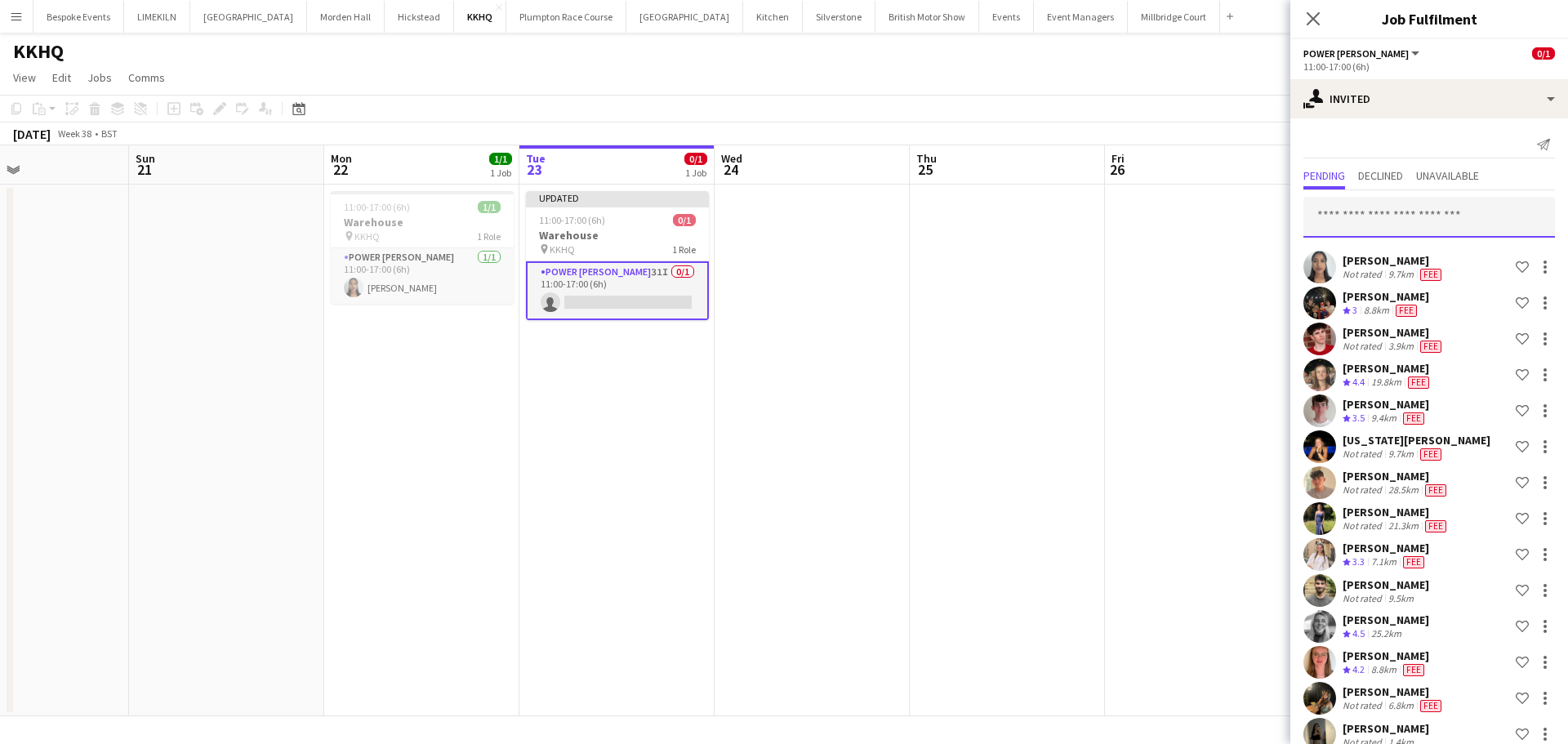
click at [1454, 223] on input "text" at bounding box center [1429, 217] width 252 height 41
click at [1355, 225] on input "text" at bounding box center [1429, 217] width 252 height 41
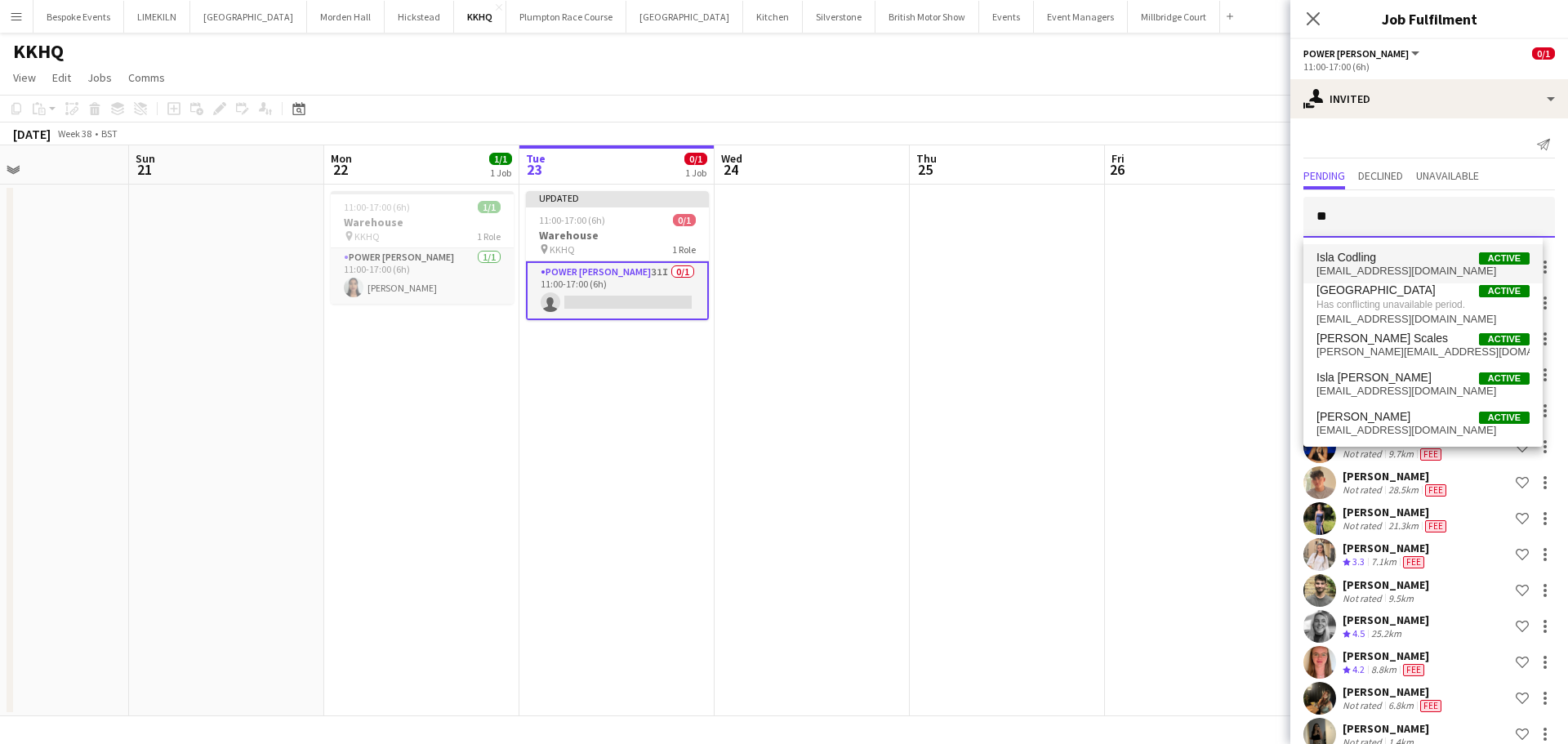
type input "*"
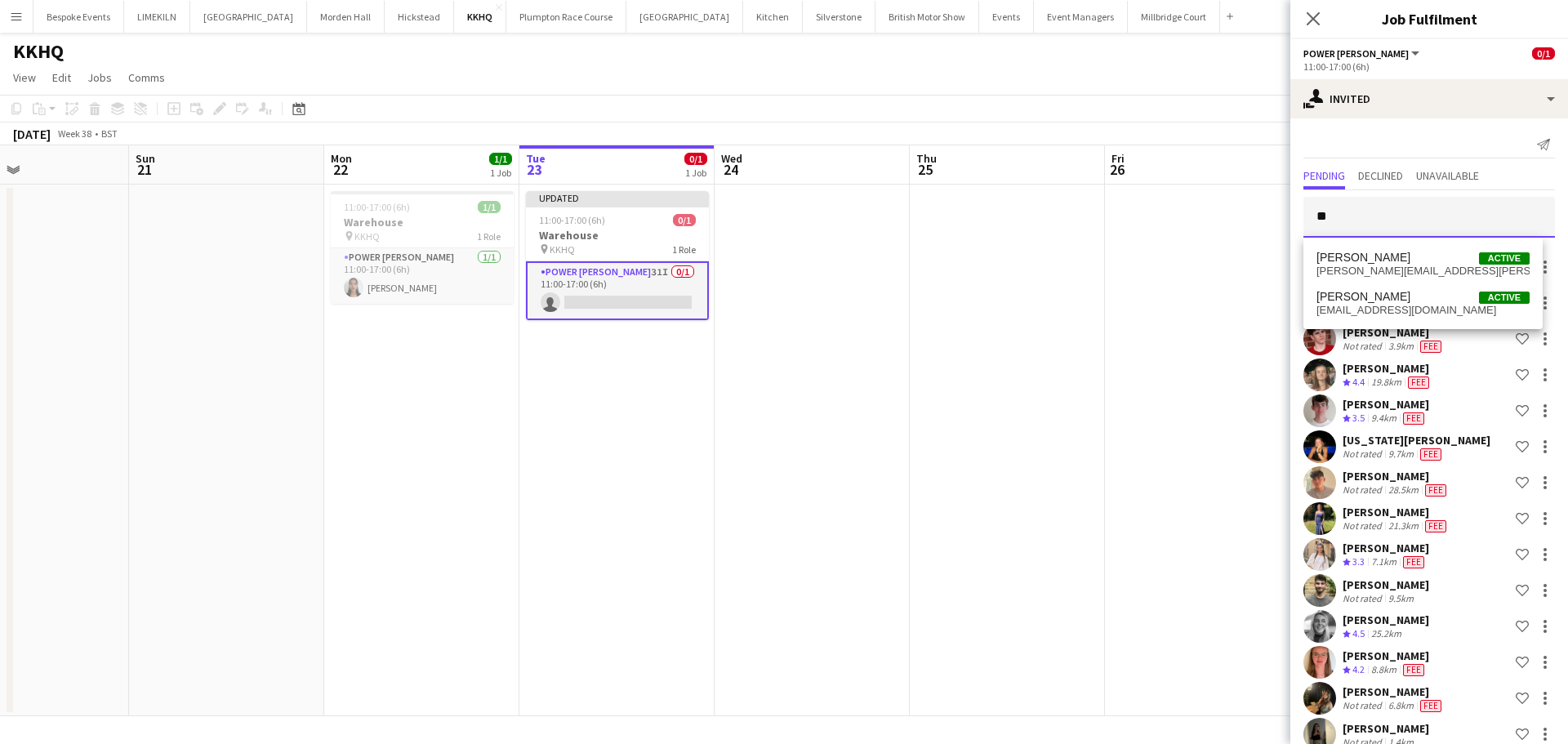
type input "*"
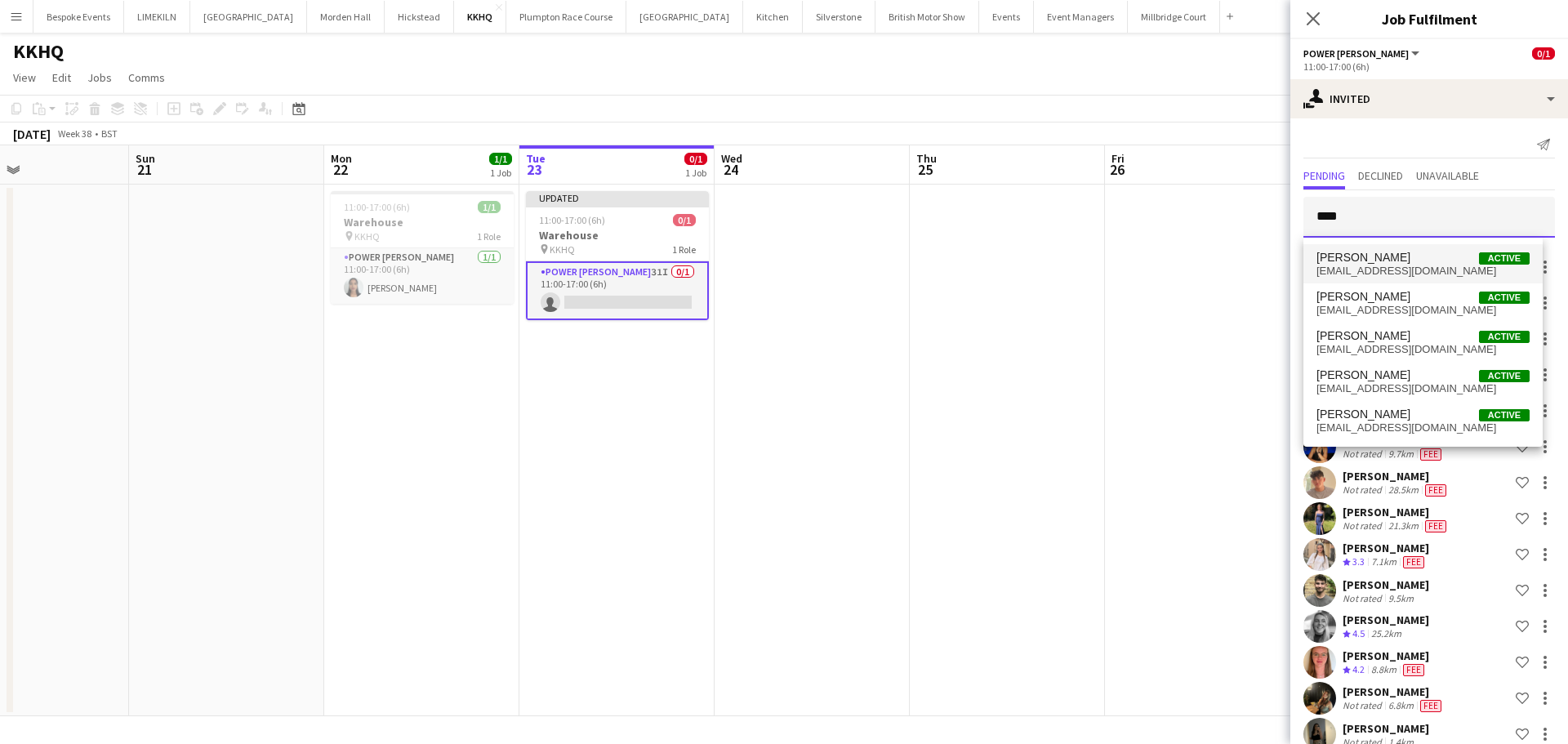
type input "****"
click at [1371, 265] on span "[EMAIL_ADDRESS][DOMAIN_NAME]" at bounding box center [1423, 271] width 213 height 13
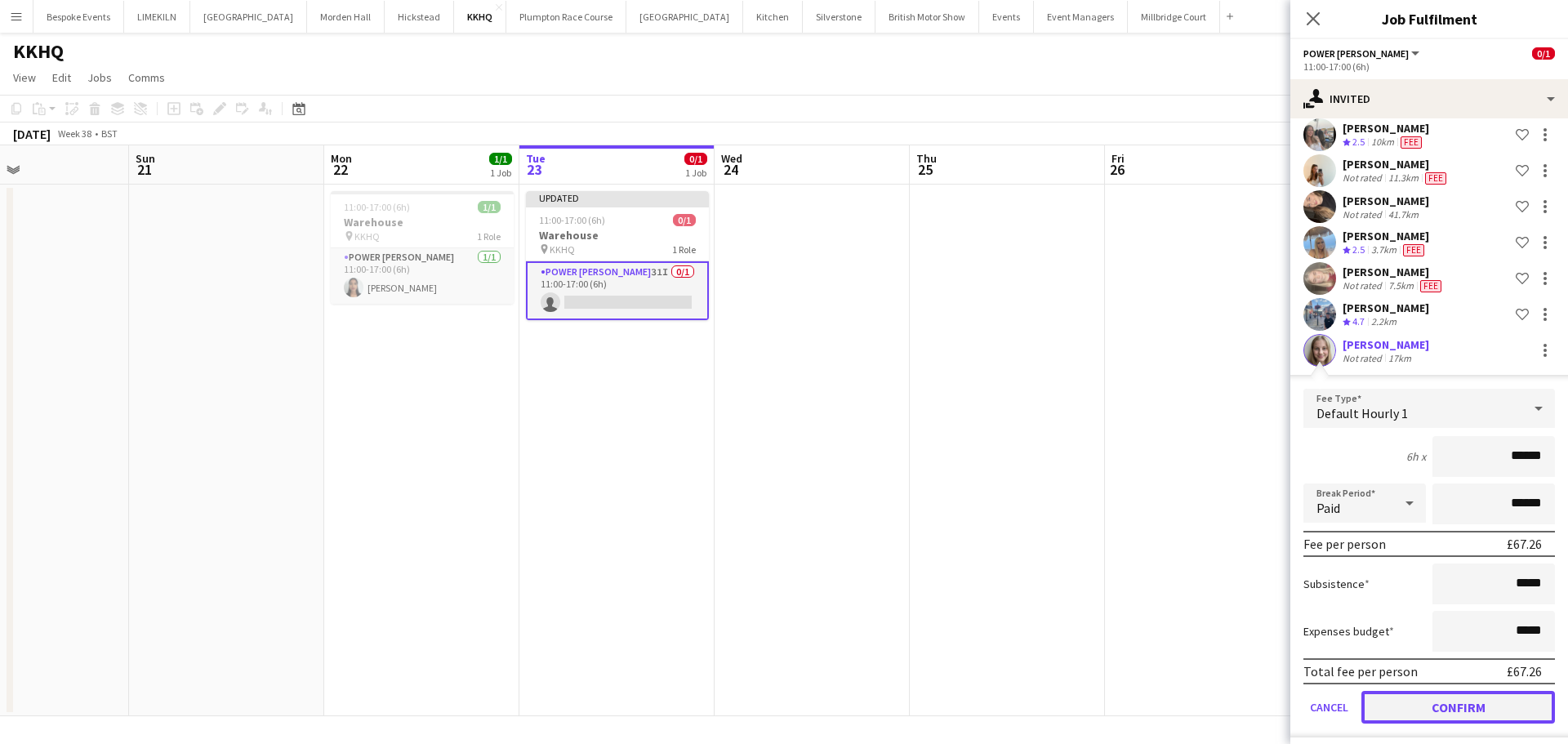
click at [1417, 696] on button "Confirm" at bounding box center [1458, 707] width 194 height 33
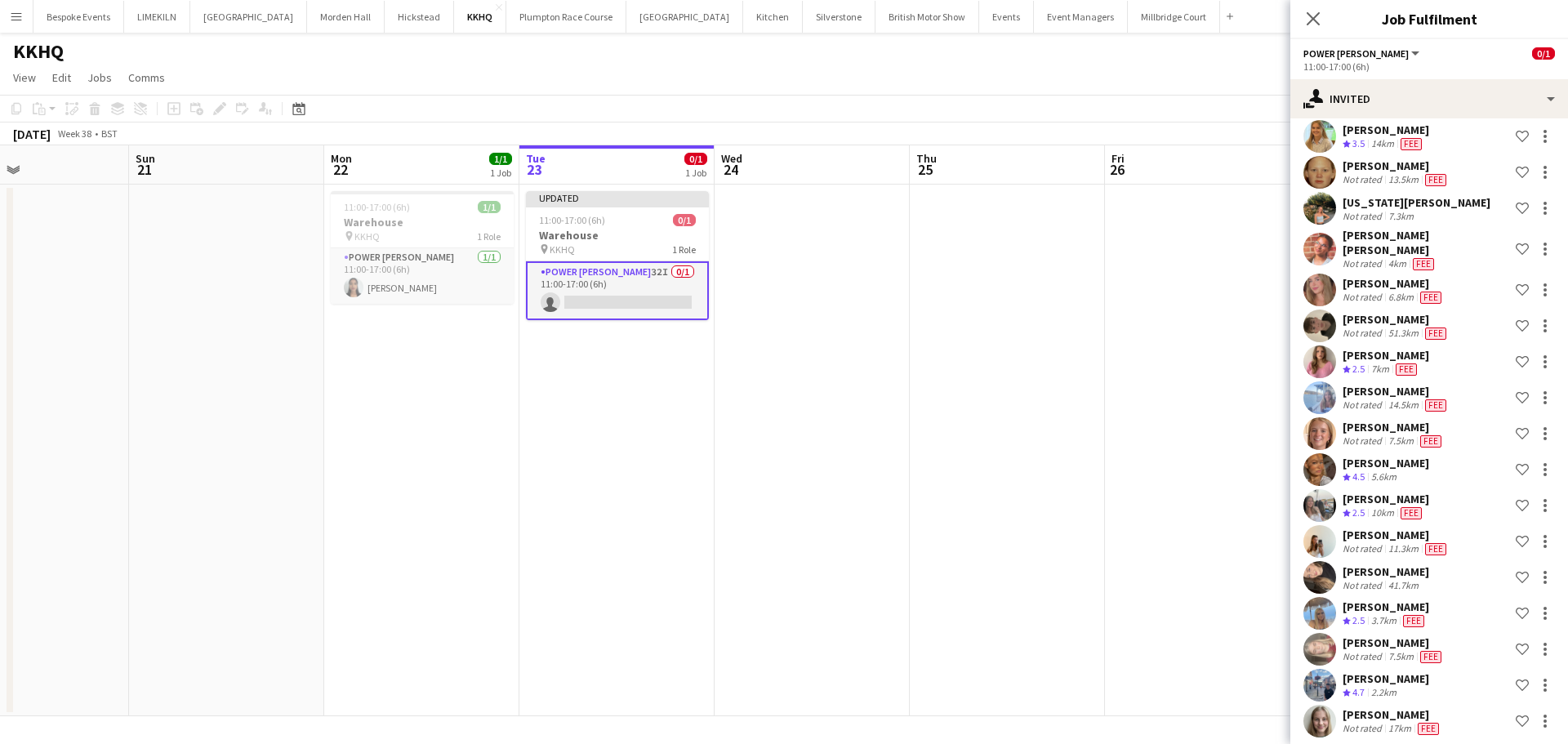
click at [1069, 379] on app-date-cell at bounding box center [1007, 451] width 195 height 532
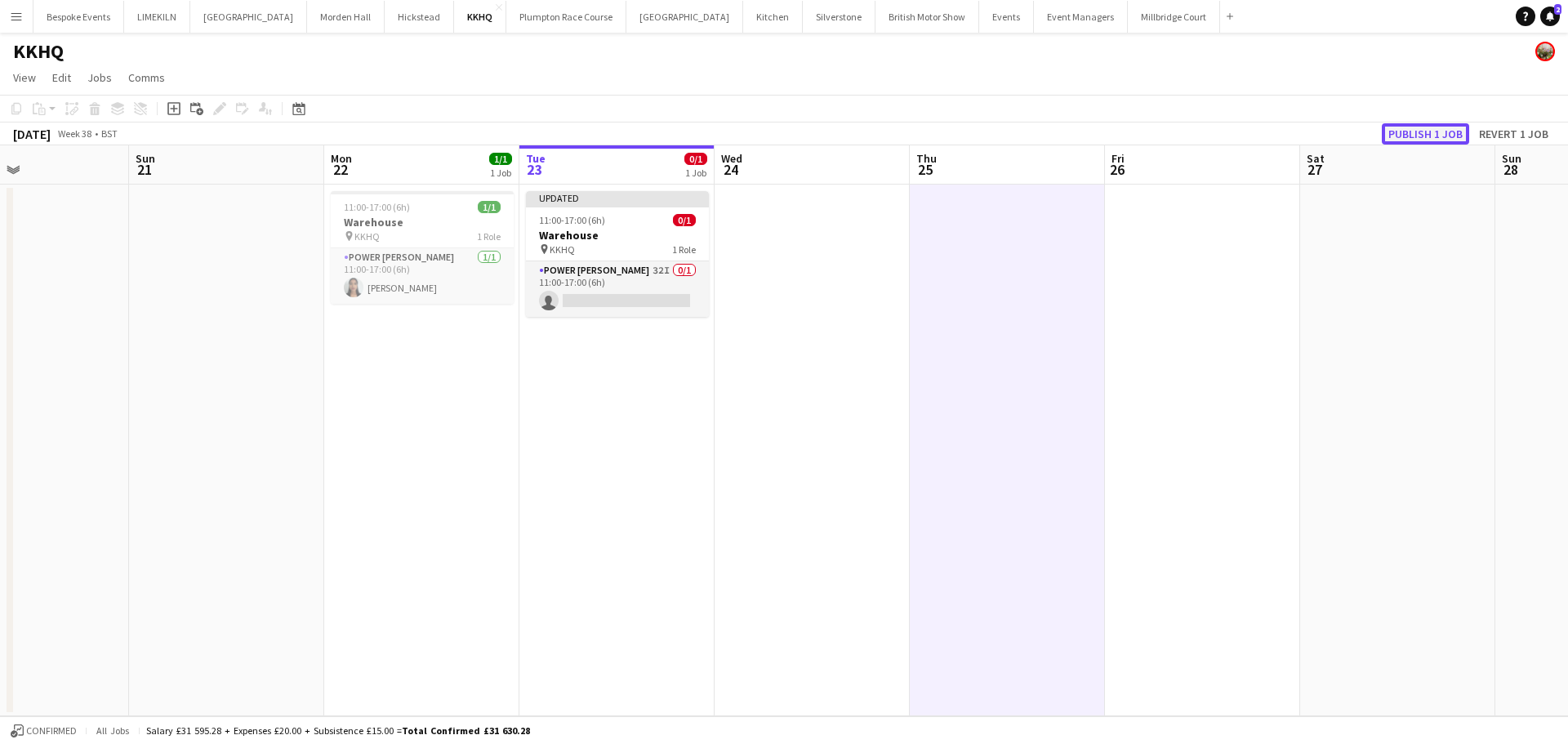
click at [1414, 143] on button "Publish 1 job" at bounding box center [1424, 134] width 87 height 21
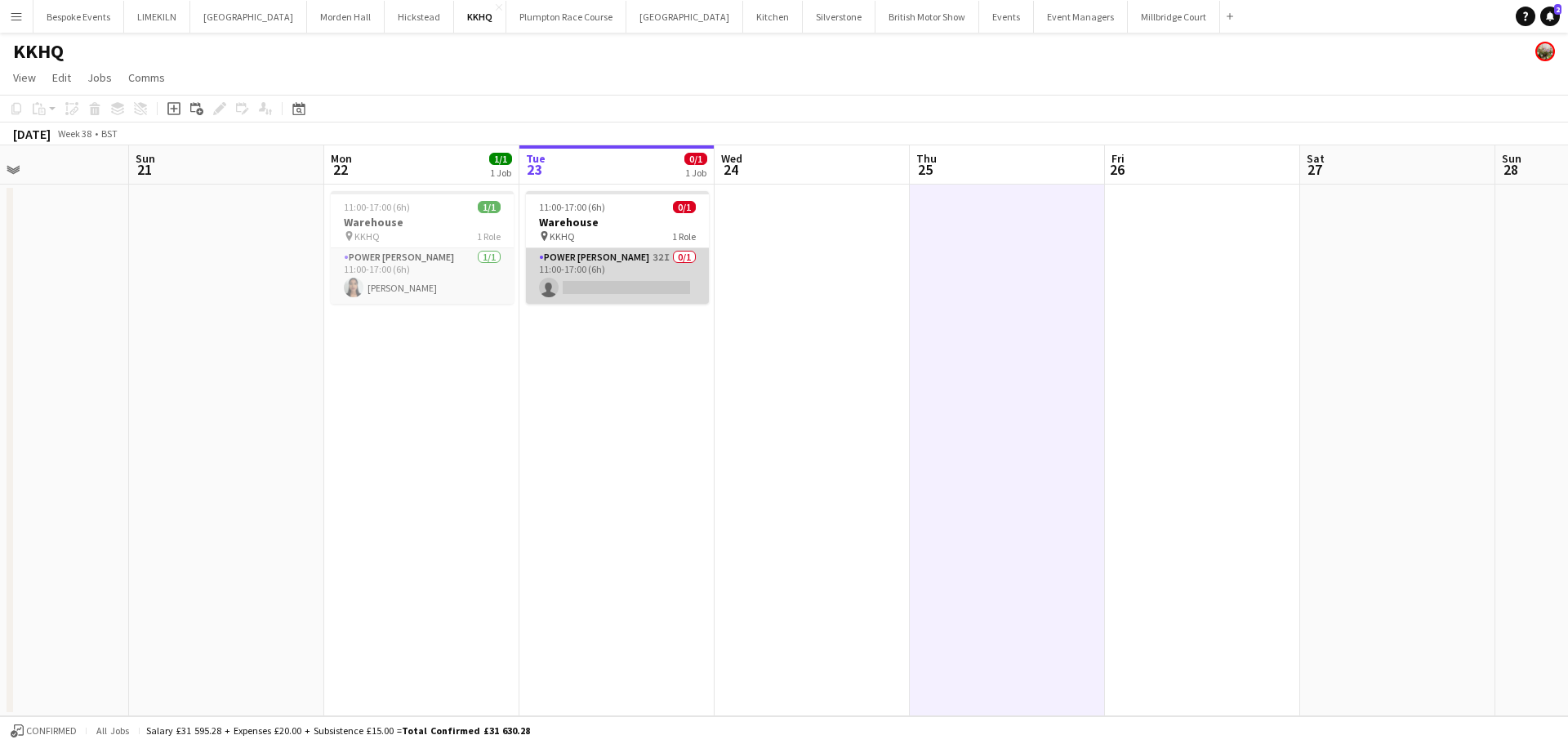
click at [589, 269] on app-card-role "Power [PERSON_NAME] 32I 0/1 11:00-17:00 (6h) single-neutral-actions" at bounding box center [617, 276] width 183 height 55
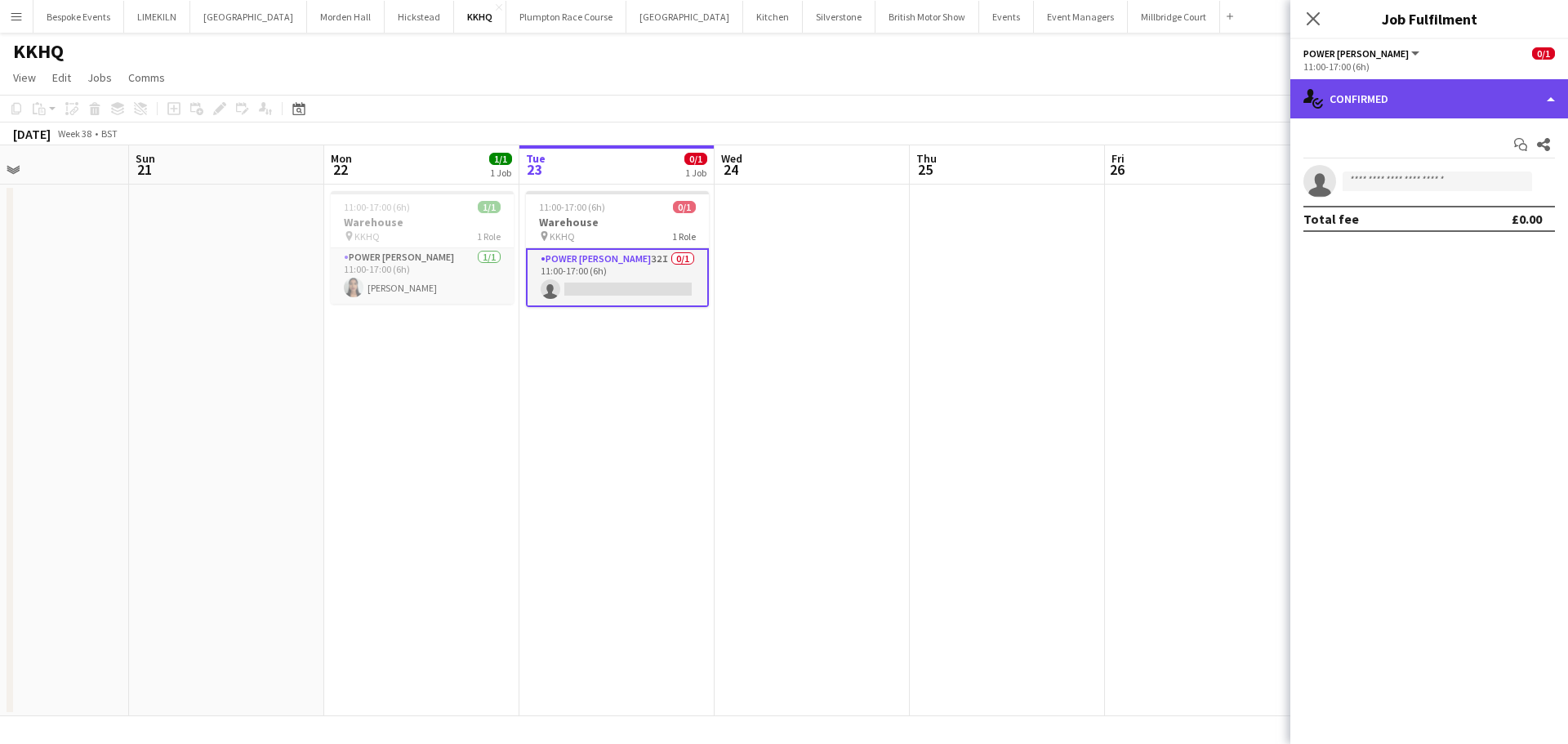
click at [1421, 111] on div "single-neutral-actions-check-2 Confirmed" at bounding box center [1428, 99] width 277 height 40
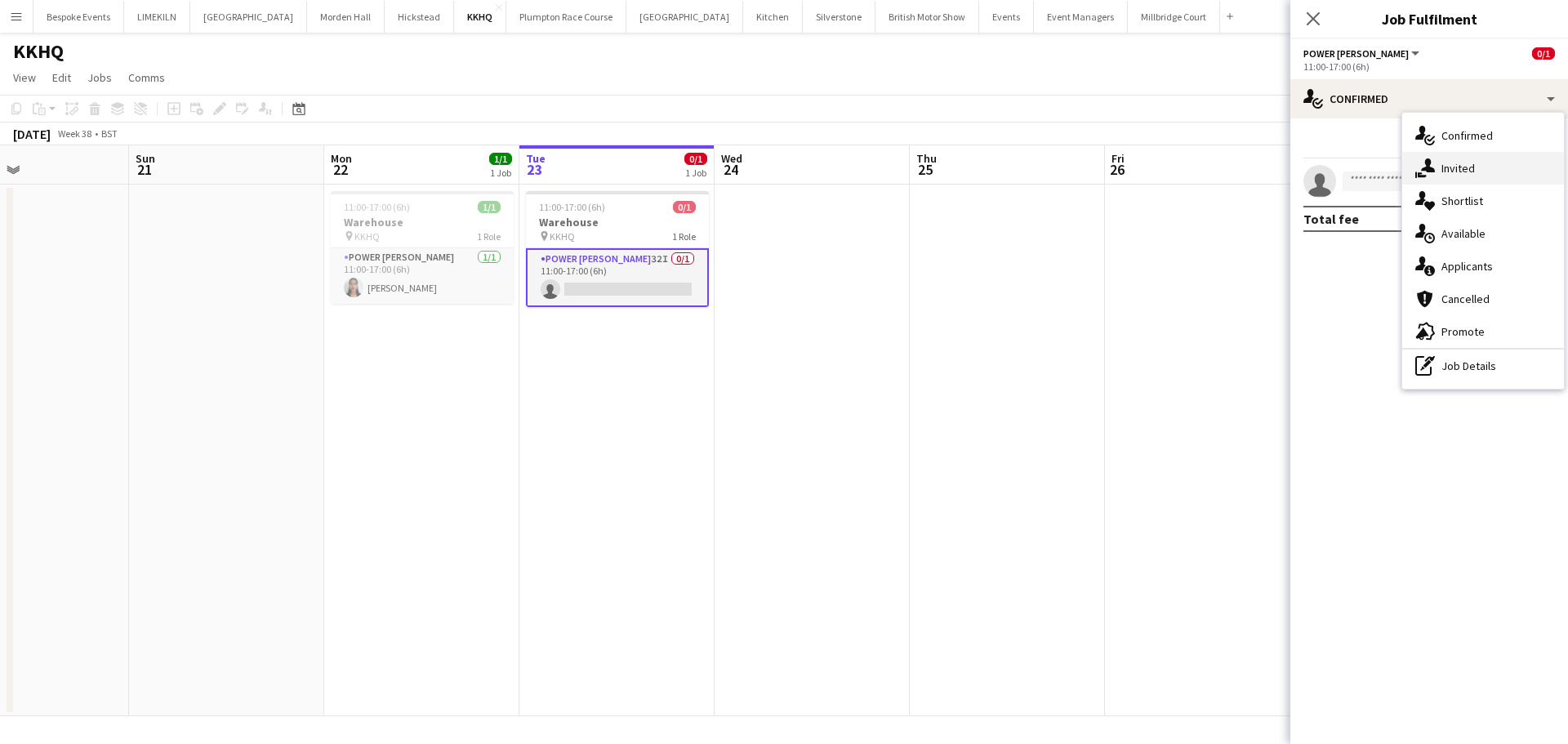
click at [1461, 178] on div "single-neutral-actions-share-1 Invited" at bounding box center [1483, 168] width 162 height 33
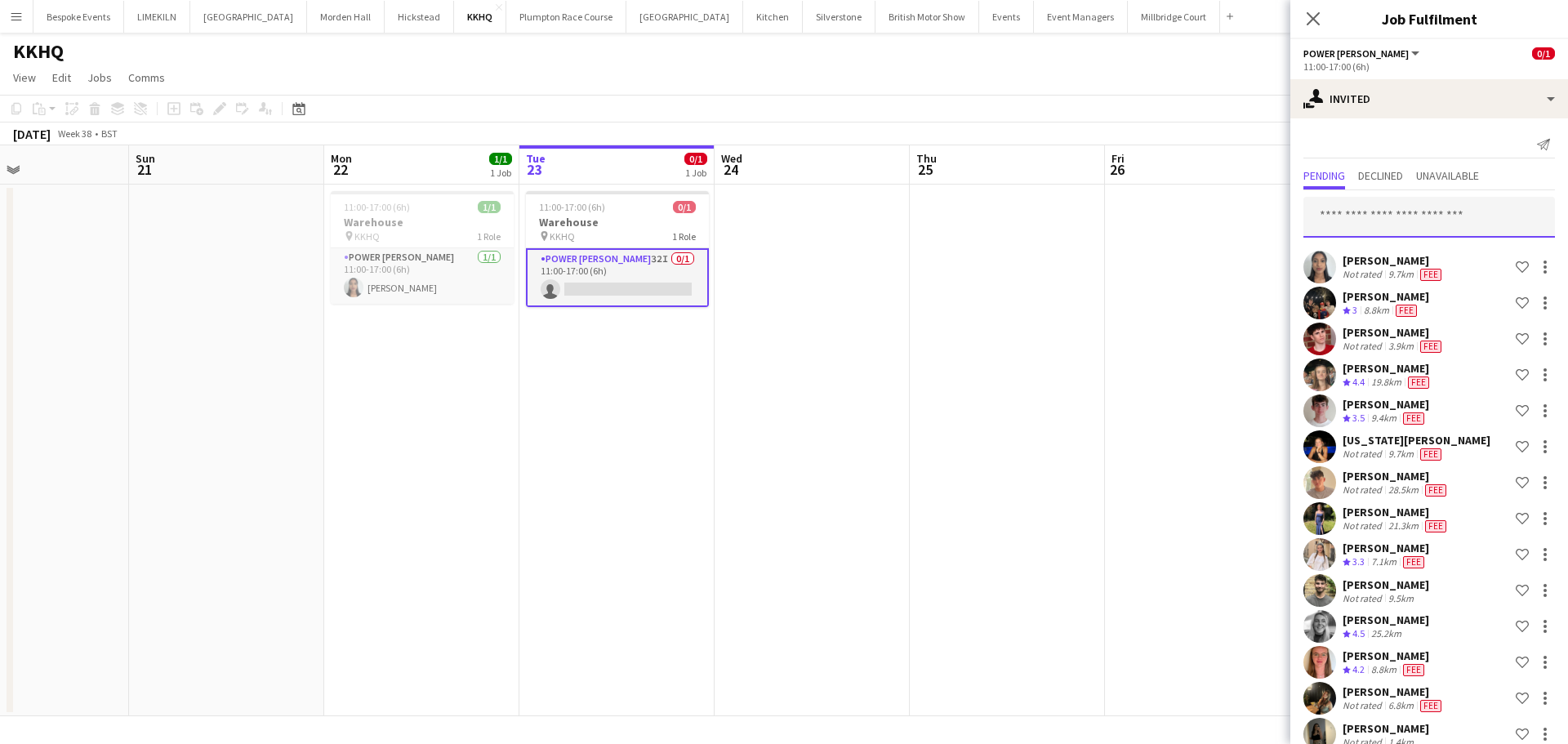
click at [1419, 206] on input "text" at bounding box center [1429, 217] width 252 height 41
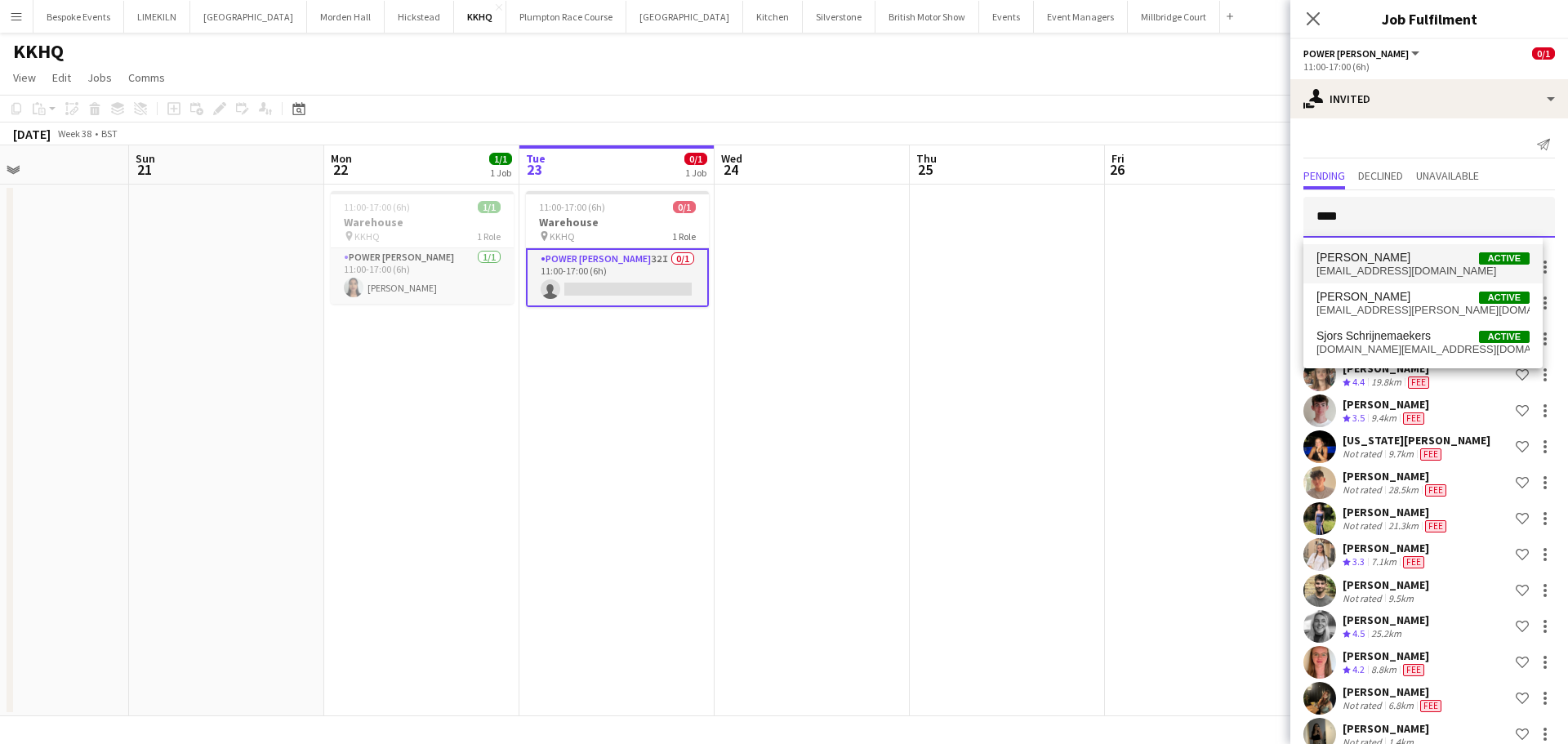
type input "****"
click at [1422, 252] on span "[PERSON_NAME] Active" at bounding box center [1423, 258] width 213 height 14
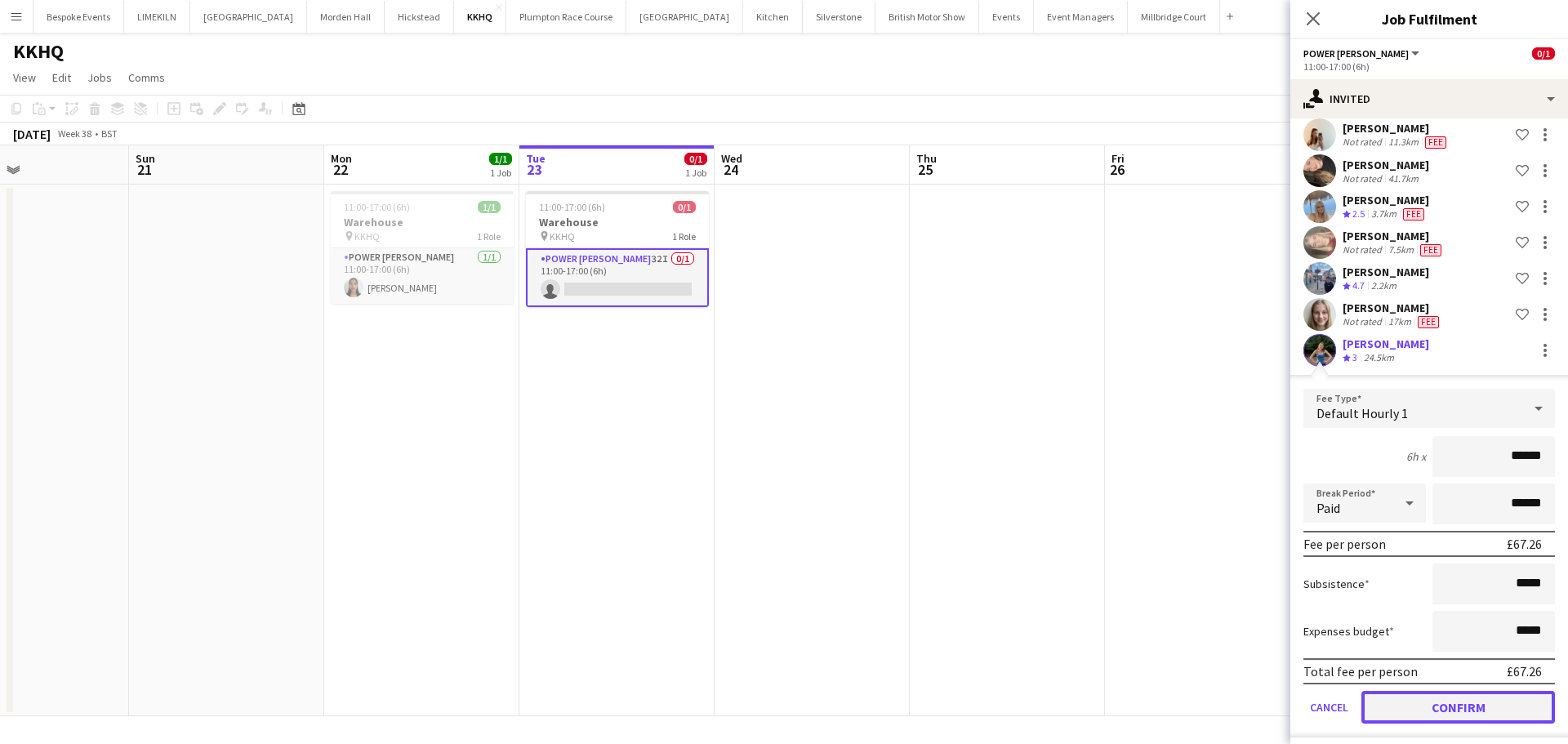
click at [1441, 691] on button "Confirm" at bounding box center [1458, 707] width 194 height 33
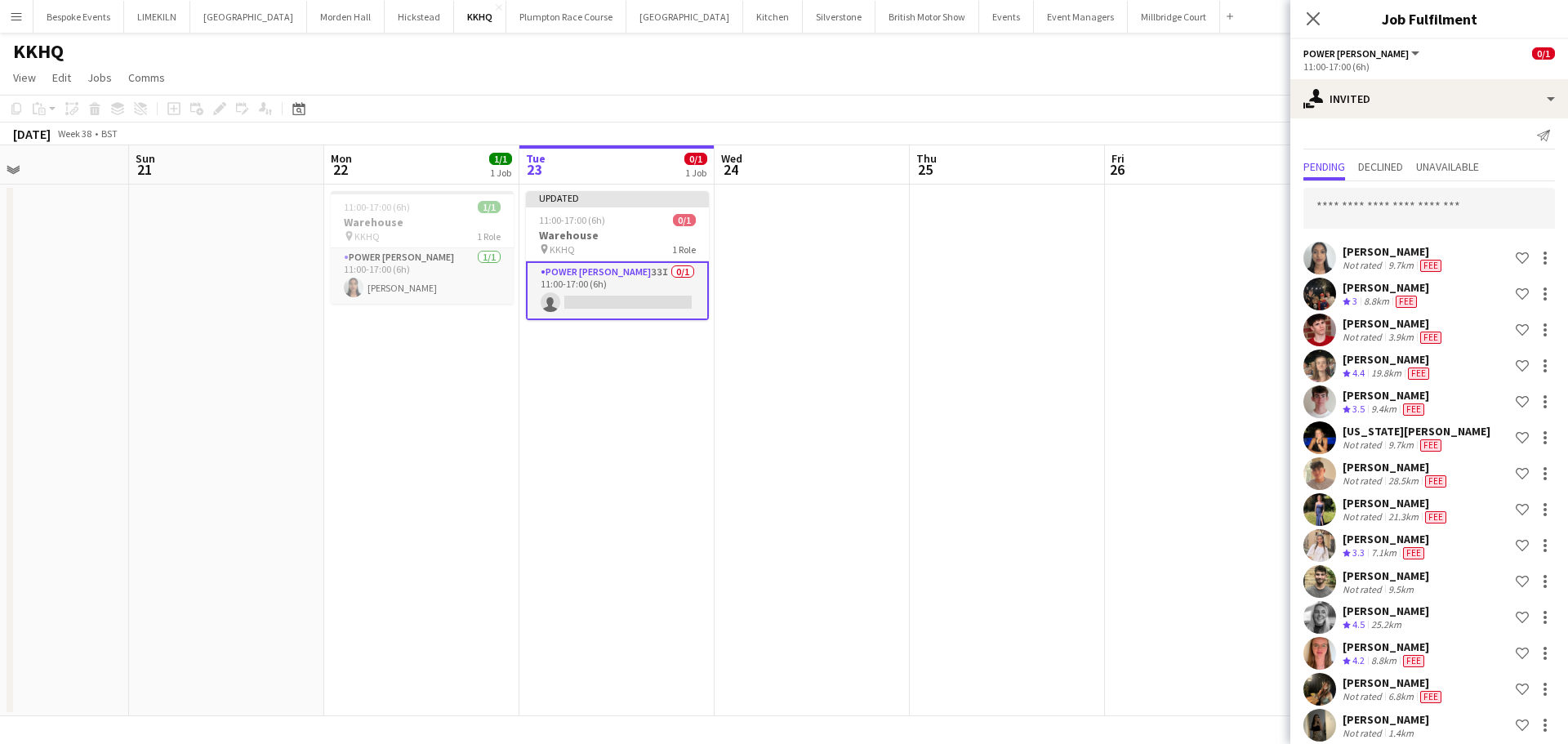
scroll to position [0, 0]
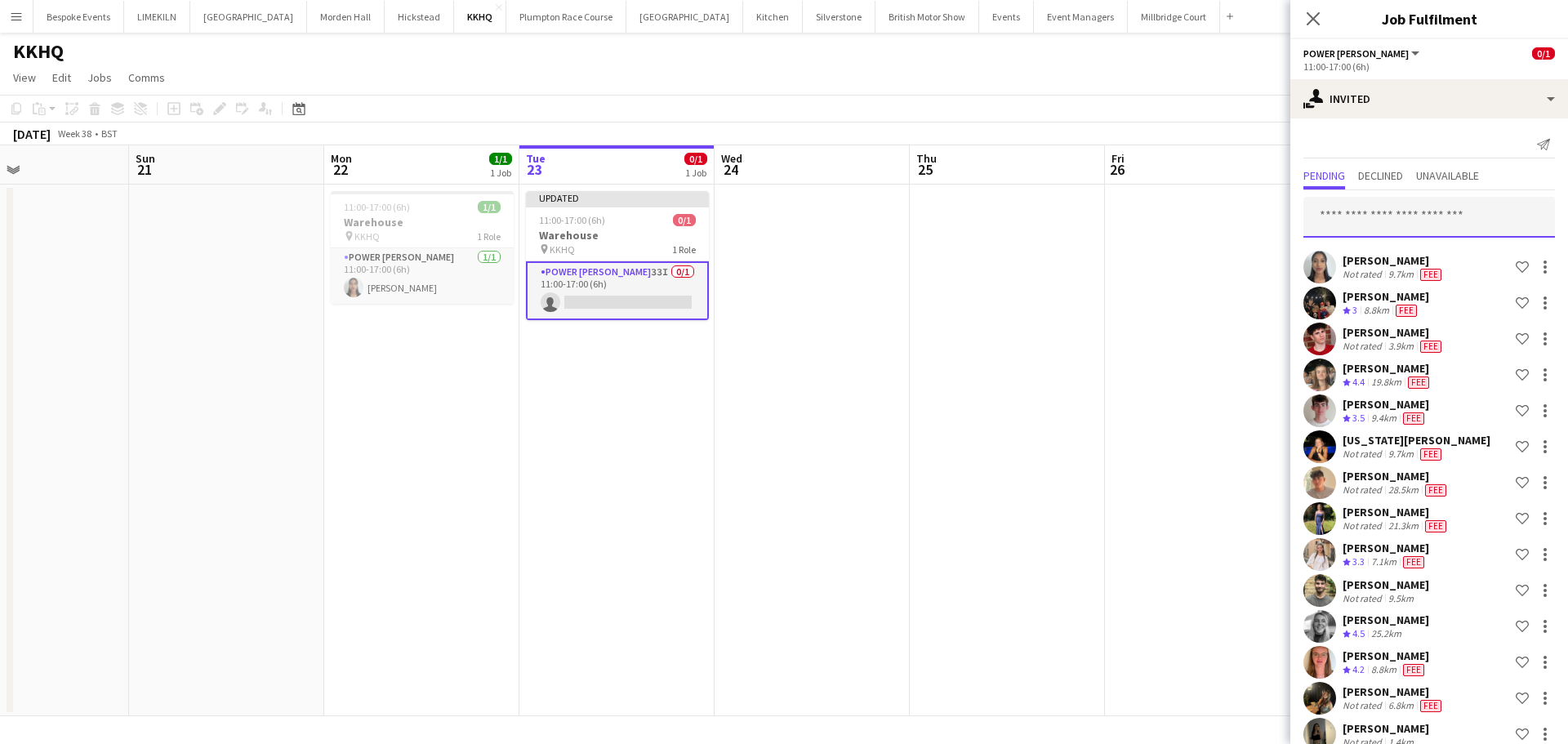
click at [1358, 198] on input "text" at bounding box center [1429, 217] width 252 height 41
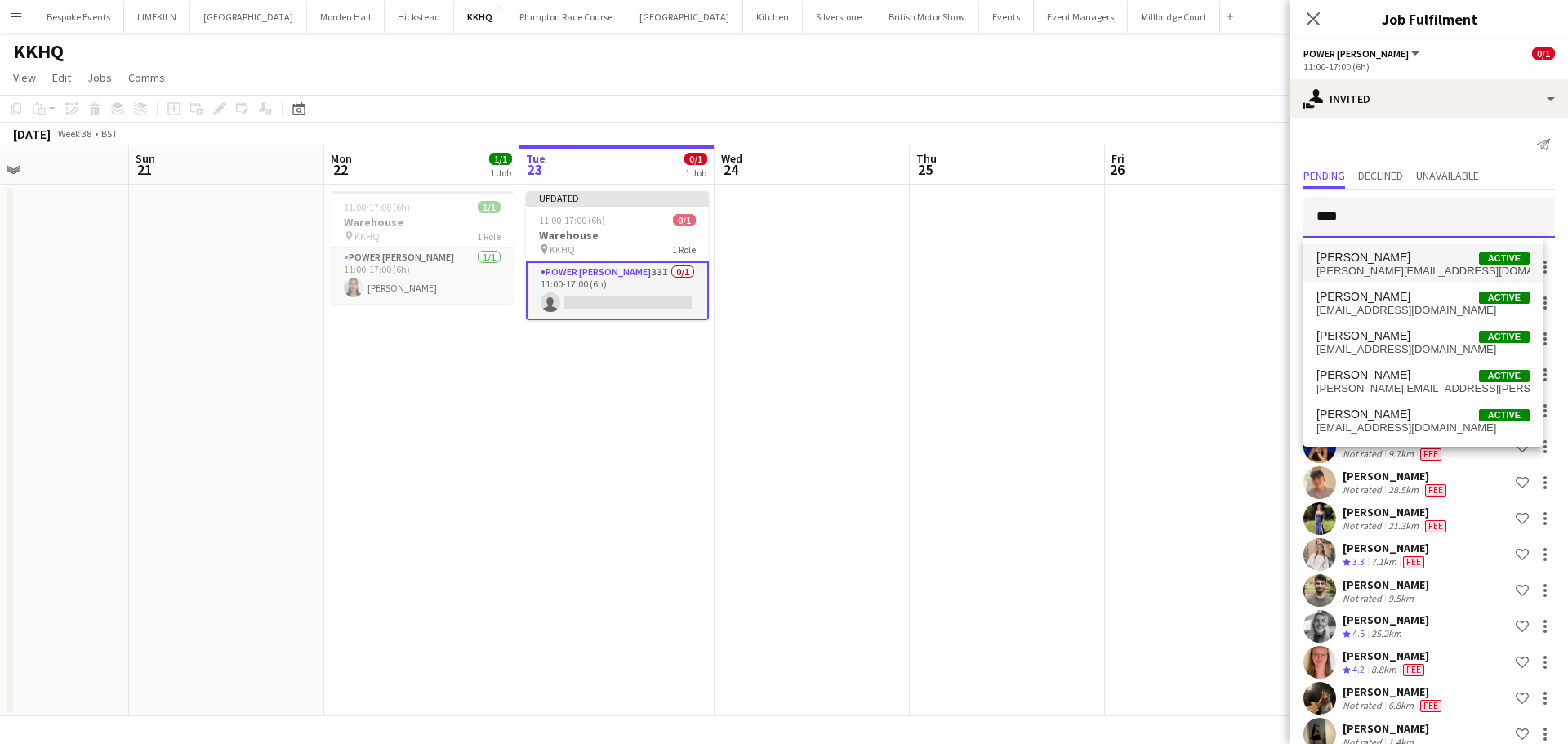
type input "****"
click at [1388, 279] on mat-option "[PERSON_NAME] Active [EMAIL_ADDRESS][DOMAIN_NAME]" at bounding box center [1423, 263] width 239 height 40
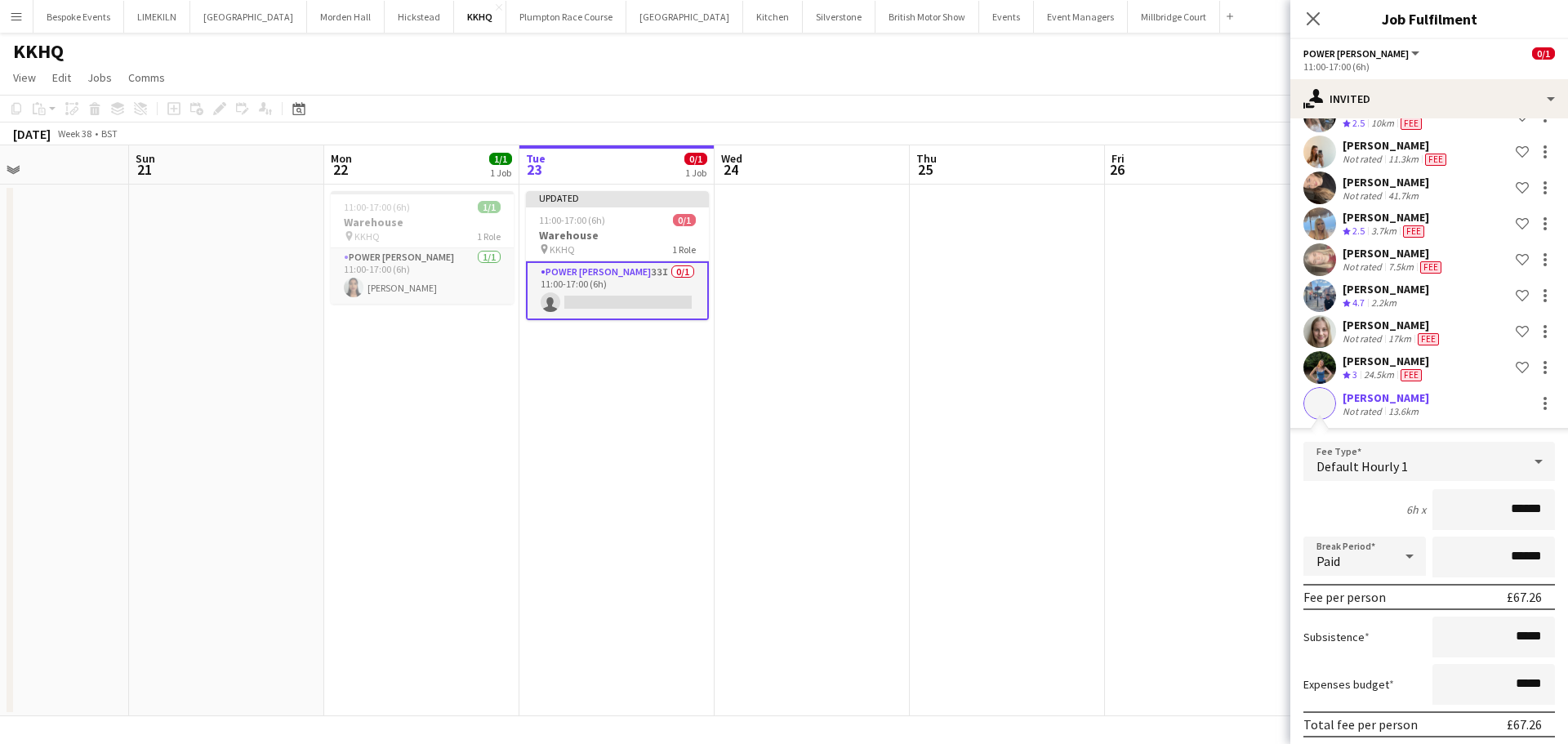
scroll to position [1112, 0]
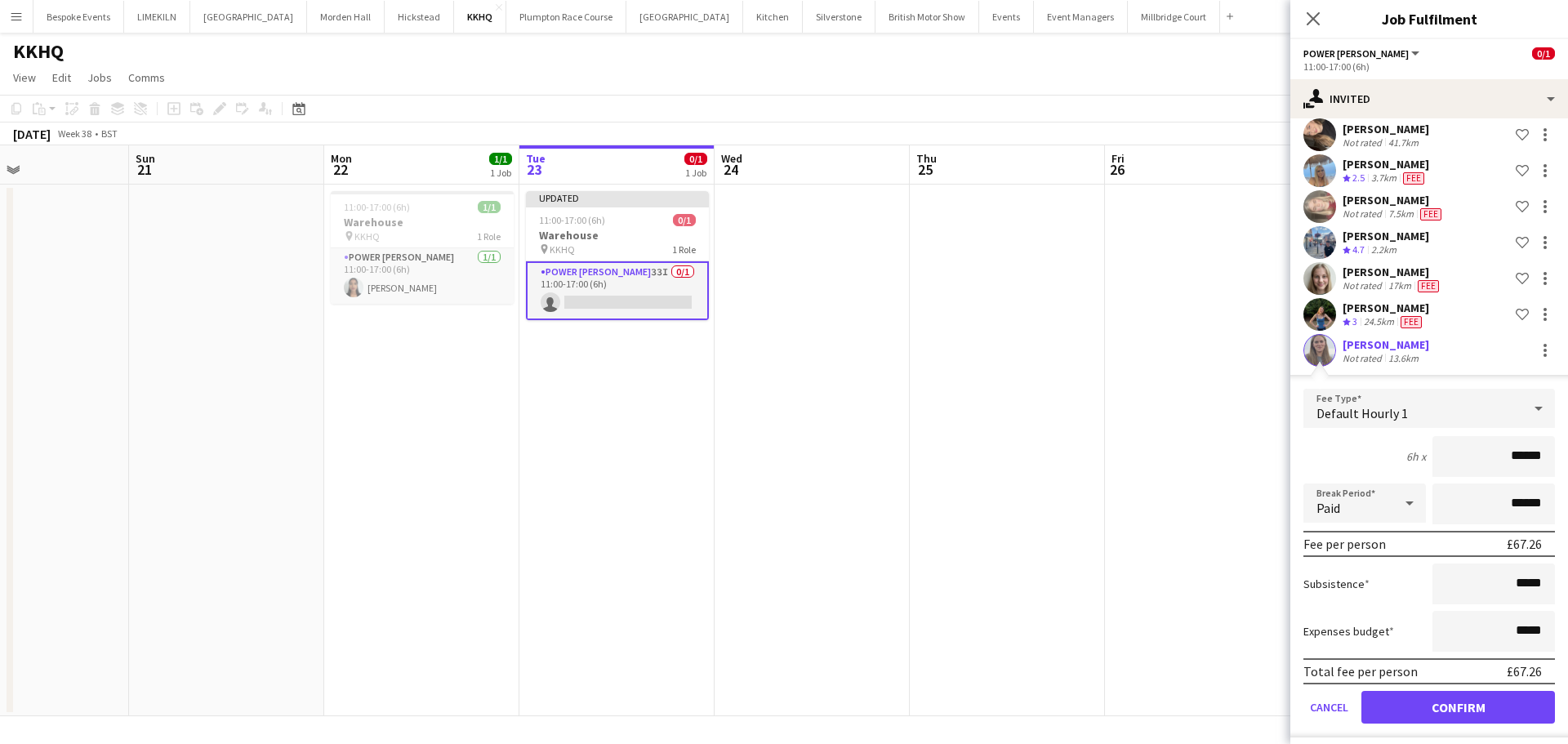
click at [1431, 681] on form "Fee Type Default Hourly 1 6h x ****** Break Period Paid ****** Fee per person £…" at bounding box center [1428, 563] width 277 height 349
click at [1432, 691] on button "Confirm" at bounding box center [1458, 707] width 194 height 33
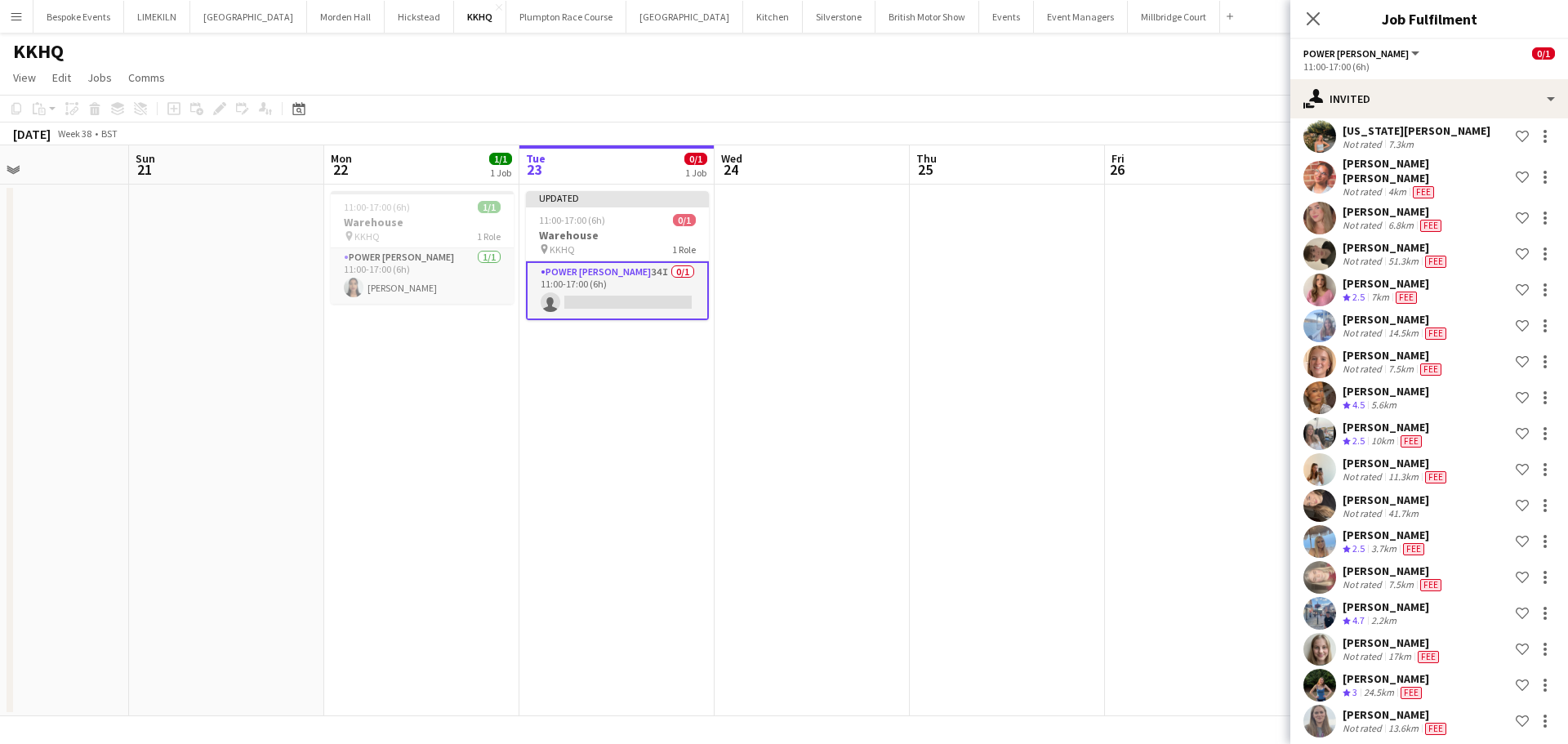
scroll to position [0, 0]
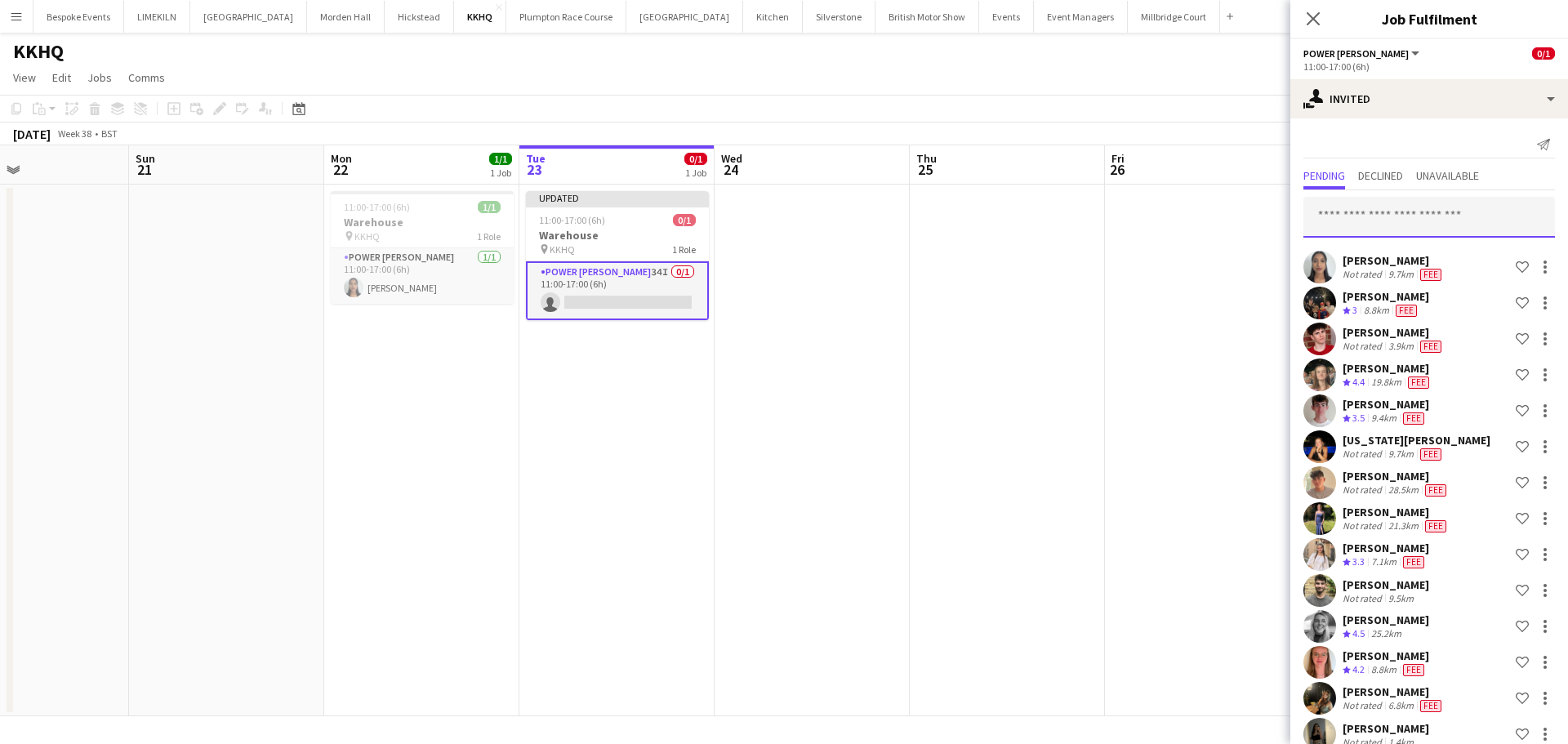
click at [1361, 210] on input "text" at bounding box center [1429, 217] width 252 height 41
type input "*****"
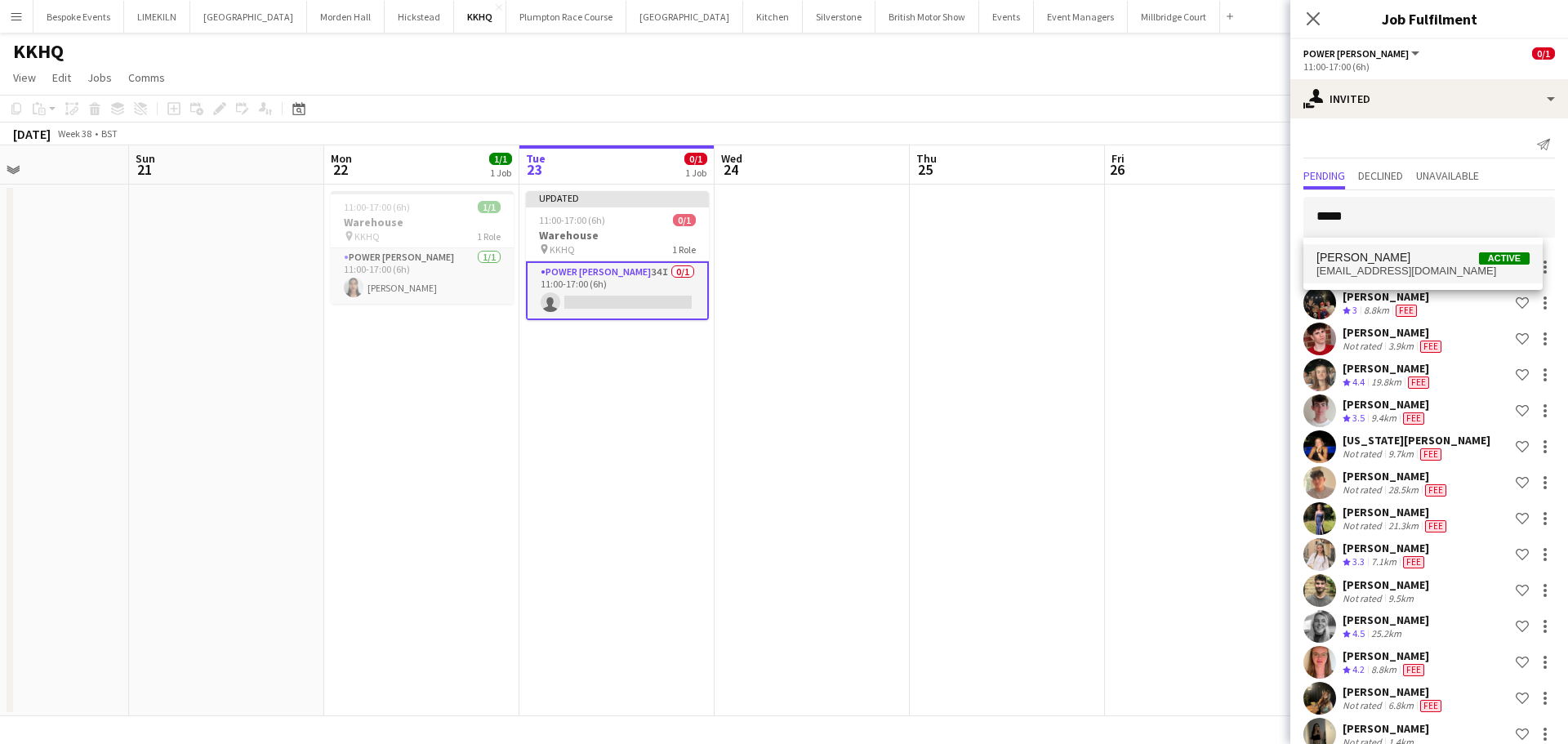
click at [1362, 262] on span "[PERSON_NAME]" at bounding box center [1363, 258] width 94 height 14
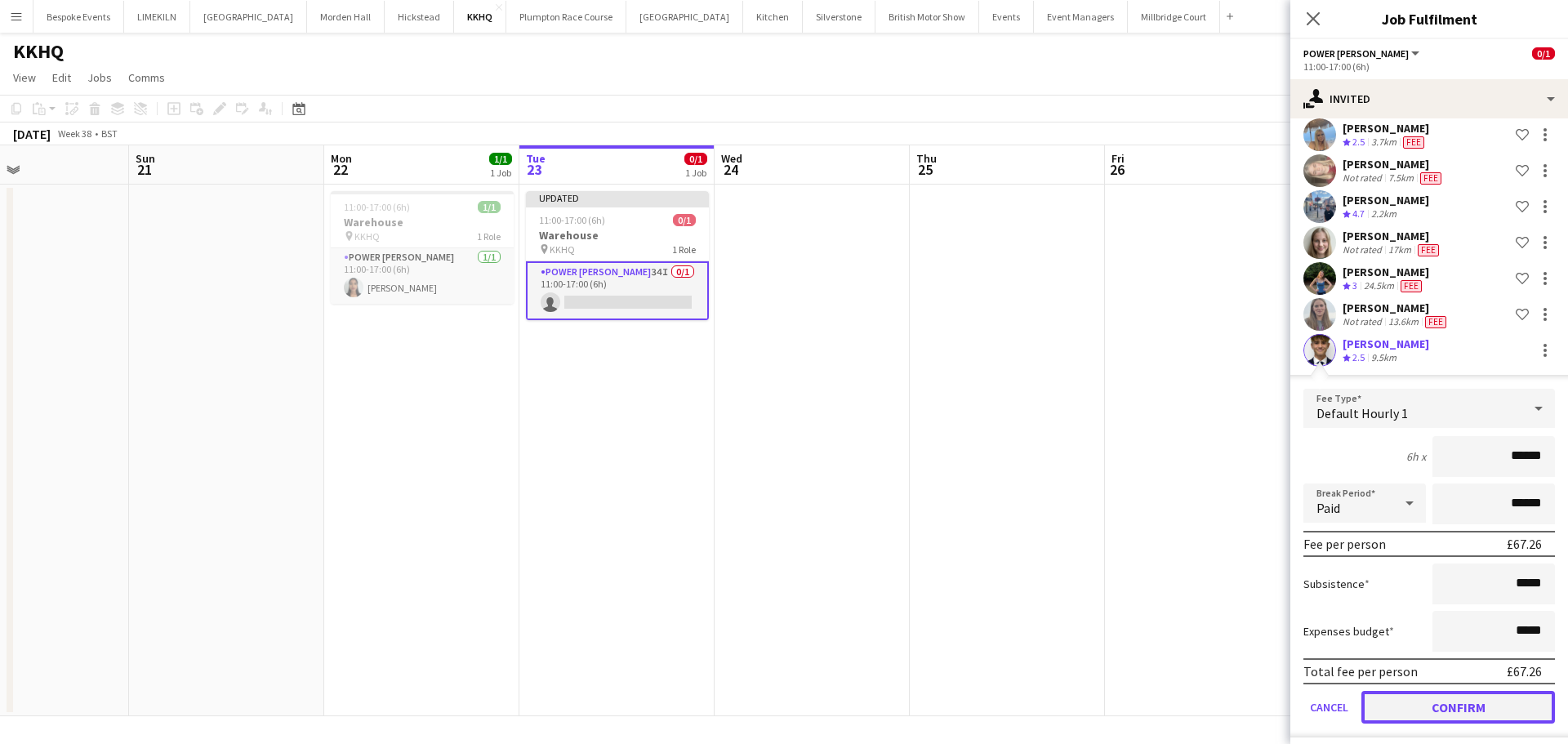
click at [1397, 696] on button "Confirm" at bounding box center [1458, 707] width 194 height 33
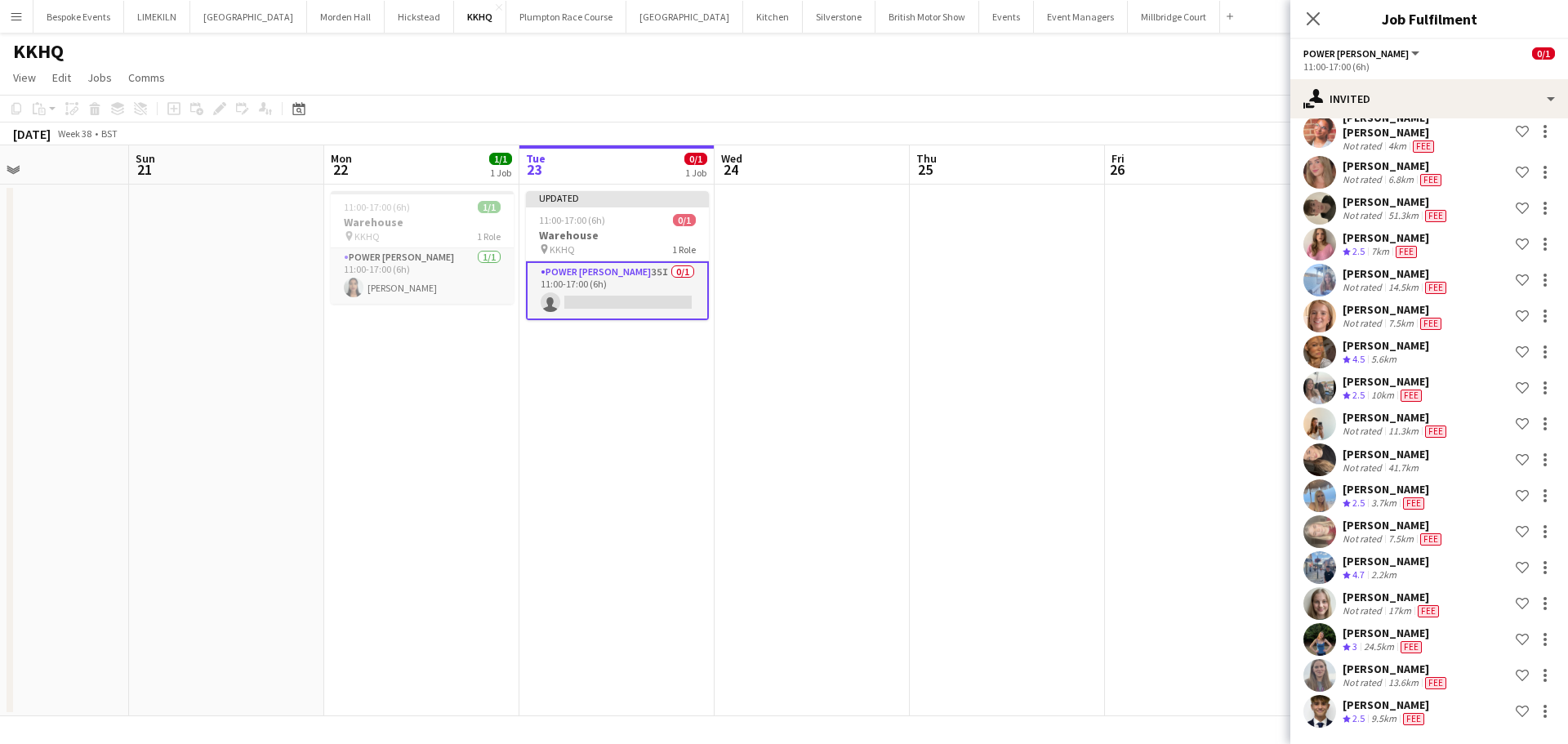
scroll to position [777, 0]
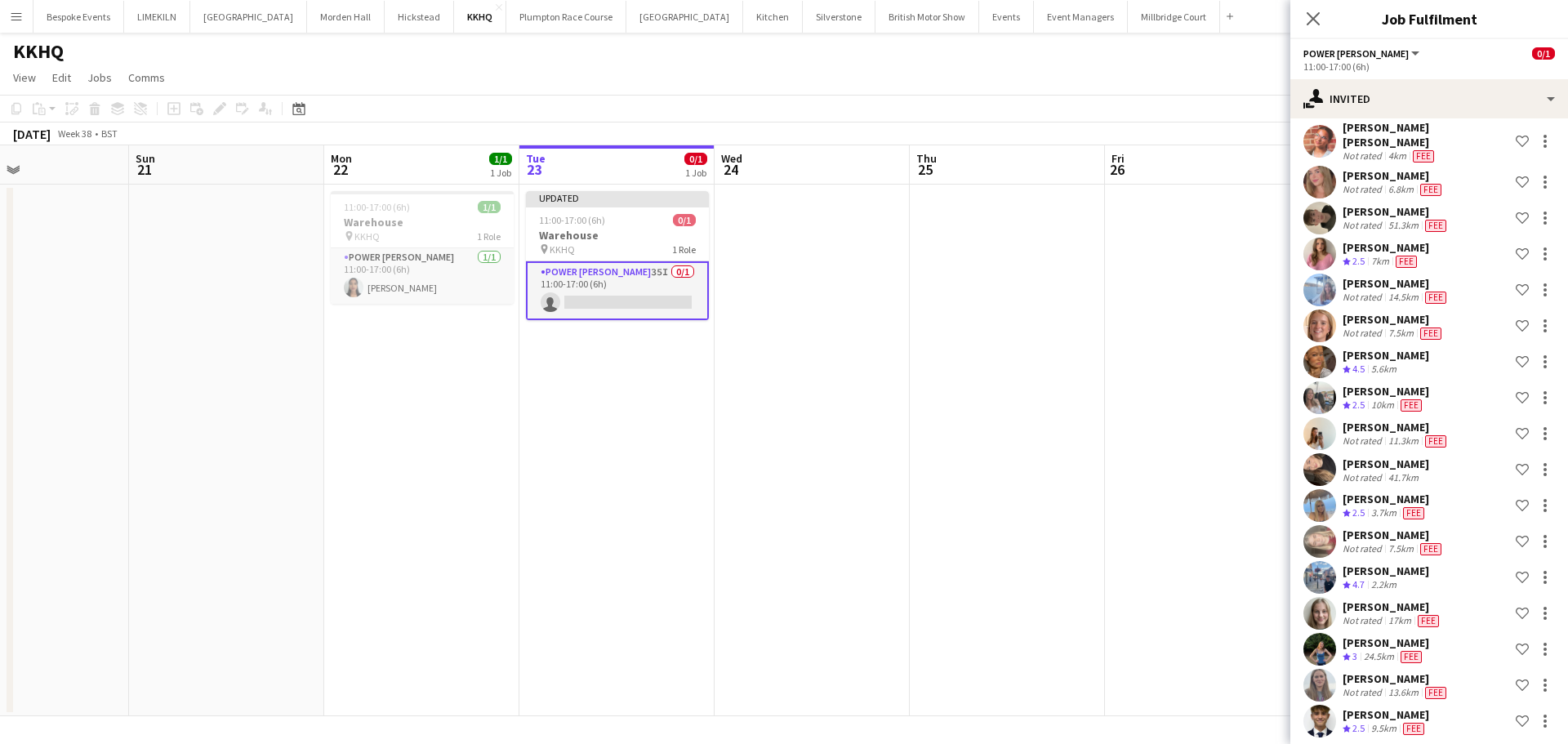
click at [1064, 439] on app-date-cell at bounding box center [1007, 451] width 195 height 532
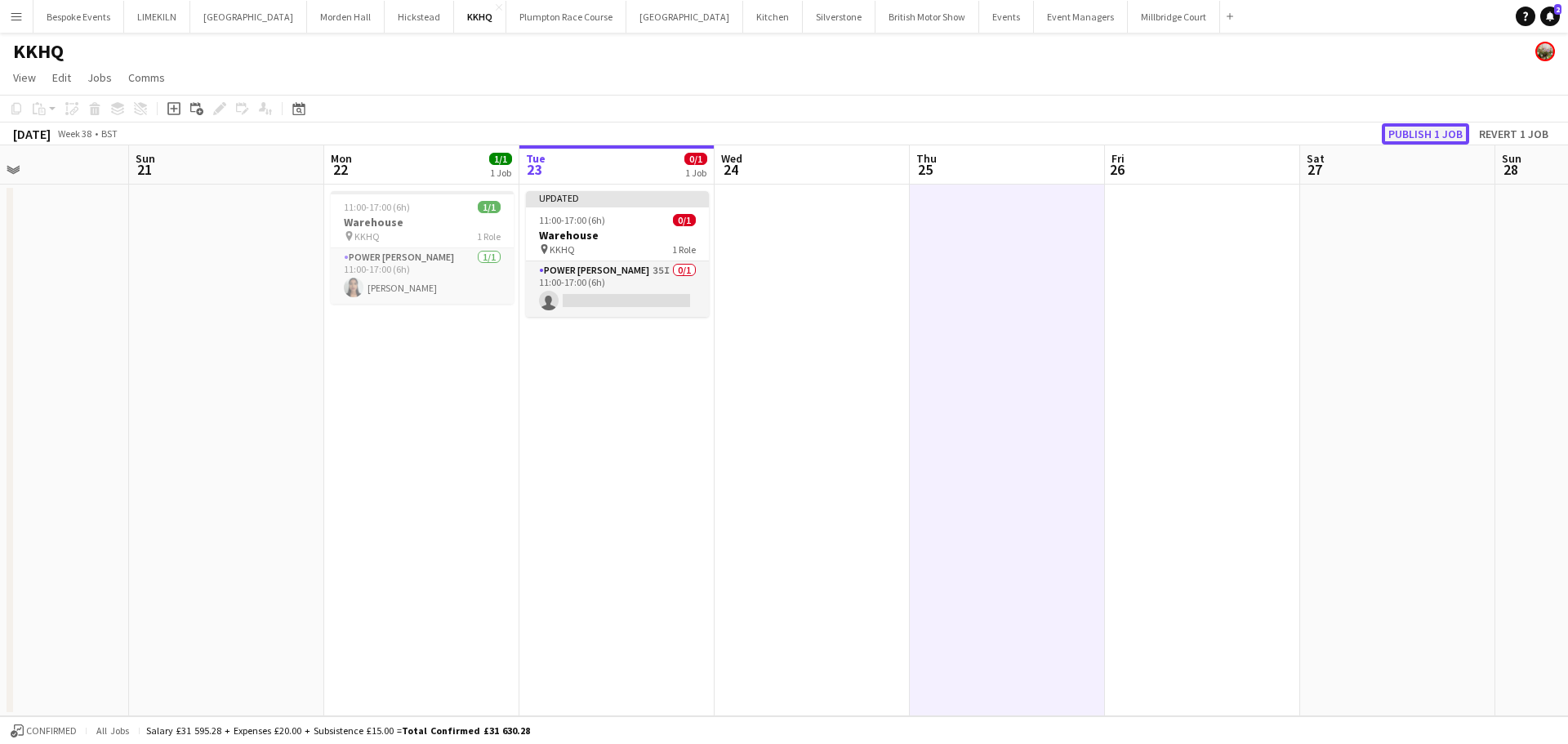
click at [1402, 136] on button "Publish 1 job" at bounding box center [1424, 134] width 87 height 21
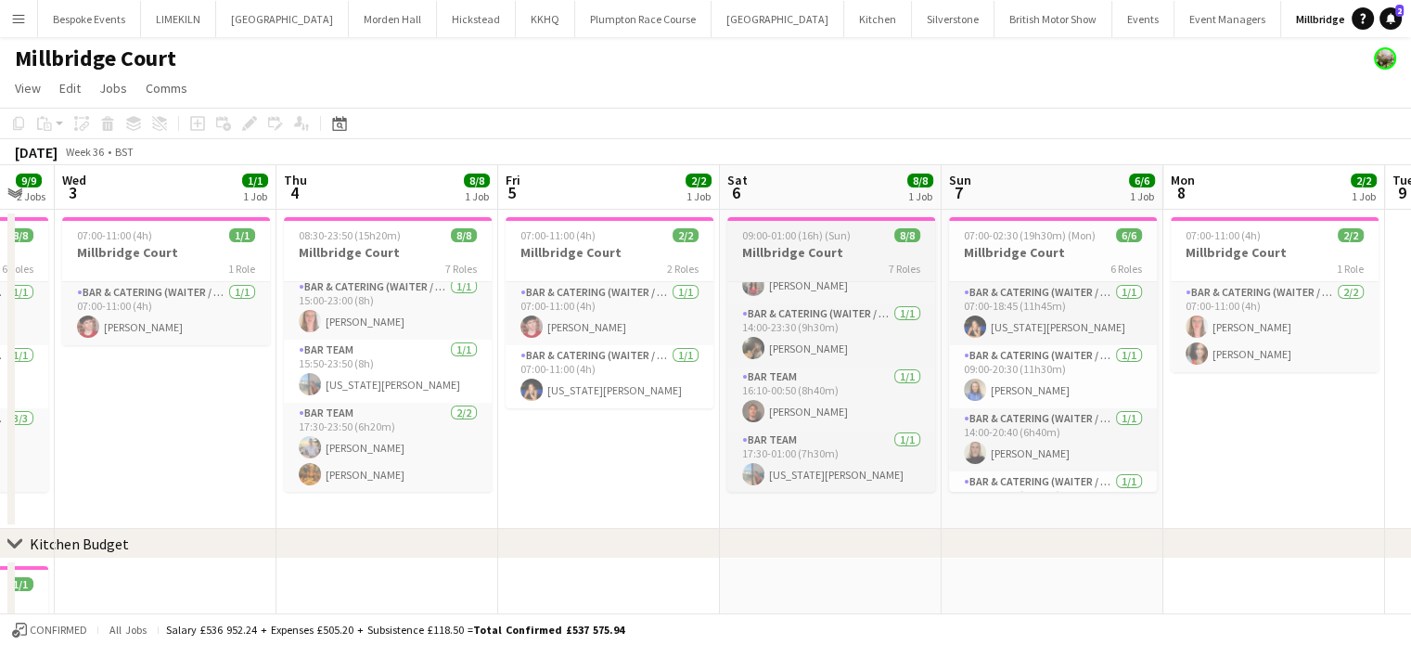
scroll to position [197, 0]
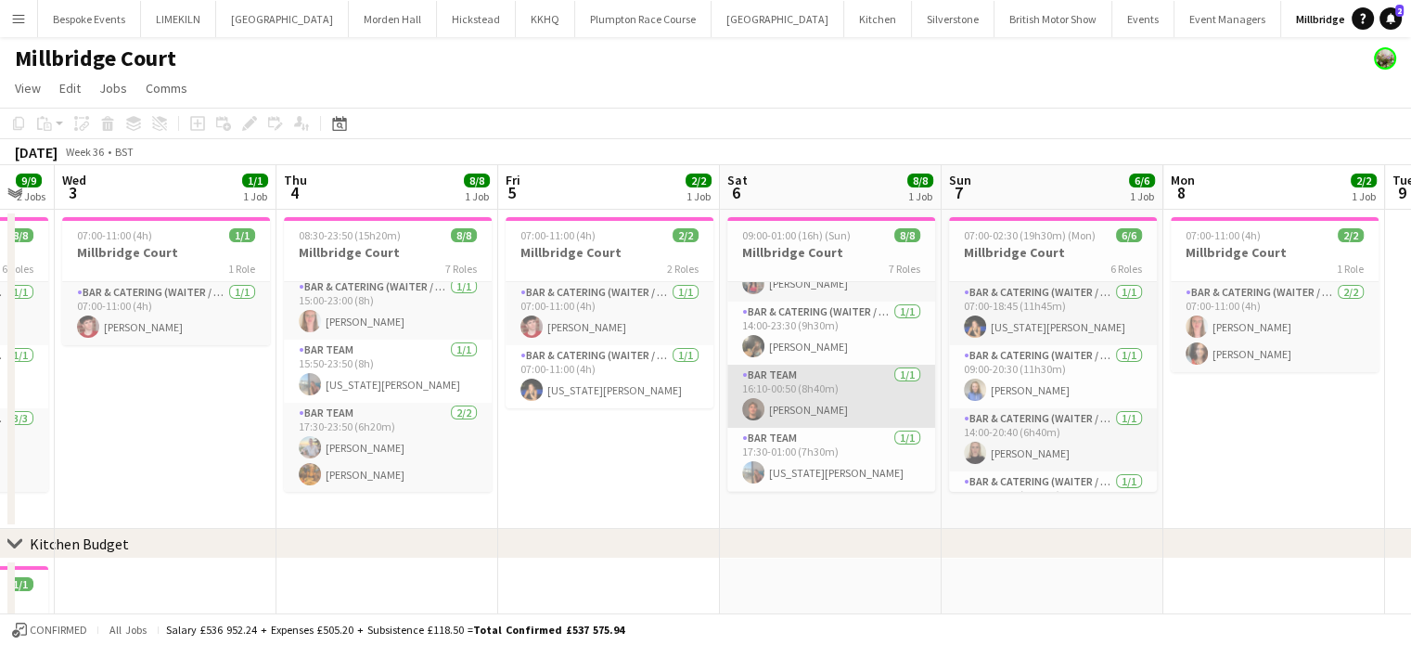
click at [815, 390] on app-card-role "Bar Team 1/1 16:10-00:50 (8h40m) Tyler Ashdown" at bounding box center [831, 396] width 208 height 63
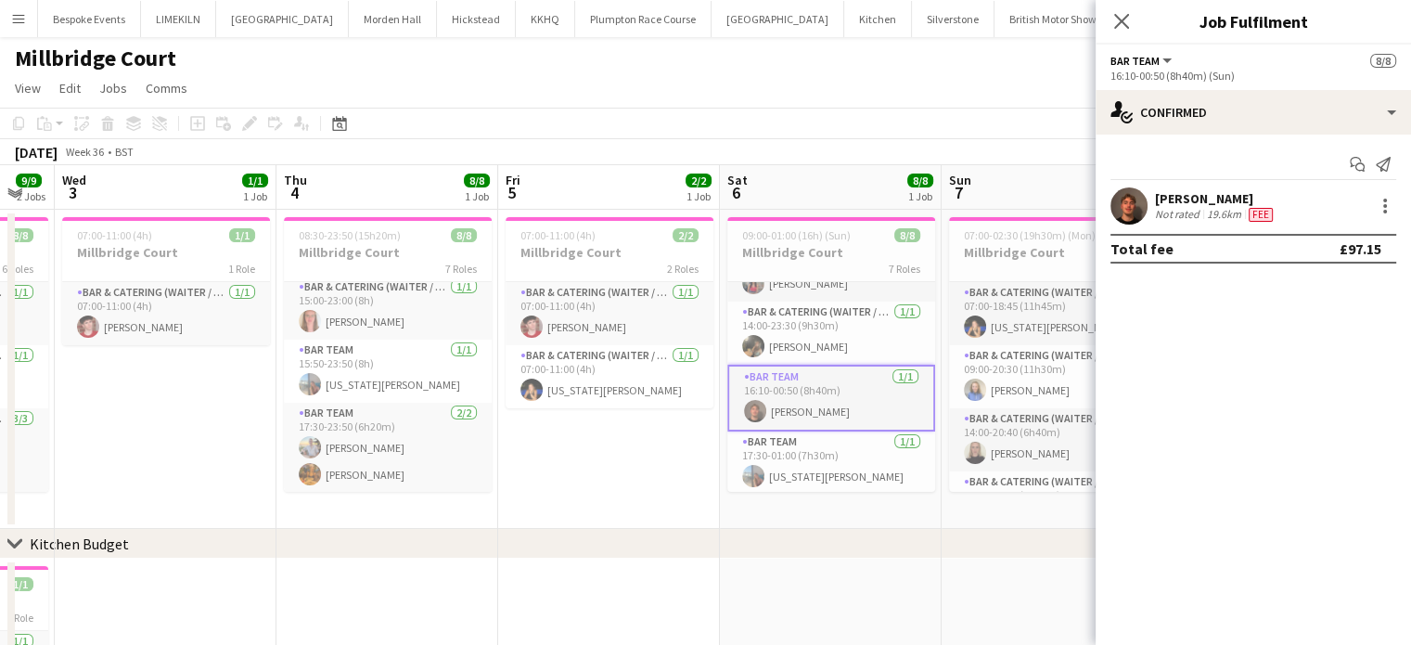
click at [1126, 216] on app-user-avatar at bounding box center [1128, 205] width 37 height 37
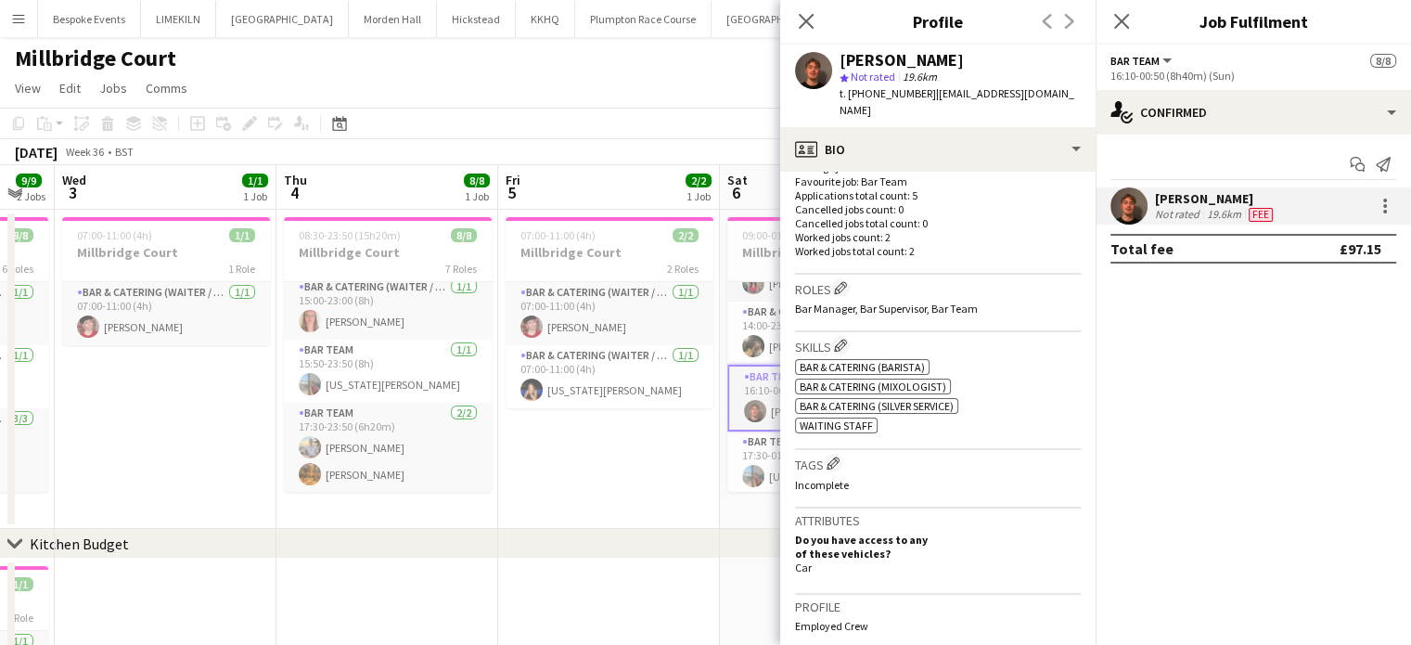
scroll to position [512, 0]
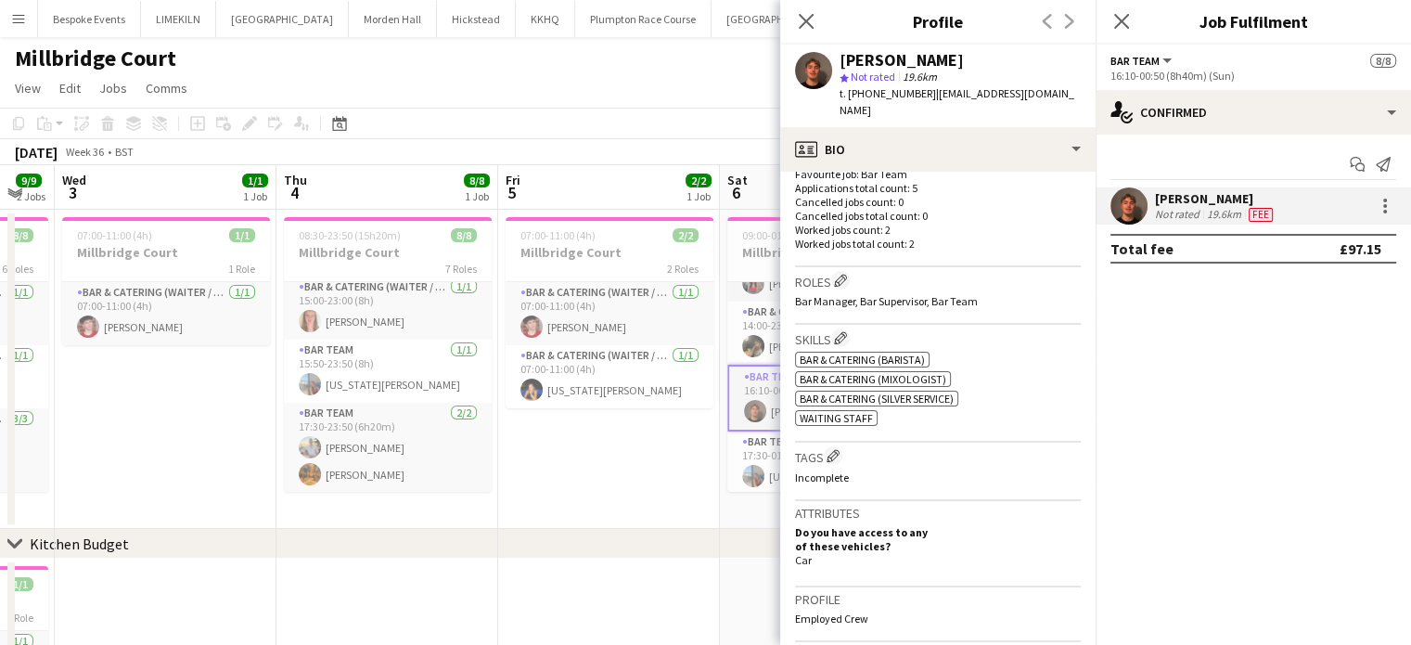
click at [624, 446] on app-date-cell "07:00-11:00 (4h) 2/2 Millbridge Court 2 Roles Bar & Catering (Waiter / waitress…" at bounding box center [609, 369] width 222 height 319
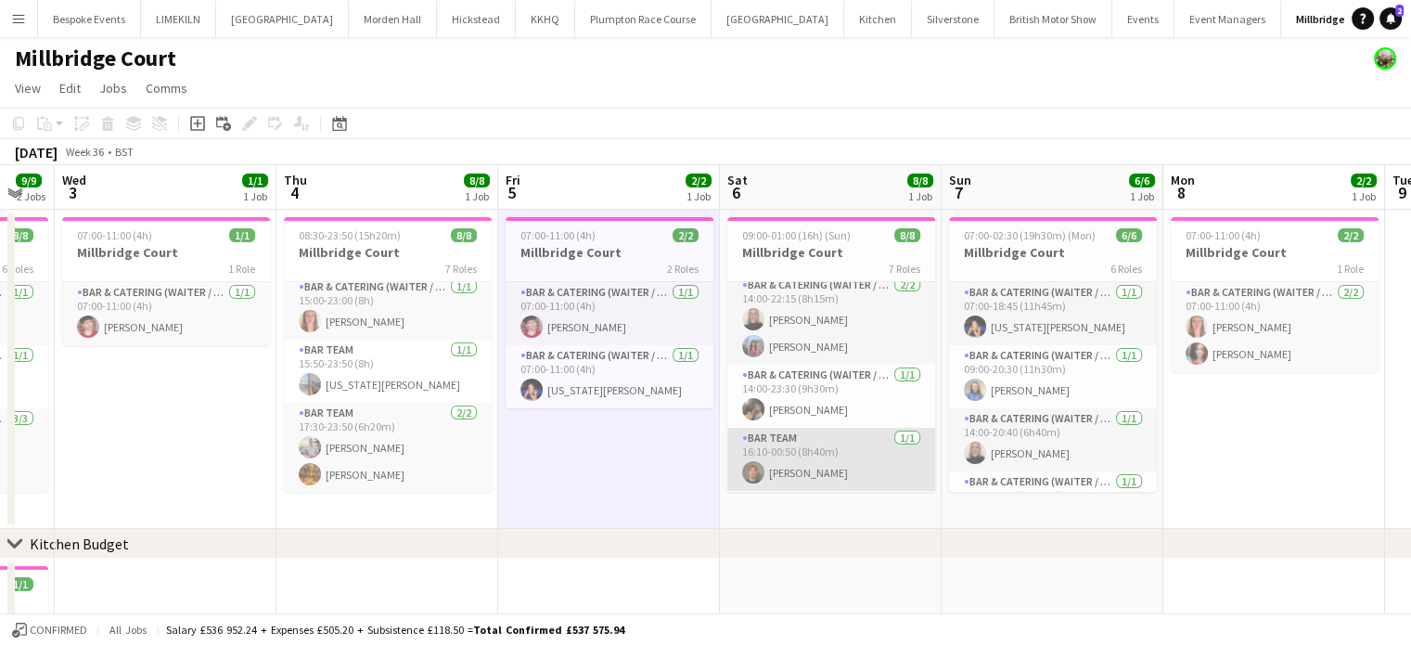
scroll to position [133, 0]
click at [841, 424] on app-card-role "Bar & Catering (Waiter / waitress) 1/1 14:00-23:30 (9h30m) Emily Bonser" at bounding box center [831, 396] width 208 height 63
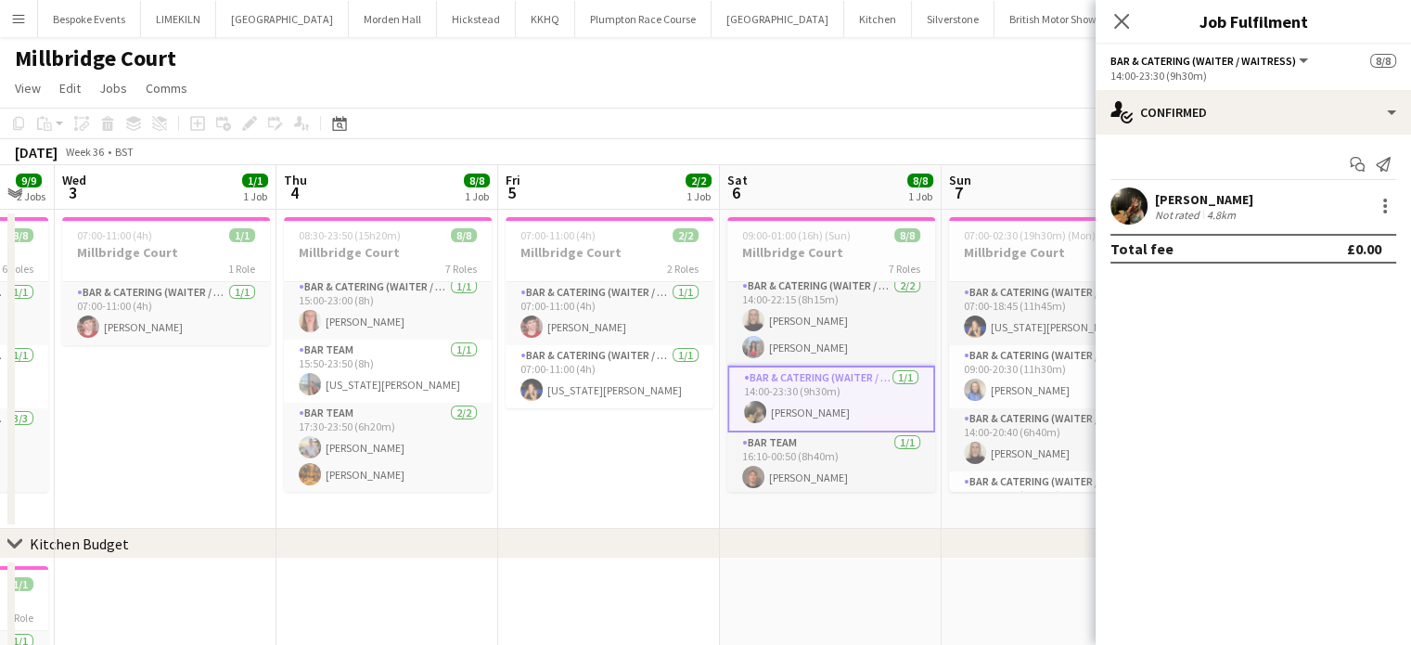
click at [1139, 223] on div at bounding box center [1128, 205] width 37 height 37
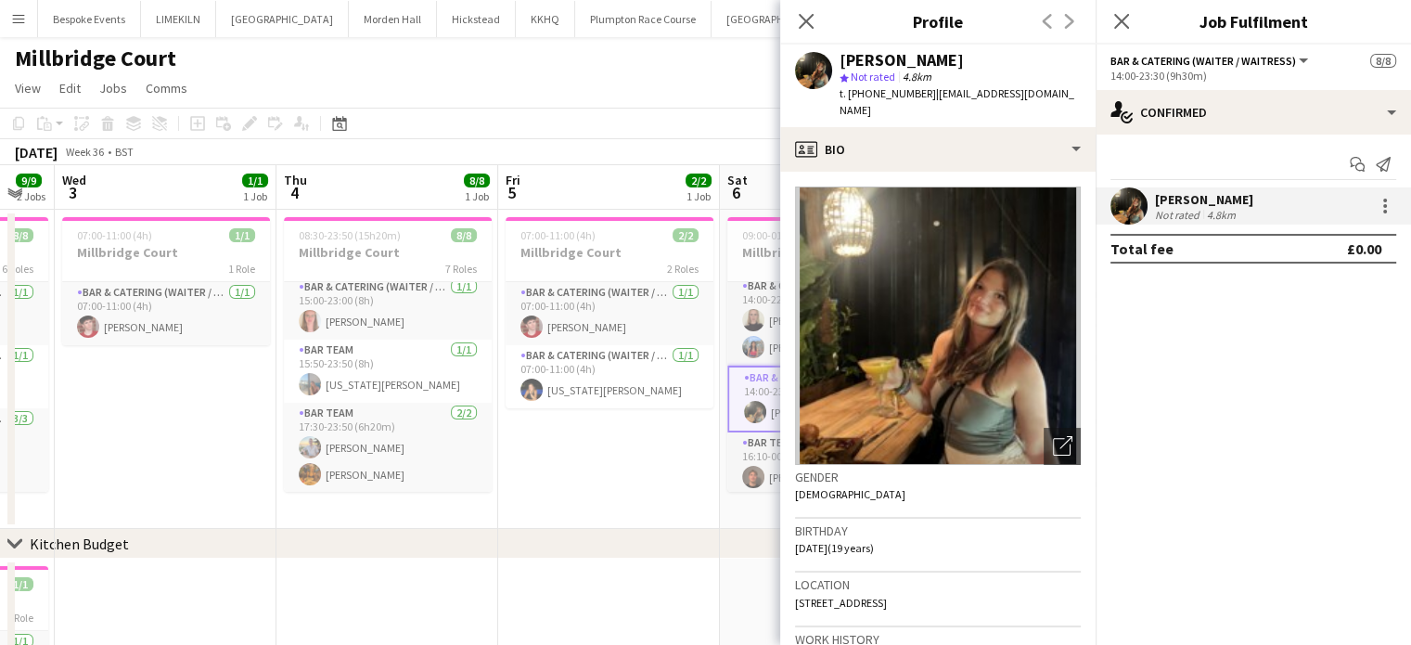
click at [652, 136] on app-toolbar "Copy Paste Paste Ctrl+V Paste with crew Ctrl+Shift+V Paste linked Job [GEOGRAPH…" at bounding box center [705, 124] width 1411 height 32
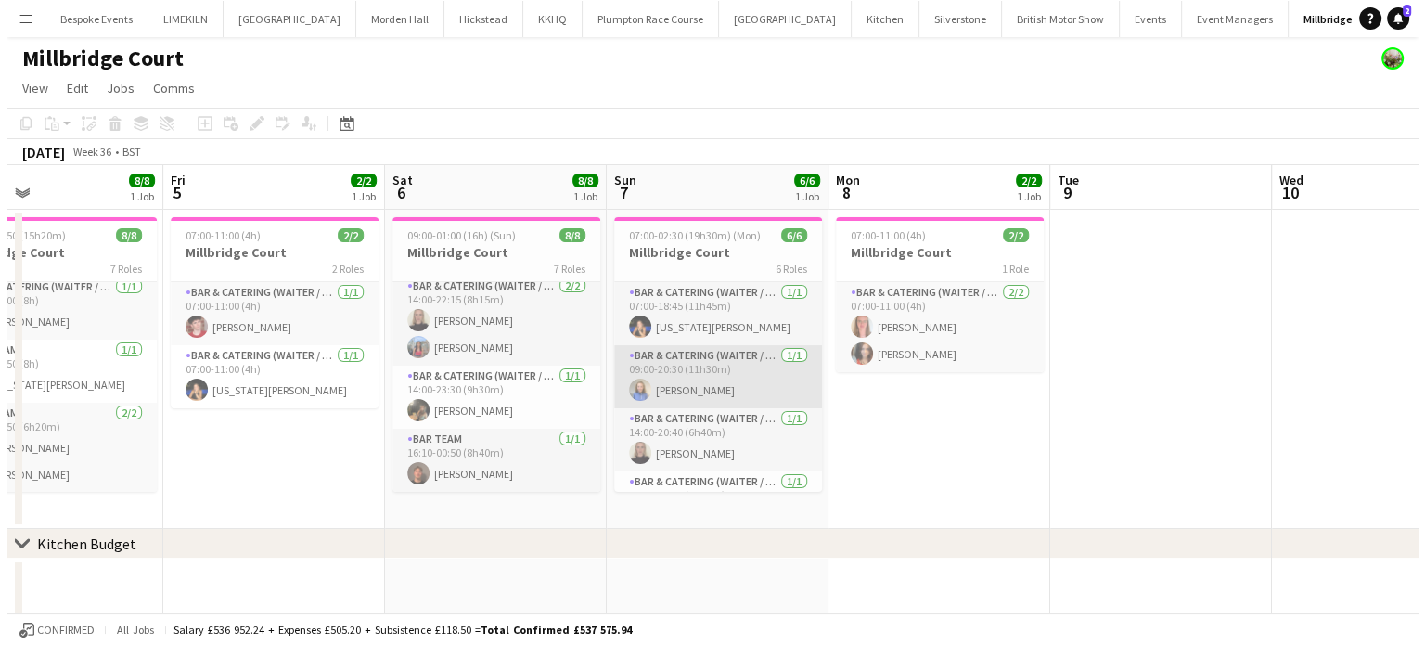
scroll to position [168, 0]
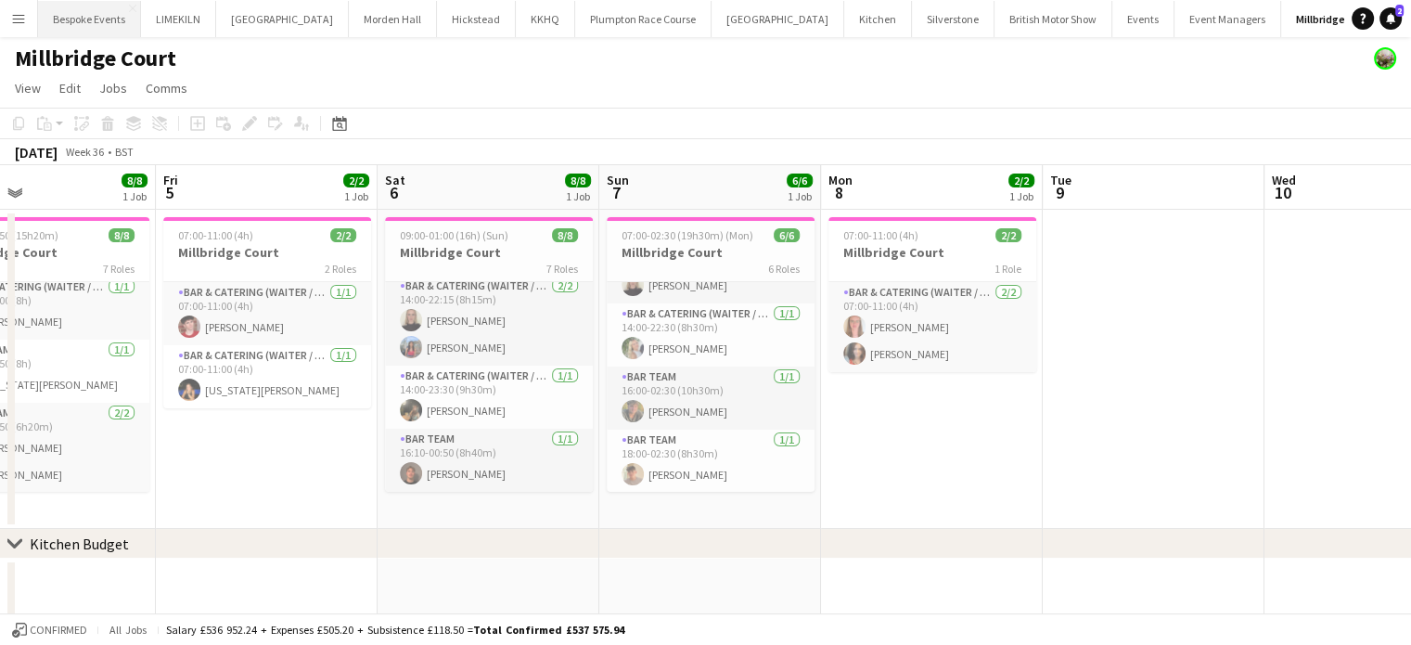
click at [97, 35] on button "Bespoke Events Close" at bounding box center [89, 19] width 103 height 36
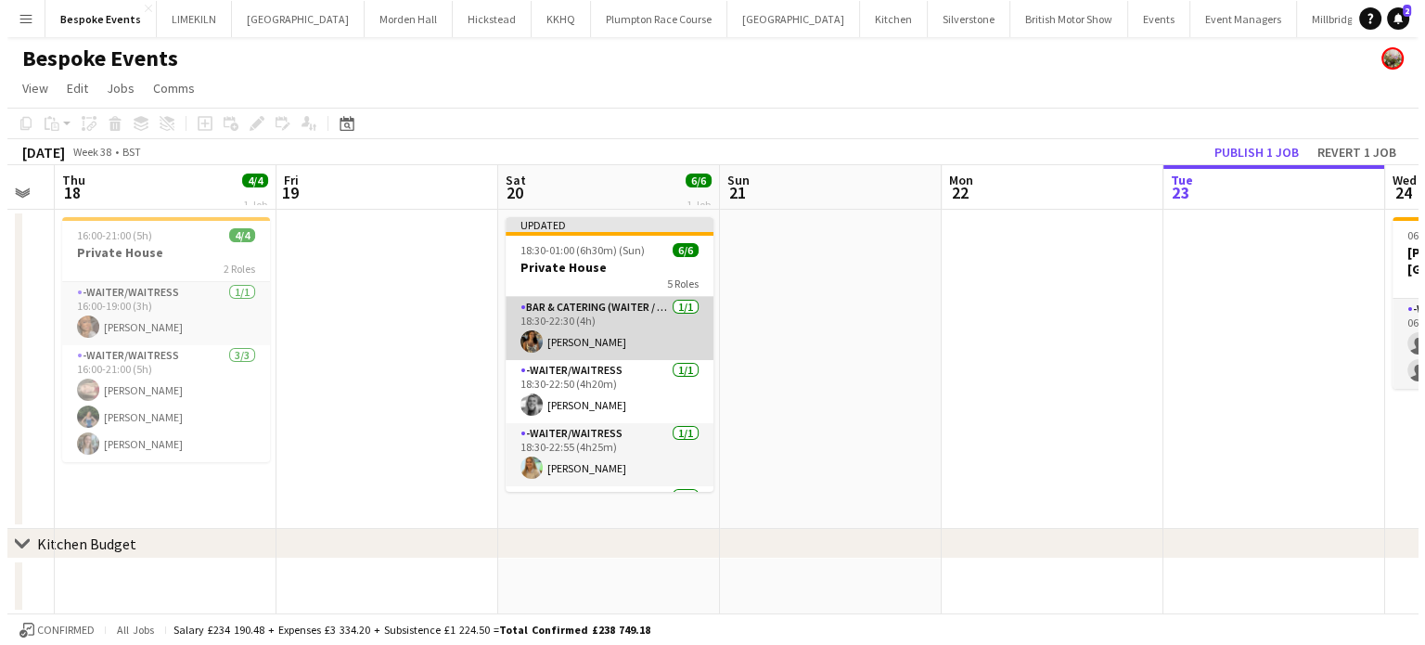
scroll to position [147, 0]
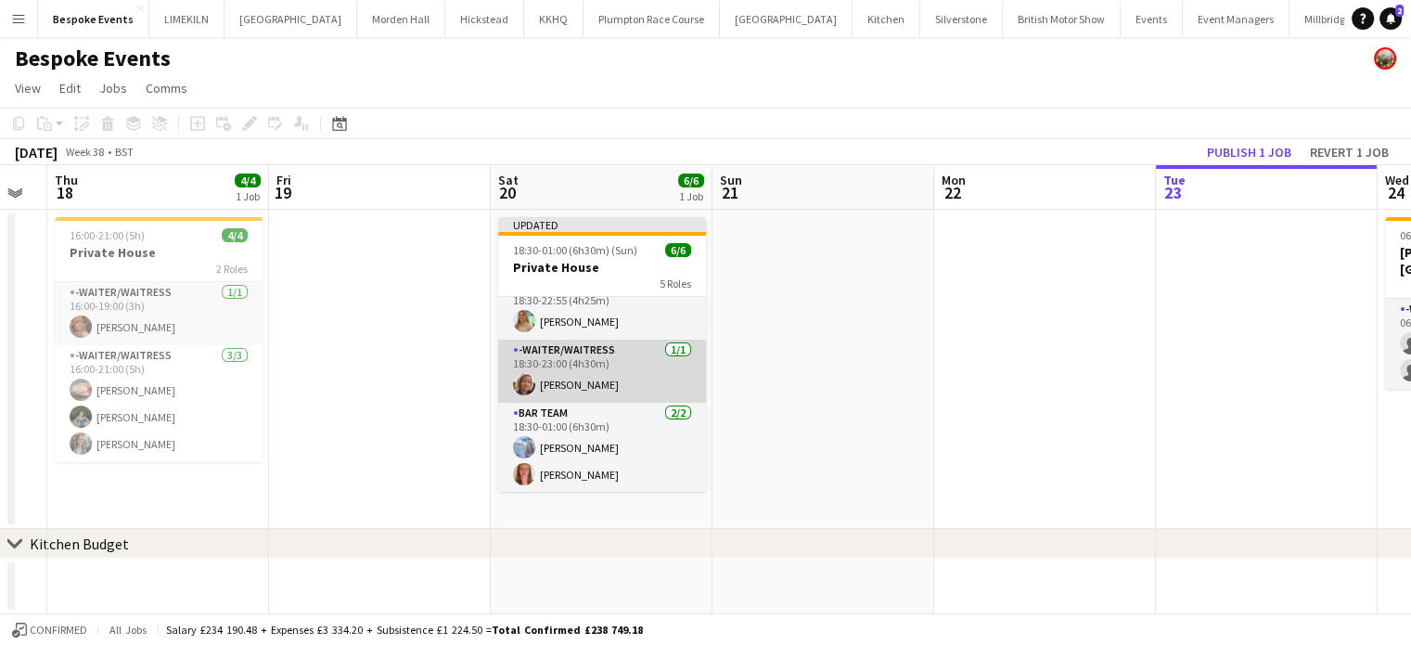
click at [603, 373] on app-card-role "-Waiter/Waitress 1/1 18:30-23:00 (4h30m) Simone Benham" at bounding box center [602, 370] width 208 height 63
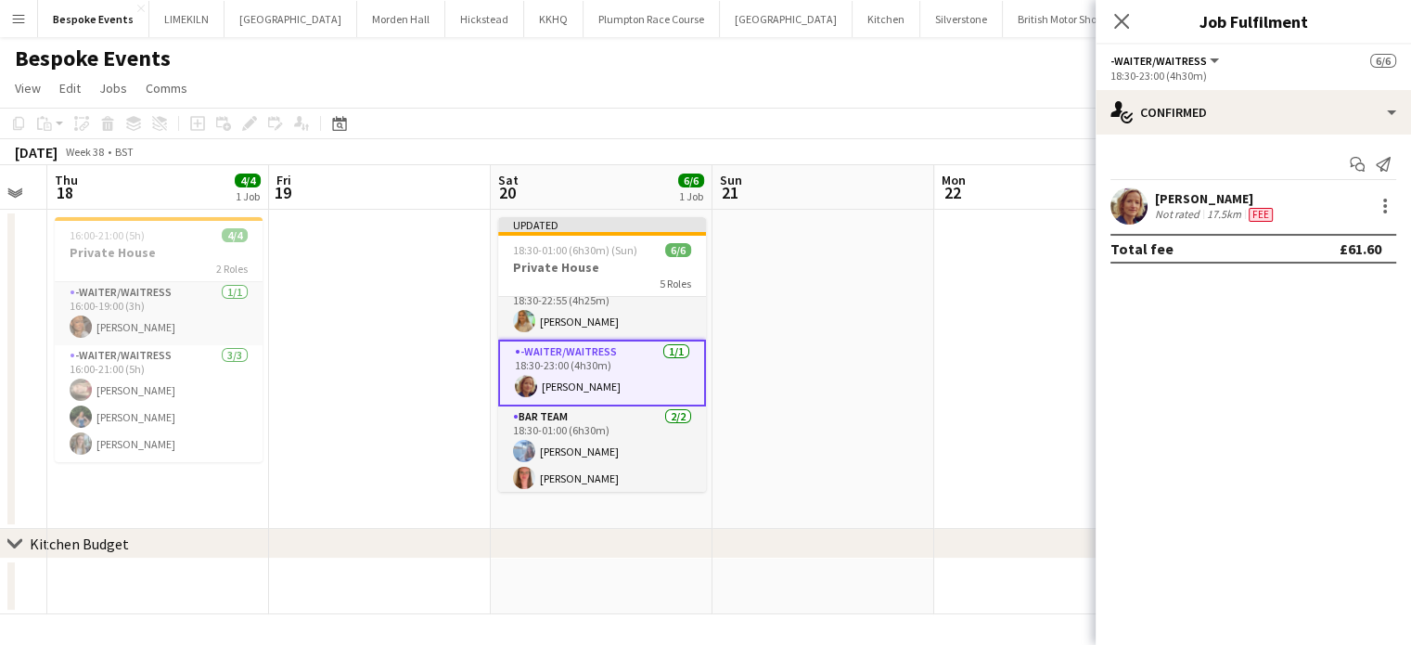
click at [1133, 201] on app-user-avatar at bounding box center [1128, 205] width 37 height 37
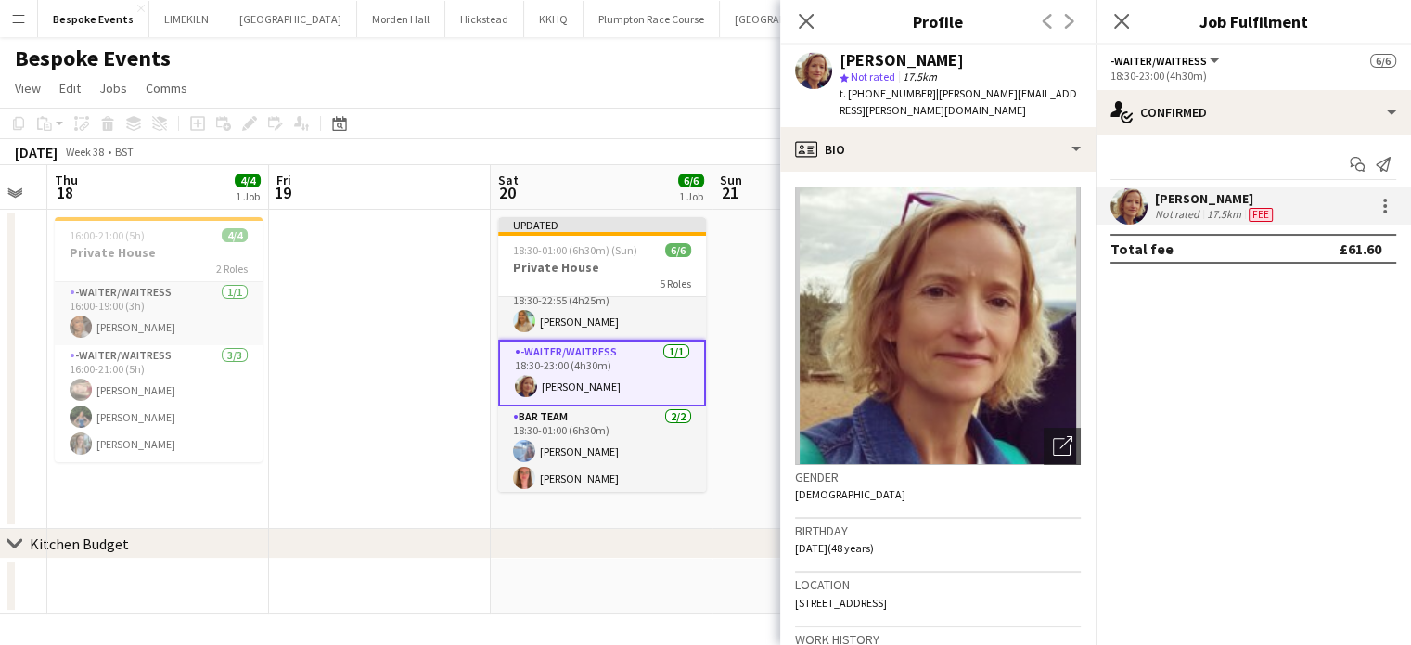
click at [757, 421] on app-date-cell at bounding box center [823, 369] width 222 height 319
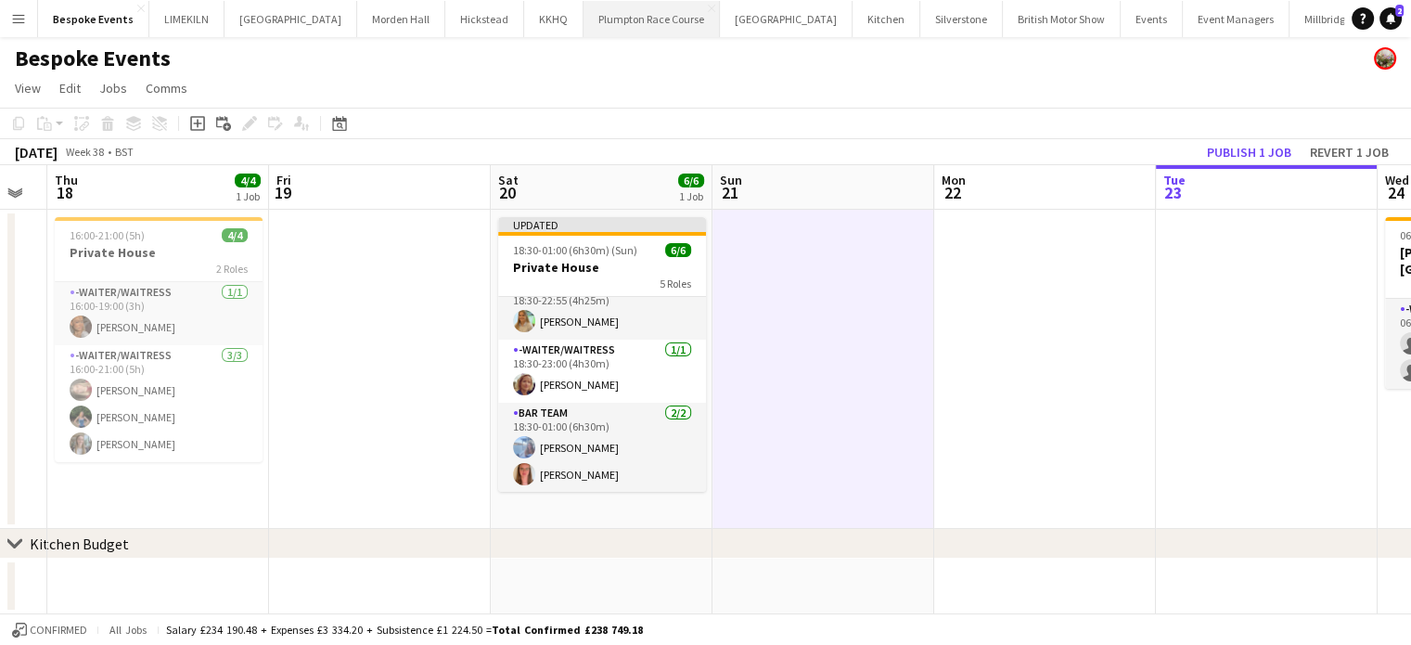
click at [597, 29] on button "Plumpton Race Course Close" at bounding box center [651, 19] width 136 height 36
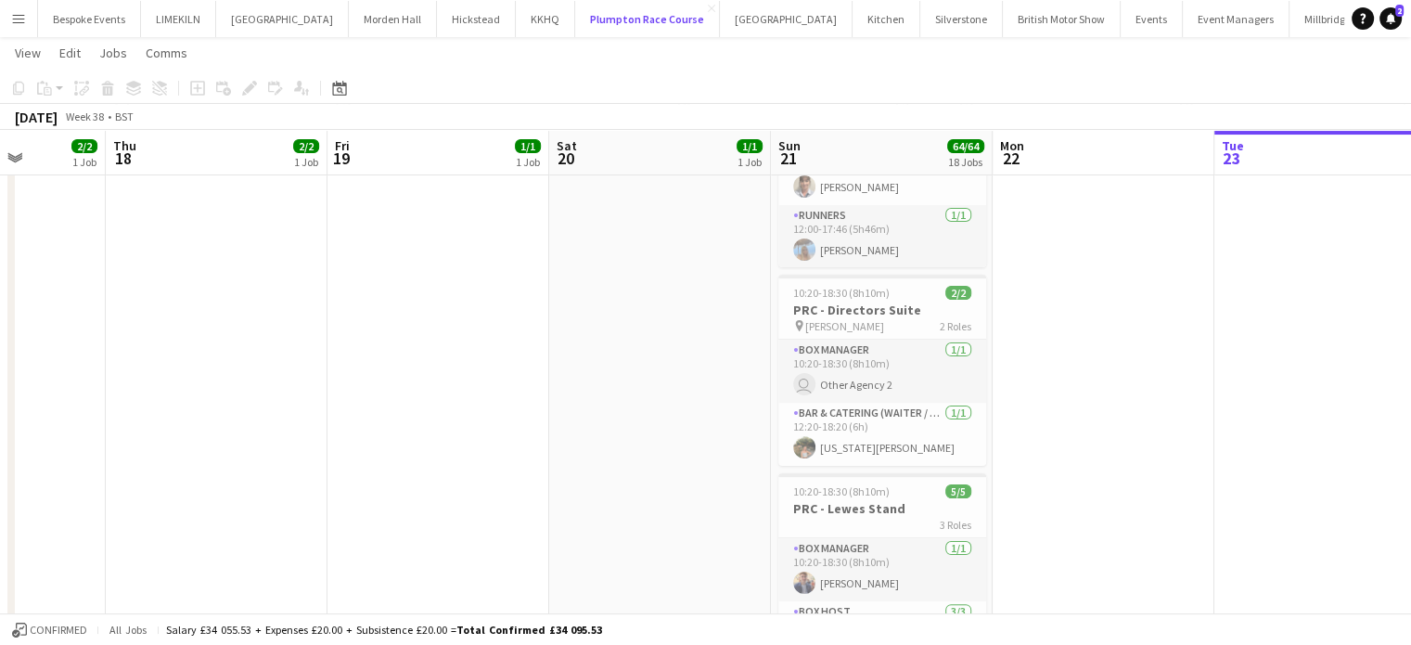
scroll to position [359, 0]
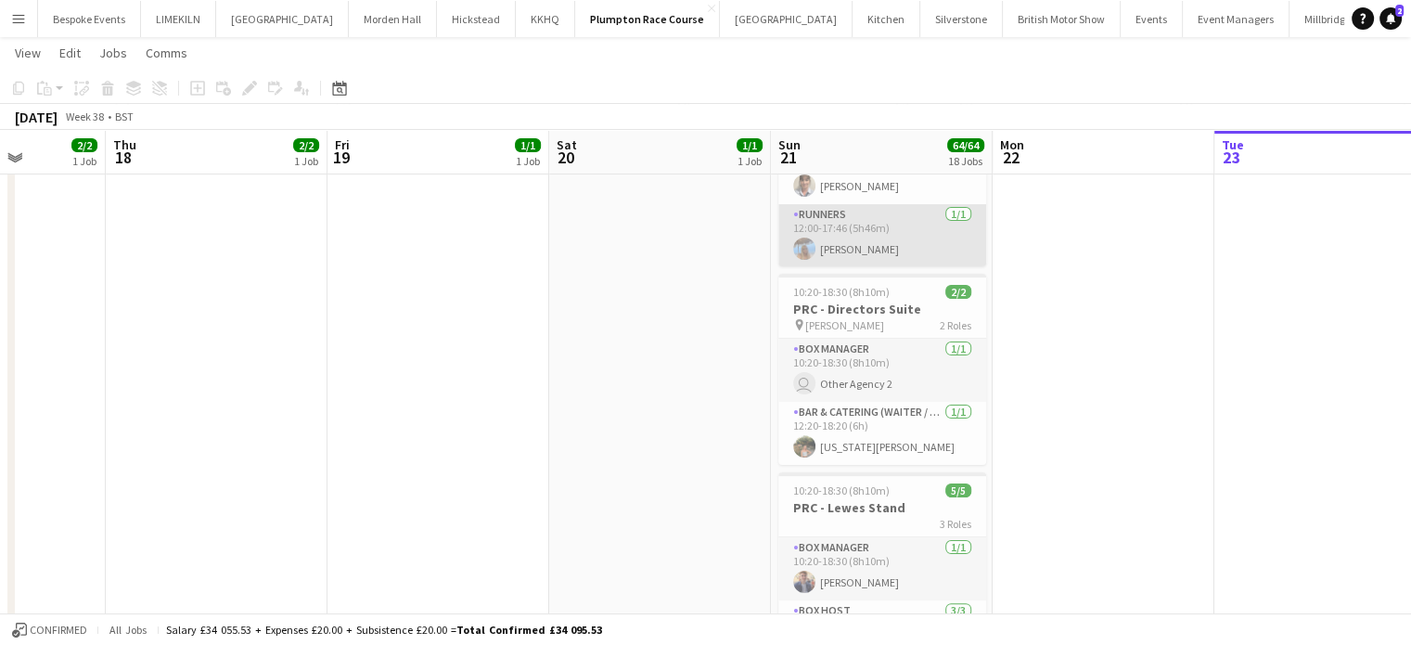
click at [893, 250] on app-card-role "Runners 1/1 12:00-17:46 (5h46m) Lily-Anne Lambert" at bounding box center [882, 235] width 208 height 63
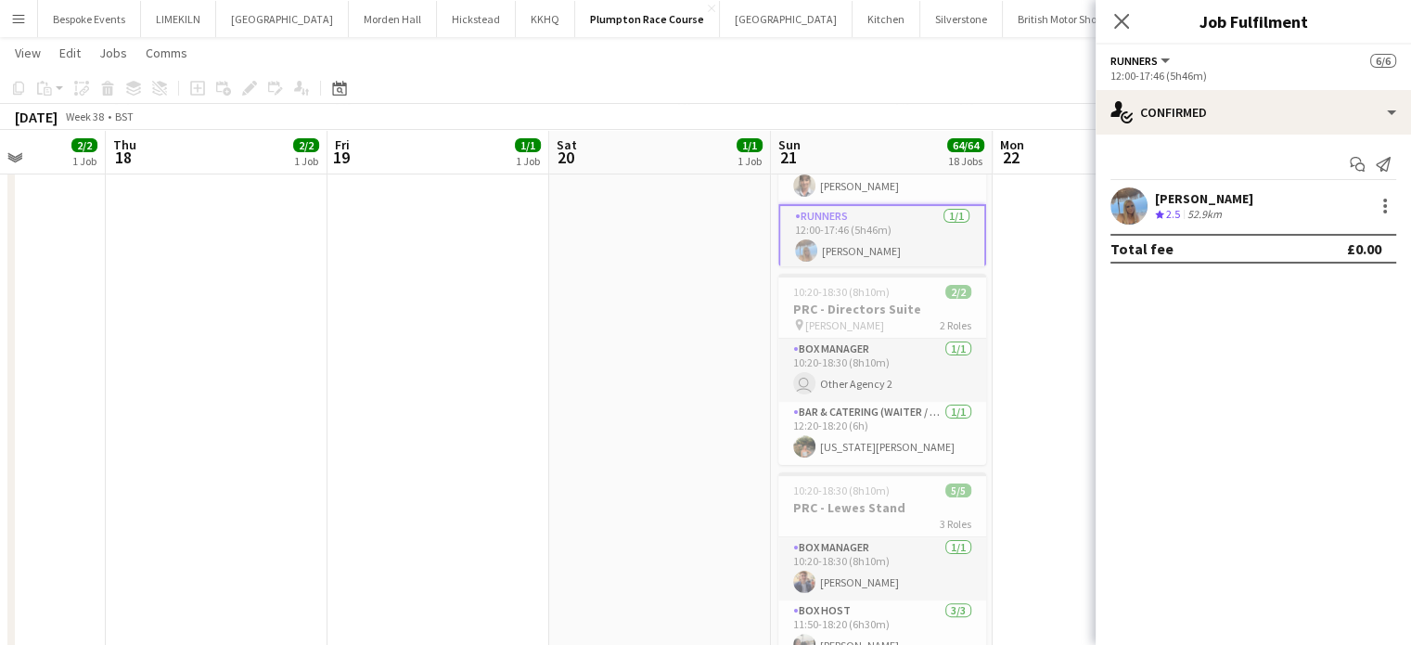
click at [1153, 222] on div "Lily-Anne Lambert Crew rating 2.5 52.9km" at bounding box center [1252, 205] width 315 height 37
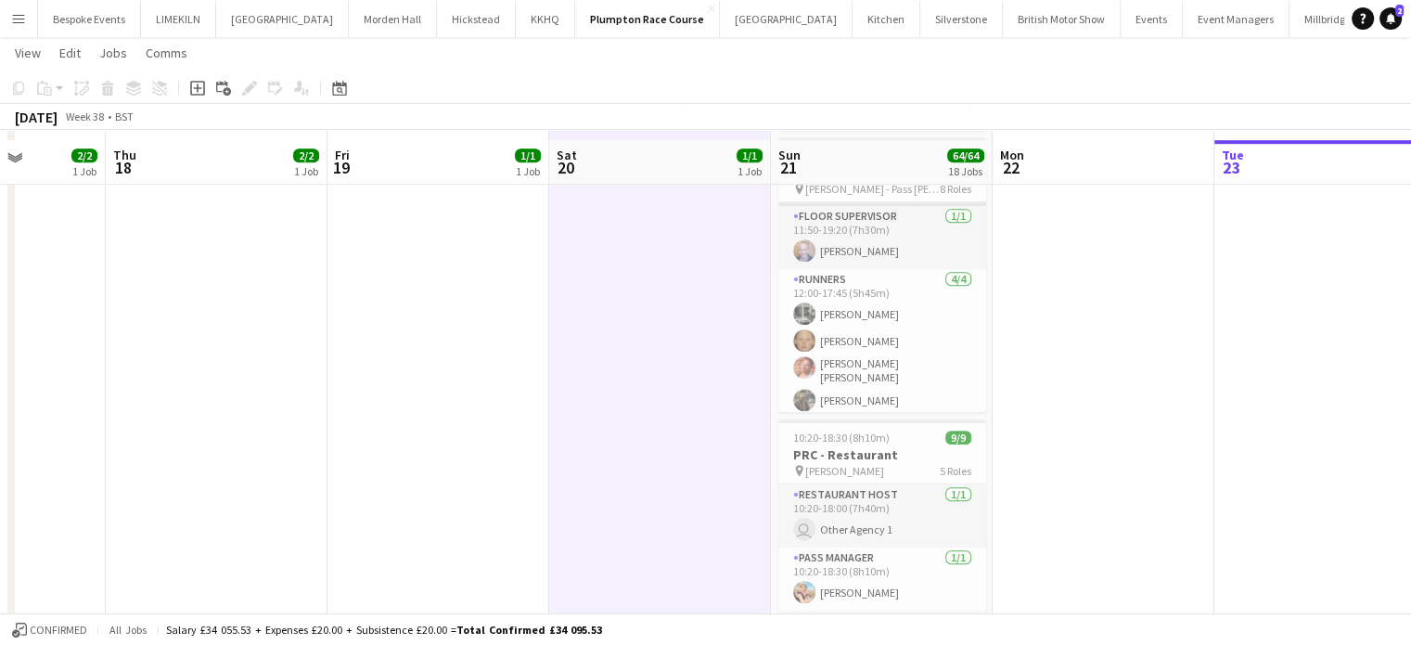
scroll to position [987, 0]
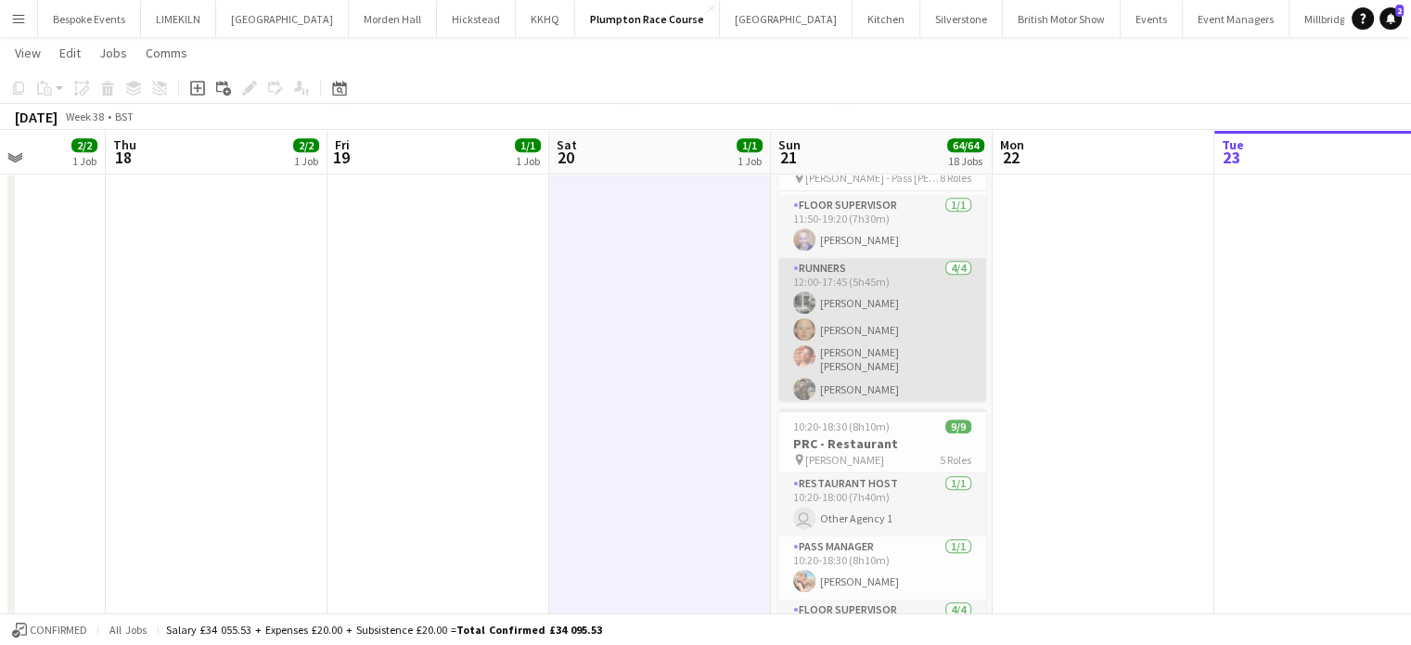
click at [914, 346] on app-card-role "Runners 4/4 12:00-17:45 (5h45m) Molly Middlehurst Genevieve Whiteley Isabella C…" at bounding box center [882, 332] width 208 height 149
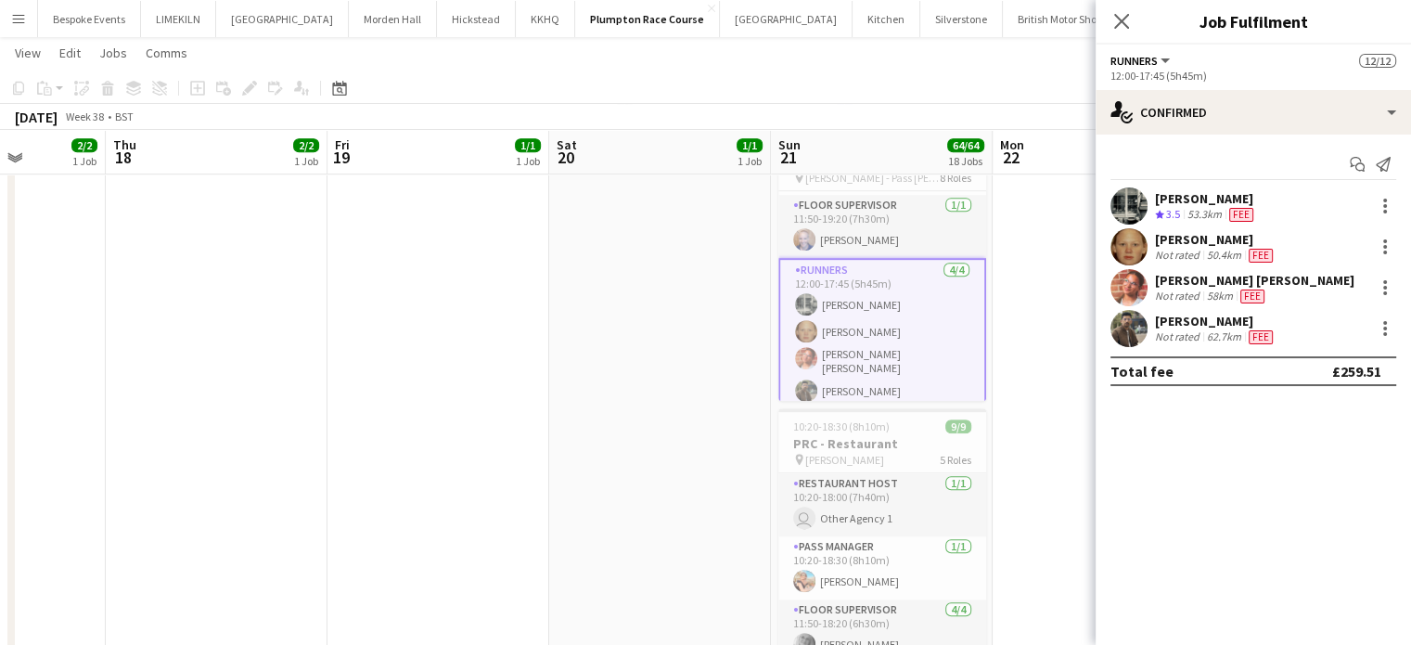
click at [1140, 285] on app-user-avatar at bounding box center [1128, 287] width 37 height 37
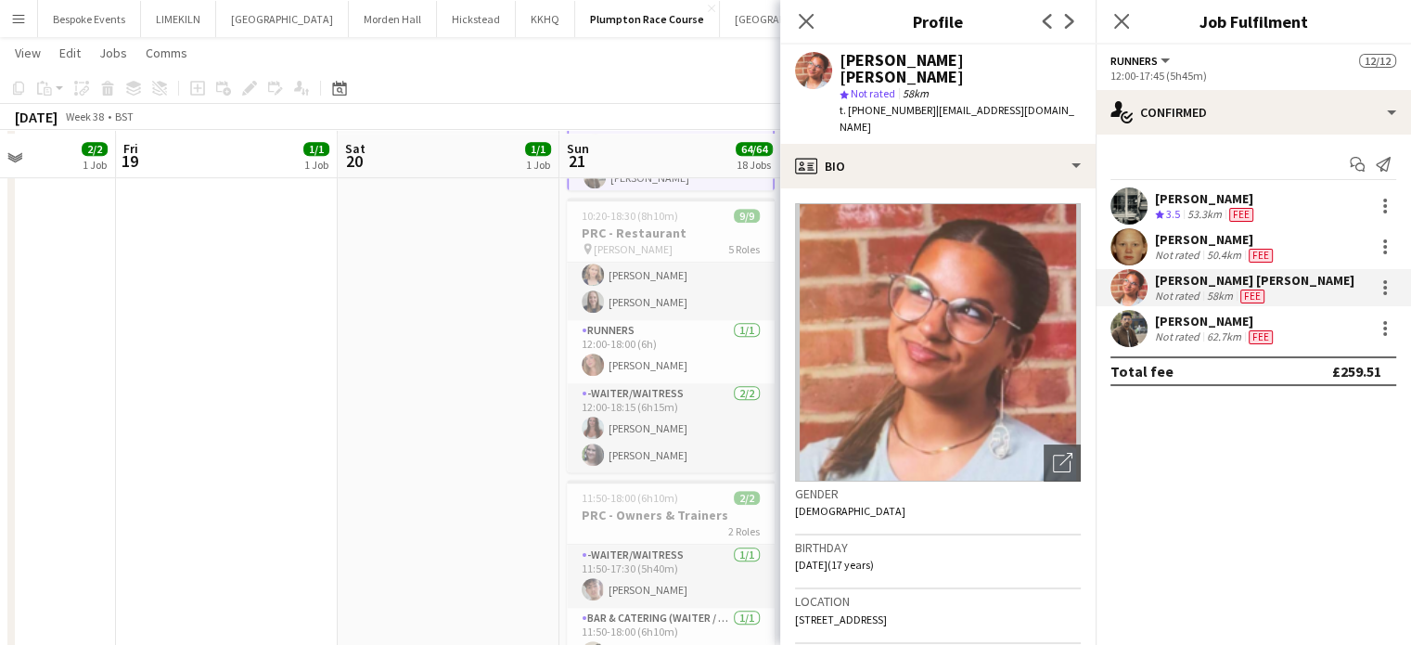
scroll to position [1201, 0]
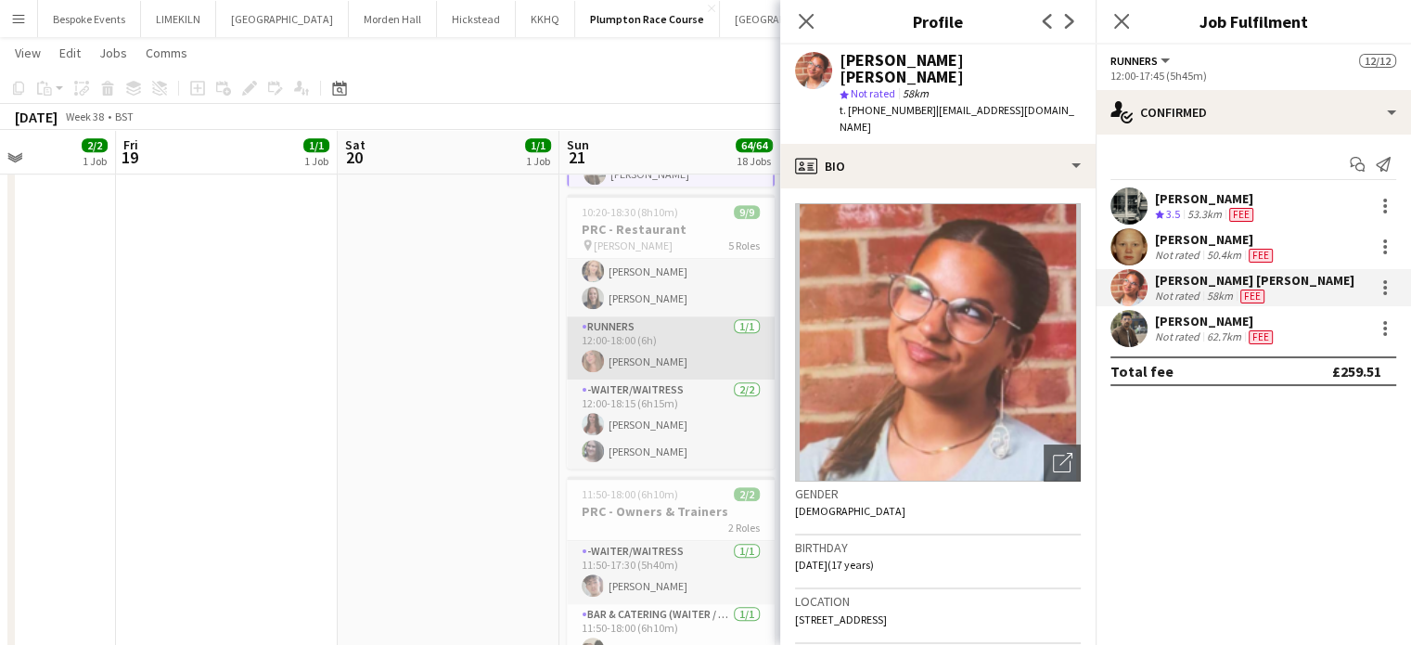
click at [710, 349] on app-card-role "Runners 1/1 12:00-18:00 (6h) Lily Daniels" at bounding box center [671, 347] width 208 height 63
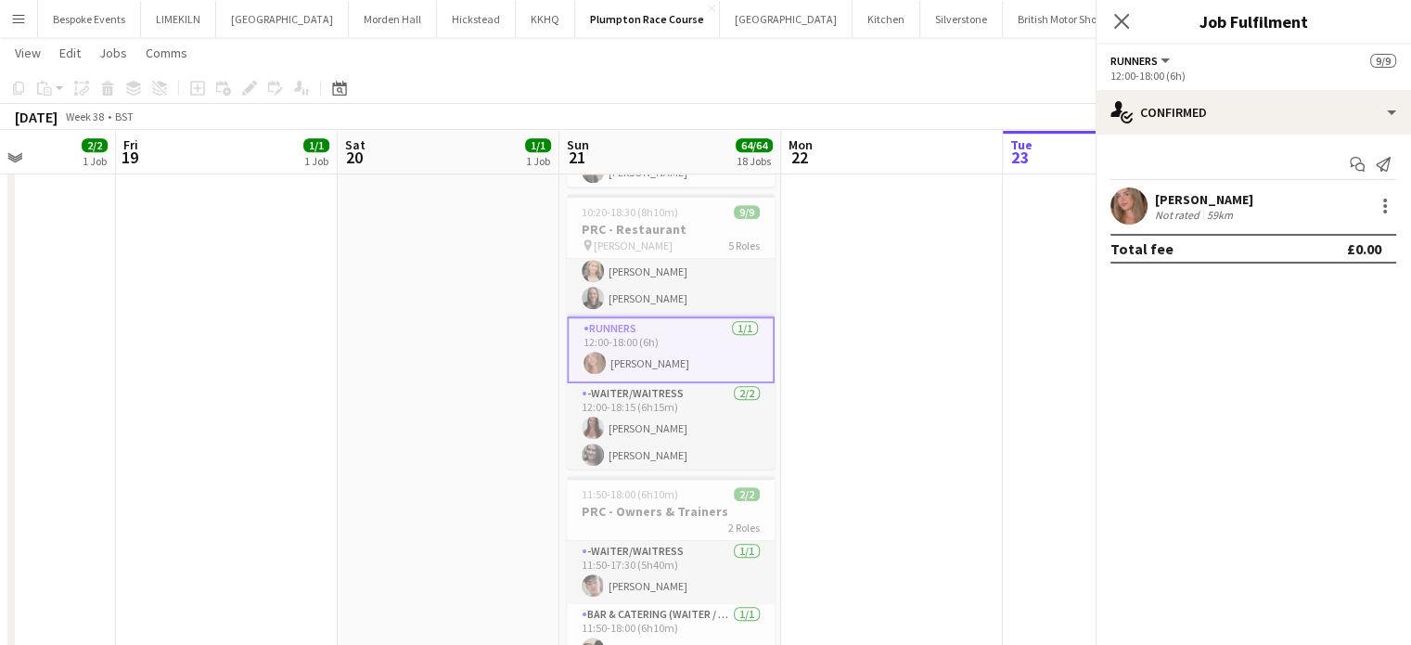
scroll to position [402, 0]
click at [1130, 211] on app-user-avatar at bounding box center [1128, 205] width 37 height 37
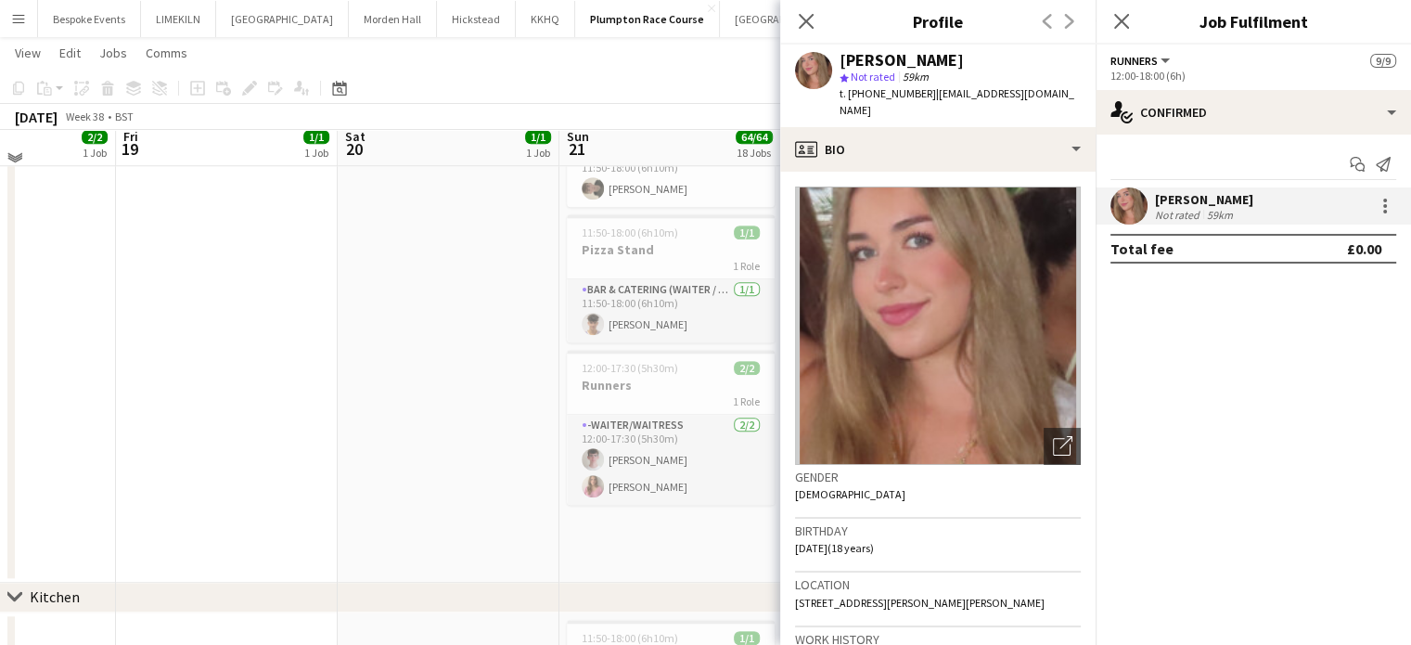
scroll to position [1666, 0]
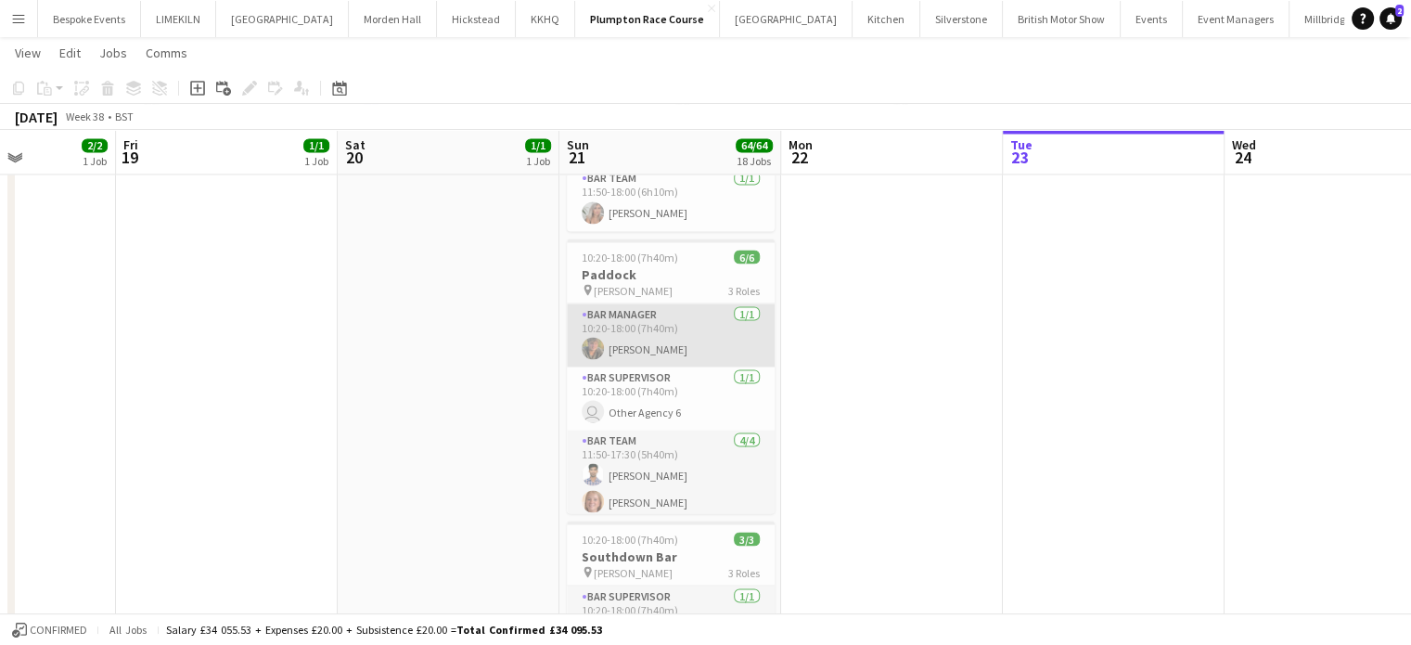
scroll to position [59, 0]
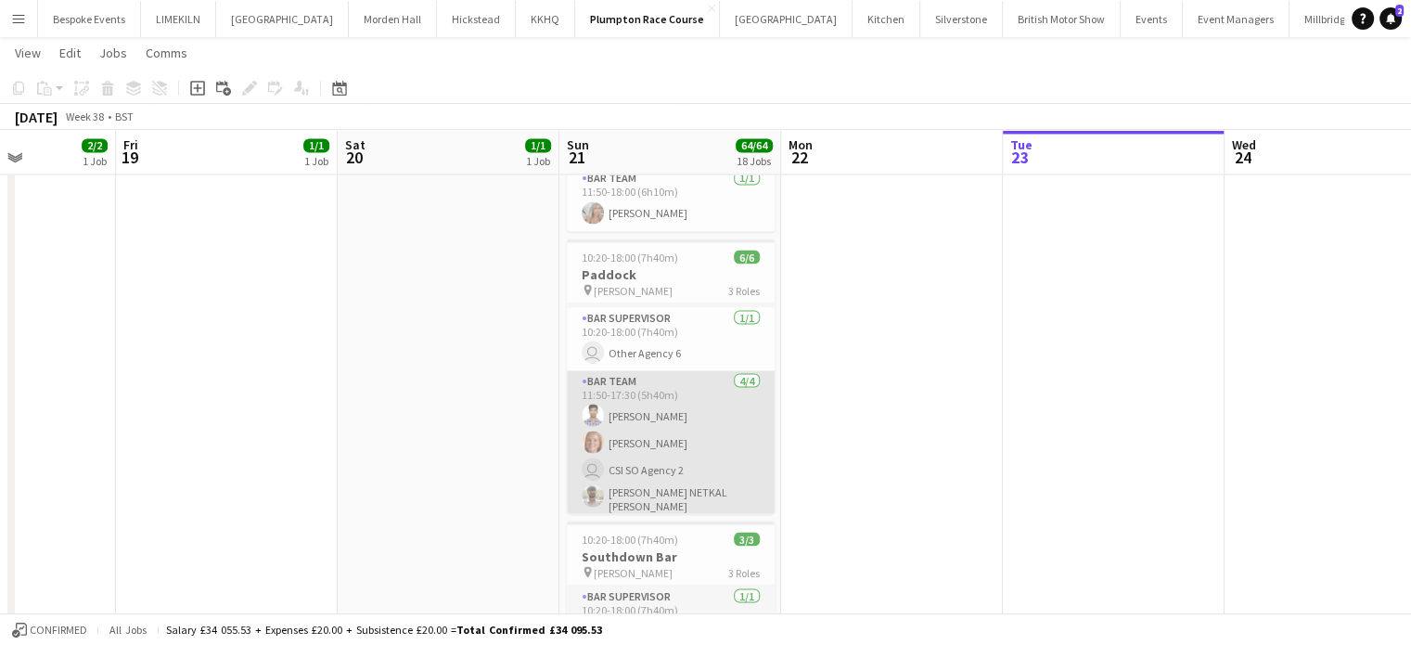
click at [660, 451] on app-card-role "Bar Team 4/4 11:50-17:30 (5h40m) Amit Singh Maddy Franklin user CSI SO Agency 2…" at bounding box center [671, 444] width 208 height 149
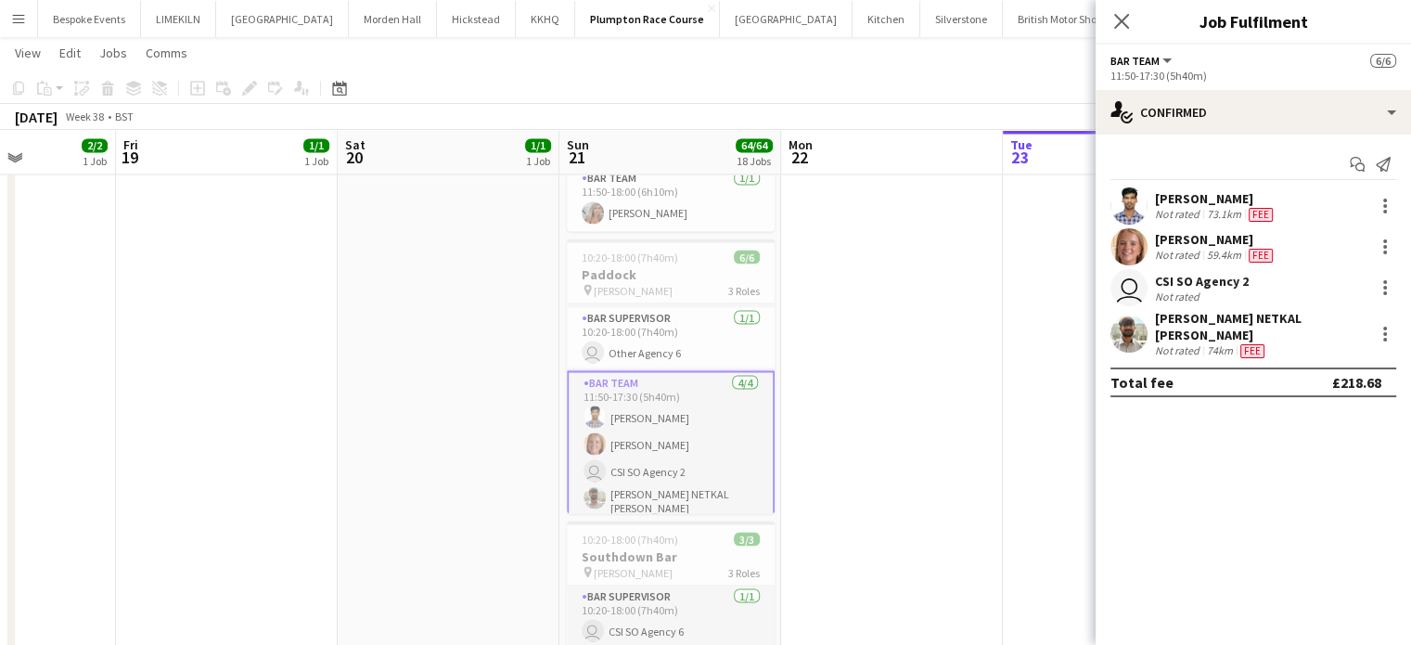
click at [1123, 242] on app-user-avatar at bounding box center [1128, 246] width 37 height 37
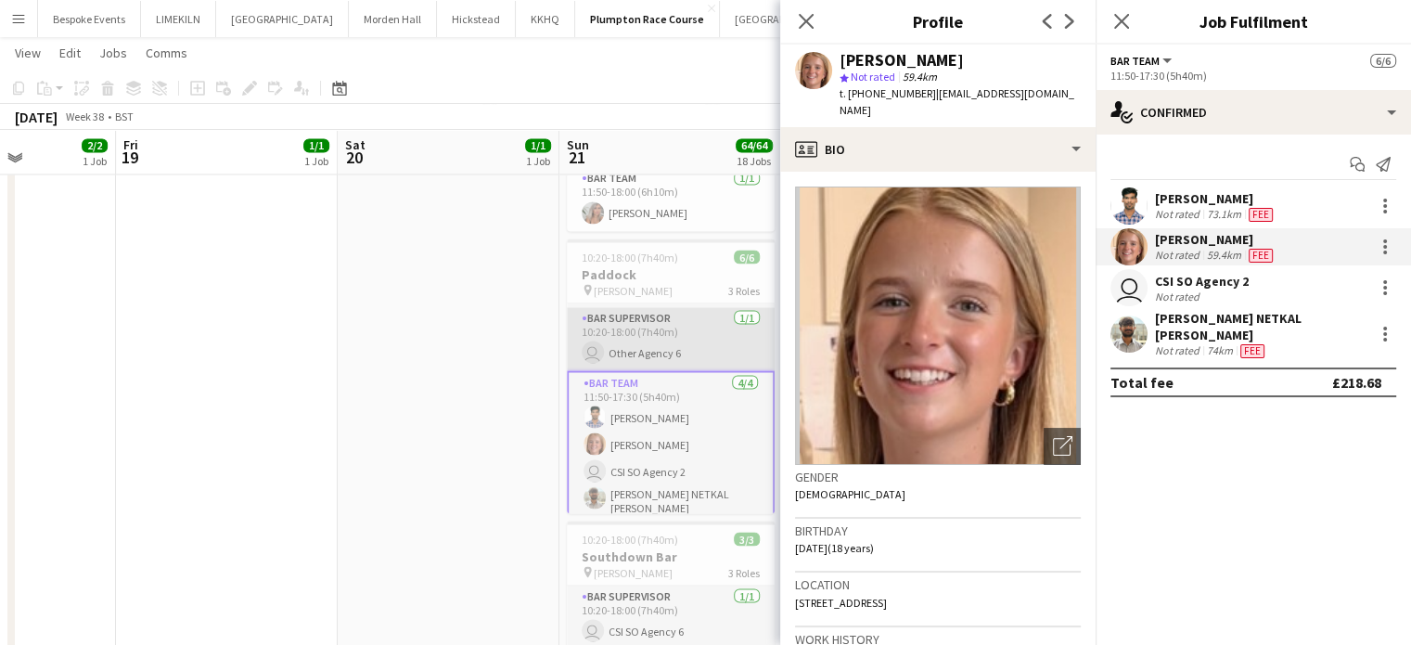
click at [672, 334] on app-card-role "Bar Supervisor 1/1 10:20-18:00 (7h40m) user Other Agency 6" at bounding box center [671, 338] width 208 height 63
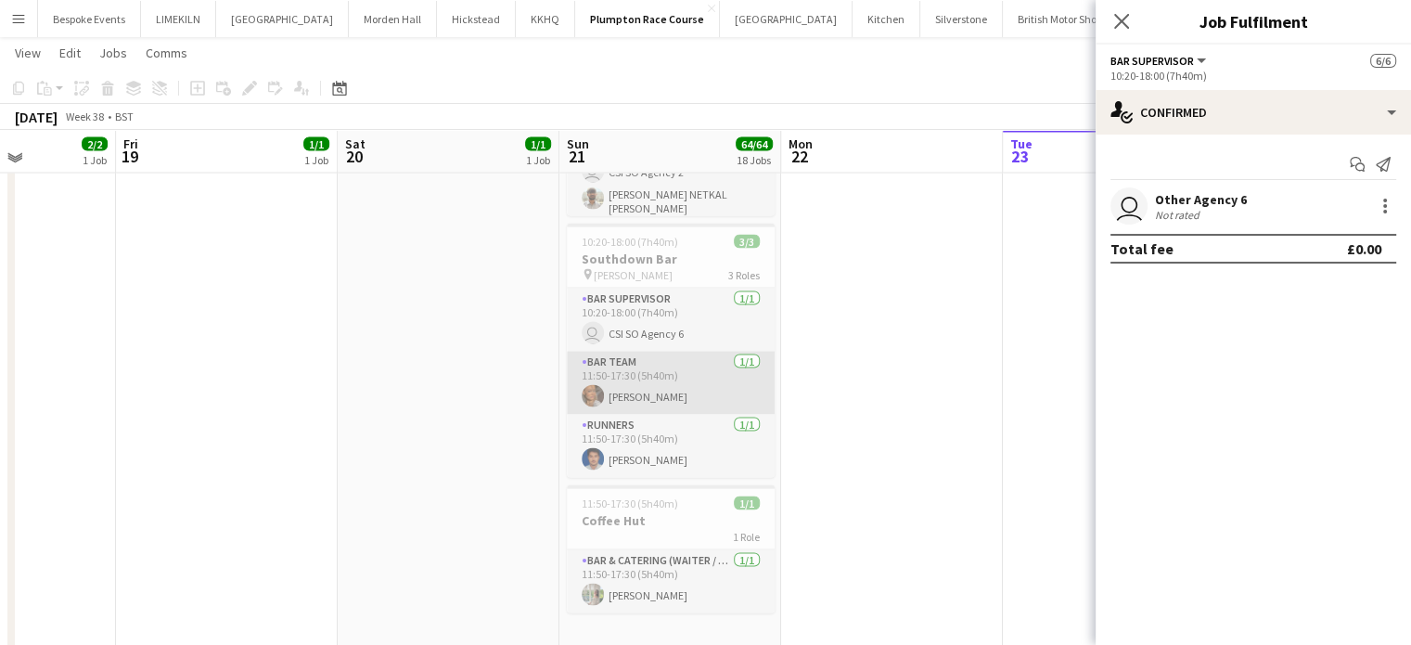
scroll to position [3634, 0]
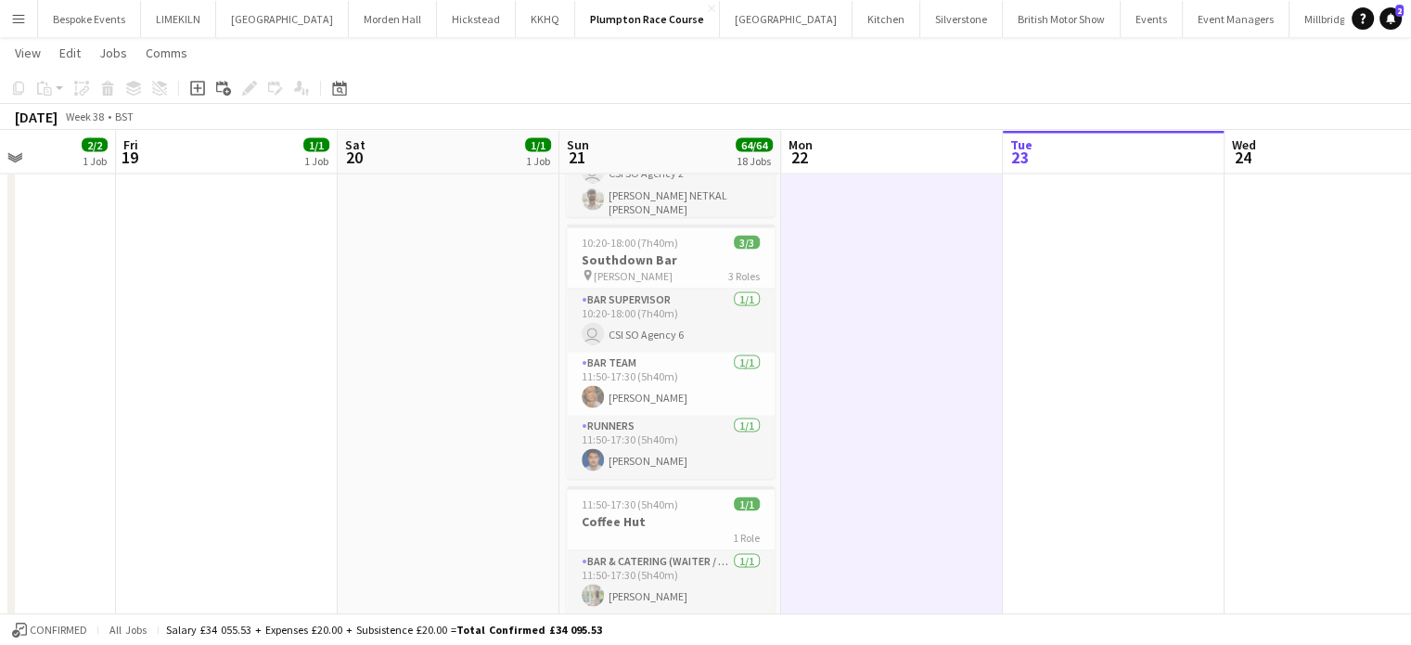
scroll to position [3695, 0]
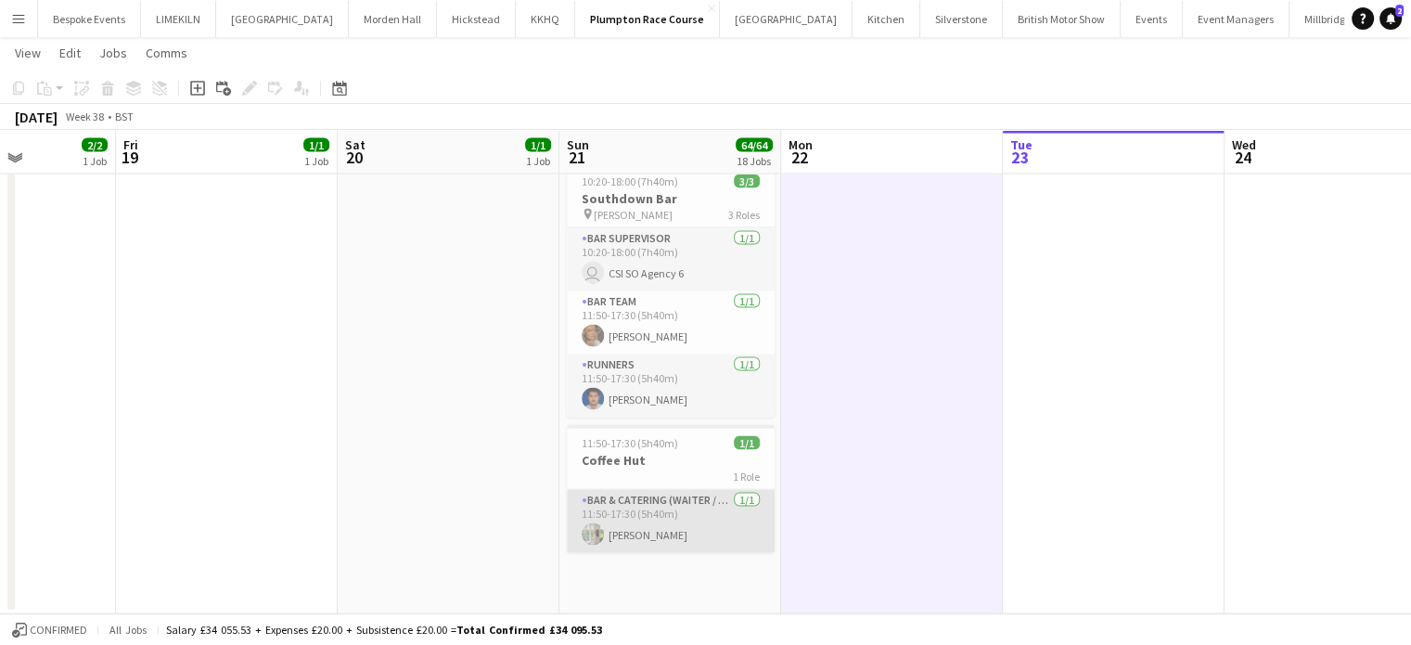
click at [709, 522] on app-card-role "Bar & Catering (Waiter / waitress) 1/1 11:50-17:30 (5h40m) Lexi Burgoyne" at bounding box center [671, 521] width 208 height 63
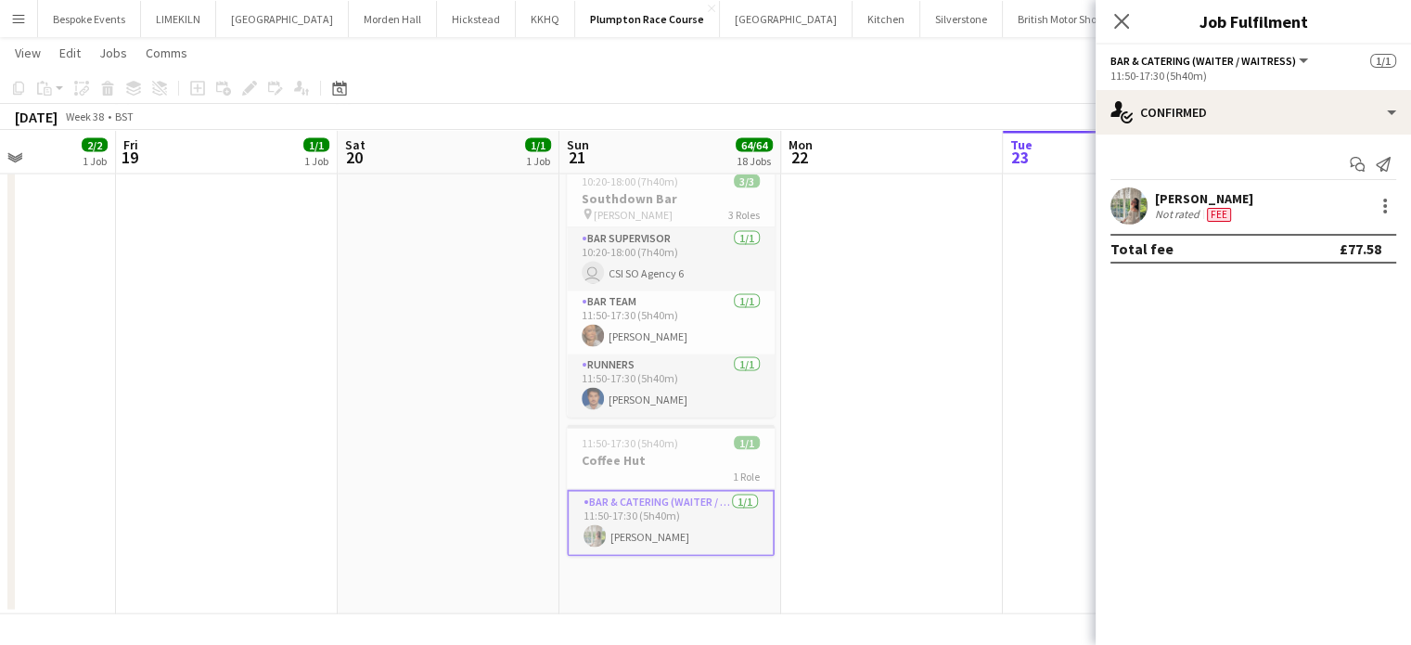
click at [1140, 201] on app-user-avatar at bounding box center [1128, 205] width 37 height 37
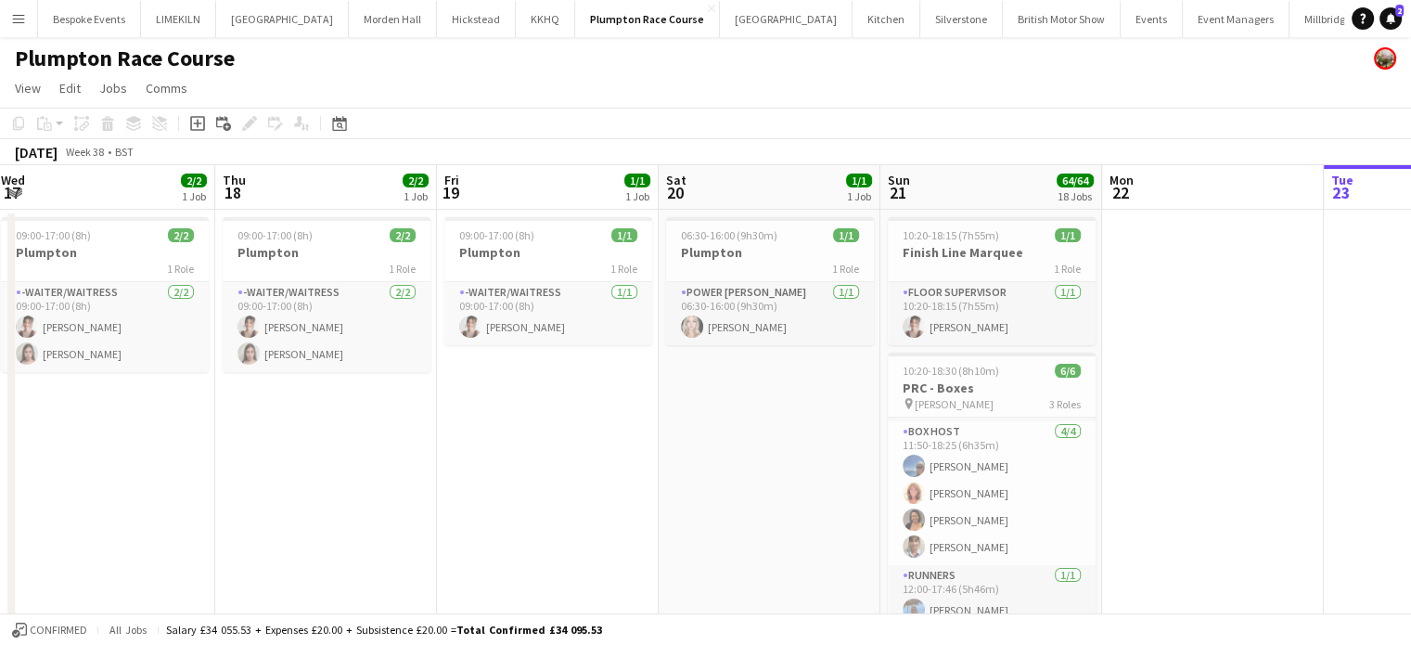
scroll to position [0, 448]
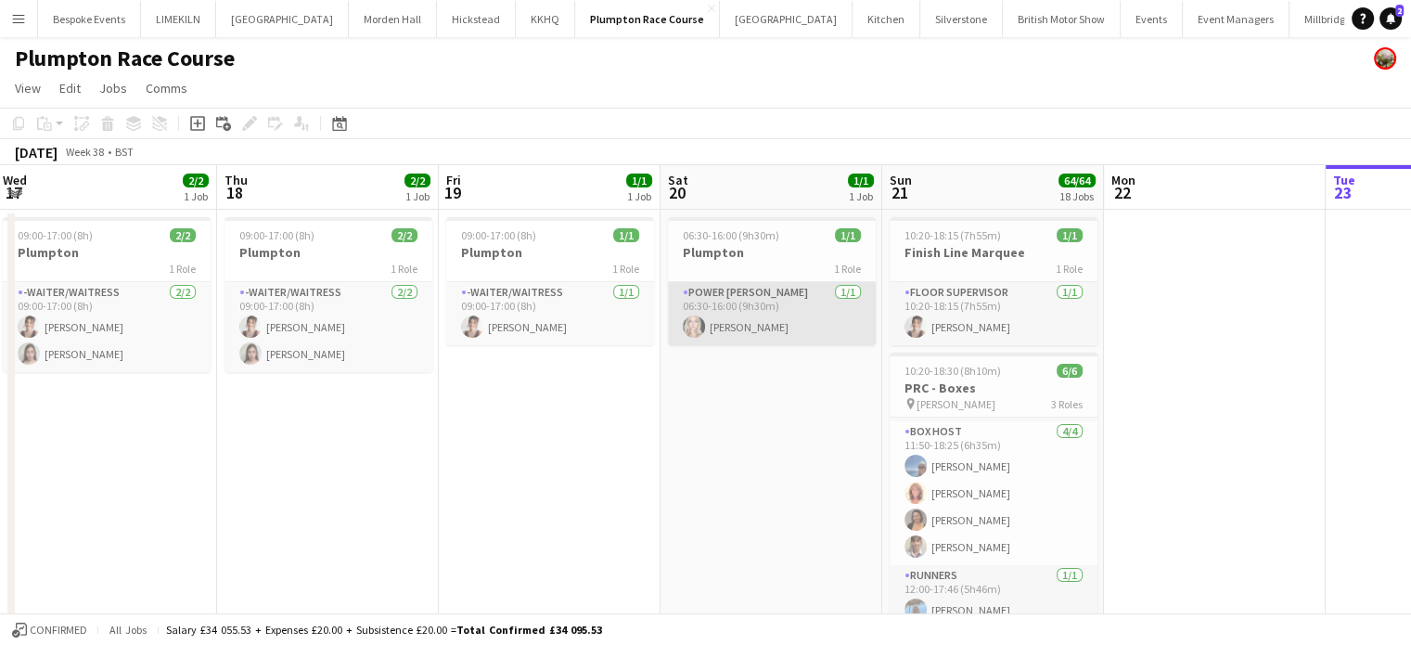
click at [739, 323] on app-card-role "Power Porter 1/1 06:30-16:00 (9h30m) Dannielle Castles" at bounding box center [772, 313] width 208 height 63
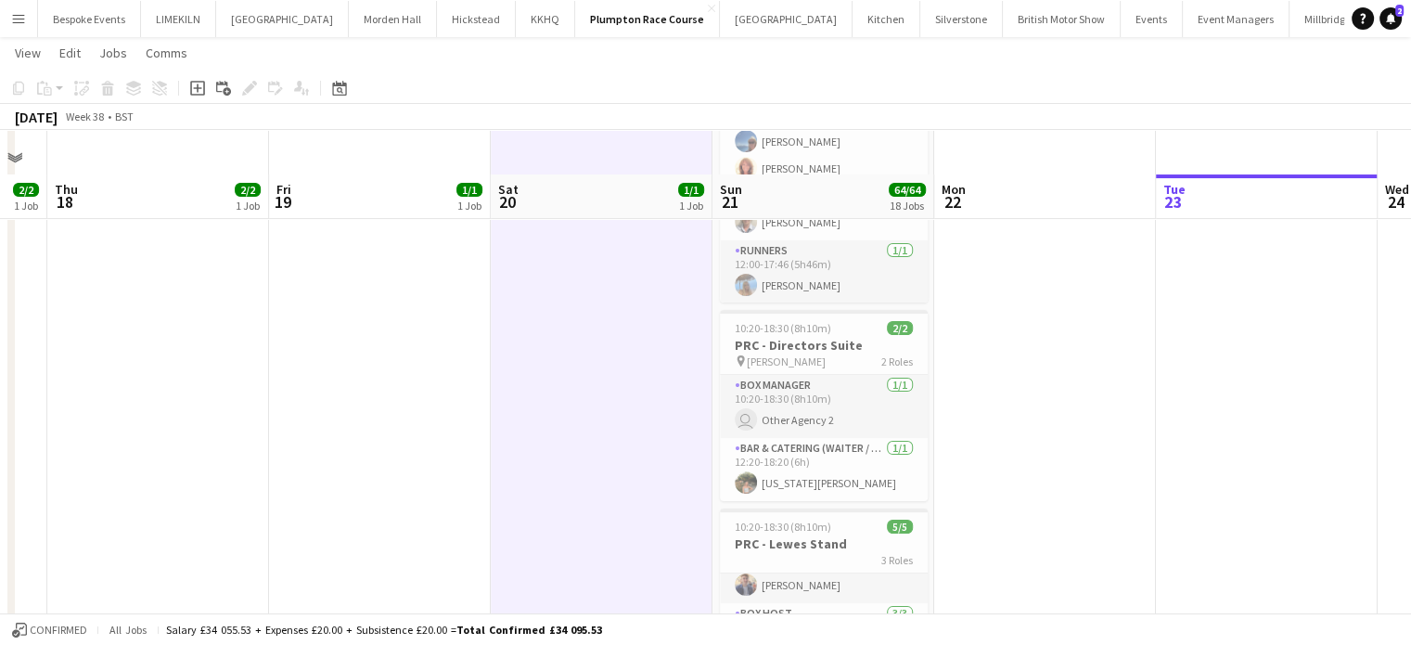
scroll to position [369, 0]
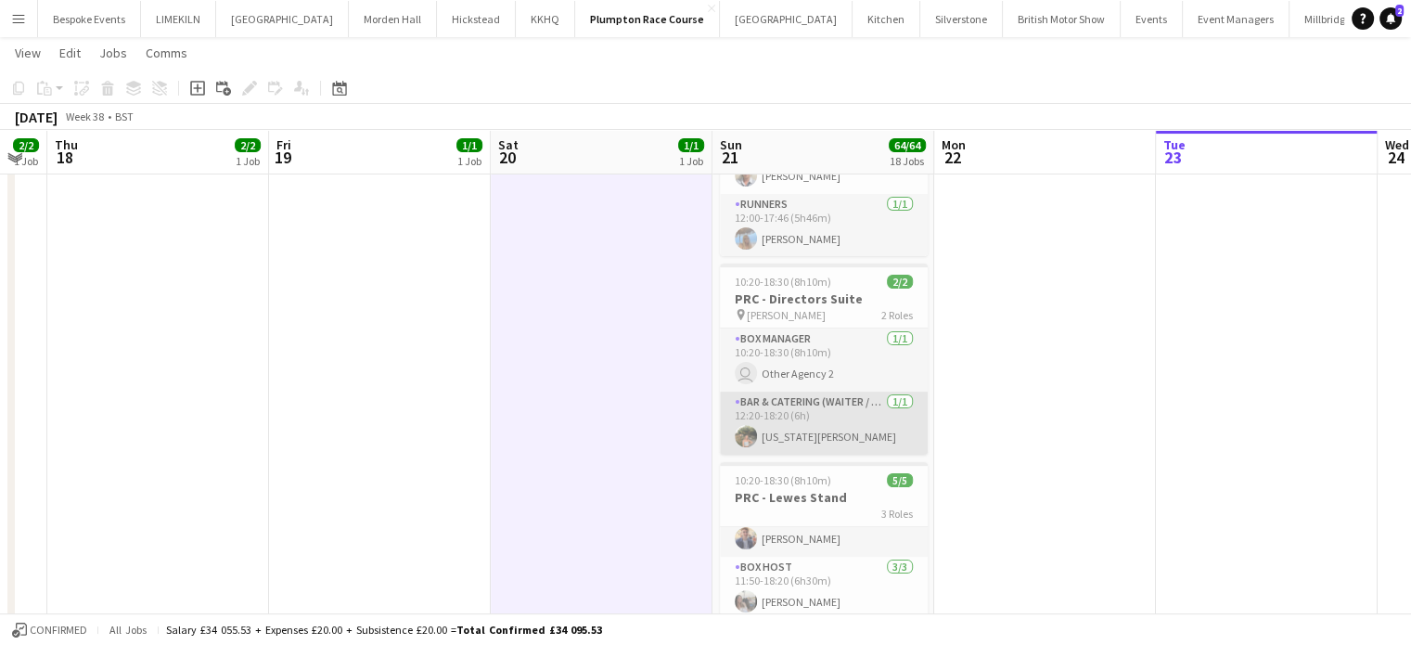
click at [839, 403] on app-card-role "Bar & Catering (Waiter / waitress) 1/1 12:20-18:20 (6h) Georgia Ek" at bounding box center [824, 422] width 208 height 63
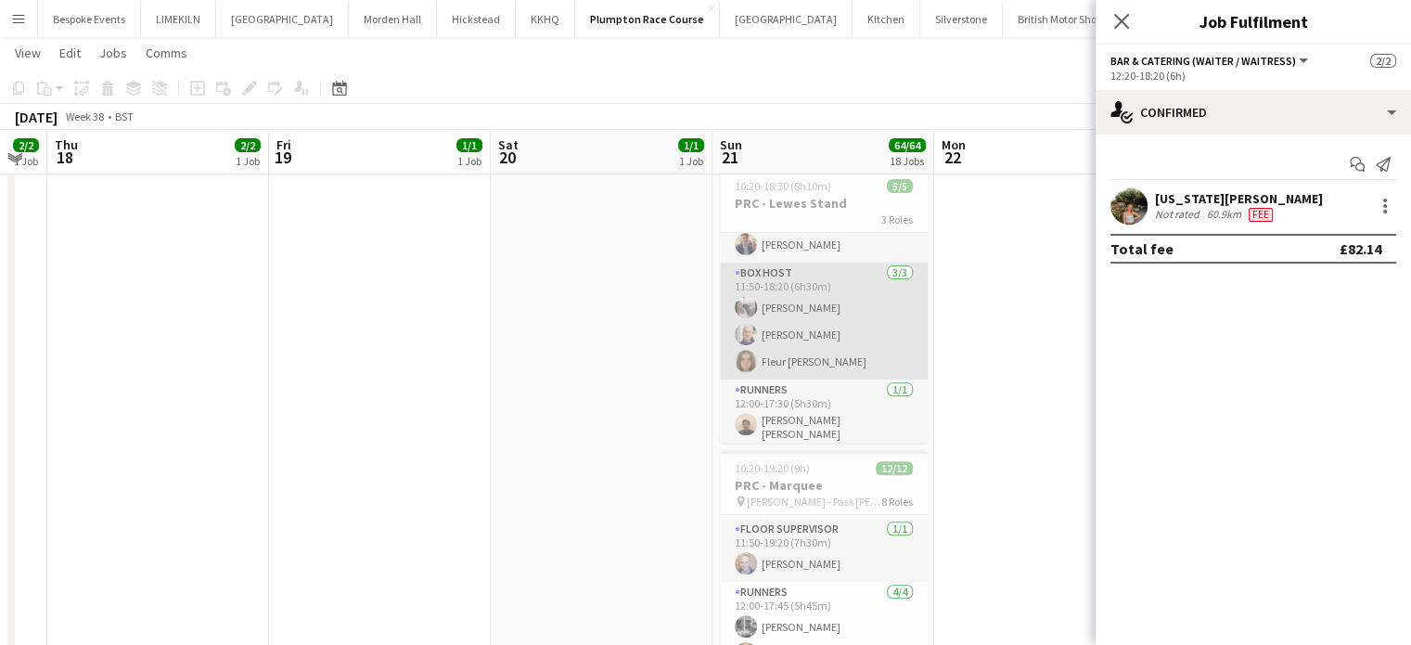
scroll to position [668, 0]
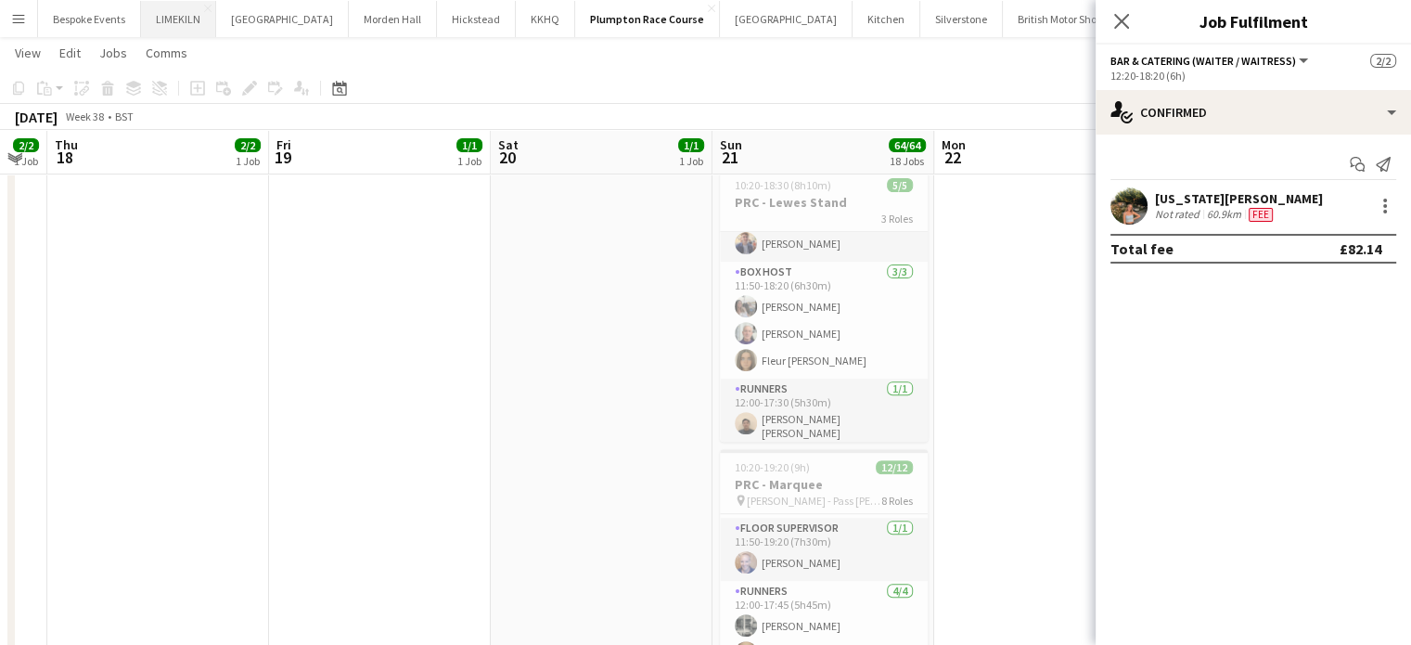
click at [163, 18] on button "LIMEKILN Close" at bounding box center [178, 19] width 75 height 36
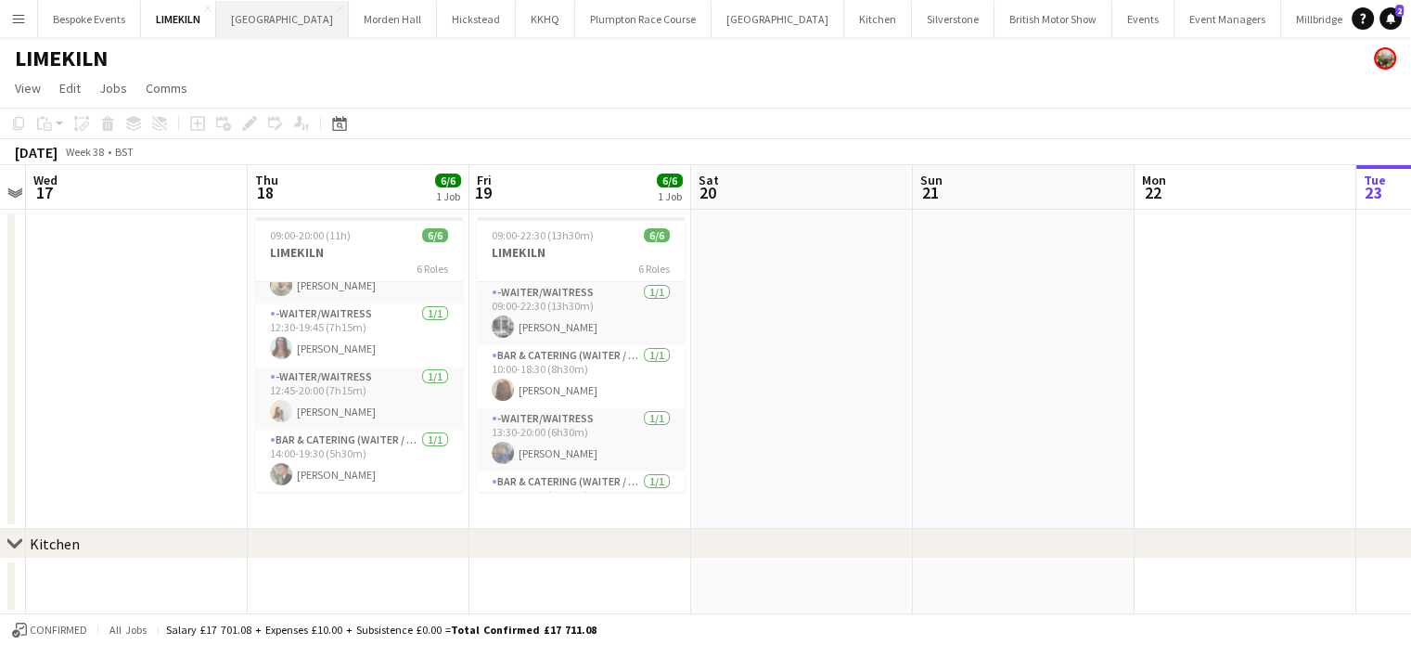
click at [286, 30] on button "Micklefield Hall Close" at bounding box center [282, 19] width 133 height 36
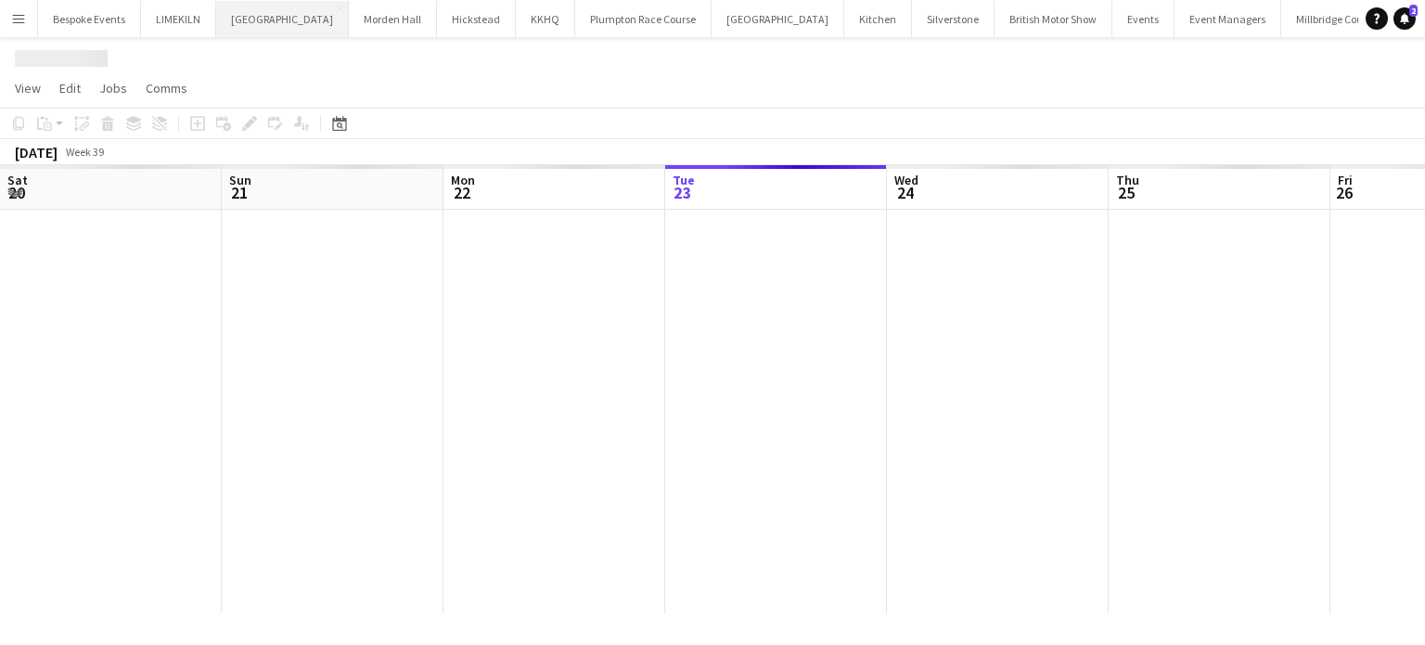
scroll to position [0, 443]
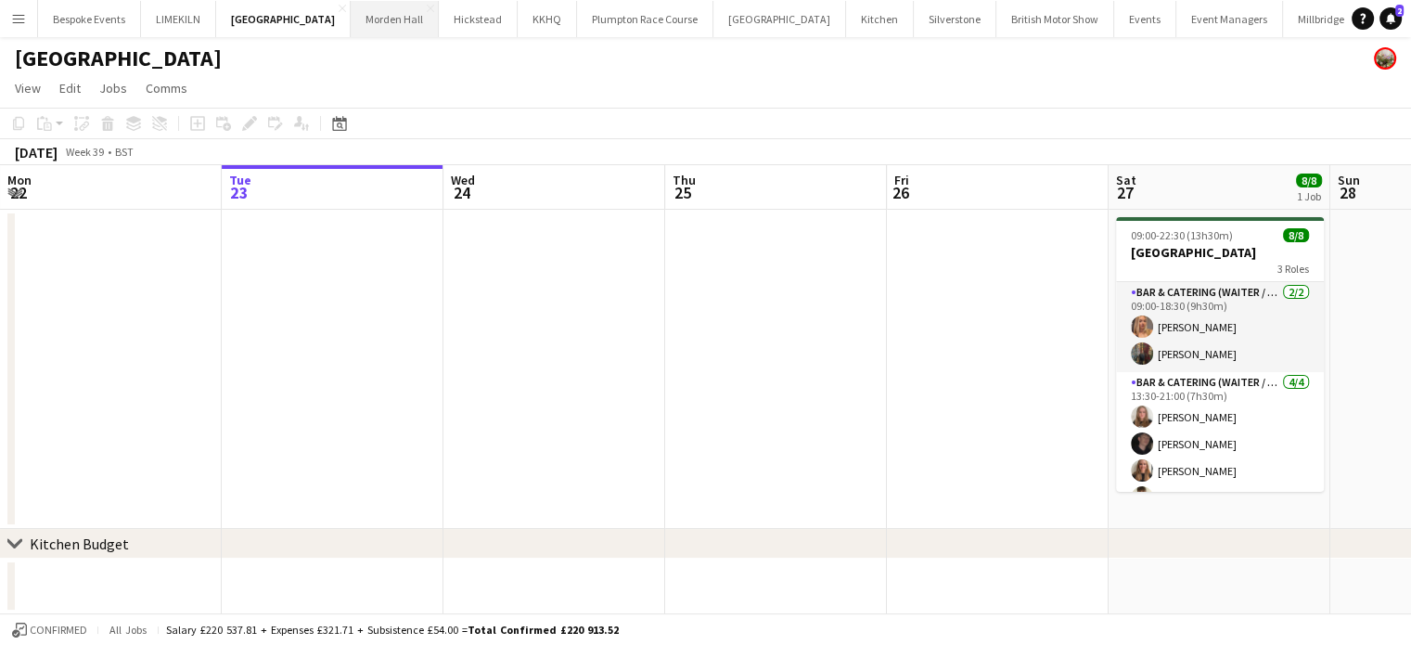
click at [373, 21] on button "Morden Hall Close" at bounding box center [395, 19] width 88 height 36
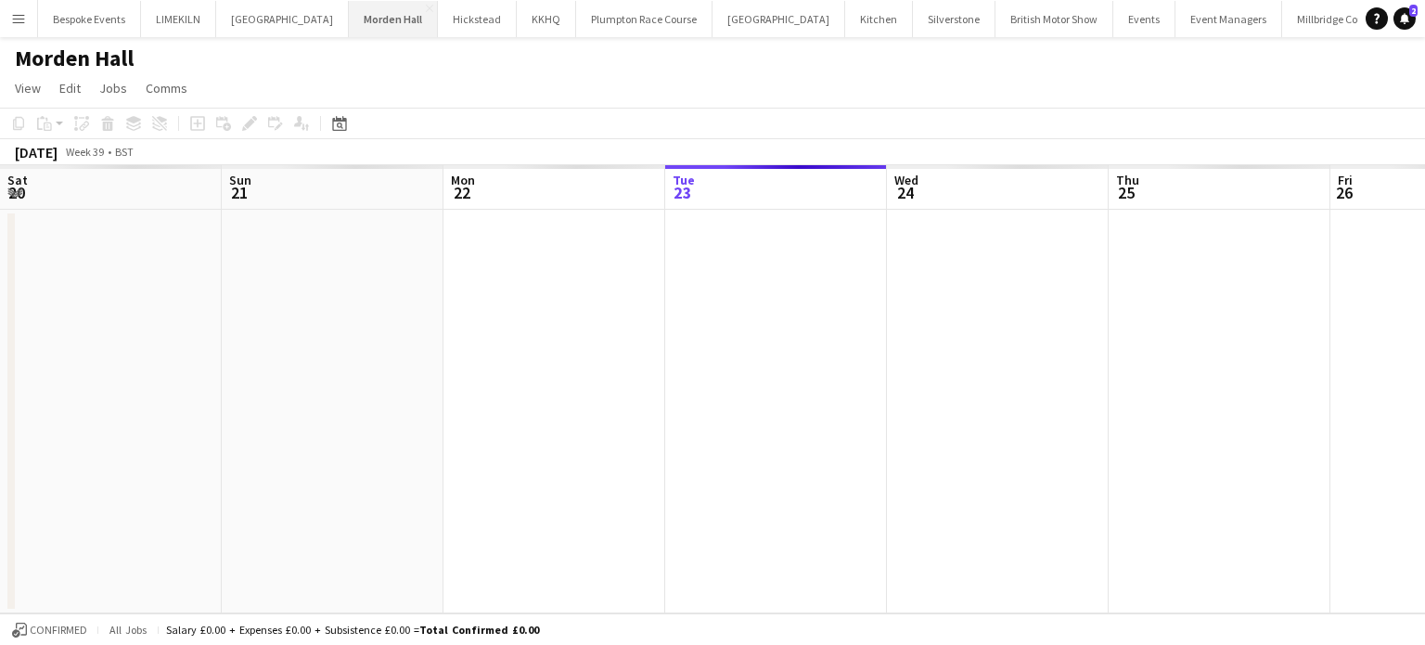
scroll to position [0, 443]
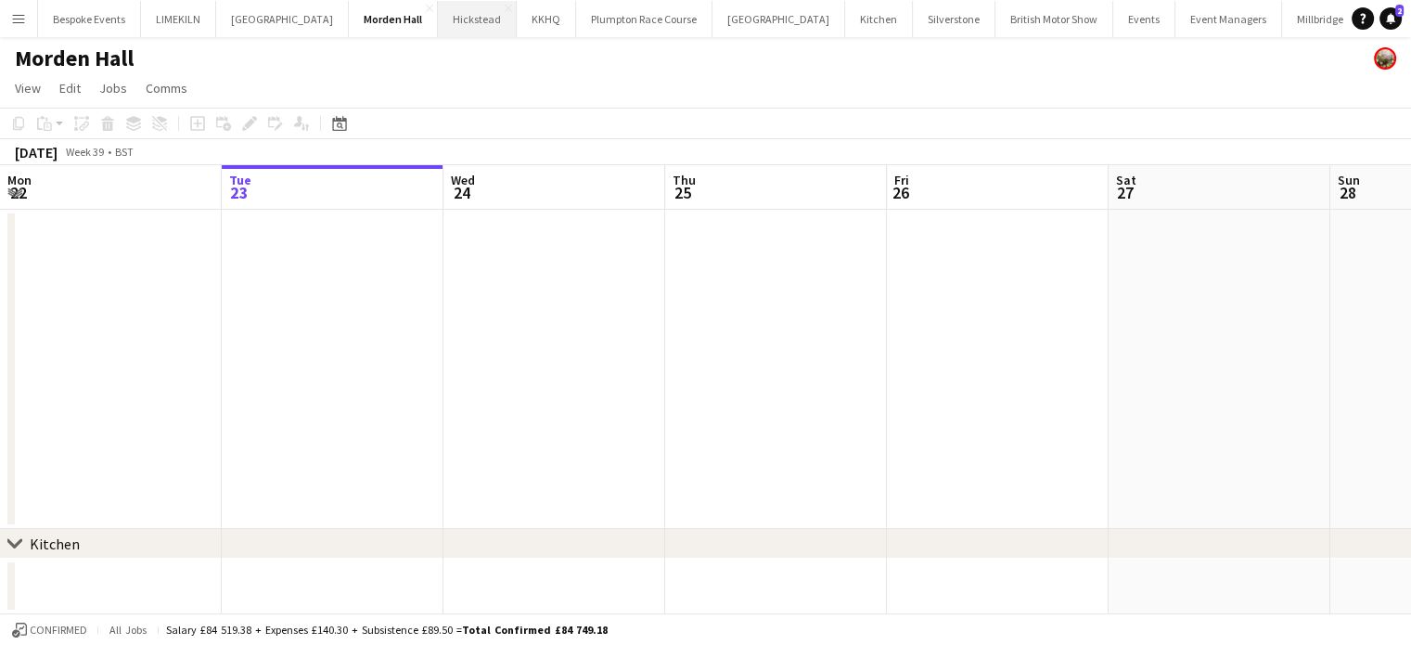
click at [449, 16] on button "Hickstead Close" at bounding box center [477, 19] width 79 height 36
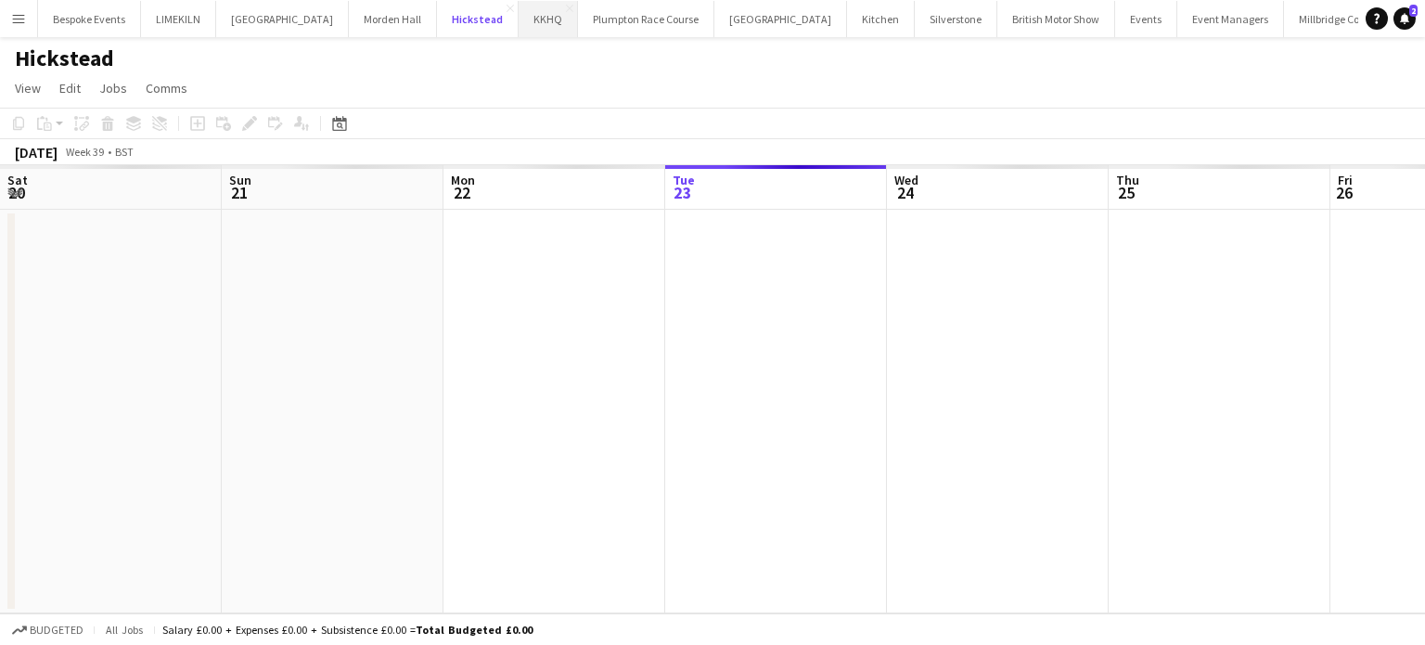
scroll to position [0, 443]
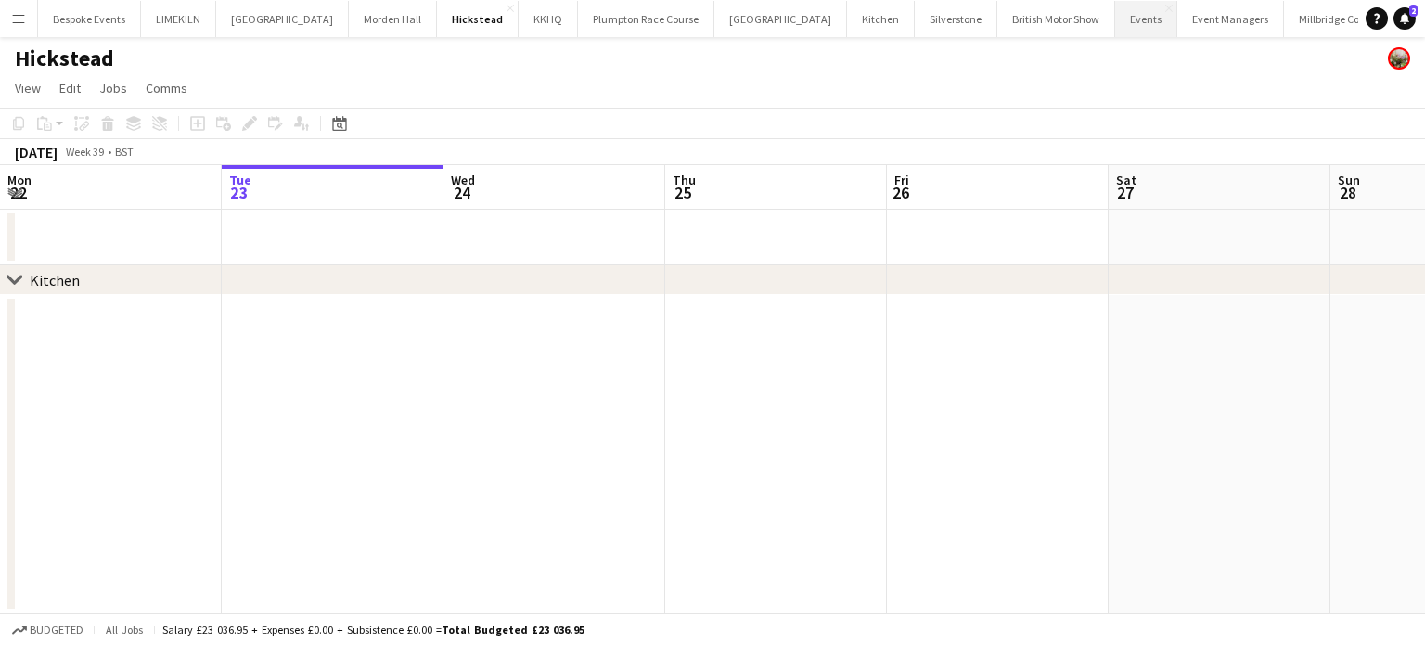
click at [1115, 22] on button "Events Close" at bounding box center [1146, 19] width 62 height 36
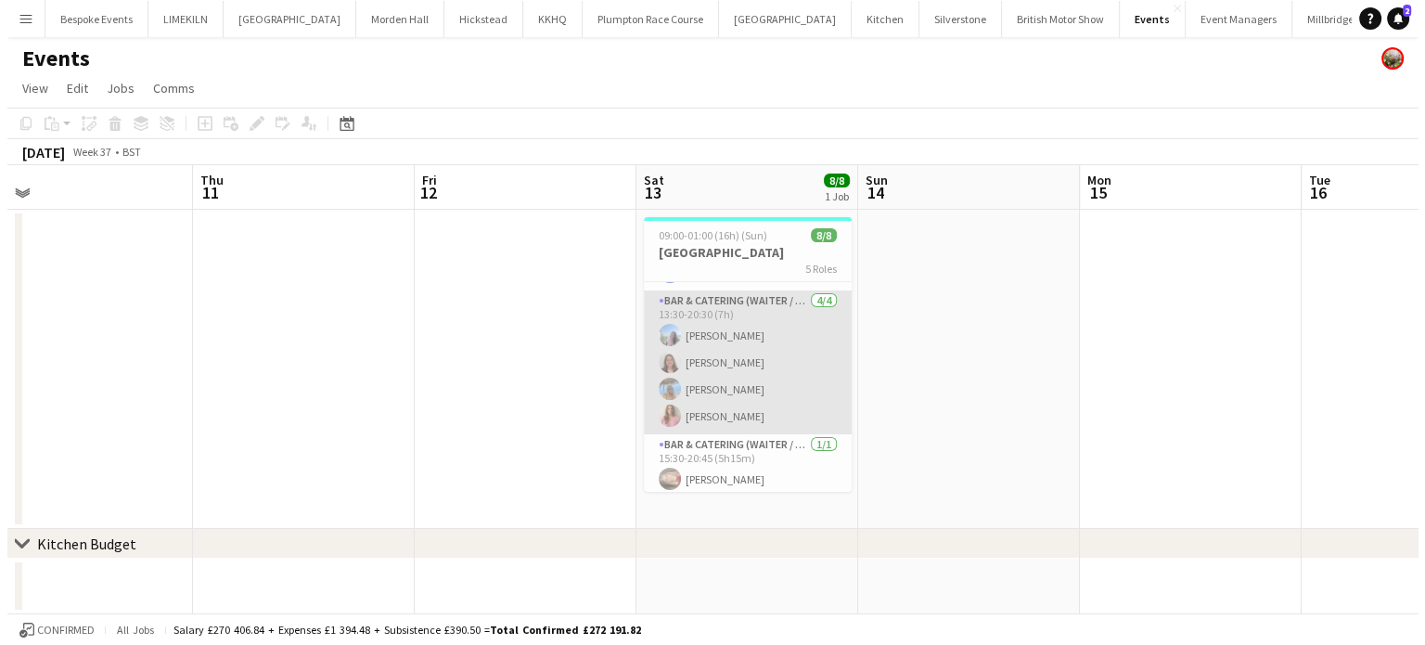
scroll to position [186, 0]
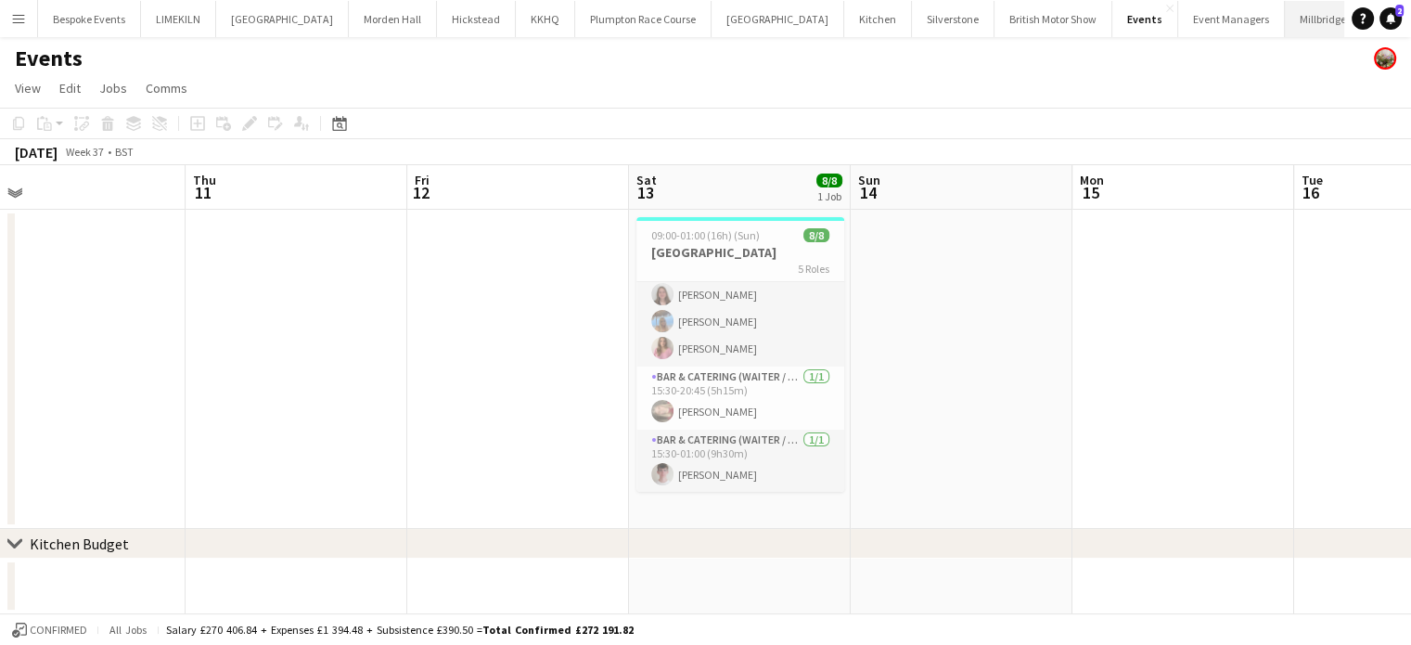
click at [1285, 17] on button "[GEOGRAPHIC_DATA]" at bounding box center [1337, 19] width 105 height 36
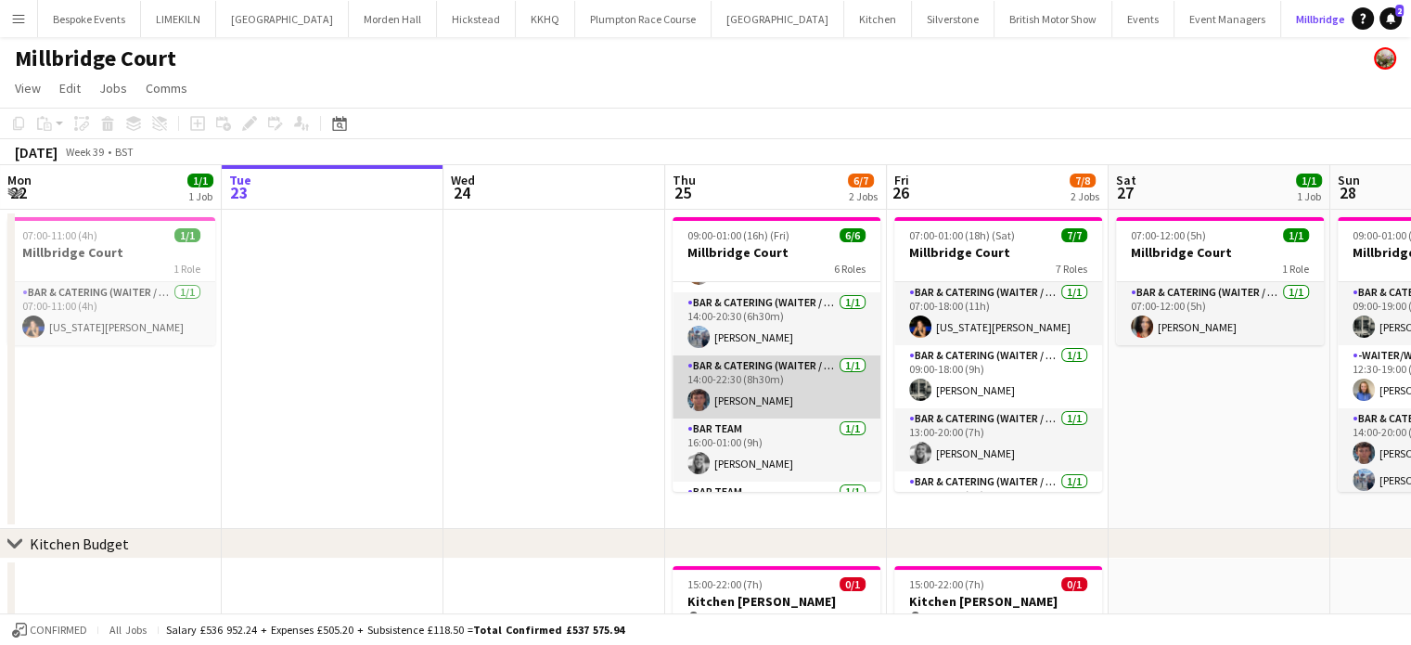
scroll to position [115, 0]
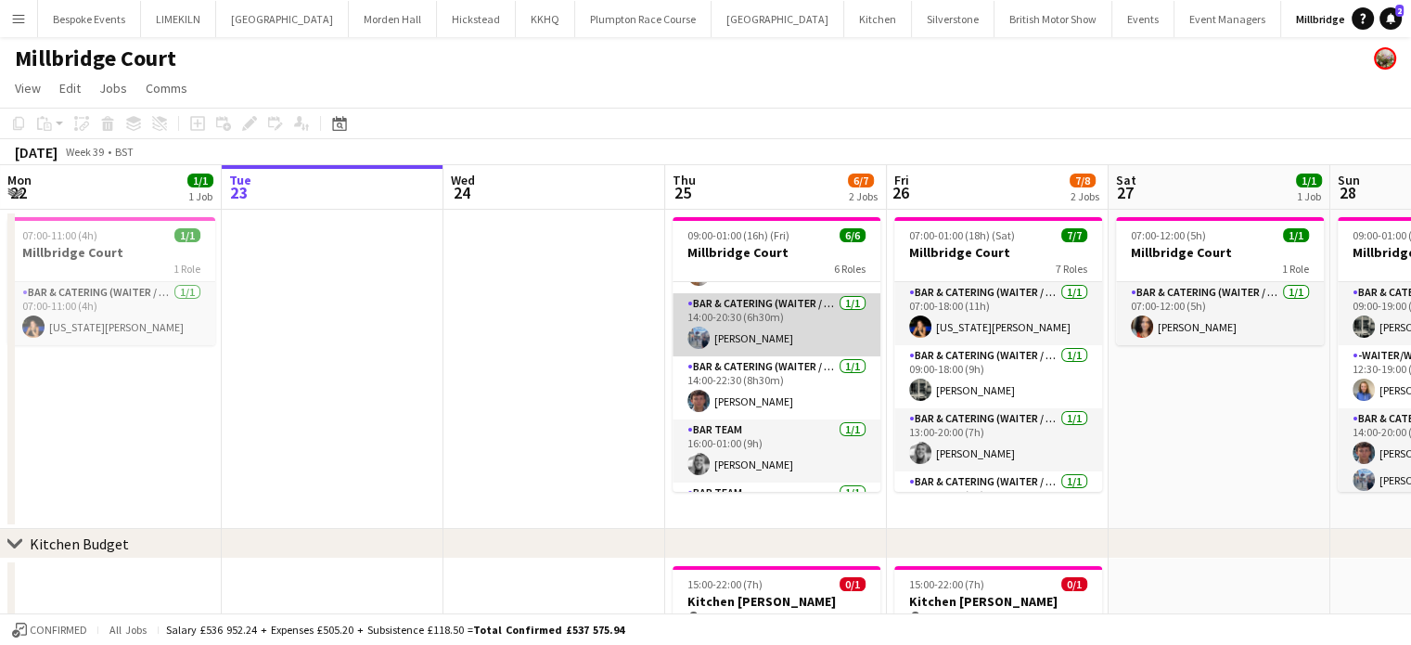
click at [761, 330] on app-card-role "Bar & Catering (Waiter / waitress) 1/1 14:00-20:30 (6h30m) Edward Brew" at bounding box center [776, 324] width 208 height 63
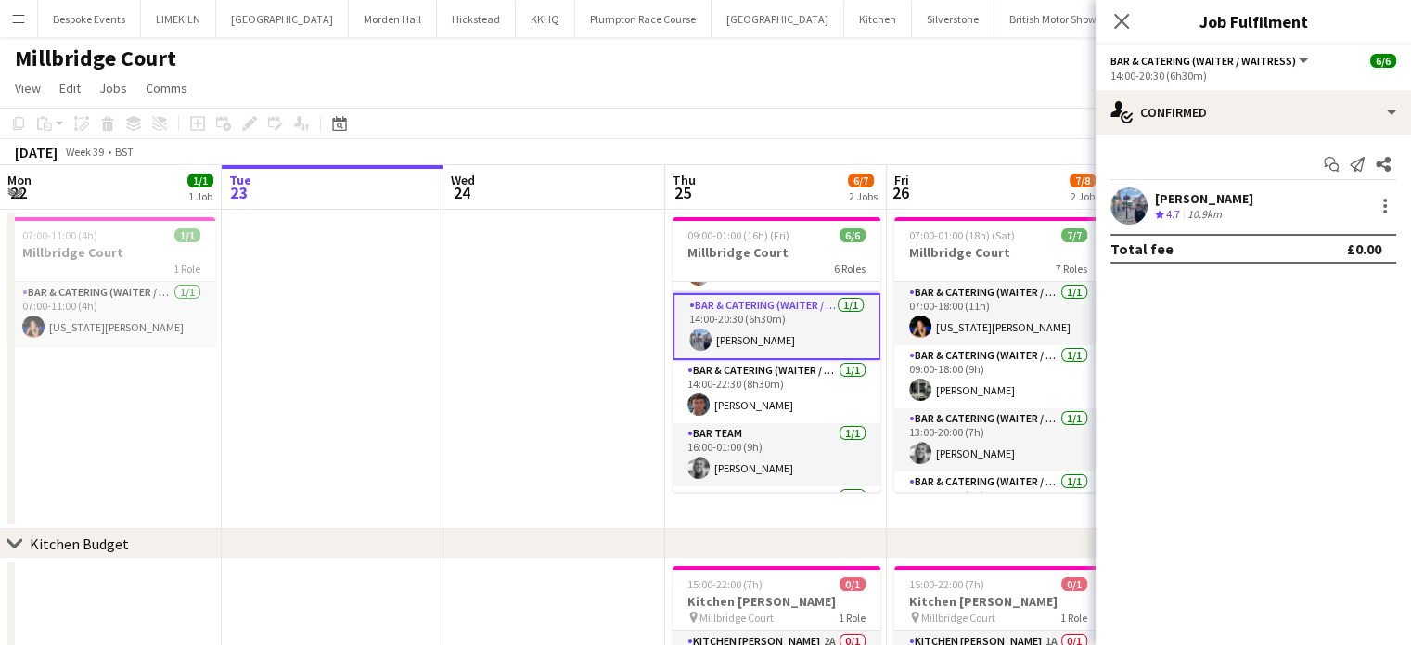
click at [1132, 214] on app-user-avatar at bounding box center [1128, 205] width 37 height 37
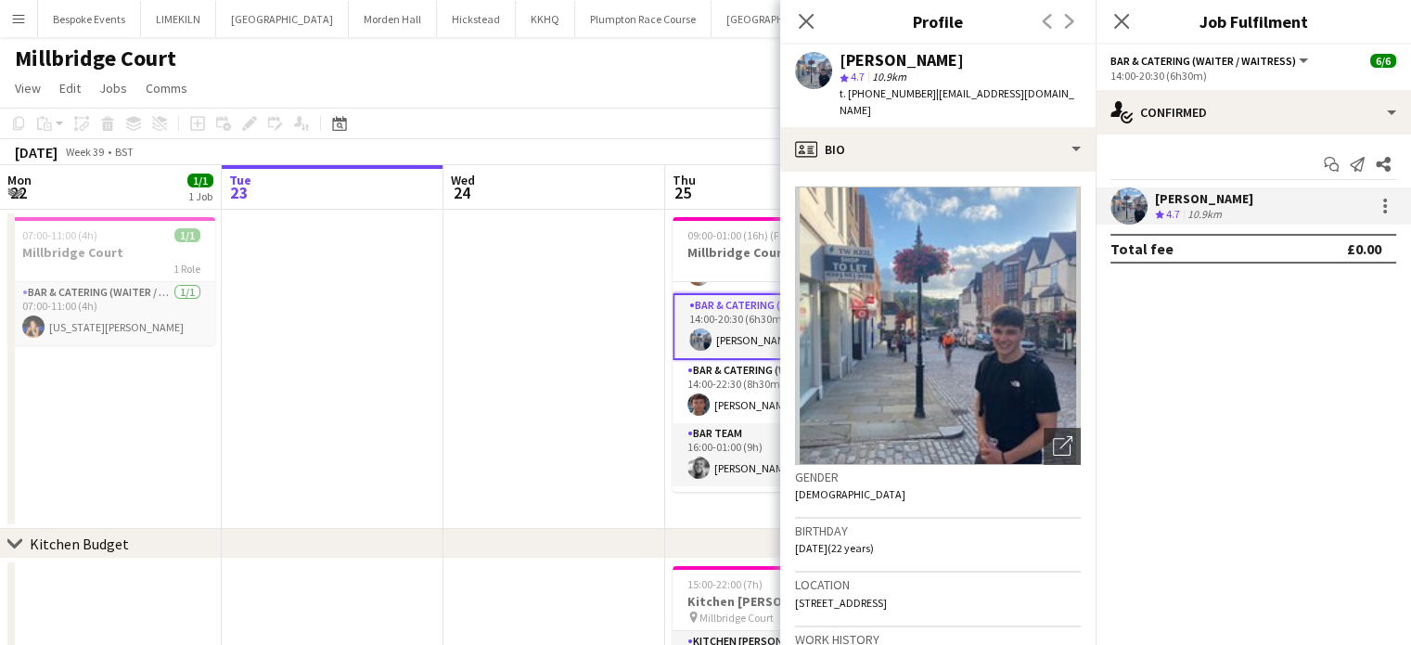
click at [632, 365] on app-date-cell at bounding box center [554, 369] width 222 height 319
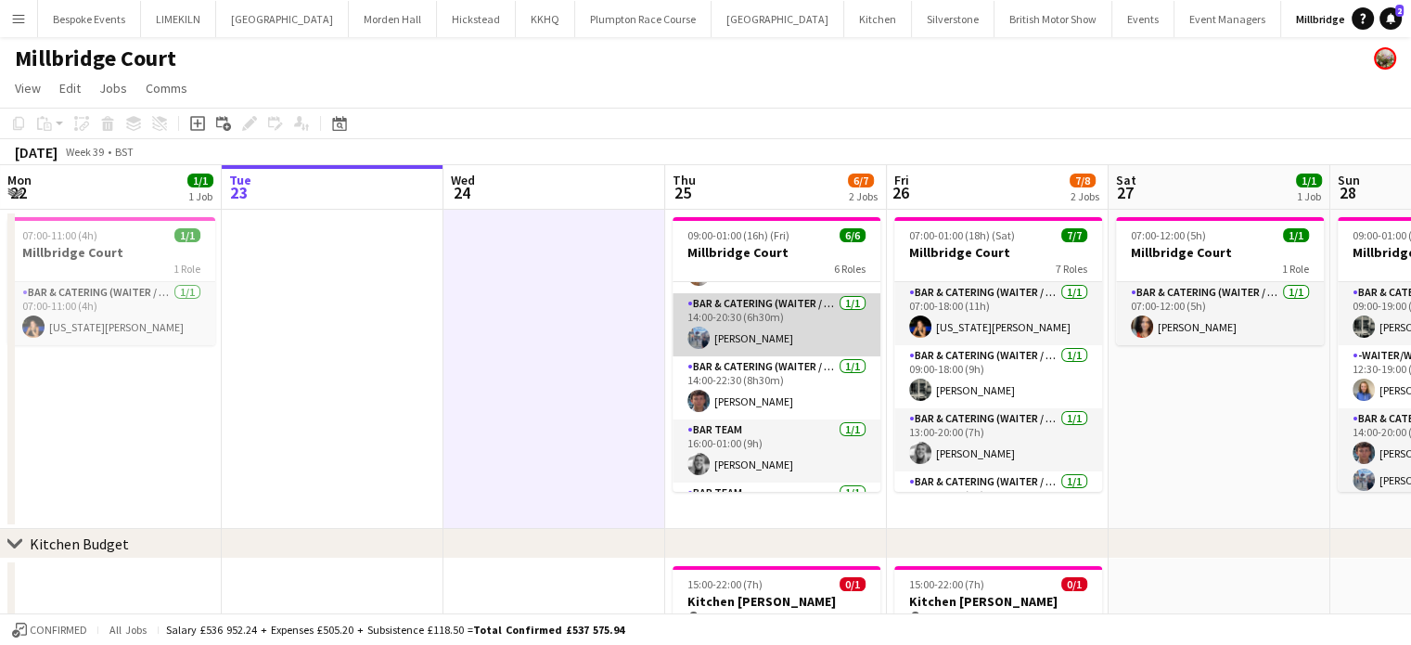
scroll to position [168, 0]
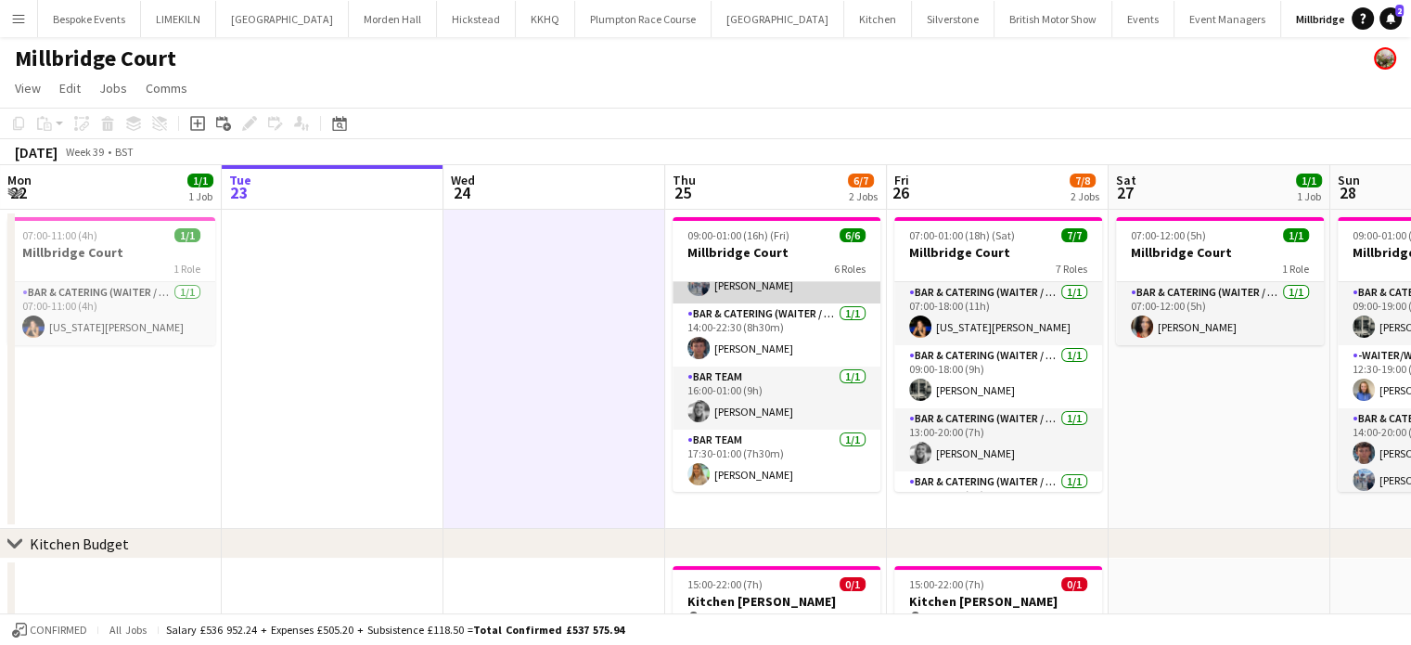
click at [797, 347] on app-card-role "Bar & Catering (Waiter / waitress) 1/1 14:00-22:30 (8h30m) Jude Jeyaratnam" at bounding box center [776, 334] width 208 height 63
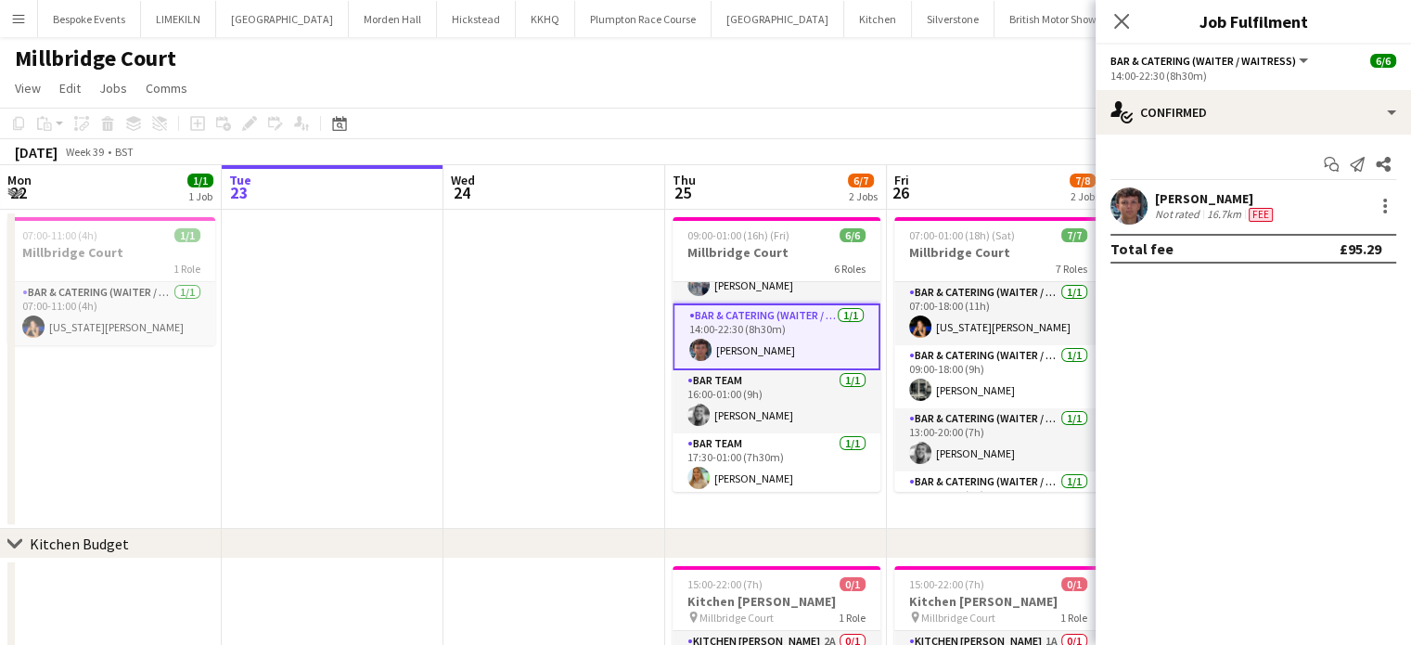
click at [1115, 213] on app-user-avatar at bounding box center [1128, 205] width 37 height 37
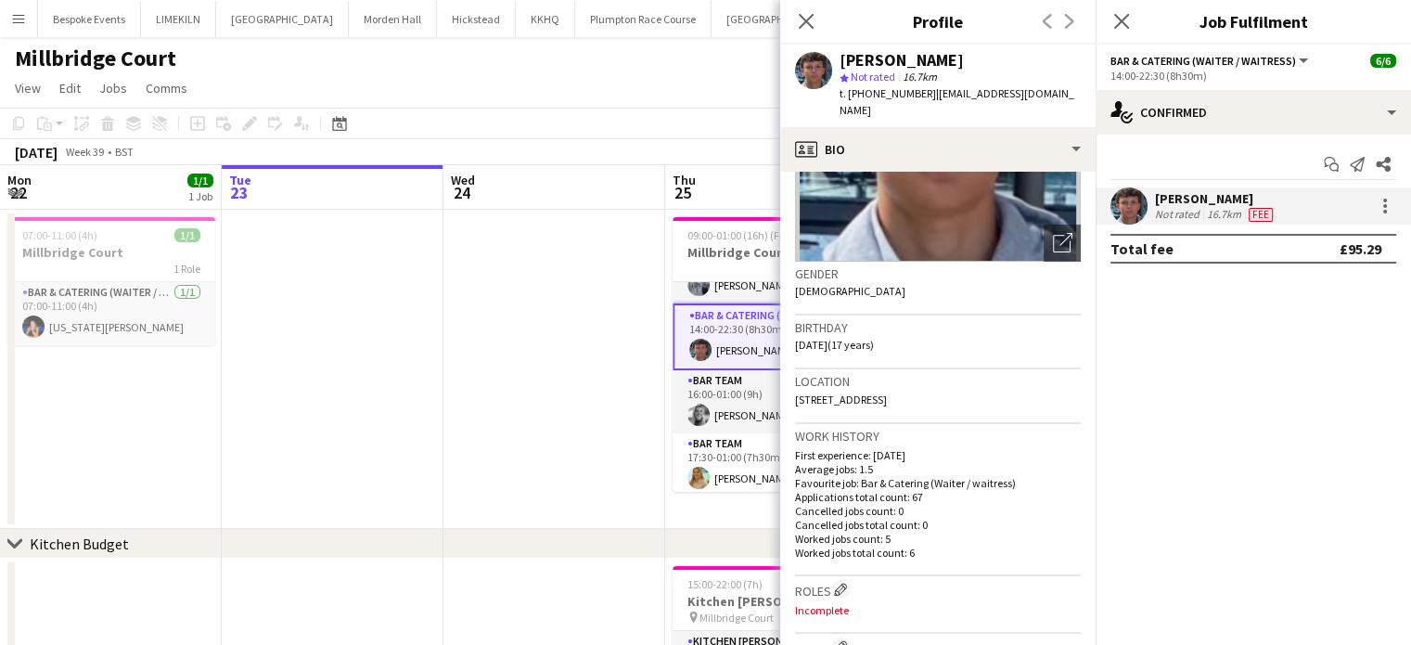
scroll to position [204, 0]
click at [438, 415] on app-date-cell at bounding box center [333, 369] width 222 height 319
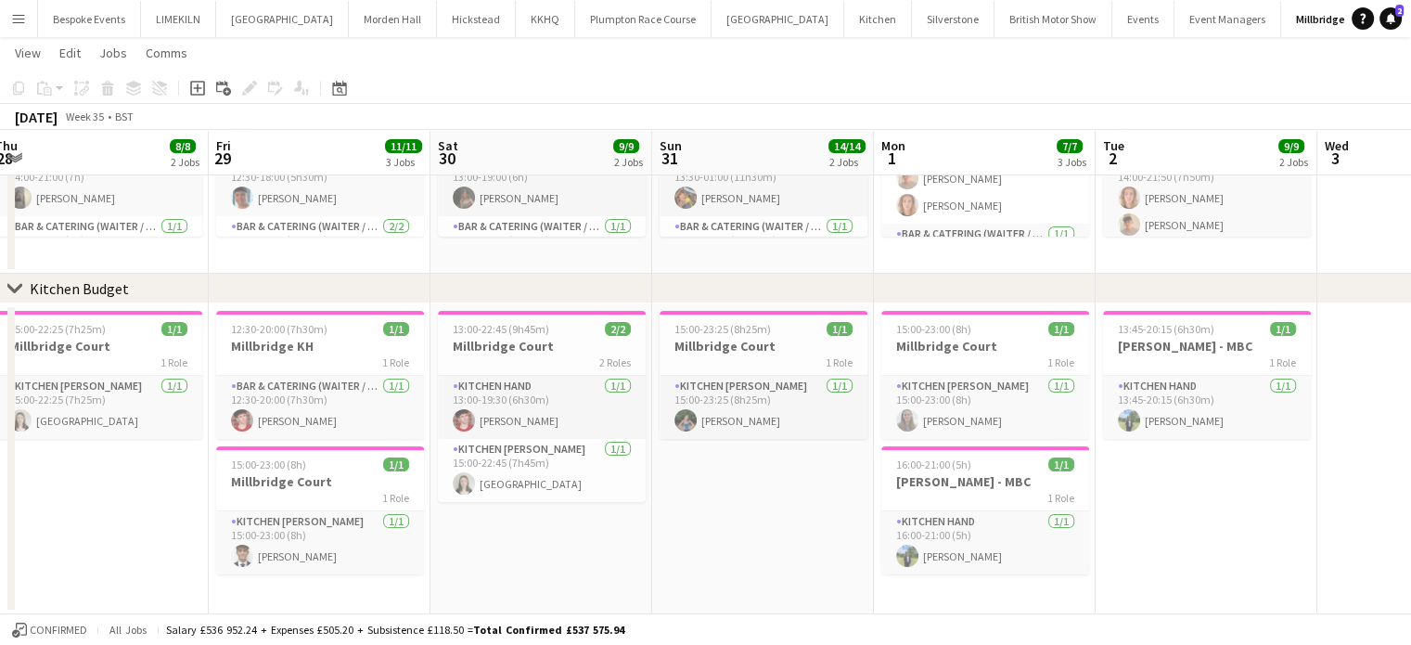
scroll to position [0, 456]
click at [51, 23] on button "Bespoke Events Close" at bounding box center [89, 19] width 103 height 36
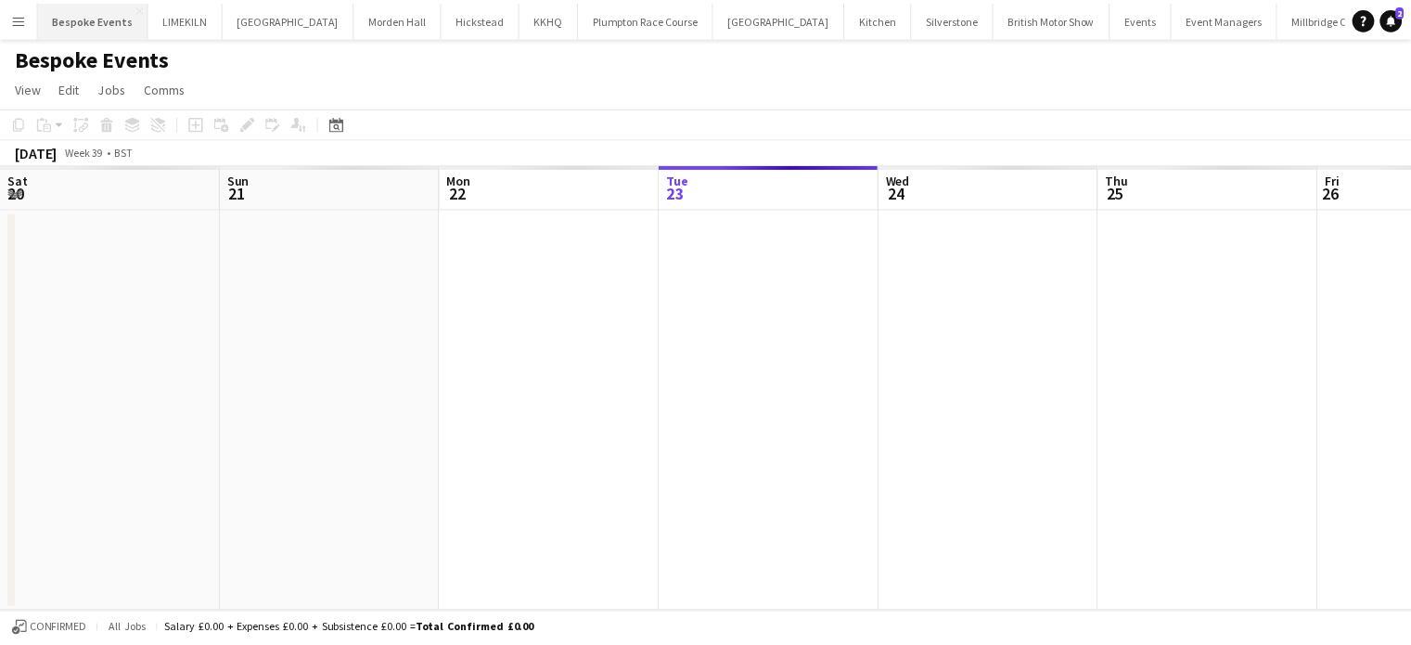
scroll to position [0, 443]
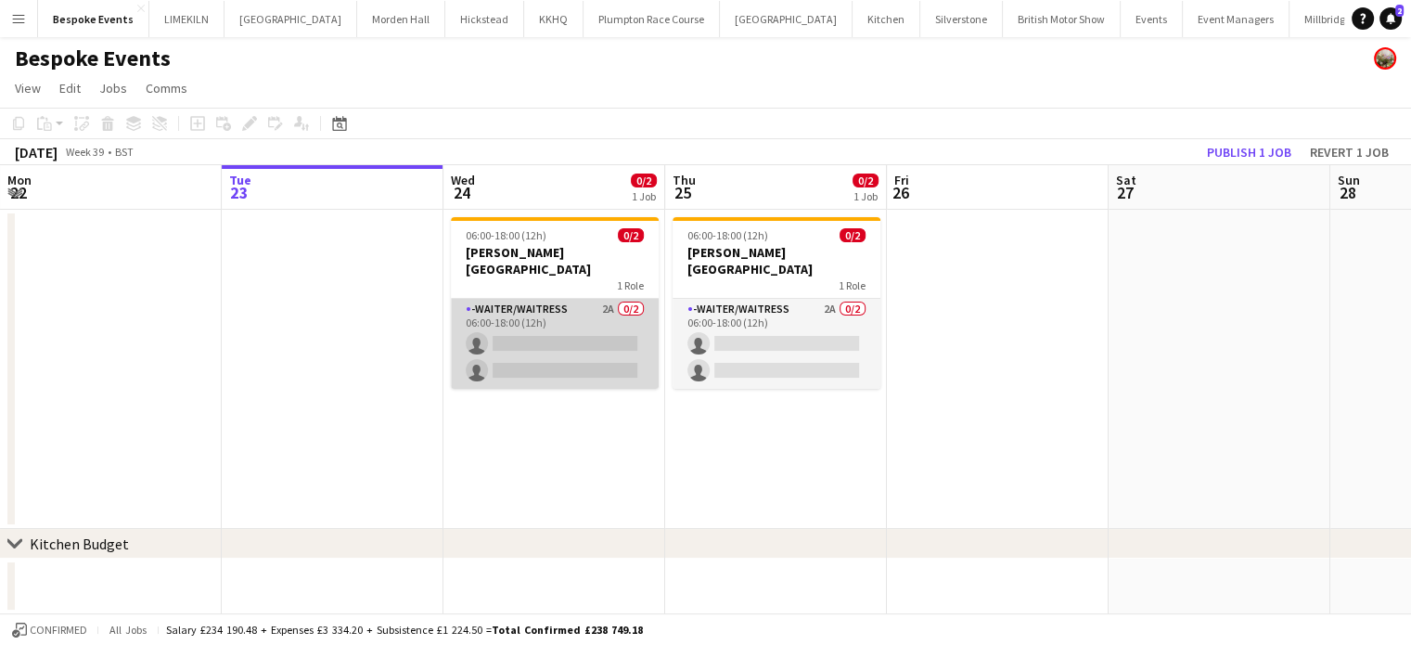
click at [545, 363] on app-card-role "-Waiter/Waitress 2A 0/2 06:00-18:00 (12h) single-neutral-actions single-neutral…" at bounding box center [555, 344] width 208 height 90
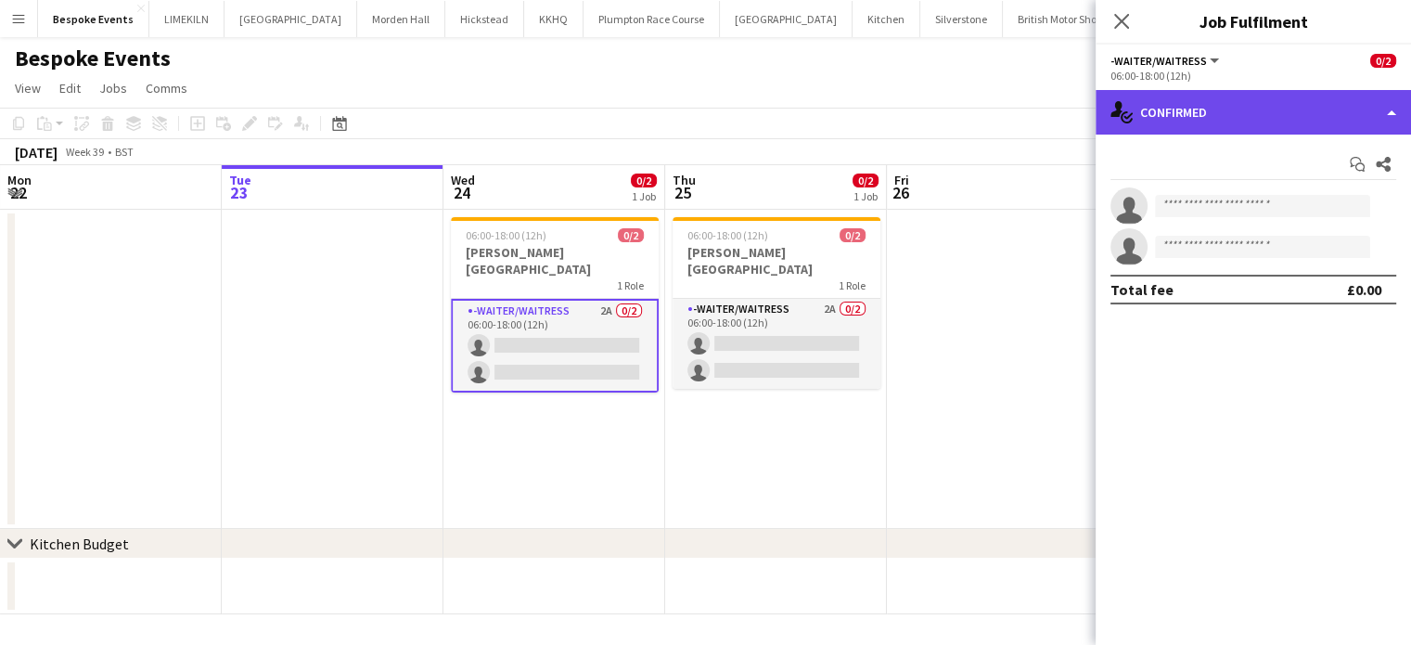
click at [1294, 105] on div "single-neutral-actions-check-2 Confirmed" at bounding box center [1252, 112] width 315 height 45
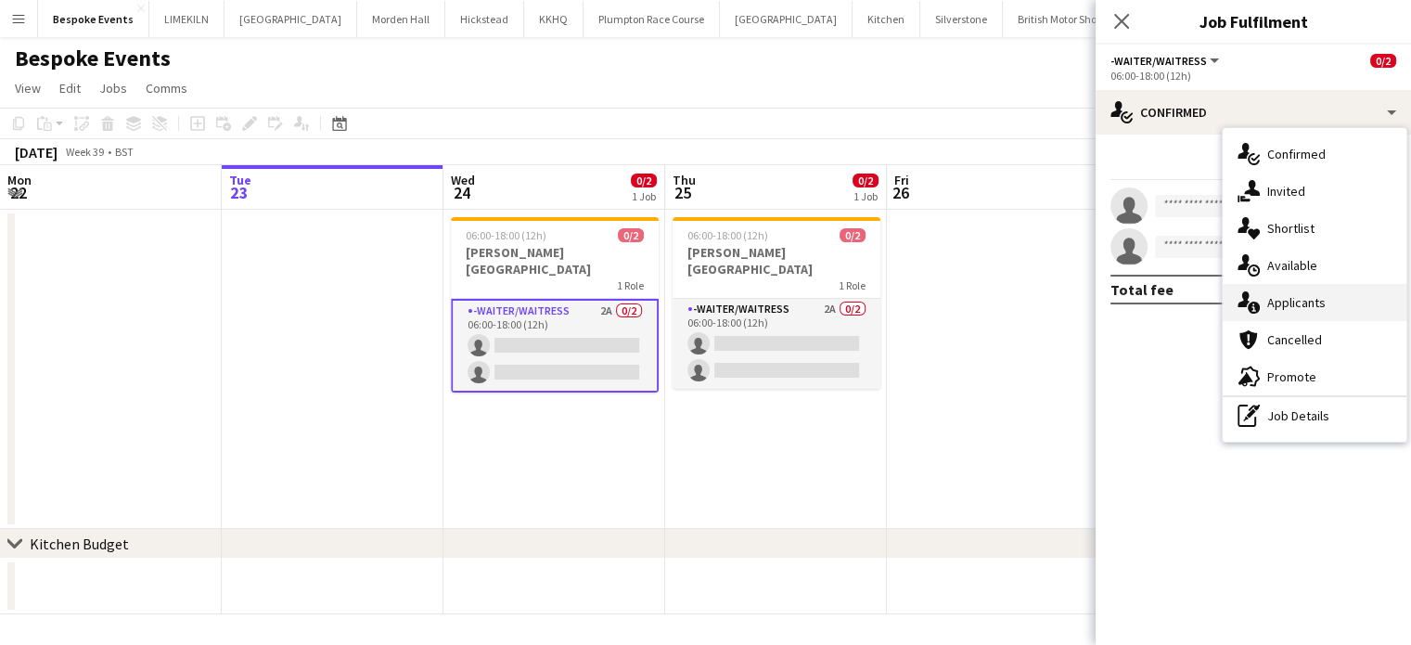
click at [1376, 301] on div "single-neutral-actions-information Applicants" at bounding box center [1314, 302] width 184 height 37
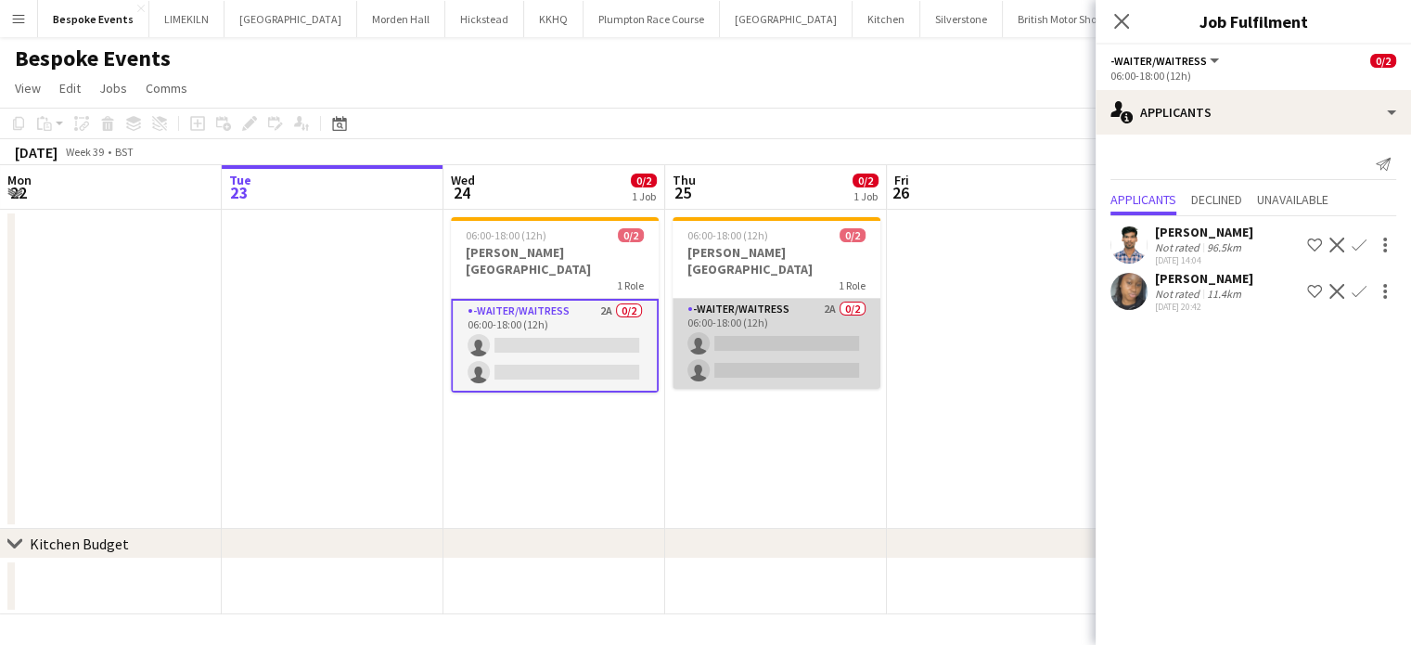
click at [719, 315] on app-card-role "-Waiter/Waitress 2A 0/2 06:00-18:00 (12h) single-neutral-actions single-neutral…" at bounding box center [776, 344] width 208 height 90
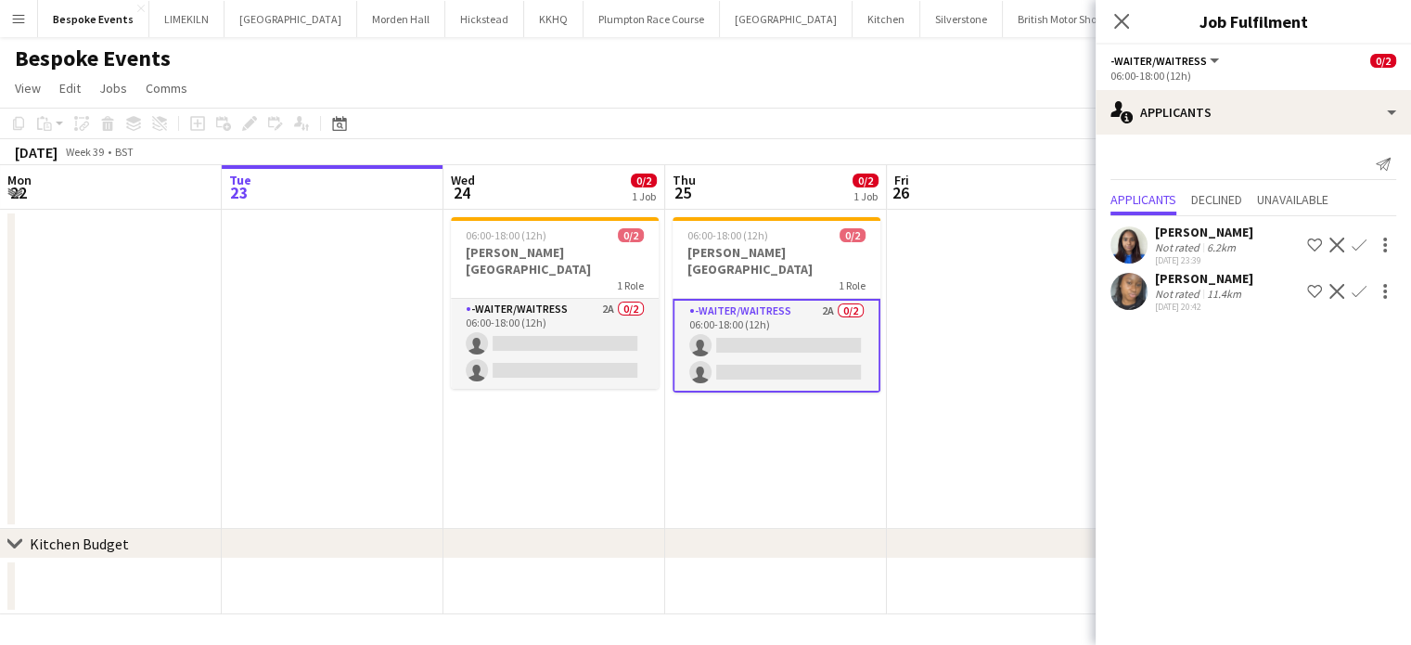
click at [903, 393] on app-date-cell at bounding box center [998, 369] width 222 height 319
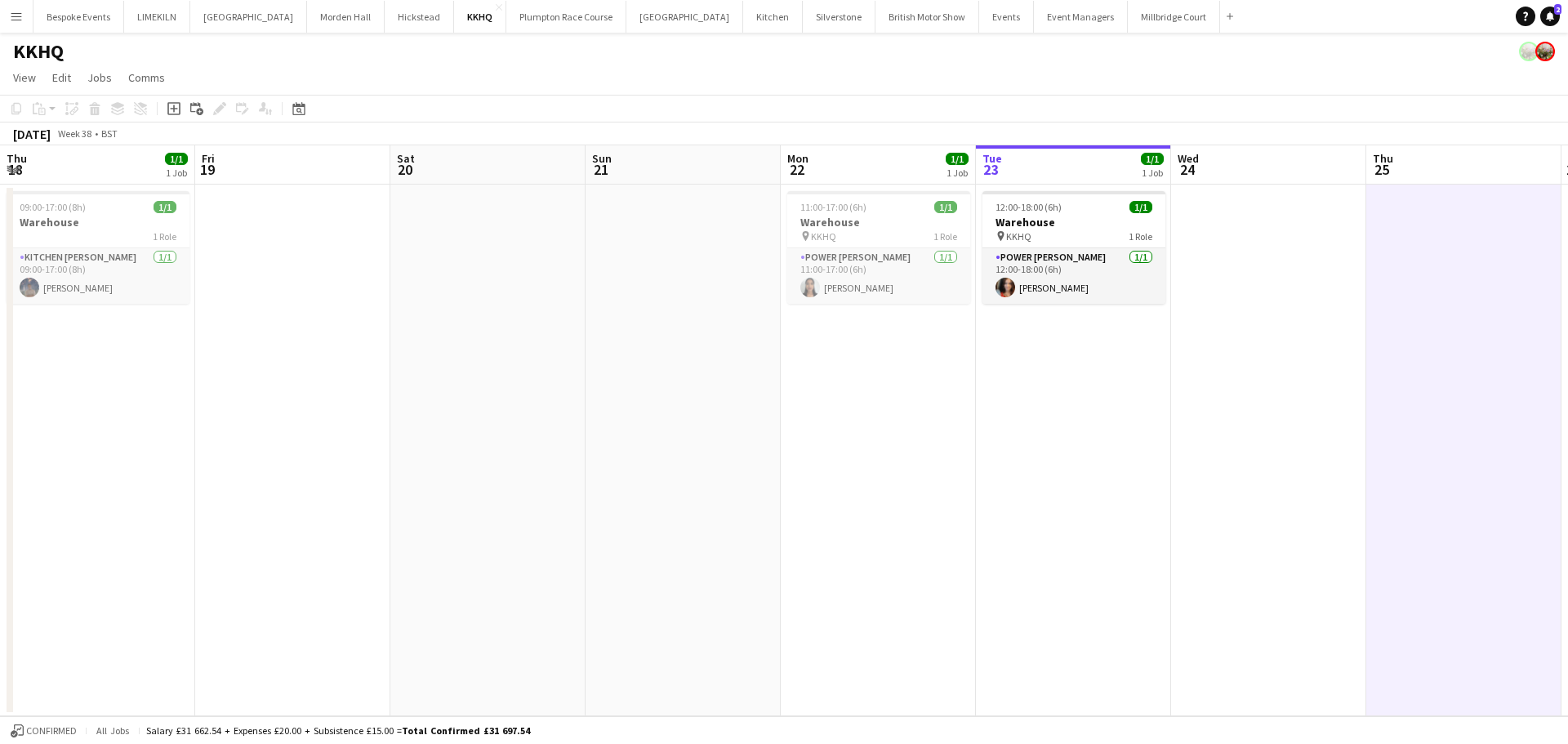
scroll to position [0, 456]
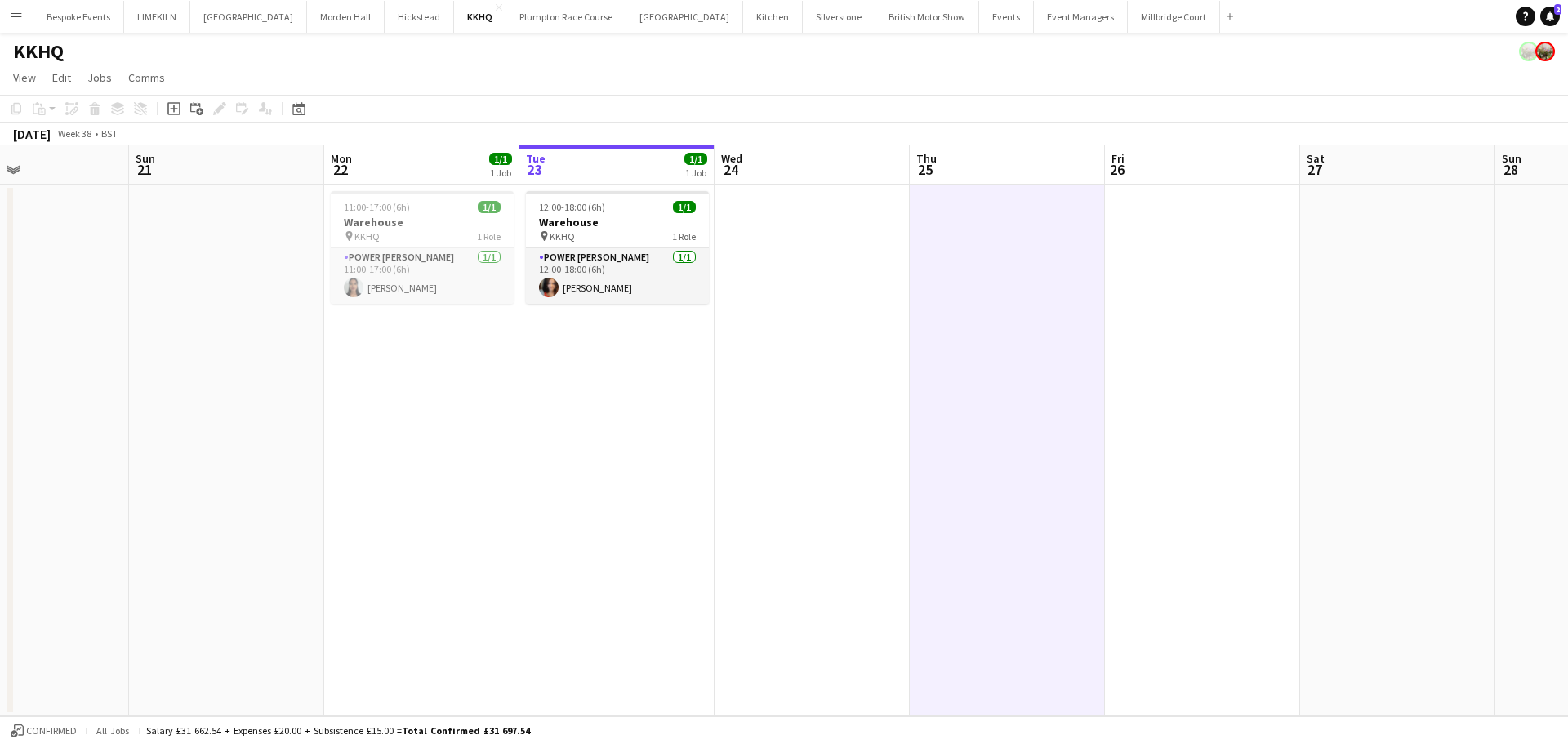
click at [469, 434] on app-date-cell "11:00-17:00 (6h) 1/1 Warehouse pin KKHQ 1 Role Power Porter 1/1 11:00-17:00 (6h…" at bounding box center [422, 451] width 195 height 532
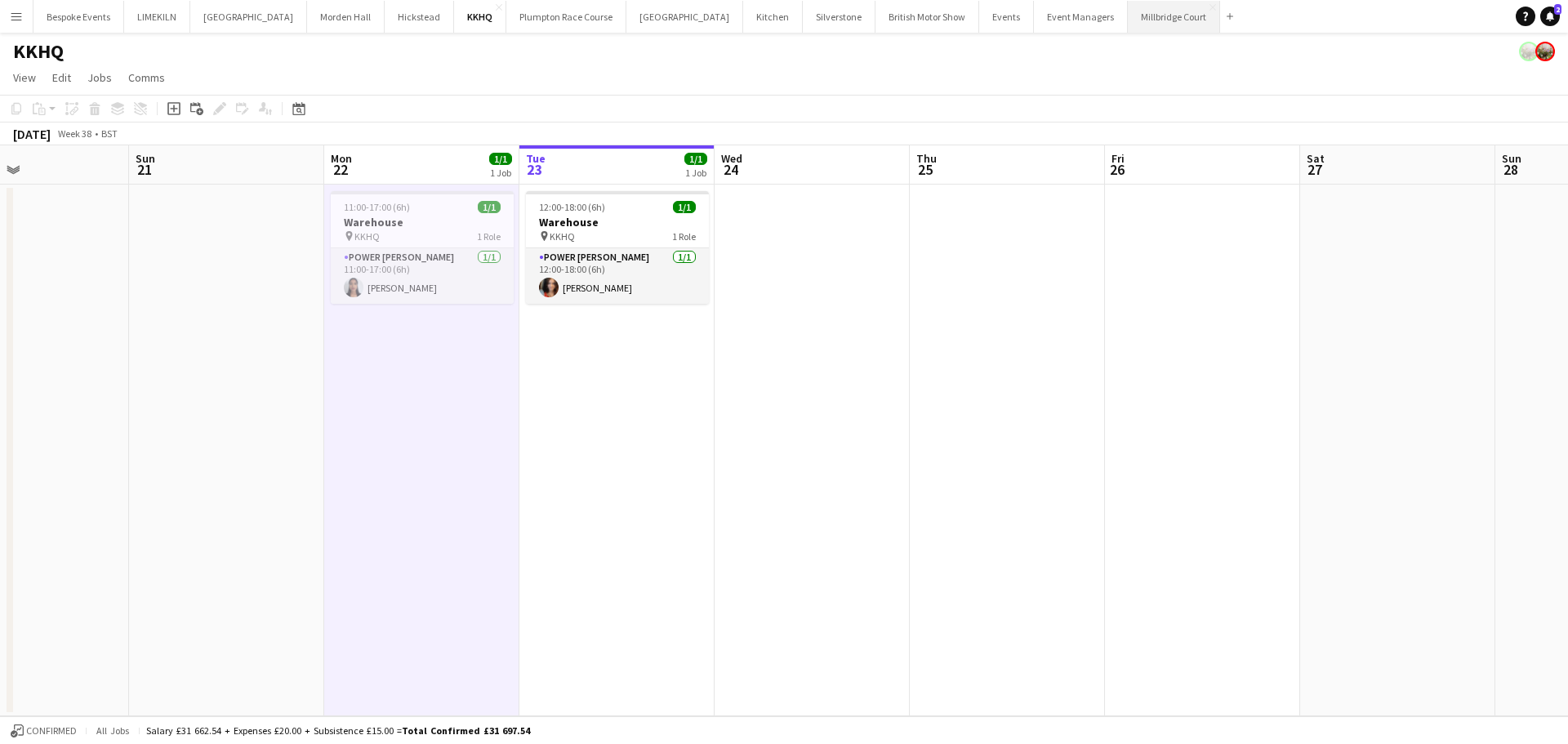
click at [1128, 9] on button "[GEOGRAPHIC_DATA]" at bounding box center [1174, 17] width 92 height 32
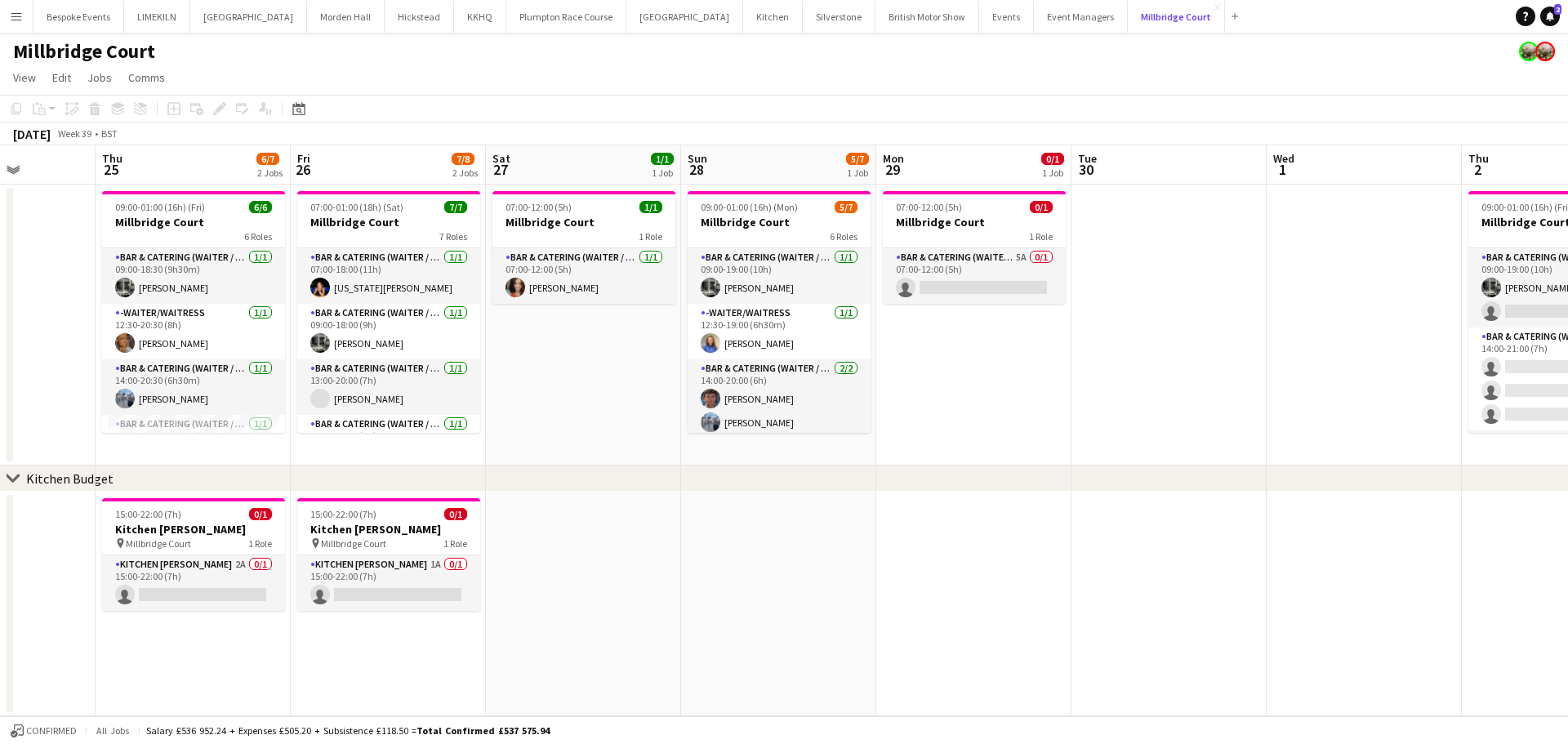
scroll to position [0, 506]
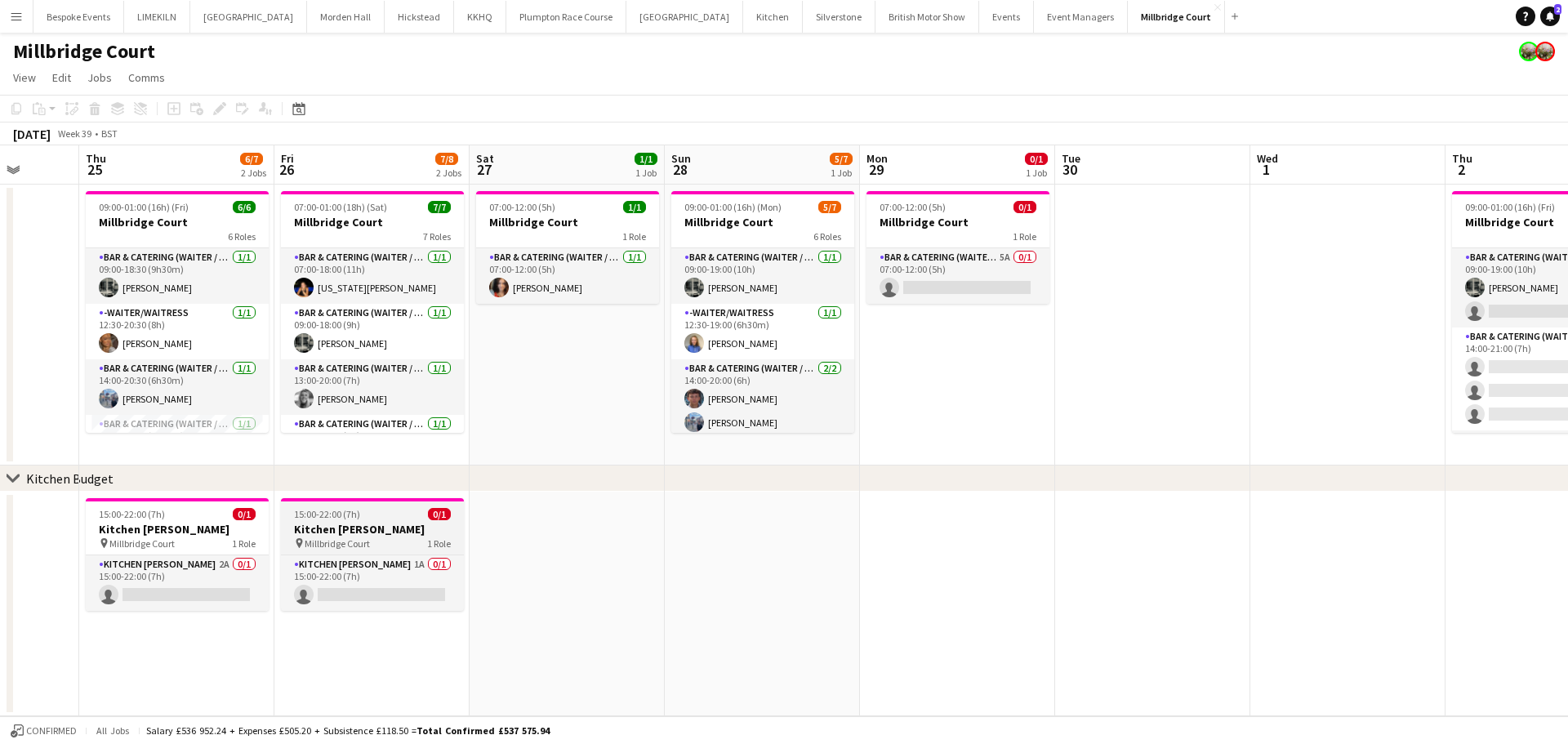
click at [352, 528] on h3 "Kitchen [PERSON_NAME]" at bounding box center [372, 529] width 183 height 15
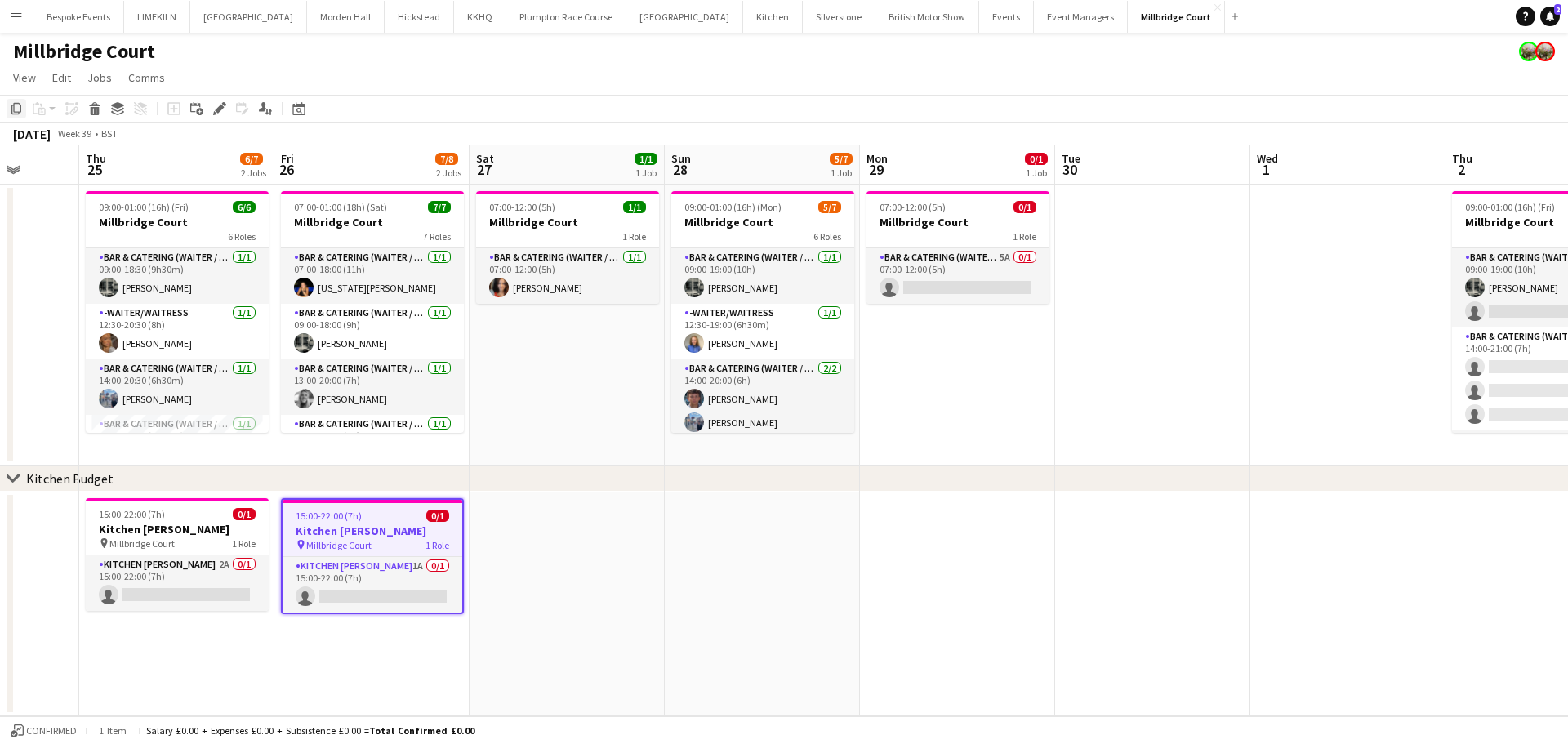
click at [17, 103] on icon "Copy" at bounding box center [16, 108] width 13 height 13
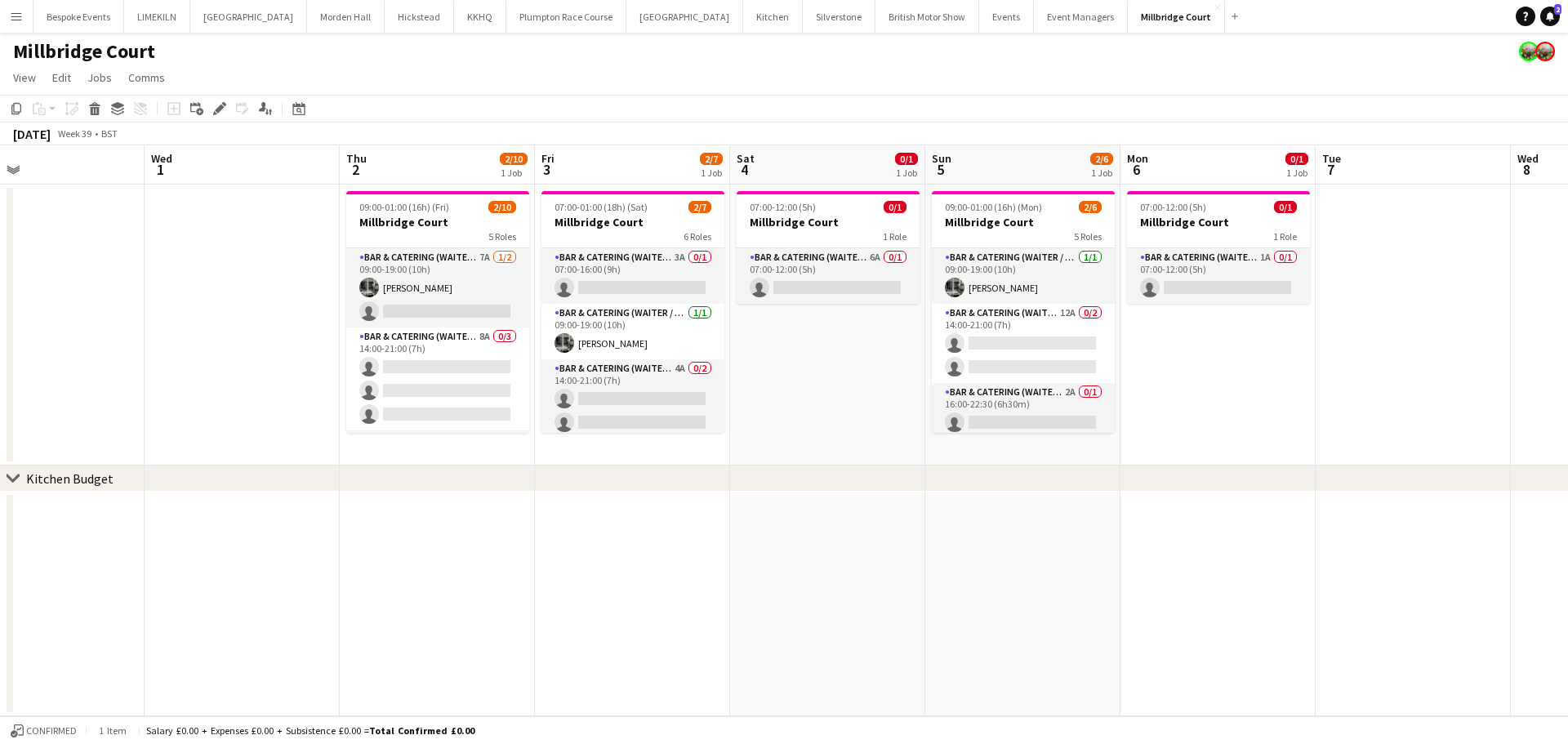
scroll to position [0, 637]
click at [464, 554] on app-date-cell at bounding box center [437, 603] width 195 height 225
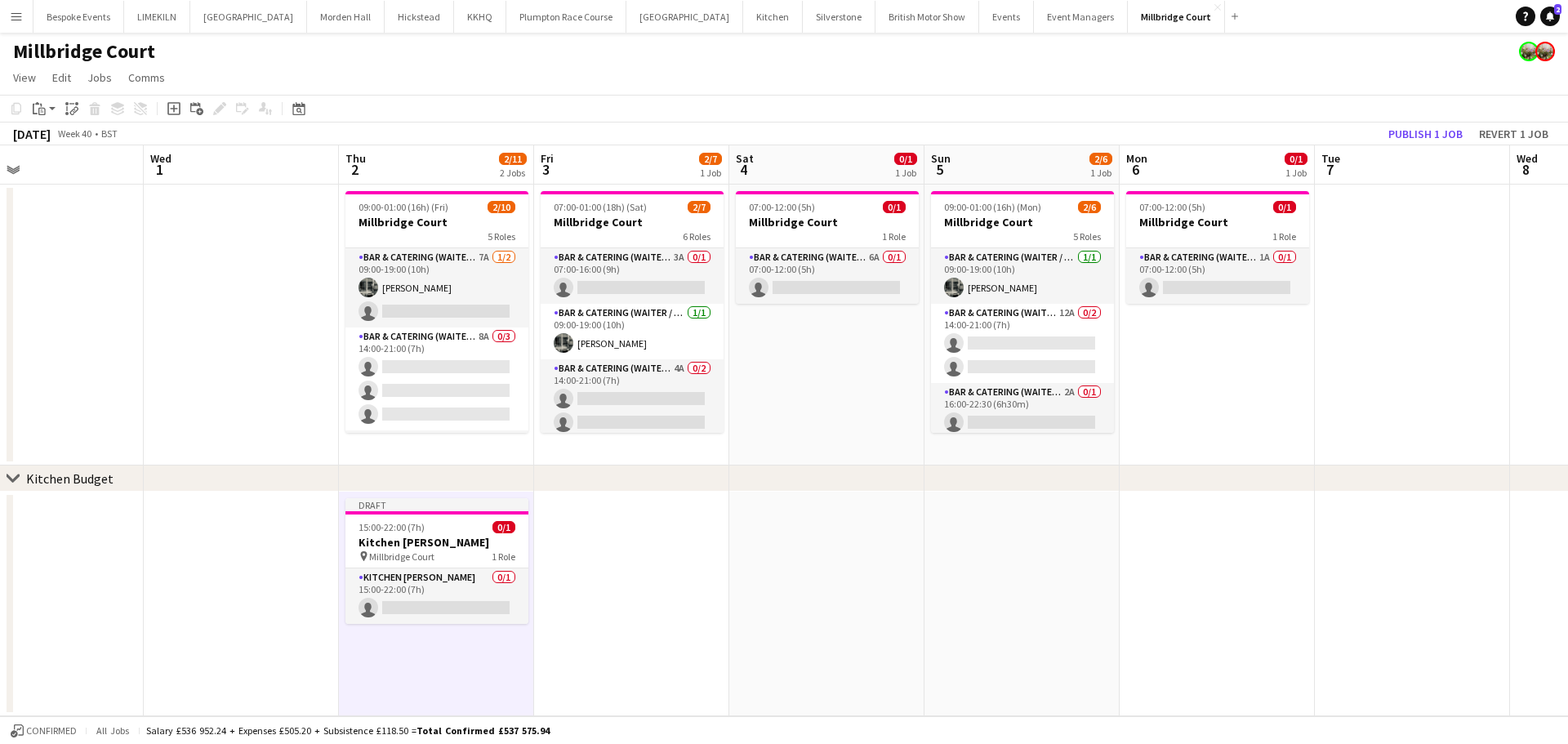
click at [624, 569] on app-date-cell at bounding box center [632, 603] width 195 height 225
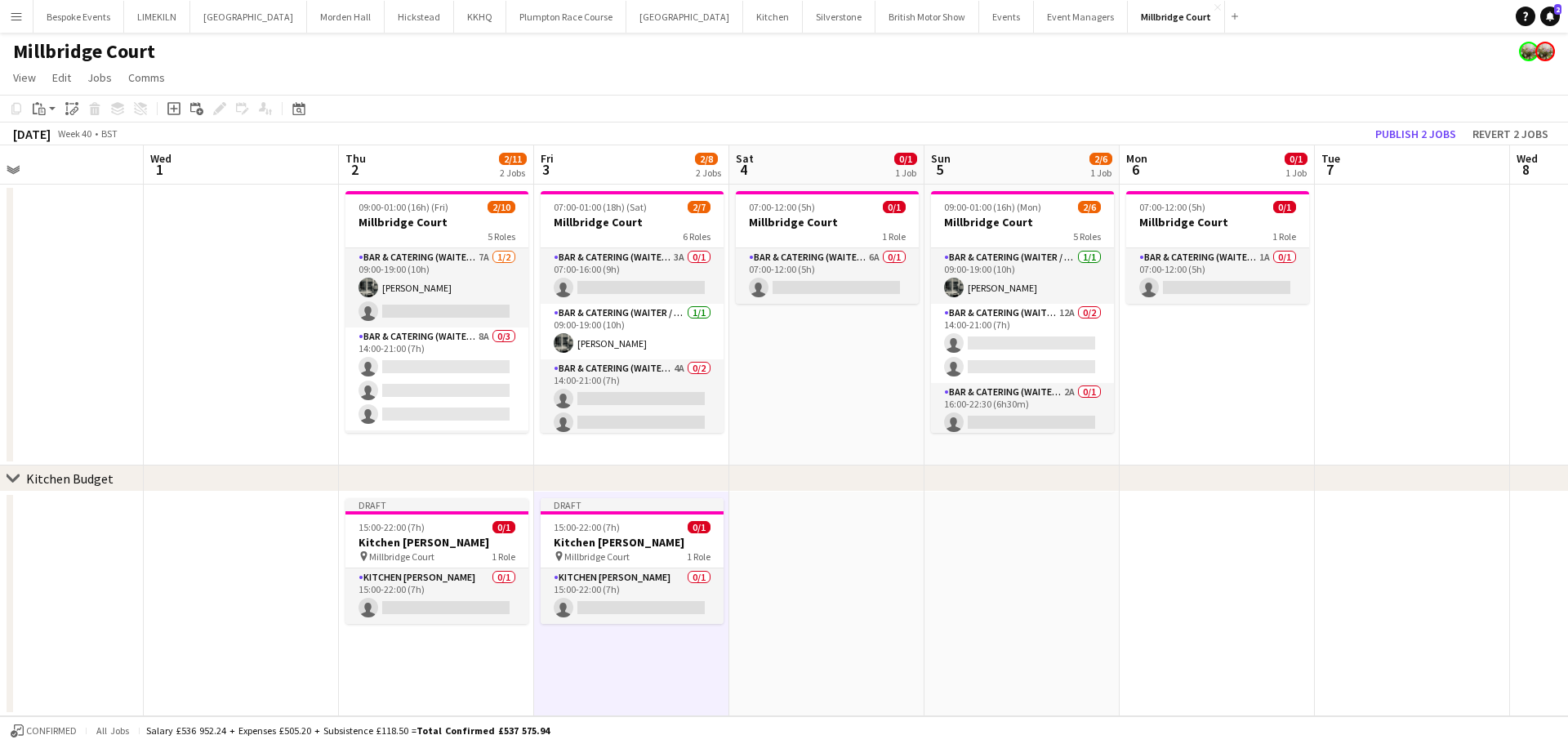
click at [917, 580] on app-date-cell at bounding box center [827, 603] width 195 height 225
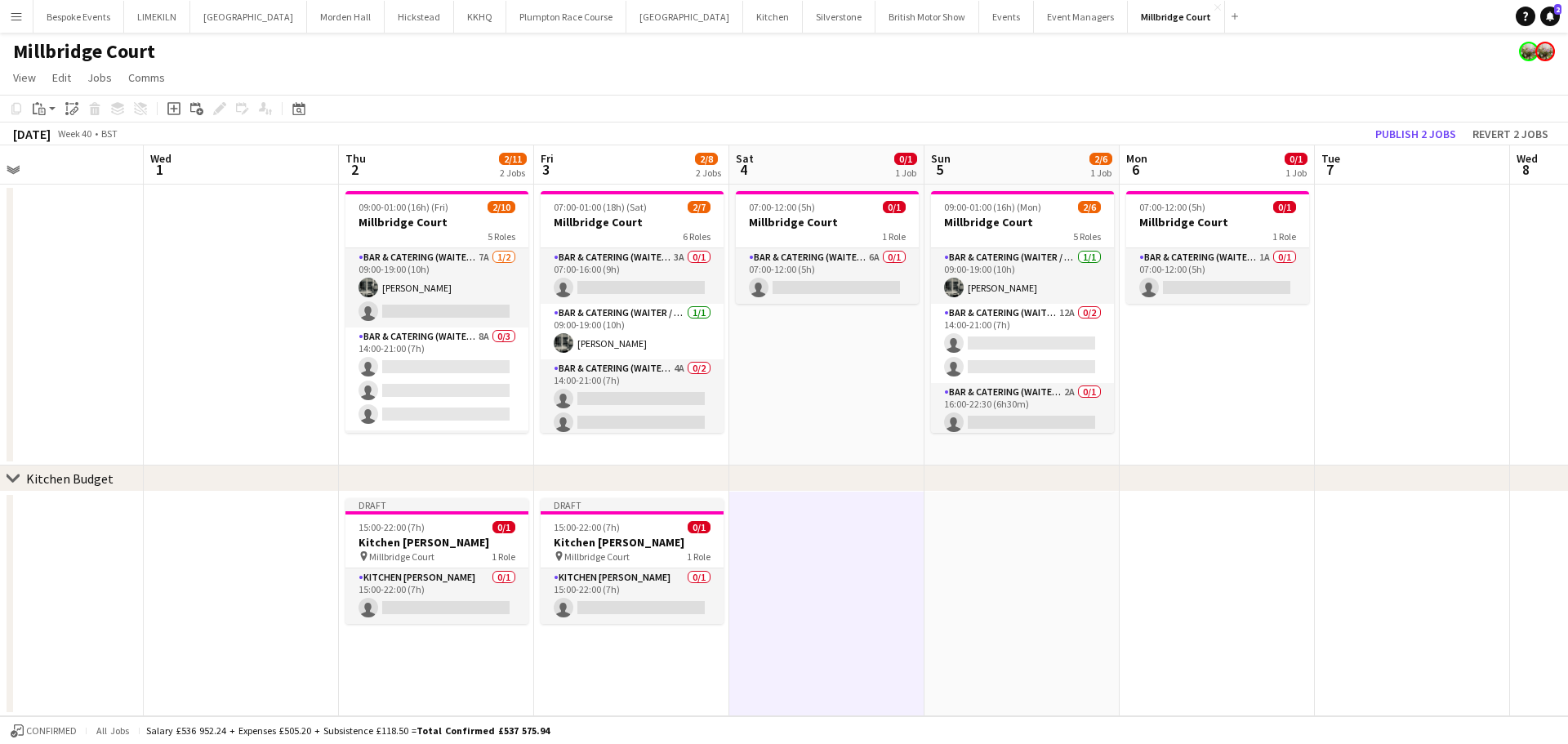
click at [1414, 145] on app-board-header-date "Tue 7" at bounding box center [1412, 165] width 195 height 40
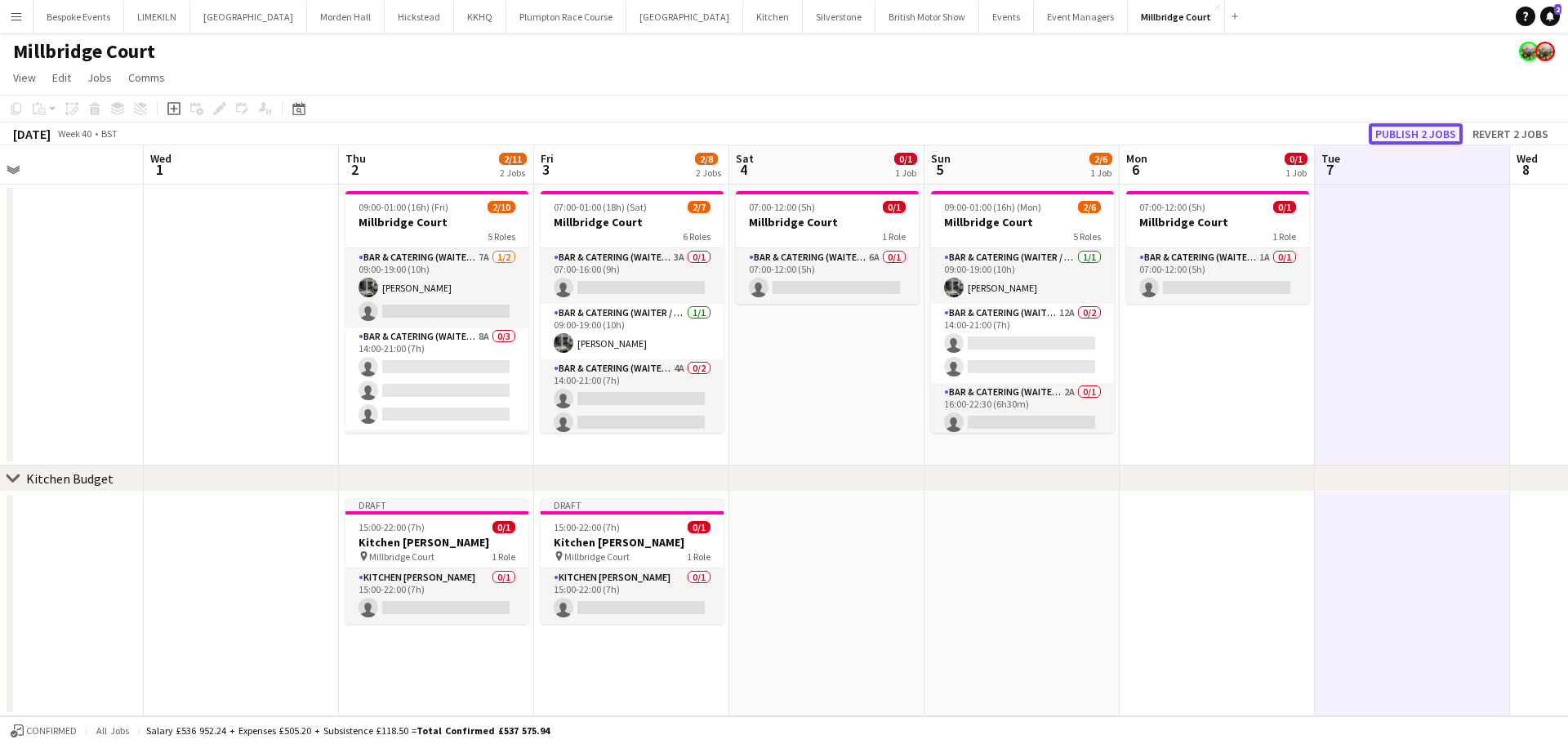
click at [1420, 135] on button "Publish 2 jobs" at bounding box center [1416, 134] width 94 height 21
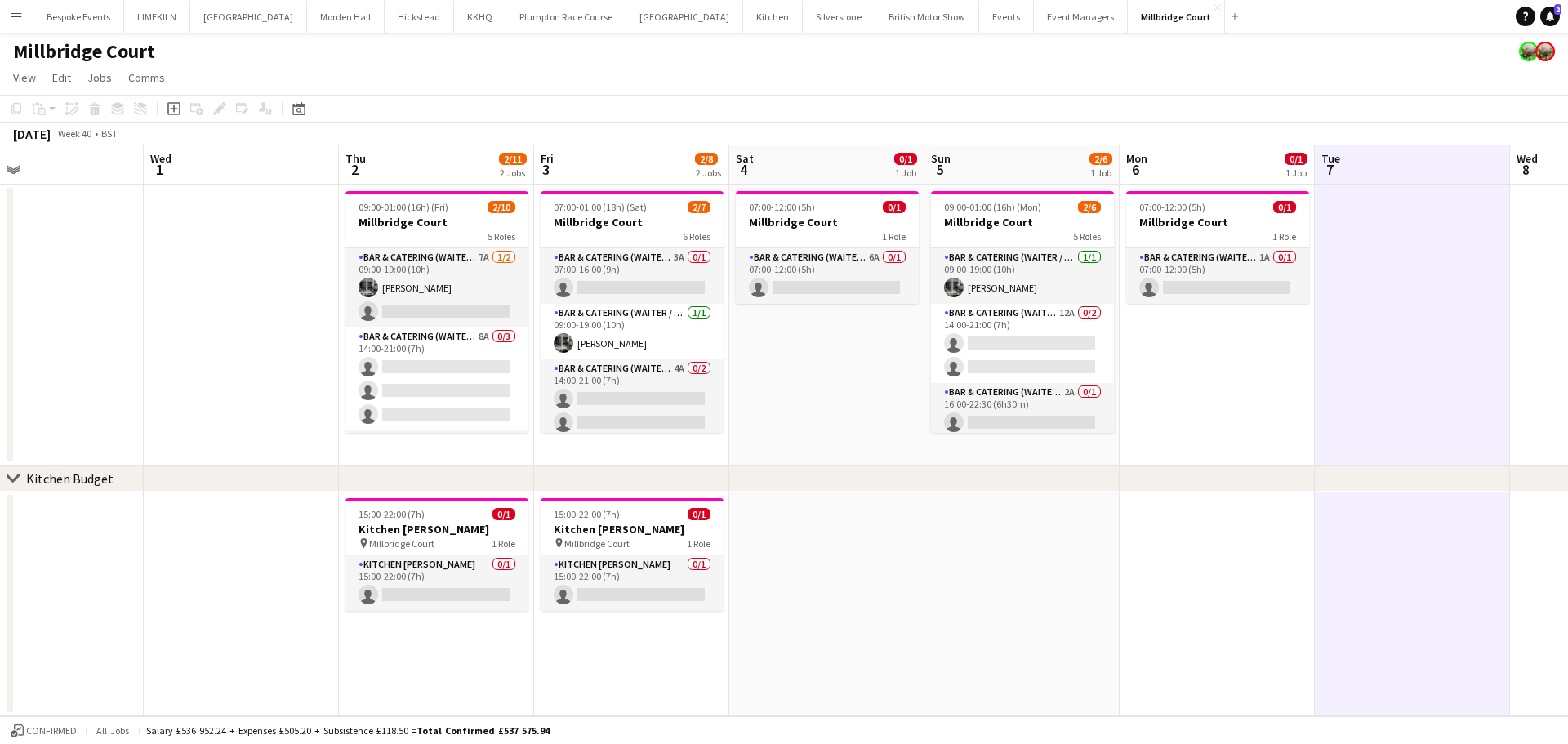
click at [835, 391] on app-date-cell "07:00-12:00 (5h) 0/1 Millbridge Court 1 Role Bar & Catering (Waiter / waitress)…" at bounding box center [827, 325] width 195 height 281
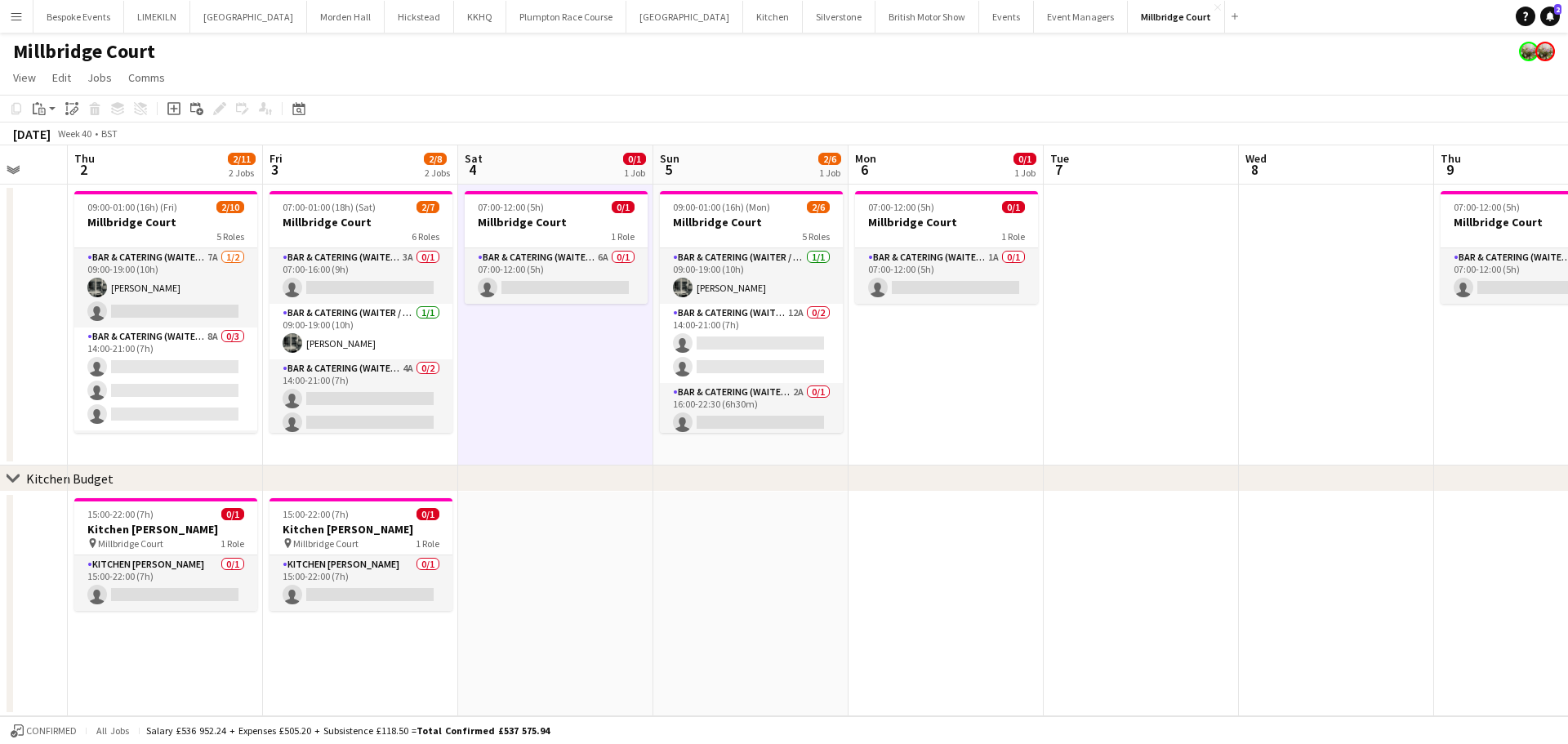
scroll to position [0, 519]
click at [572, 549] on app-date-cell at bounding box center [554, 603] width 195 height 225
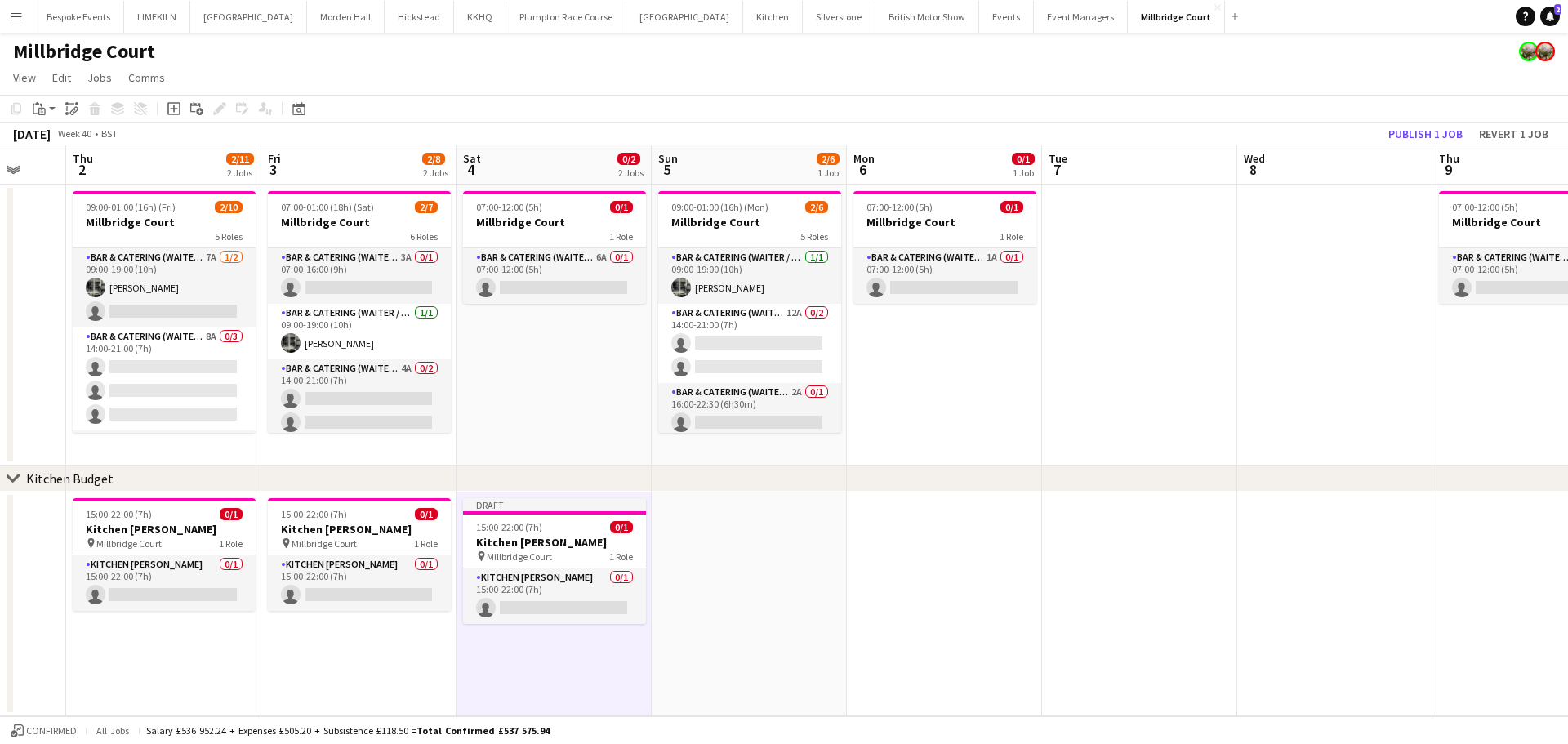
click at [783, 571] on app-date-cell at bounding box center [749, 603] width 195 height 225
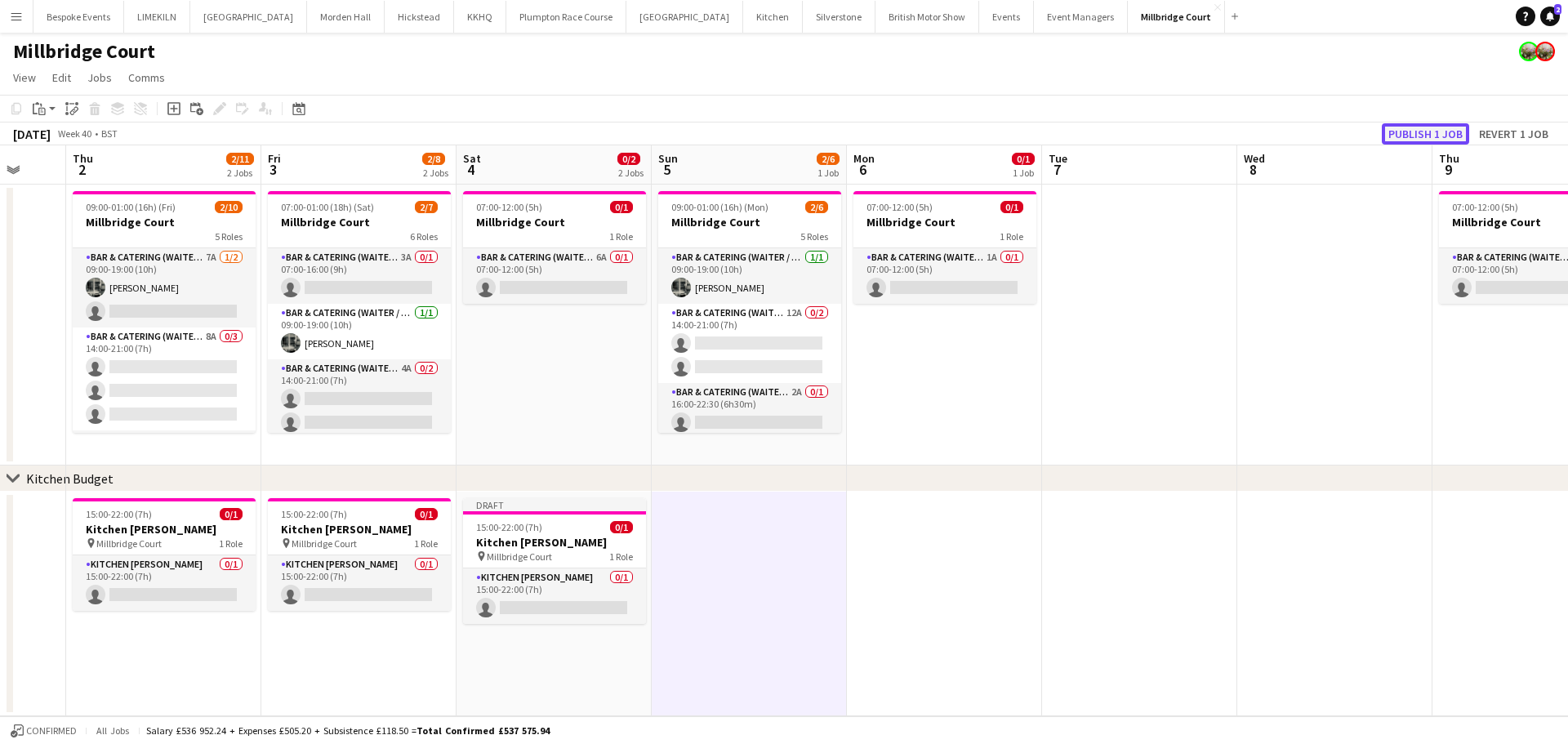
click at [1431, 133] on button "Publish 1 job" at bounding box center [1424, 134] width 87 height 21
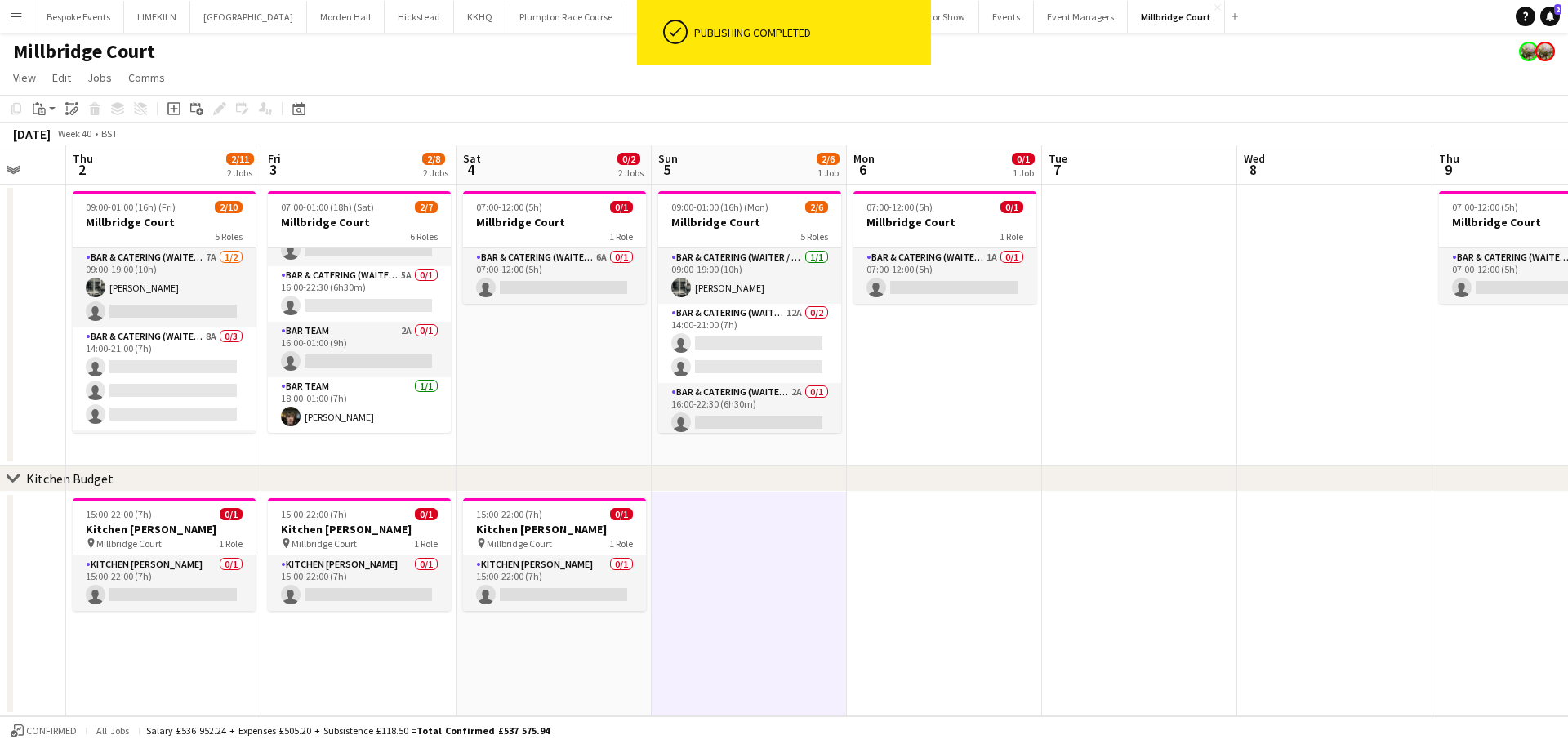
scroll to position [0, 0]
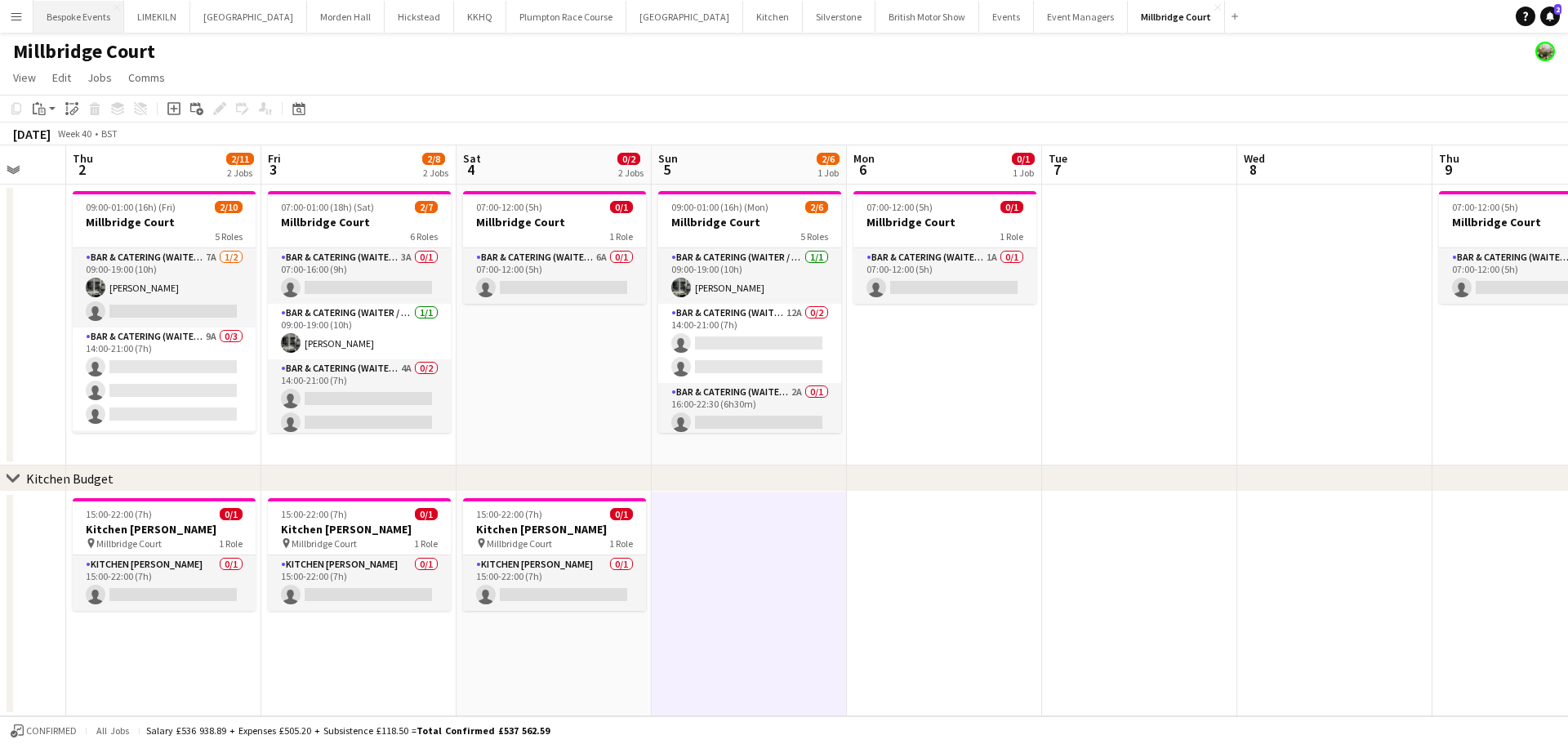
click at [63, 18] on button "Bespoke Events Close" at bounding box center [78, 17] width 91 height 32
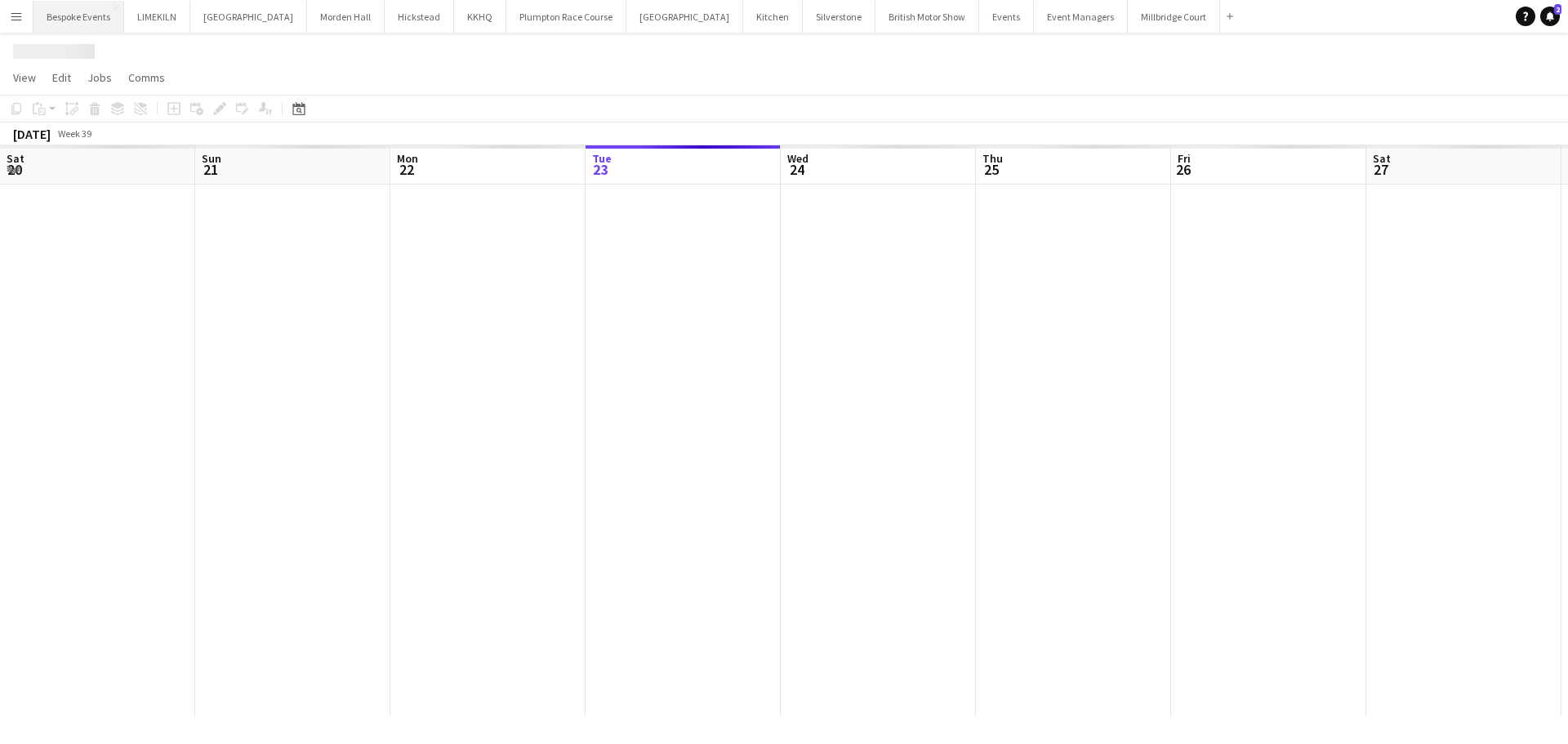
scroll to position [0, 390]
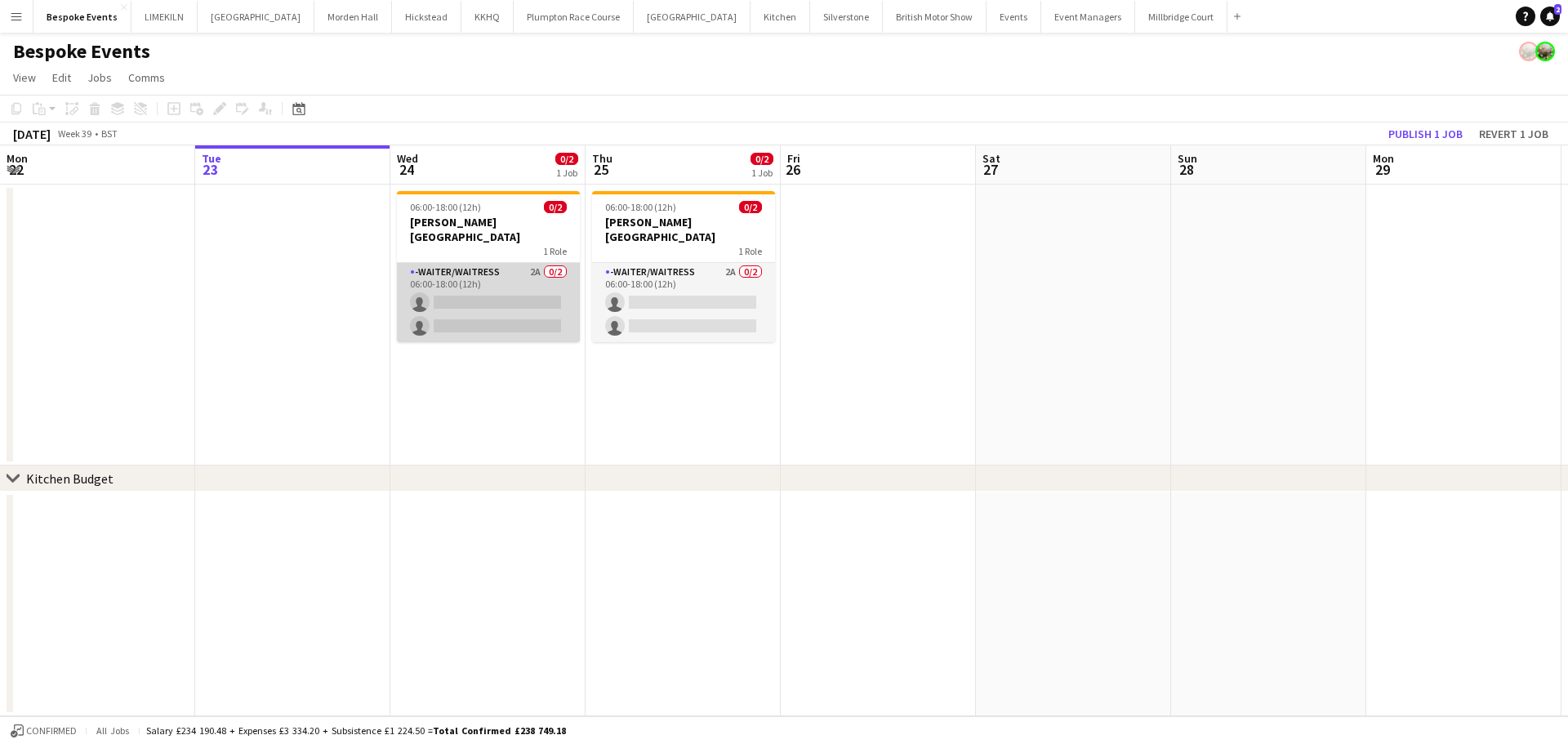
click at [468, 287] on app-card-role "-Waiter/Waitress 2A 0/2 06:00-18:00 (12h) single-neutral-actions single-neutral…" at bounding box center [489, 303] width 183 height 79
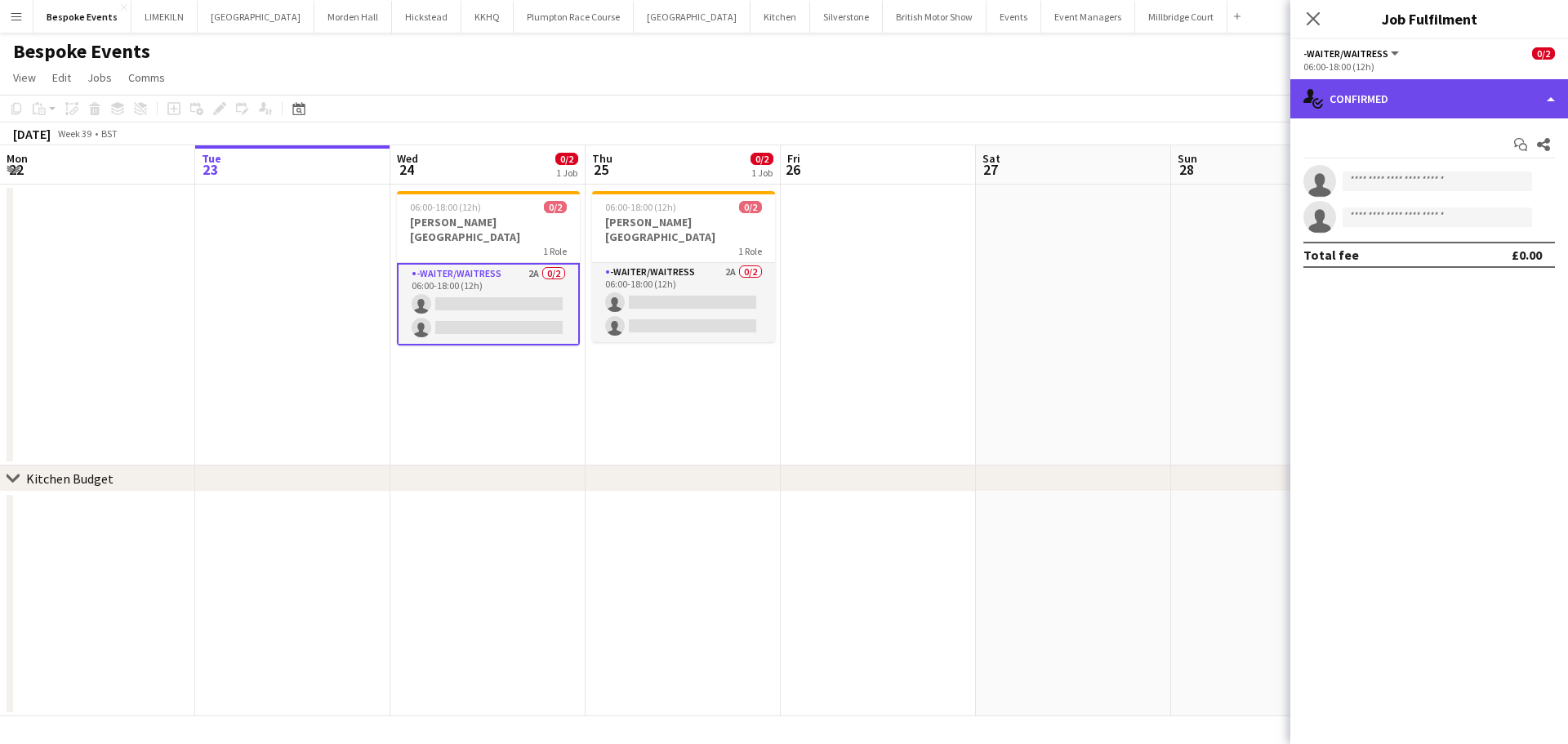
click at [1397, 96] on div "single-neutral-actions-check-2 Confirmed" at bounding box center [1428, 99] width 277 height 40
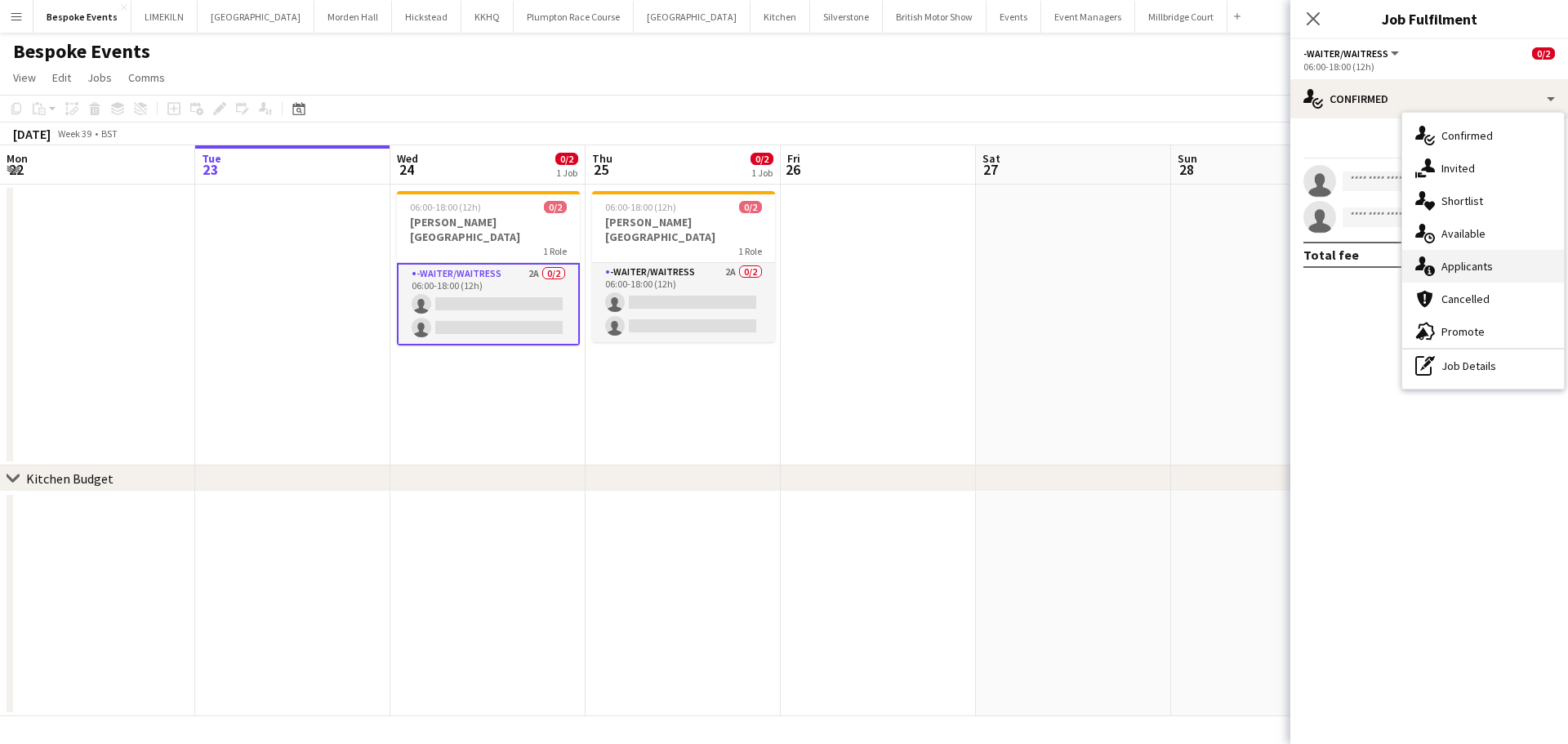
click at [1518, 262] on div "single-neutral-actions-information Applicants" at bounding box center [1483, 266] width 162 height 33
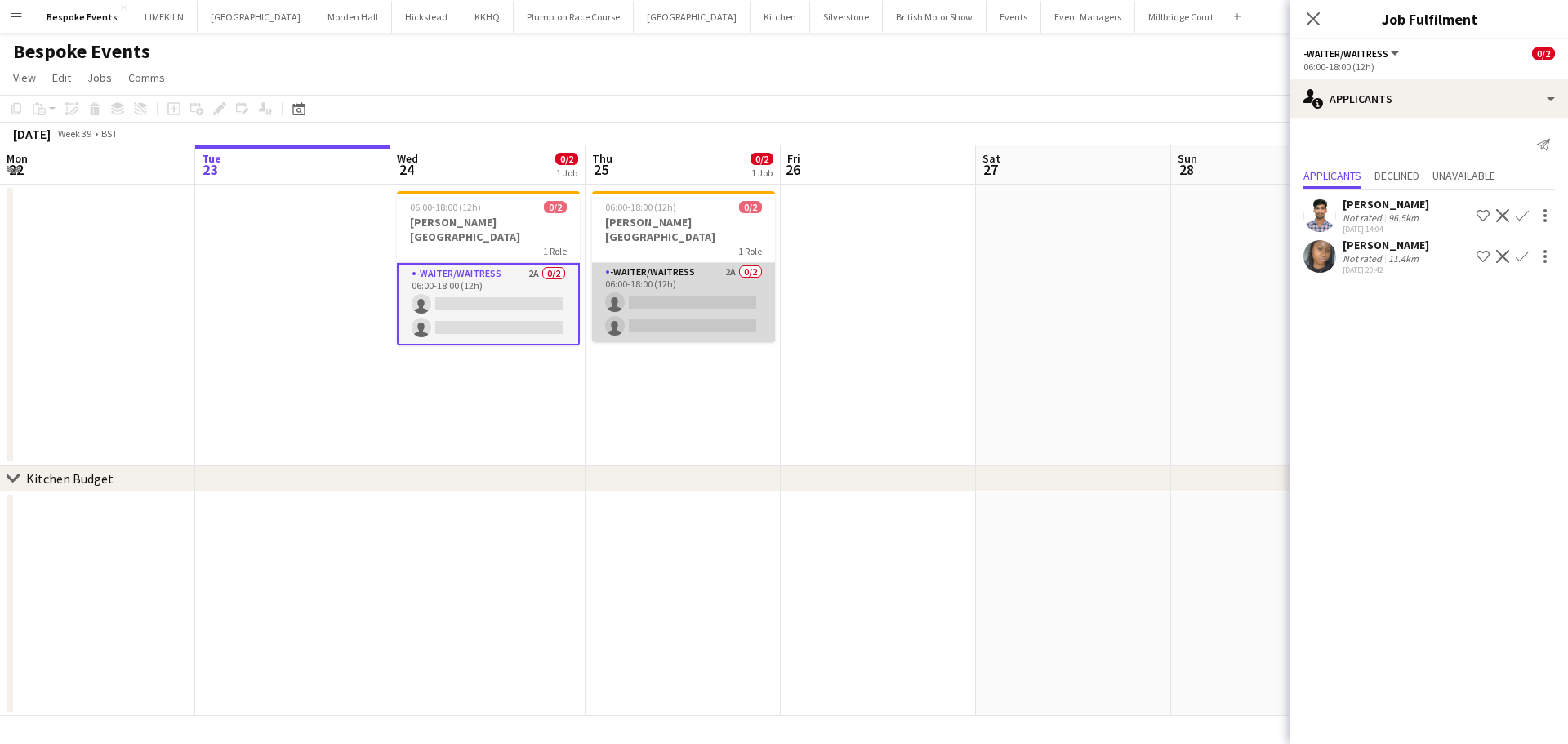
click at [681, 279] on app-card-role "-Waiter/Waitress 2A 0/2 06:00-18:00 (12h) single-neutral-actions single-neutral…" at bounding box center [683, 303] width 183 height 79
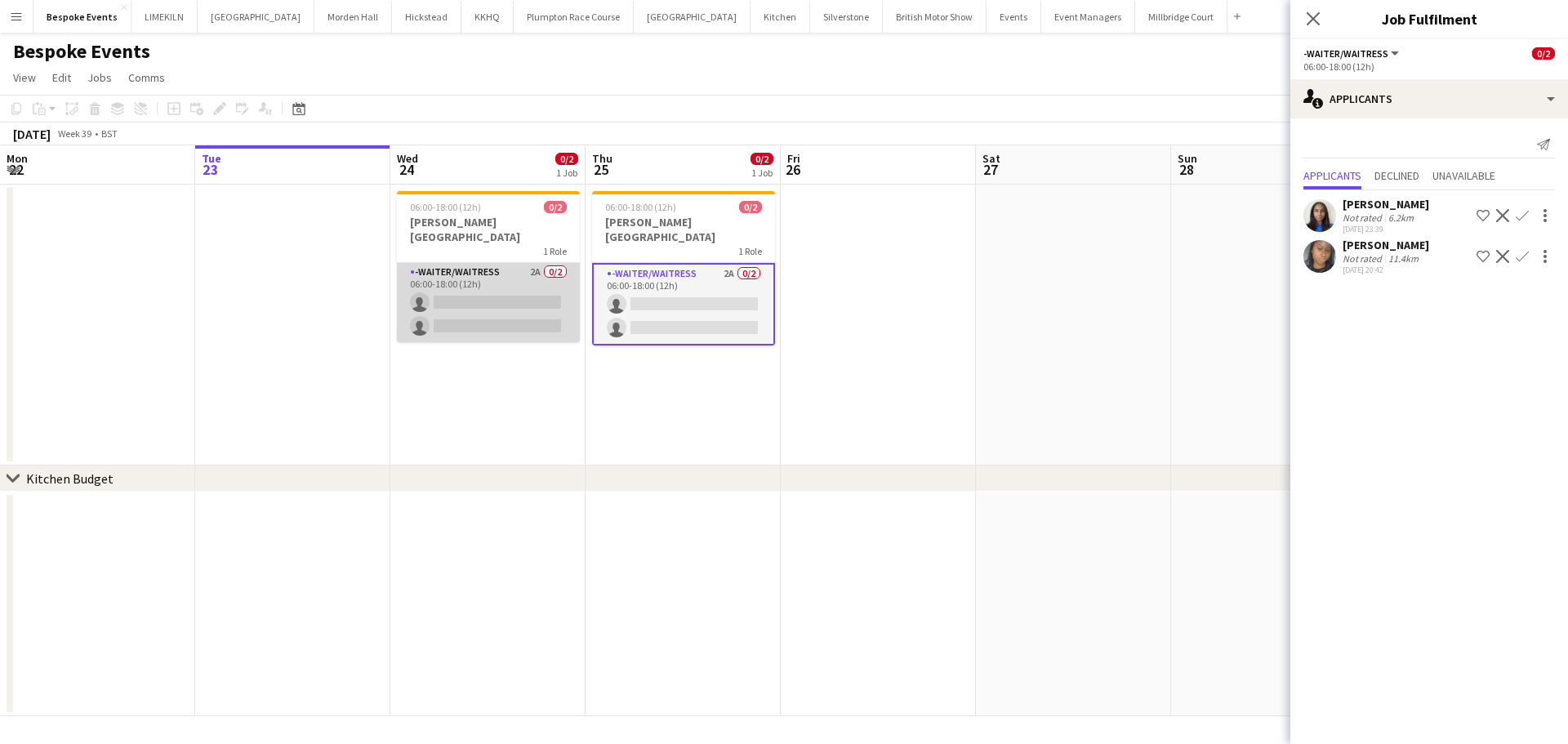
click at [547, 276] on app-card-role "-Waiter/Waitress 2A 0/2 06:00-18:00 (12h) single-neutral-actions single-neutral…" at bounding box center [489, 303] width 183 height 79
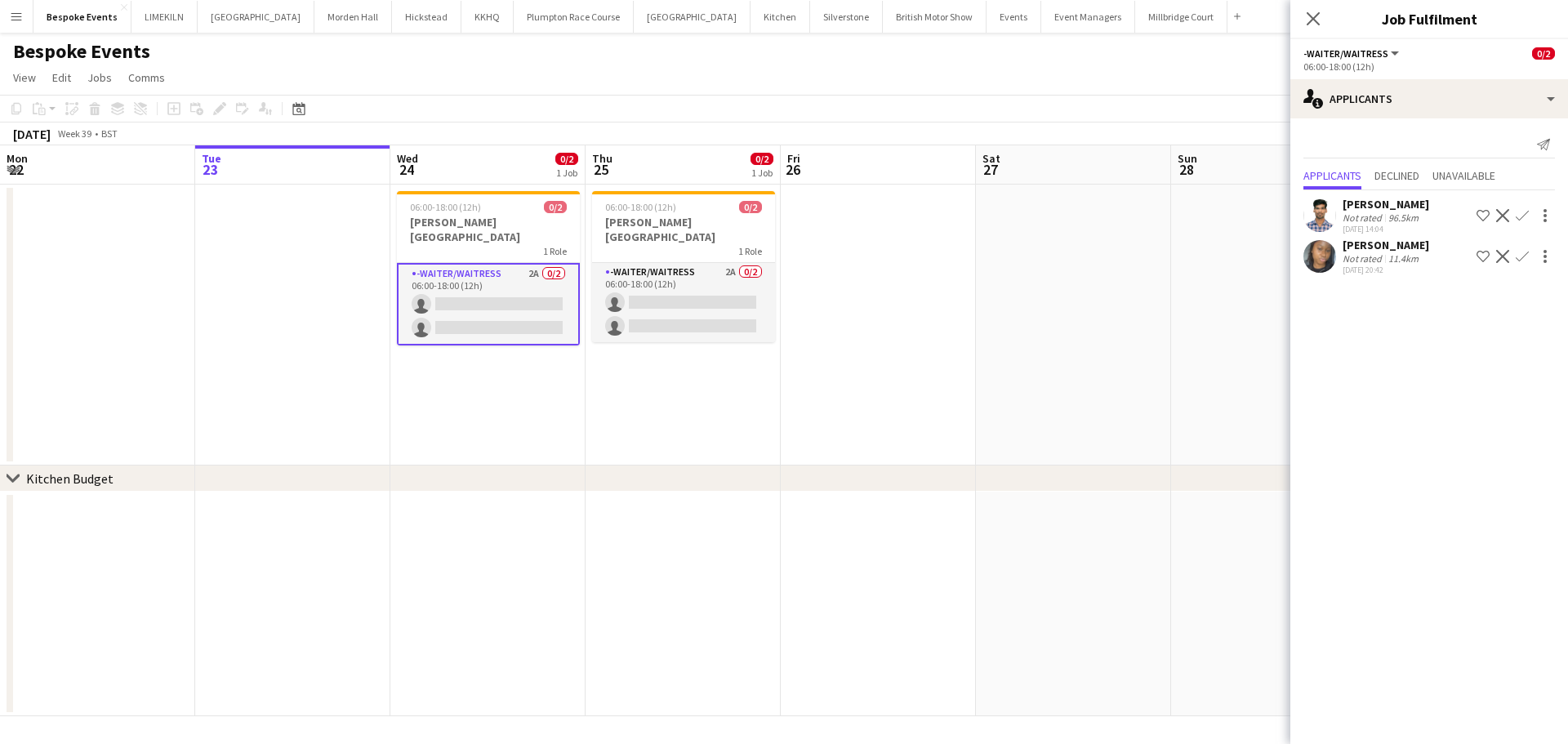
click at [1312, 261] on app-user-avatar at bounding box center [1319, 256] width 33 height 33
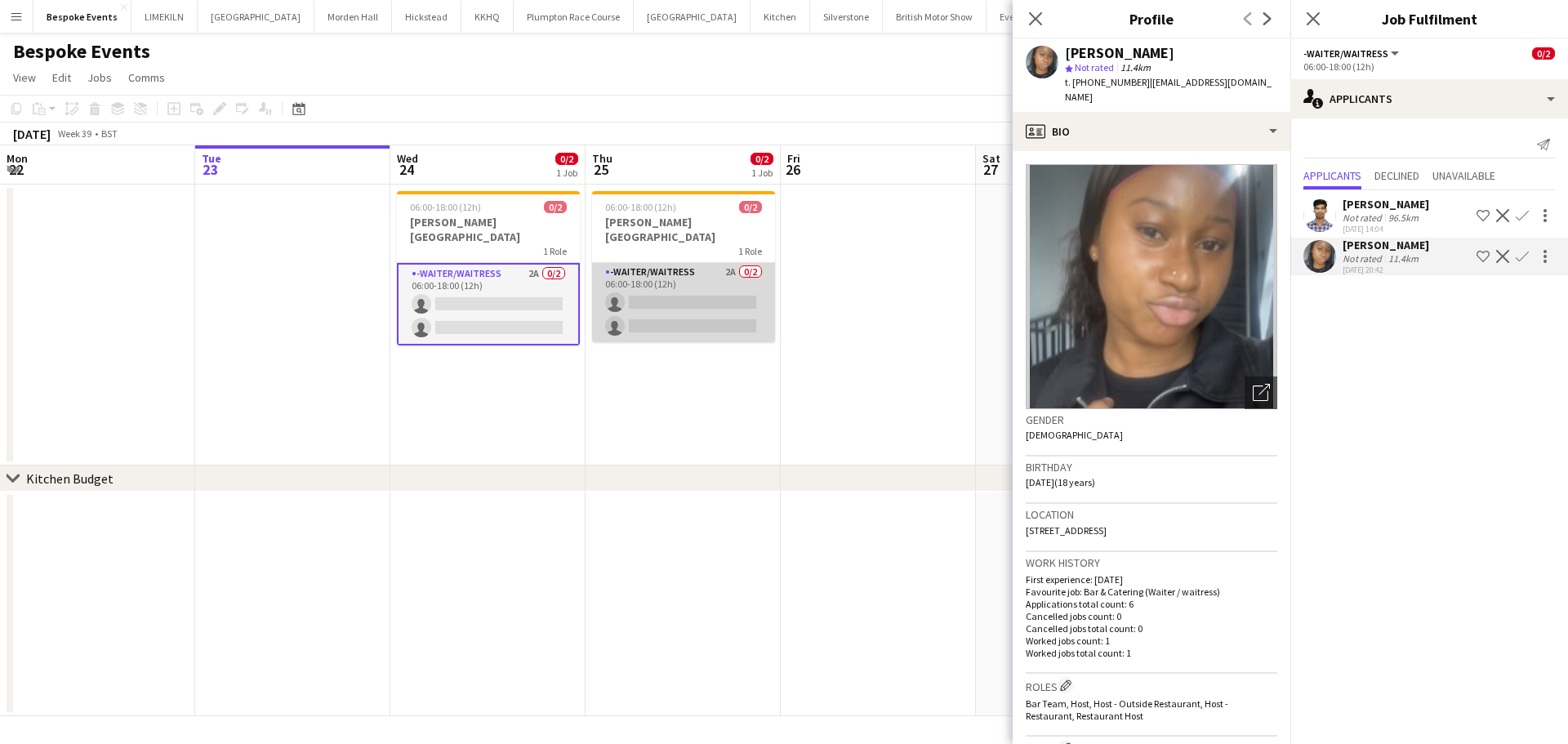
click at [671, 312] on app-card-role "-Waiter/Waitress 2A 0/2 06:00-18:00 (12h) single-neutral-actions single-neutral…" at bounding box center [683, 303] width 183 height 79
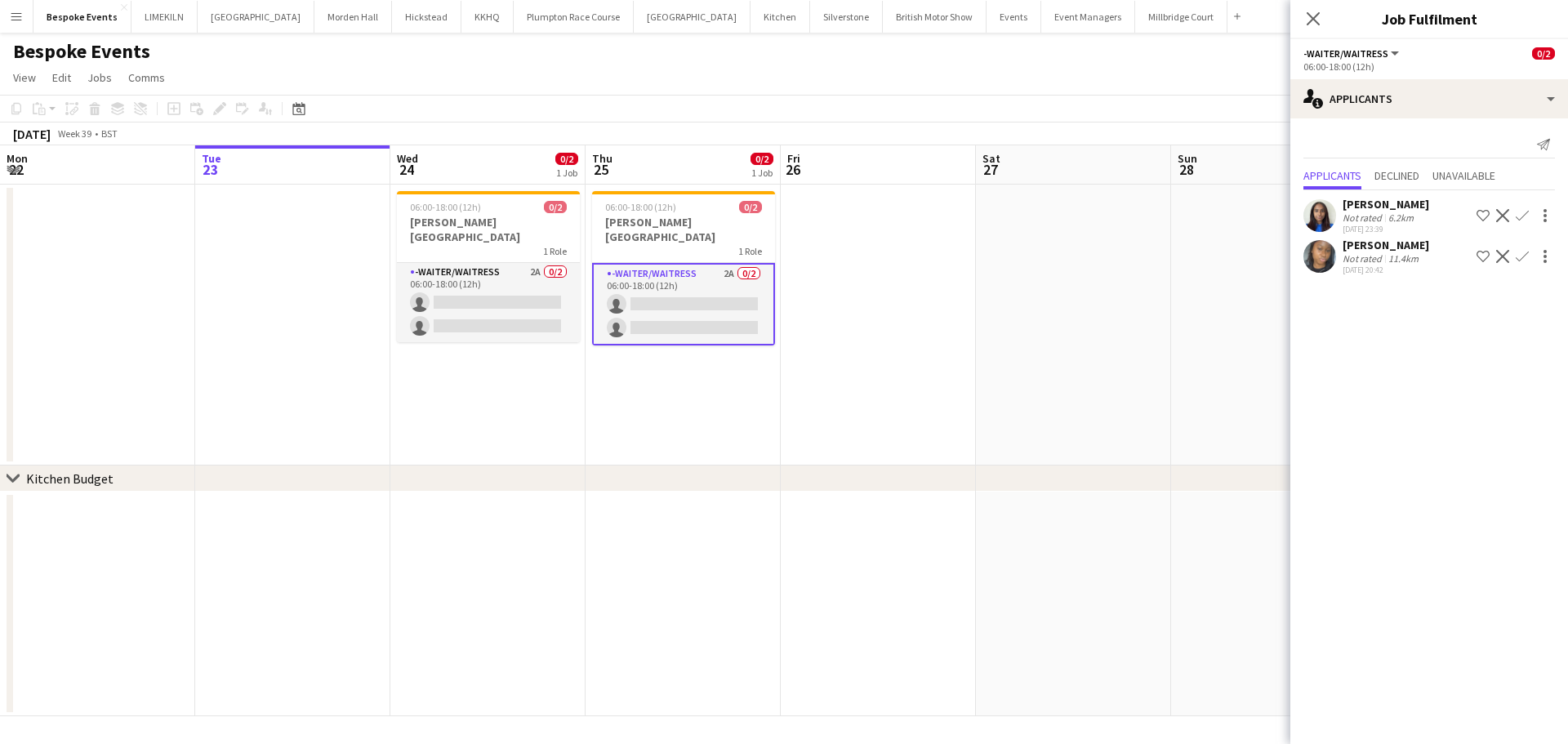
click at [653, 374] on app-date-cell "06:00-18:00 (12h) 0/2 Addington Palace 1 Role -Waiter/Waitress 2A 0/2 06:00-18:…" at bounding box center [683, 325] width 195 height 281
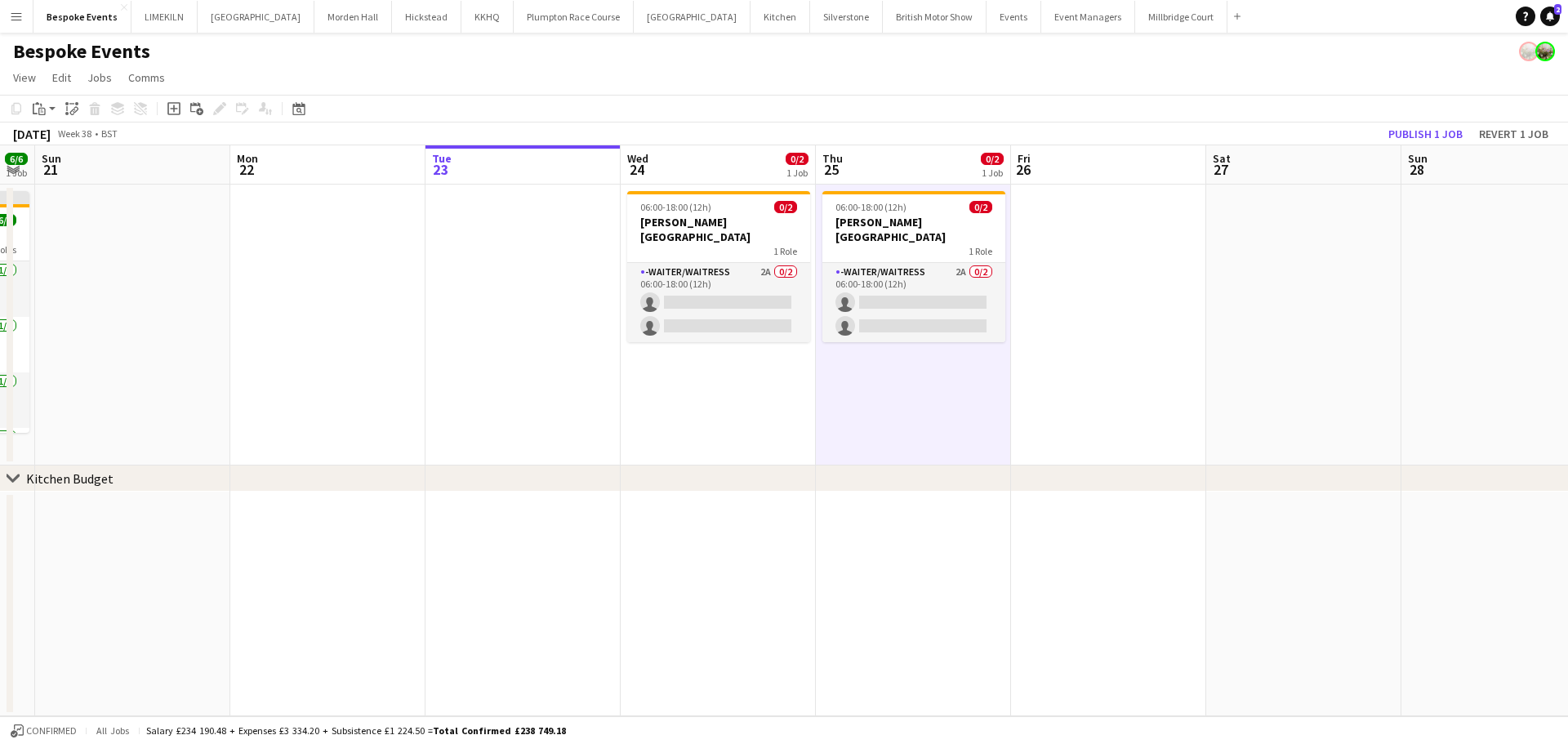
scroll to position [0, 339]
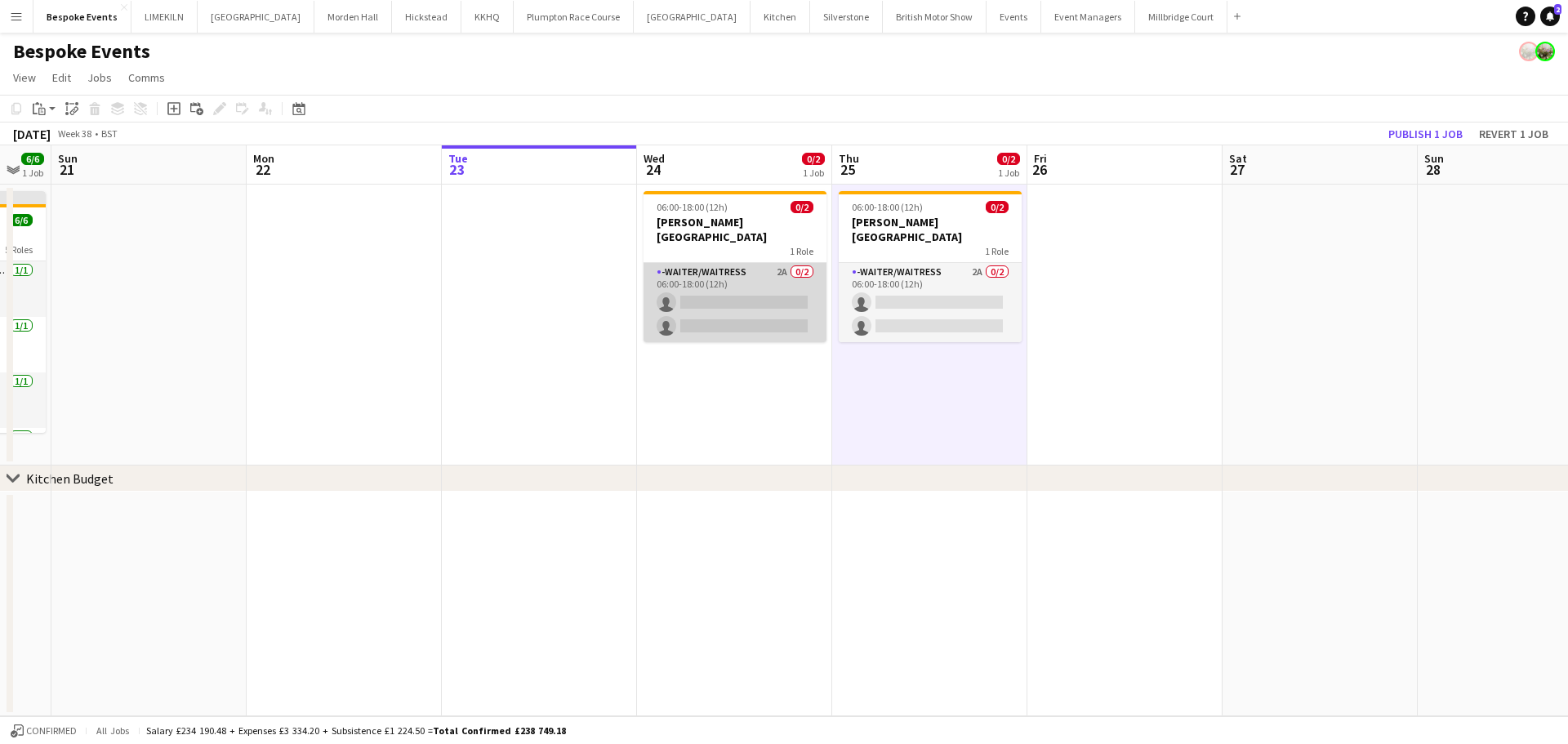
click at [761, 263] on app-card-role "-Waiter/Waitress 2A 0/2 06:00-18:00 (12h) single-neutral-actions single-neutral…" at bounding box center [735, 303] width 183 height 79
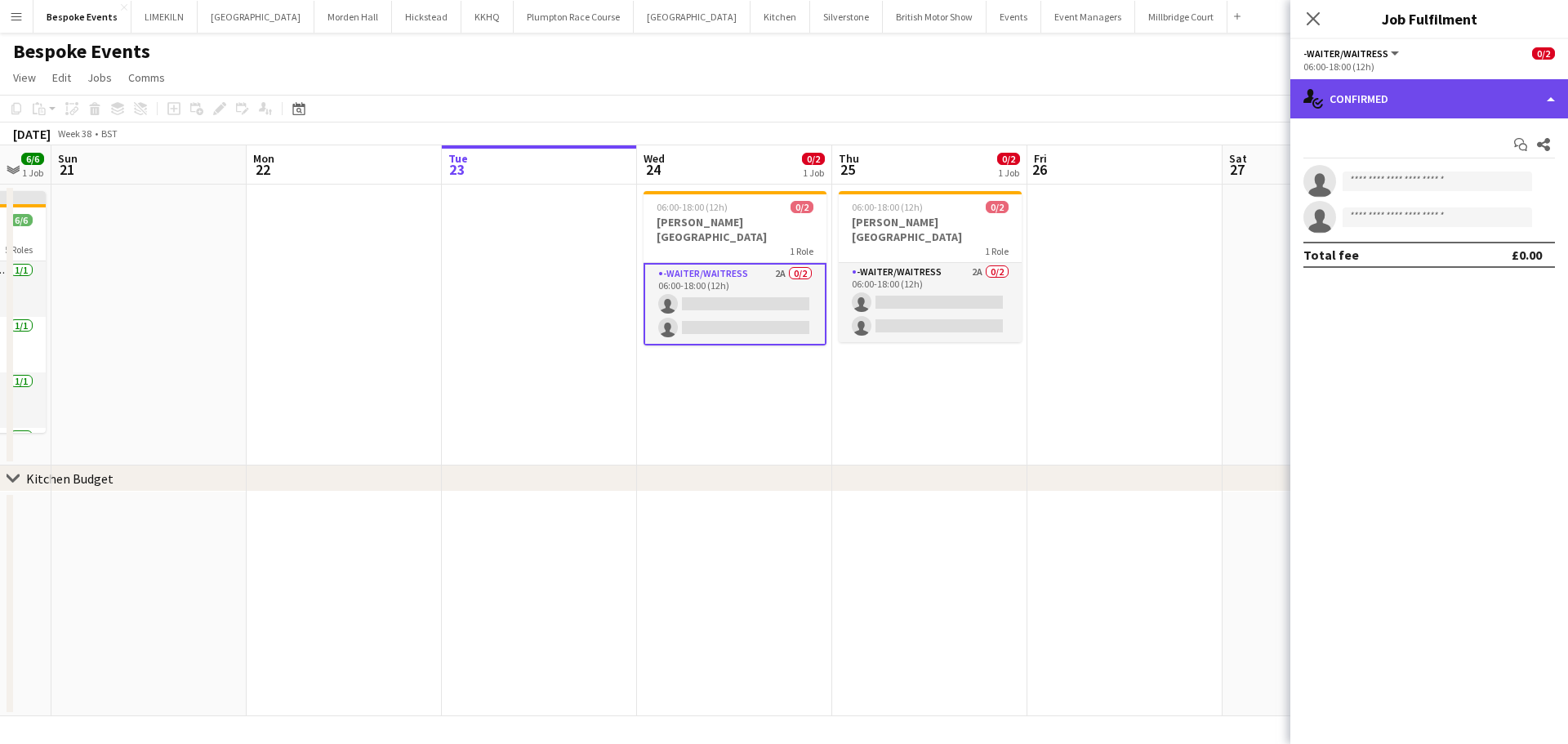
click at [1379, 94] on div "single-neutral-actions-check-2 Confirmed" at bounding box center [1428, 99] width 277 height 40
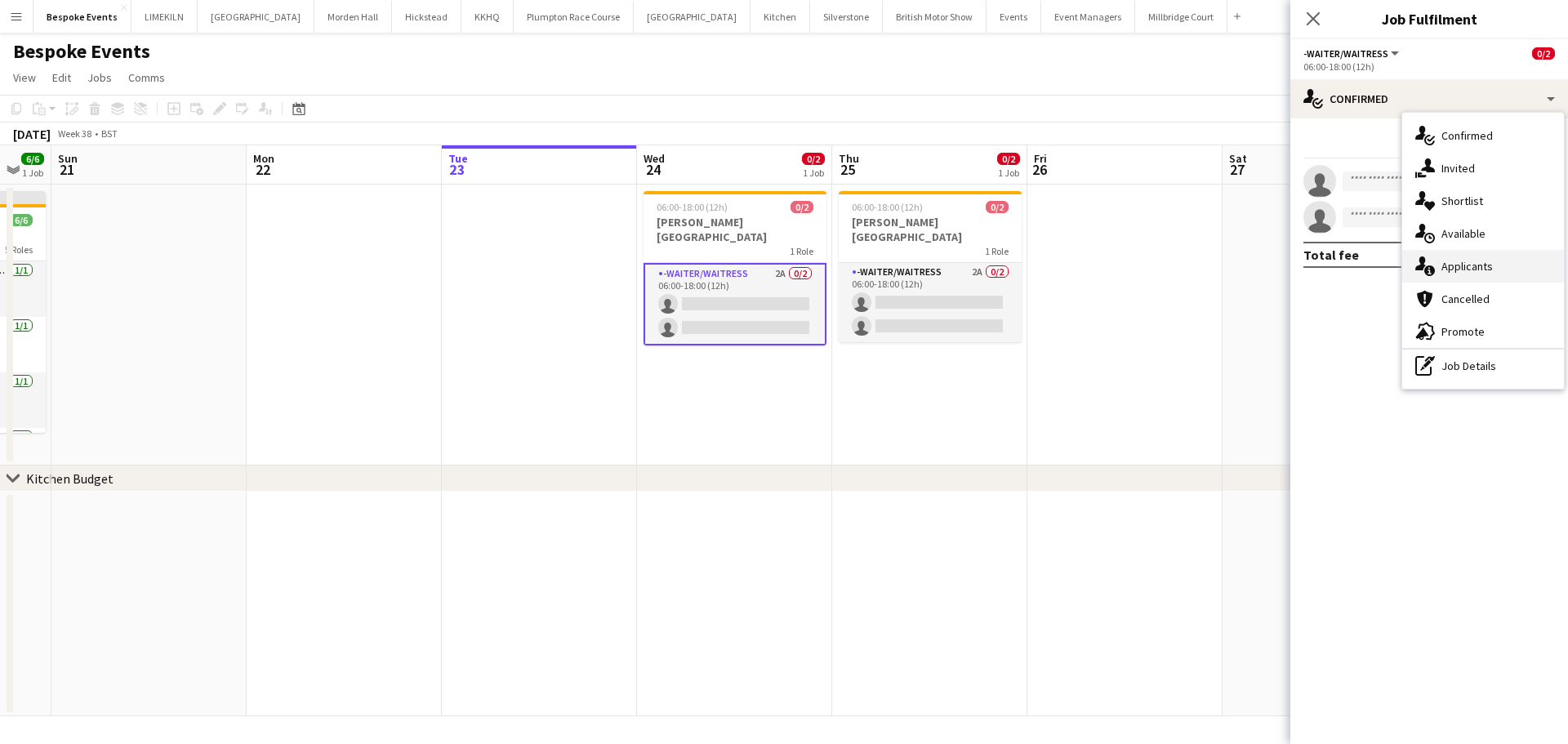
click at [1519, 263] on div "single-neutral-actions-information Applicants" at bounding box center [1483, 266] width 162 height 33
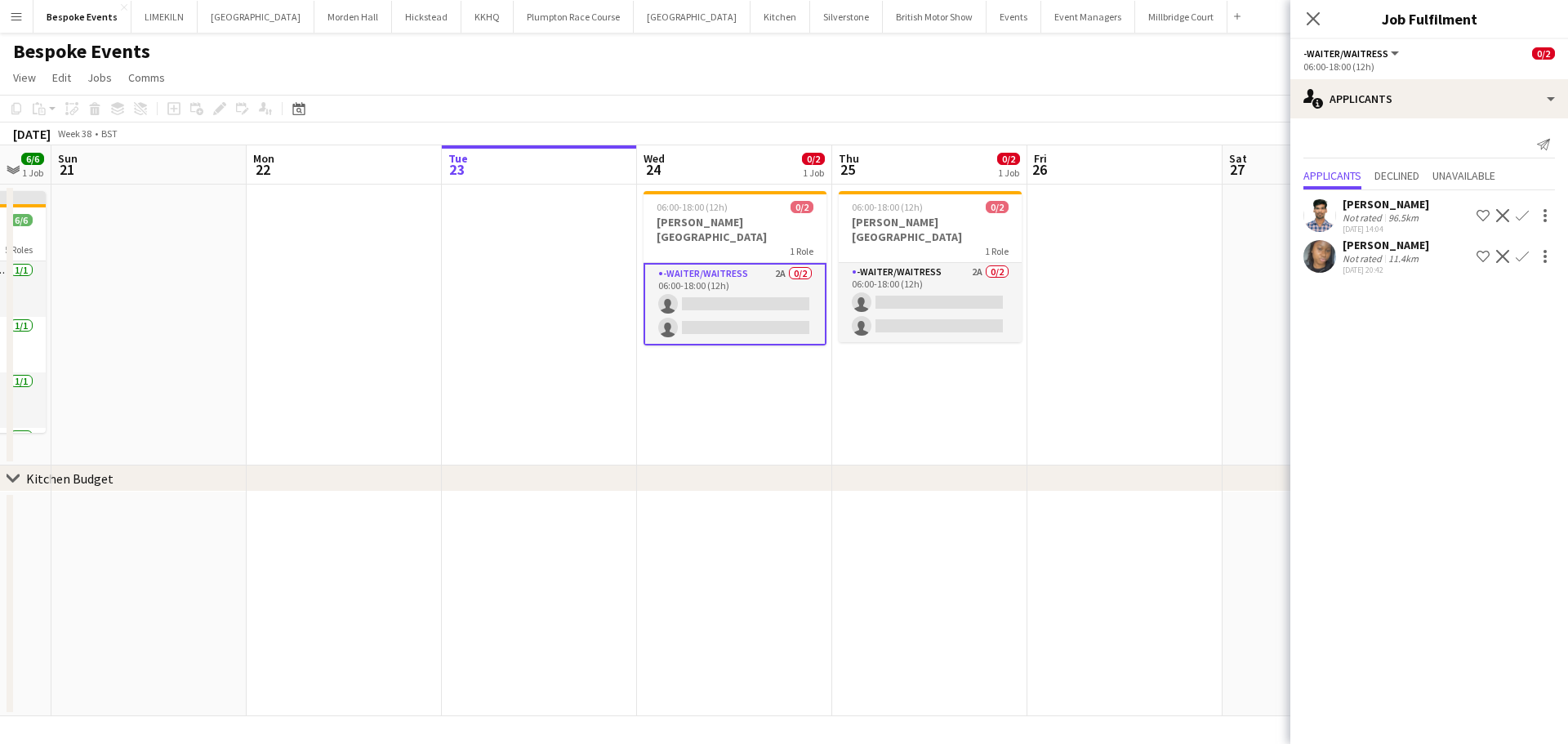
click at [1322, 258] on app-user-avatar at bounding box center [1319, 256] width 33 height 33
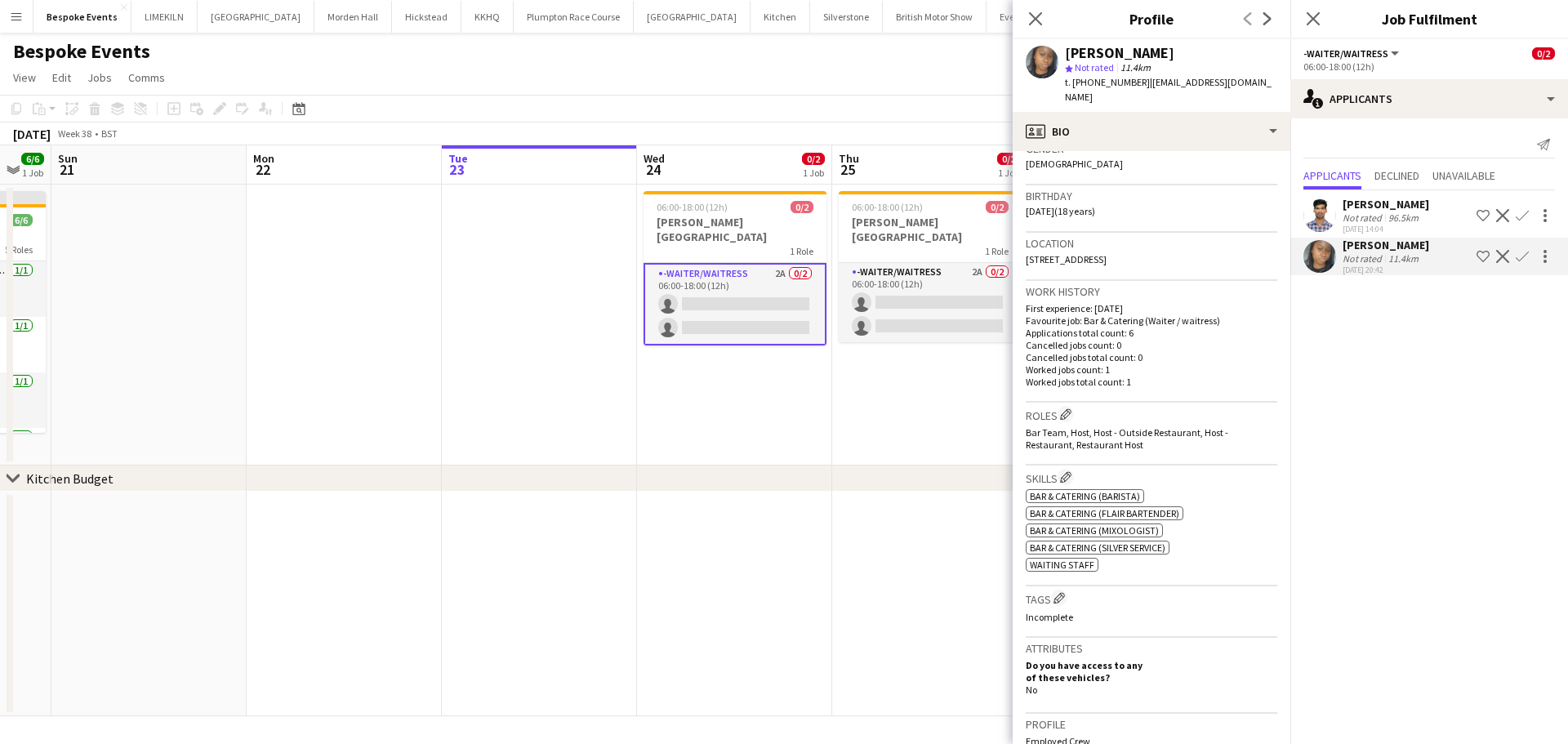
scroll to position [323, 0]
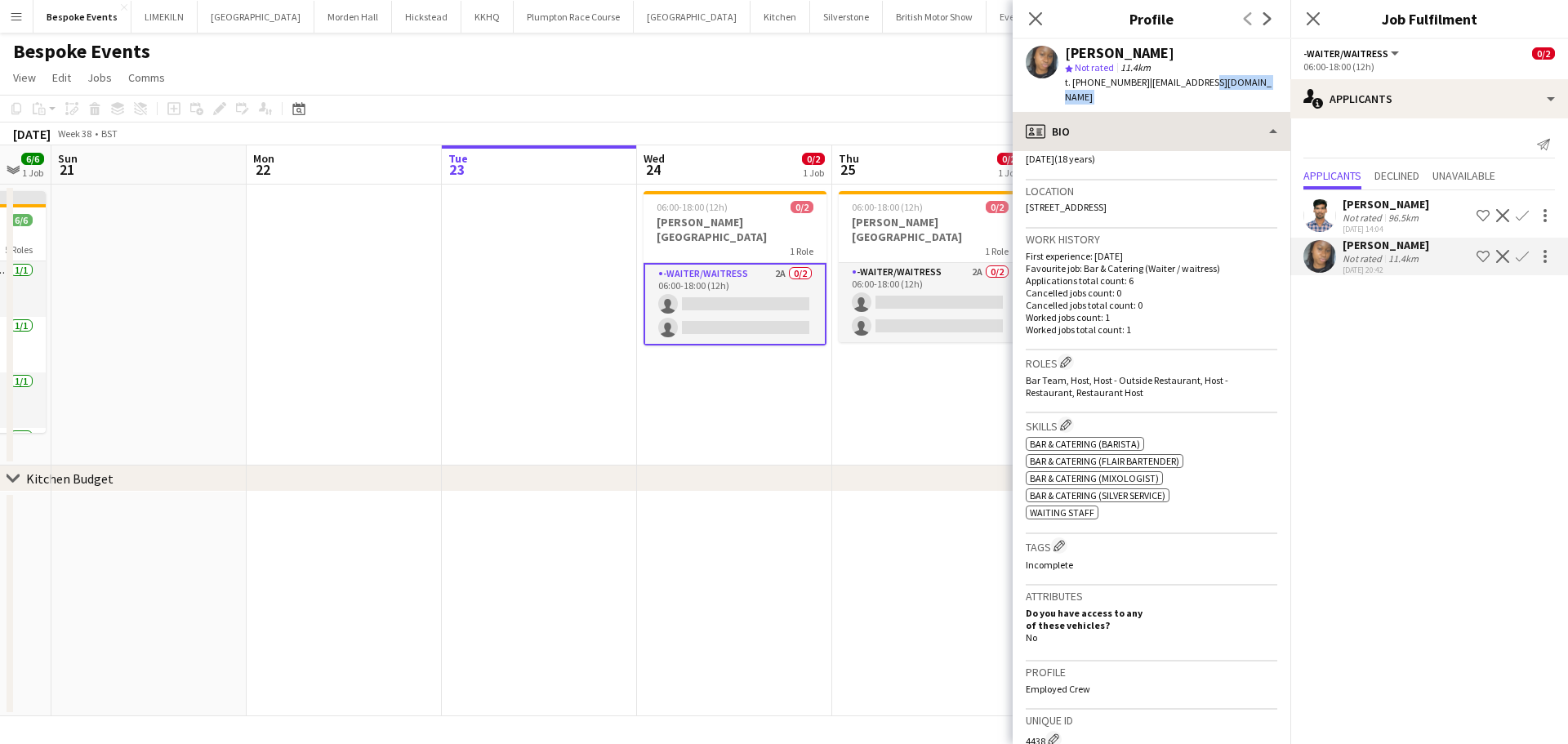
drag, startPoint x: 1195, startPoint y: 95, endPoint x: 1199, endPoint y: 116, distance: 21.4
click at [1199, 116] on app-crew-profile "Close pop-in Profile Previous Next Esther Olusanya star Not rated 11.4km t. +44…" at bounding box center [1151, 372] width 277 height 744
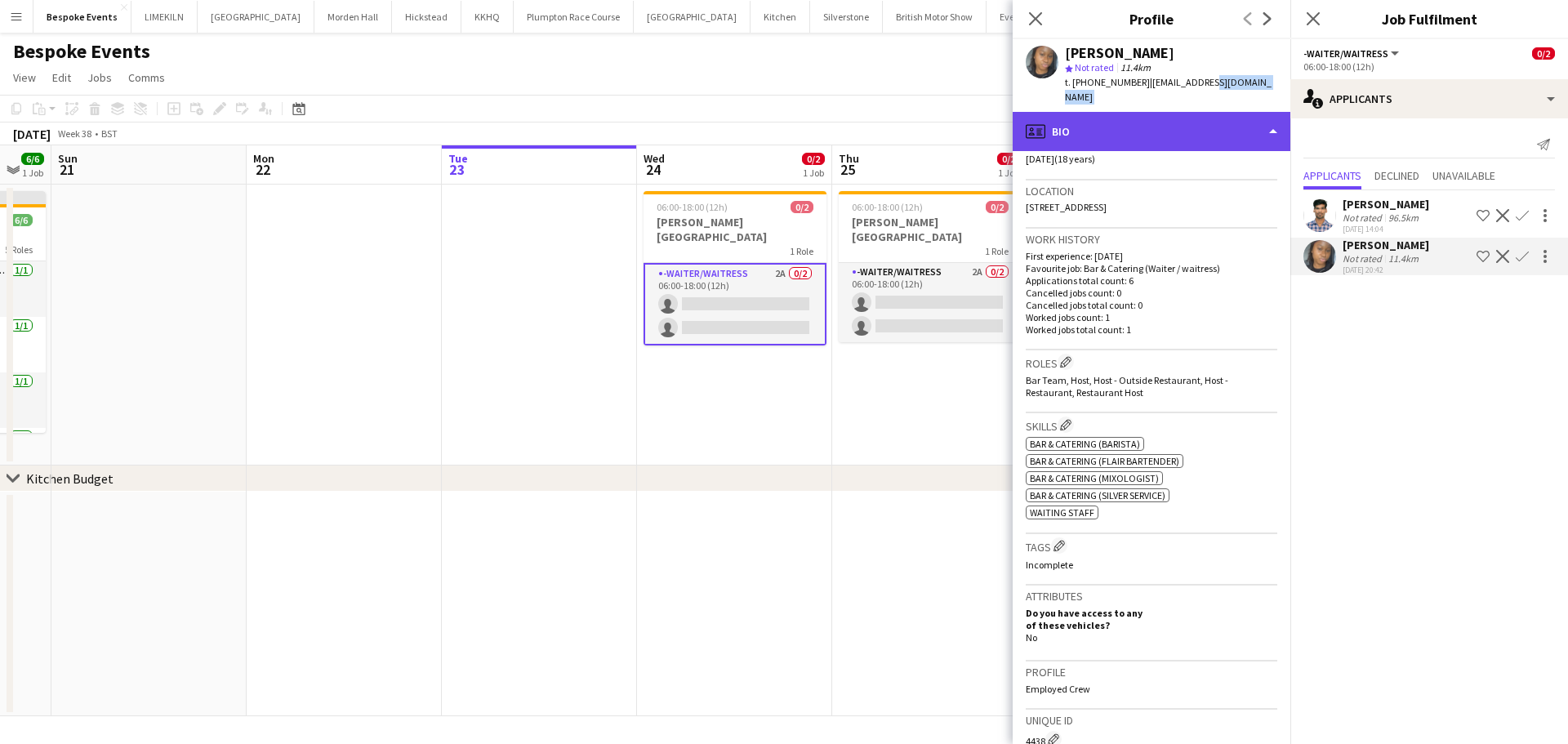
click at [1199, 116] on div "profile Bio" at bounding box center [1151, 131] width 277 height 40
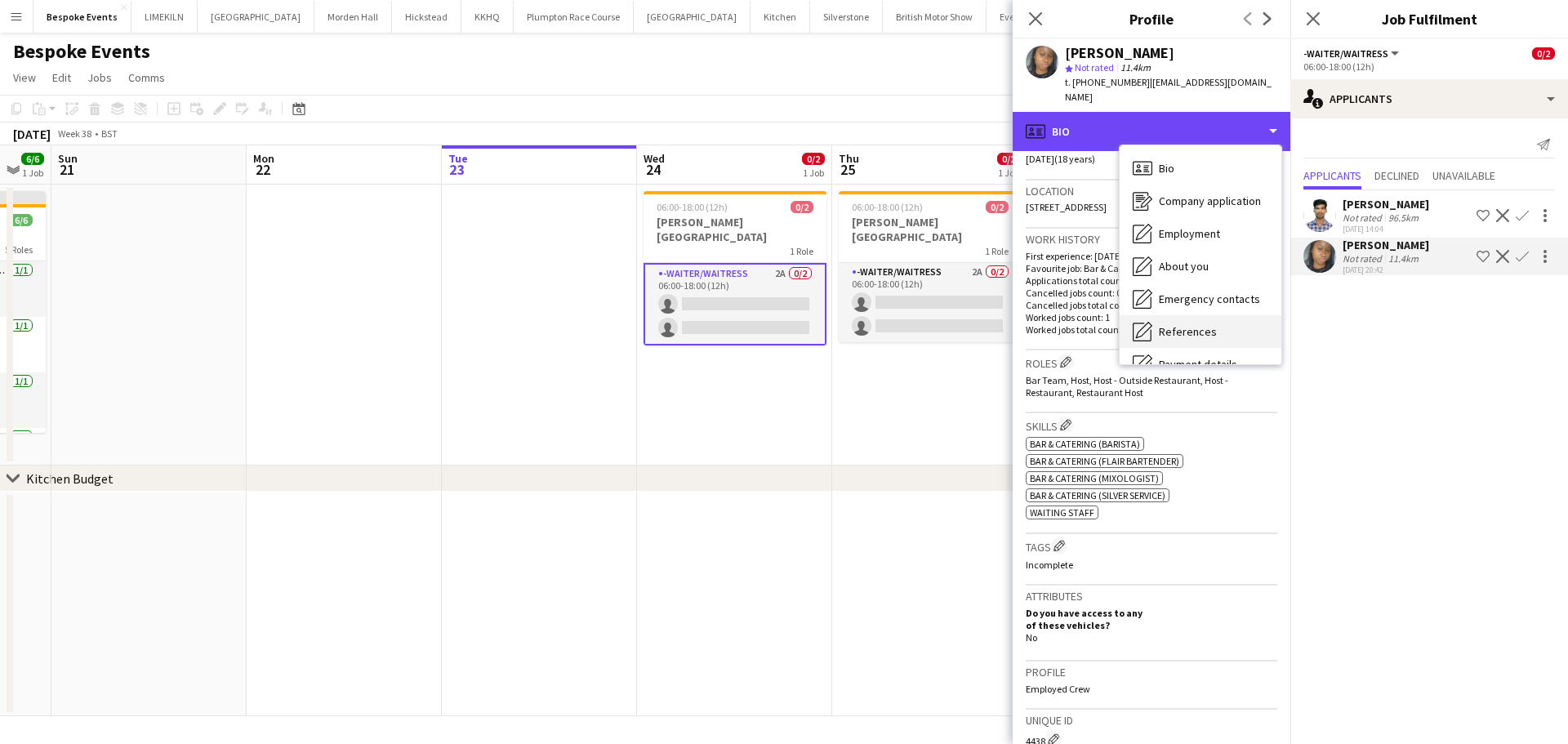
scroll to position [186, 0]
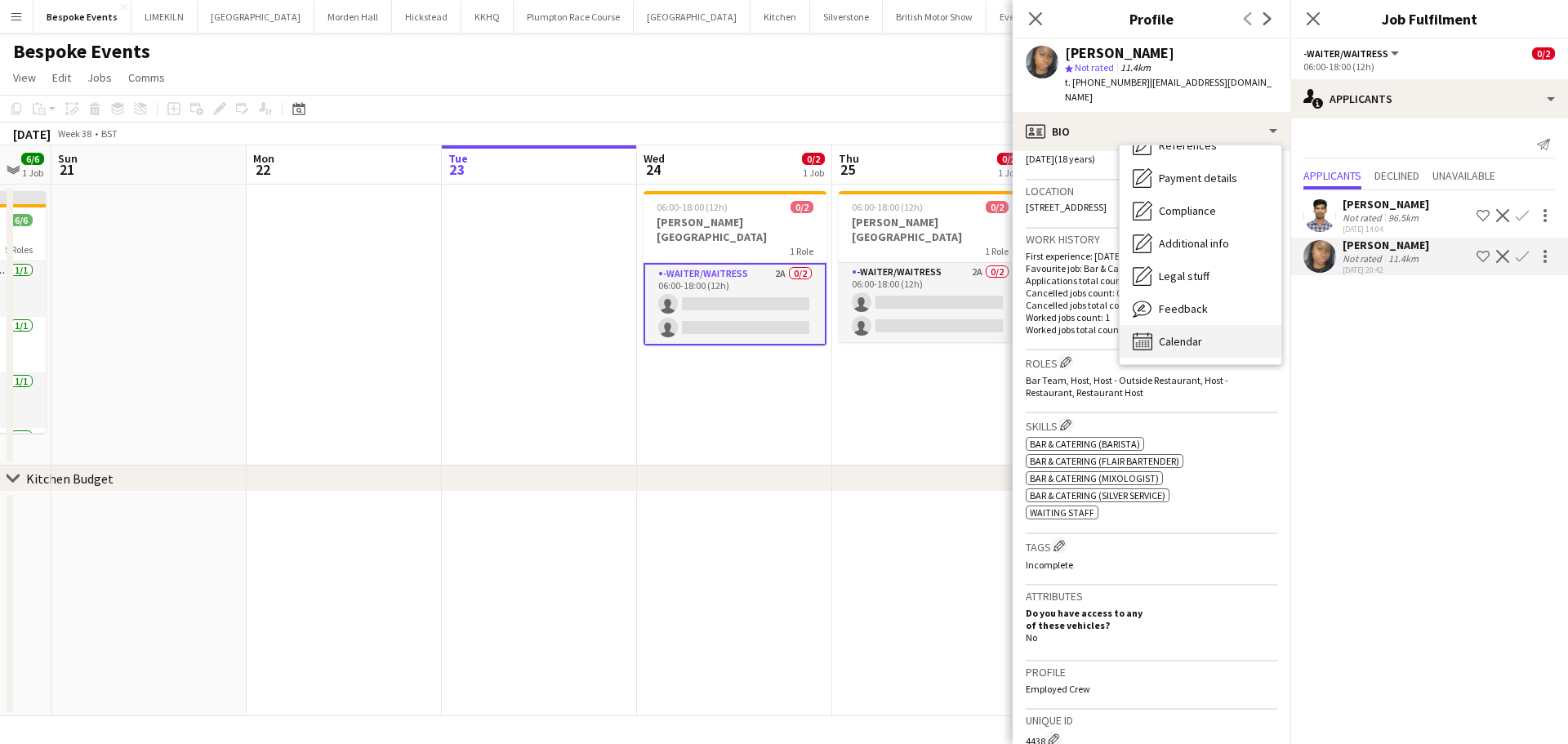
click at [1195, 334] on span "Calendar" at bounding box center [1180, 341] width 43 height 15
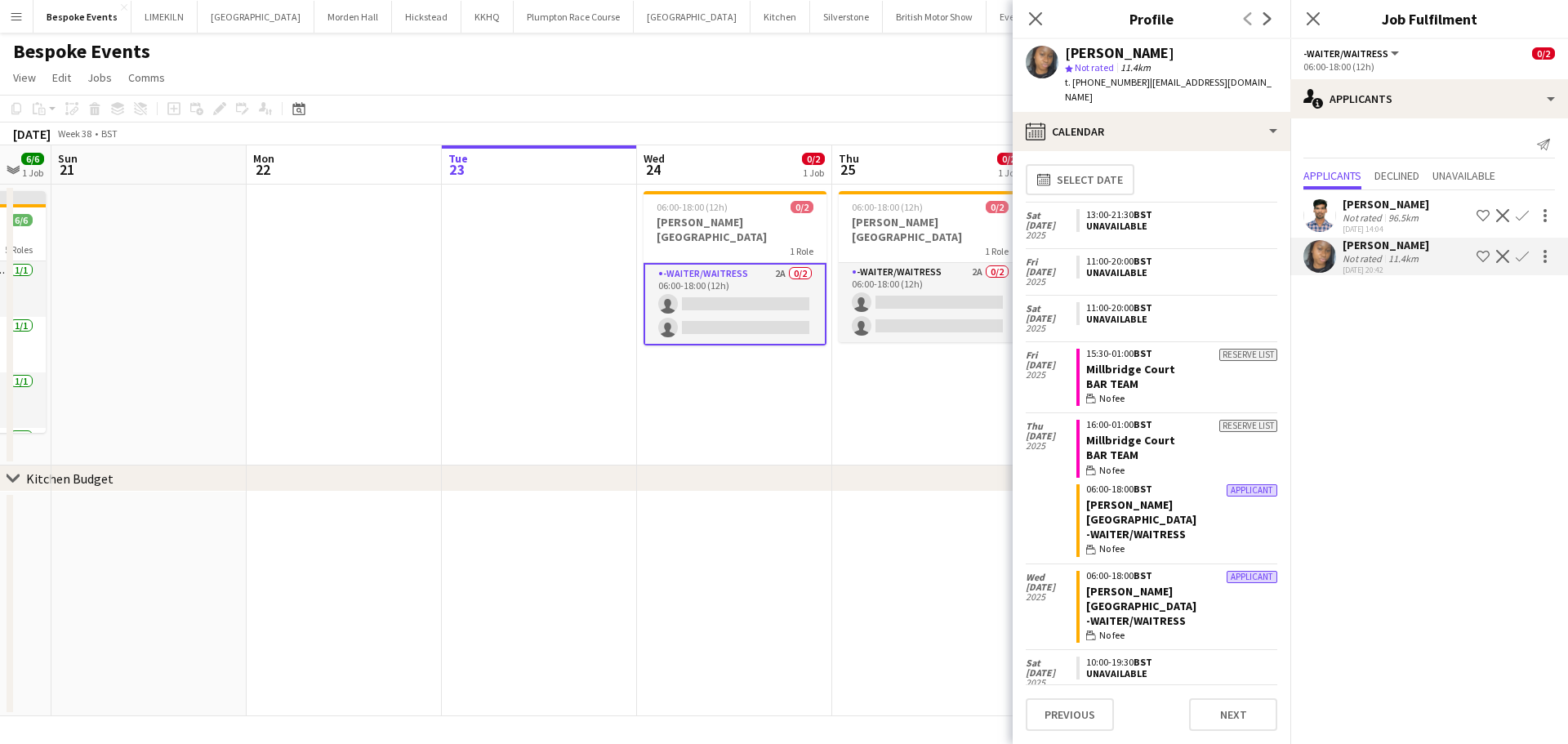
scroll to position [3, 0]
click at [783, 393] on app-date-cell "06:00-18:00 (12h) 0/2 Addington Palace 1 Role -Waiter/Waitress 2A 0/2 06:00-18:…" at bounding box center [734, 325] width 195 height 281
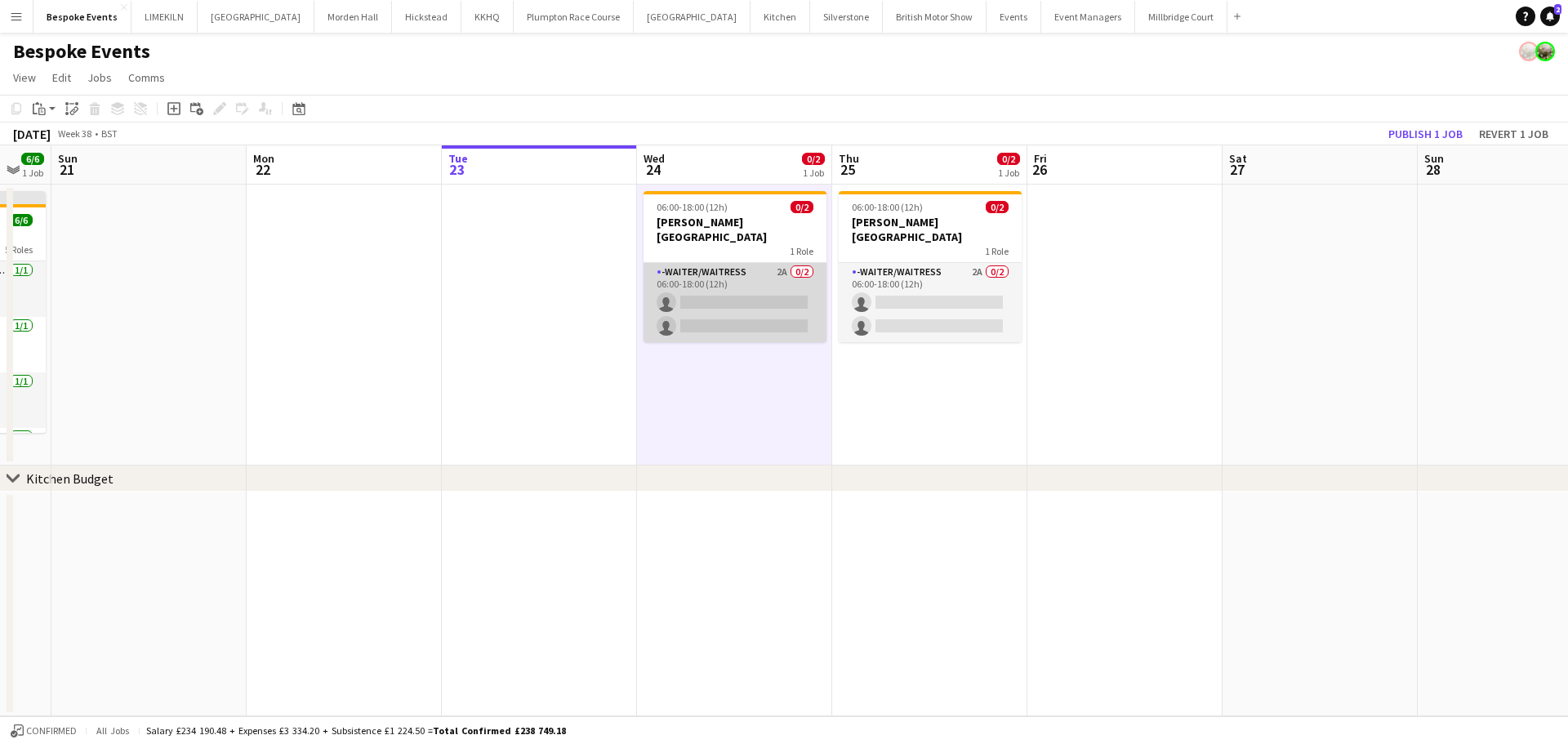
click at [740, 314] on app-card-role "-Waiter/Waitress 2A 0/2 06:00-18:00 (12h) single-neutral-actions single-neutral…" at bounding box center [735, 303] width 183 height 79
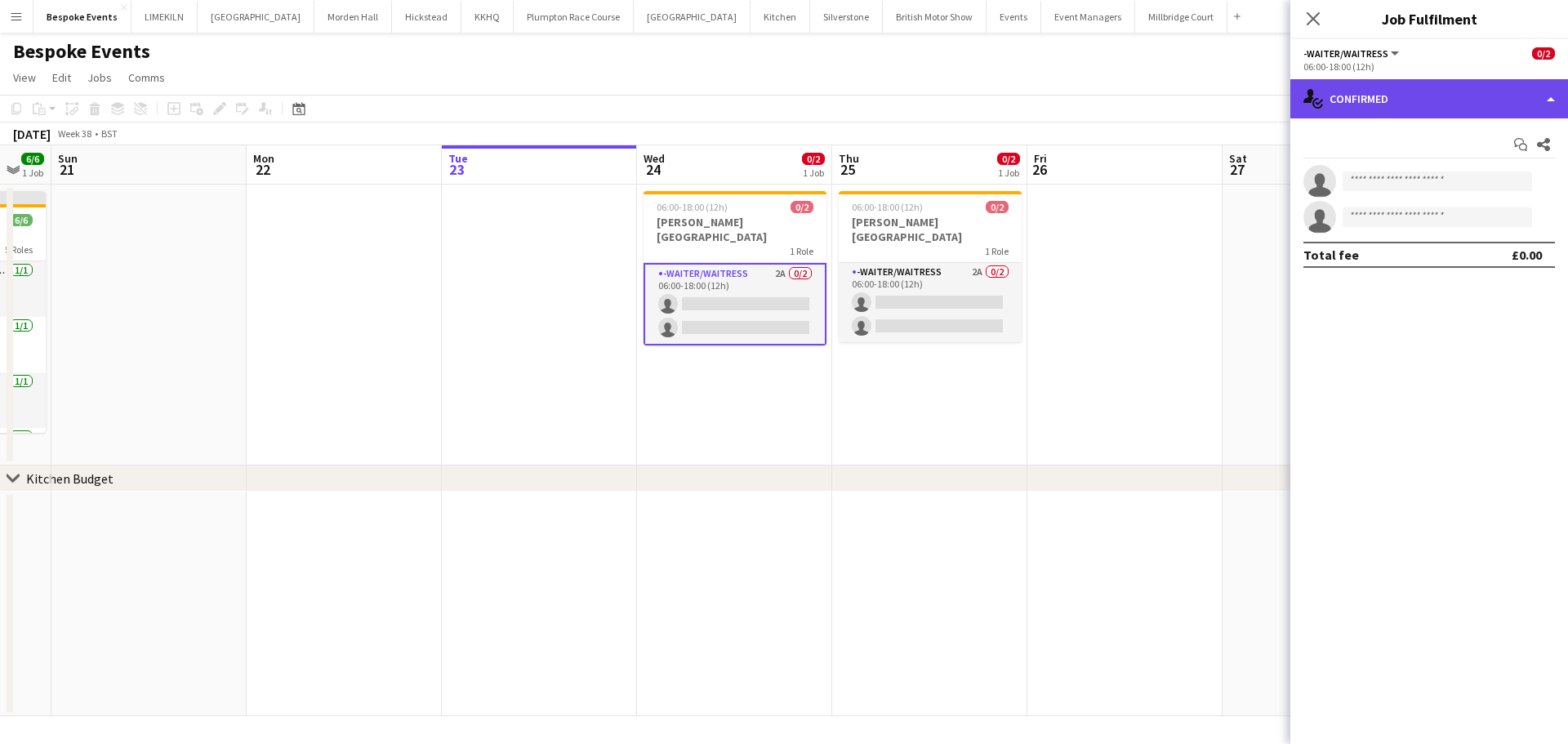
click at [1464, 109] on div "single-neutral-actions-check-2 Confirmed" at bounding box center [1428, 99] width 277 height 40
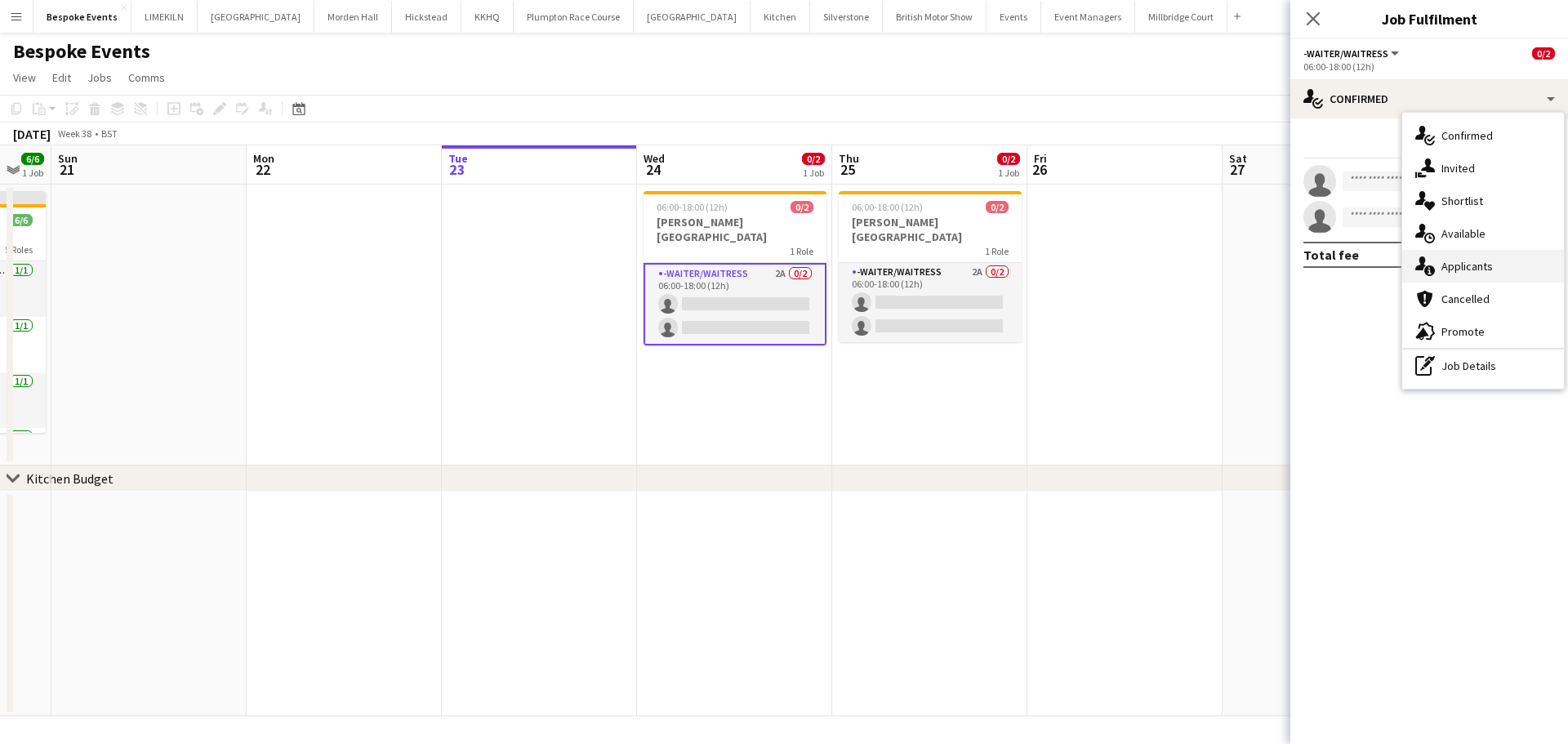
click at [1510, 281] on div "single-neutral-actions-information Applicants" at bounding box center [1483, 266] width 162 height 33
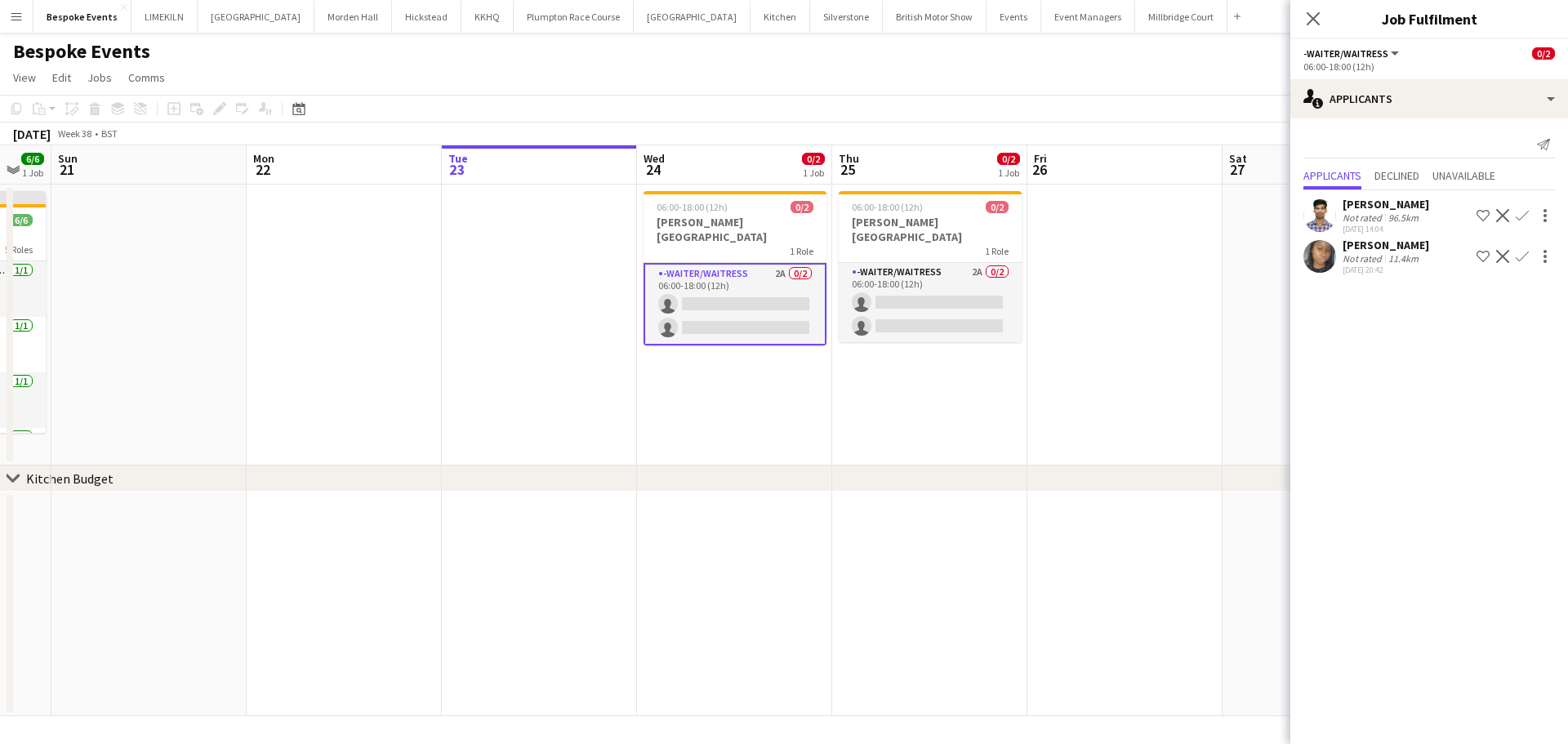
click at [1524, 254] on app-icon "Confirm" at bounding box center [1521, 256] width 13 height 13
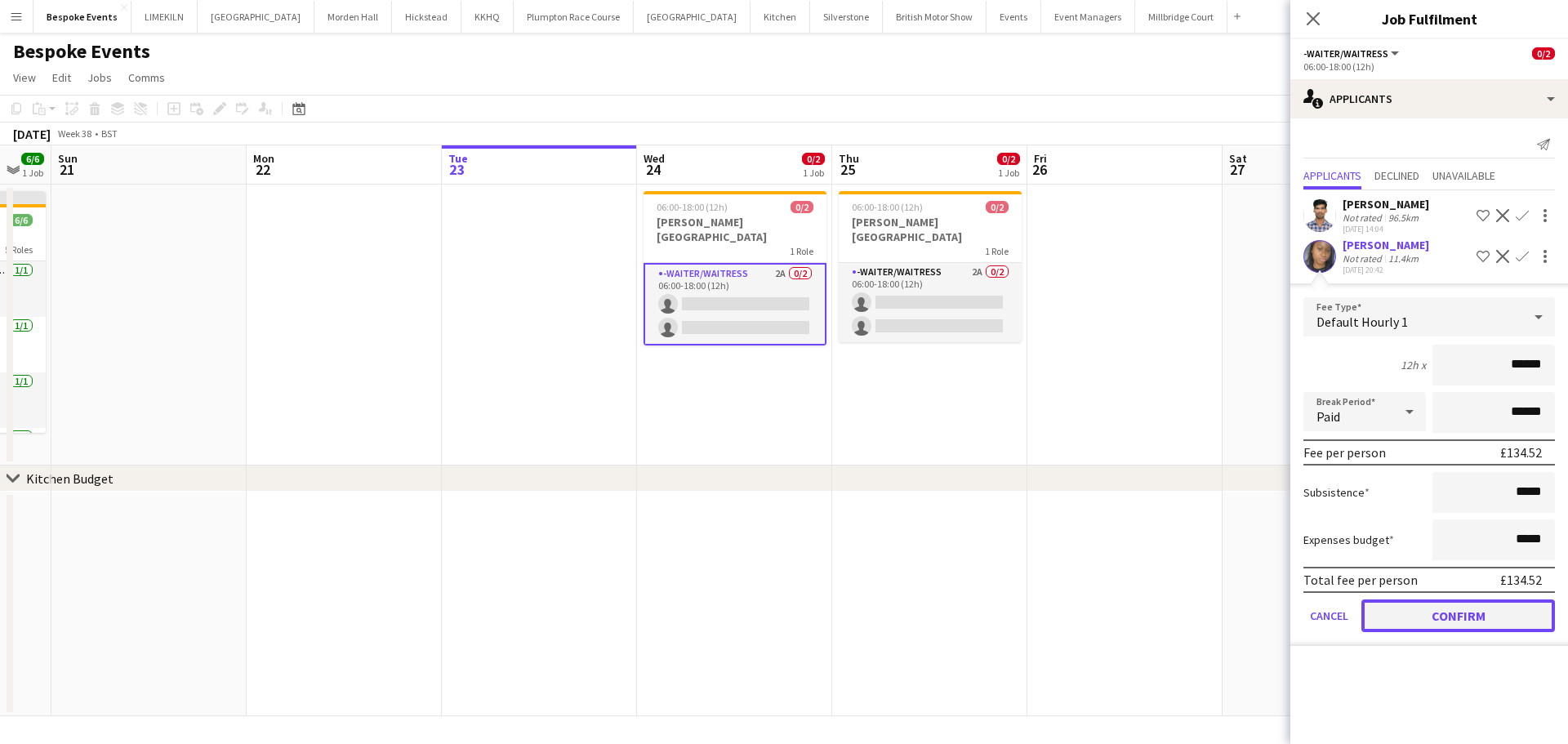
click at [1468, 610] on button "Confirm" at bounding box center [1458, 615] width 194 height 33
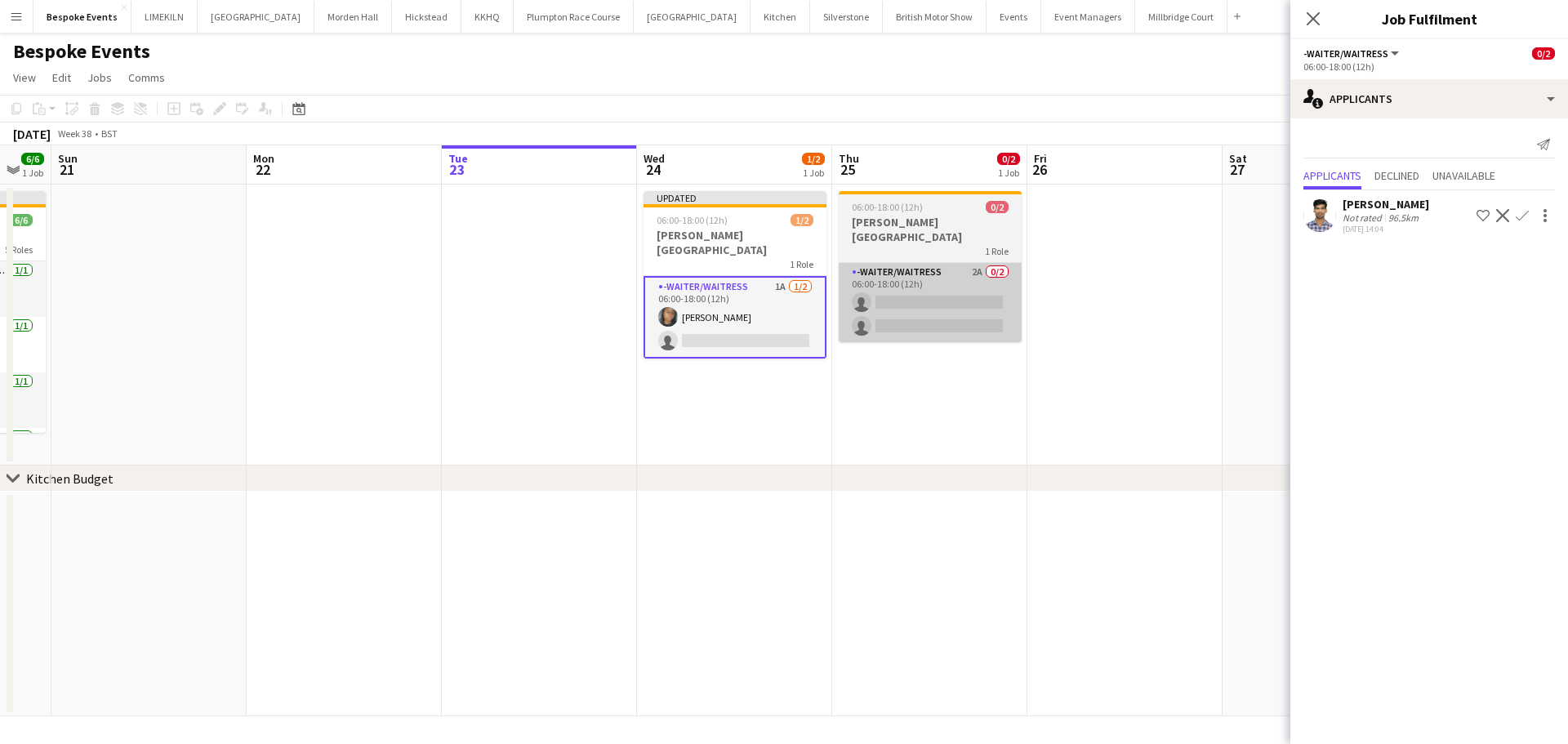
click at [960, 304] on app-card-role "-Waiter/Waitress 2A 0/2 06:00-18:00 (12h) single-neutral-actions single-neutral…" at bounding box center [931, 303] width 183 height 79
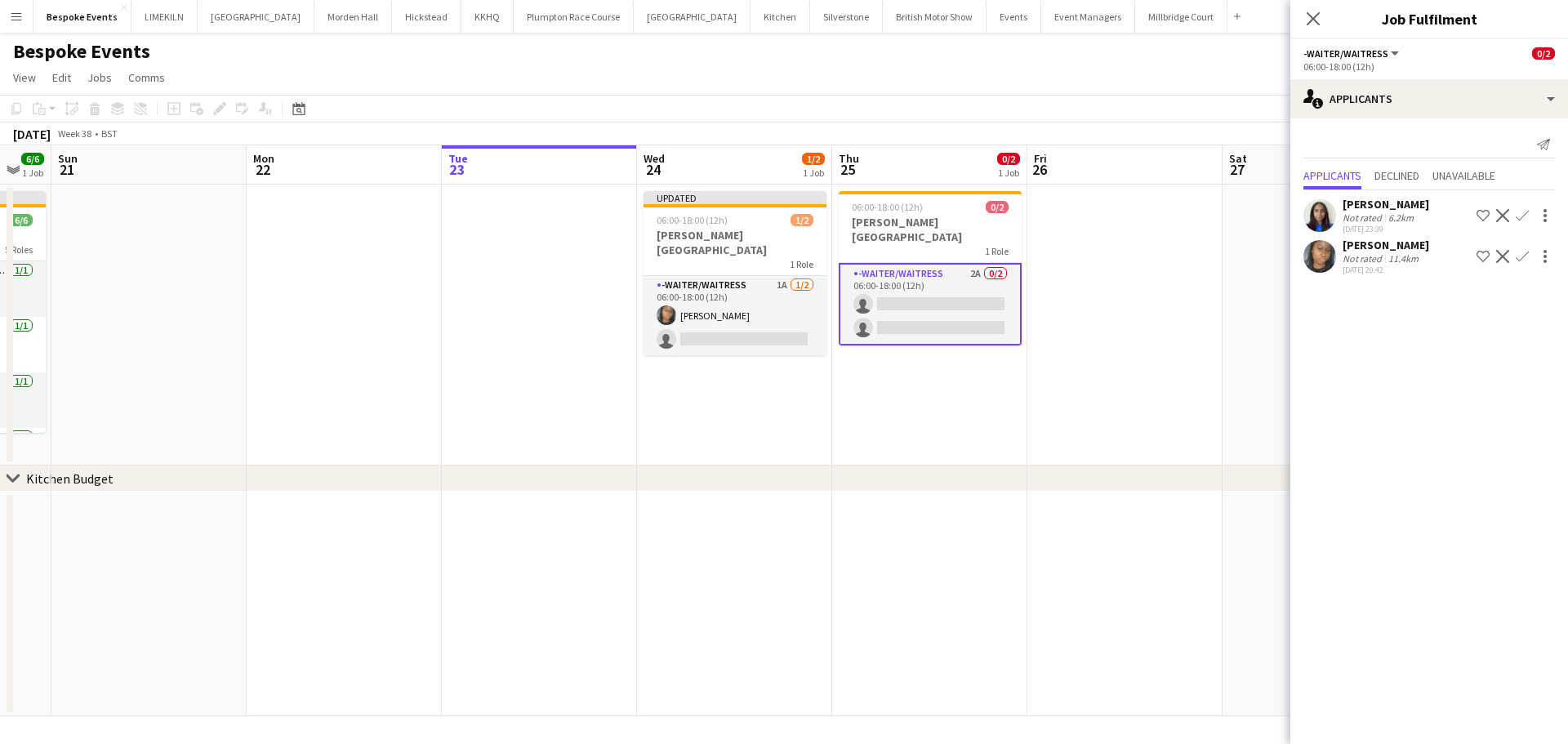
click at [1528, 254] on button "Confirm" at bounding box center [1522, 256] width 19 height 19
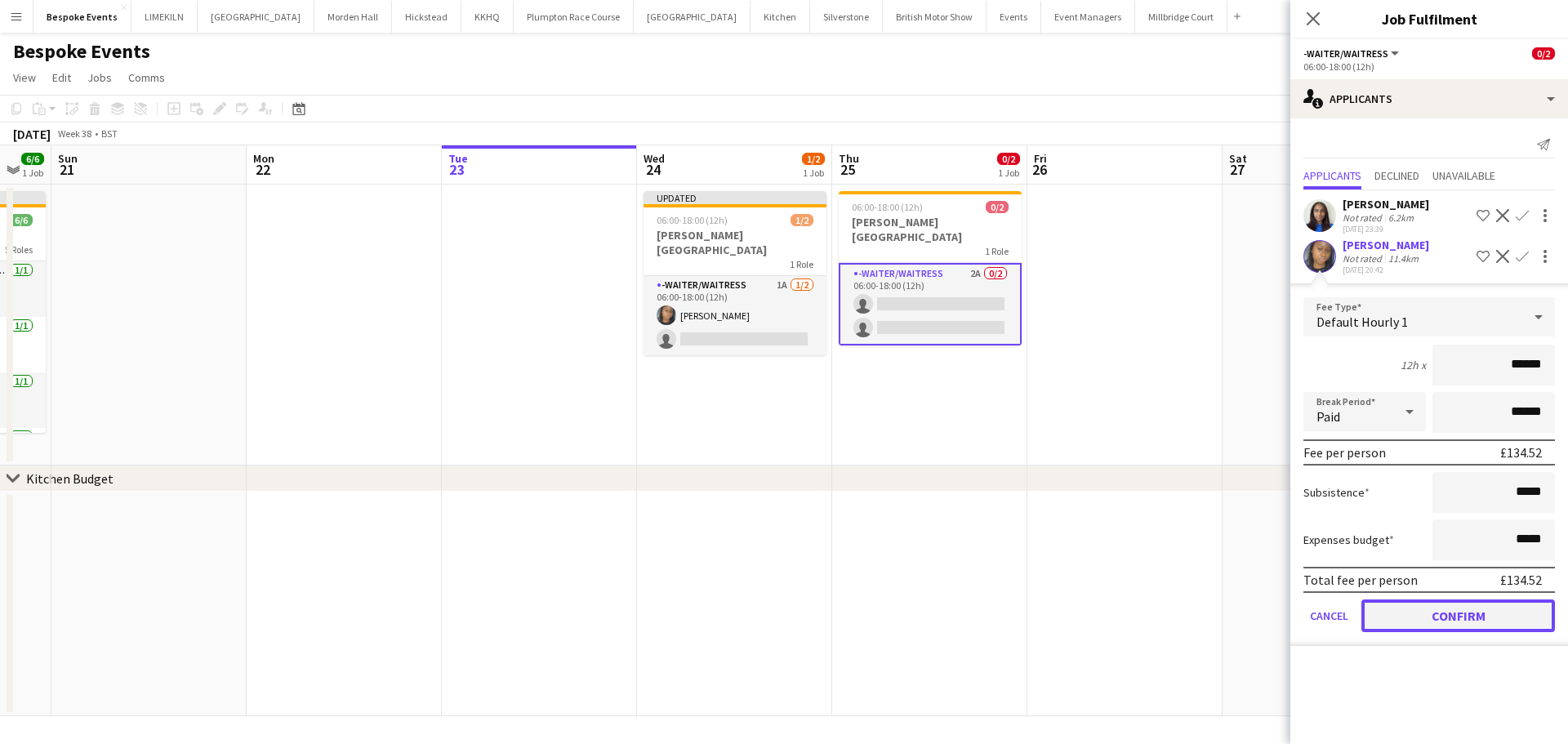
click at [1474, 619] on button "Confirm" at bounding box center [1458, 615] width 194 height 33
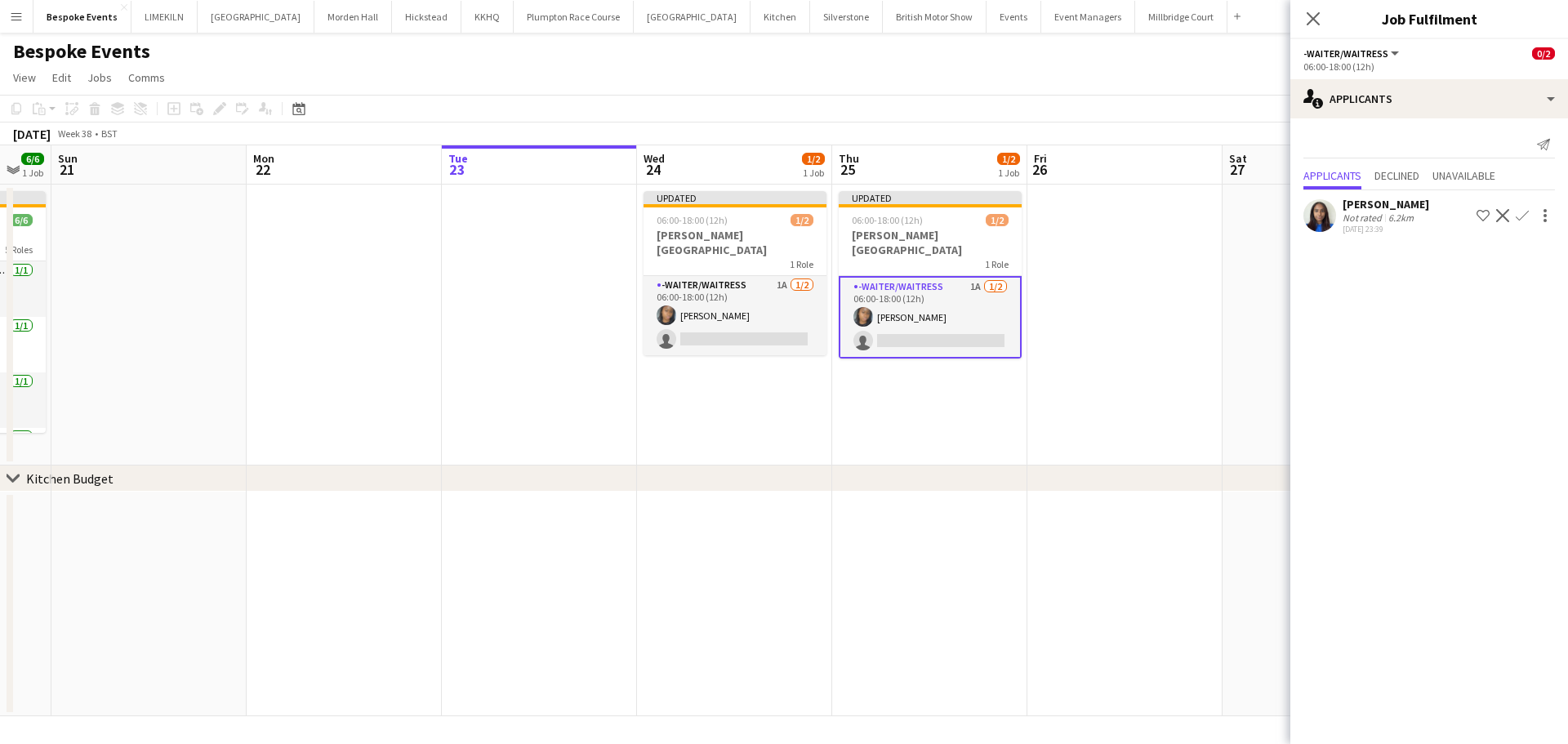
click at [1167, 269] on app-date-cell at bounding box center [1125, 325] width 195 height 281
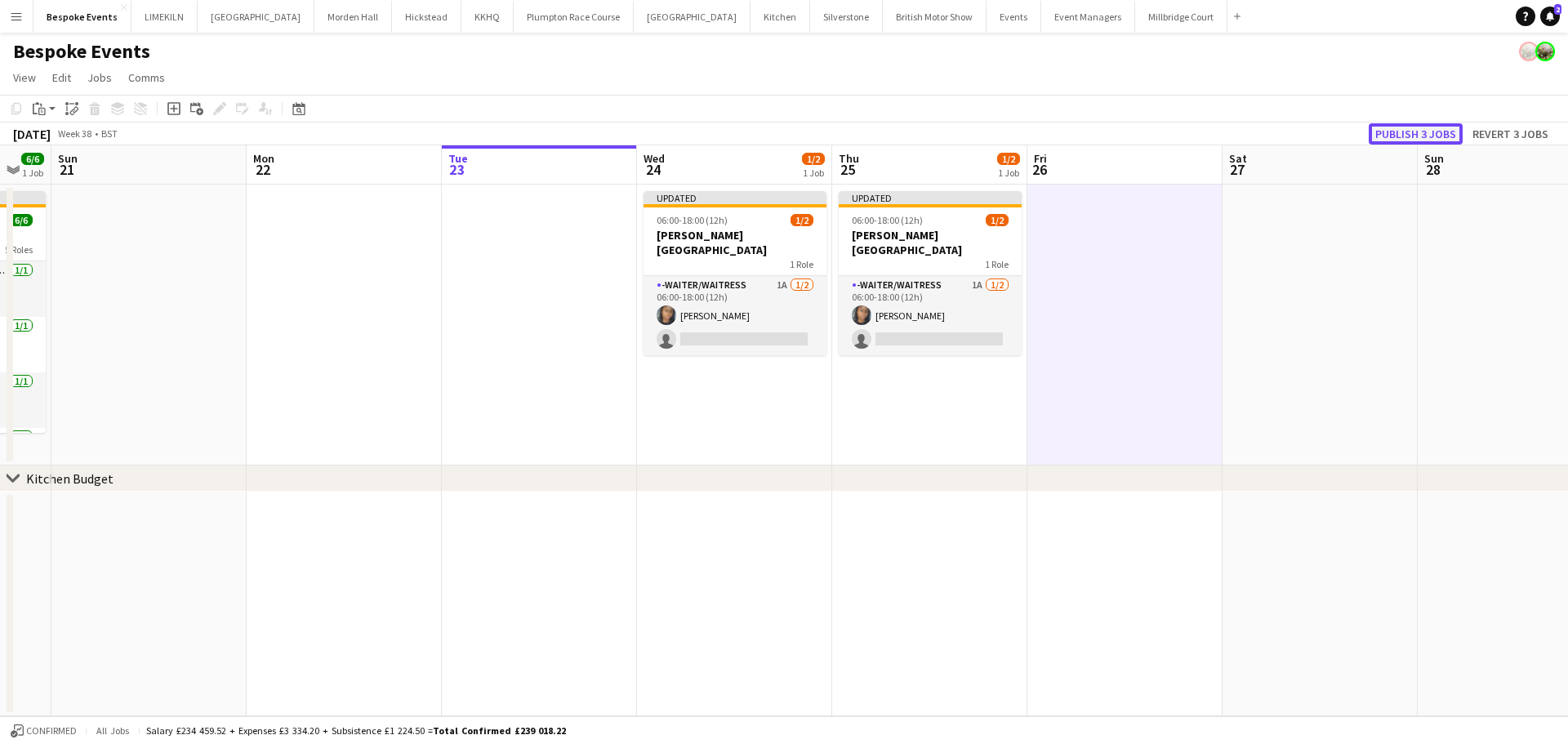
click at [1420, 130] on button "Publish 3 jobs" at bounding box center [1416, 134] width 94 height 21
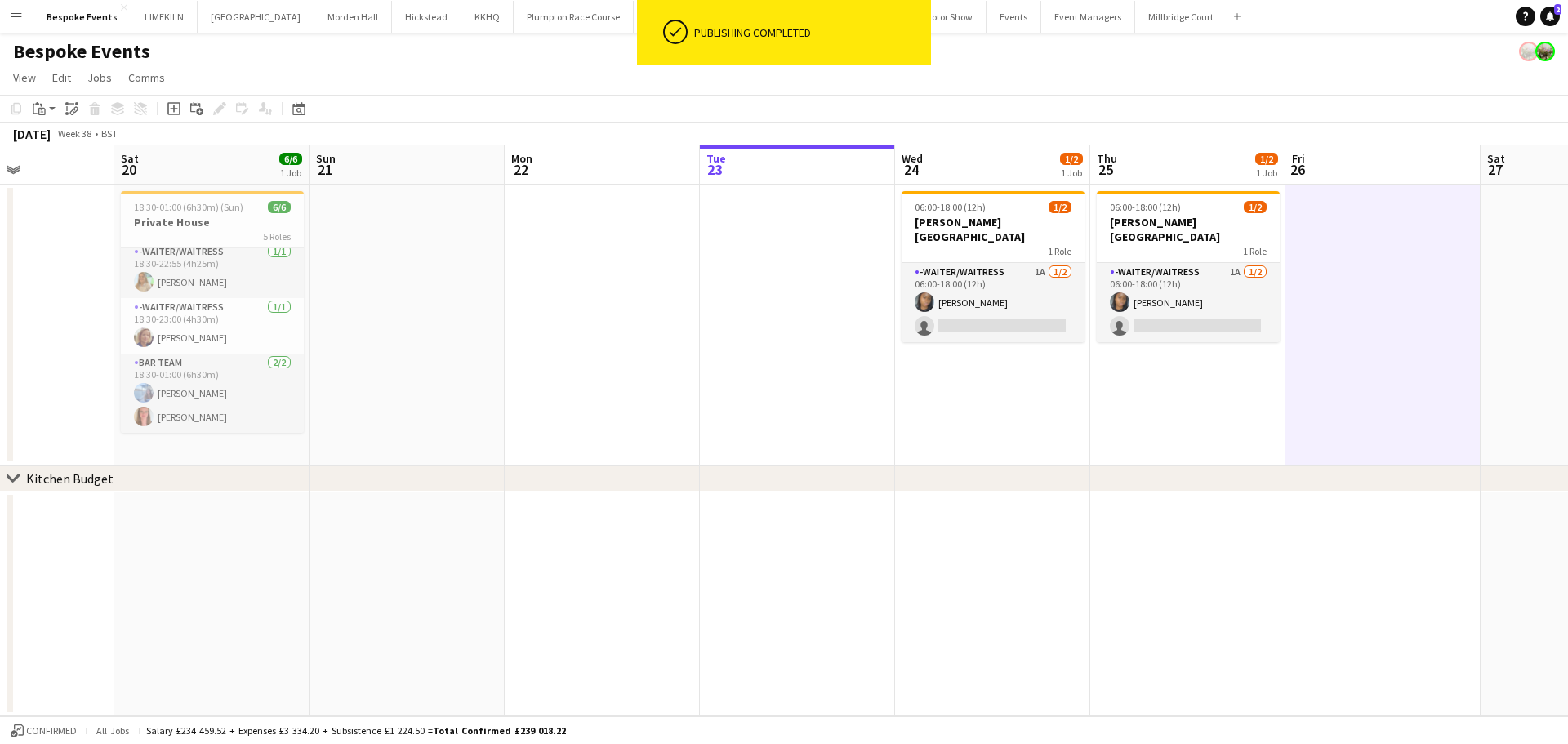
scroll to position [0, 475]
click at [136, 17] on button "LIMEKILN Close" at bounding box center [164, 17] width 66 height 32
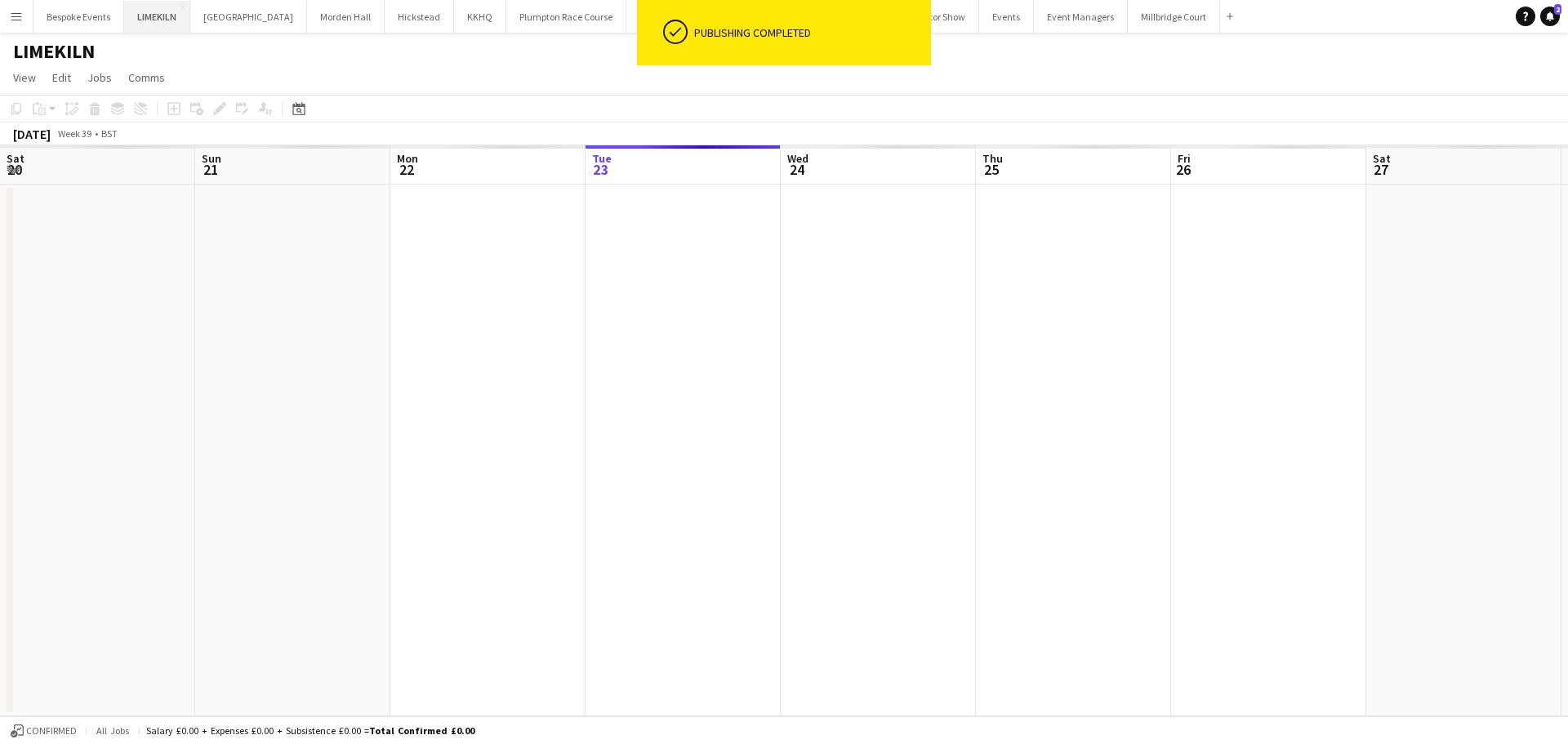
scroll to position [0, 390]
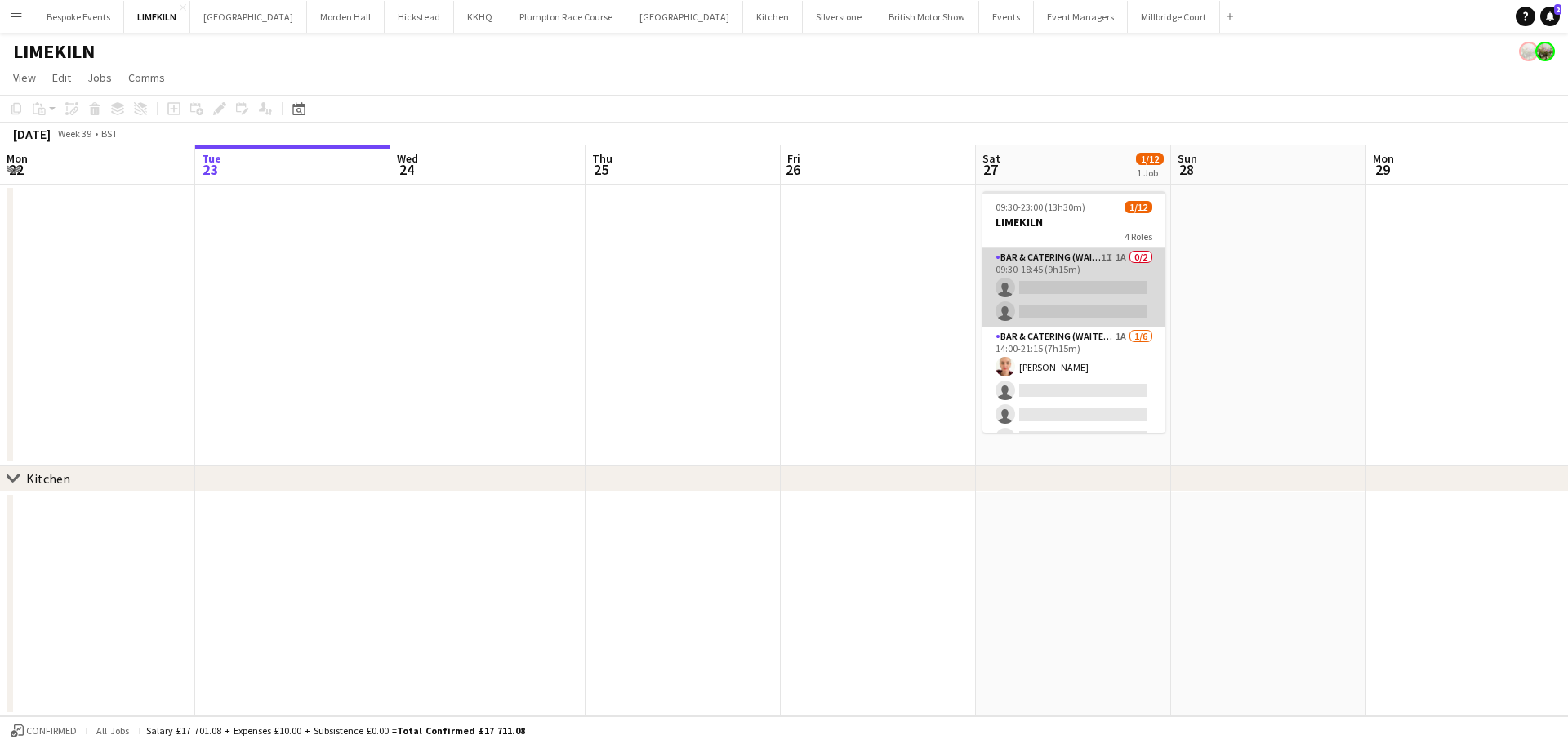
click at [1079, 284] on app-card-role "Bar & Catering (Waiter / waitress) 1I 1A 0/2 09:30-18:45 (9h15m) single-neutral…" at bounding box center [1074, 288] width 183 height 79
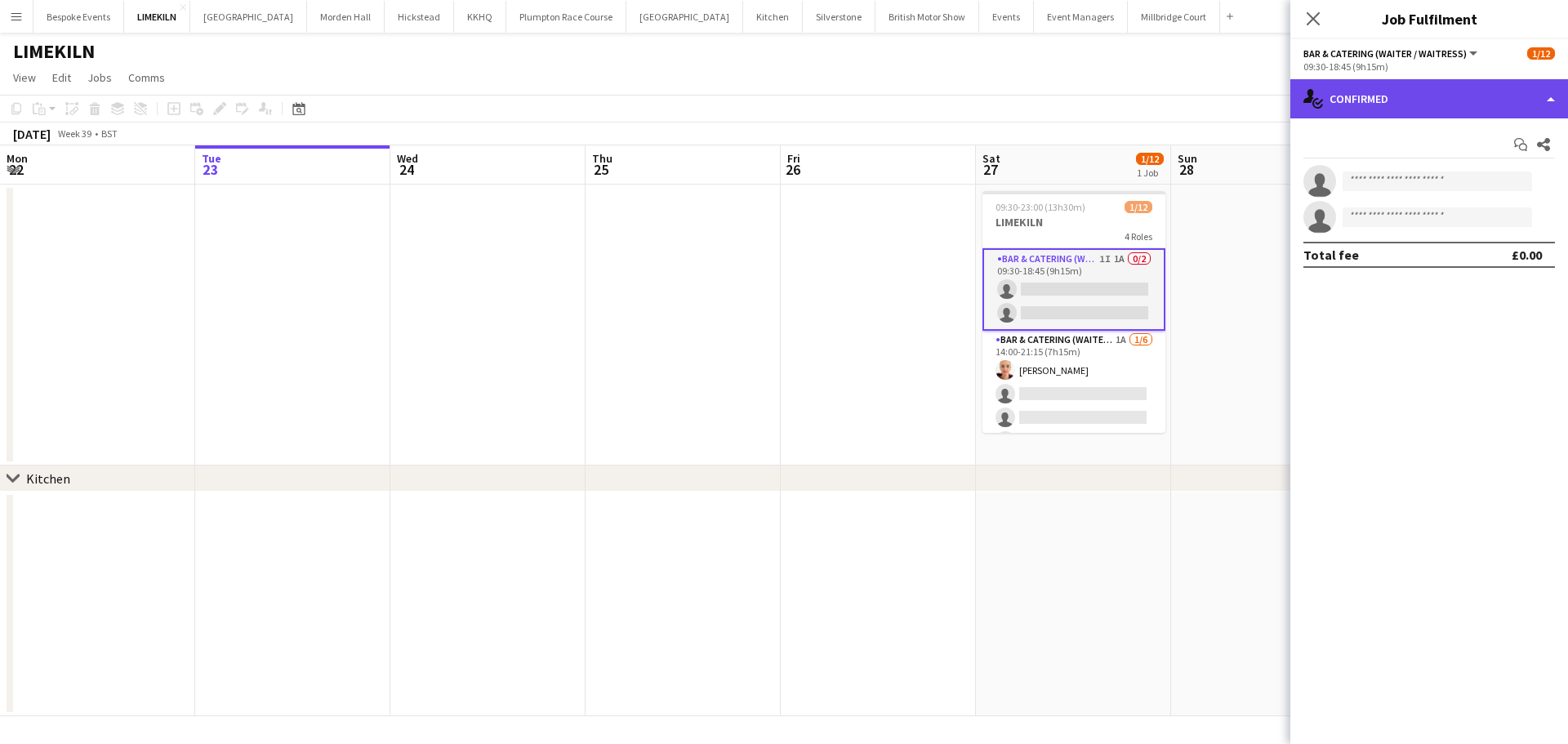
click at [1500, 82] on div "single-neutral-actions-check-2 Confirmed" at bounding box center [1428, 99] width 277 height 40
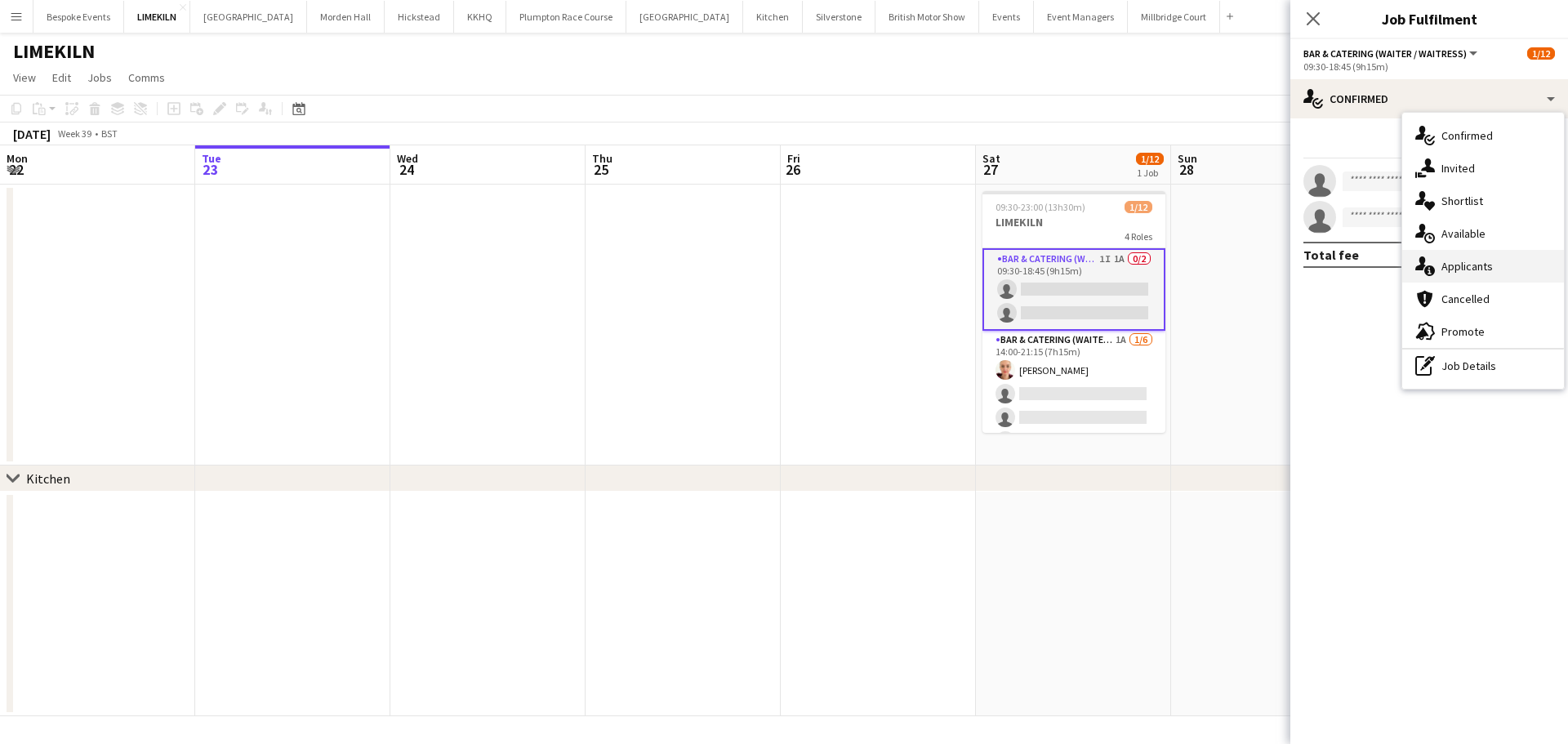
click at [1526, 270] on div "single-neutral-actions-information Applicants" at bounding box center [1483, 266] width 162 height 33
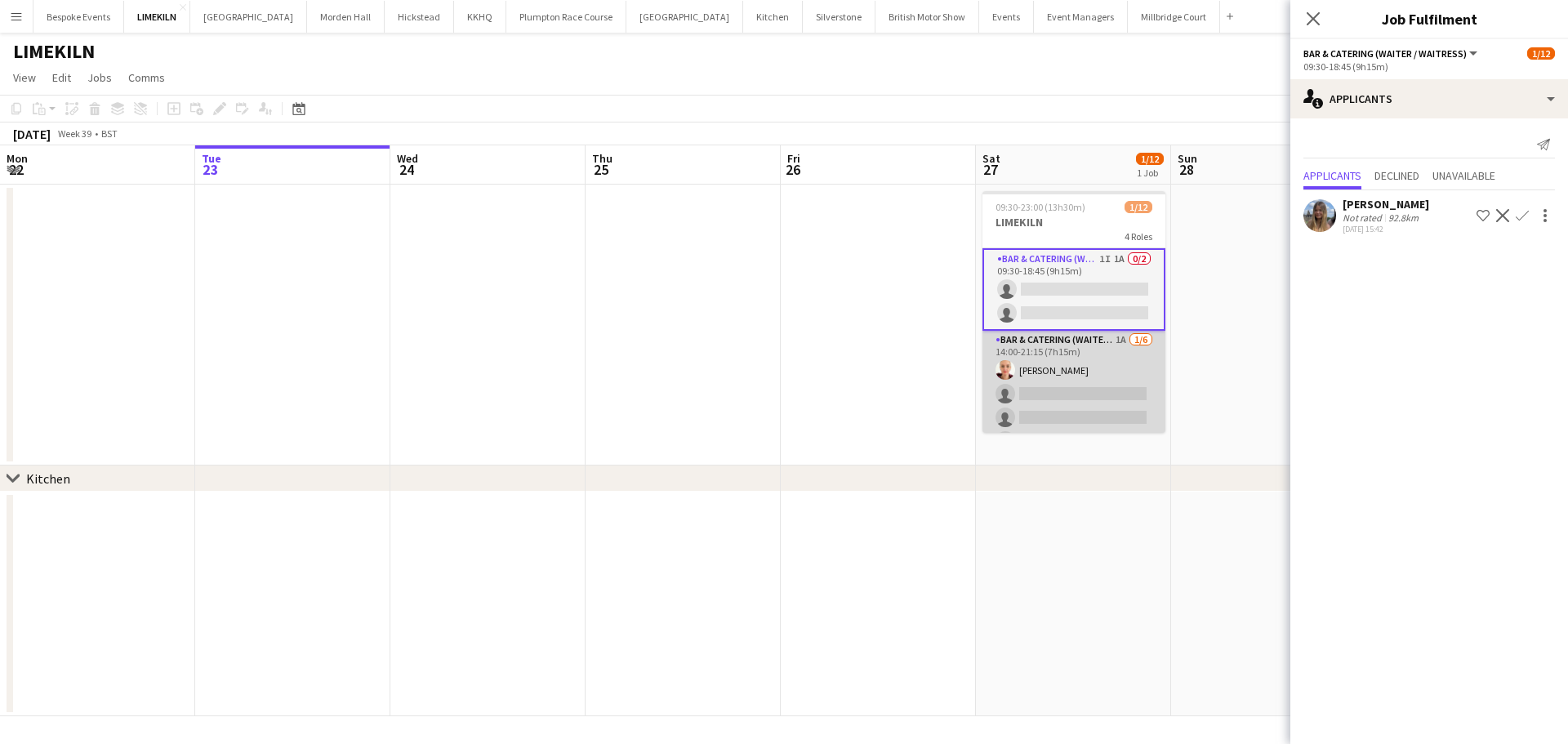
click at [1121, 378] on app-card-role "Bar & Catering (Waiter / waitress) 1A 1/6 14:00-21:15 (7h15m) Franceska T Imre …" at bounding box center [1074, 418] width 183 height 174
click at [1086, 410] on app-card-role "Bar & Catering (Waiter / waitress) 2A 0/2 15:30-23:00 (7h30m) single-neutral-ac…" at bounding box center [1074, 394] width 183 height 79
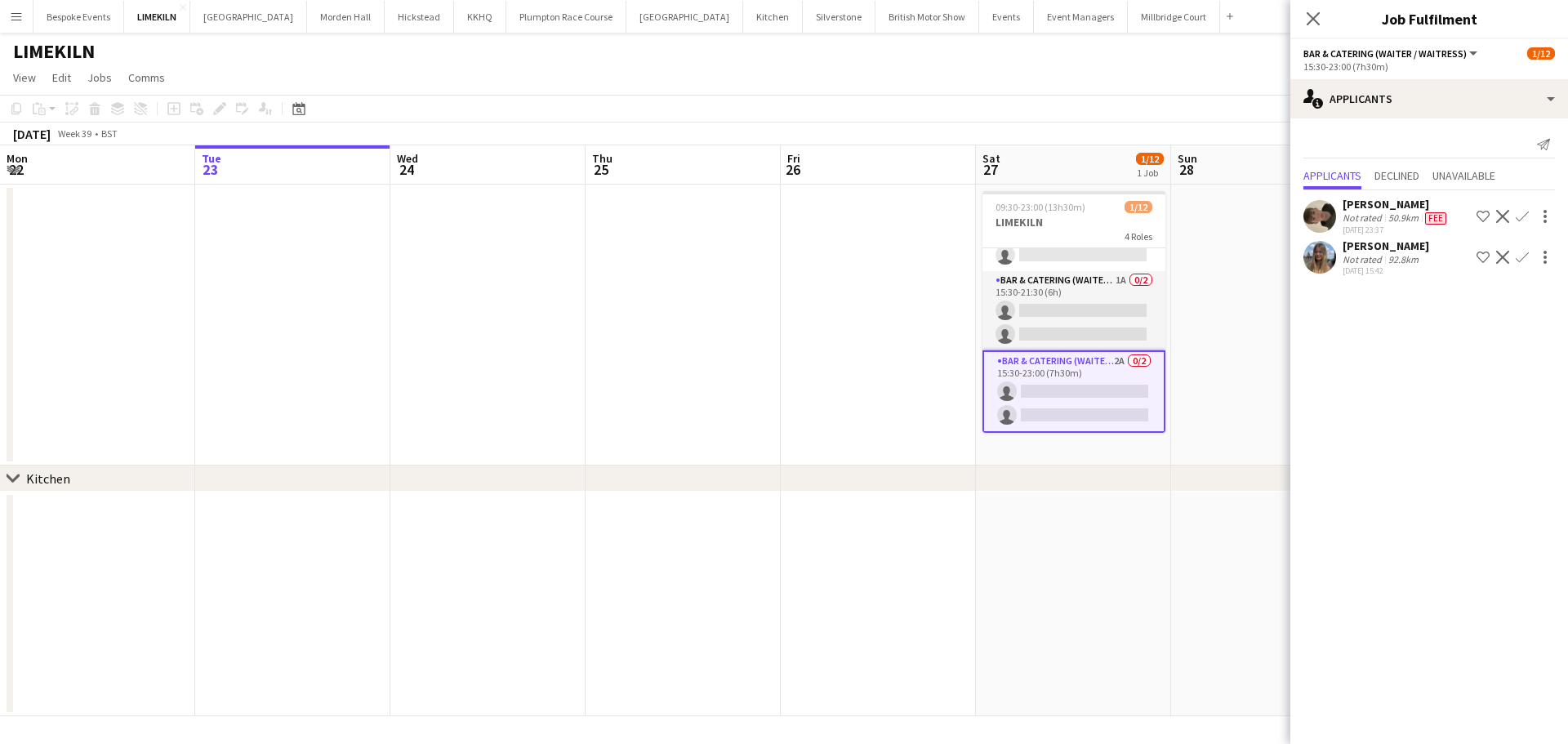
scroll to position [229, 0]
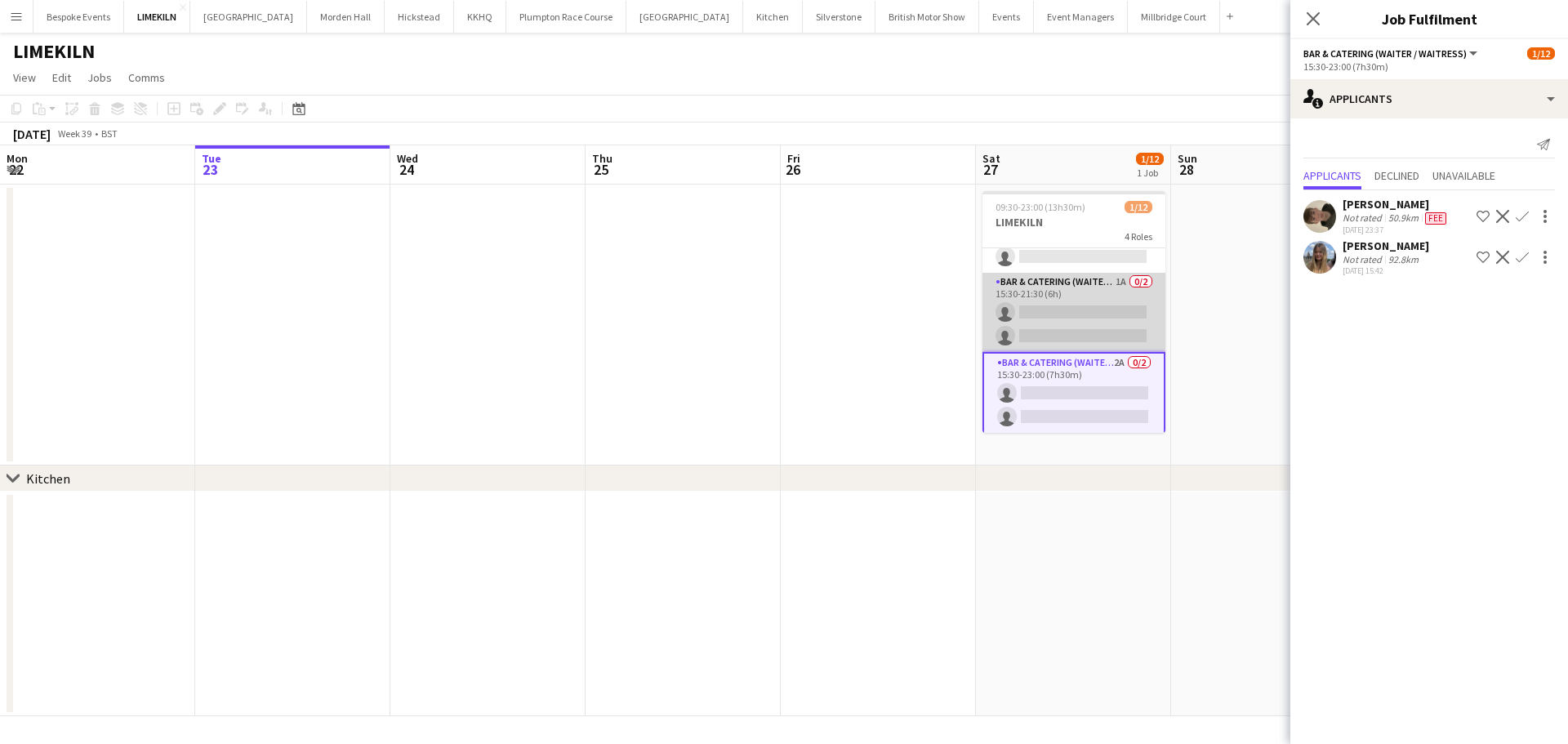
click at [1057, 291] on app-card-role "Bar & Catering (Waiter / waitress) 1A 0/2 15:30-21:30 (6h) single-neutral-actio…" at bounding box center [1074, 313] width 183 height 79
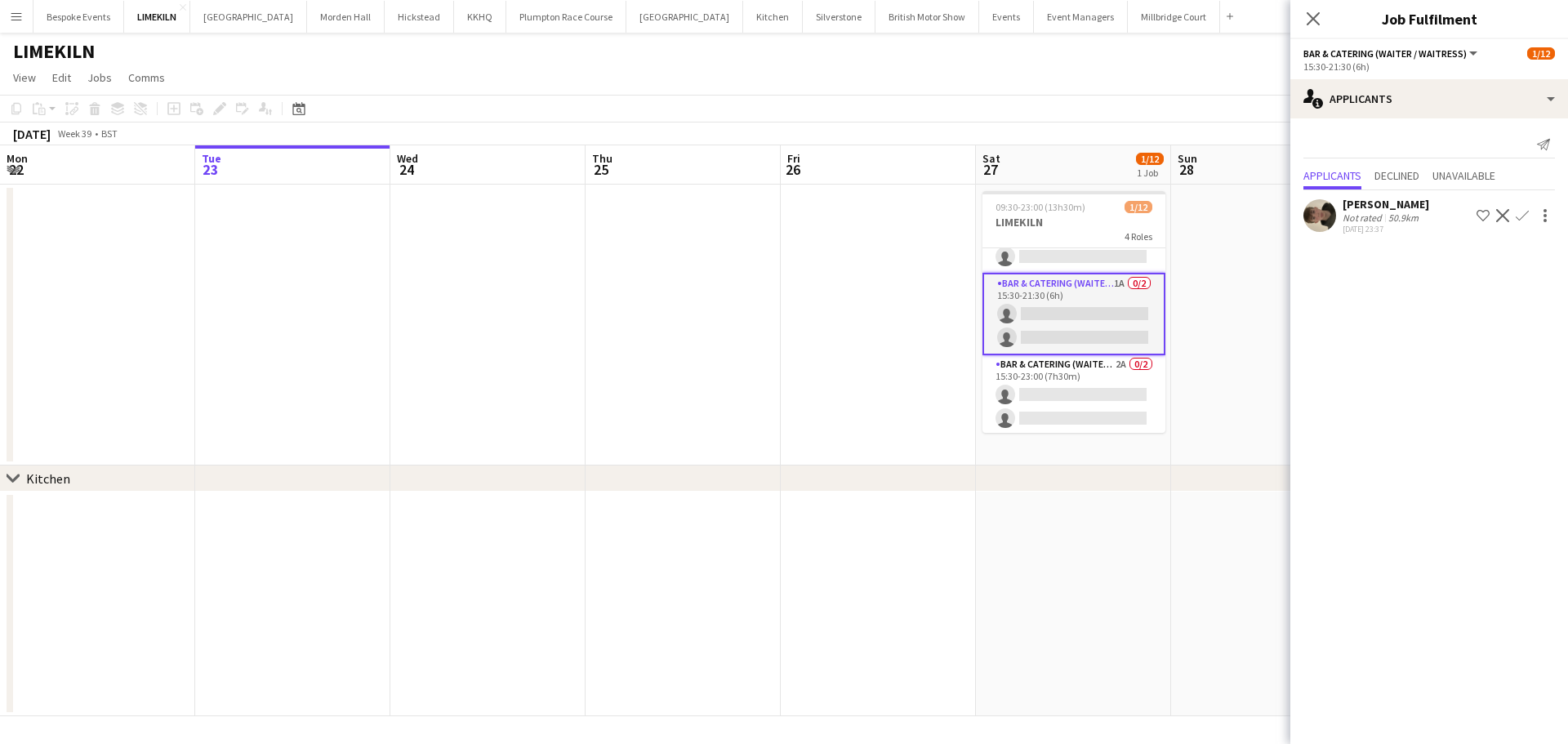
click at [931, 343] on app-date-cell at bounding box center [879, 325] width 195 height 281
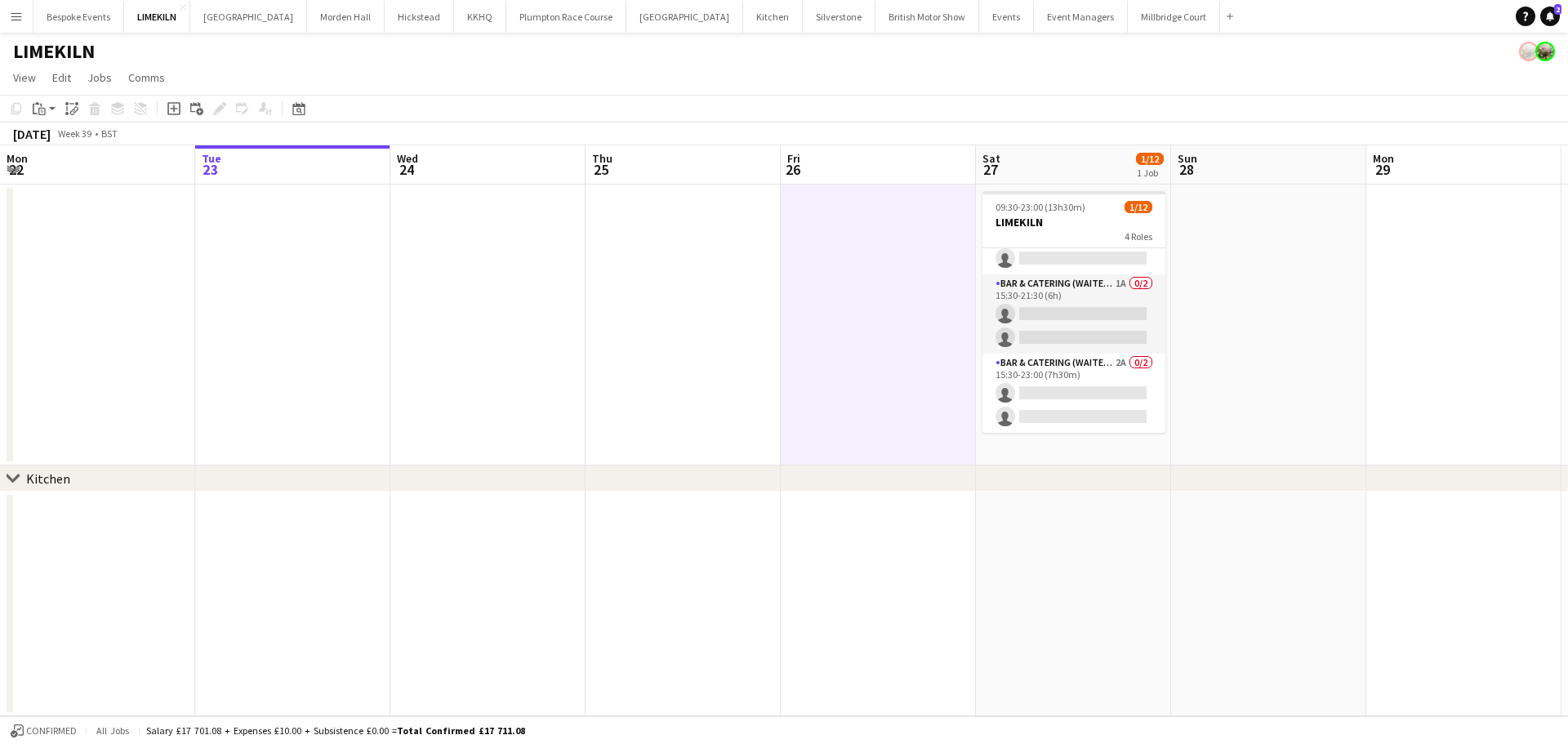
scroll to position [227, 0]
click at [1037, 411] on app-card-role "Bar & Catering (Waiter / waitress) 2A 0/2 15:30-23:00 (7h30m) single-neutral-ac…" at bounding box center [1074, 394] width 183 height 79
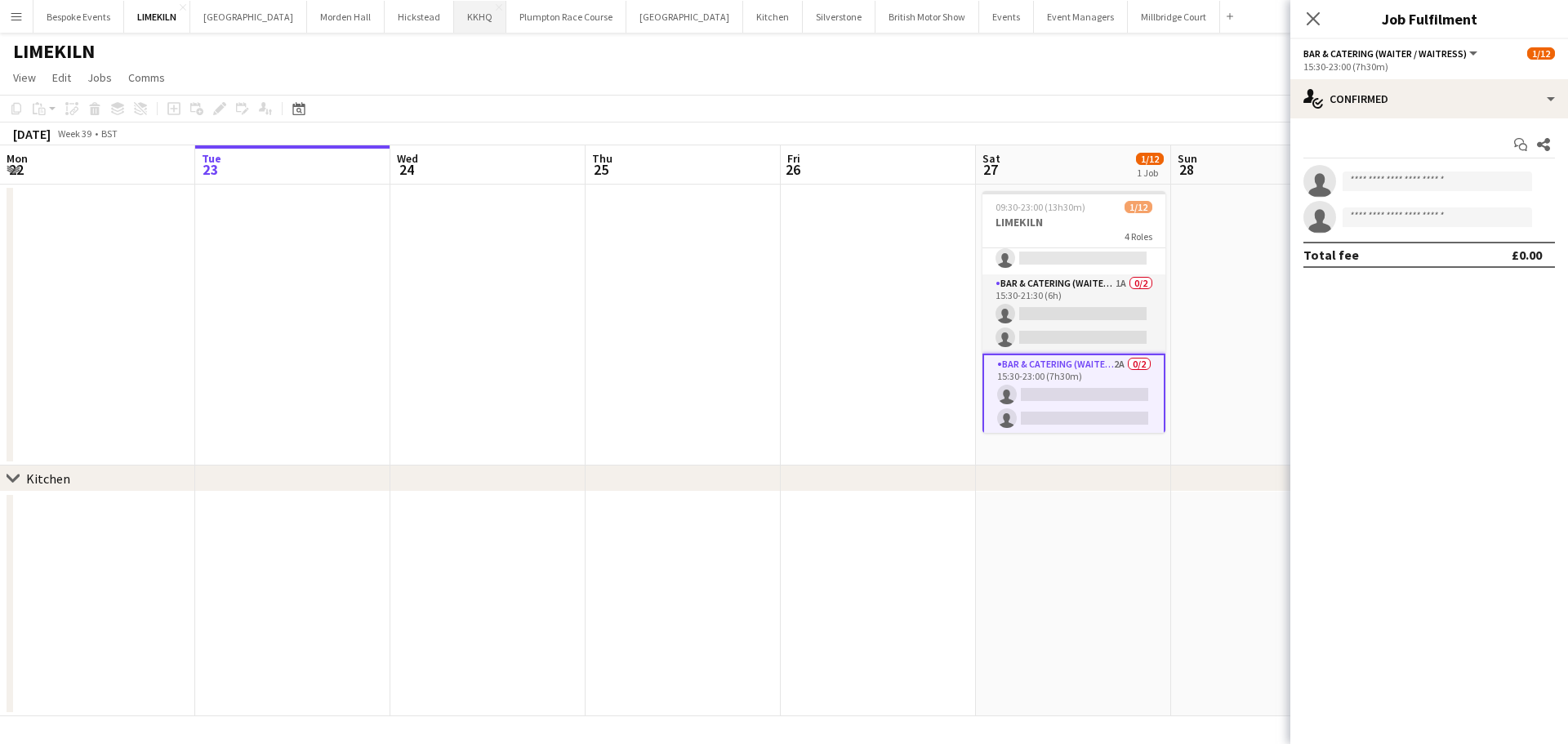
scroll to position [0, 500]
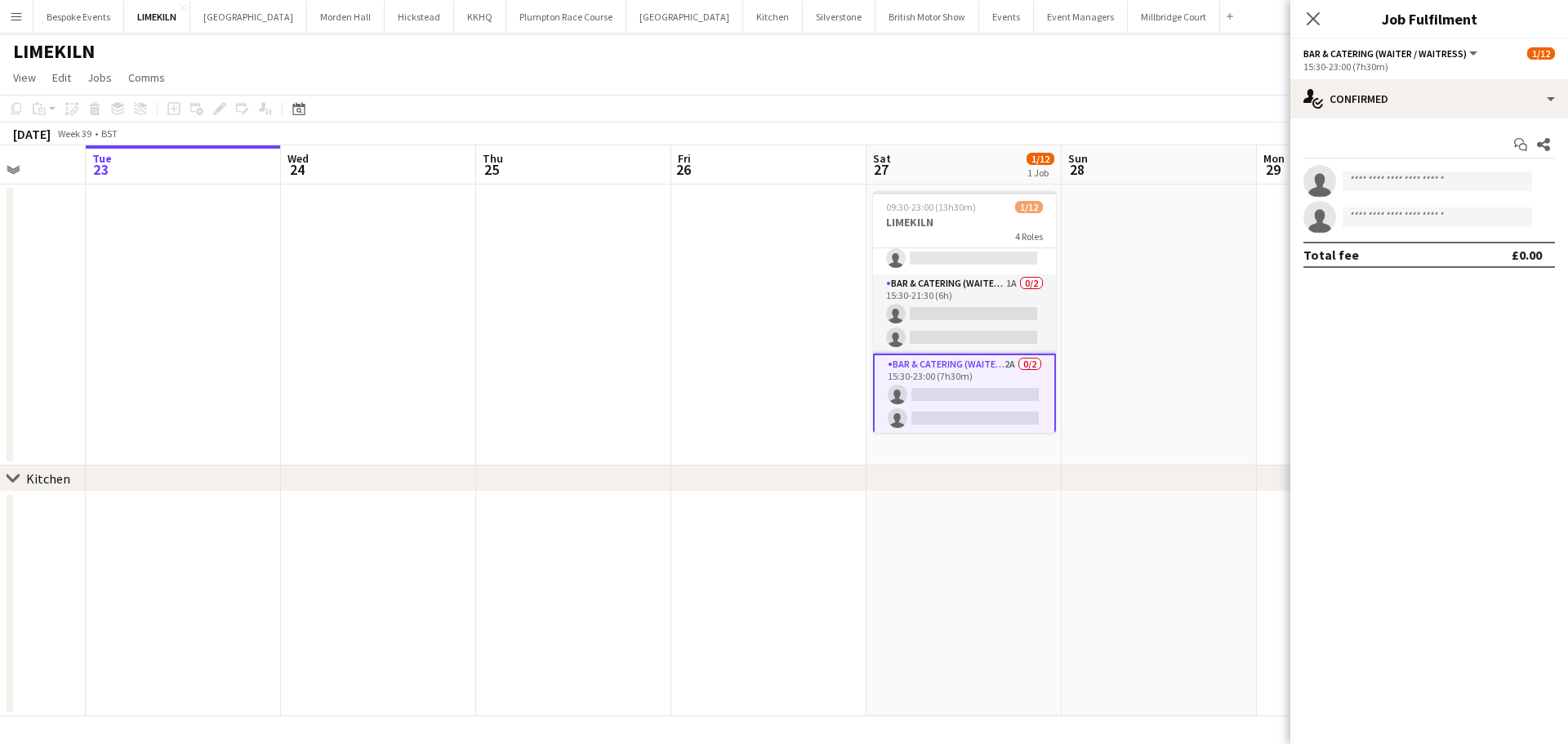
drag, startPoint x: 578, startPoint y: 289, endPoint x: 986, endPoint y: 75, distance: 460.7
click at [986, 75] on app-board "LIMEKILN View Day view expanded Day view collapsed Month view Date picker Jump …" at bounding box center [784, 388] width 1568 height 711
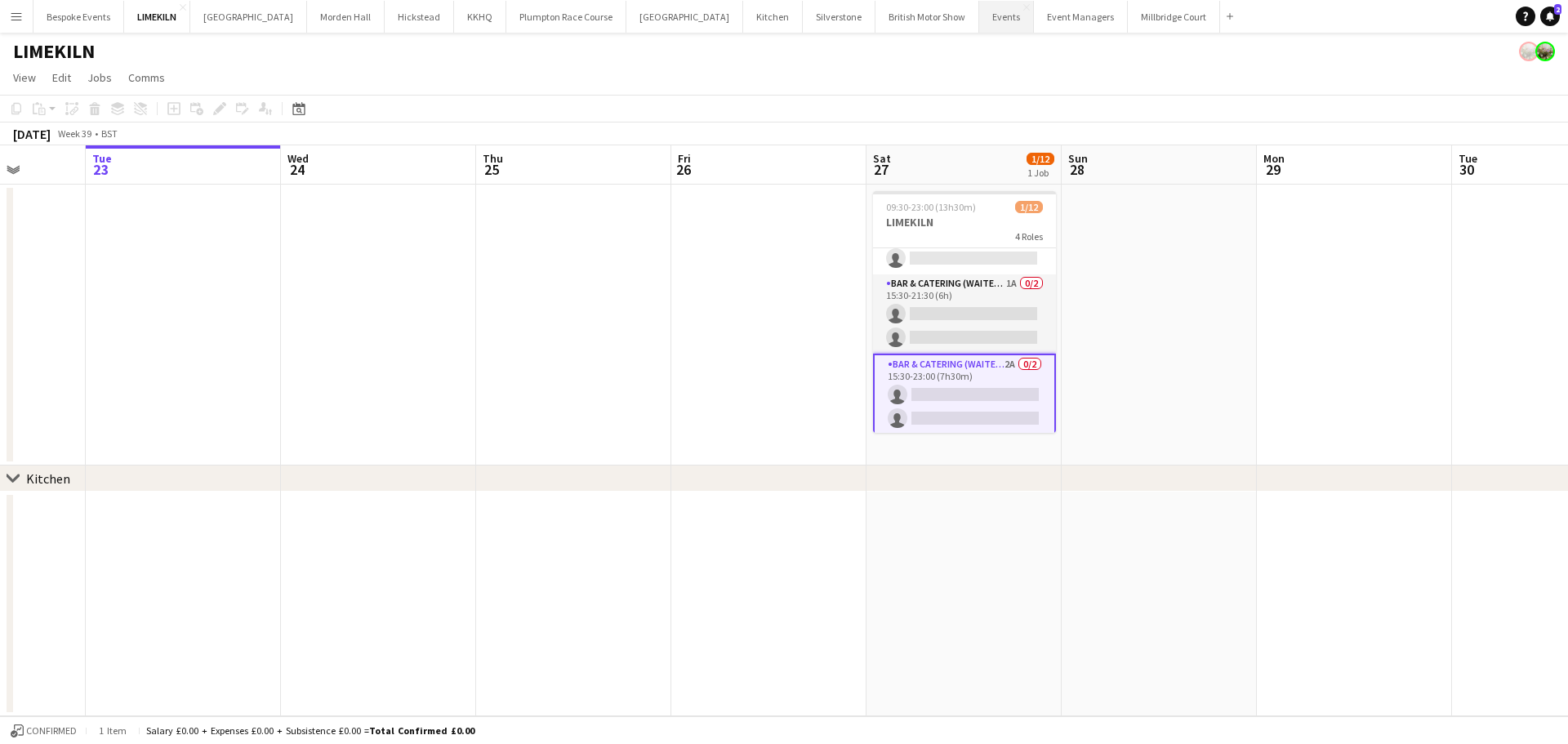
click at [979, 19] on button "Events Close" at bounding box center [1006, 17] width 55 height 32
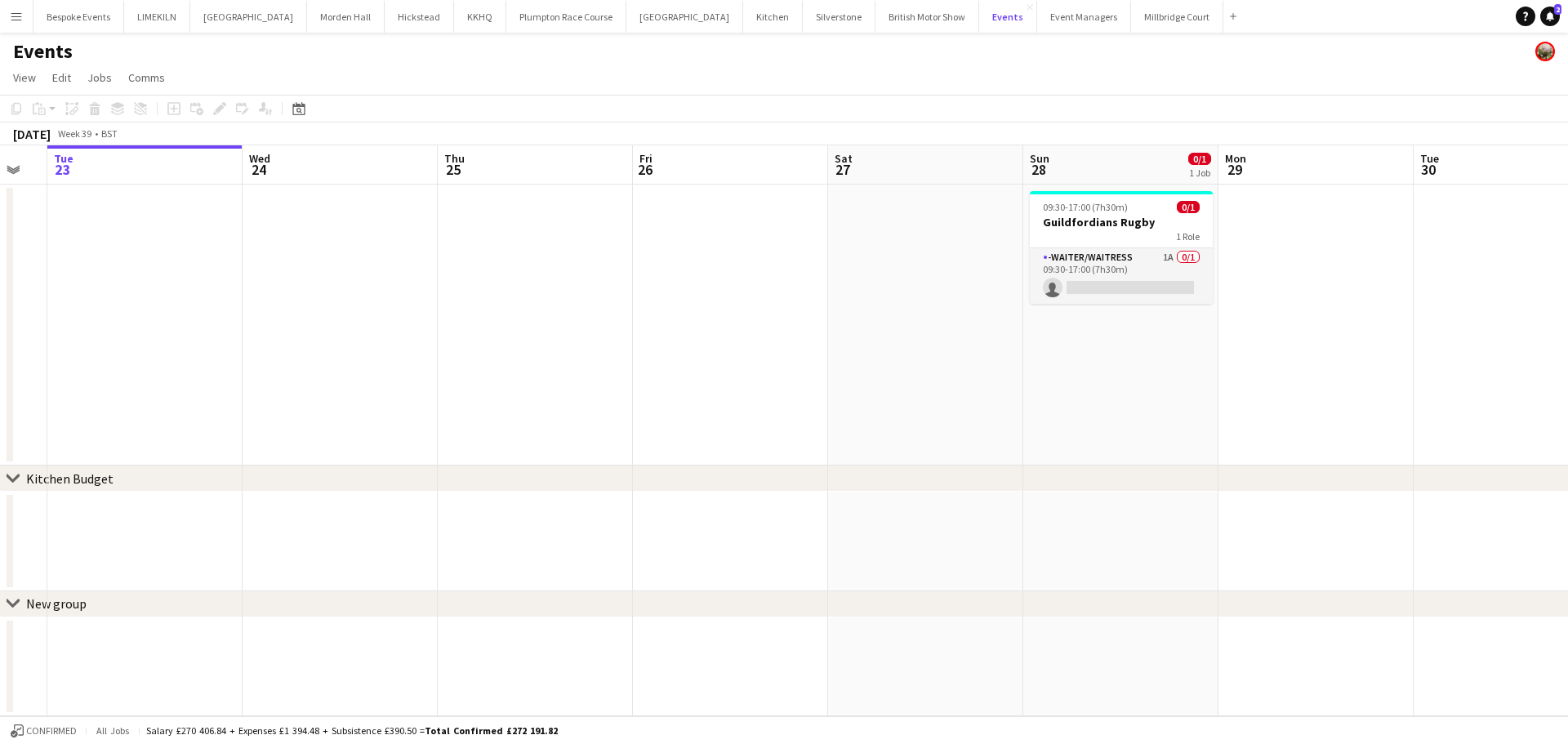
scroll to position [0, 542]
click at [1046, 303] on app-card-role "-Waiter/Waitress 1A 0/1 09:30-17:00 (7h30m) single-neutral-actions" at bounding box center [1117, 276] width 183 height 55
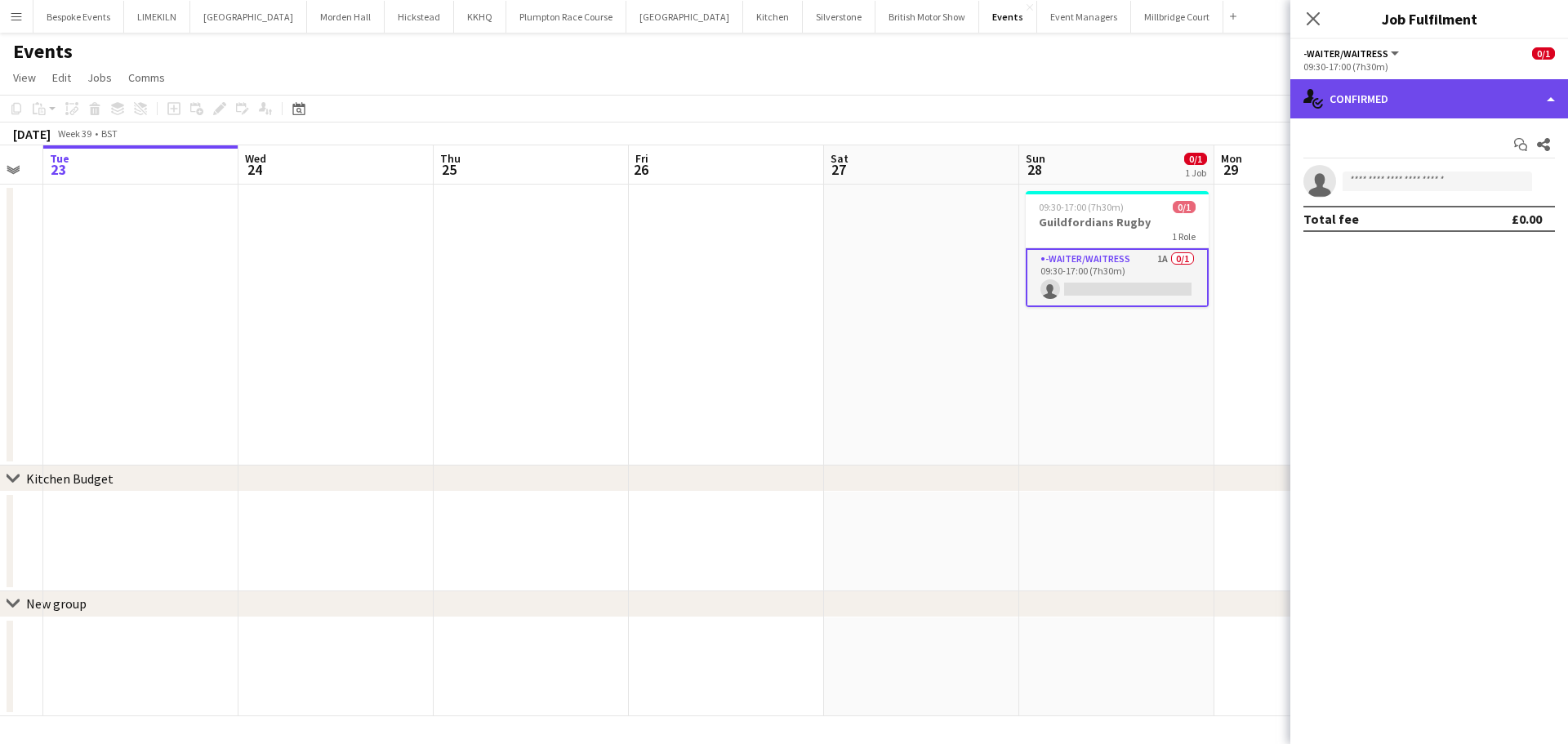
click at [1396, 96] on div "single-neutral-actions-check-2 Confirmed" at bounding box center [1428, 99] width 277 height 40
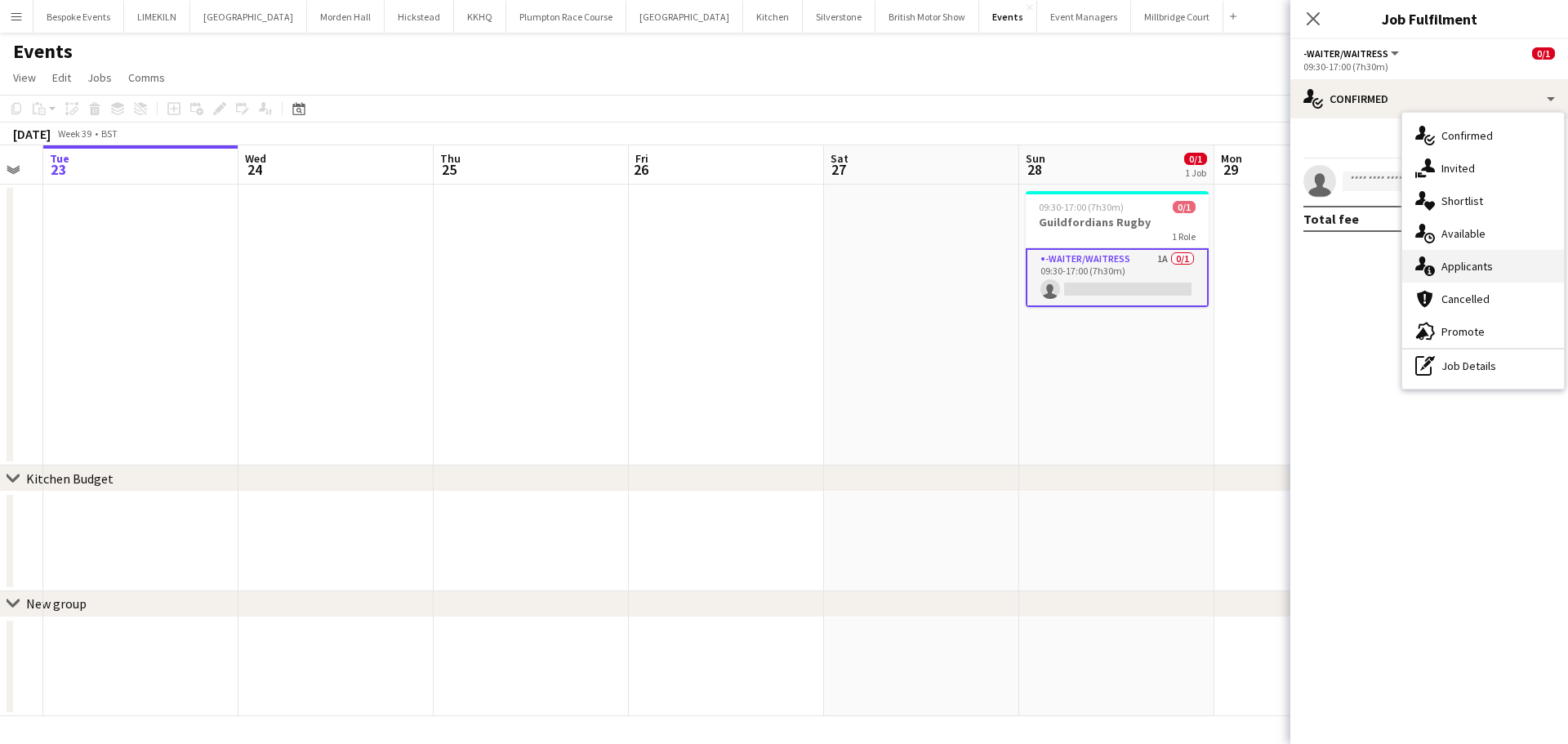
click at [1496, 265] on div "single-neutral-actions-information Applicants" at bounding box center [1483, 266] width 162 height 33
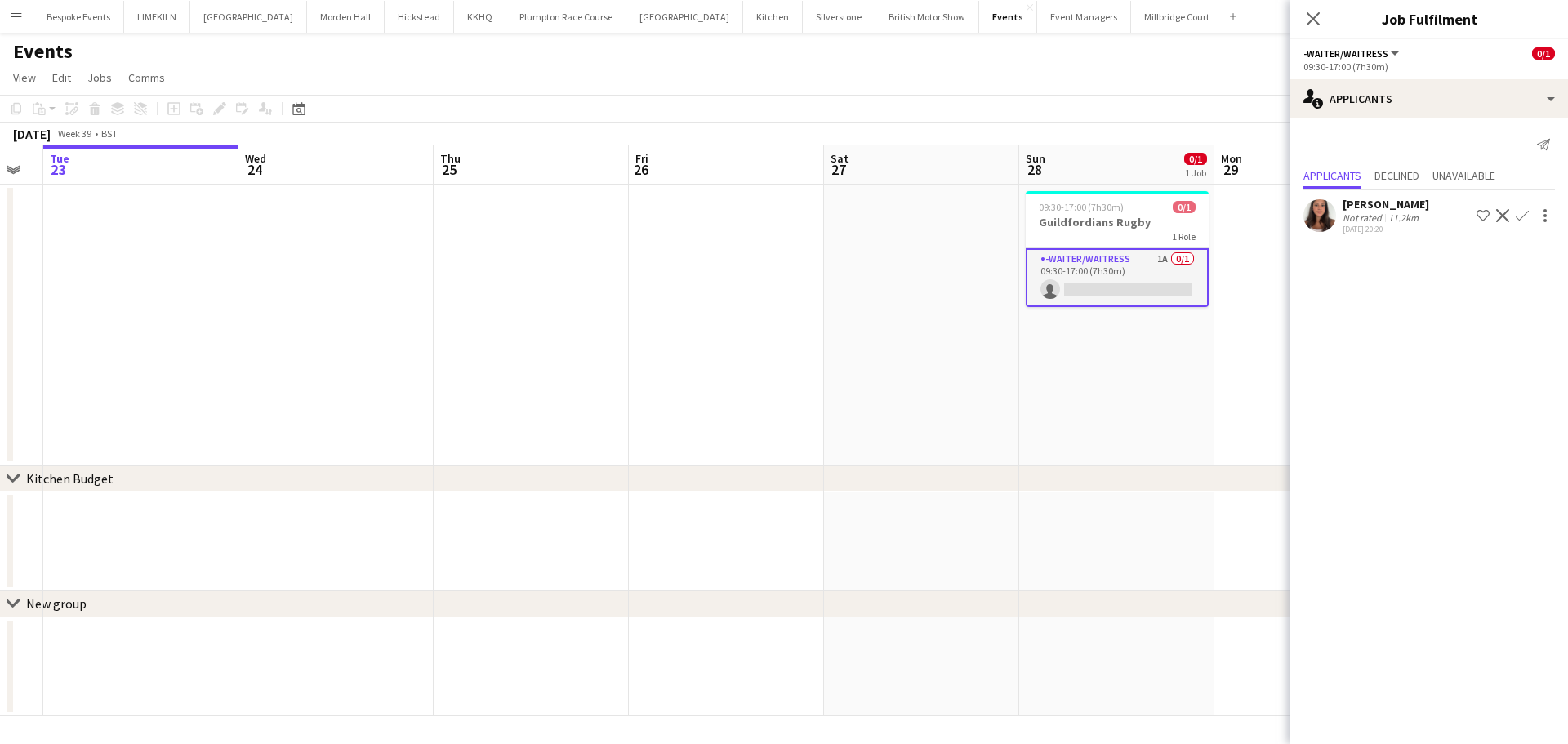
click at [1313, 214] on app-user-avatar at bounding box center [1319, 215] width 33 height 33
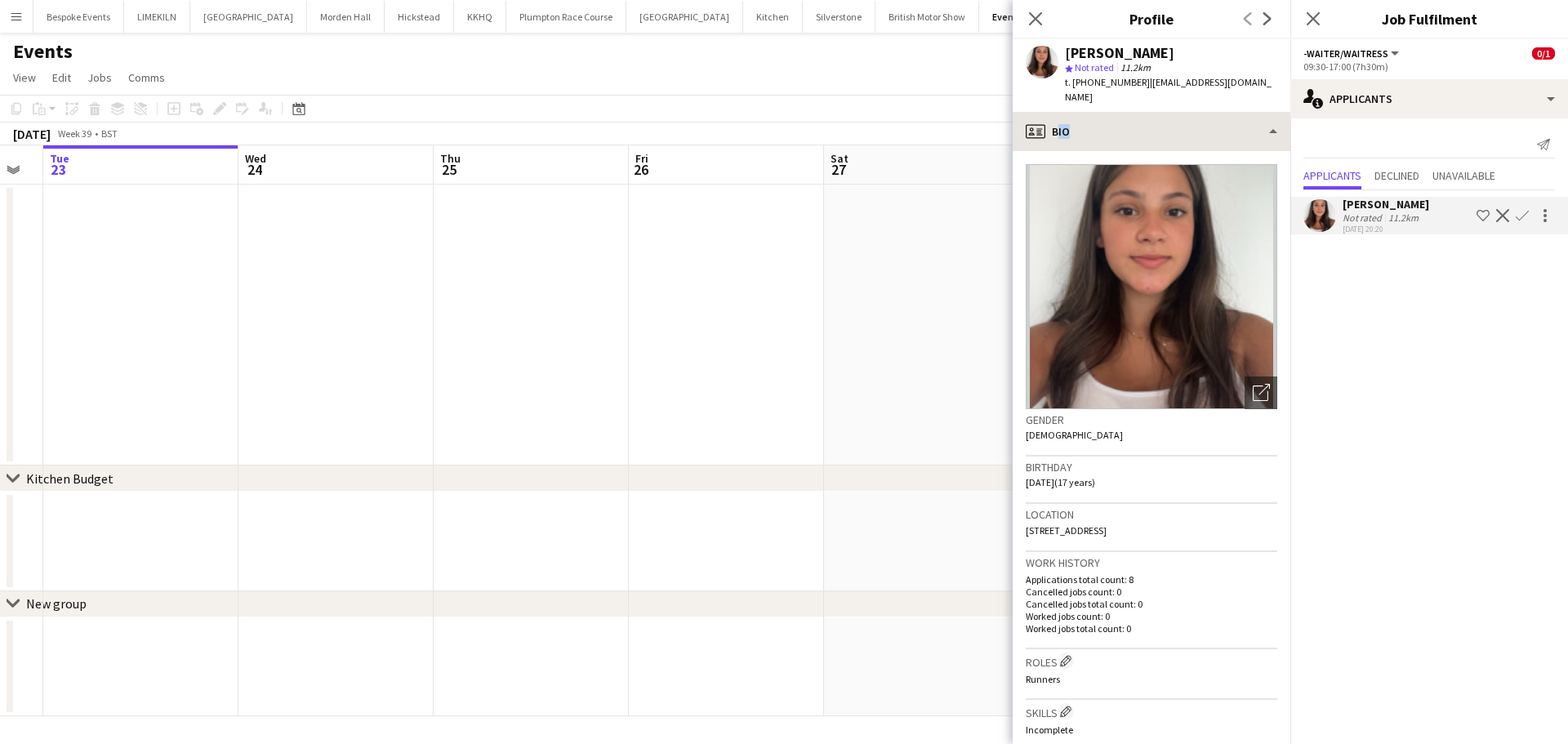
drag, startPoint x: 1158, startPoint y: 139, endPoint x: 1150, endPoint y: 120, distance: 20.6
click at [1150, 120] on div "profile Bio Bio Bio Company application Company application Employment Employme…" at bounding box center [1151, 428] width 277 height 632
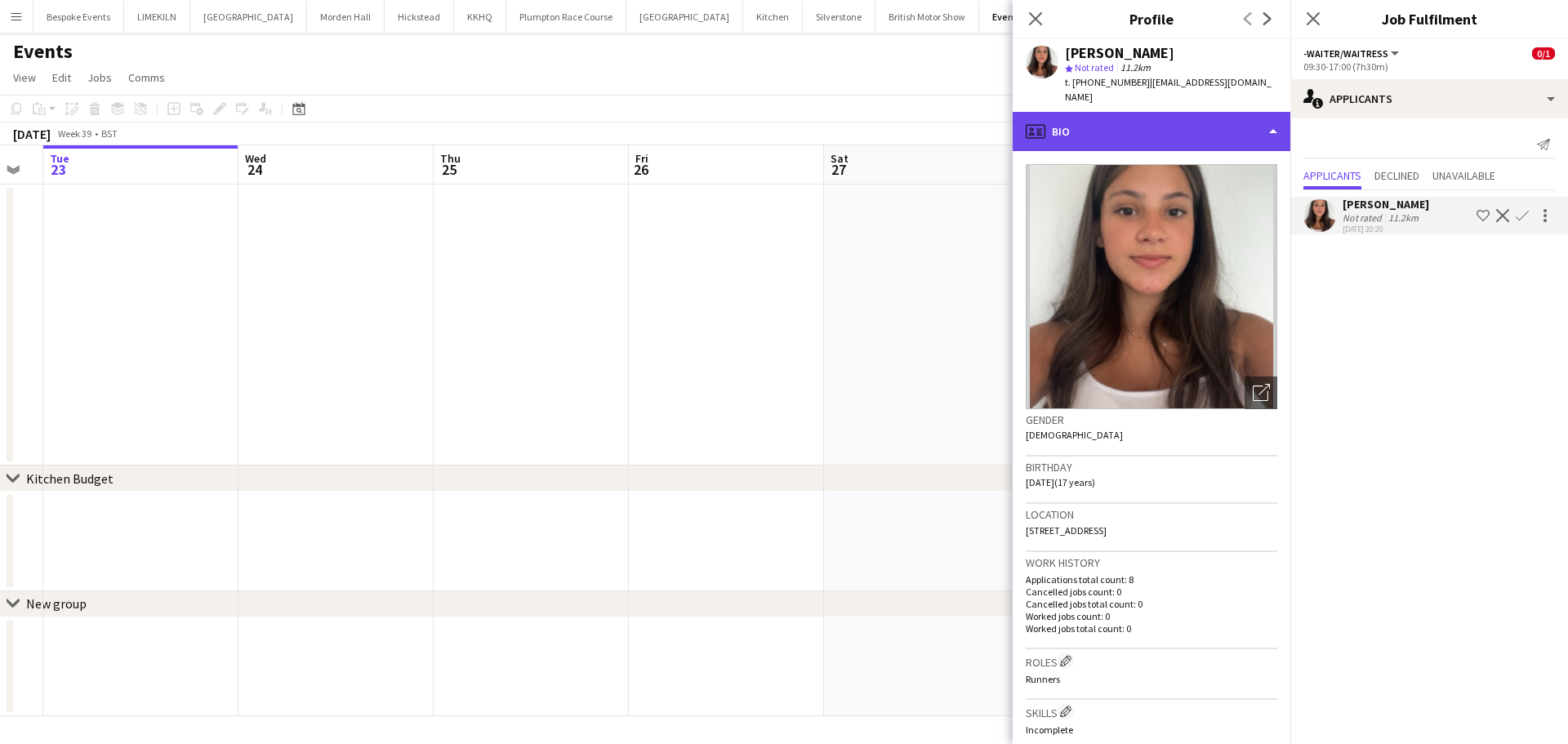
click at [1150, 120] on div "profile Bio" at bounding box center [1151, 131] width 277 height 40
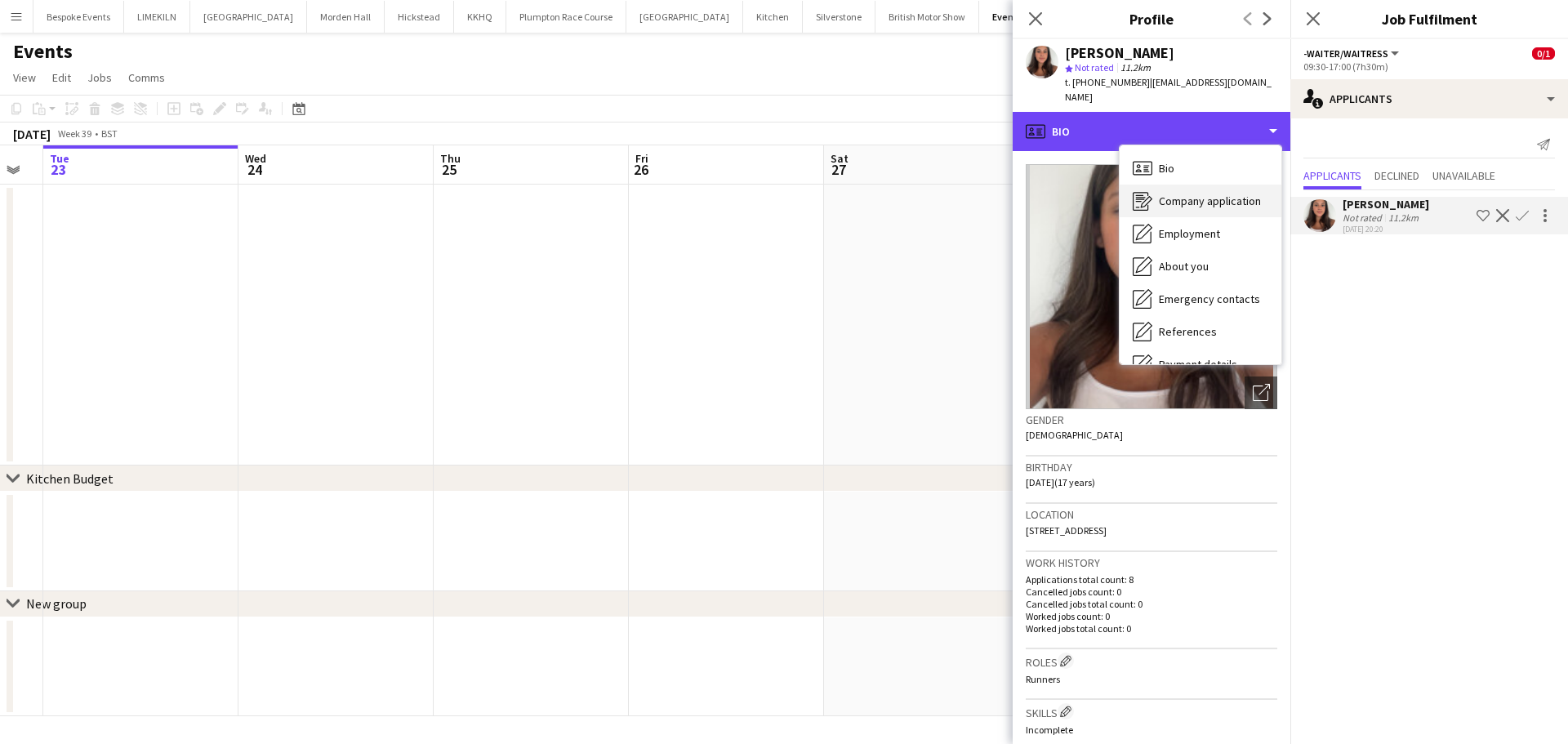
scroll to position [186, 0]
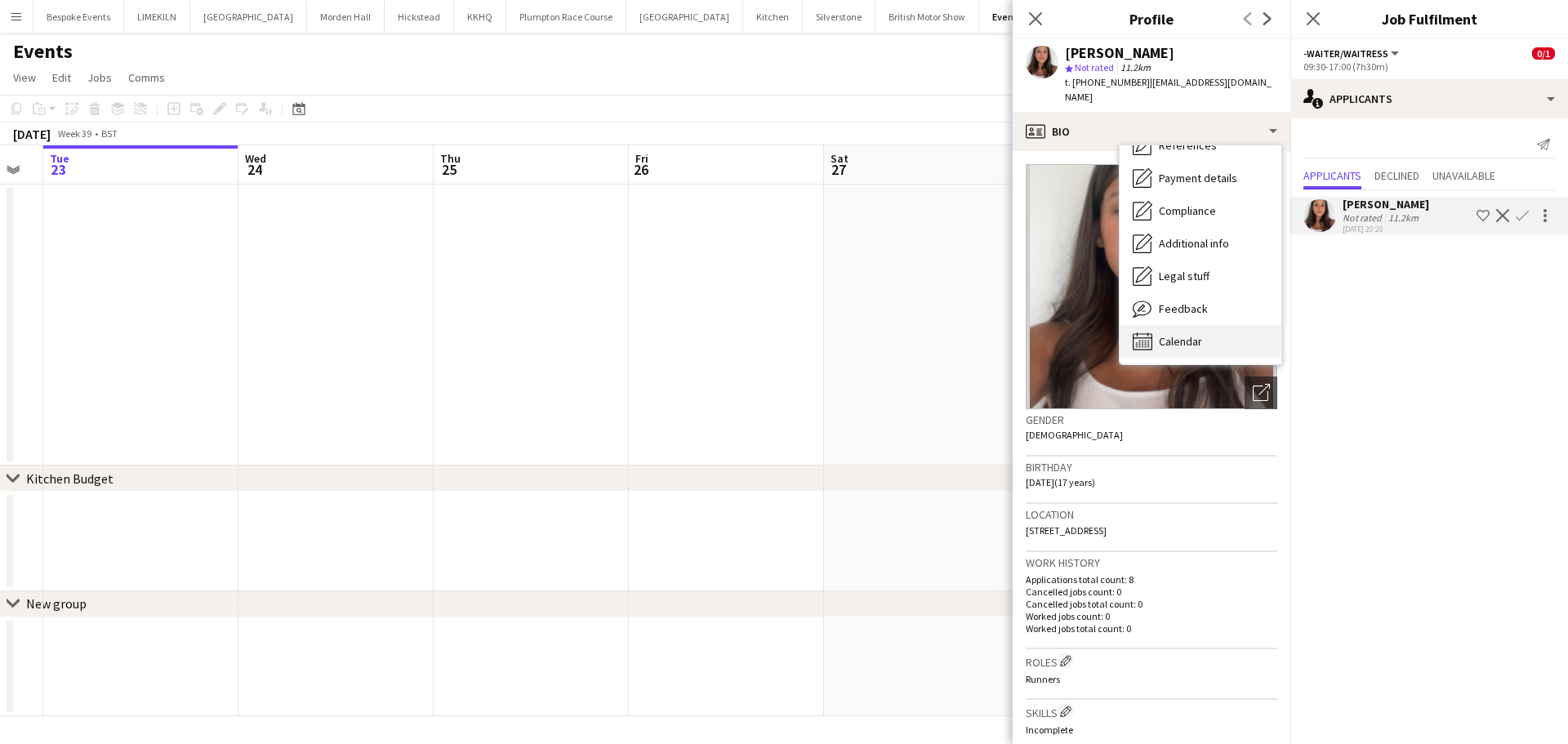
click at [1195, 334] on span "Calendar" at bounding box center [1180, 341] width 43 height 15
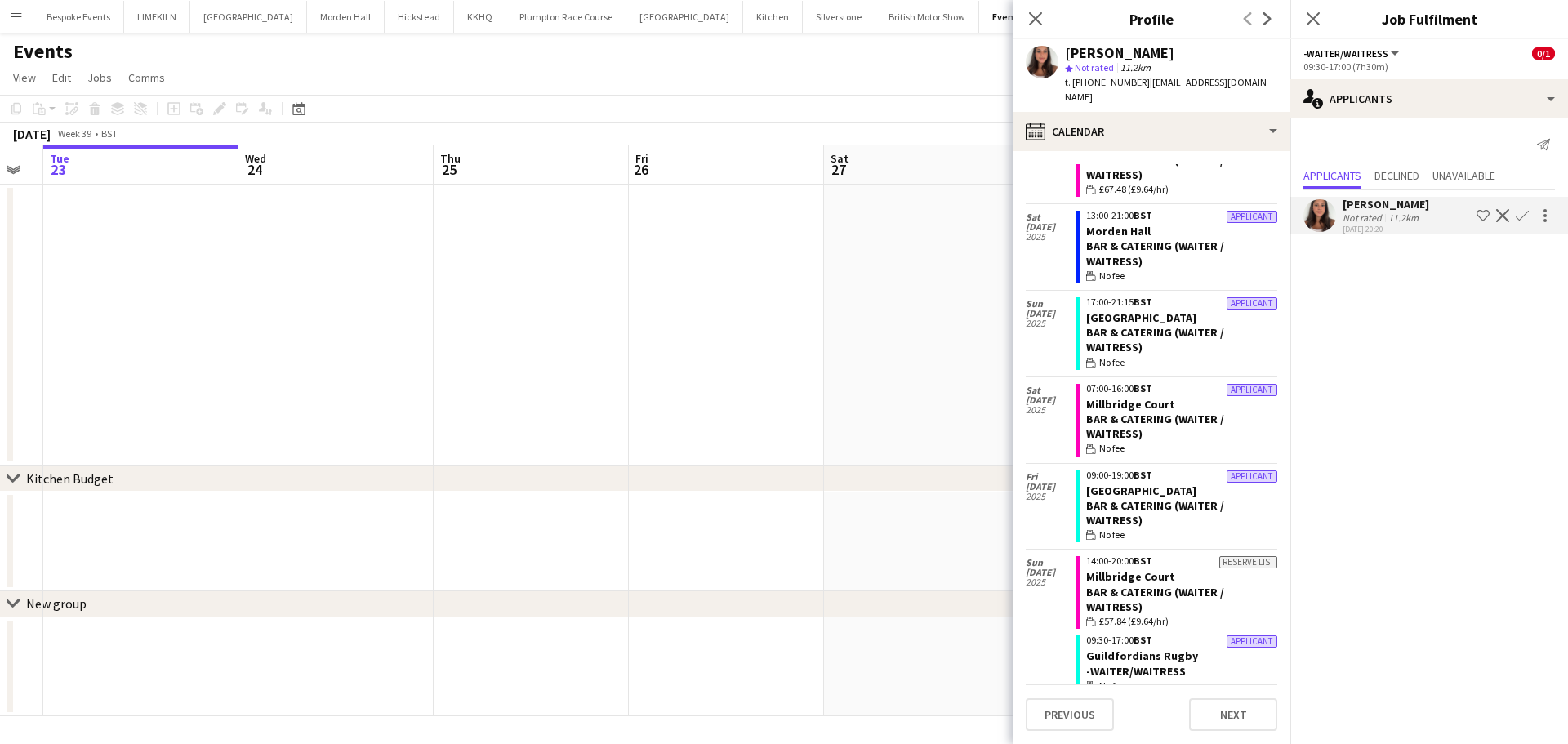
scroll to position [0, 0]
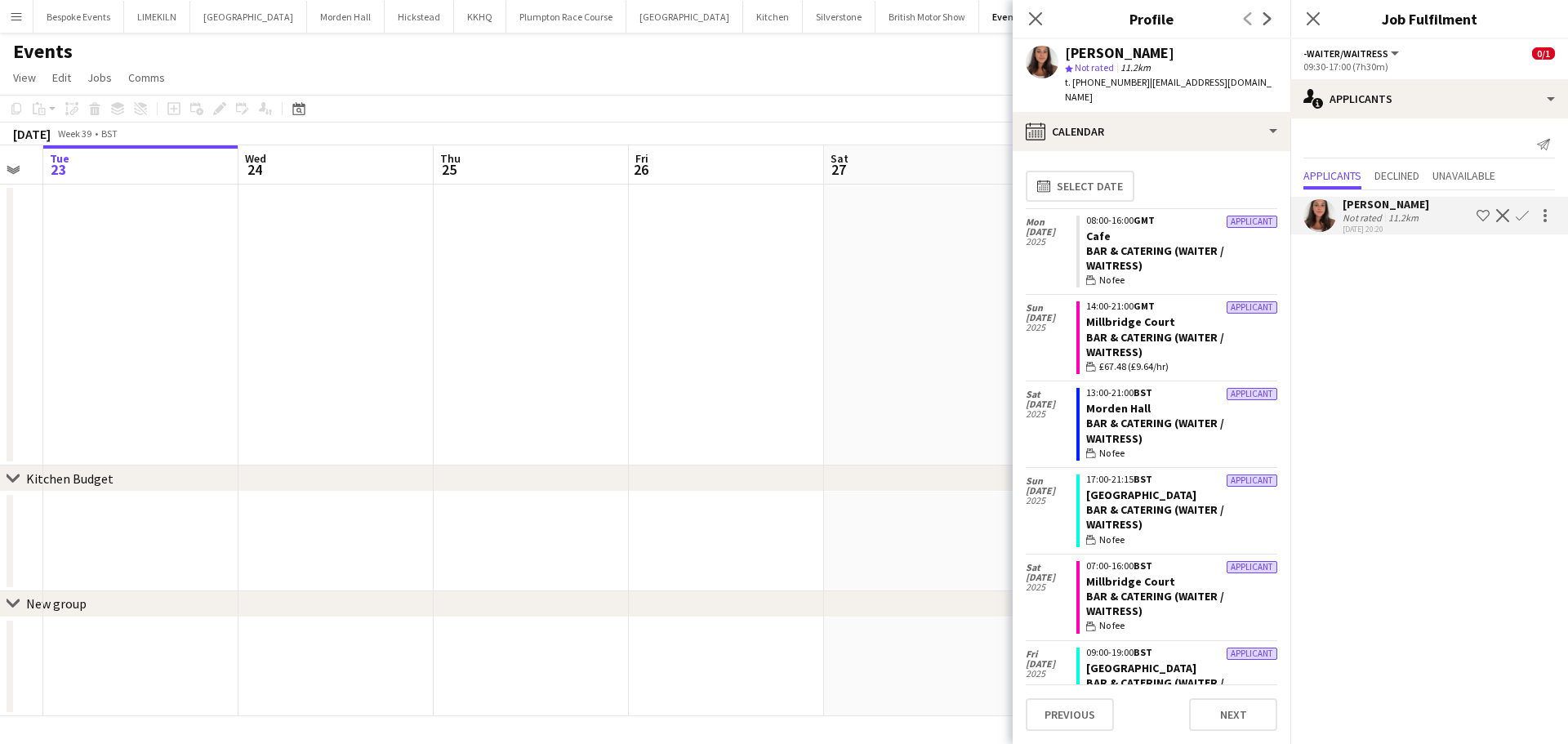
click at [854, 293] on app-date-cell at bounding box center [922, 325] width 195 height 281
